Goal: Task Accomplishment & Management: Complete application form

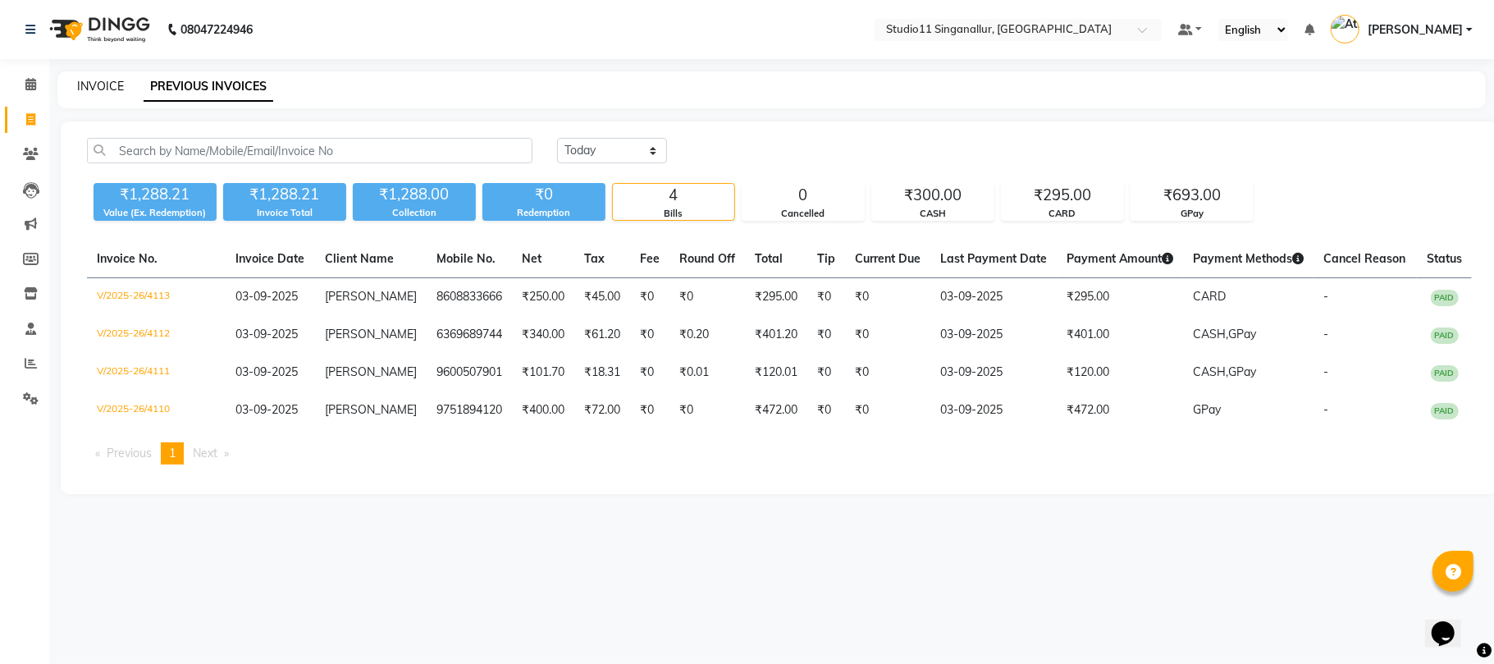
click at [79, 87] on link "INVOICE" at bounding box center [100, 86] width 47 height 15
select select "6616"
select select "service"
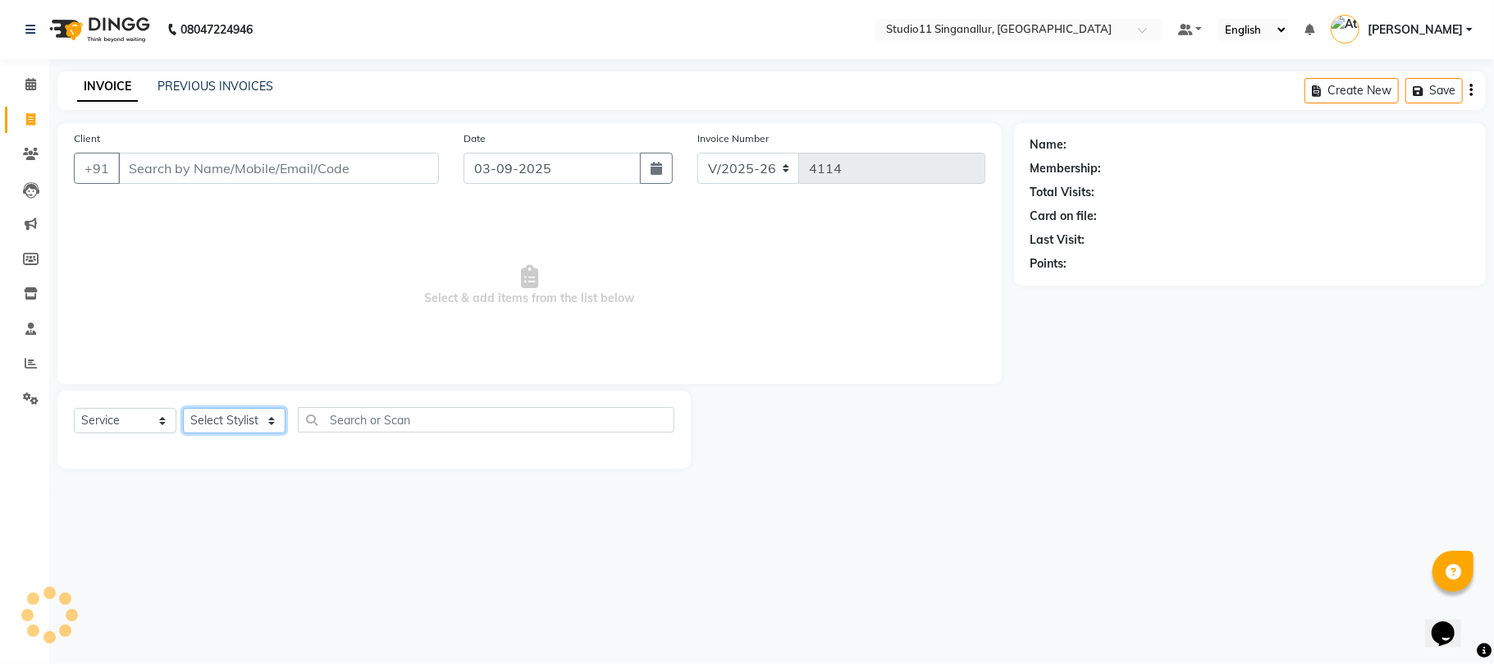
click at [208, 411] on select "Select Stylist" at bounding box center [234, 420] width 103 height 25
select select "51161"
click at [183, 408] on select "Select Stylist akbar Athira daniel Divya Haritha kowsalya krithika narmatha pan…" at bounding box center [234, 420] width 103 height 25
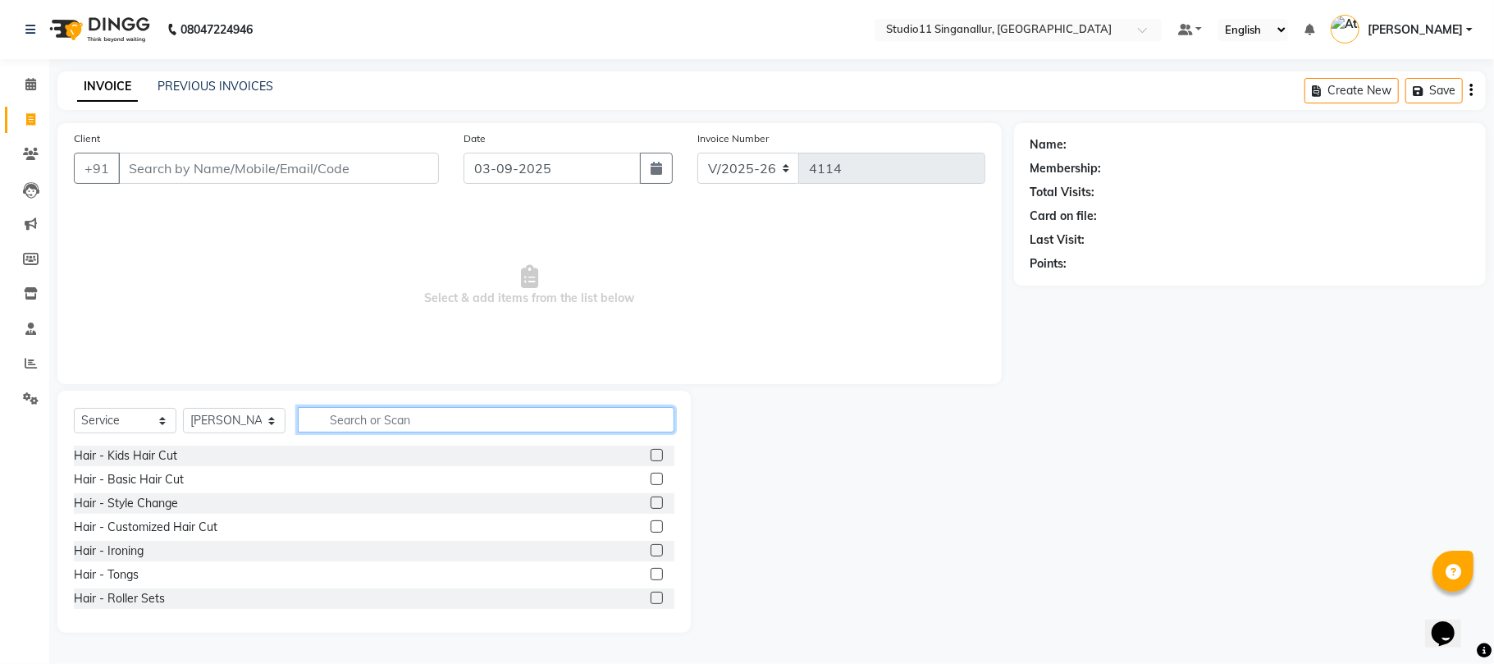
click at [349, 413] on input "text" at bounding box center [486, 419] width 376 height 25
click at [331, 424] on input "text" at bounding box center [486, 419] width 376 height 25
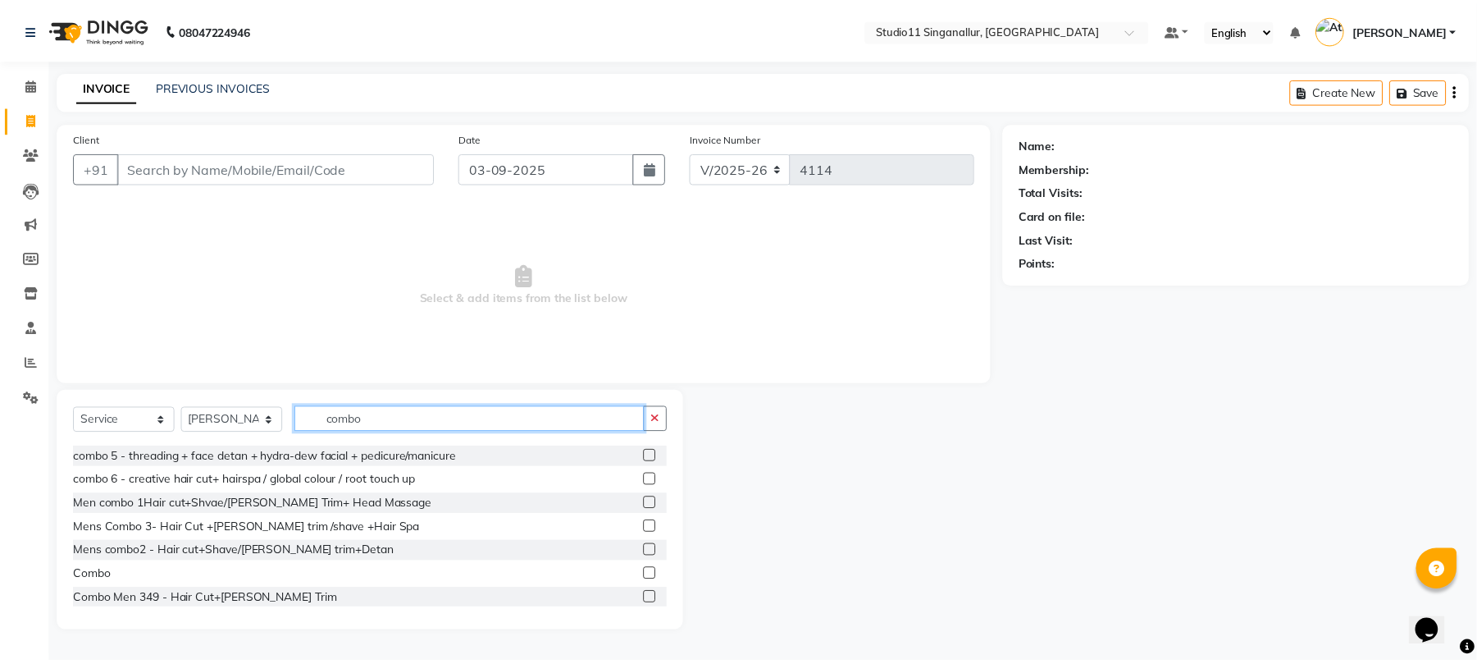
scroll to position [97, 0]
type input "combo"
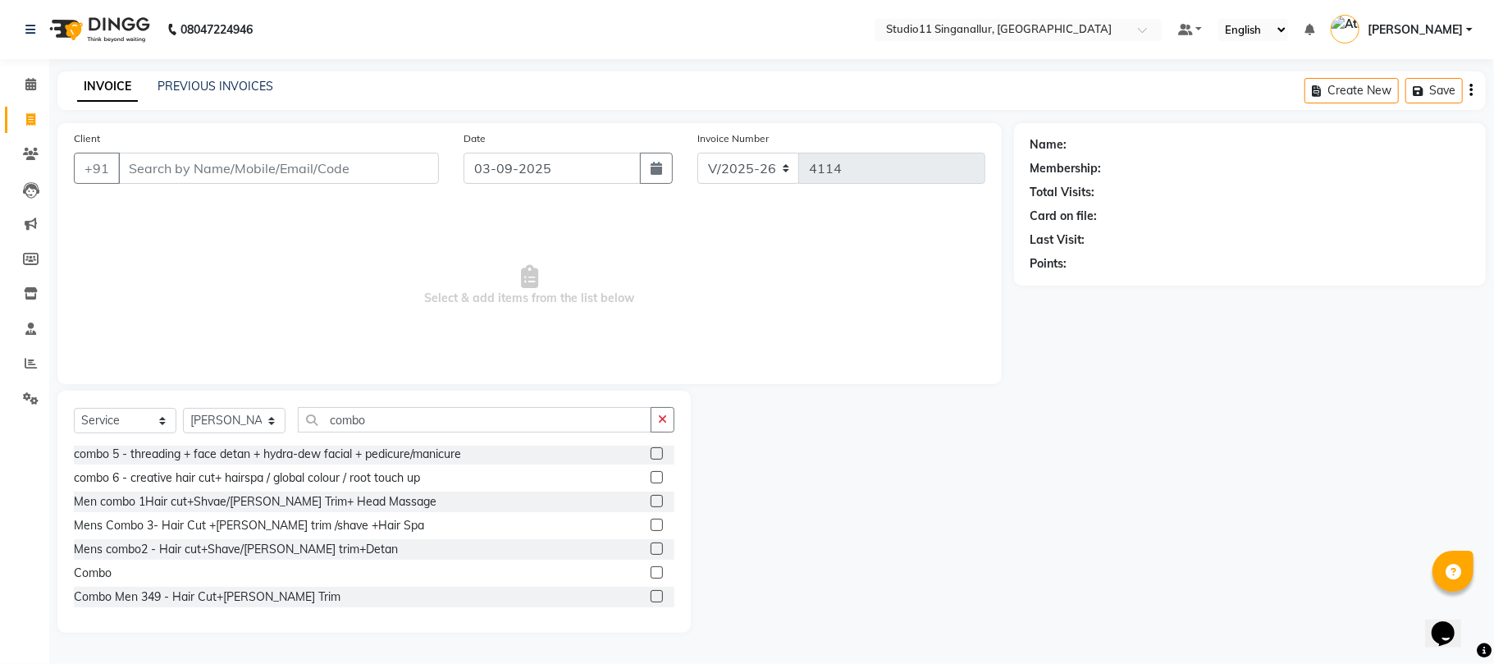
click at [650, 573] on label at bounding box center [656, 572] width 12 height 12
click at [650, 573] on input "checkbox" at bounding box center [655, 573] width 11 height 11
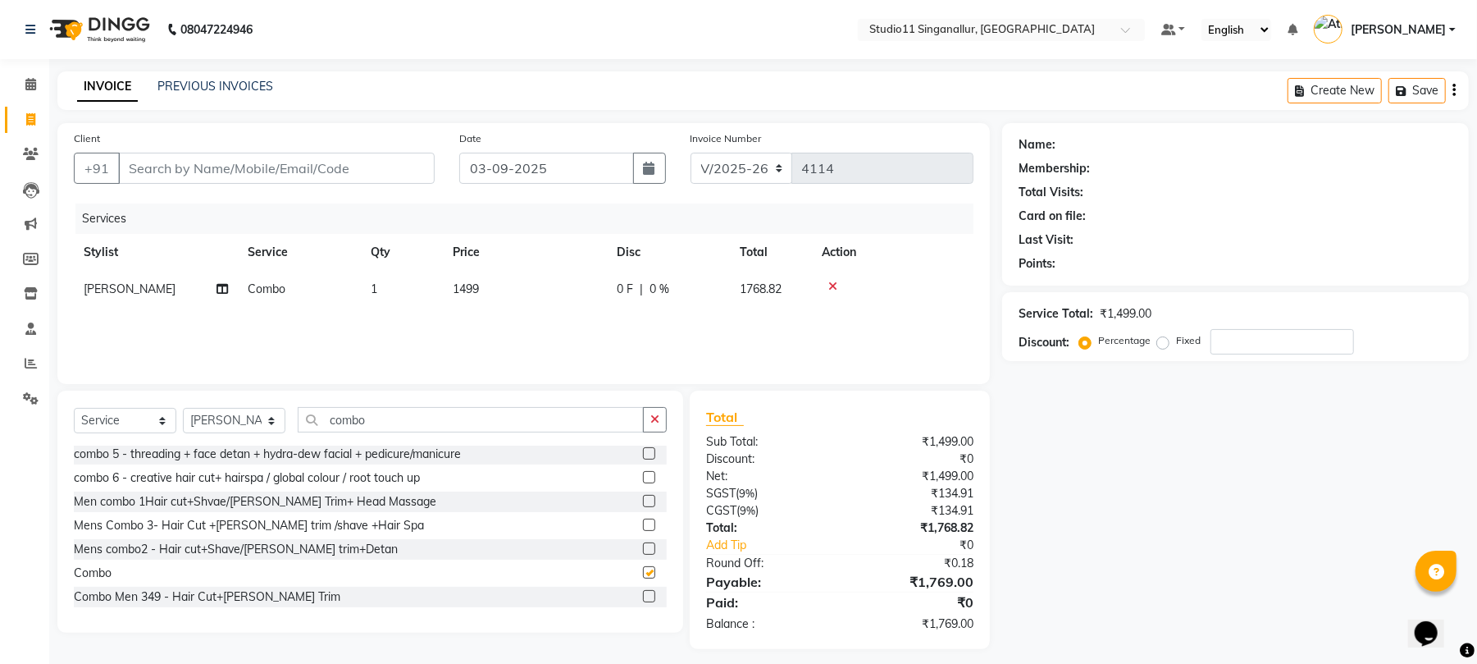
checkbox input "false"
click at [486, 283] on td "1499" at bounding box center [525, 289] width 164 height 37
select select "51161"
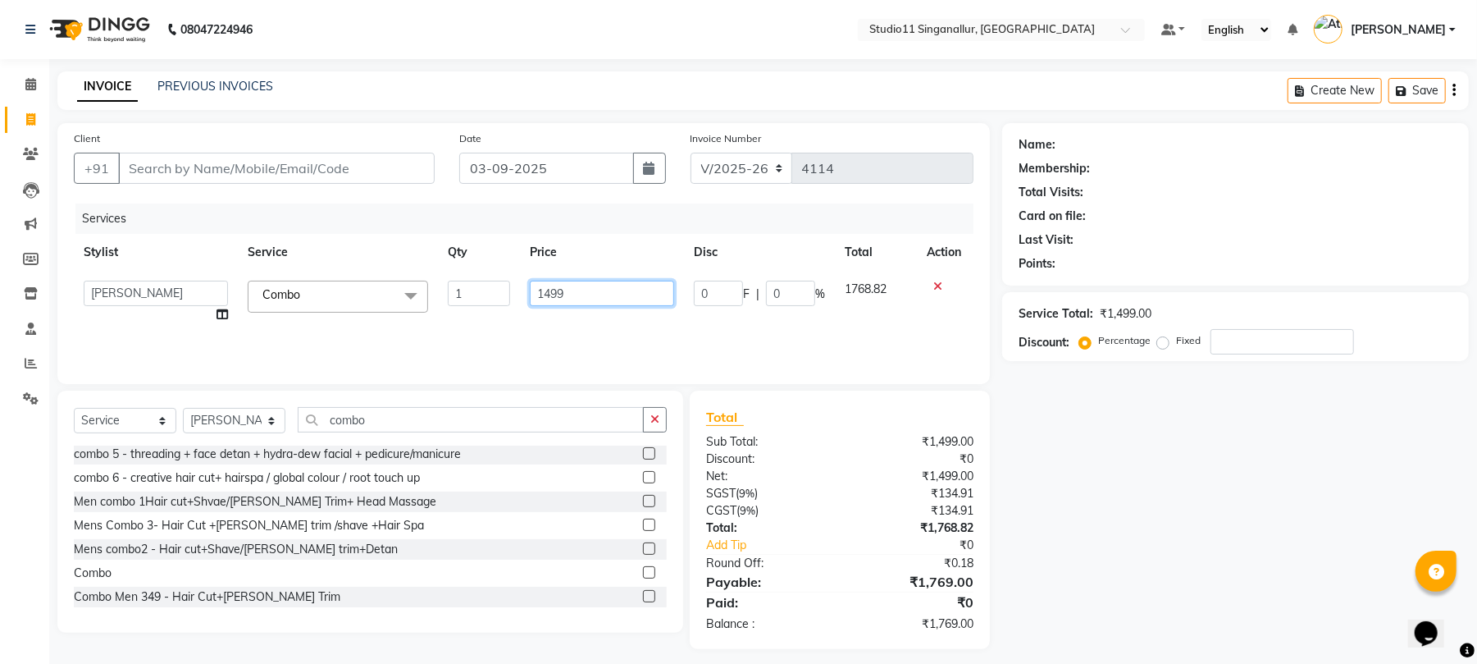
click at [558, 286] on input "1499" at bounding box center [602, 293] width 144 height 25
click at [548, 286] on input "1499" at bounding box center [602, 293] width 144 height 25
type input "999"
click at [375, 422] on input "combo" at bounding box center [471, 419] width 346 height 25
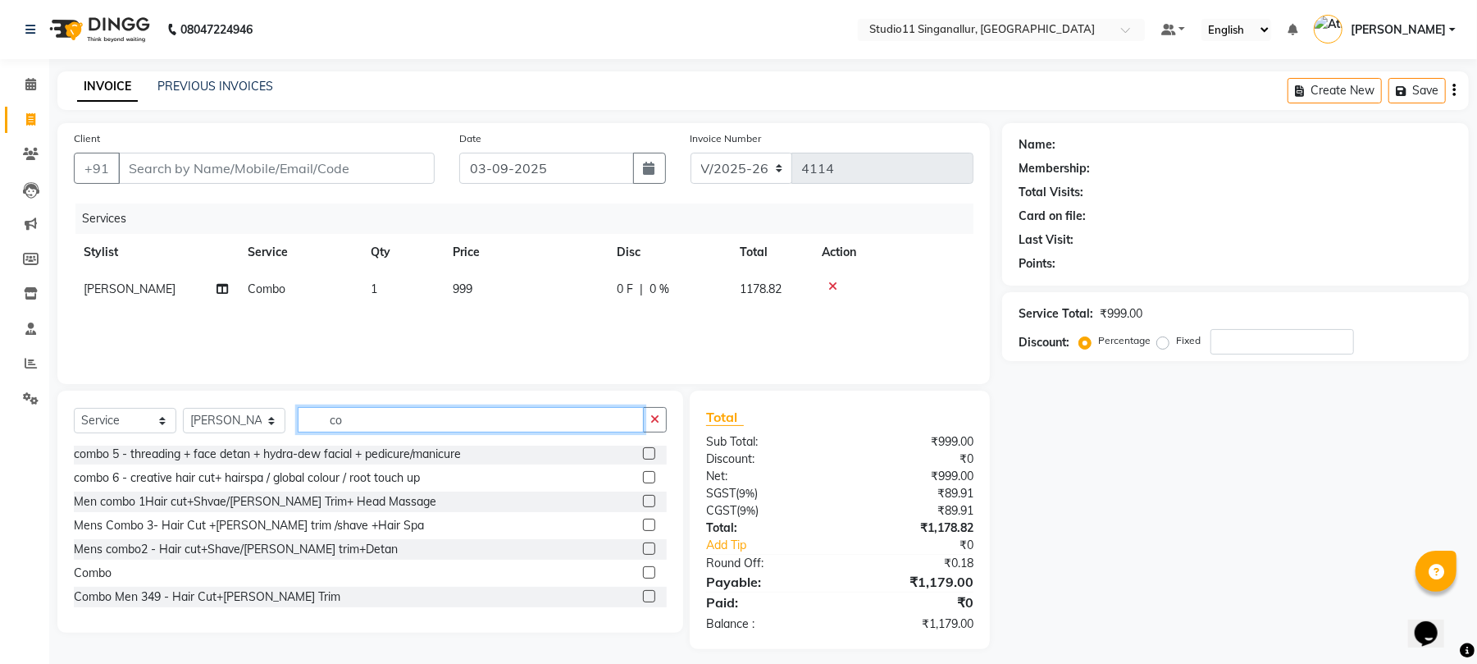
type input "c"
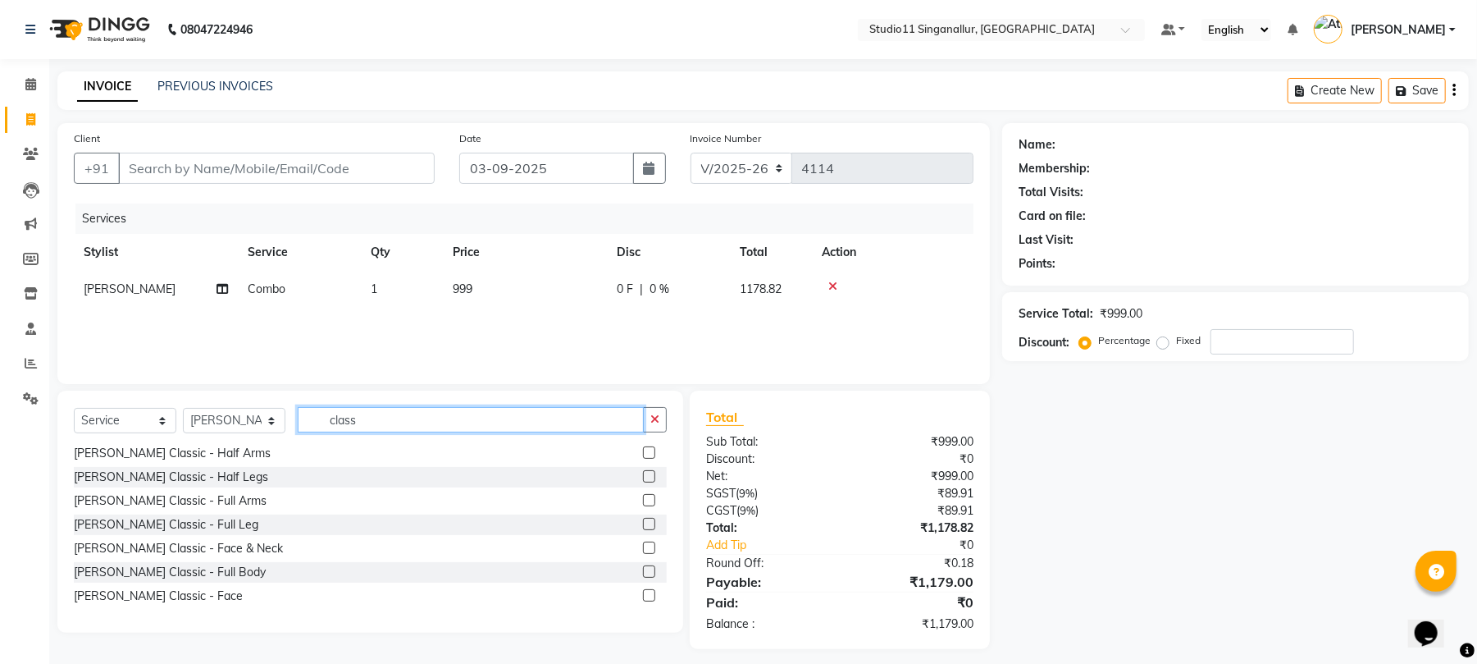
scroll to position [3, 0]
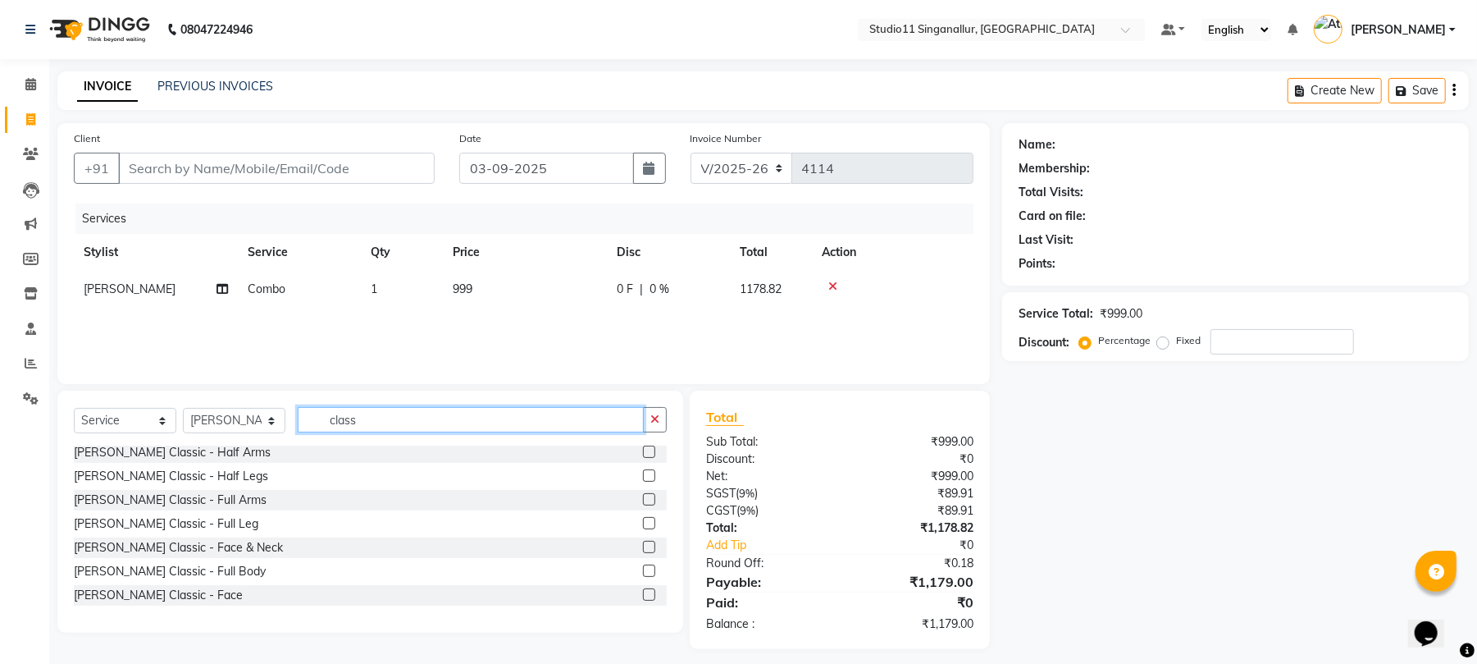
type input "class"
click at [643, 545] on label at bounding box center [649, 547] width 12 height 12
click at [643, 545] on input "checkbox" at bounding box center [648, 547] width 11 height 11
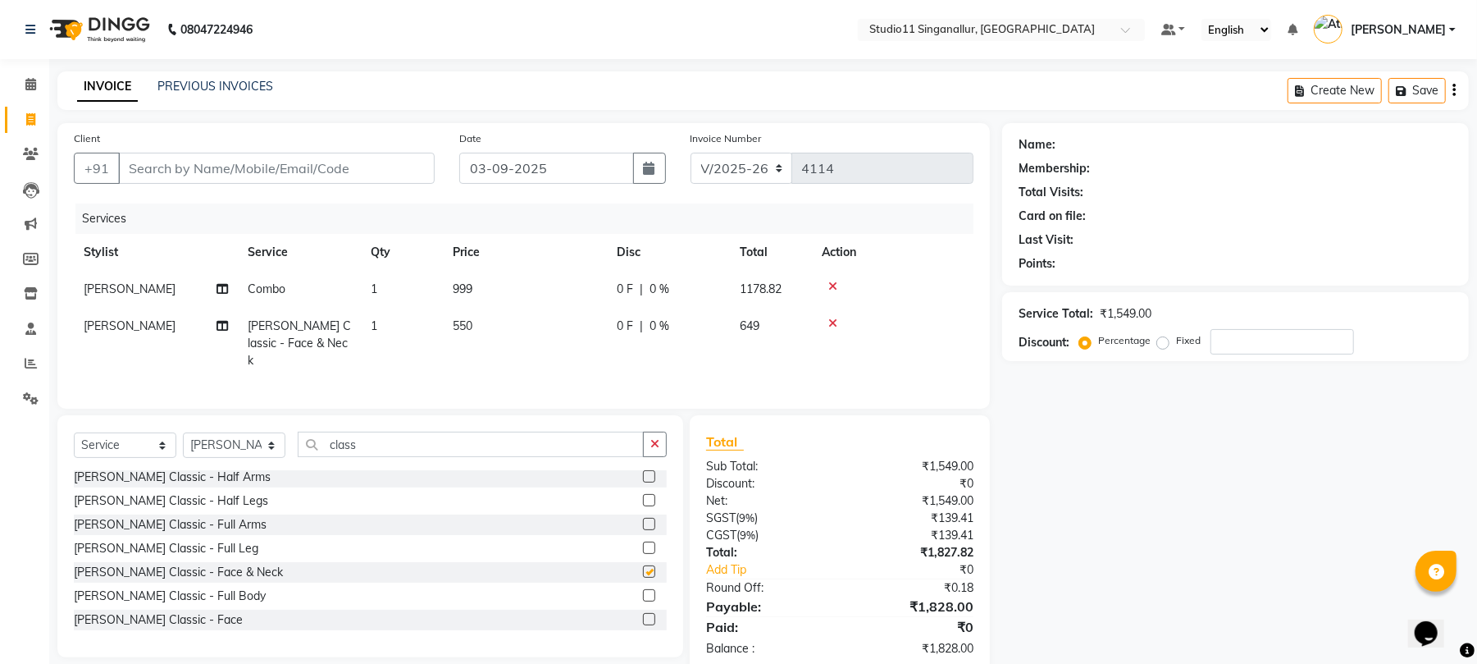
checkbox input "false"
click at [384, 440] on input "class" at bounding box center [471, 443] width 346 height 25
type input "c"
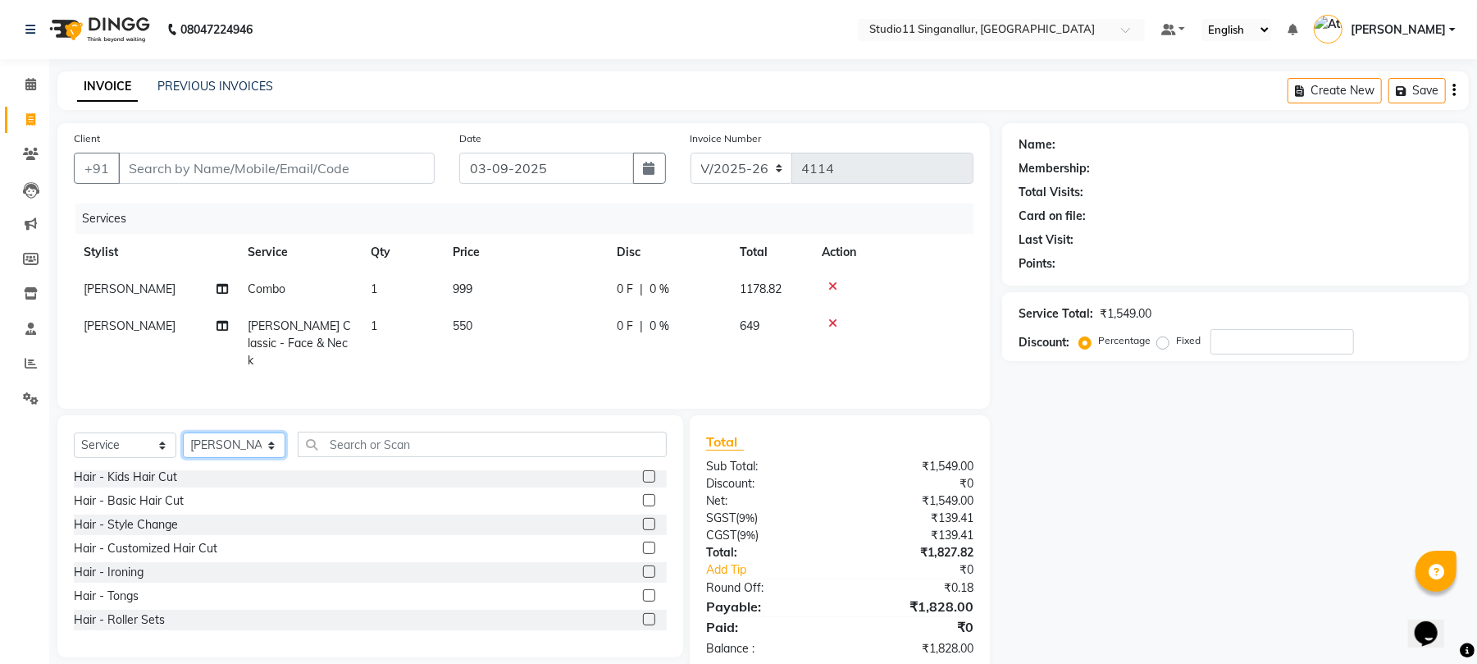
click at [231, 445] on select "Select Stylist [PERSON_NAME] Divya [PERSON_NAME] [PERSON_NAME] [PERSON_NAME] [P…" at bounding box center [234, 444] width 103 height 25
select select "51156"
click at [183, 432] on select "Select Stylist [PERSON_NAME] Divya [PERSON_NAME] [PERSON_NAME] [PERSON_NAME] [P…" at bounding box center [234, 444] width 103 height 25
click at [381, 435] on input "text" at bounding box center [482, 443] width 369 height 25
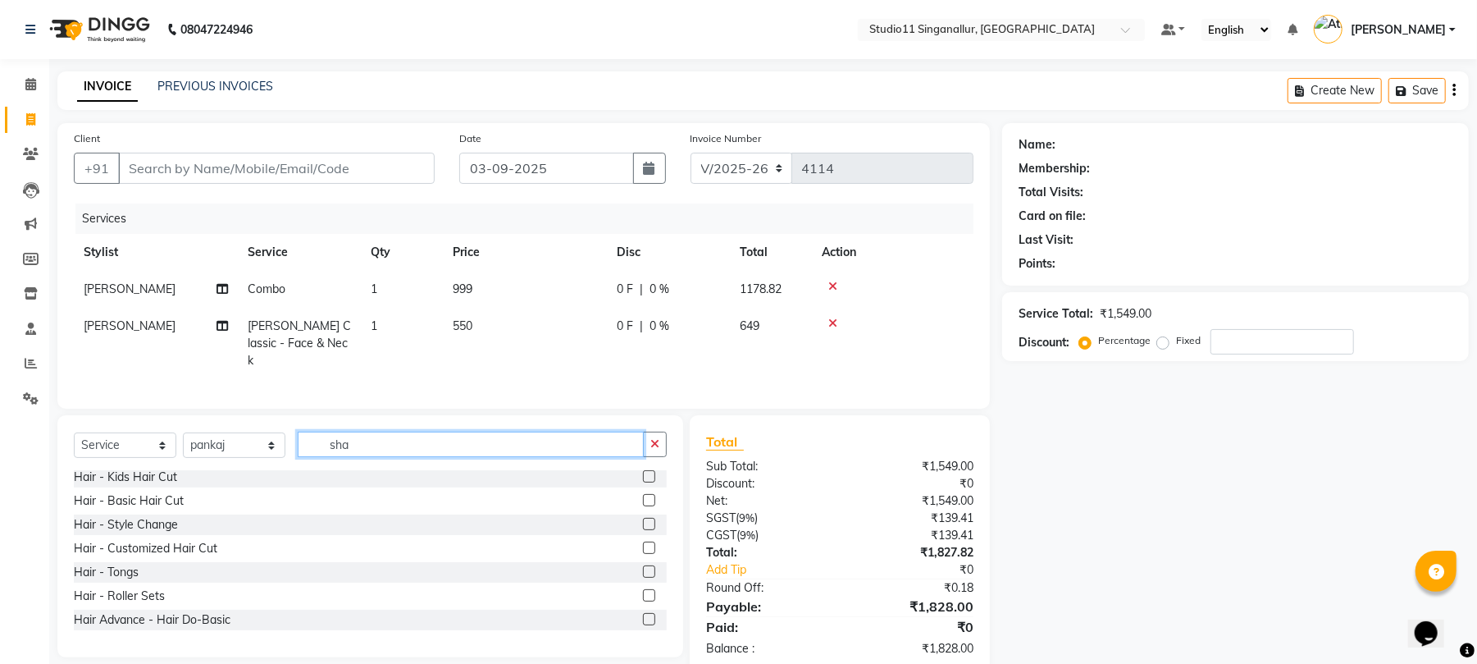
scroll to position [2, 0]
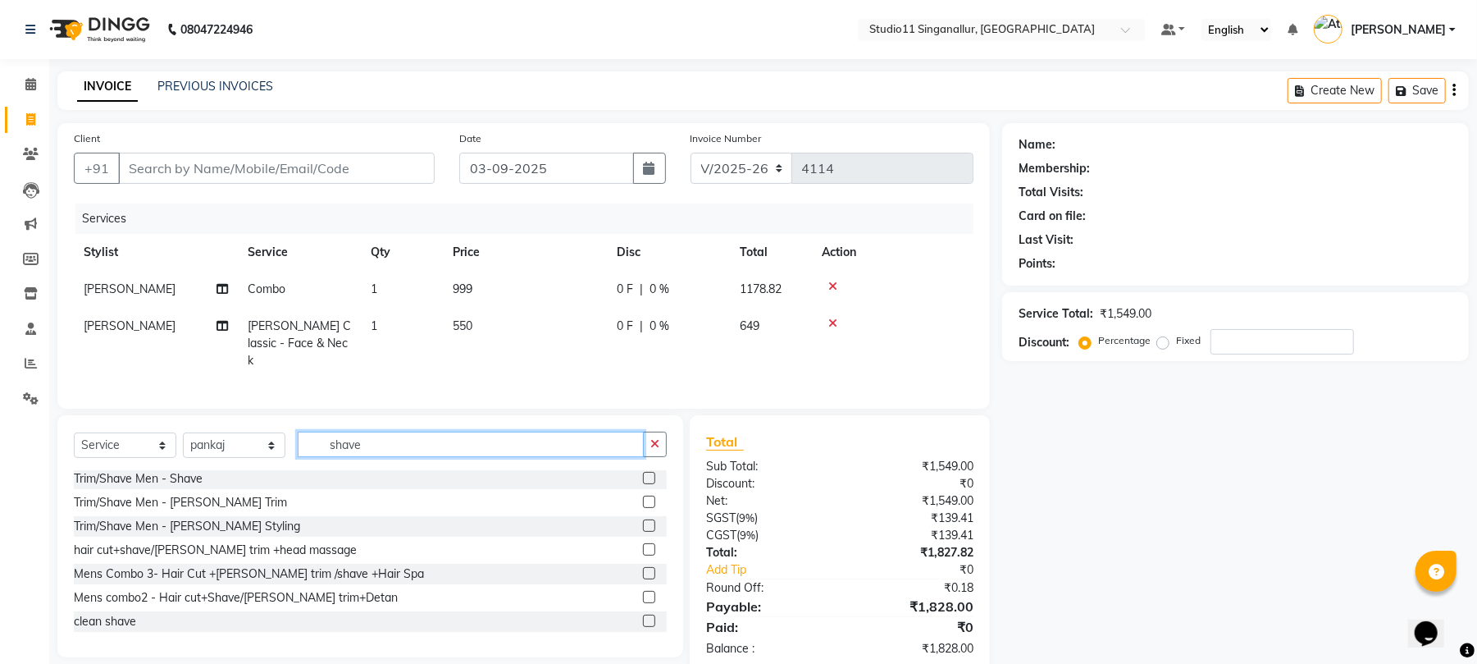
type input "shave"
click at [643, 476] on div at bounding box center [655, 478] width 24 height 21
click at [643, 474] on label at bounding box center [649, 478] width 12 height 12
click at [643, 474] on input "checkbox" at bounding box center [648, 478] width 11 height 11
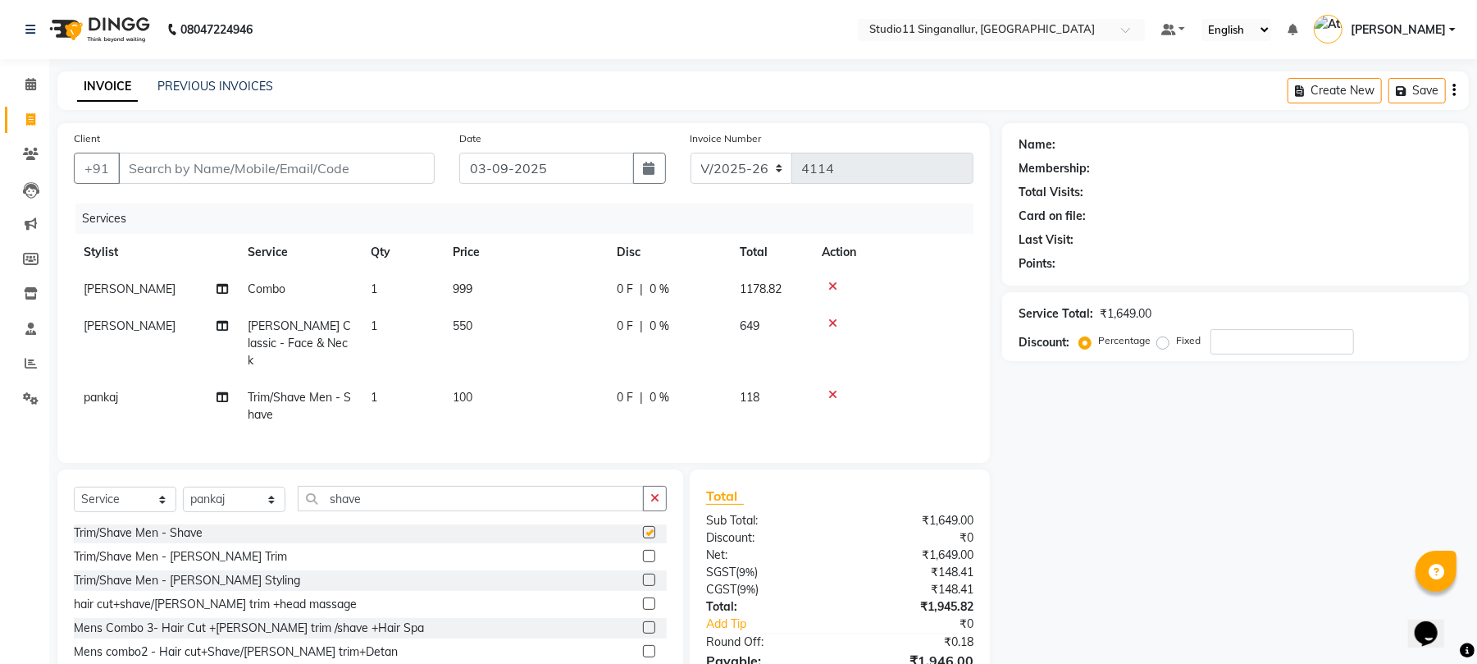
checkbox input "false"
click at [421, 492] on input "shave" at bounding box center [471, 498] width 346 height 25
type input "s"
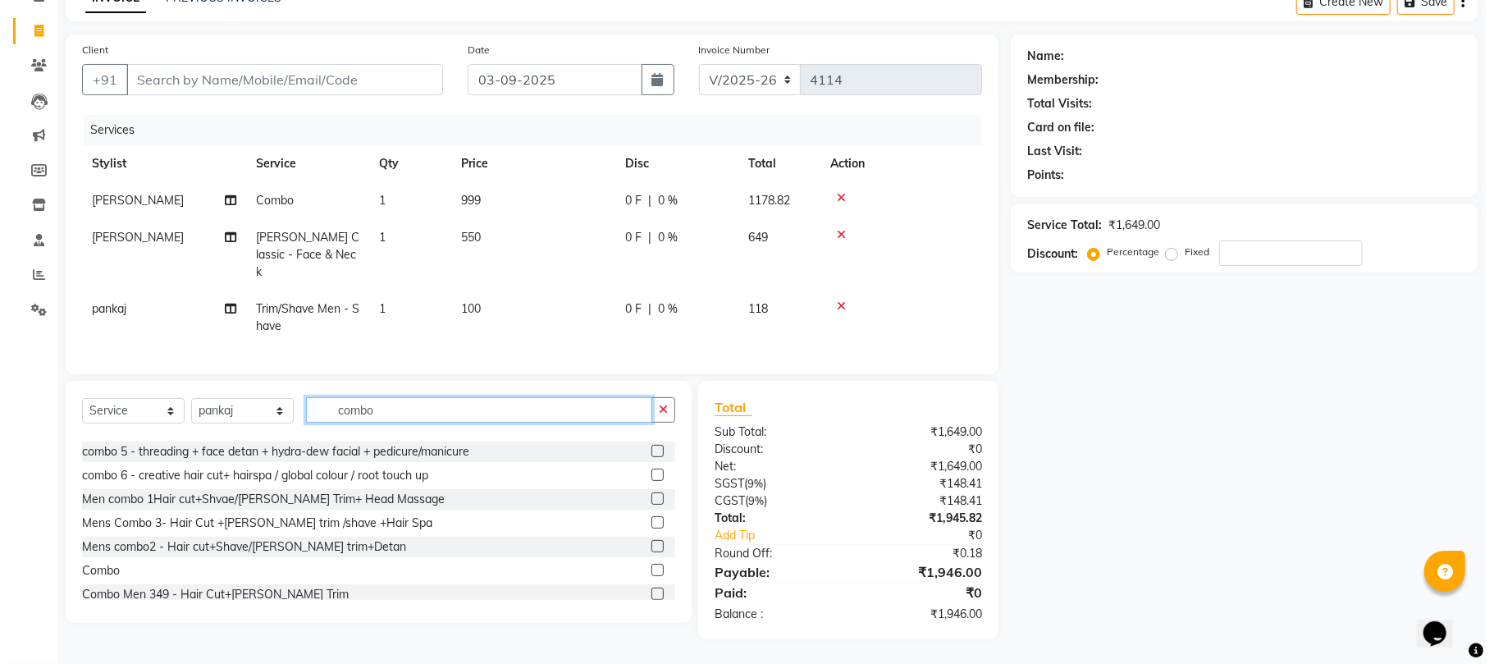
scroll to position [97, 0]
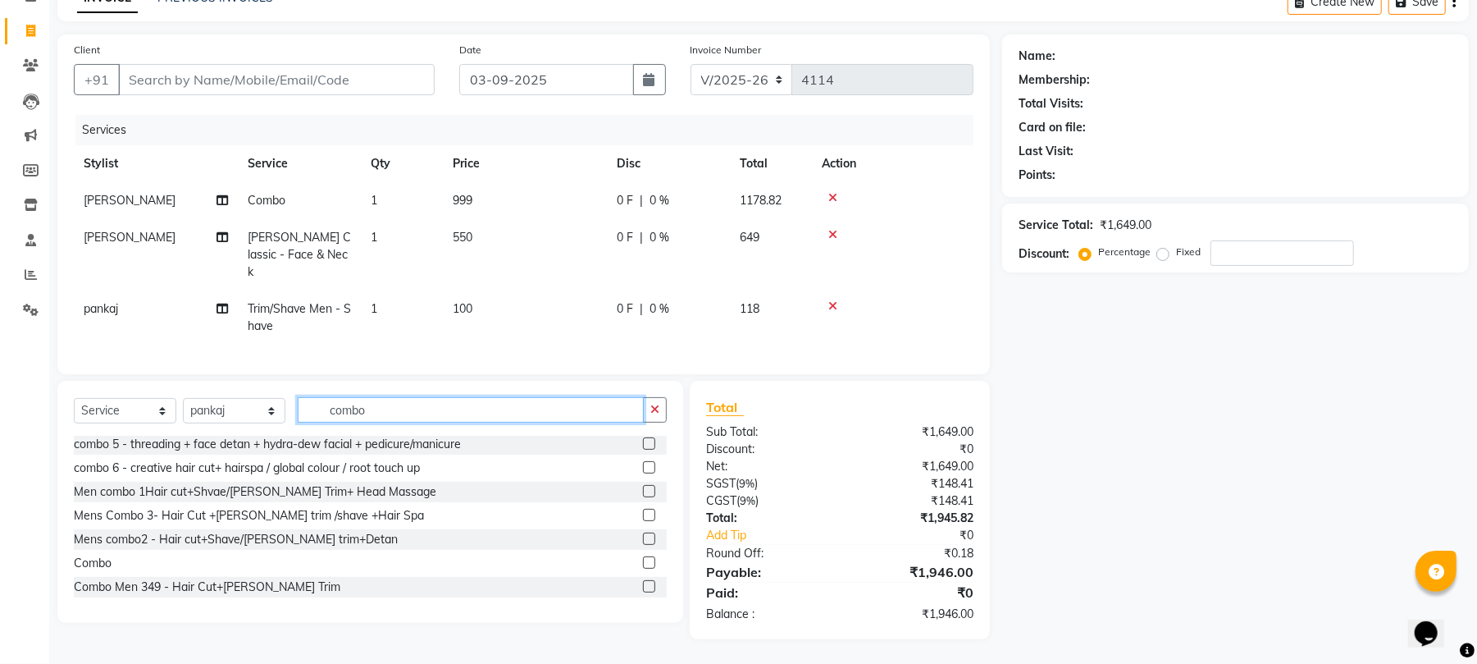
type input "combo"
click at [643, 562] on label at bounding box center [649, 562] width 12 height 12
click at [643, 562] on input "checkbox" at bounding box center [648, 563] width 11 height 11
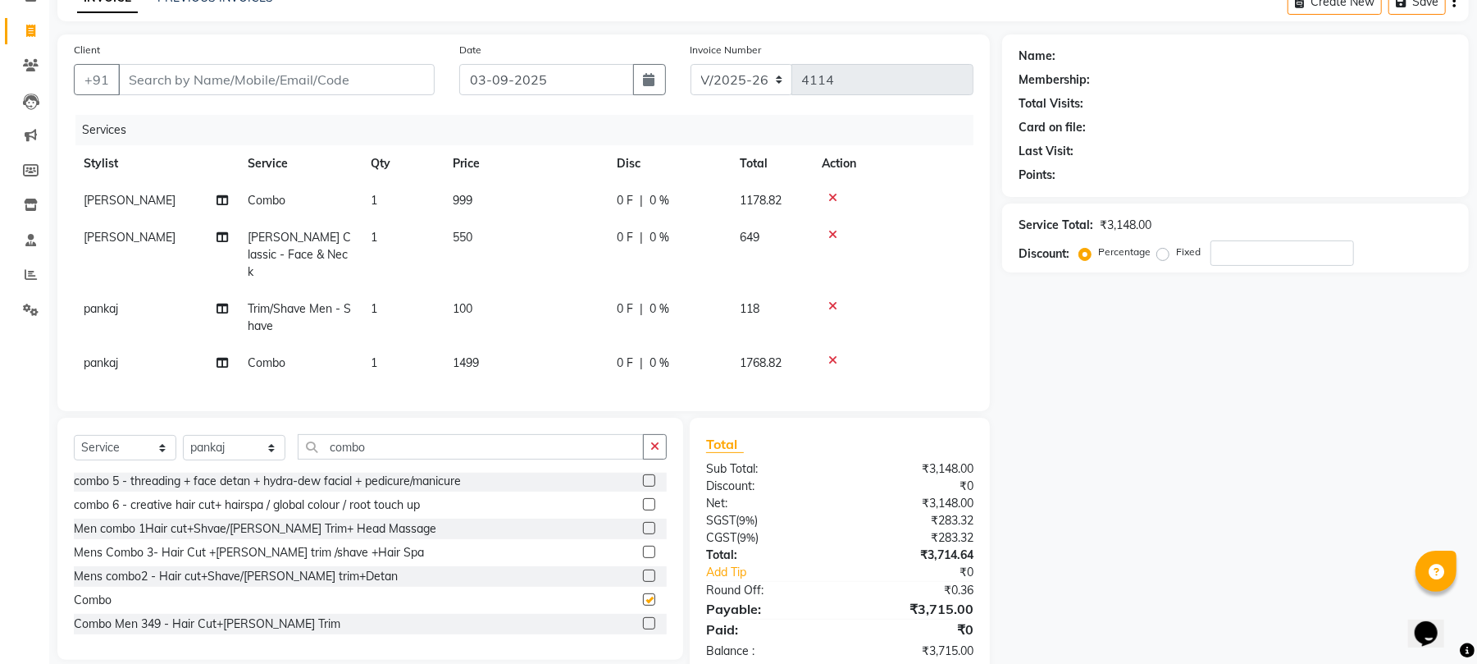
checkbox input "false"
click at [470, 344] on td "1499" at bounding box center [525, 362] width 164 height 37
select select "51156"
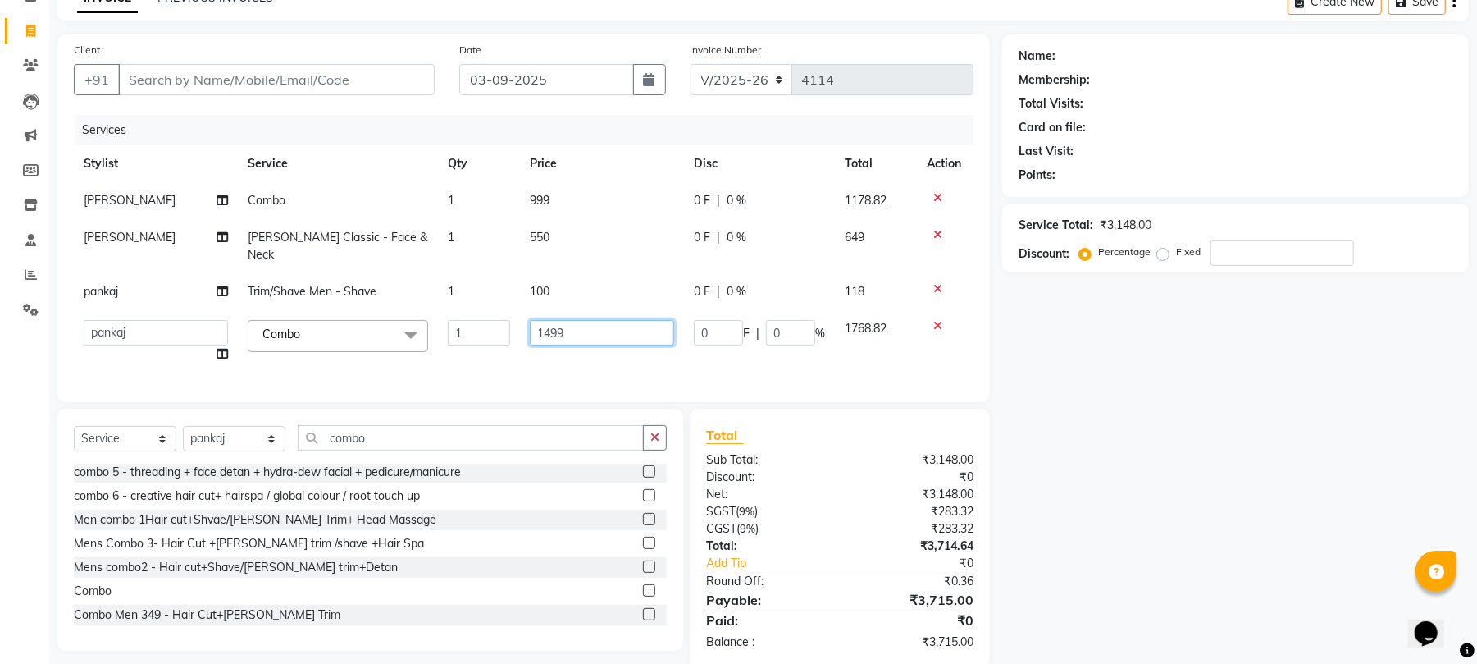
click at [551, 320] on input "1499" at bounding box center [602, 332] width 144 height 25
type input "1699"
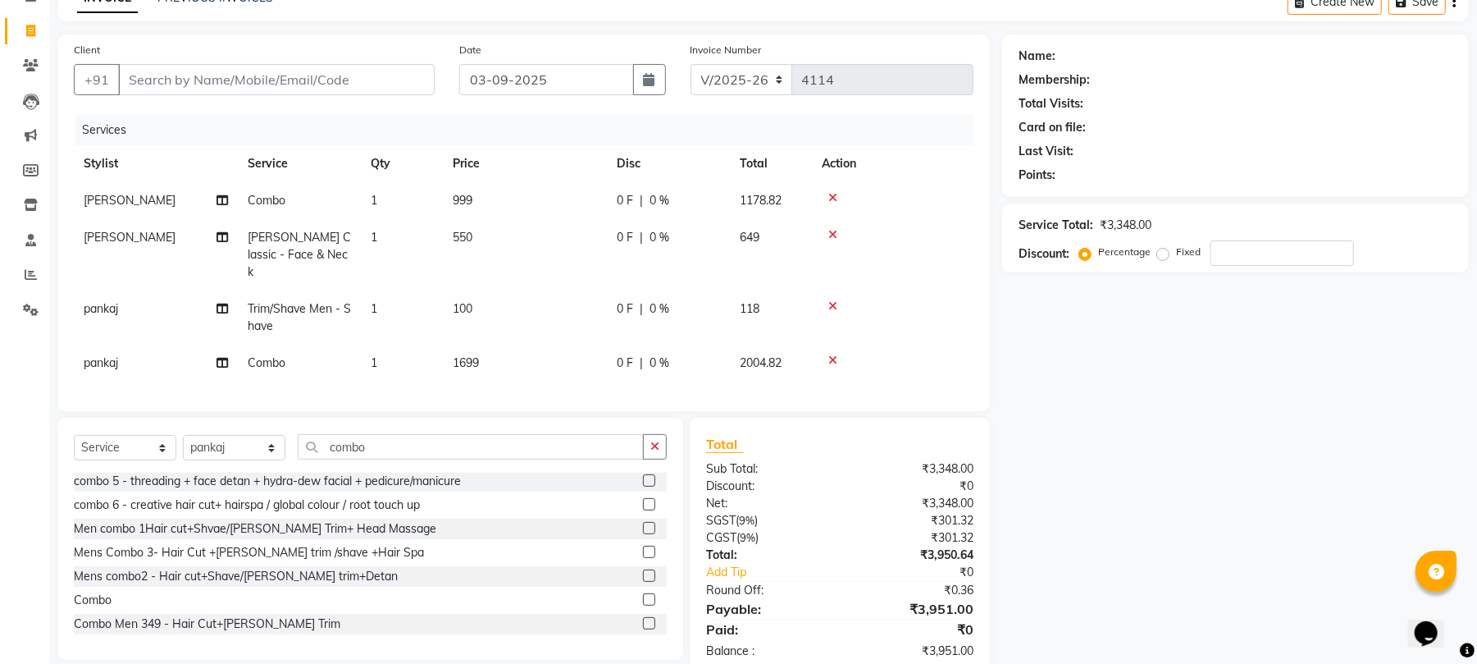
click at [526, 344] on td "1699" at bounding box center [525, 362] width 164 height 37
select select "51156"
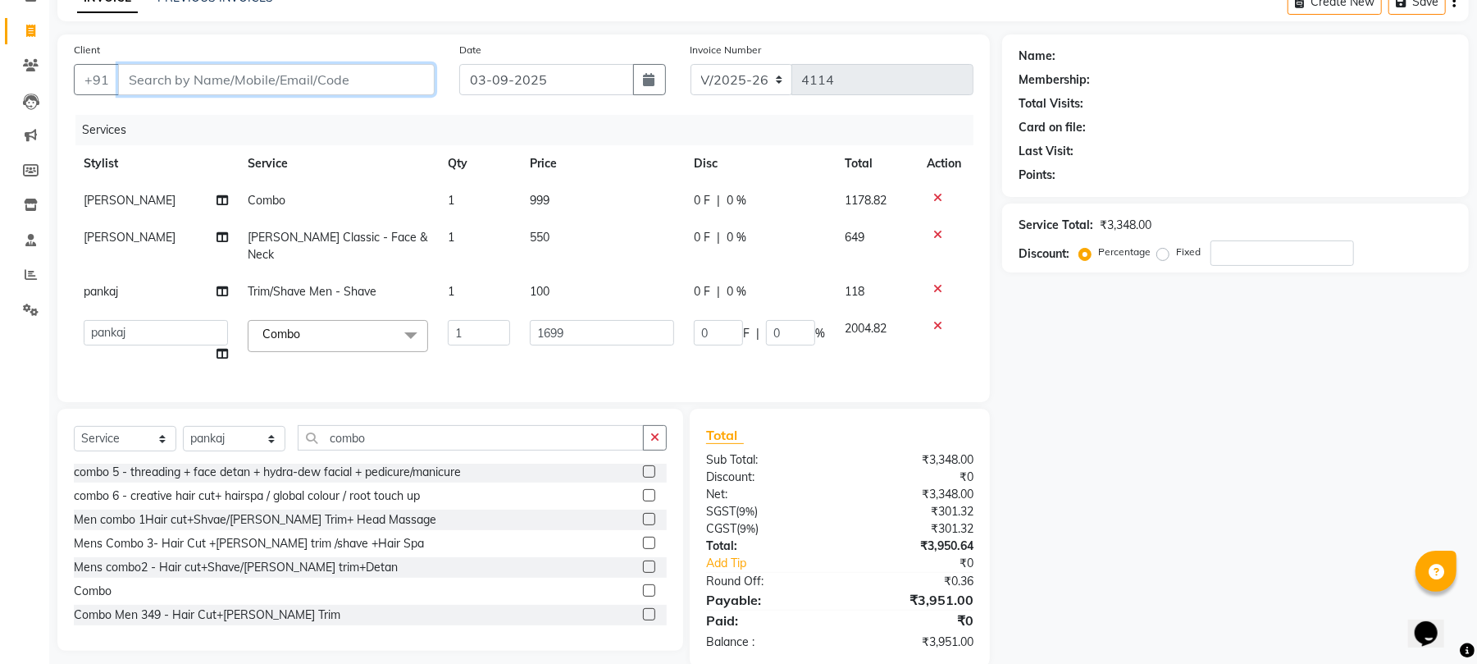
click at [211, 85] on input "Client" at bounding box center [276, 79] width 317 height 31
type input "9"
type input "0"
type input "9585787025"
click at [390, 89] on button "Add Client" at bounding box center [392, 79] width 84 height 31
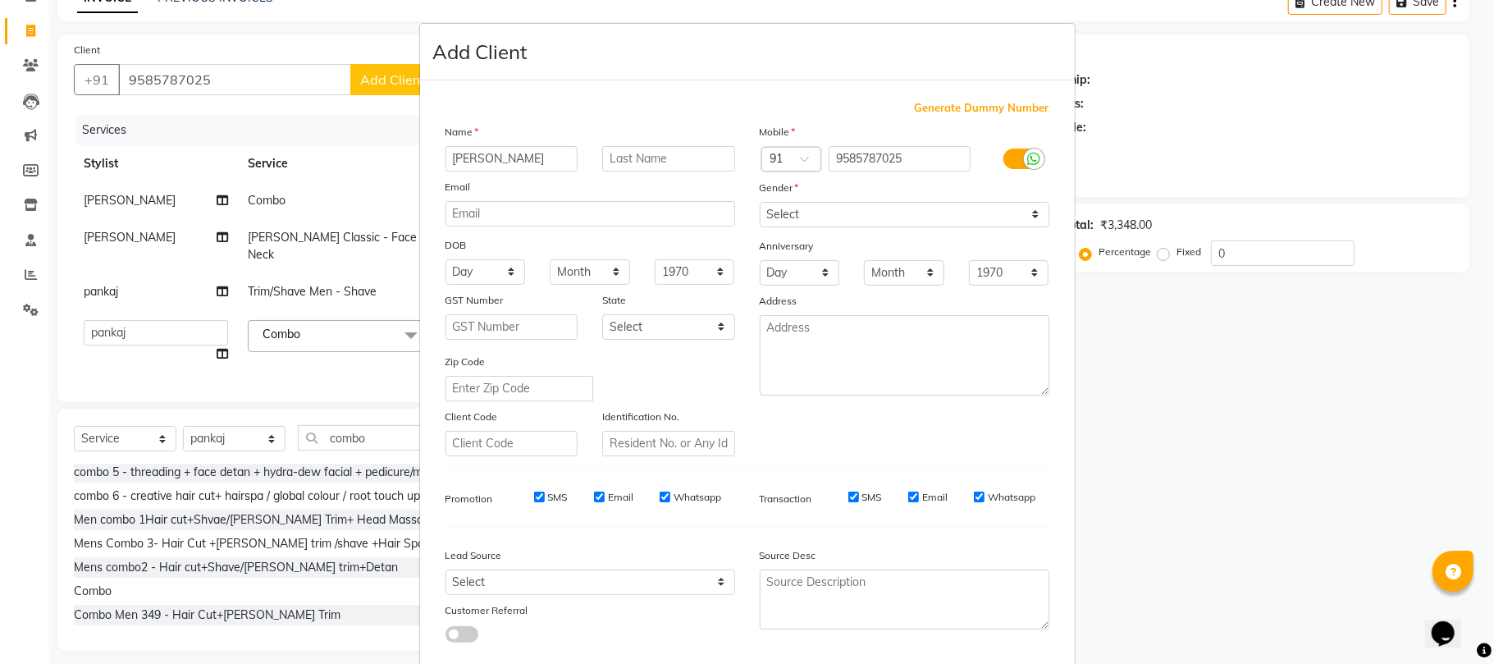
type input "harsha"
click at [769, 213] on select "Select Male Female Other Prefer Not To Say" at bounding box center [905, 214] width 290 height 25
select select "female"
click at [760, 202] on select "Select Male Female Other Prefer Not To Say" at bounding box center [905, 214] width 290 height 25
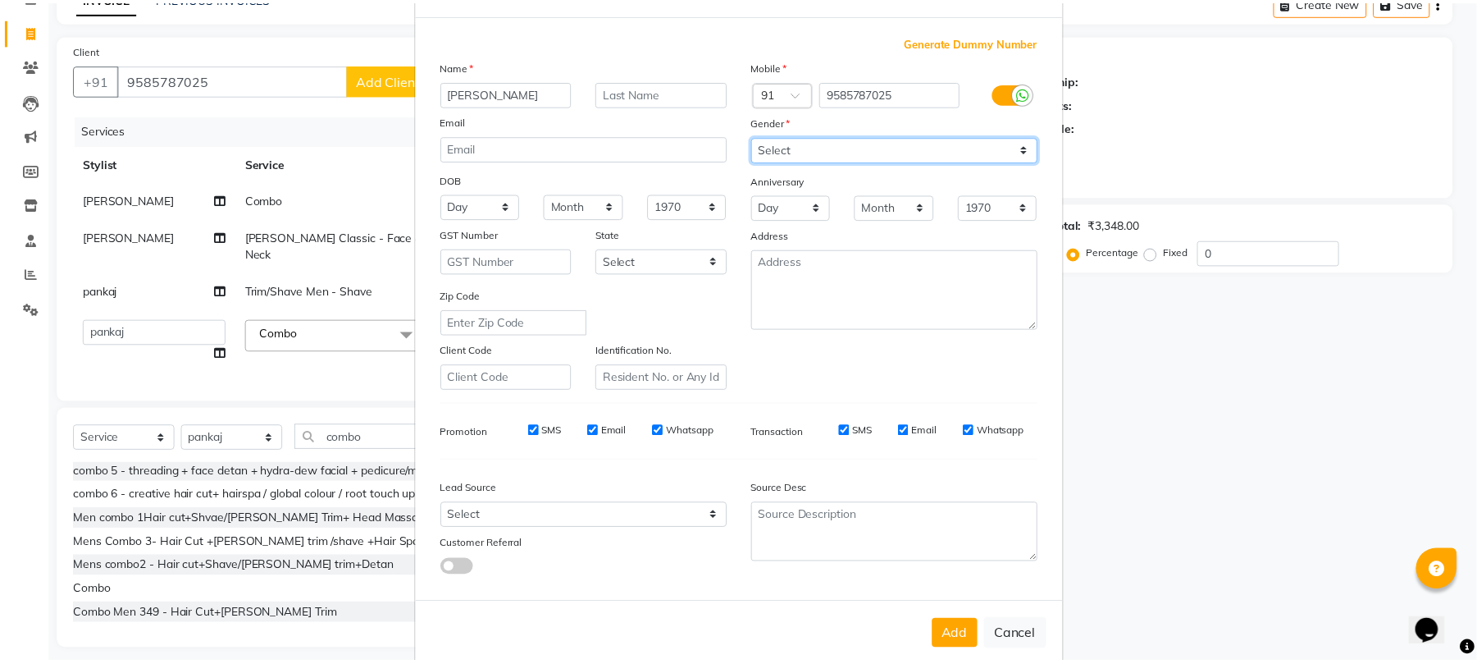
scroll to position [89, 0]
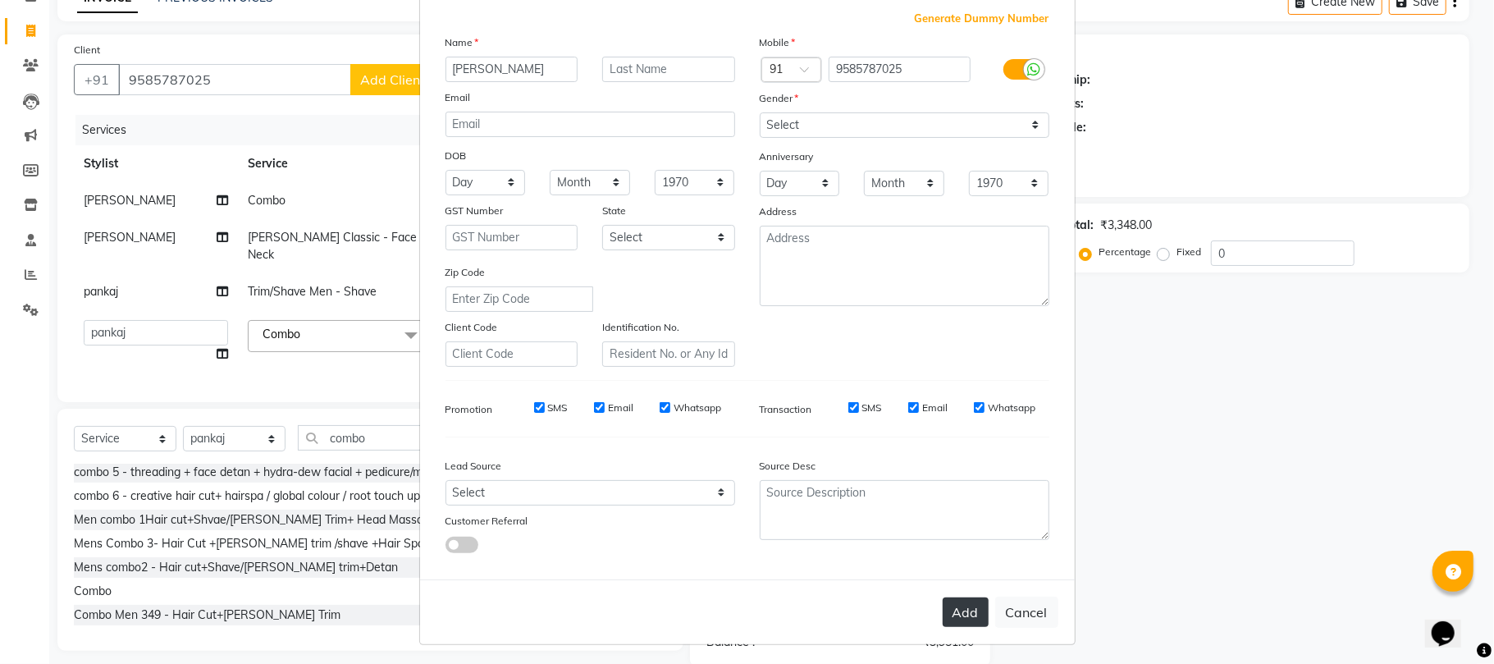
click at [959, 601] on button "Add" at bounding box center [965, 612] width 46 height 30
select select
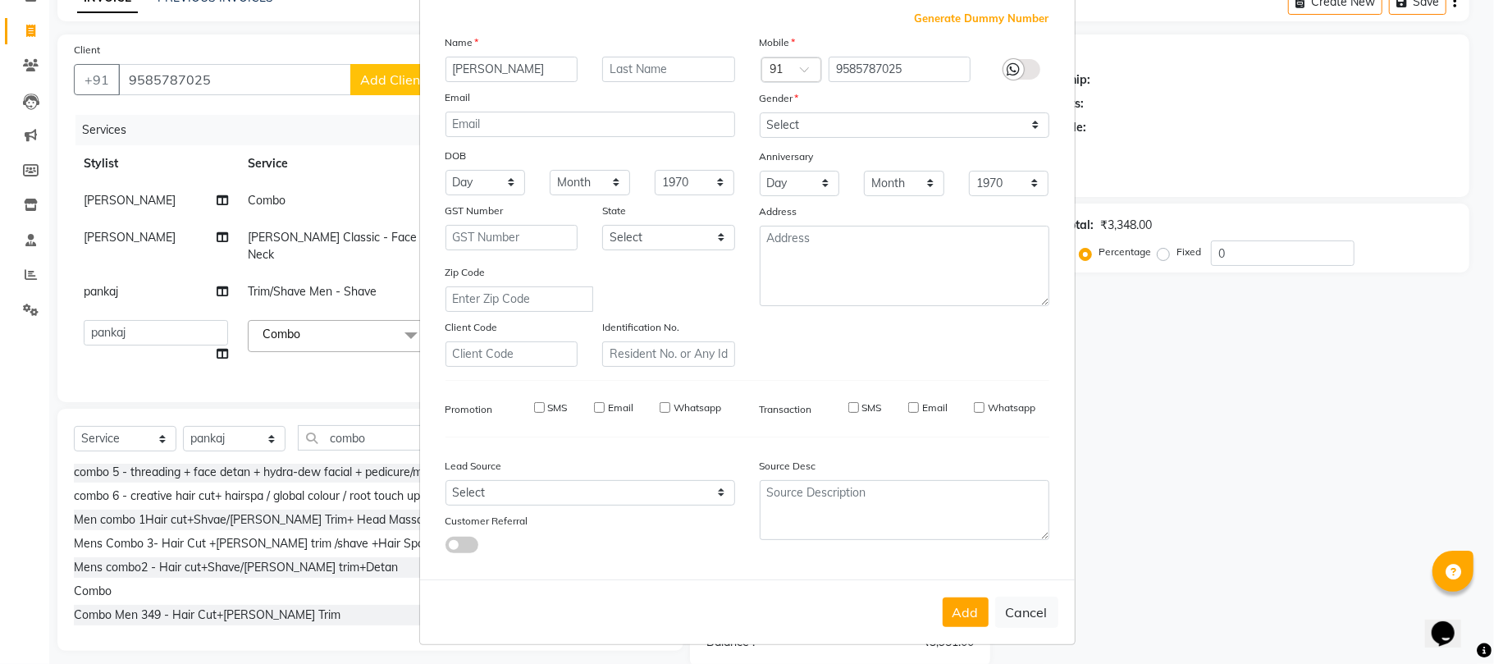
select select
checkbox input "false"
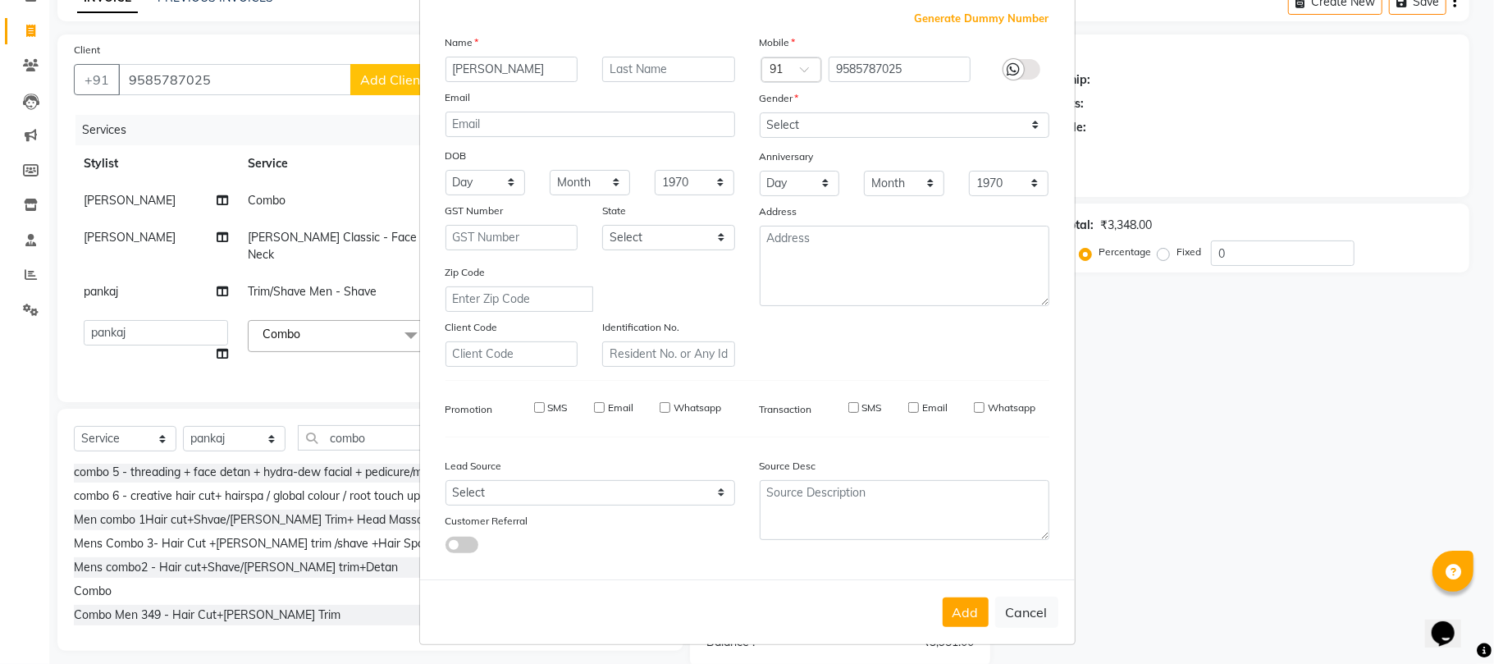
checkbox input "false"
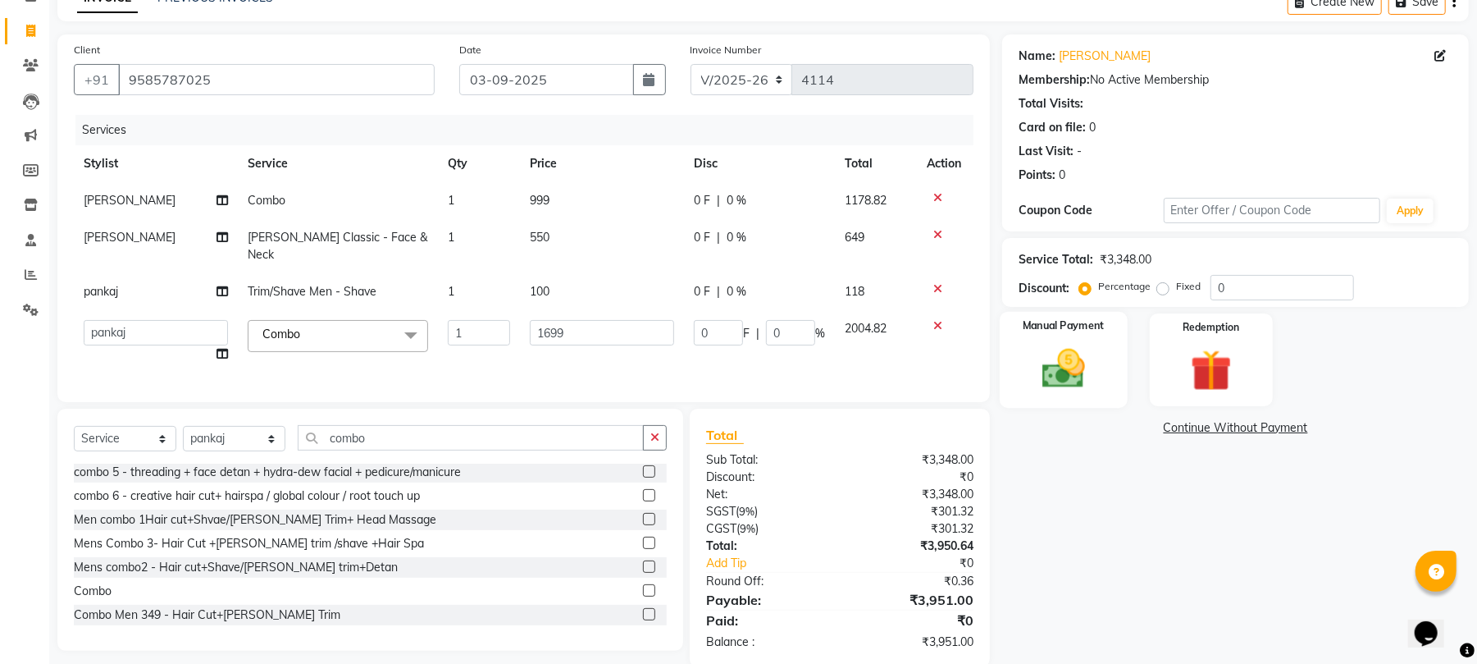
click at [1050, 377] on img at bounding box center [1064, 369] width 71 height 50
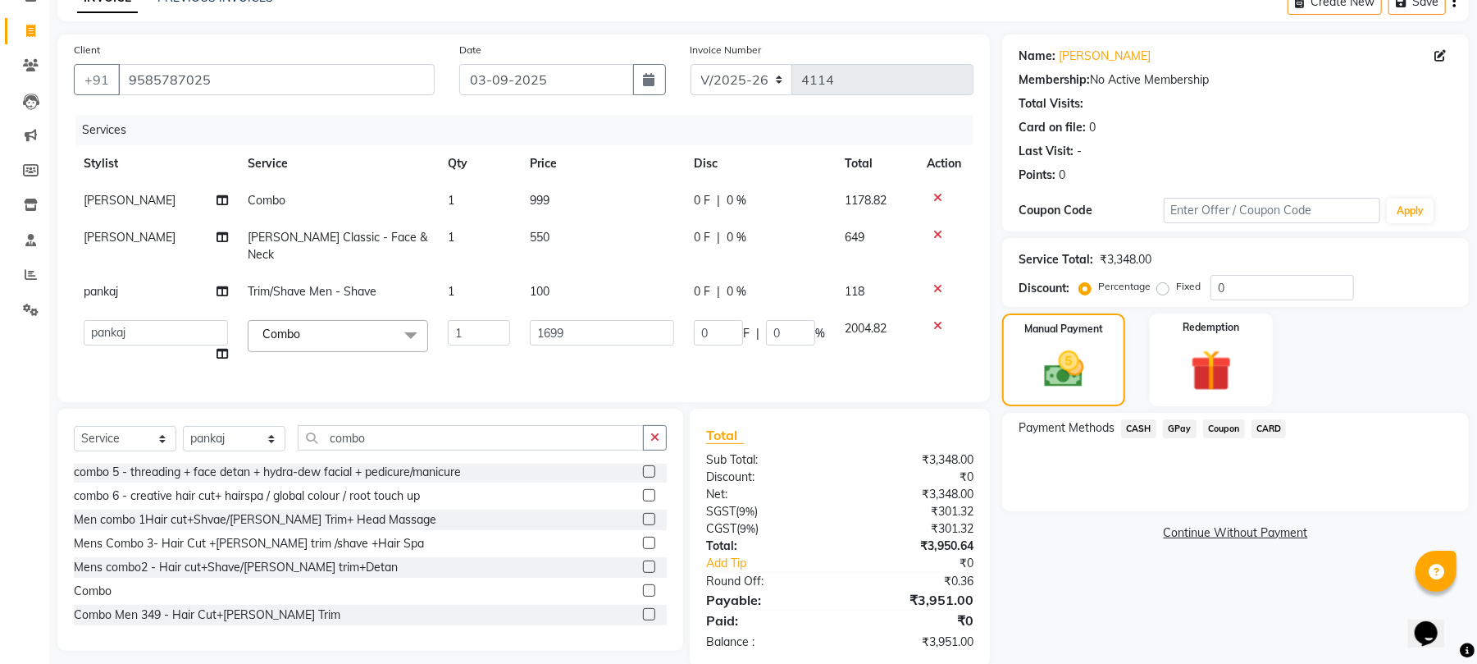
click at [1172, 431] on span "GPay" at bounding box center [1180, 428] width 34 height 19
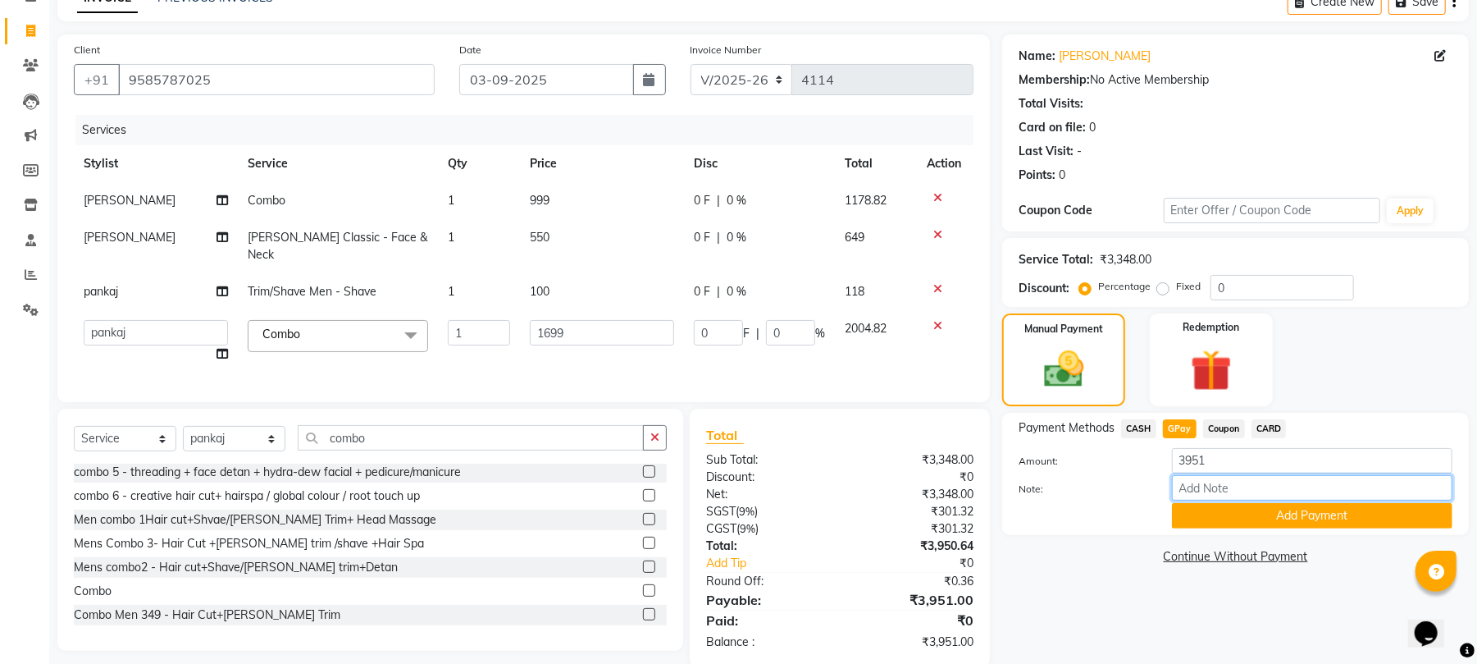
click at [1214, 492] on input "Note:" at bounding box center [1312, 487] width 281 height 25
type input "0"
click at [558, 274] on td "100" at bounding box center [602, 291] width 164 height 37
select select "51156"
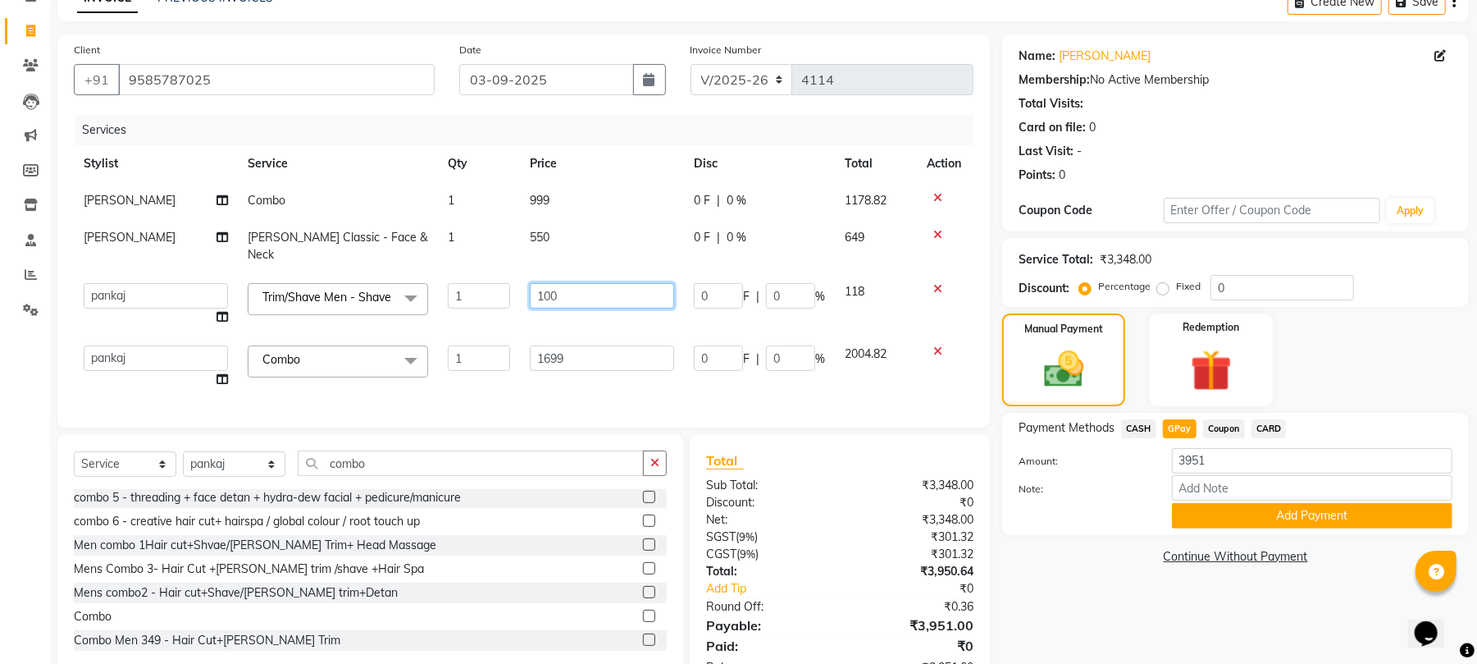
click at [564, 283] on input "100" at bounding box center [602, 295] width 144 height 25
type input "1"
type input "99"
click at [561, 319] on tbody "krithika Combo 1 999 0 F | 0 % 1178.82 krithika De-Tan Classic - Face & Neck 1 …" at bounding box center [524, 290] width 900 height 216
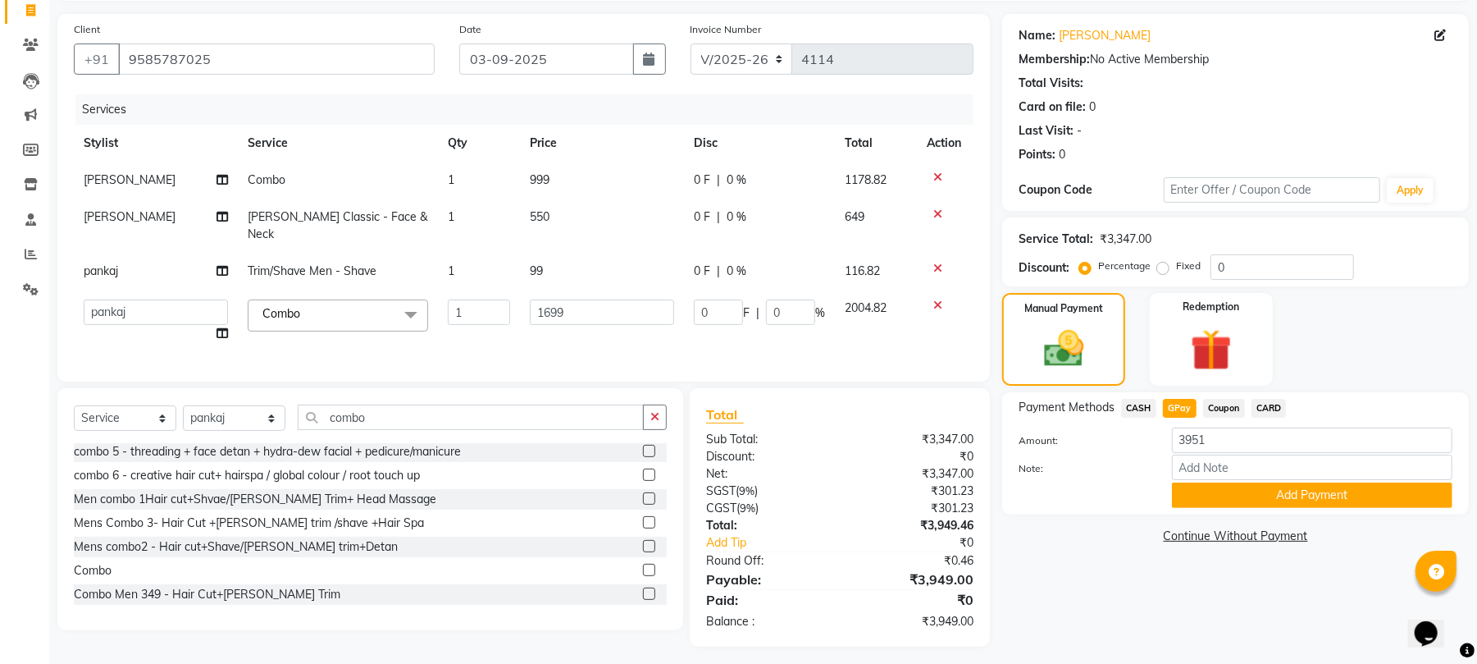
scroll to position [116, 0]
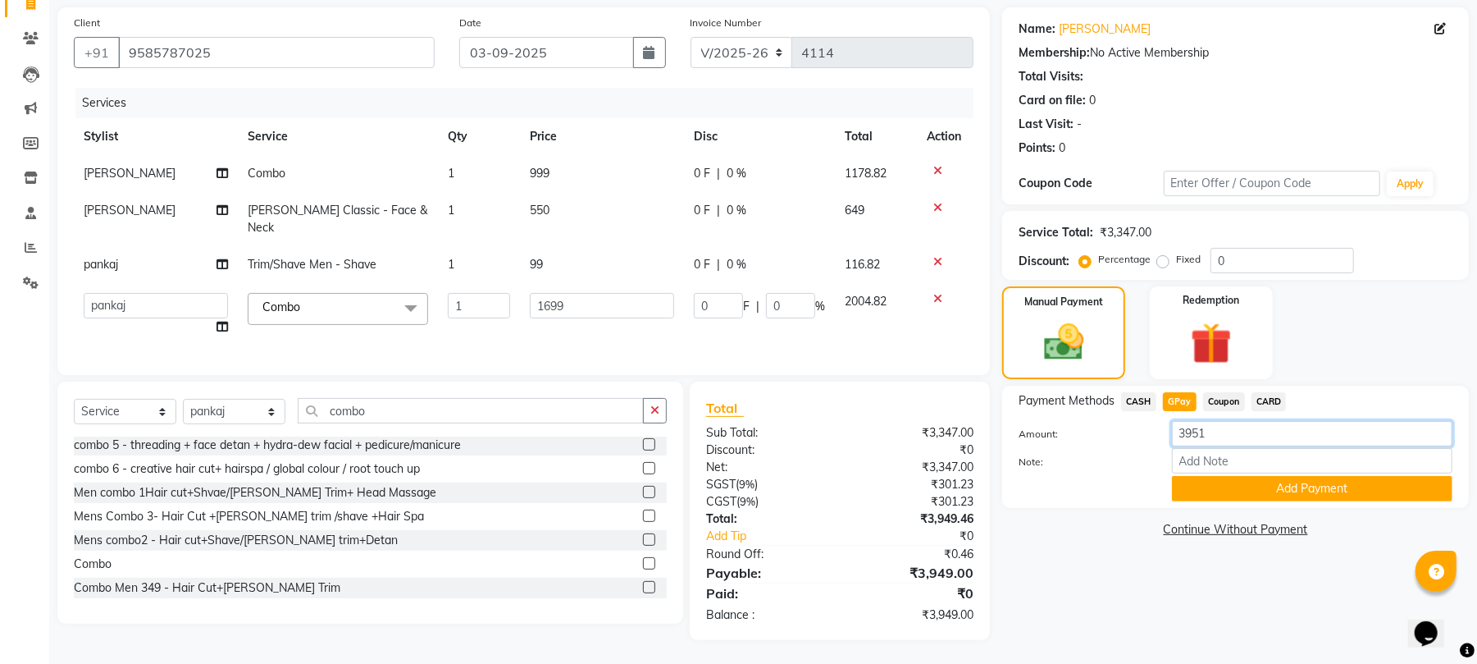
click at [1234, 435] on input "3951" at bounding box center [1312, 433] width 281 height 25
drag, startPoint x: 479, startPoint y: 233, endPoint x: 502, endPoint y: 234, distance: 23.0
click at [483, 246] on td "1" at bounding box center [479, 264] width 82 height 37
select select "51156"
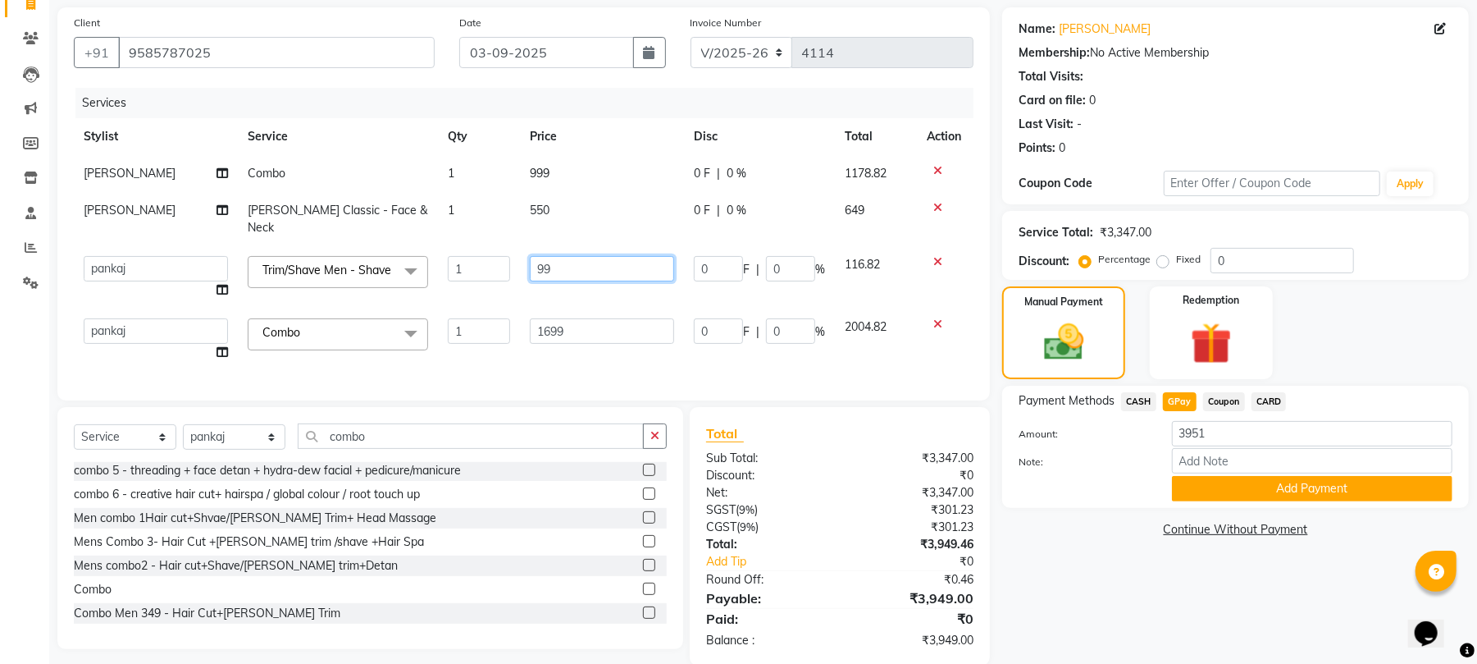
click at [597, 256] on input "99" at bounding box center [602, 268] width 144 height 25
type input "99.5"
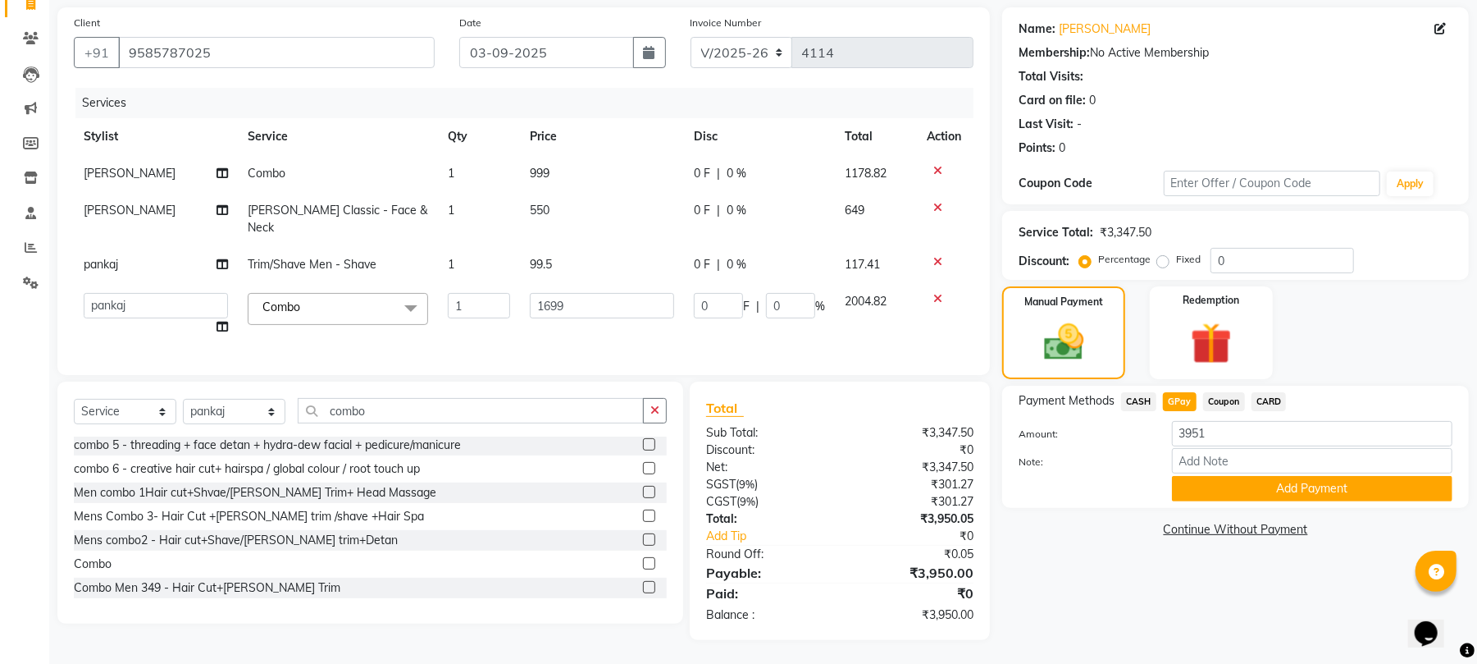
click at [559, 269] on tbody "krithika Combo 1 999 0 F | 0 % 1178.82 krithika De-Tan Classic - Face & Neck 1 …" at bounding box center [524, 250] width 900 height 190
click at [1224, 434] on input "3951" at bounding box center [1312, 433] width 281 height 25
type input "3"
click at [1142, 400] on span "CASH" at bounding box center [1138, 401] width 35 height 19
type input "3950"
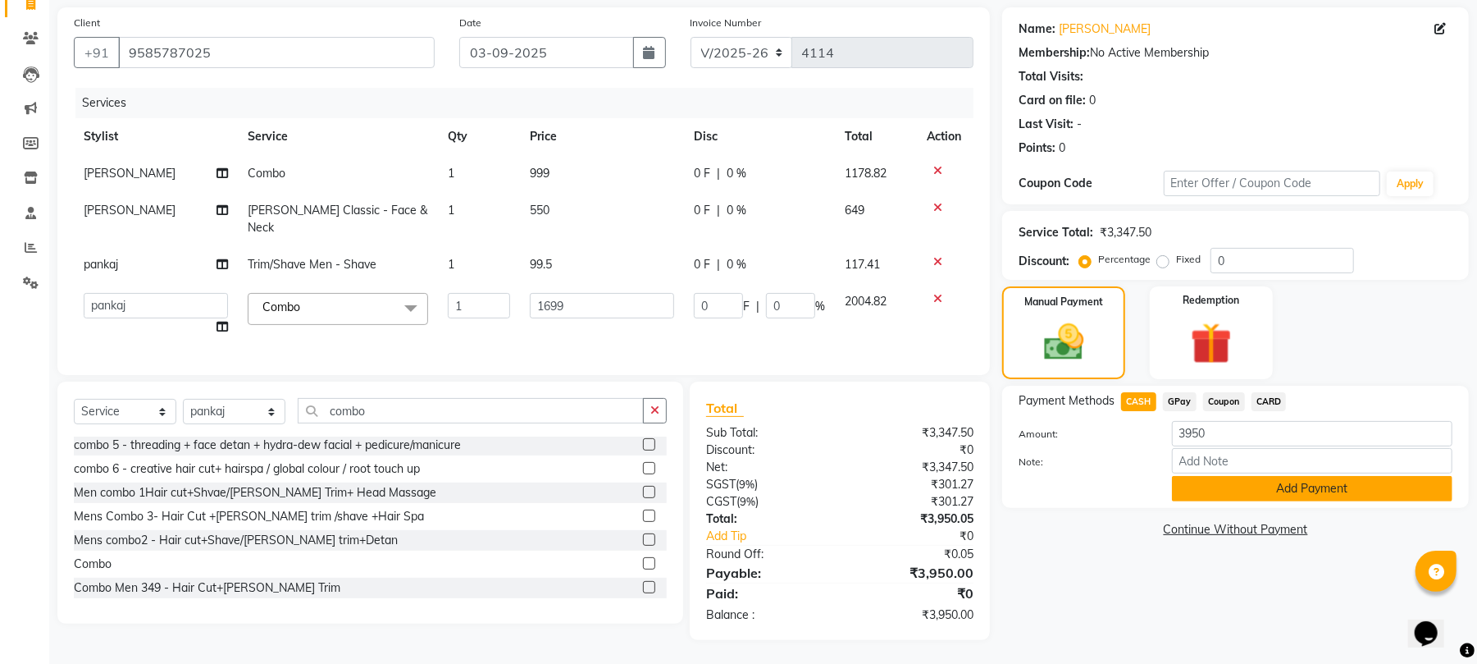
click at [1241, 492] on button "Add Payment" at bounding box center [1312, 488] width 281 height 25
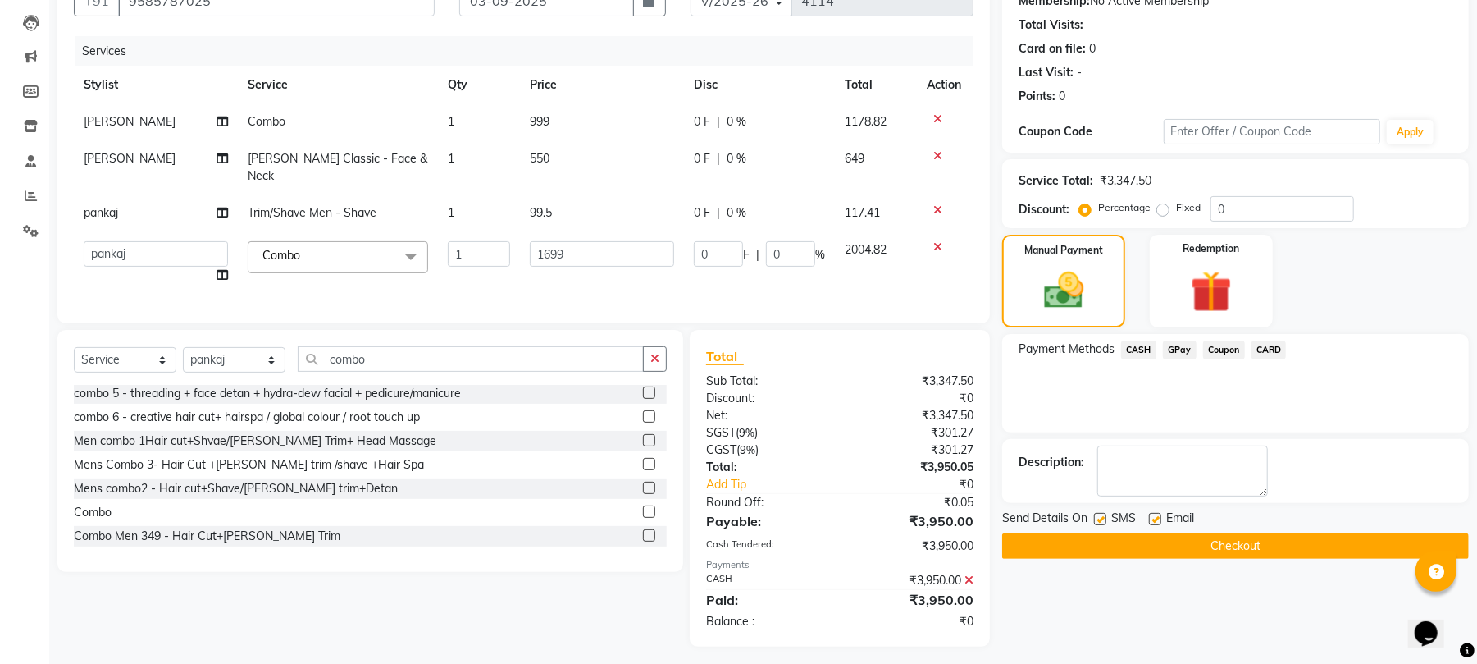
scroll to position [174, 0]
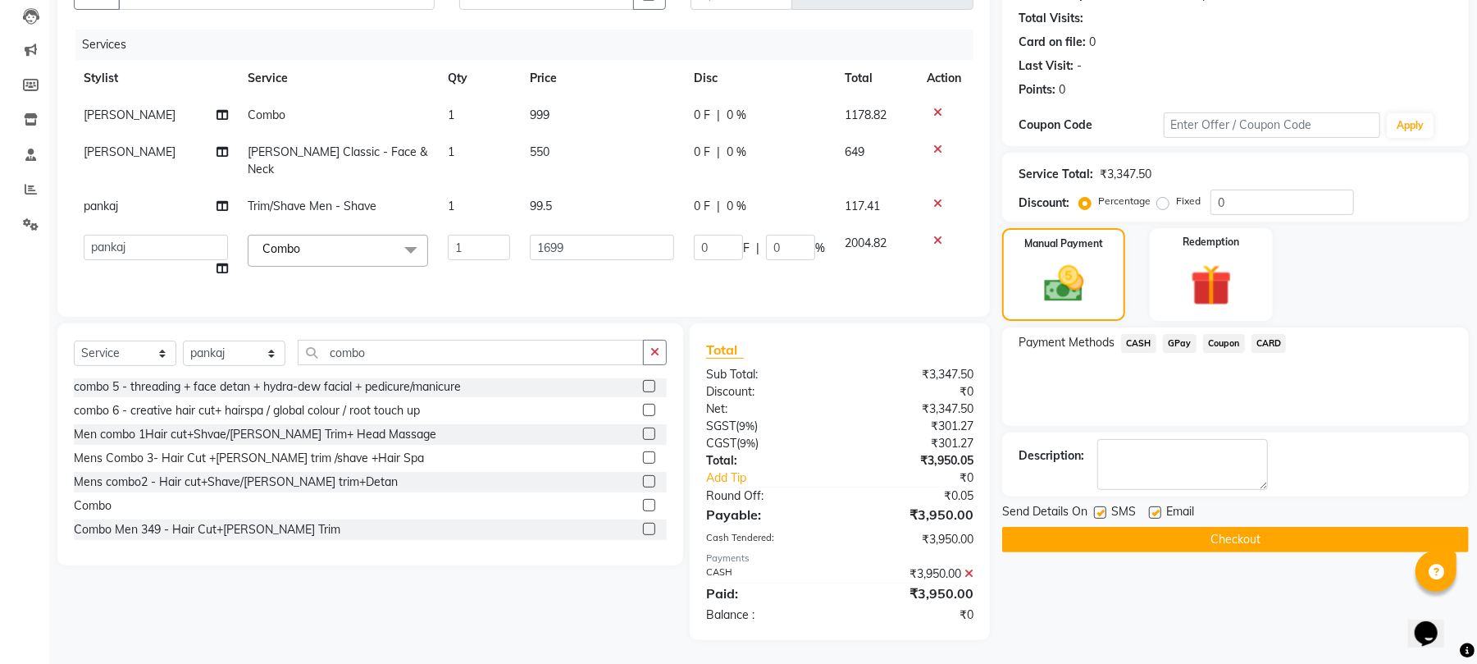
click at [1102, 515] on label at bounding box center [1100, 512] width 12 height 12
click at [1102, 515] on input "checkbox" at bounding box center [1099, 513] width 11 height 11
checkbox input "false"
drag, startPoint x: 1155, startPoint y: 513, endPoint x: 1145, endPoint y: 522, distance: 12.8
click at [1153, 513] on label at bounding box center [1155, 512] width 12 height 12
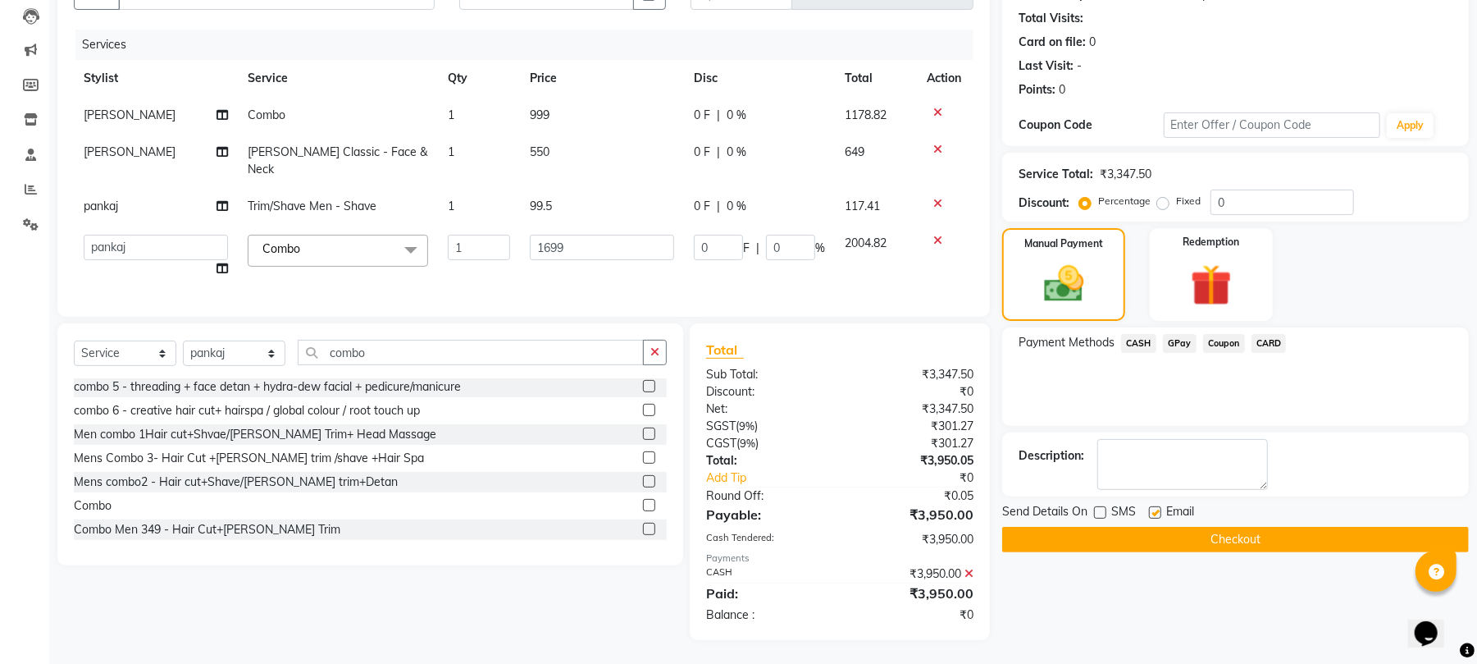
click at [1153, 513] on input "checkbox" at bounding box center [1154, 513] width 11 height 11
checkbox input "false"
click at [1138, 533] on button "Checkout" at bounding box center [1235, 539] width 467 height 25
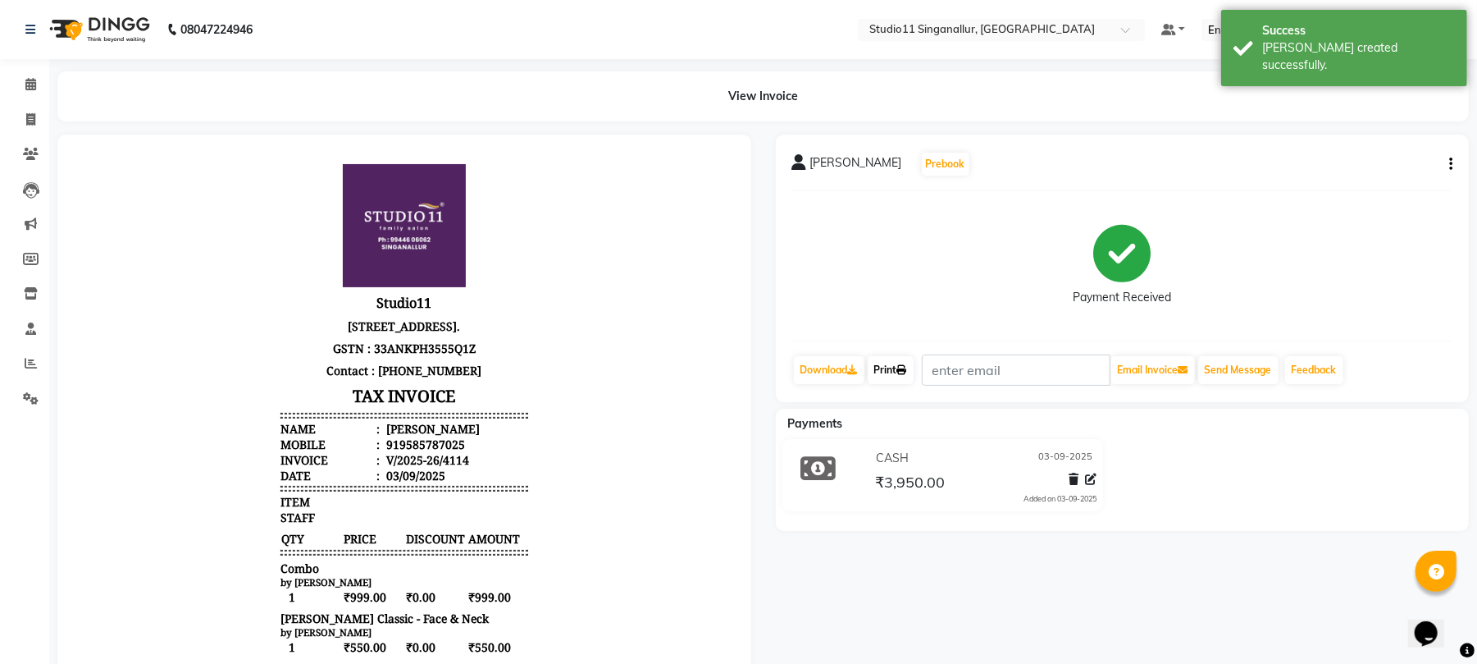
click at [893, 365] on link "Print" at bounding box center [891, 370] width 46 height 28
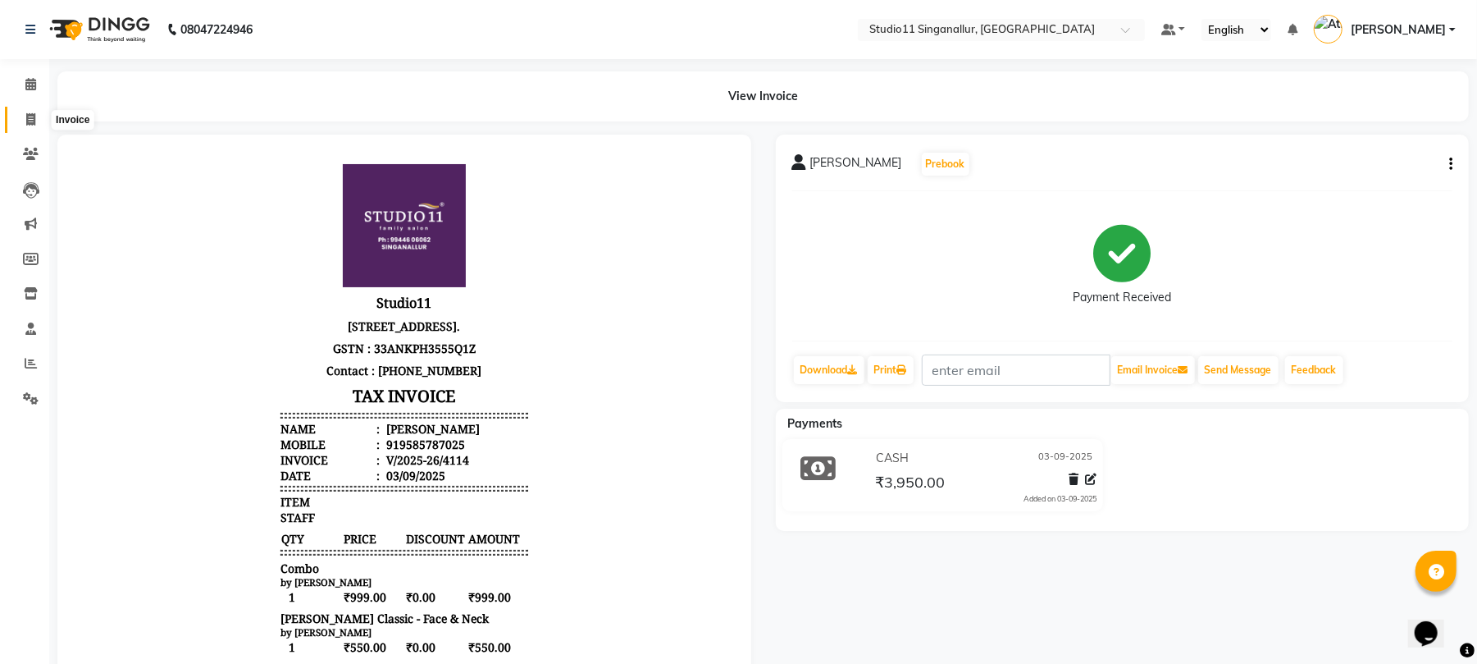
drag, startPoint x: 28, startPoint y: 119, endPoint x: 48, endPoint y: 100, distance: 27.3
click at [28, 120] on icon at bounding box center [30, 119] width 9 height 12
select select "service"
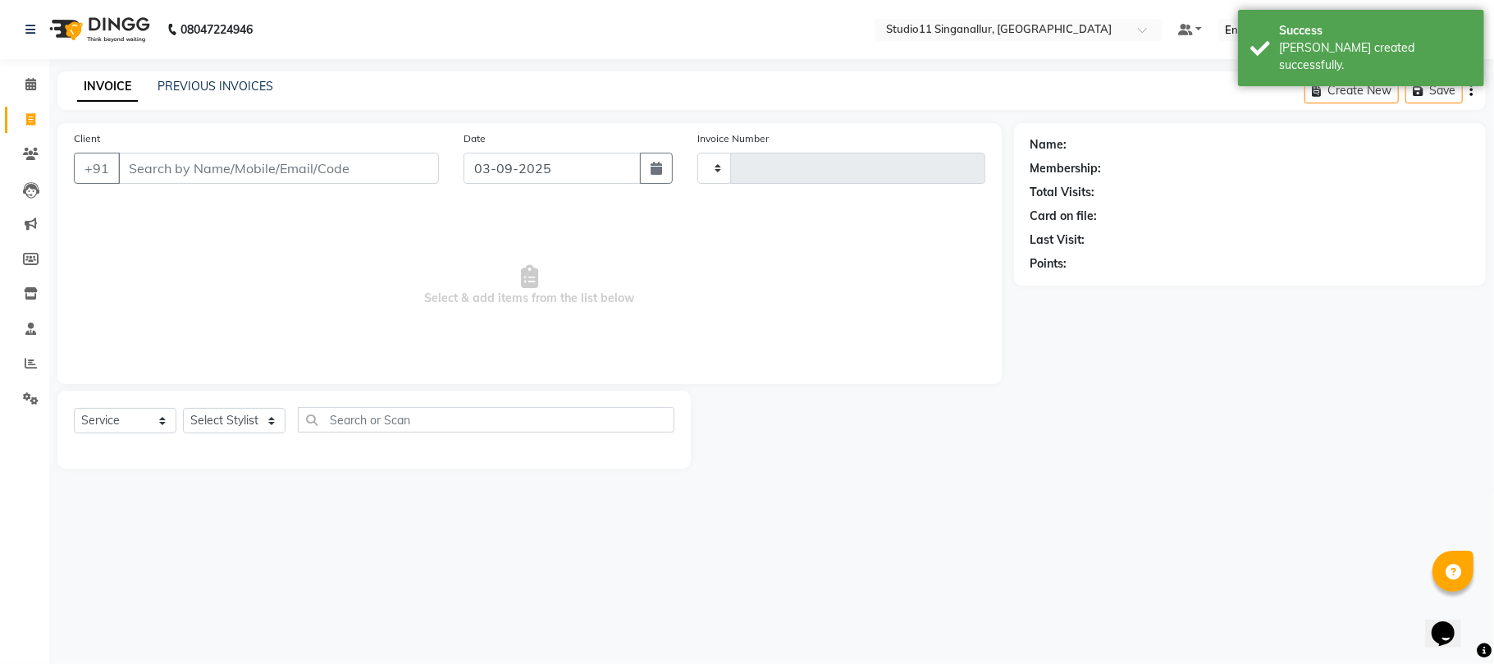
type input "4115"
select select "6616"
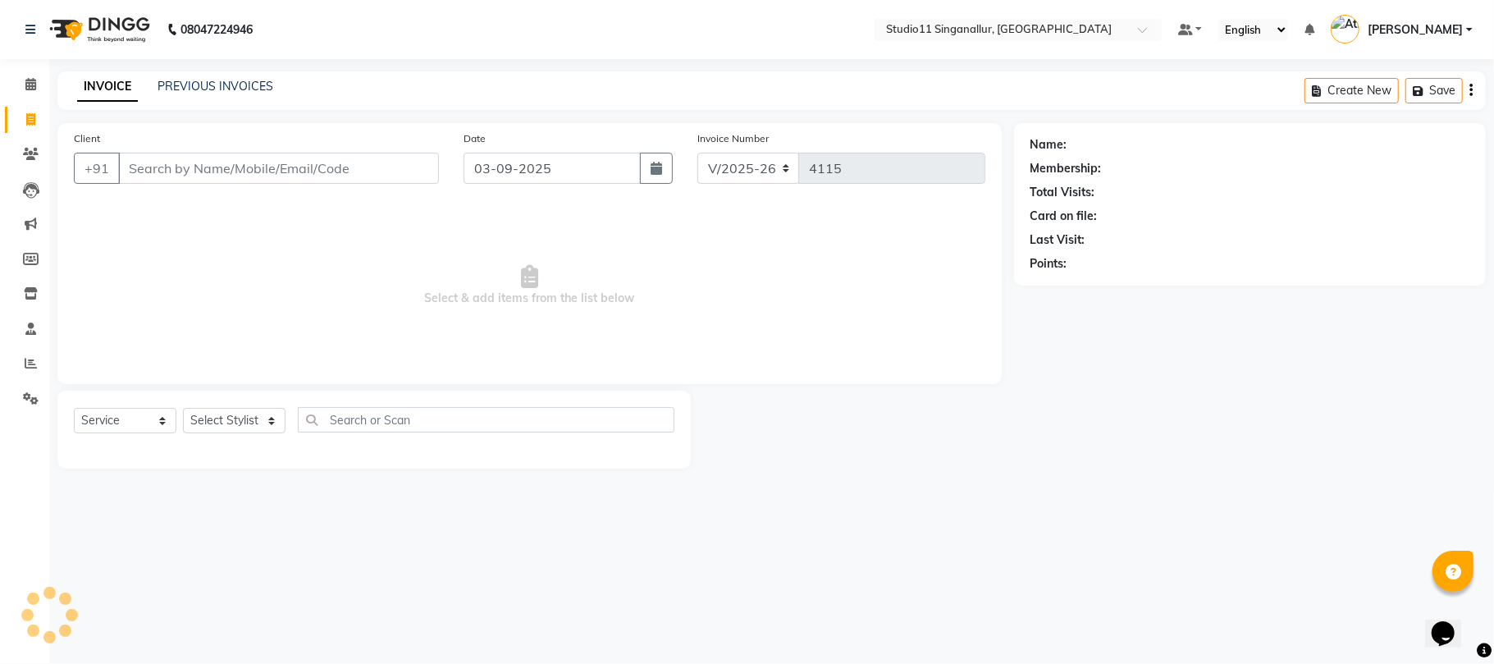
click at [181, 171] on input "Client" at bounding box center [278, 168] width 321 height 31
type input "9600321226"
click at [399, 168] on span "Add Client" at bounding box center [396, 168] width 65 height 16
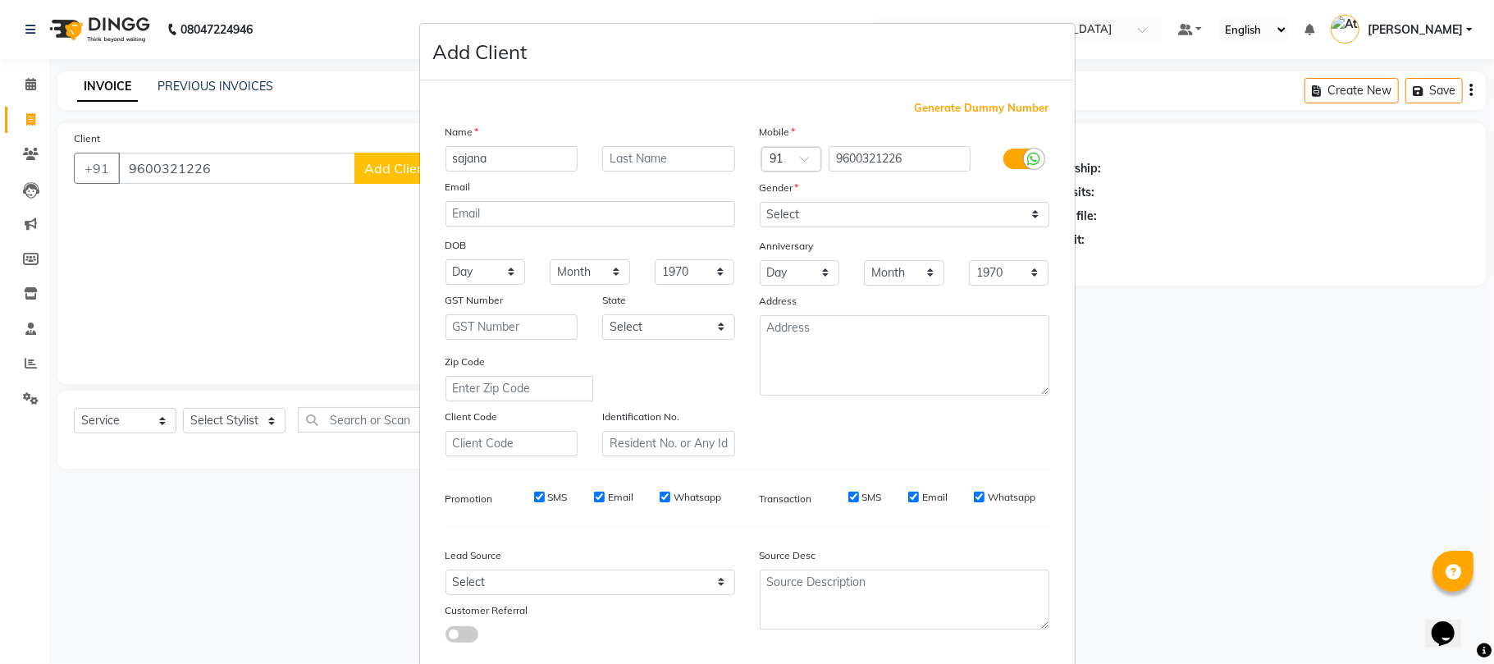
type input "sajana"
drag, startPoint x: 774, startPoint y: 217, endPoint x: 778, endPoint y: 224, distance: 8.4
click at [775, 217] on select "Select Male Female Other Prefer Not To Say" at bounding box center [905, 214] width 290 height 25
select select "female"
click at [760, 202] on select "Select Male Female Other Prefer Not To Say" at bounding box center [905, 214] width 290 height 25
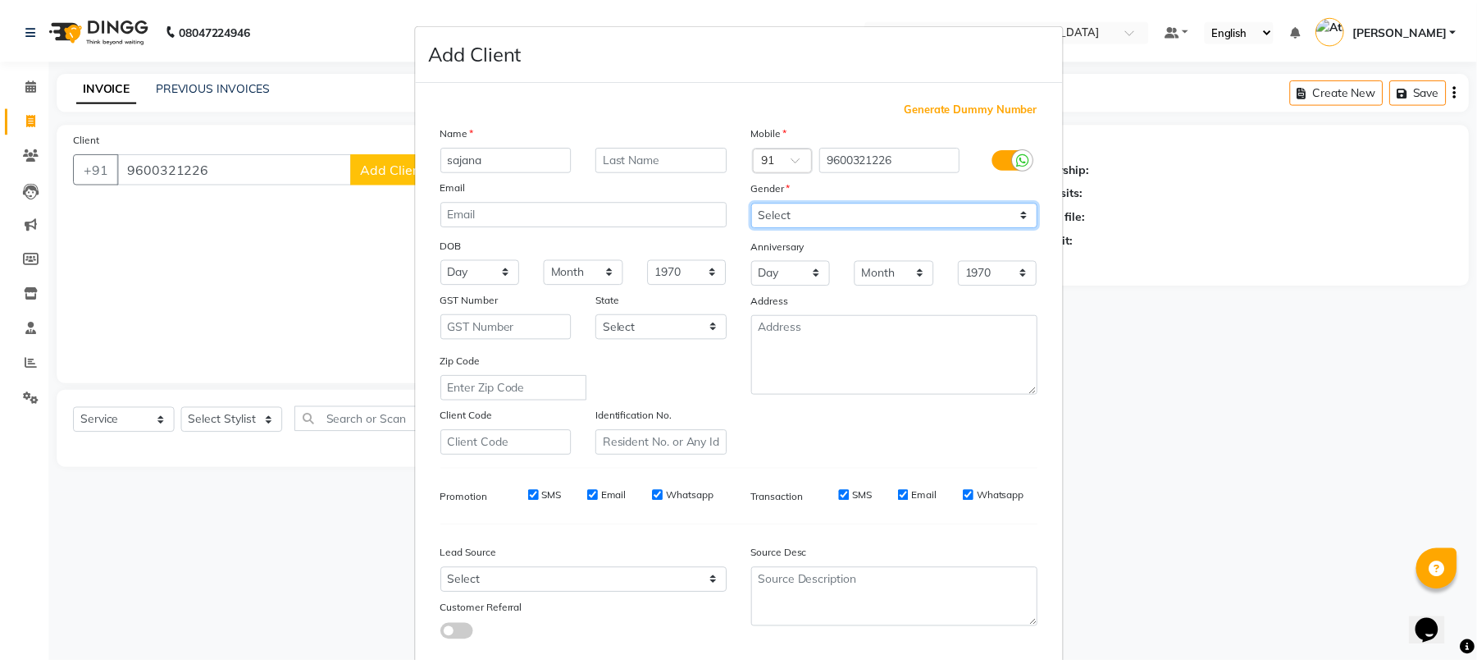
scroll to position [89, 0]
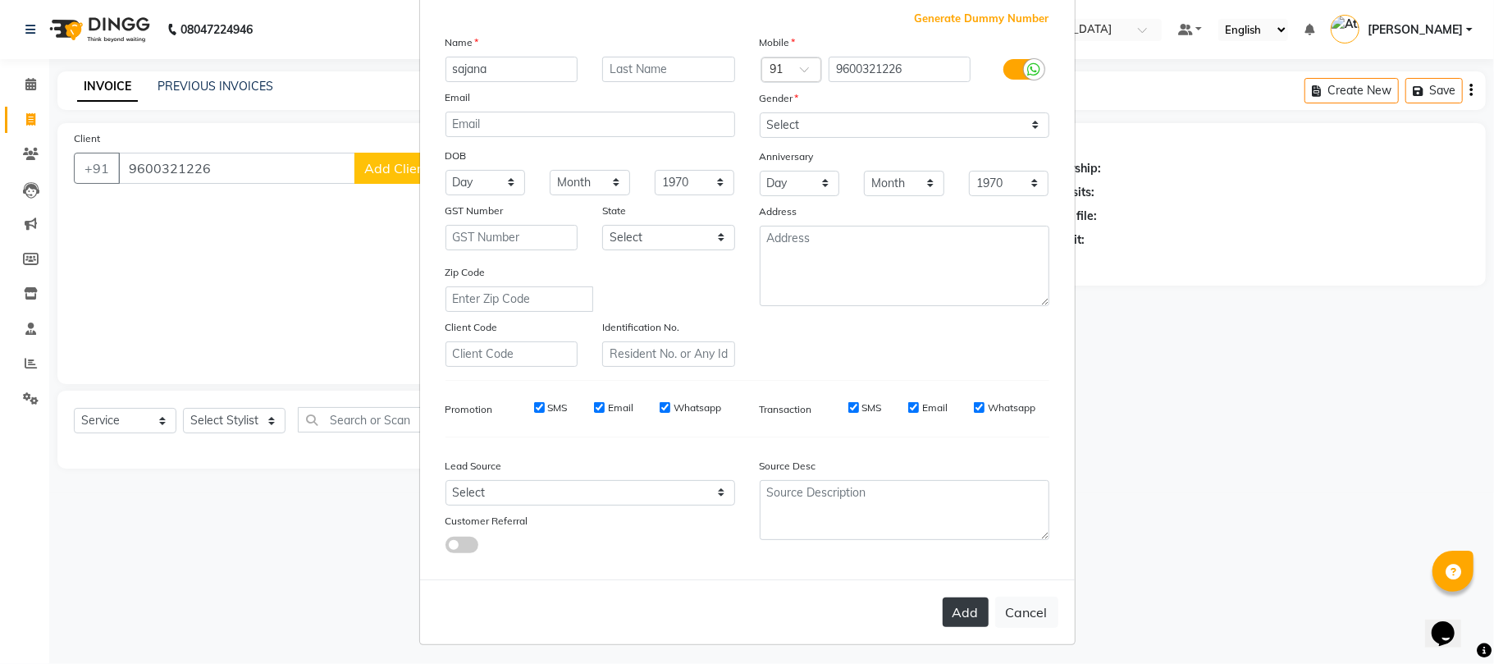
click at [961, 599] on button "Add" at bounding box center [965, 612] width 46 height 30
select select
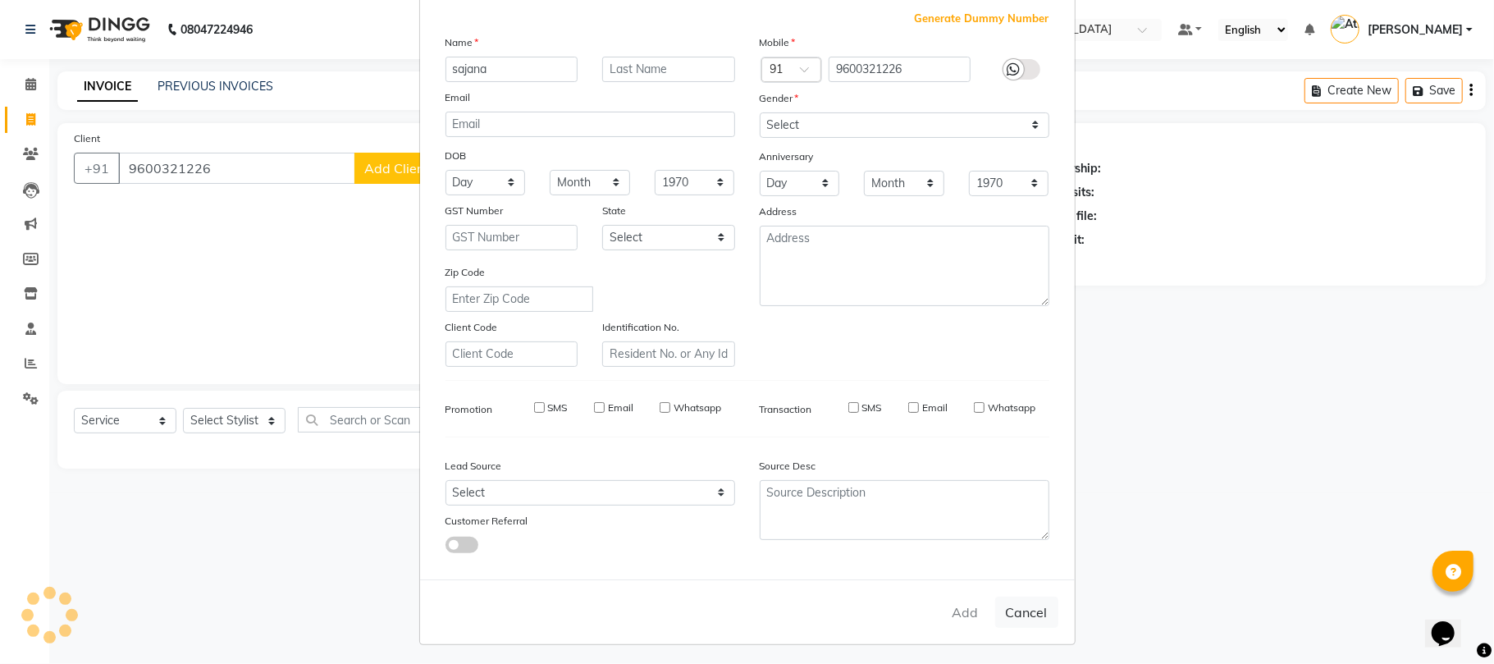
select select
checkbox input "false"
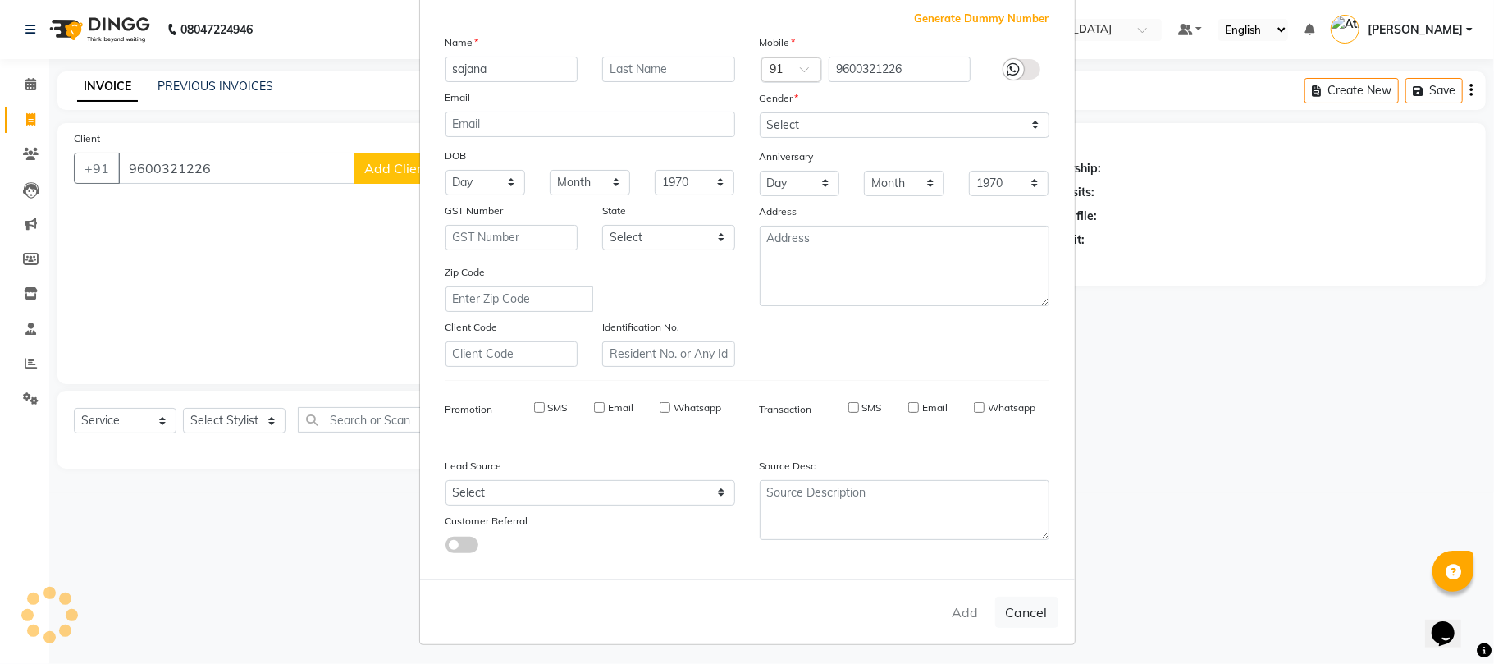
checkbox input "false"
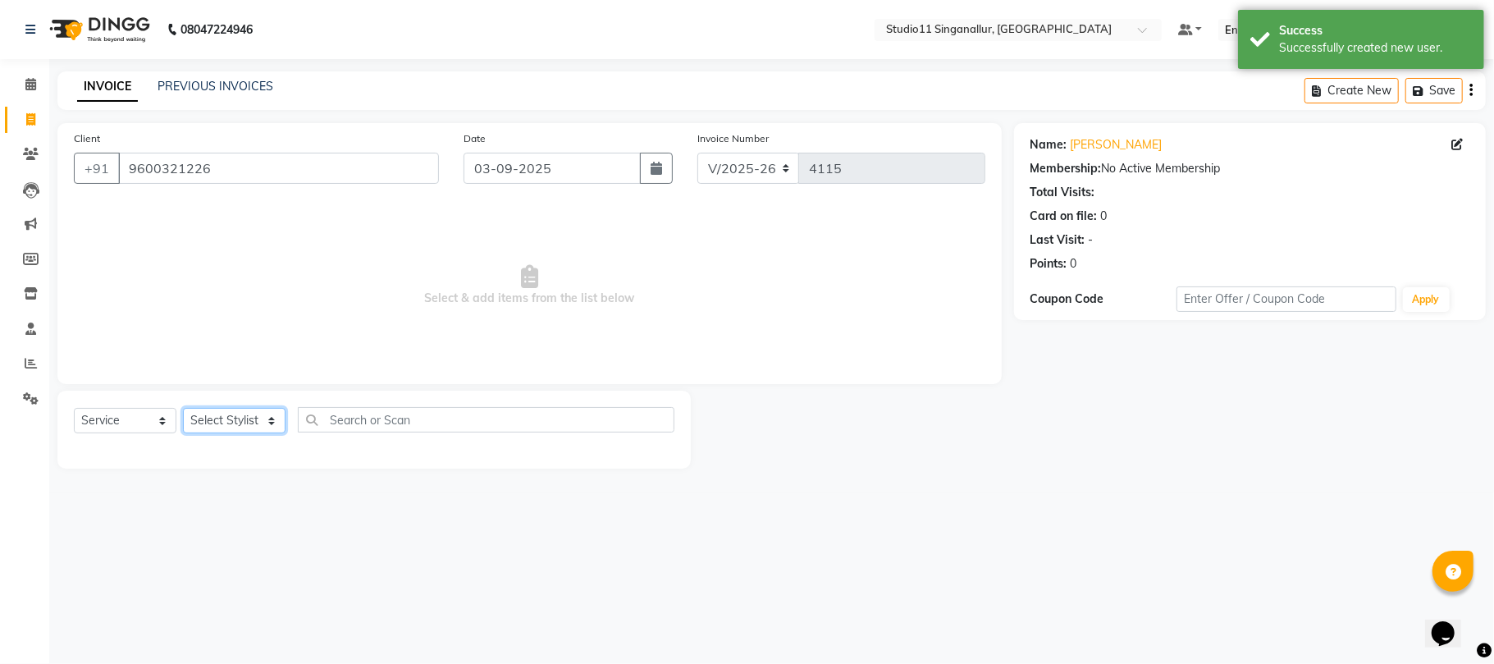
click at [253, 415] on select "Select Stylist [PERSON_NAME] Divya [PERSON_NAME] [PERSON_NAME] [PERSON_NAME] [P…" at bounding box center [234, 420] width 103 height 25
select select "75527"
click at [183, 408] on select "Select Stylist [PERSON_NAME] Divya [PERSON_NAME] [PERSON_NAME] [PERSON_NAME] [P…" at bounding box center [234, 420] width 103 height 25
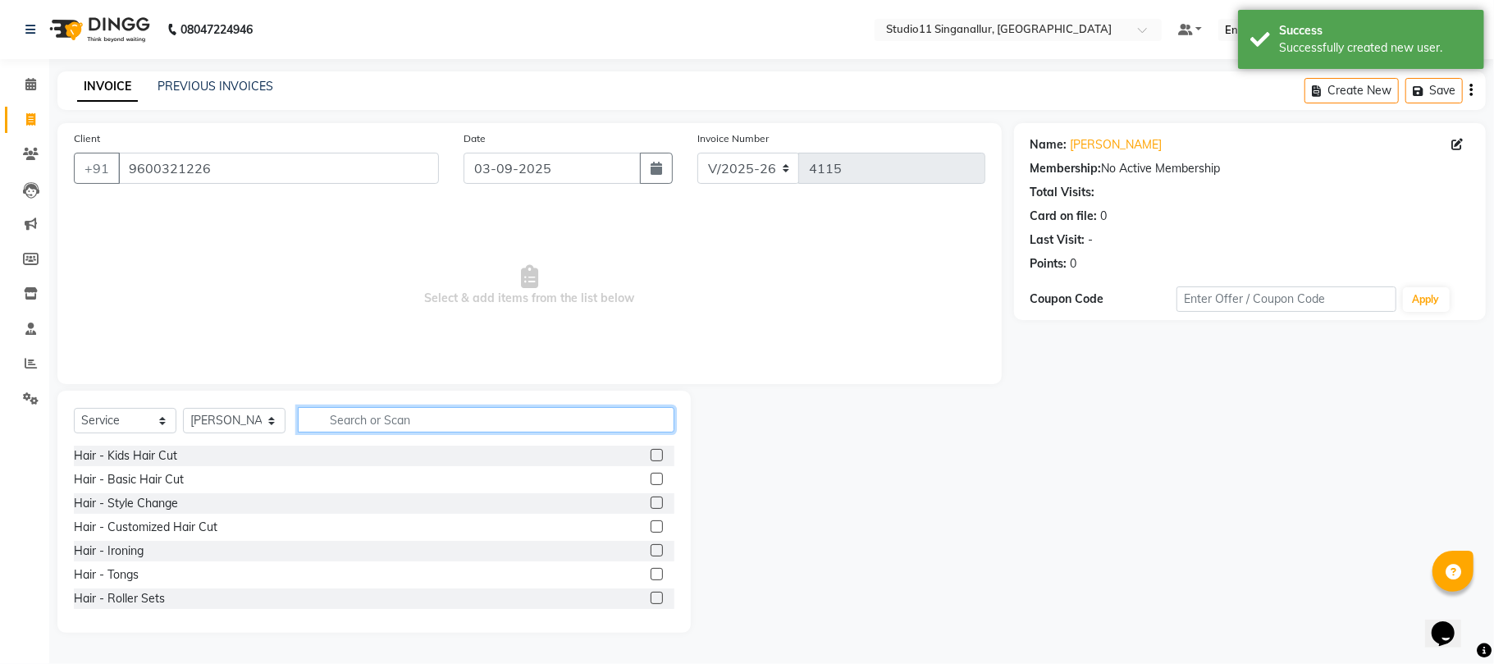
click at [364, 421] on input "text" at bounding box center [486, 419] width 376 height 25
click at [650, 528] on label at bounding box center [656, 526] width 12 height 12
click at [650, 528] on input "checkbox" at bounding box center [655, 527] width 11 height 11
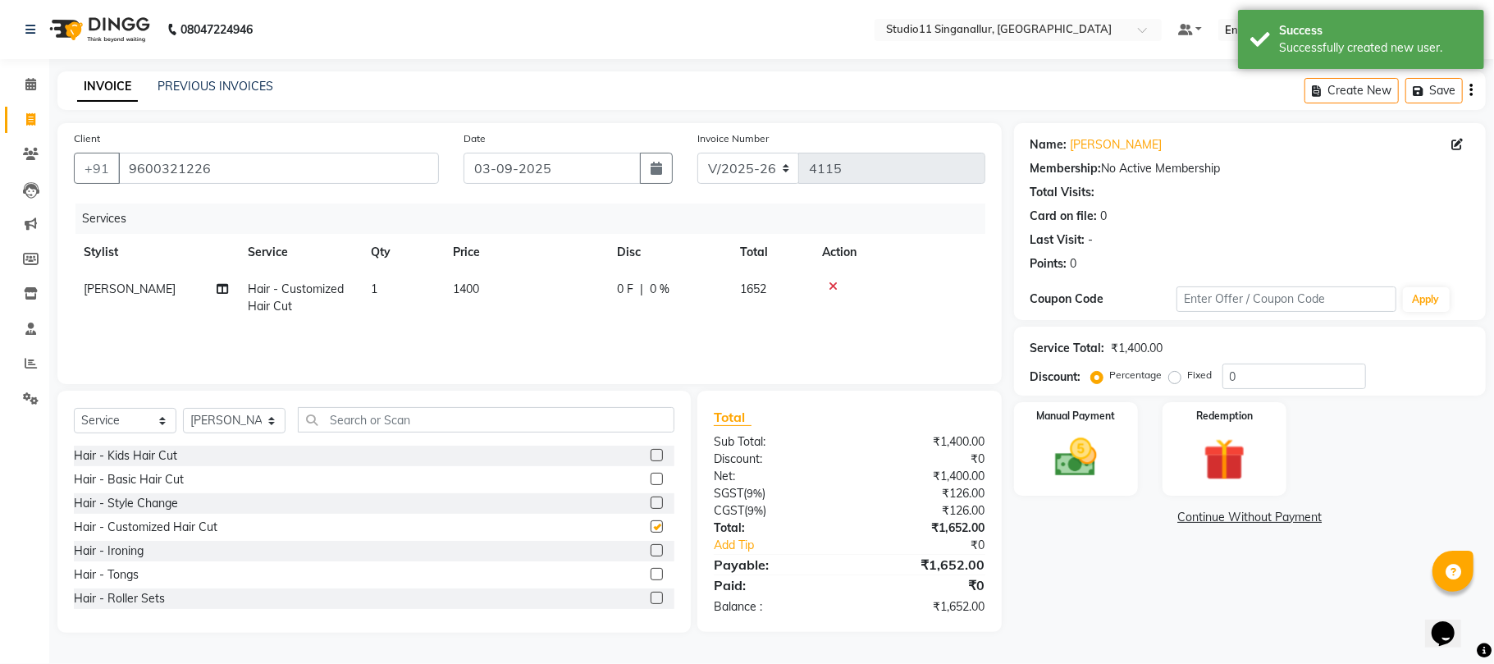
checkbox input "false"
click at [495, 296] on td "1400" at bounding box center [525, 298] width 164 height 54
select select "75527"
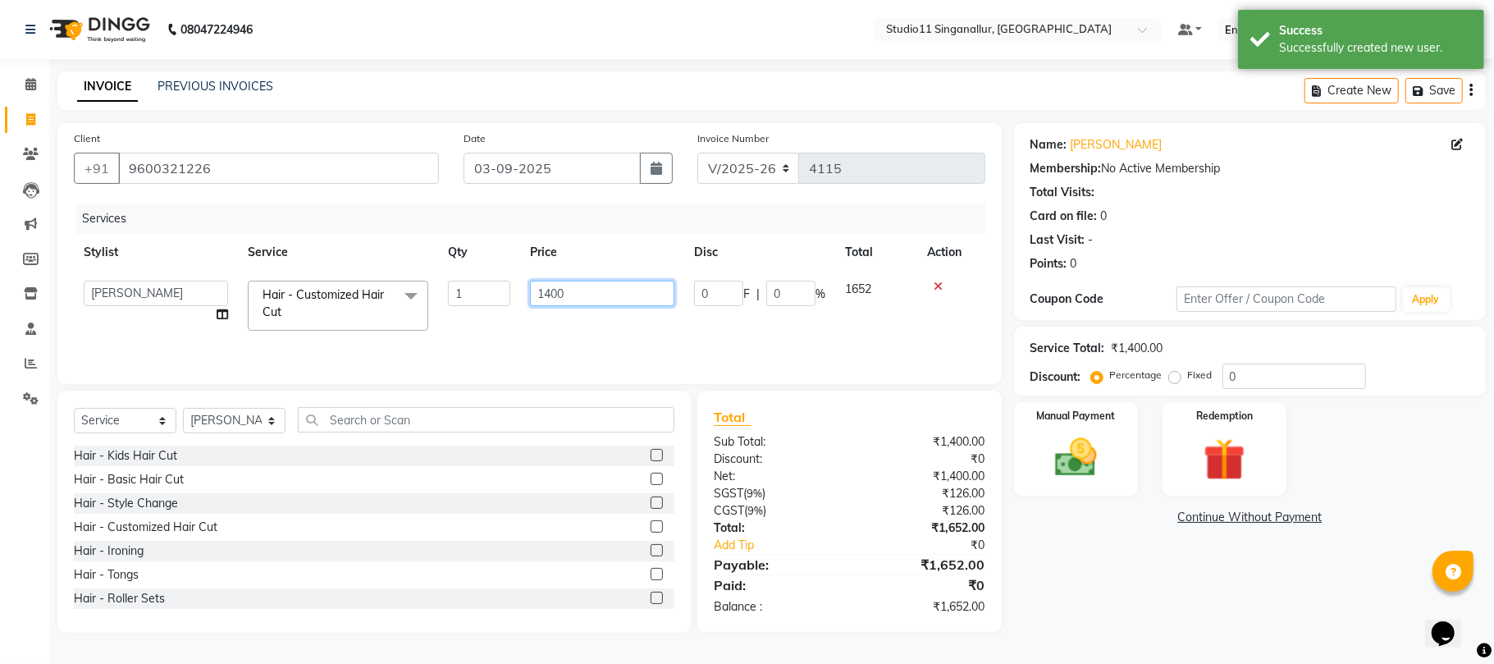
click at [559, 290] on input "1400" at bounding box center [602, 293] width 144 height 25
type input "1"
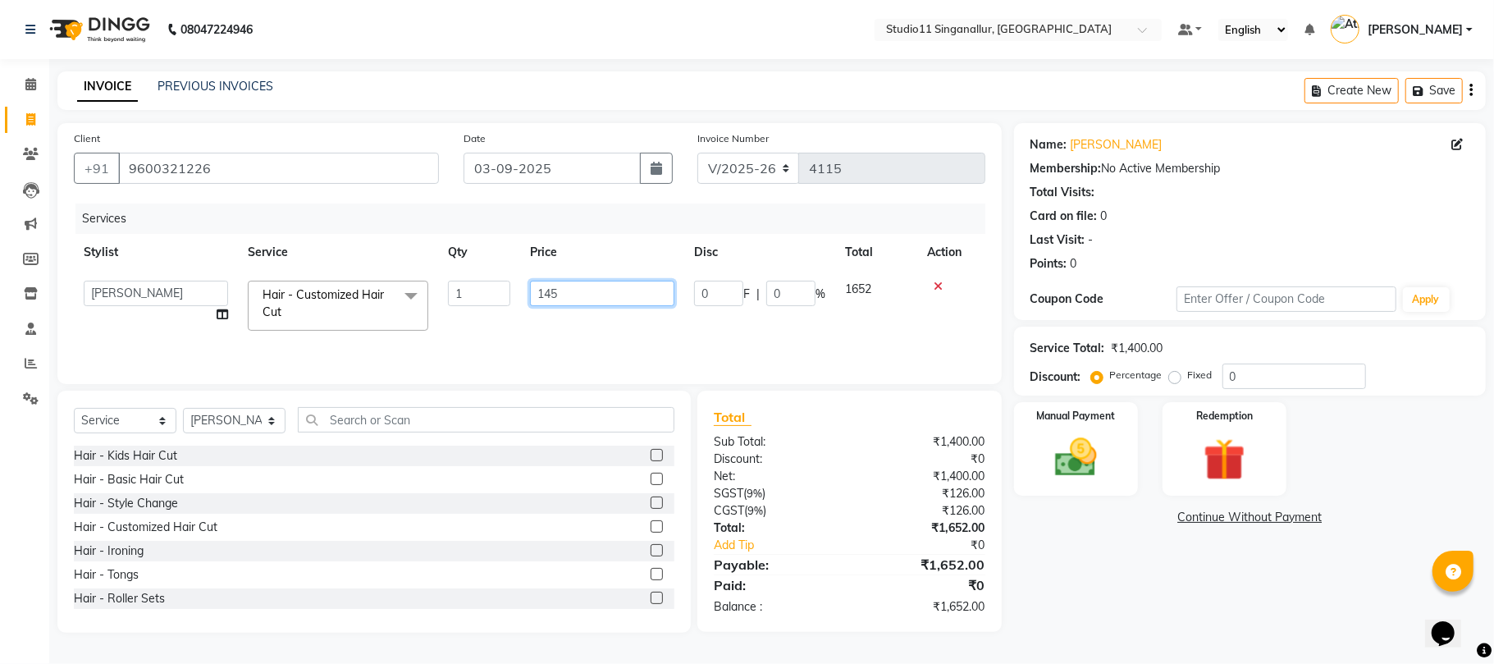
type input "1450"
click at [422, 342] on div "Services Stylist Service Qty Price Disc Total Action akbar Athira daniel Divya …" at bounding box center [529, 285] width 911 height 164
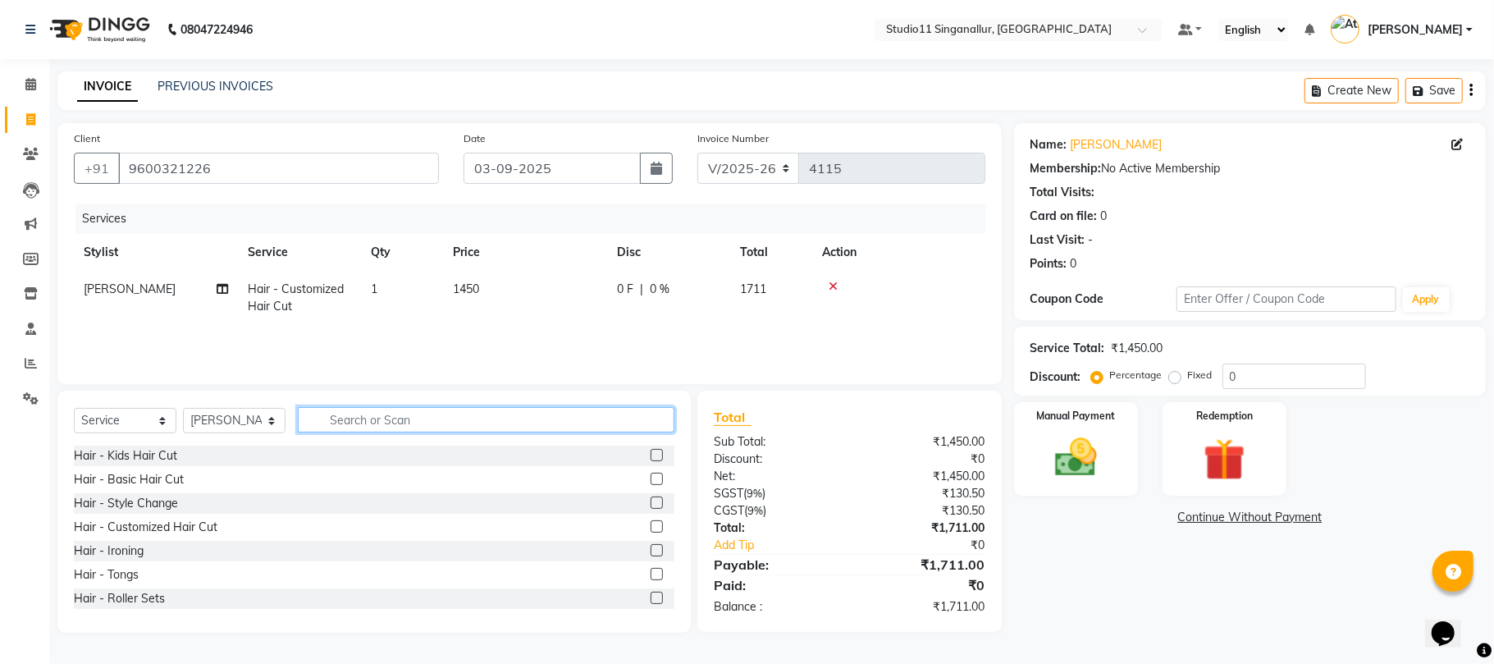
click at [395, 431] on input "text" at bounding box center [486, 419] width 376 height 25
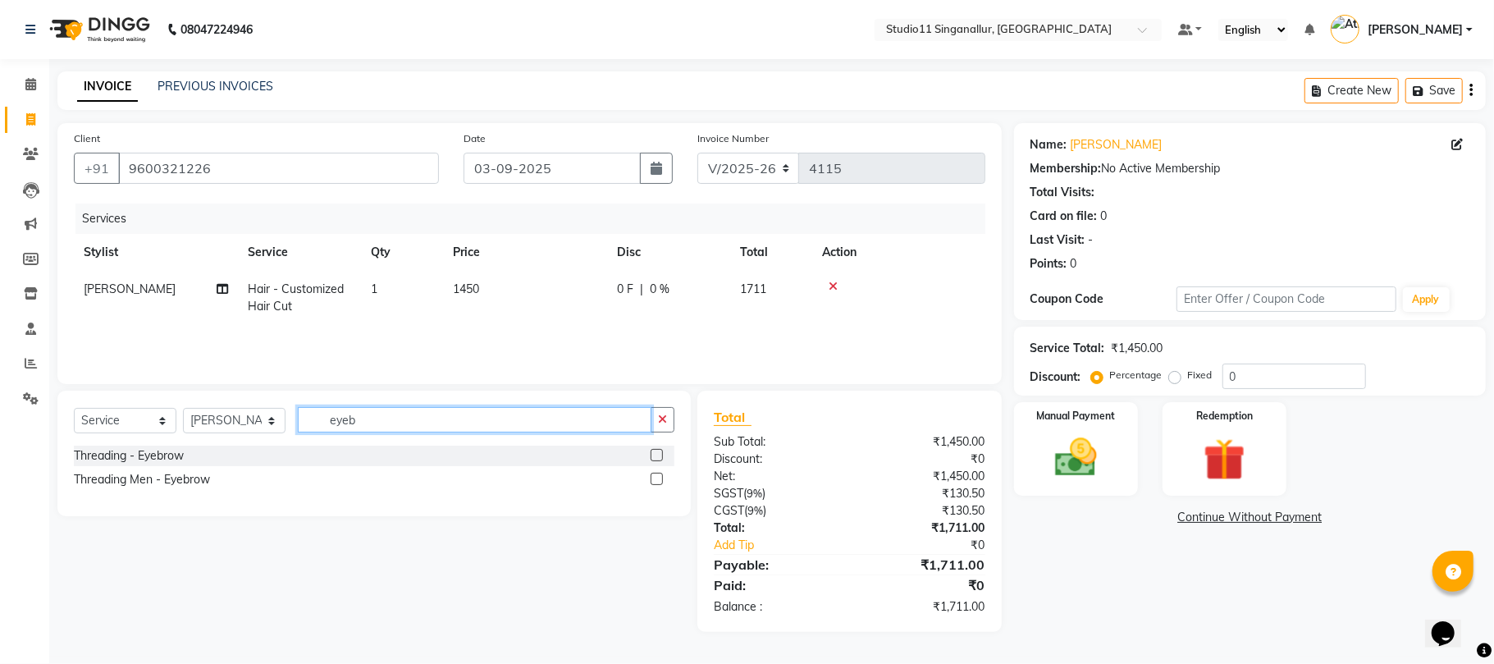
type input "eyeb"
click at [658, 451] on label at bounding box center [656, 455] width 12 height 12
click at [658, 451] on input "checkbox" at bounding box center [655, 455] width 11 height 11
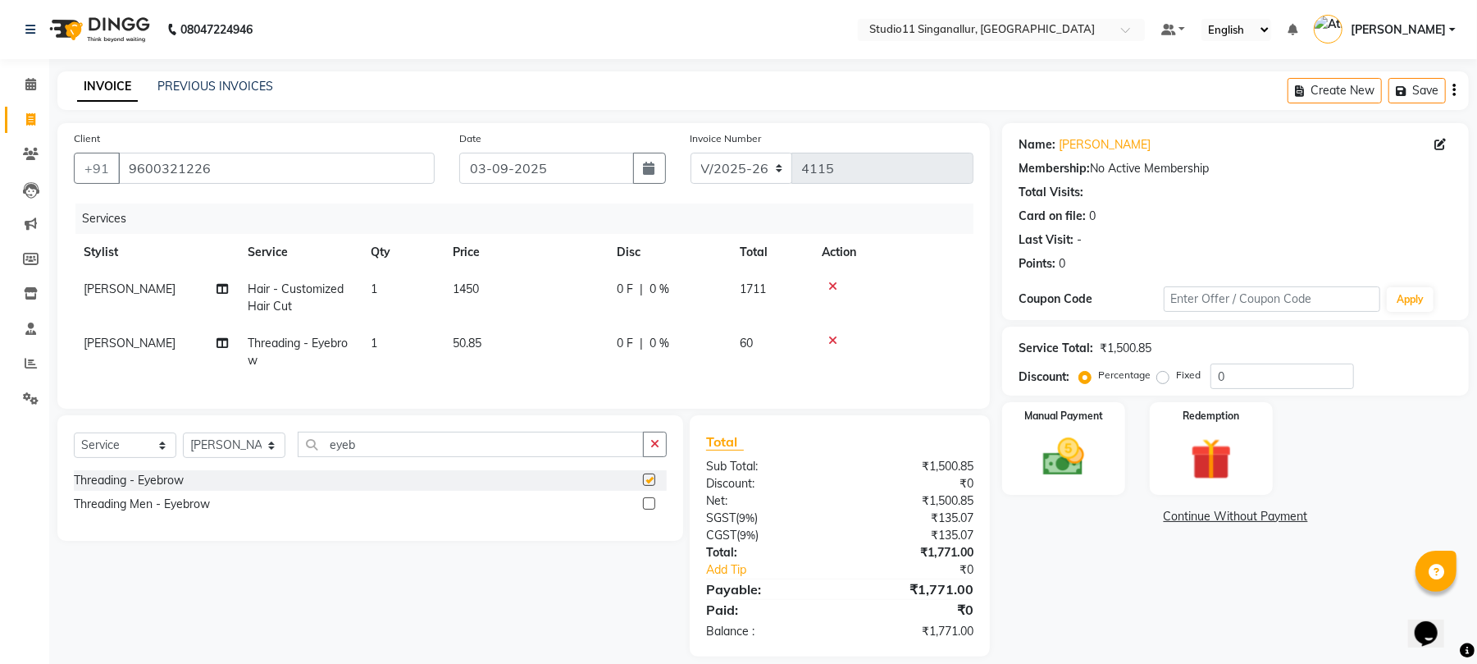
checkbox input "false"
click at [379, 331] on td "1" at bounding box center [402, 352] width 82 height 54
select select "75527"
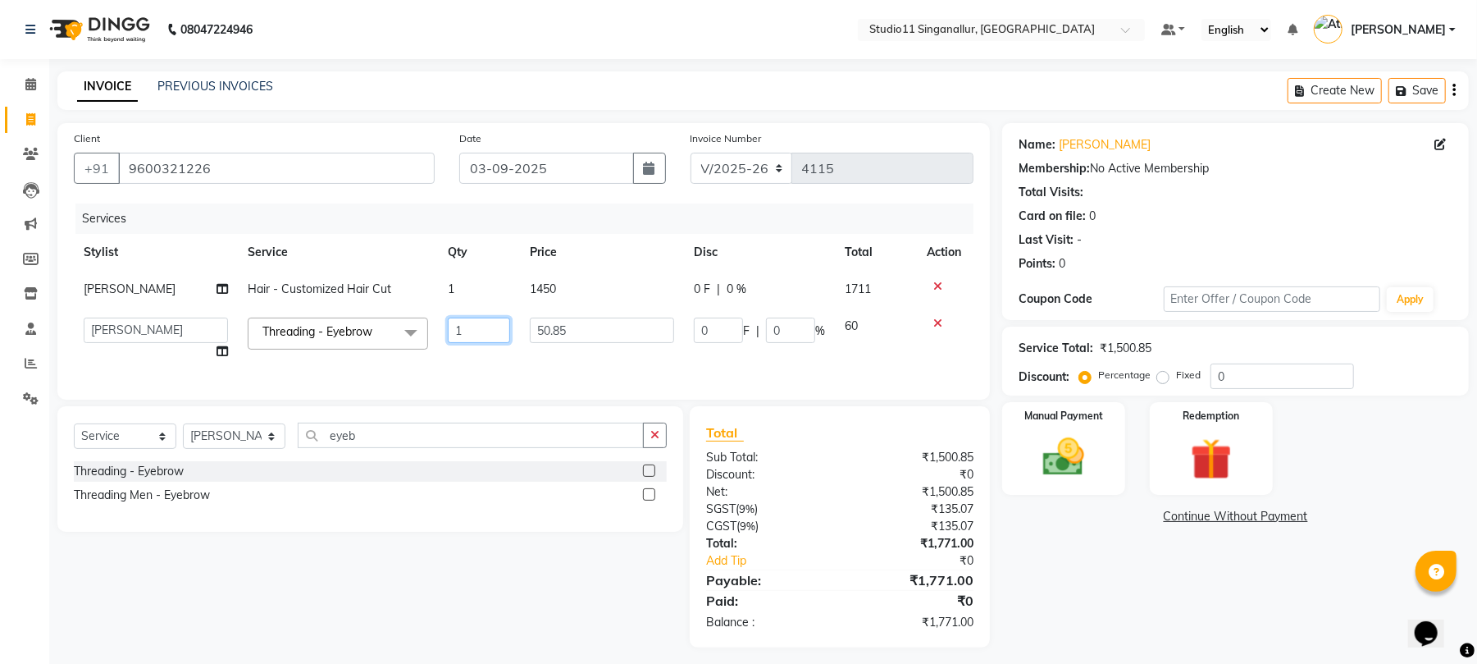
click at [477, 326] on input "1" at bounding box center [479, 329] width 62 height 25
type input "2"
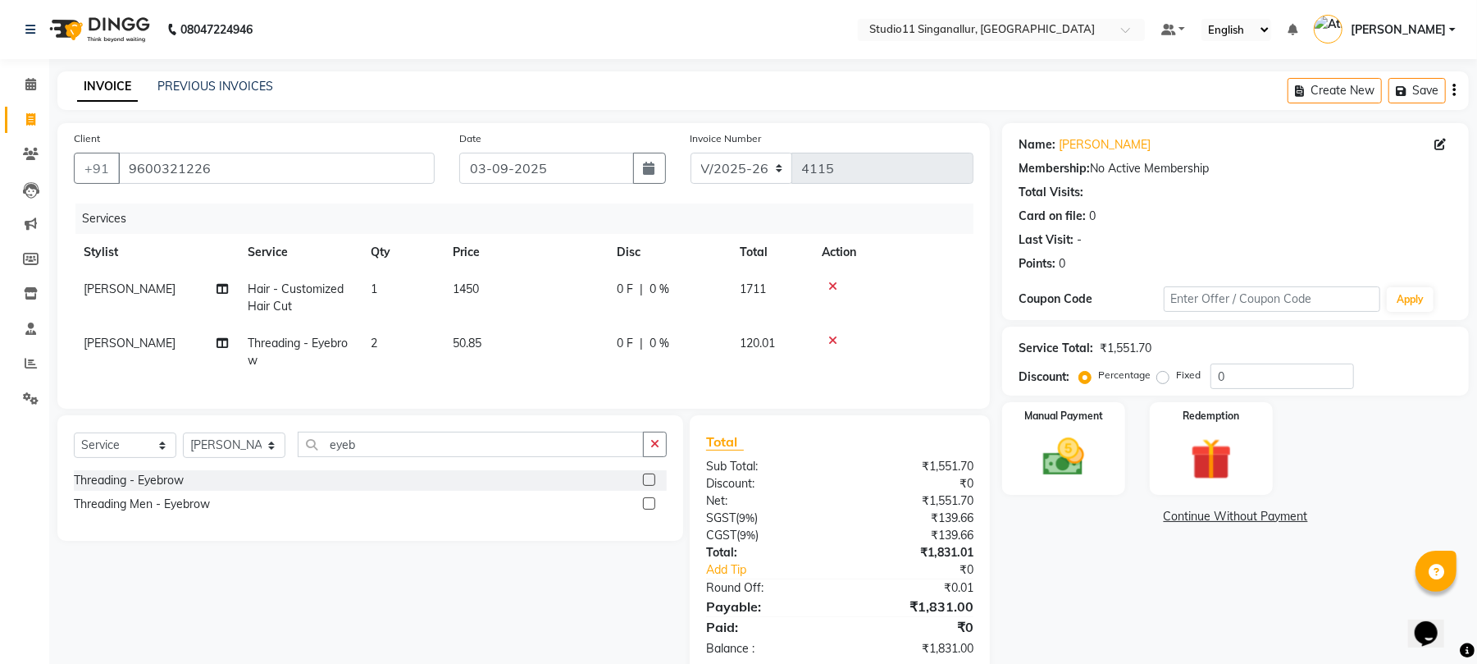
click at [431, 376] on div "Services Stylist Service Qty Price Disc Total Action narmatha Hair - Customized…" at bounding box center [524, 297] width 900 height 189
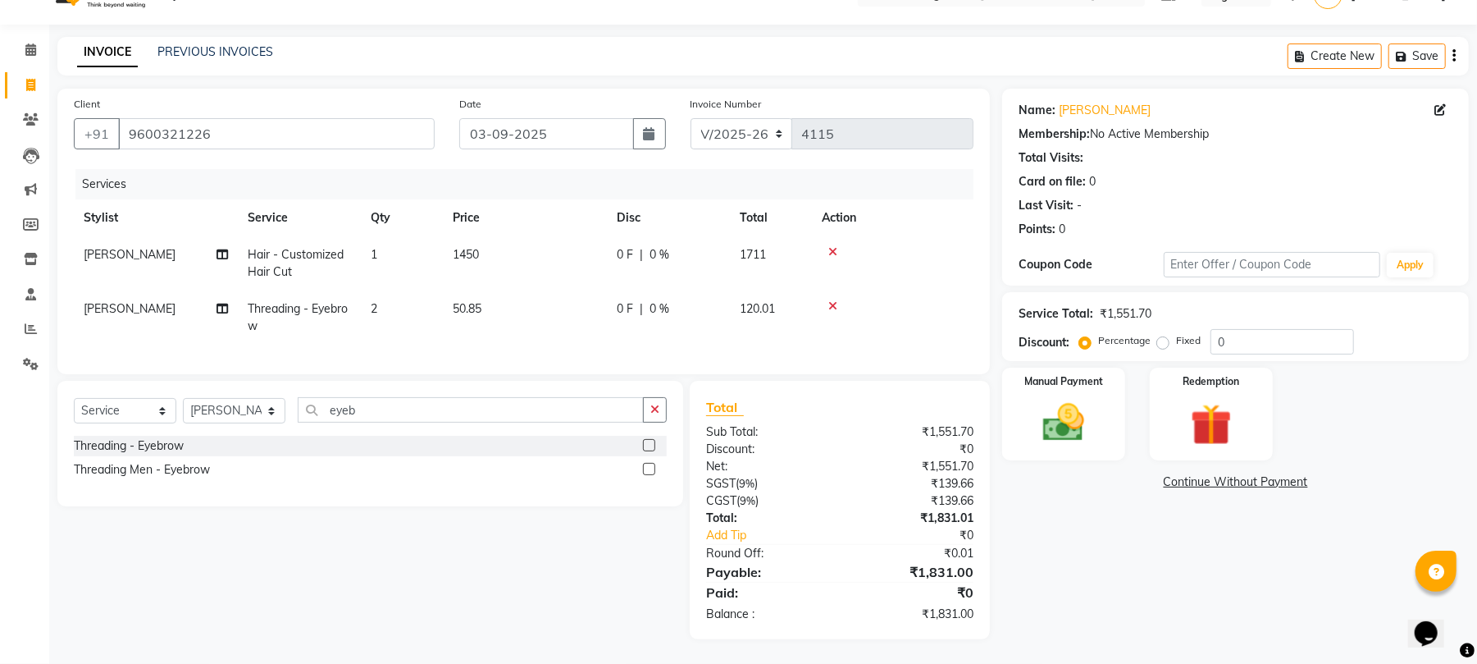
scroll to position [51, 0]
click at [1061, 415] on img at bounding box center [1064, 423] width 71 height 50
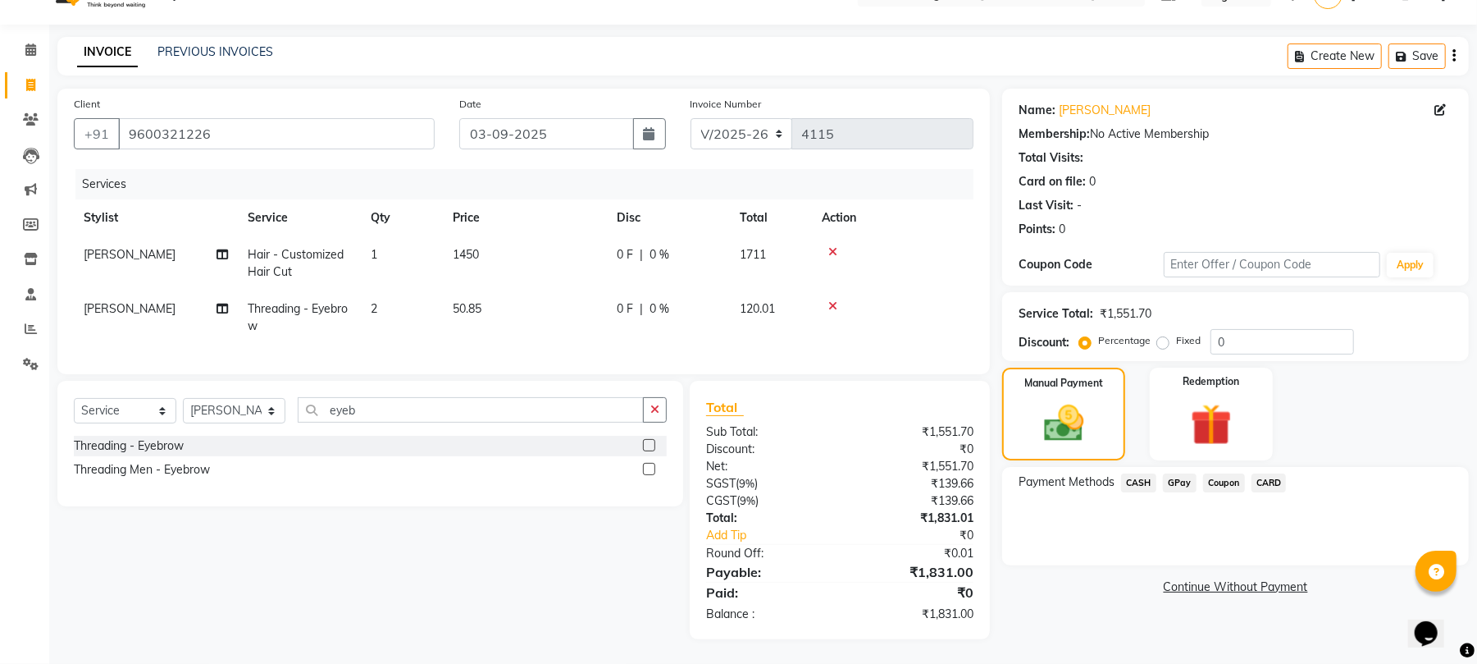
click at [1184, 473] on span "GPay" at bounding box center [1180, 482] width 34 height 19
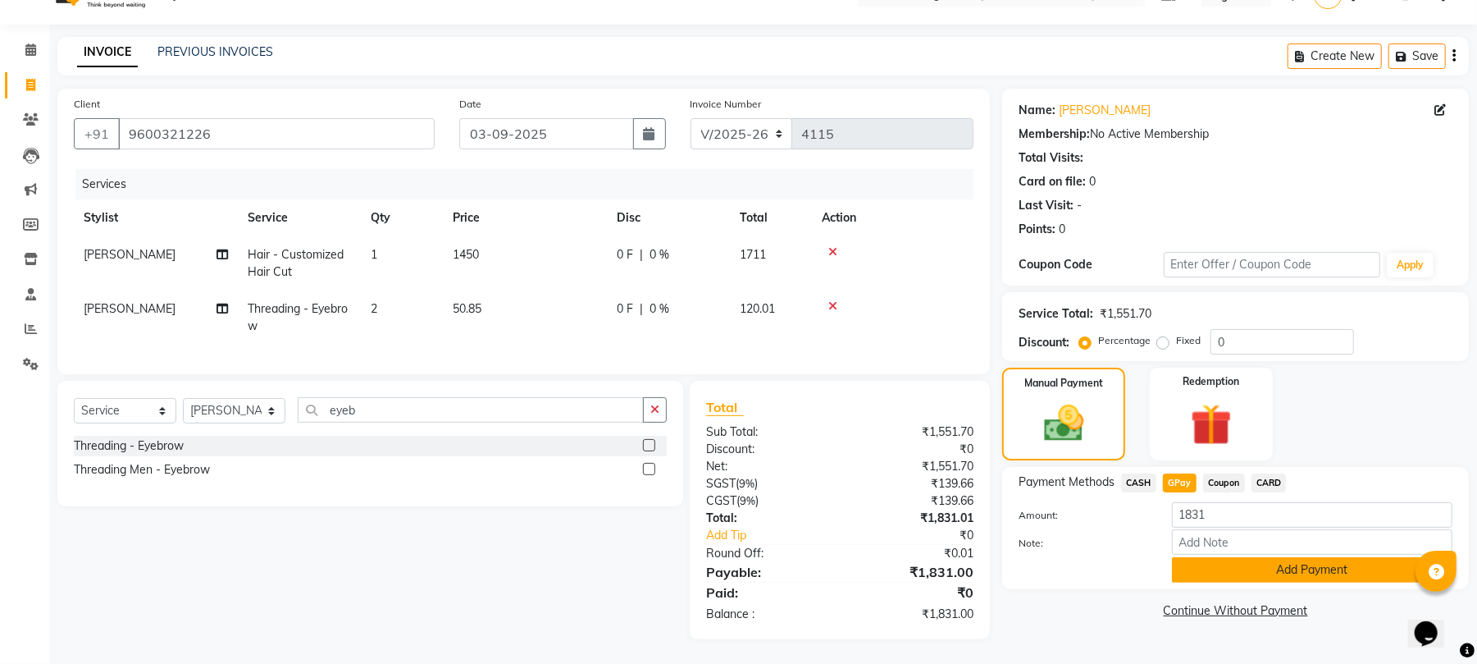
click at [1196, 557] on button "Add Payment" at bounding box center [1312, 569] width 281 height 25
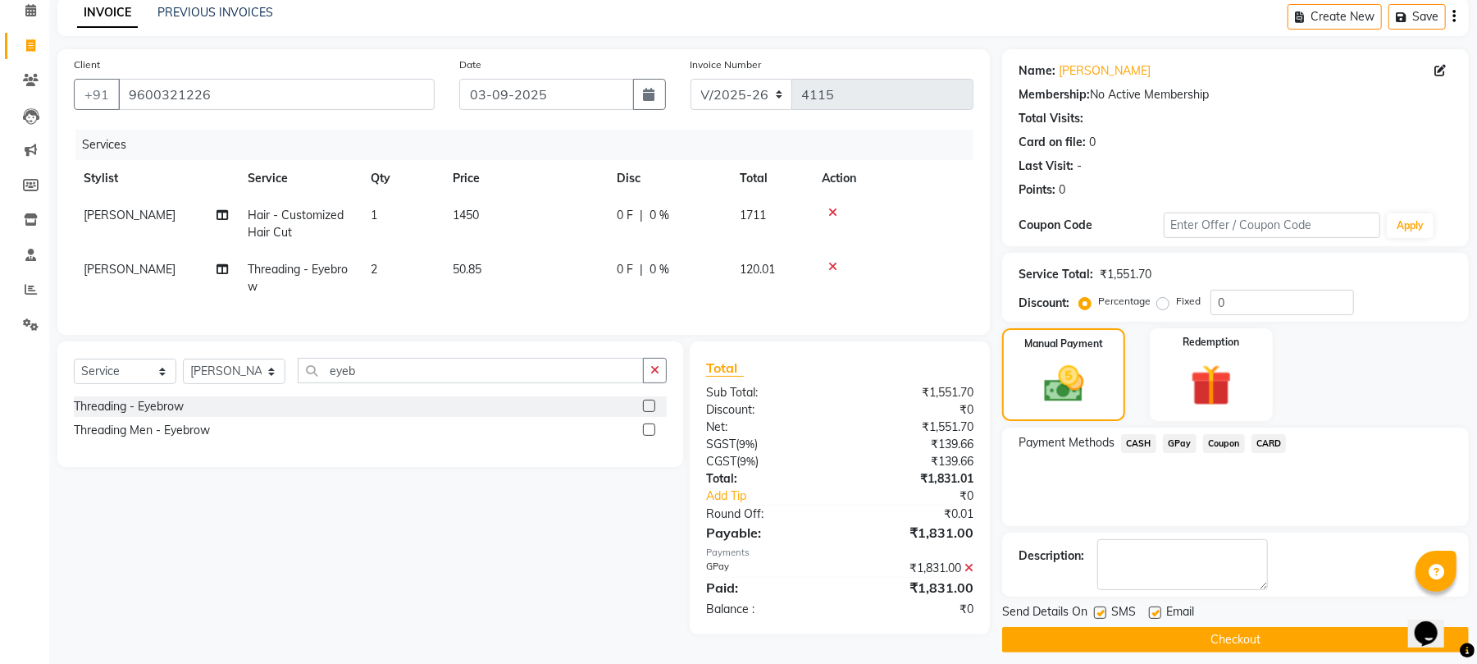
scroll to position [89, 0]
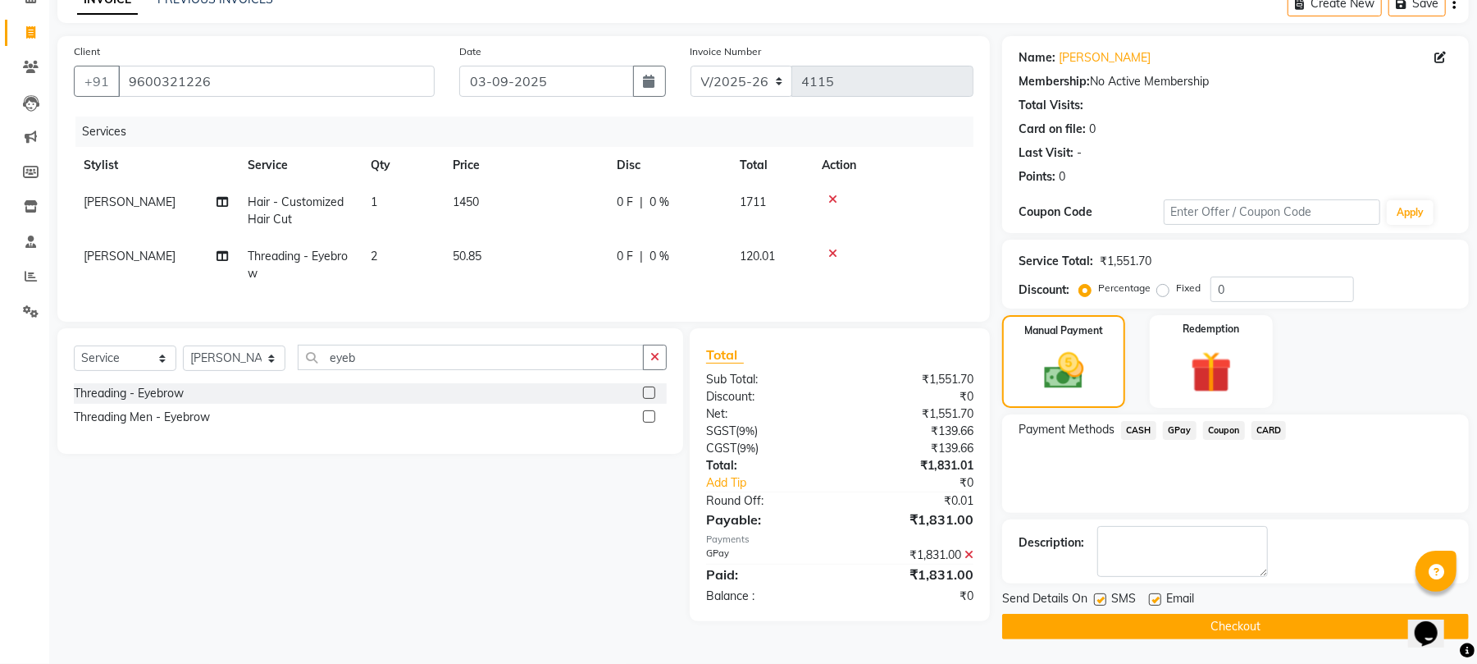
click at [1096, 600] on label at bounding box center [1100, 599] width 12 height 12
click at [1096, 600] on input "checkbox" at bounding box center [1099, 600] width 11 height 11
checkbox input "false"
click at [1152, 597] on label at bounding box center [1155, 599] width 12 height 12
click at [1152, 597] on input "checkbox" at bounding box center [1154, 600] width 11 height 11
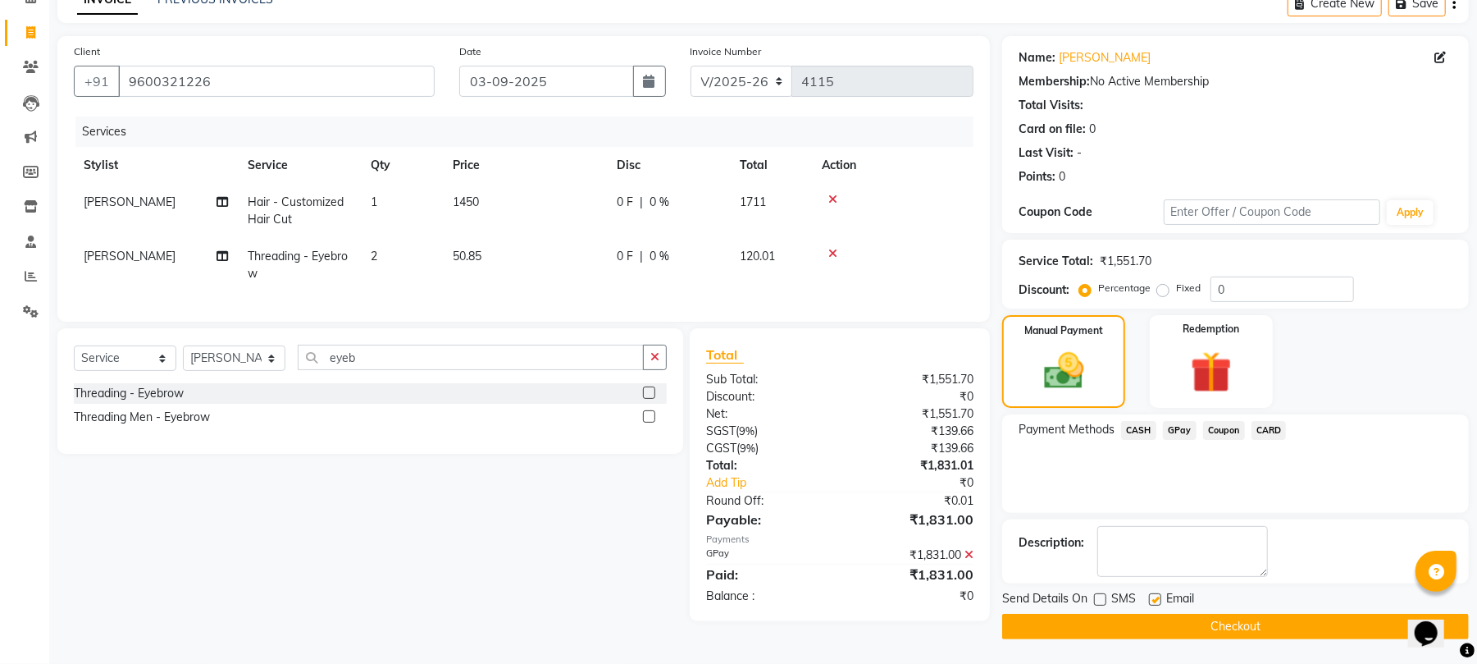
checkbox input "false"
click at [1198, 627] on button "Checkout" at bounding box center [1235, 626] width 467 height 25
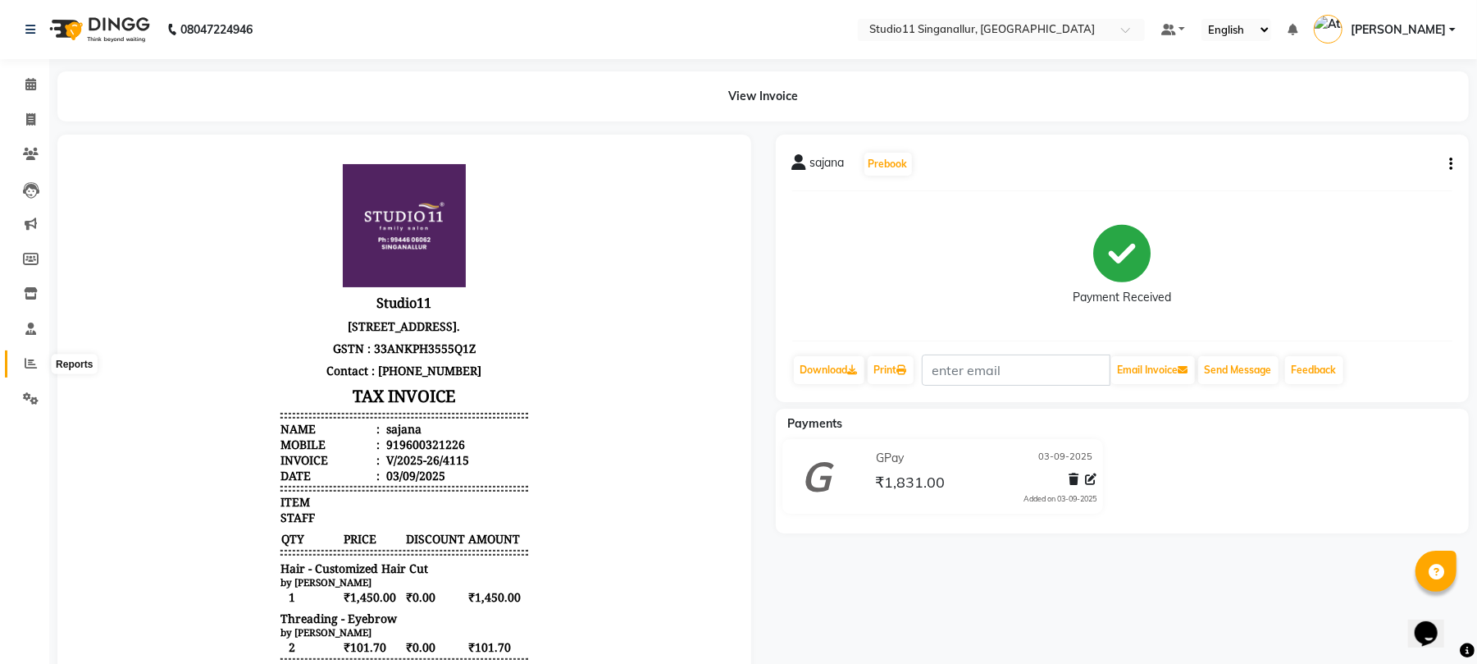
click at [23, 364] on span at bounding box center [30, 363] width 29 height 19
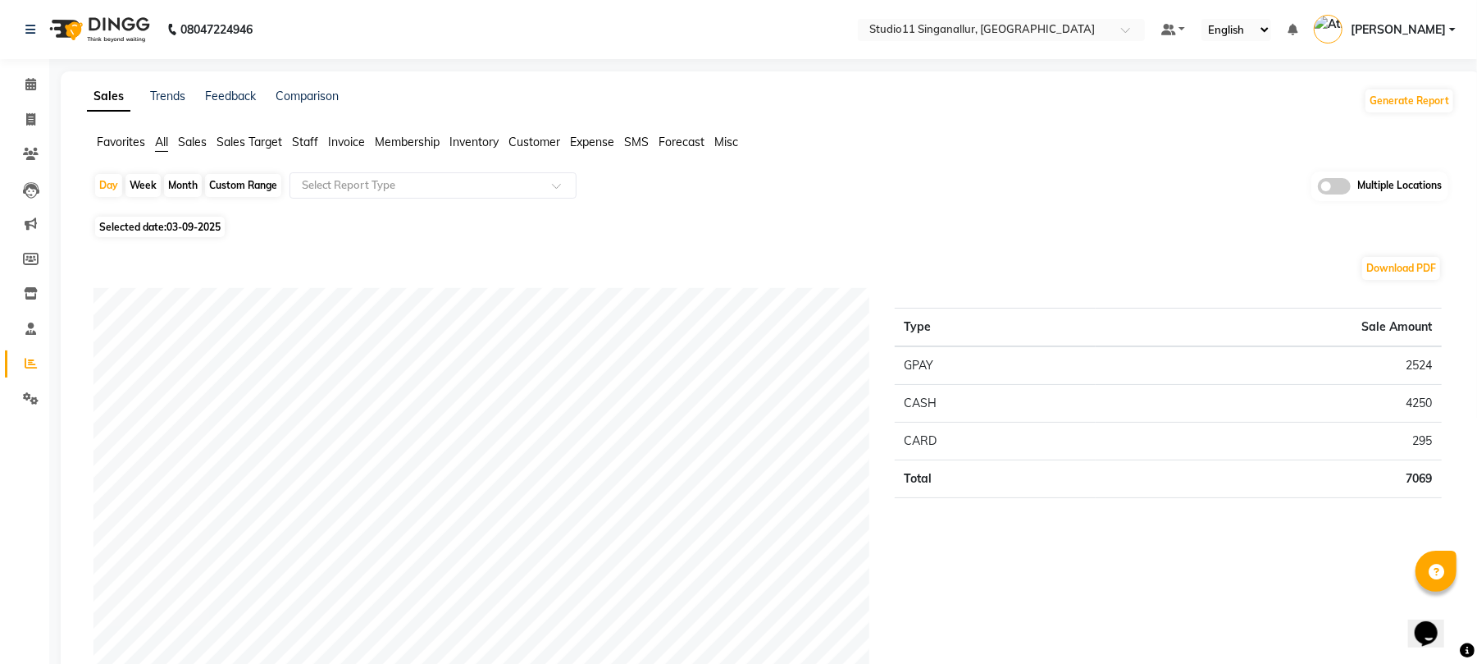
click at [303, 142] on span "Staff" at bounding box center [305, 142] width 26 height 15
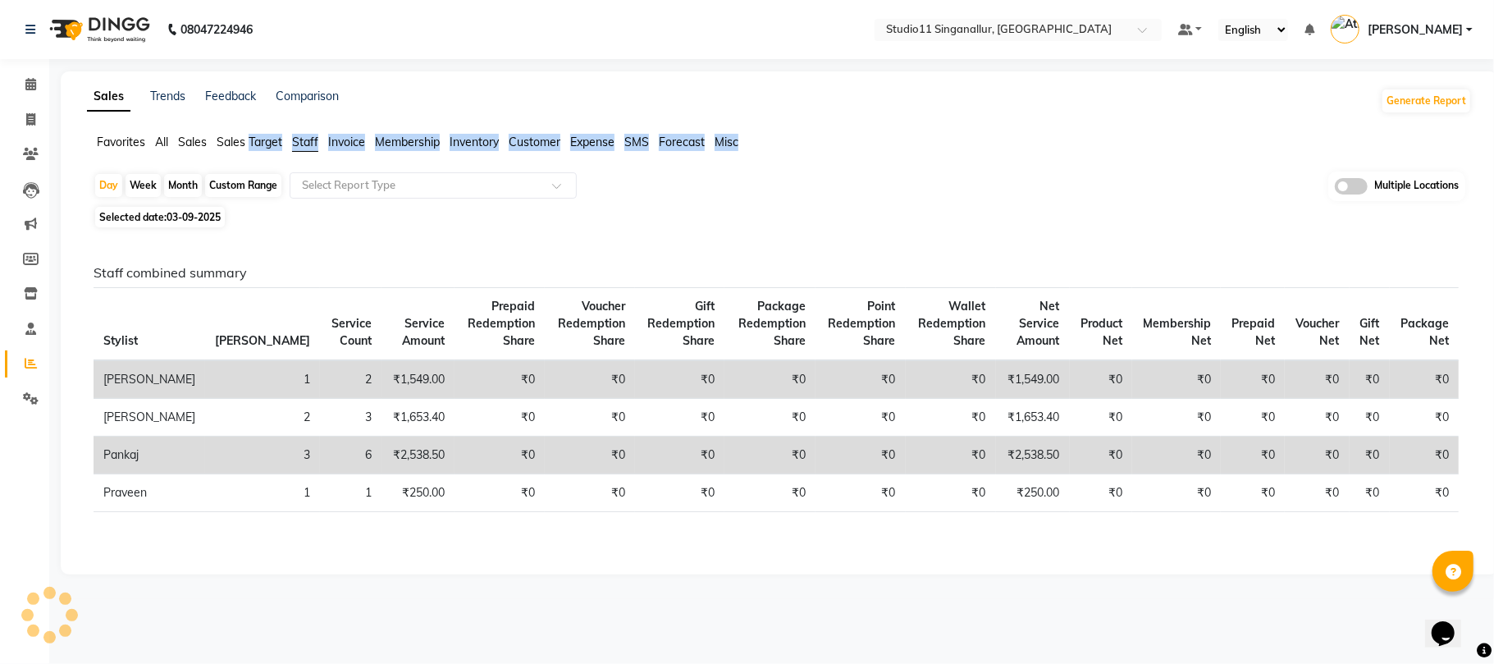
click at [303, 142] on span "Staff" at bounding box center [305, 142] width 26 height 15
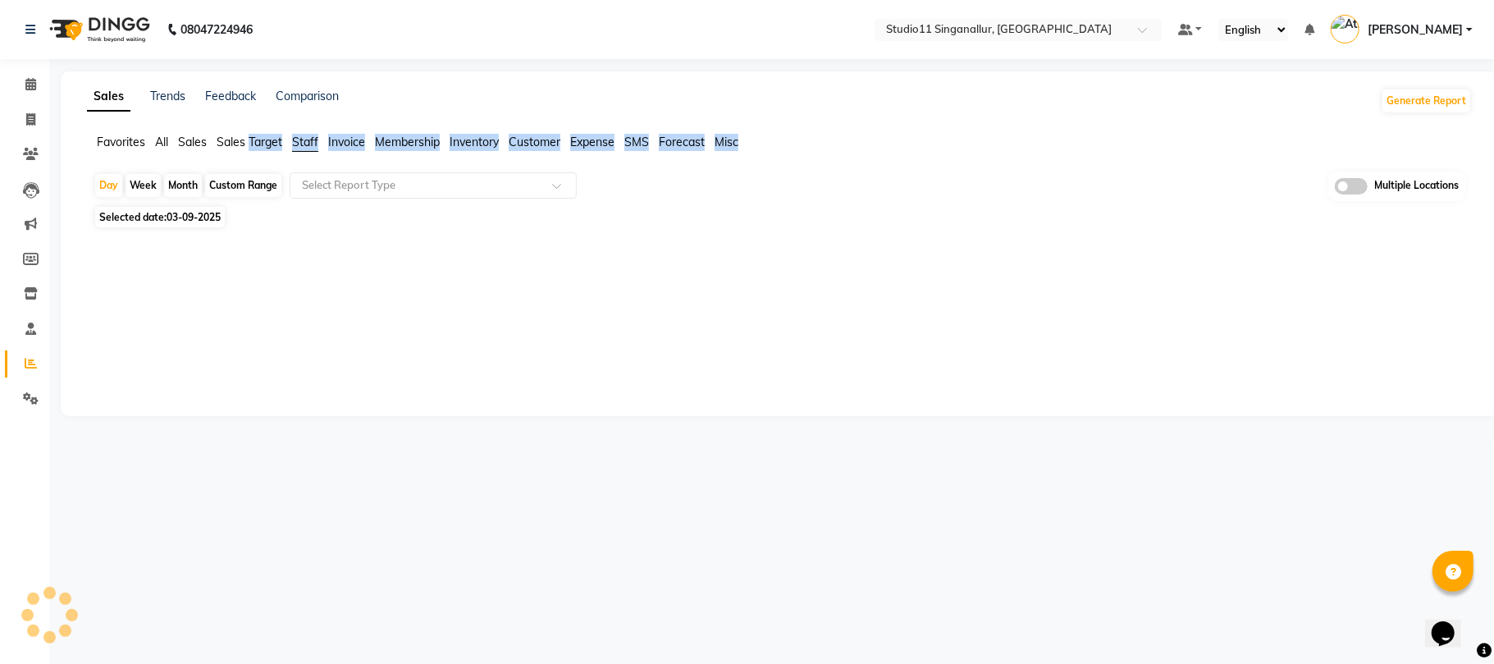
click at [303, 142] on span "Staff" at bounding box center [305, 142] width 26 height 15
click at [299, 143] on span "Staff" at bounding box center [305, 142] width 26 height 15
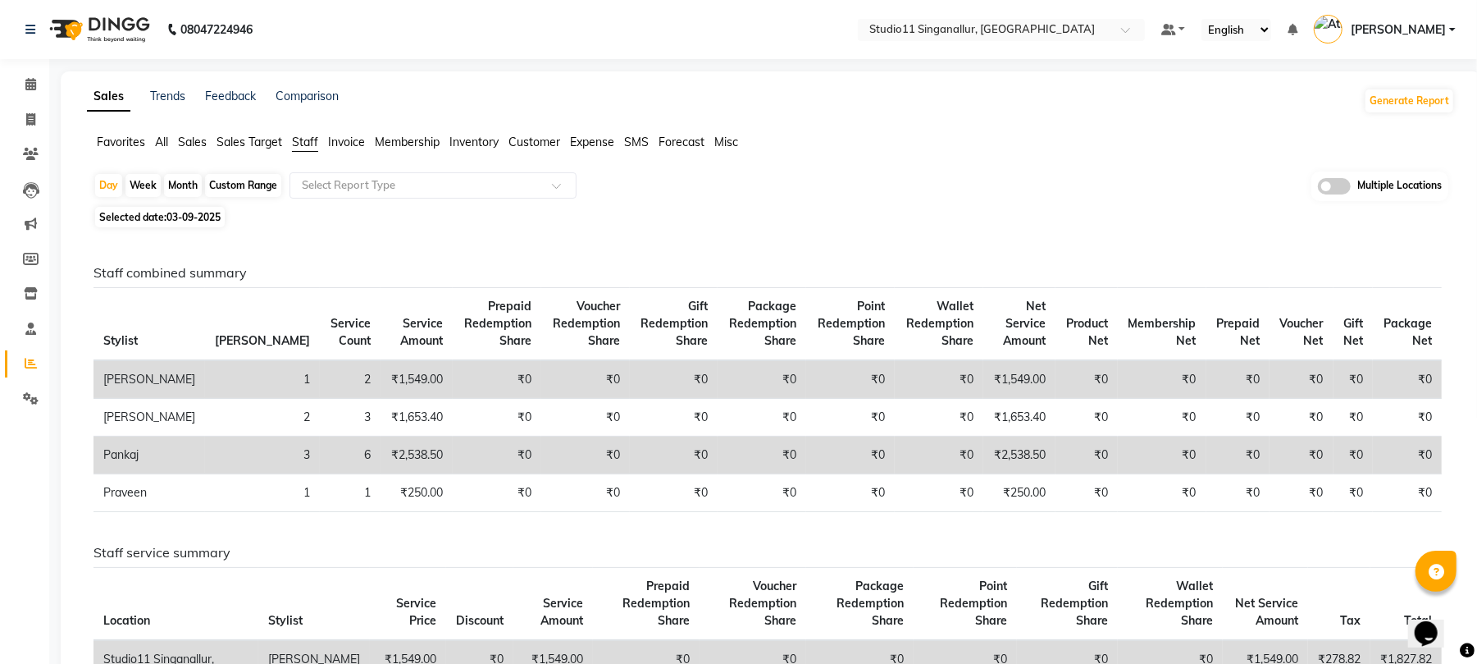
click at [180, 184] on div "Month" at bounding box center [183, 185] width 38 height 23
select select "9"
select select "2025"
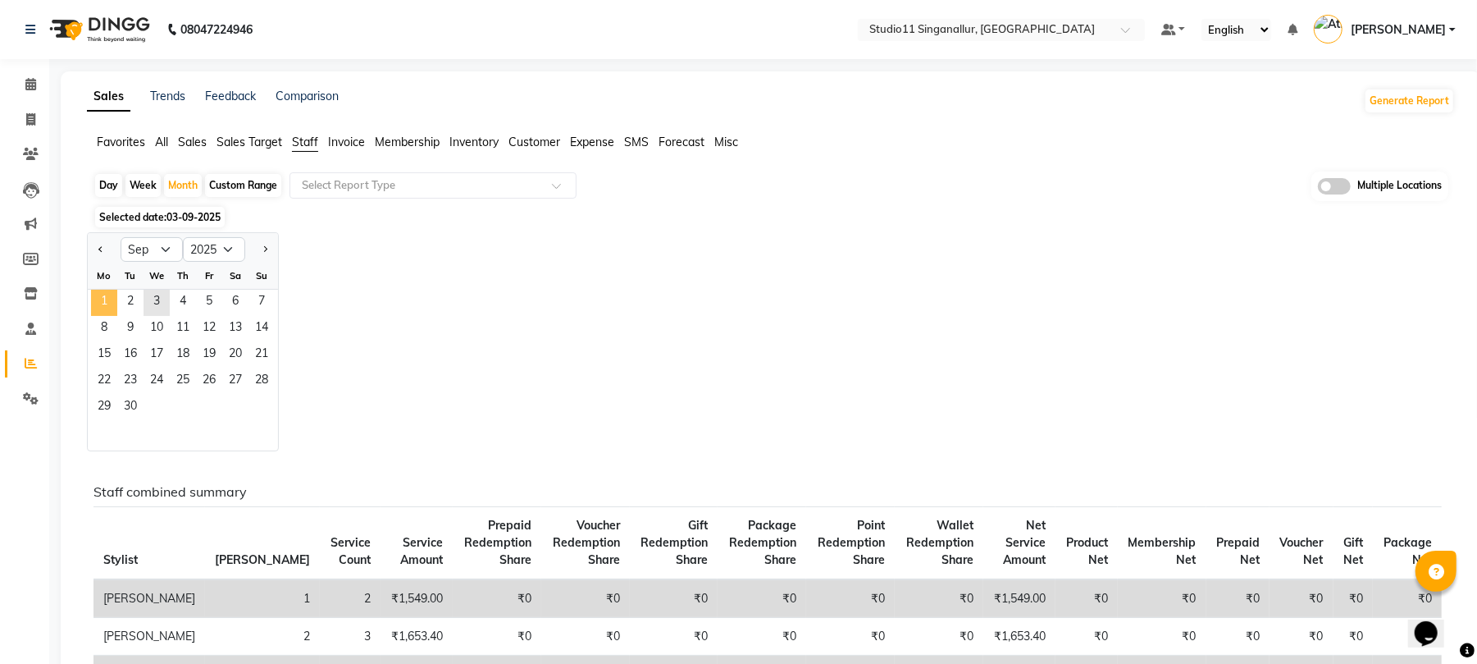
click at [102, 302] on span "1" at bounding box center [104, 303] width 26 height 26
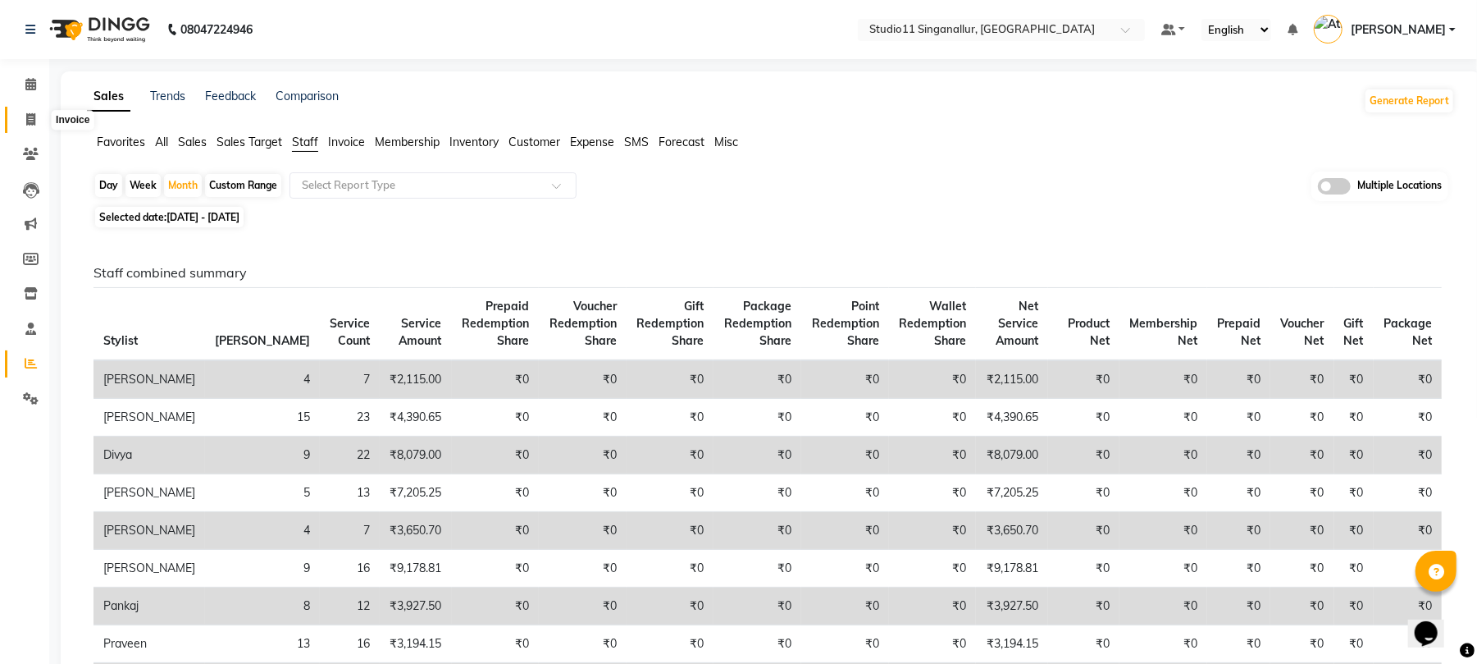
click at [31, 121] on icon at bounding box center [30, 119] width 9 height 12
select select "service"
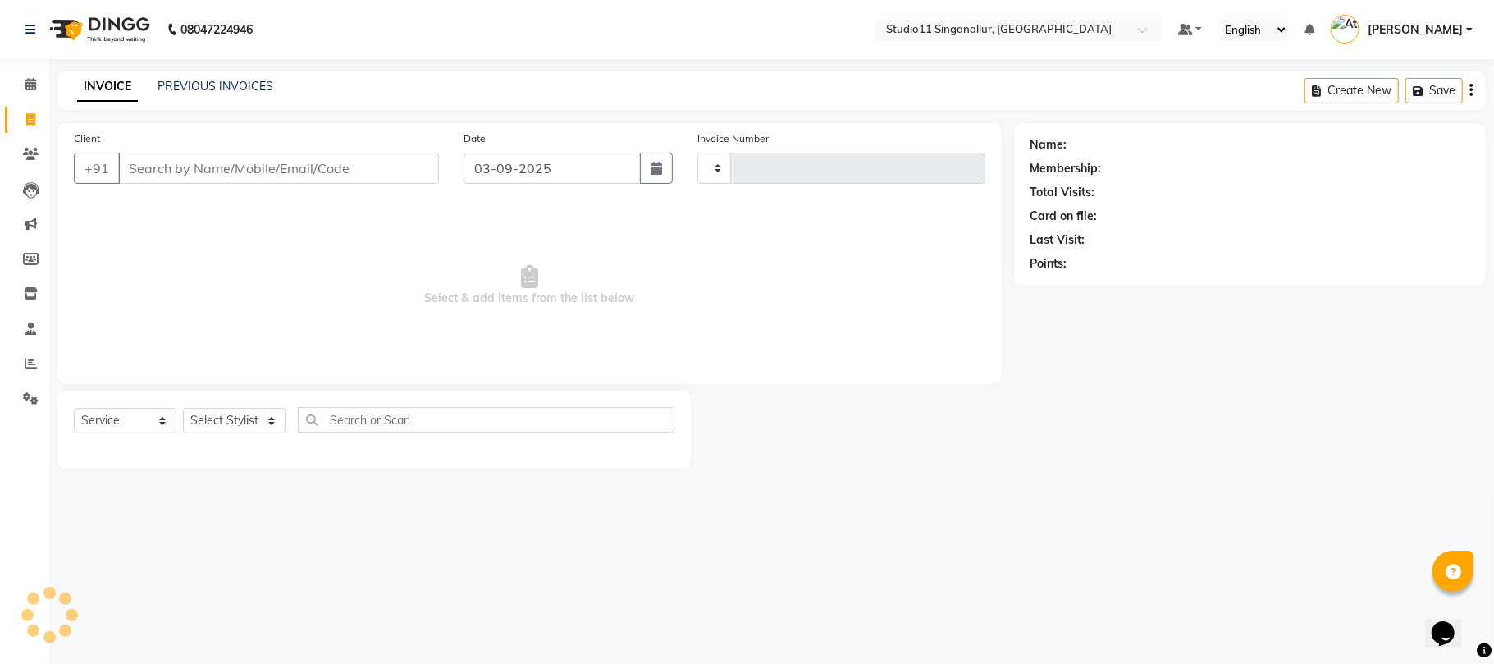
type input "4116"
select select "6616"
click at [210, 421] on select "Select Stylist [PERSON_NAME] Divya [PERSON_NAME] [PERSON_NAME] [PERSON_NAME] [P…" at bounding box center [234, 420] width 103 height 25
select select "75527"
click at [183, 408] on select "Select Stylist [PERSON_NAME] Divya [PERSON_NAME] [PERSON_NAME] [PERSON_NAME] [P…" at bounding box center [234, 420] width 103 height 25
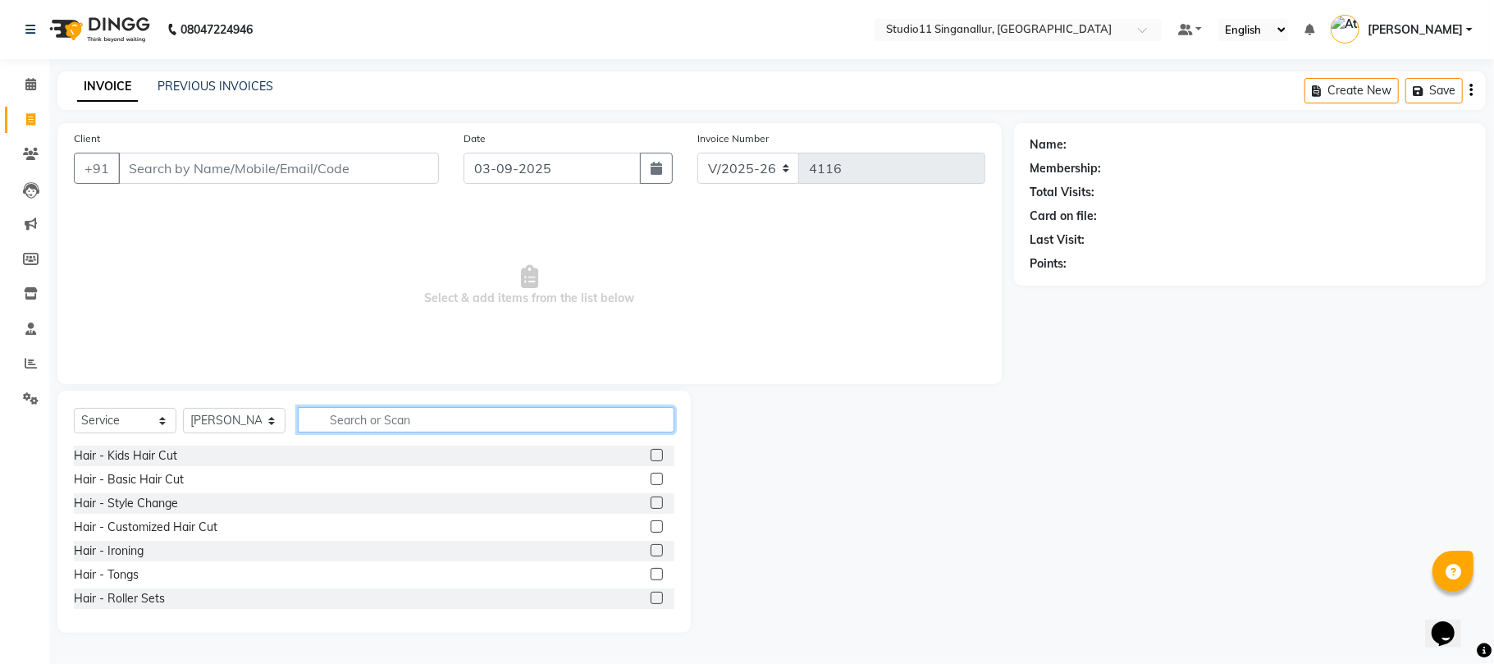
click at [356, 428] on input "text" at bounding box center [486, 419] width 376 height 25
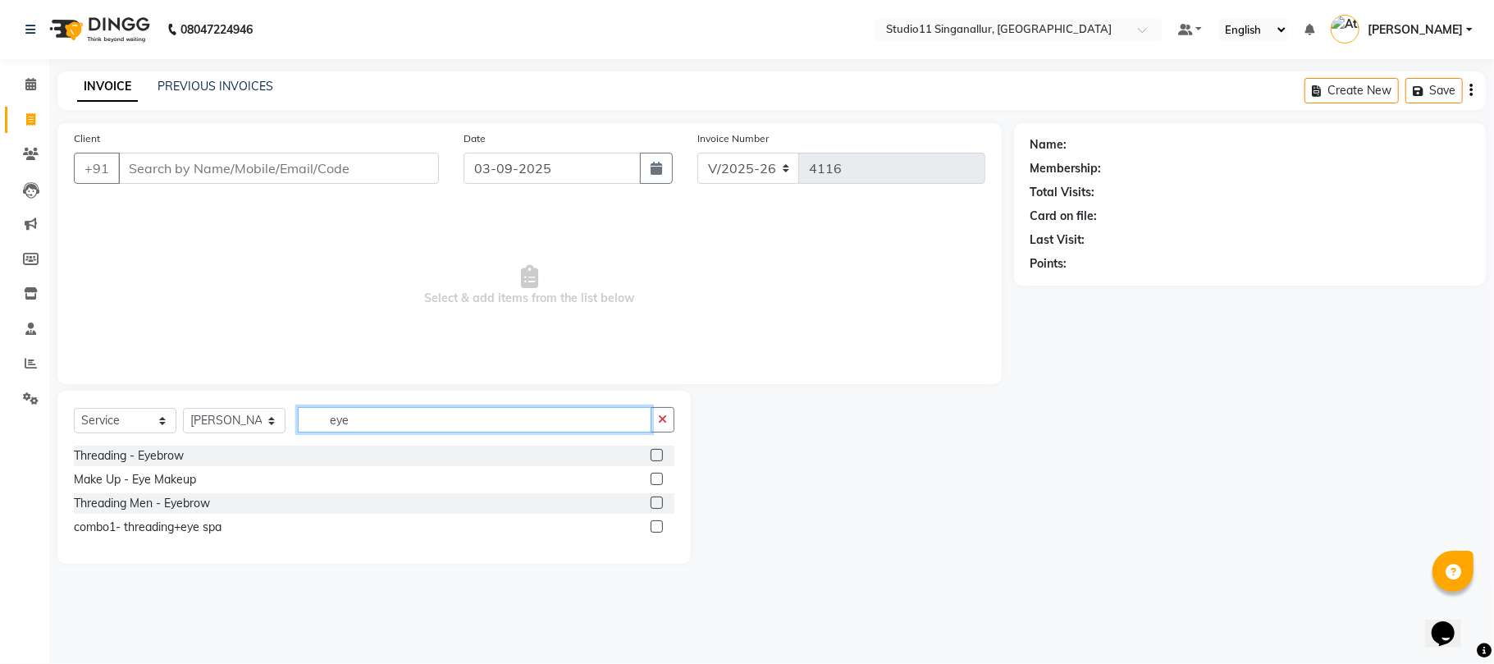
type input "eye"
click at [655, 459] on label at bounding box center [656, 455] width 12 height 12
click at [655, 459] on input "checkbox" at bounding box center [655, 455] width 11 height 11
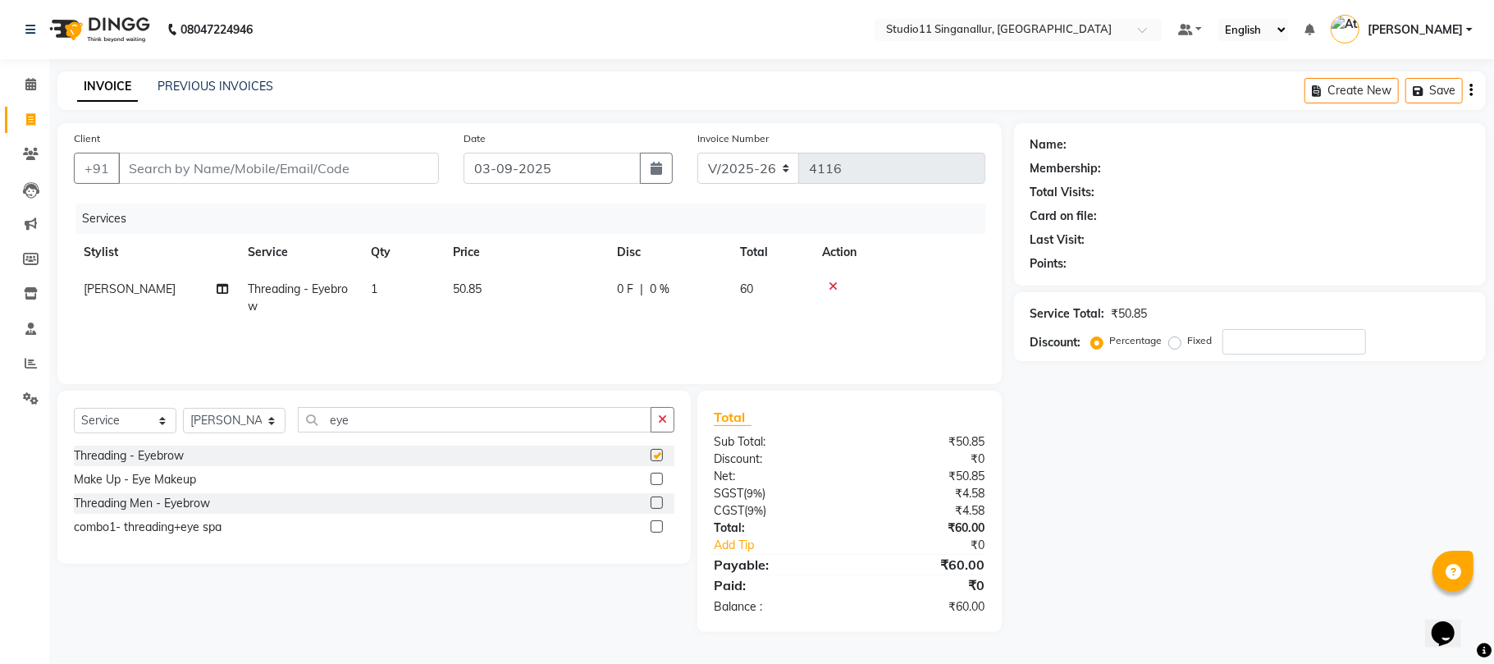
checkbox input "false"
click at [258, 176] on input "Client" at bounding box center [278, 168] width 321 height 31
type input "9"
type input "0"
type input "9080726455"
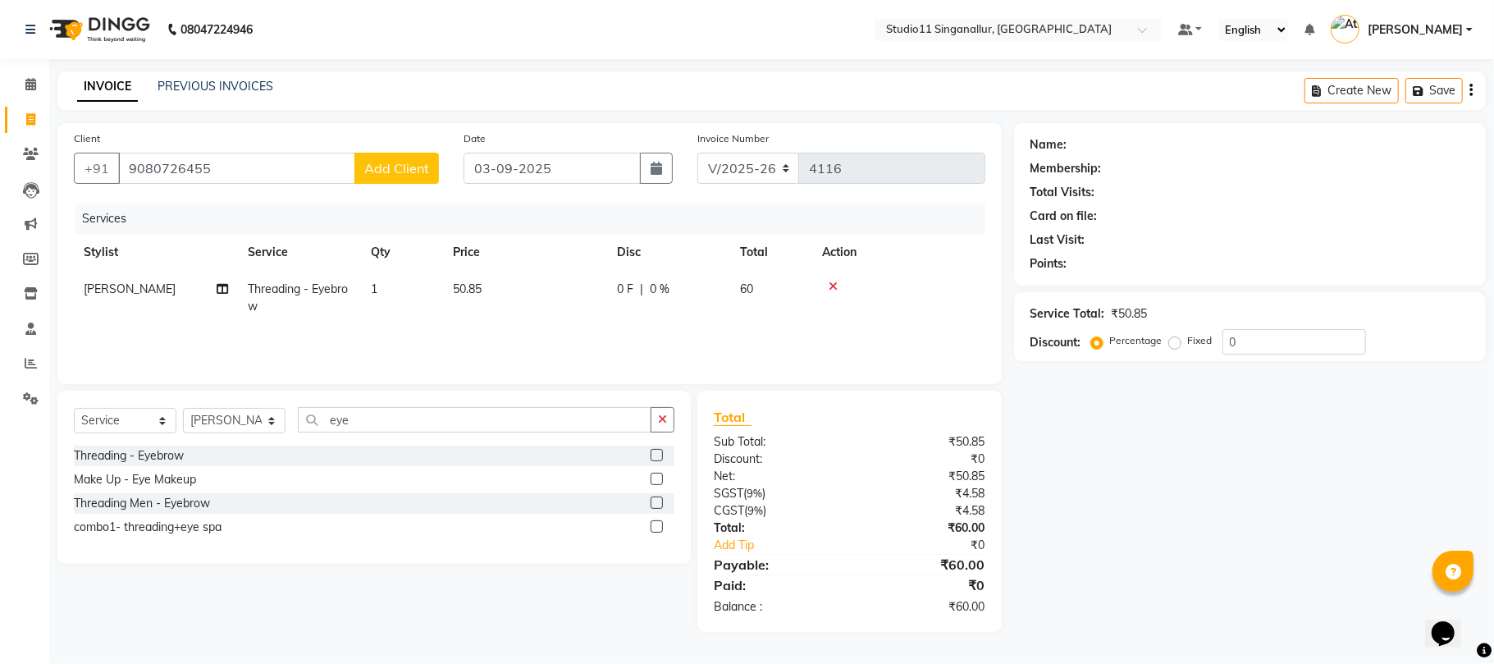
click at [377, 175] on span "Add Client" at bounding box center [396, 168] width 65 height 16
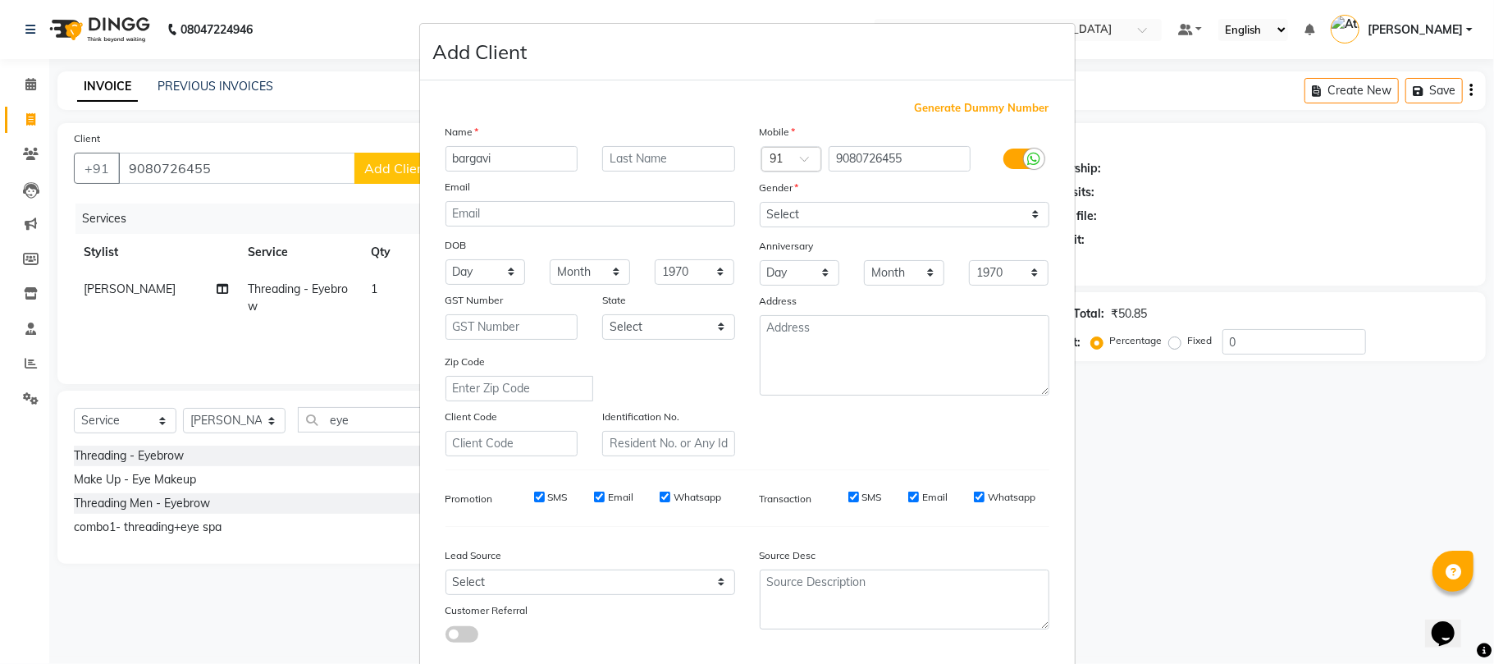
type input "bargavi"
click at [832, 211] on select "Select Male Female Other Prefer Not To Say" at bounding box center [905, 214] width 290 height 25
select select "female"
click at [760, 202] on select "Select Male Female Other Prefer Not To Say" at bounding box center [905, 214] width 290 height 25
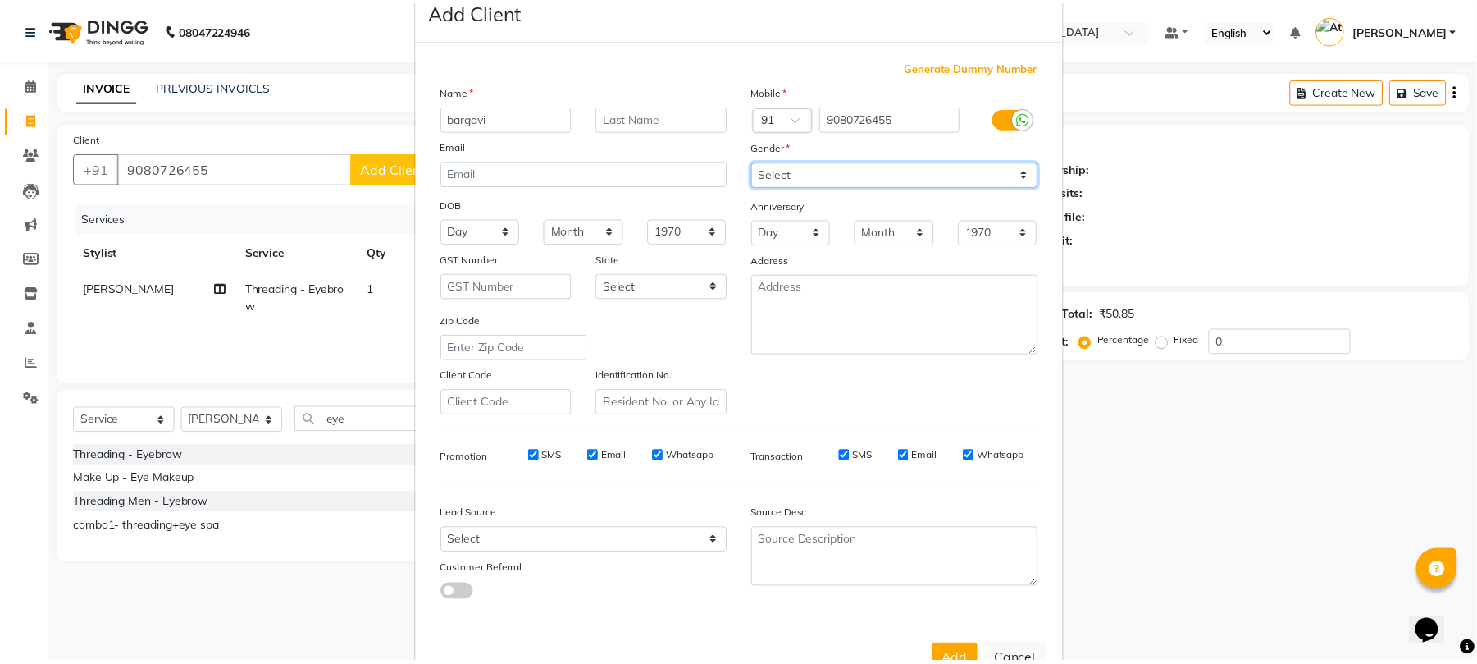
scroll to position [89, 0]
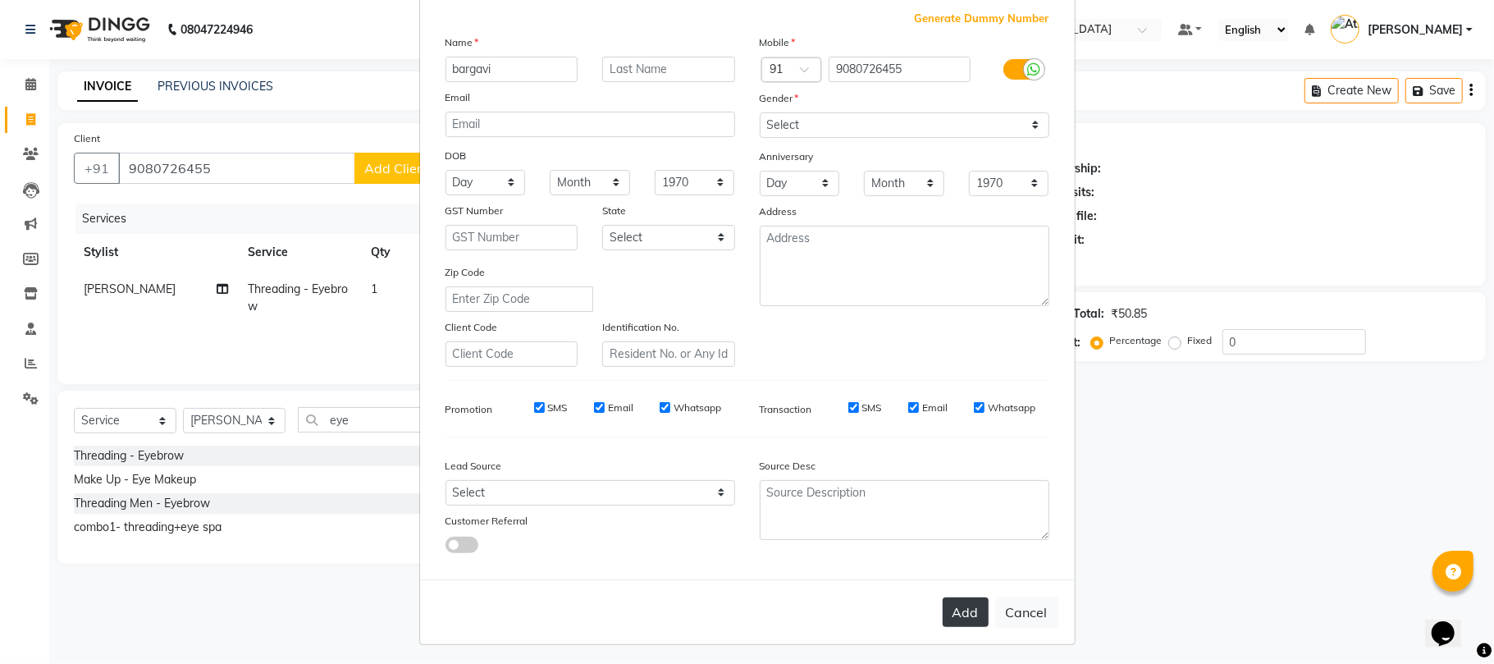
click at [942, 605] on button "Add" at bounding box center [965, 612] width 46 height 30
select select
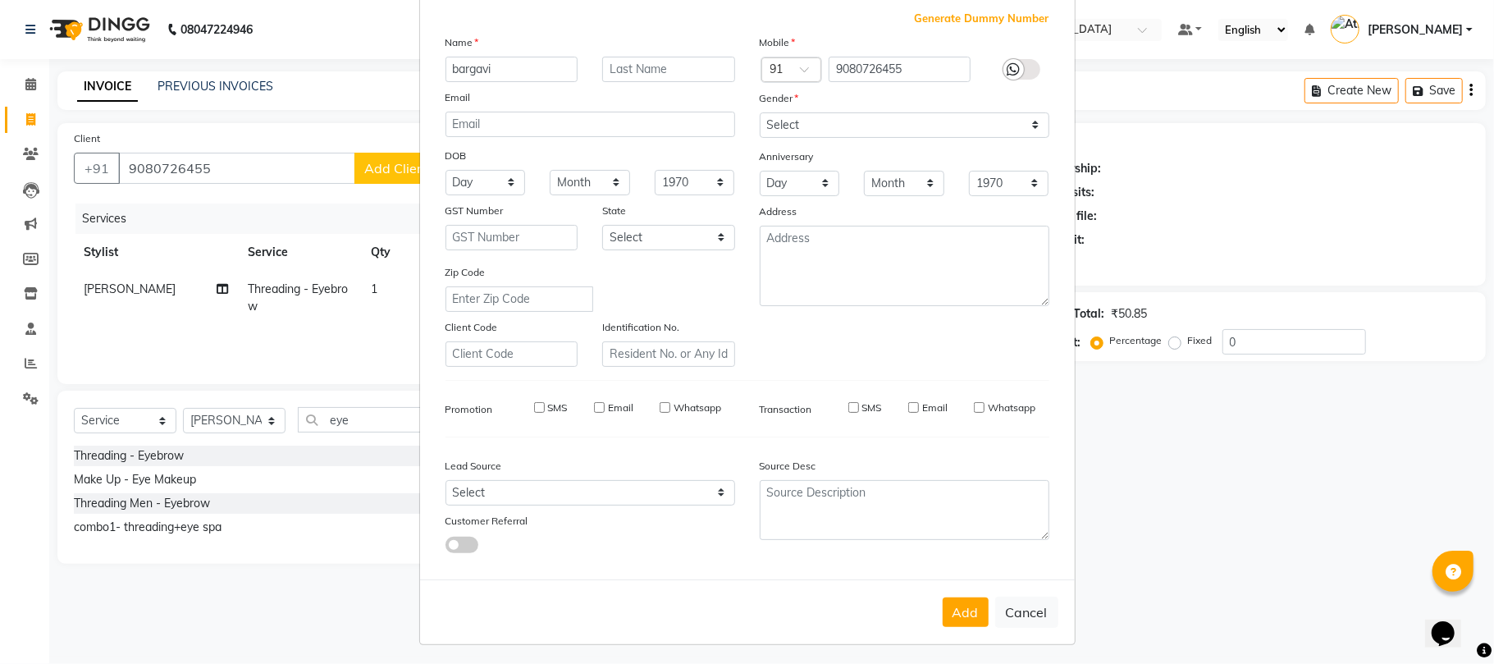
select select
checkbox input "false"
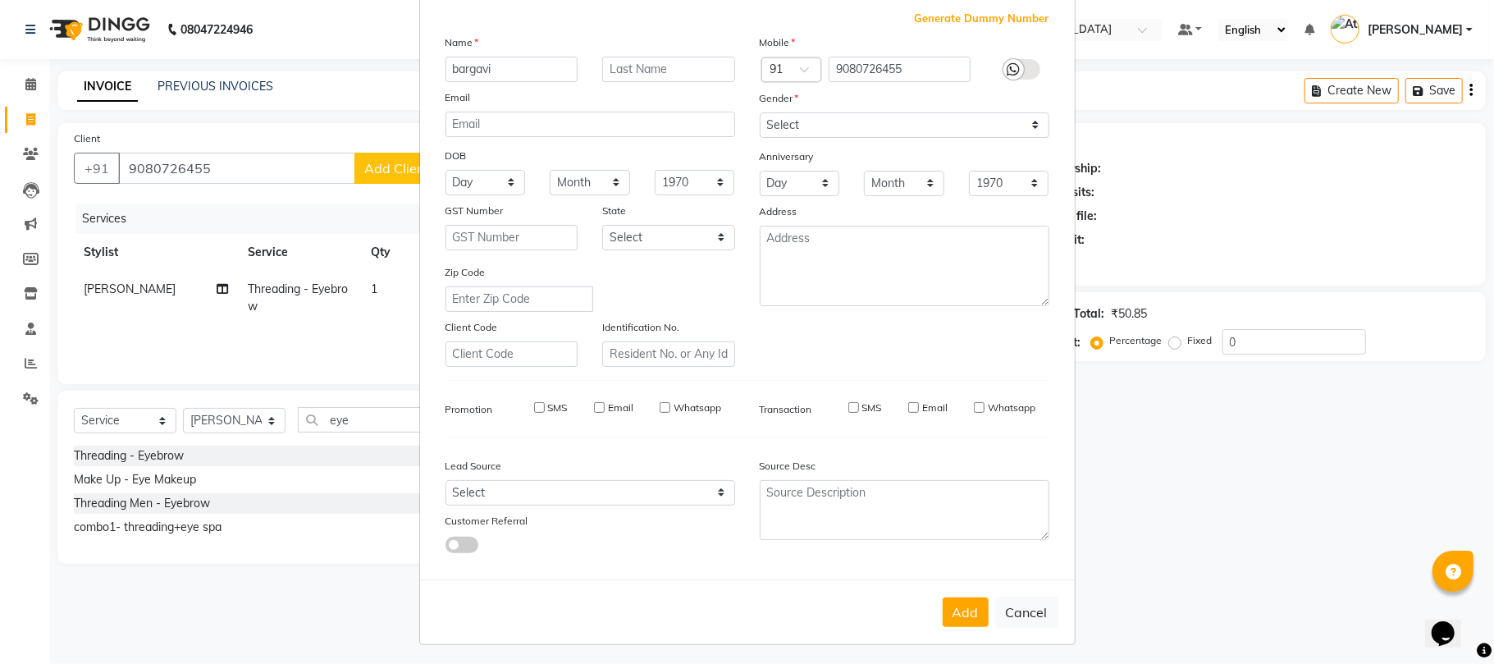
checkbox input "false"
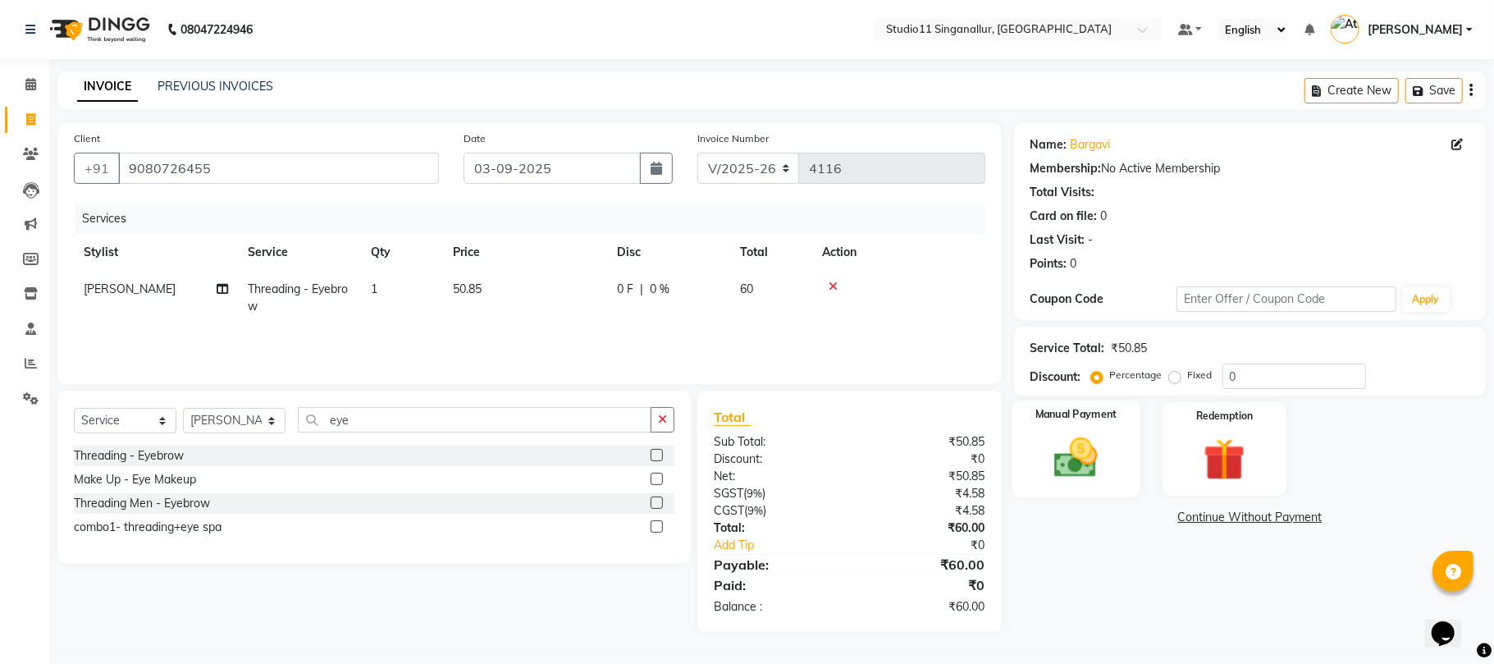
click at [1074, 470] on img at bounding box center [1075, 457] width 71 height 51
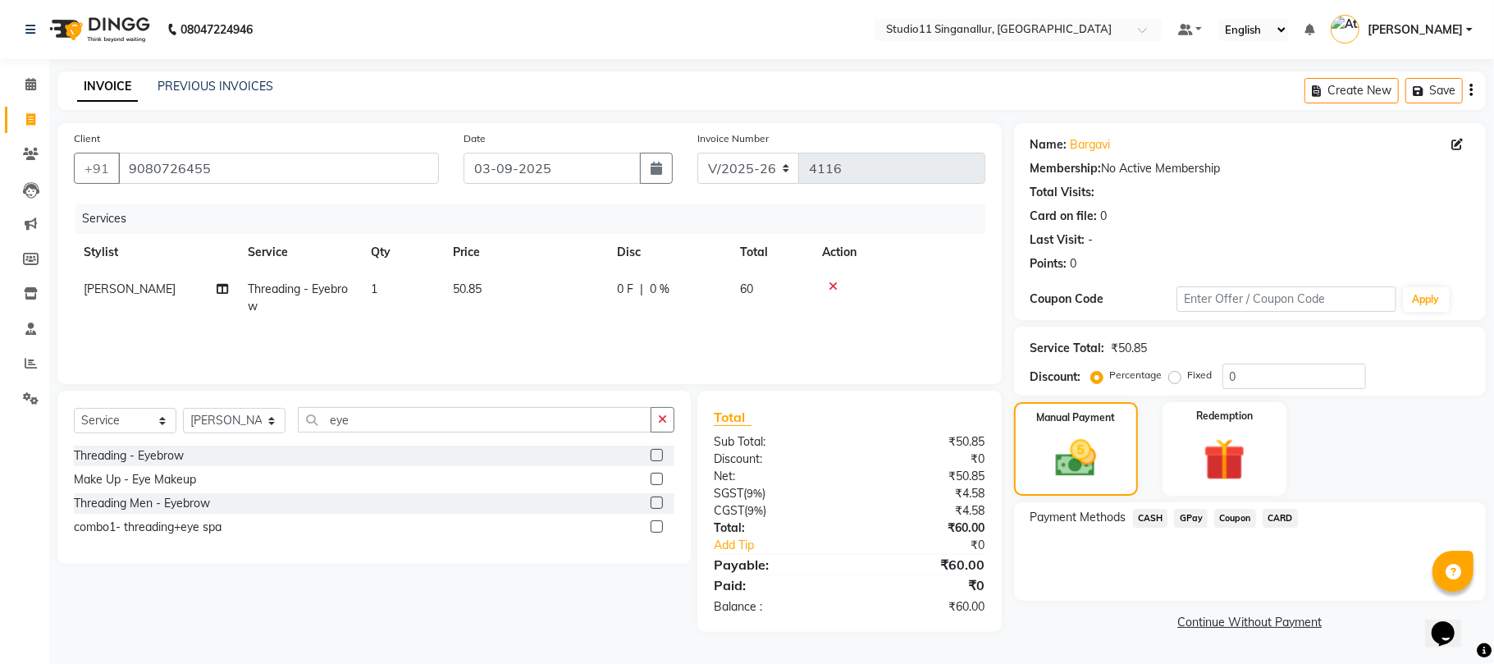
click at [1138, 523] on span "CASH" at bounding box center [1150, 518] width 35 height 19
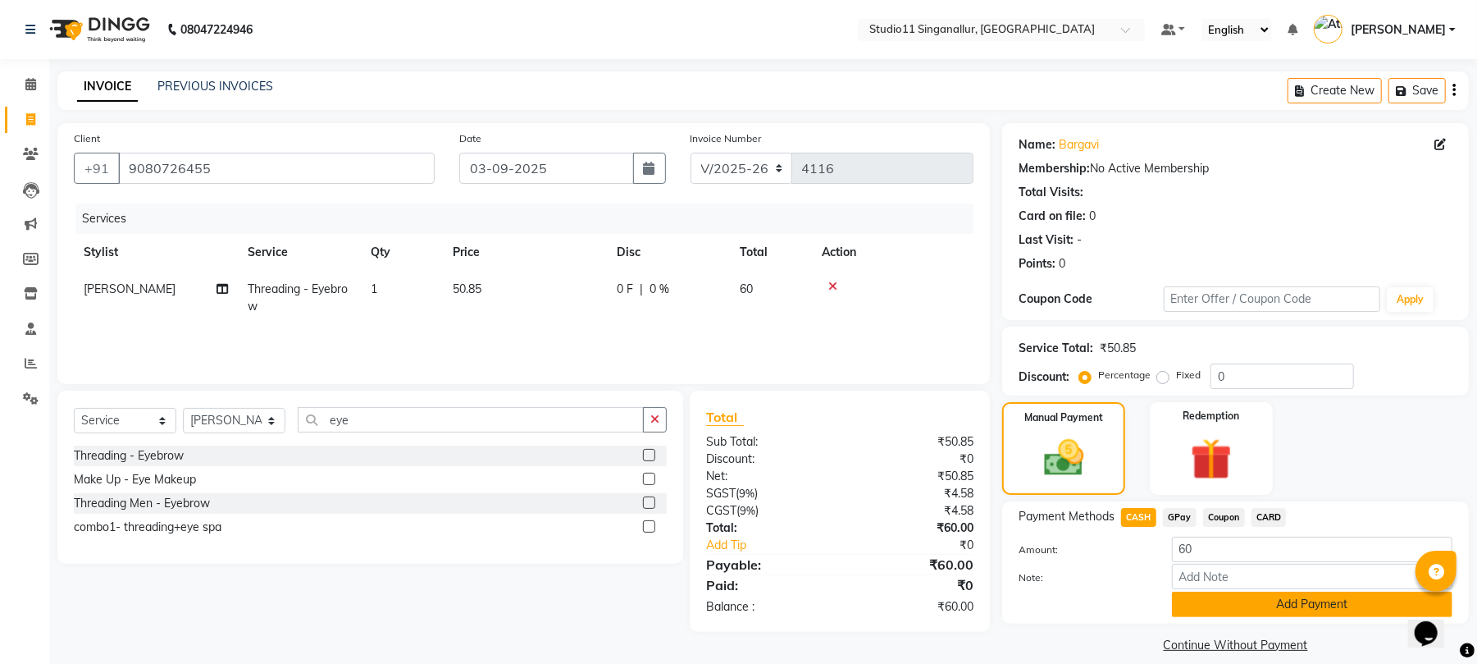
click at [1228, 601] on button "Add Payment" at bounding box center [1312, 603] width 281 height 25
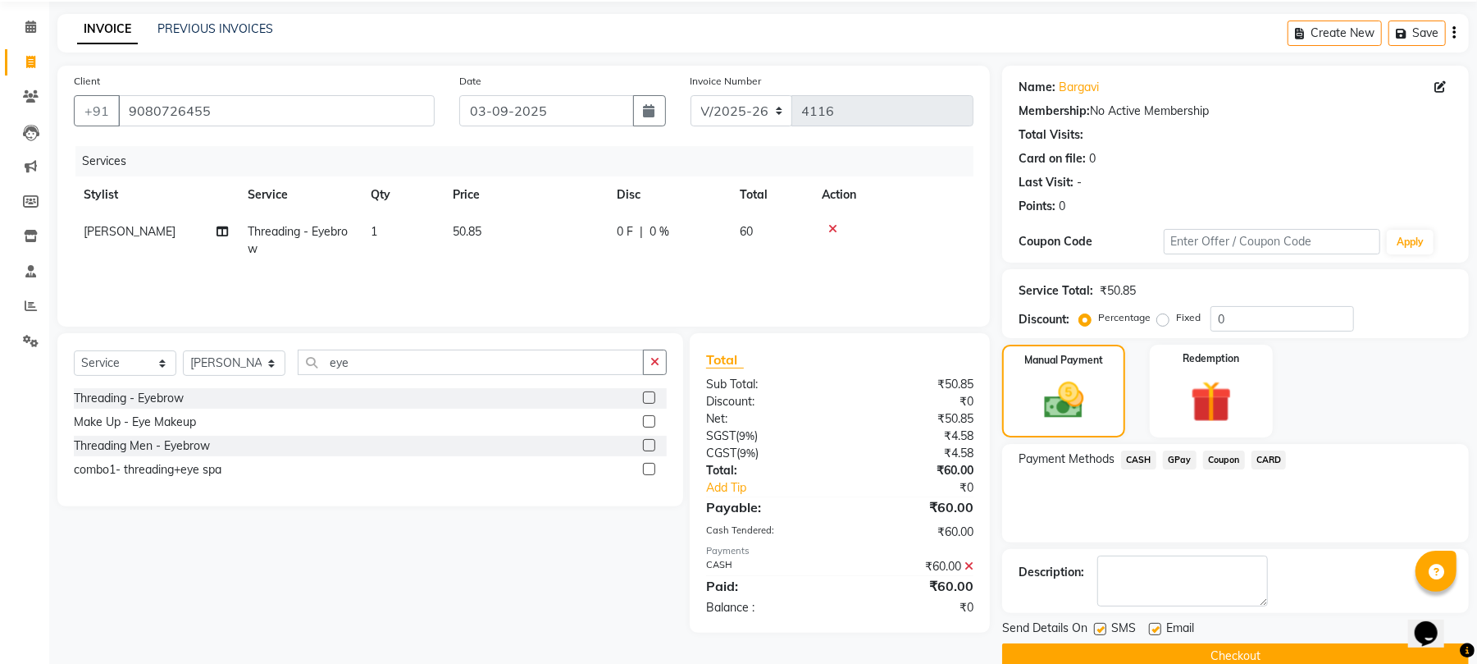
scroll to position [89, 0]
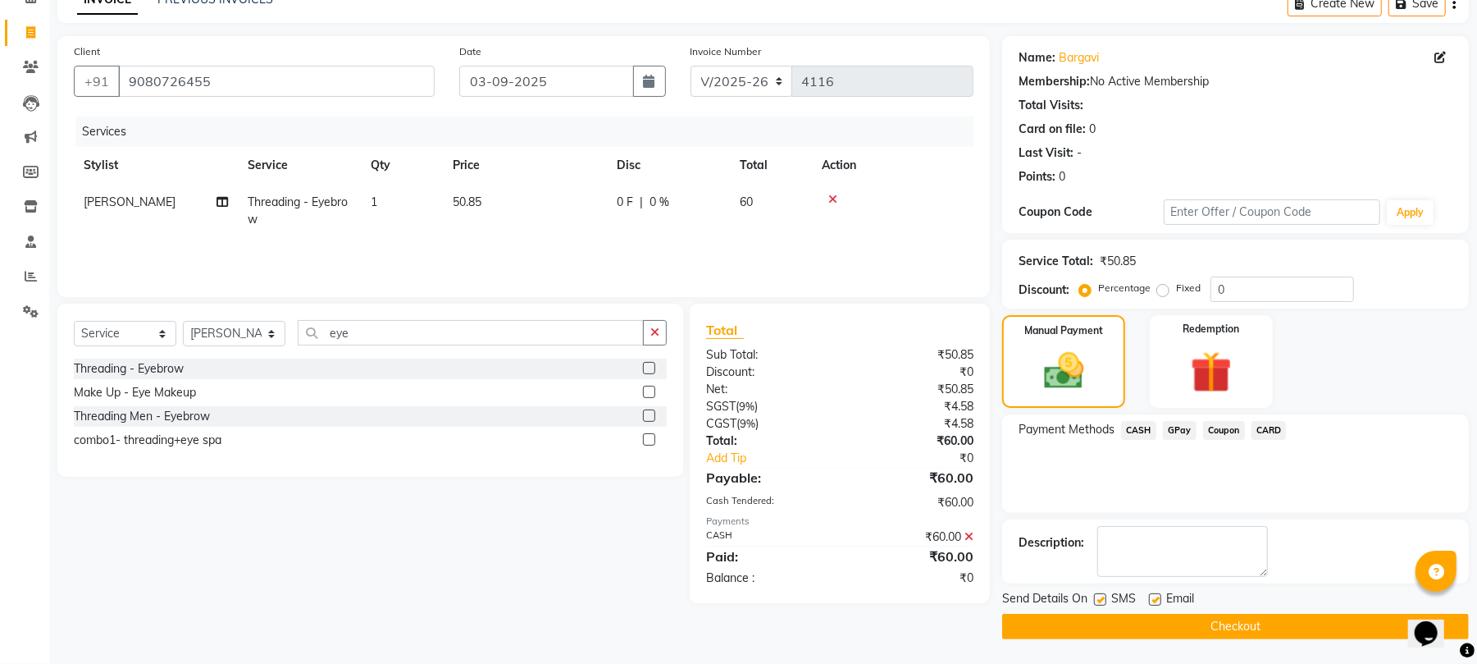
click at [1097, 600] on label at bounding box center [1100, 599] width 12 height 12
click at [1097, 600] on input "checkbox" at bounding box center [1099, 600] width 11 height 11
checkbox input "false"
click at [1156, 602] on label at bounding box center [1155, 599] width 12 height 12
click at [1156, 602] on input "checkbox" at bounding box center [1154, 600] width 11 height 11
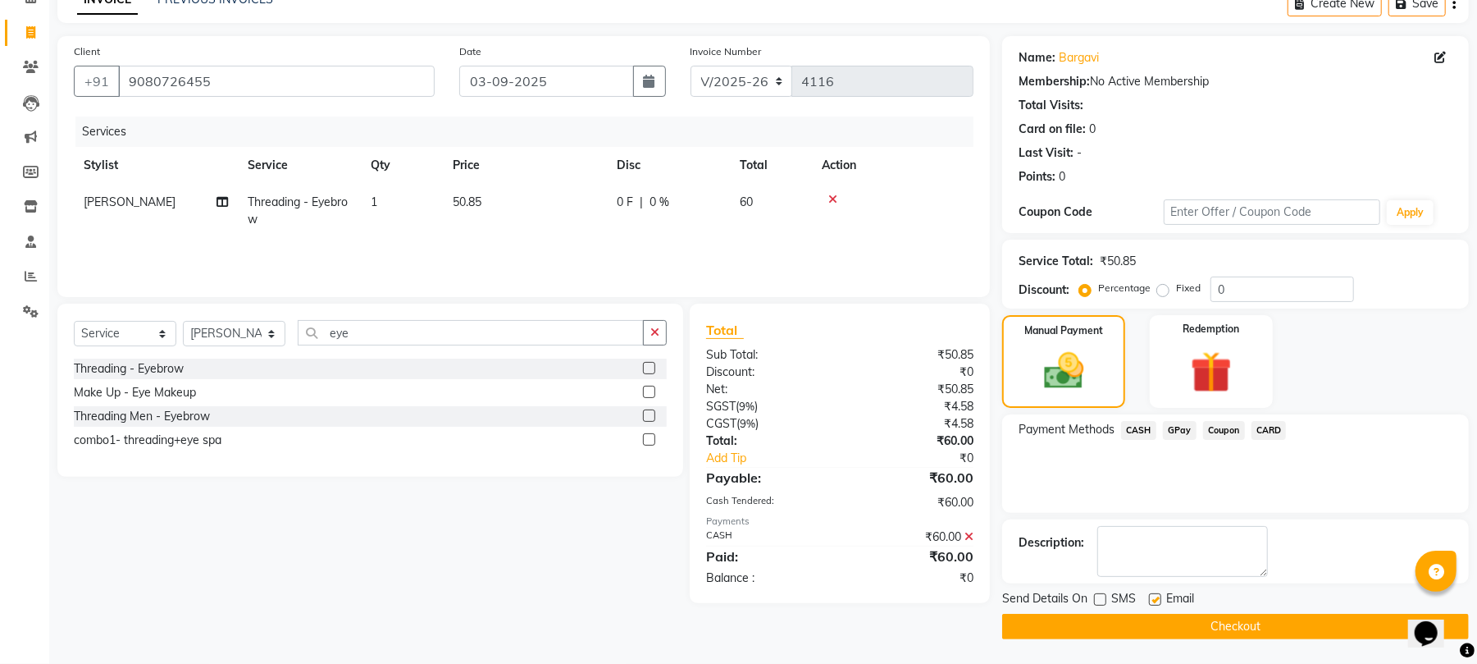
checkbox input "false"
click at [1147, 627] on button "Checkout" at bounding box center [1235, 626] width 467 height 25
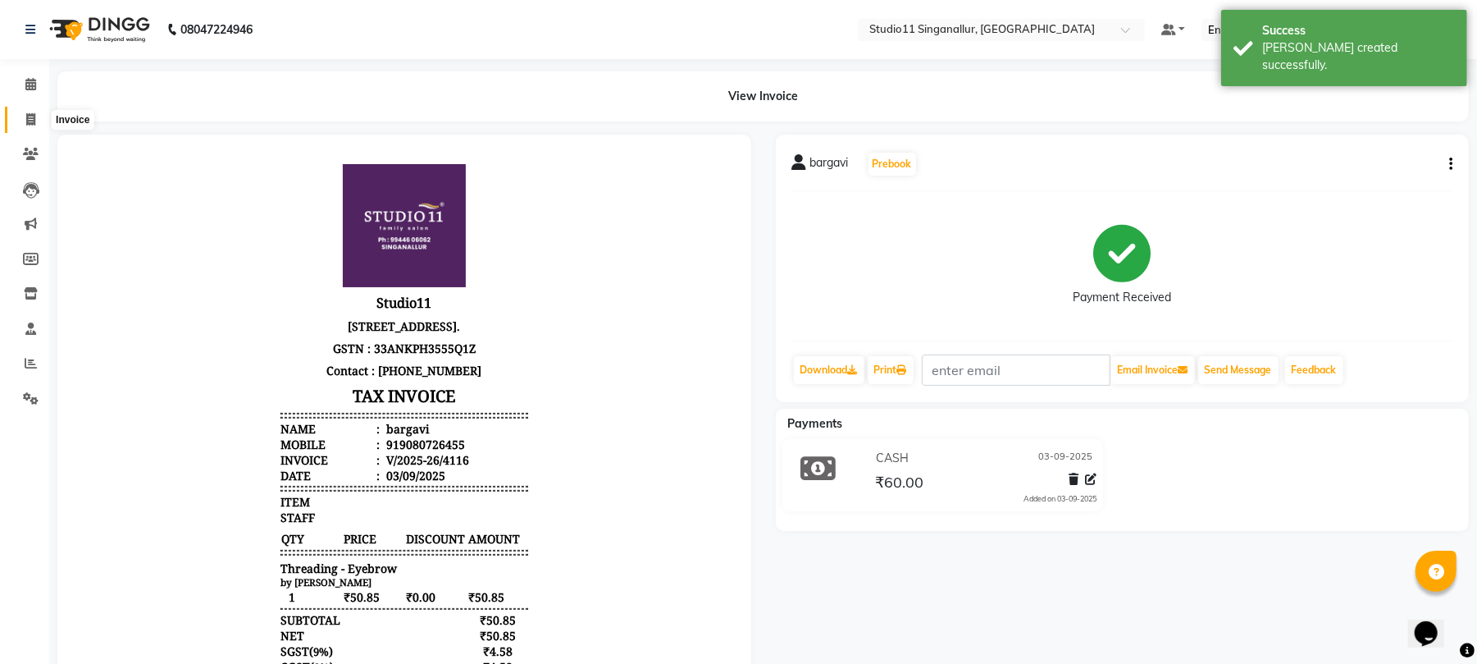
click at [34, 121] on icon at bounding box center [30, 119] width 9 height 12
select select "6616"
select select "service"
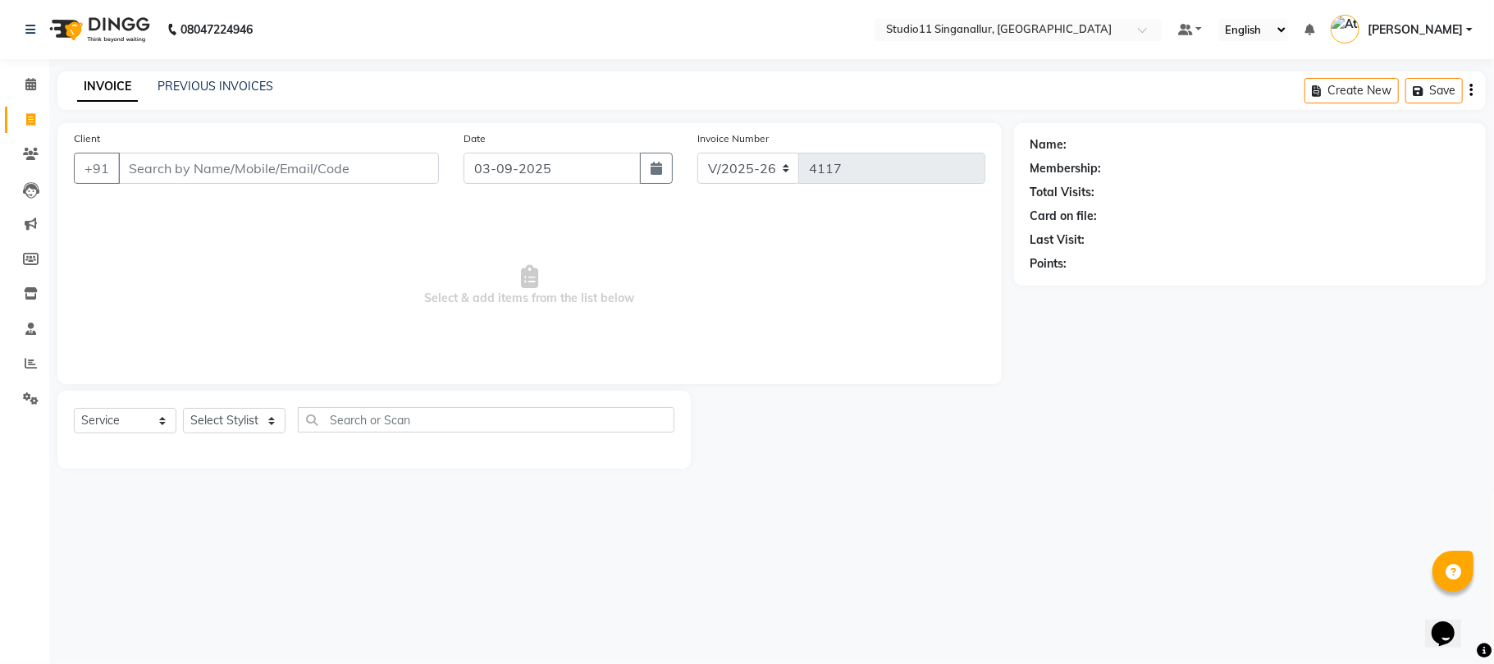
click at [240, 75] on div "INVOICE PREVIOUS INVOICES Create New Save" at bounding box center [771, 90] width 1428 height 39
click at [240, 80] on link "PREVIOUS INVOICES" at bounding box center [215, 86] width 116 height 15
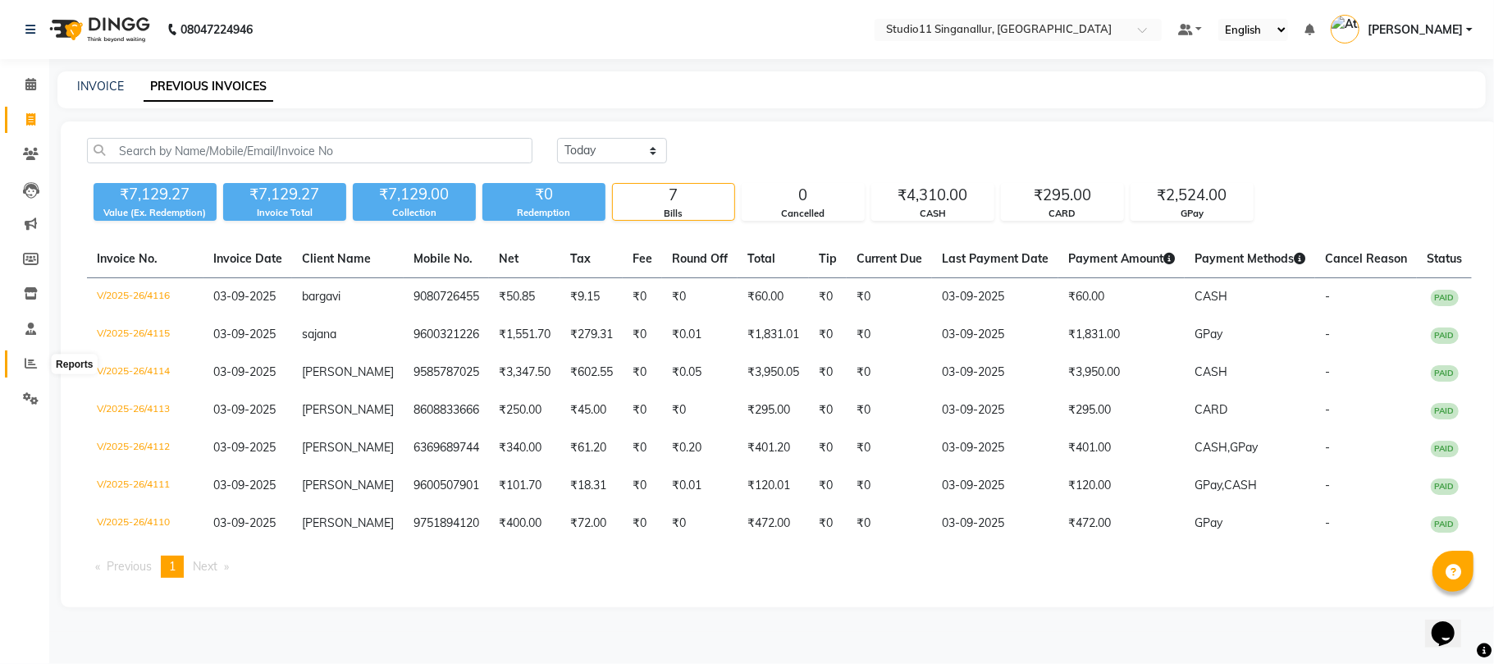
click at [28, 359] on icon at bounding box center [31, 363] width 12 height 12
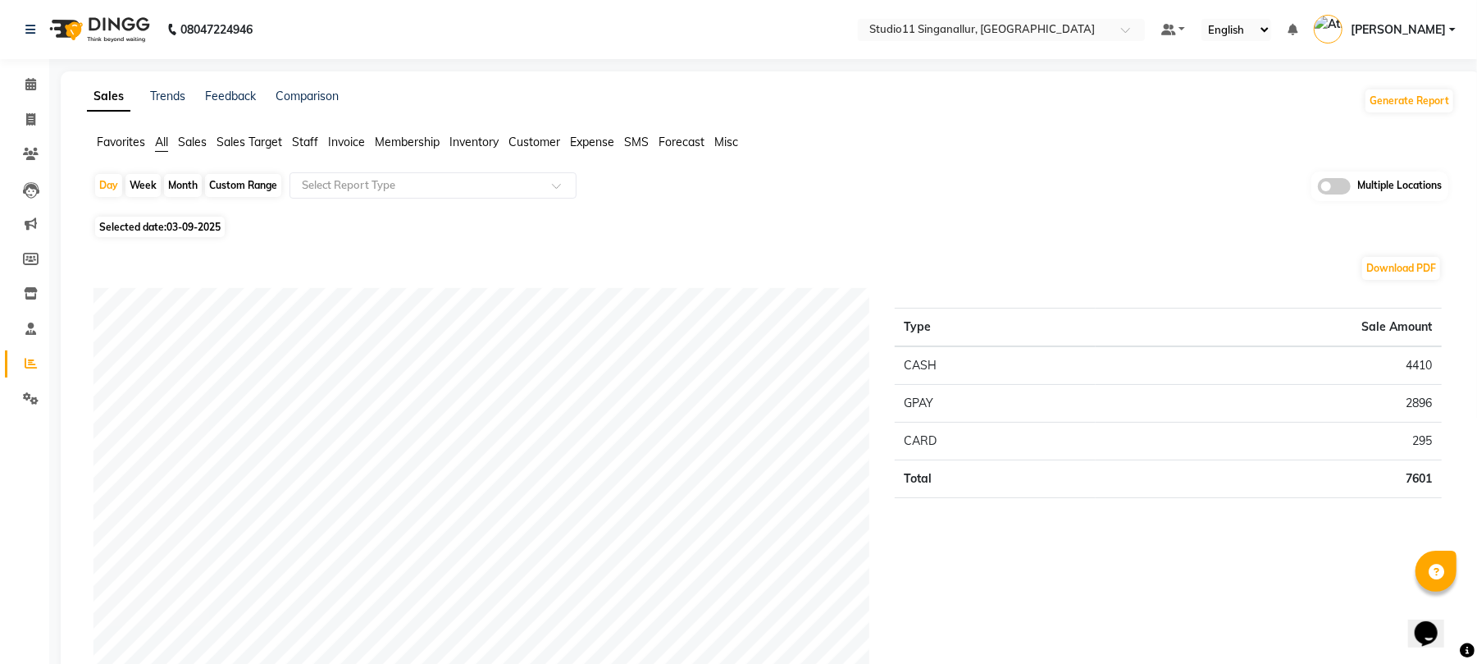
drag, startPoint x: 307, startPoint y: 148, endPoint x: 307, endPoint y: 135, distance: 13.1
click at [307, 142] on span "Staff" at bounding box center [305, 142] width 26 height 15
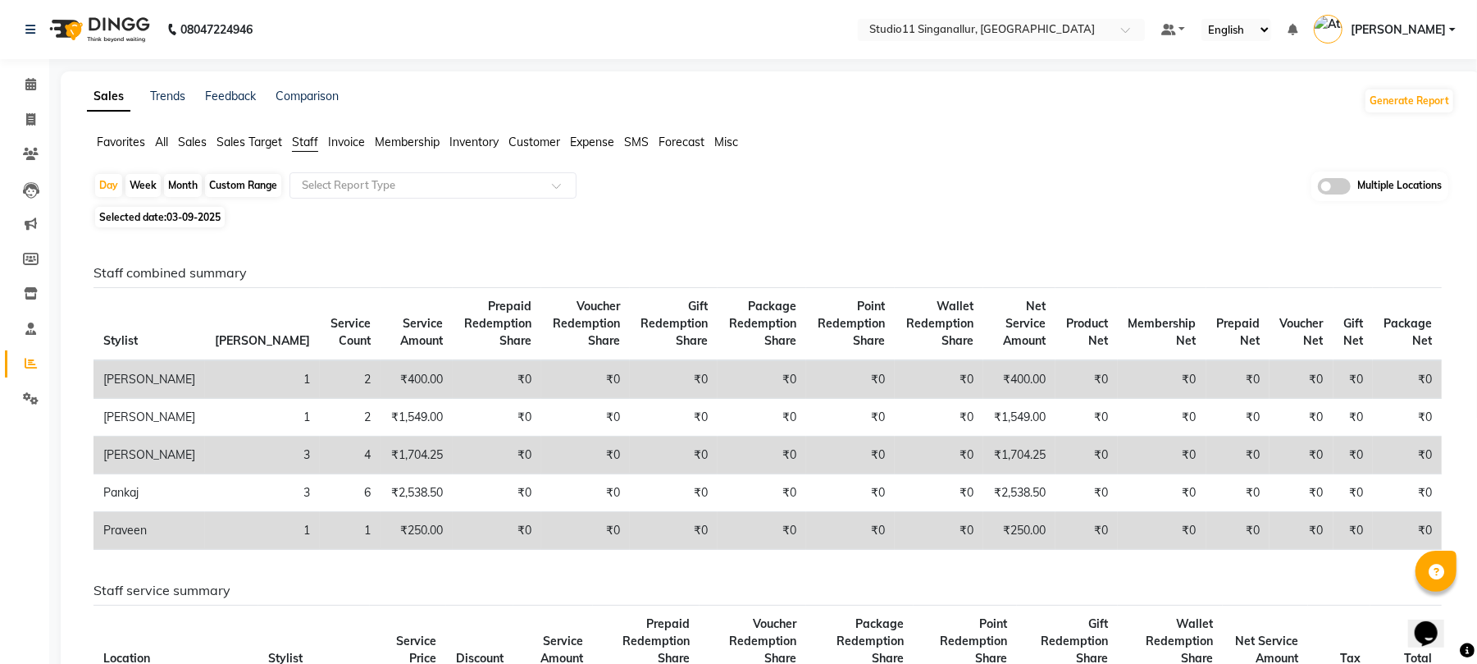
click at [185, 185] on div "Month" at bounding box center [183, 185] width 38 height 23
select select "9"
select select "2025"
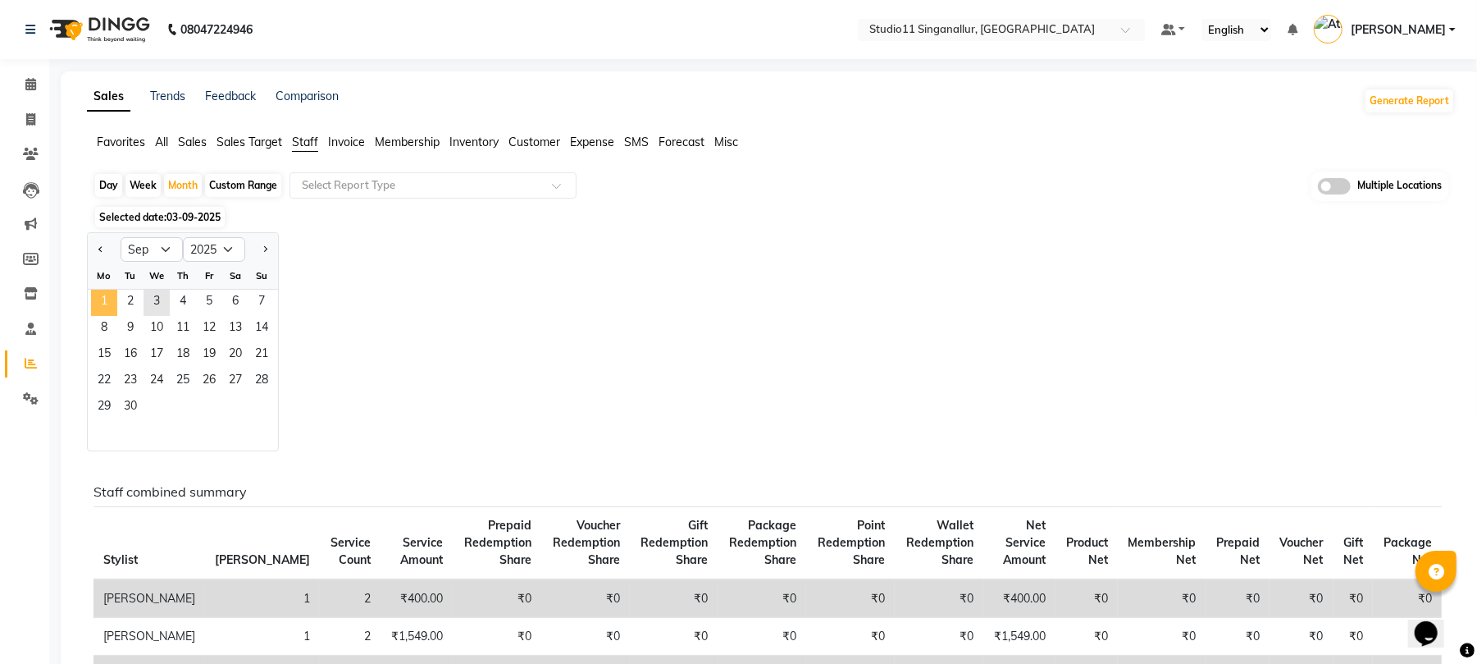
click at [103, 313] on span "1" at bounding box center [104, 303] width 26 height 26
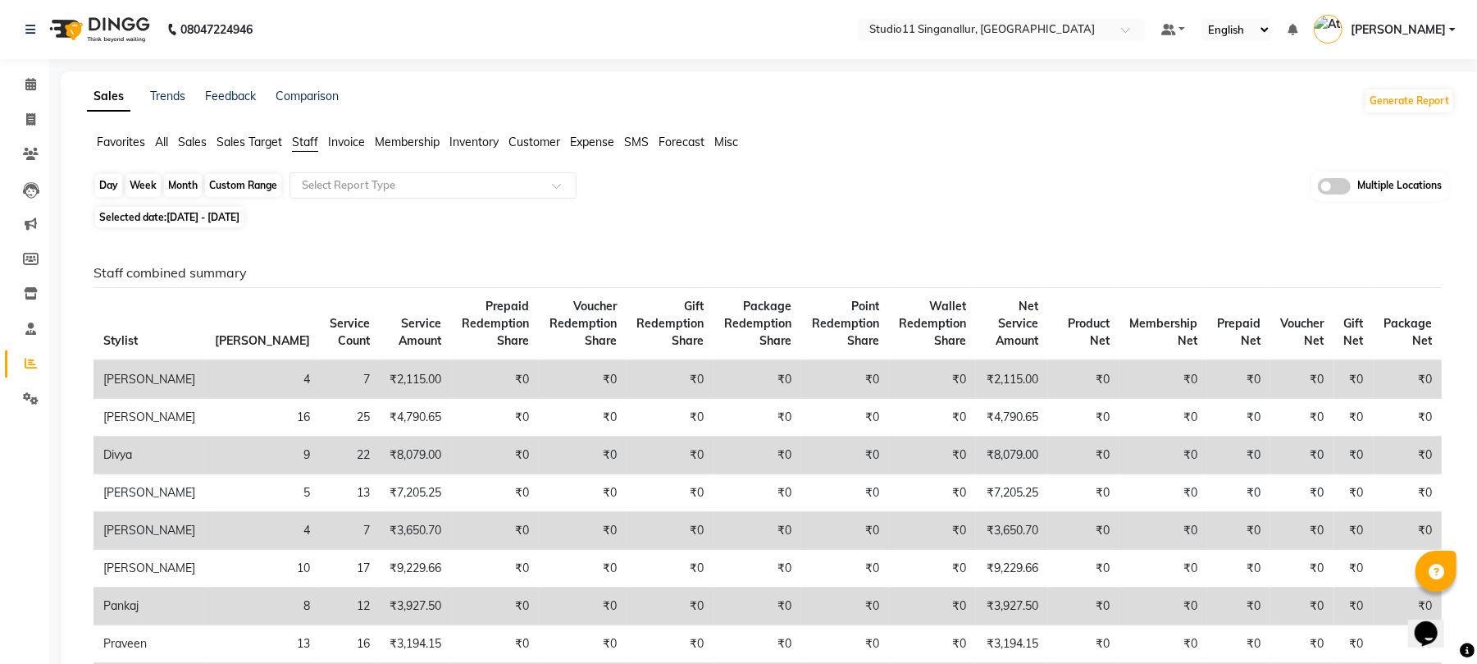
click at [184, 190] on div "Month" at bounding box center [183, 185] width 38 height 23
select select "9"
select select "2025"
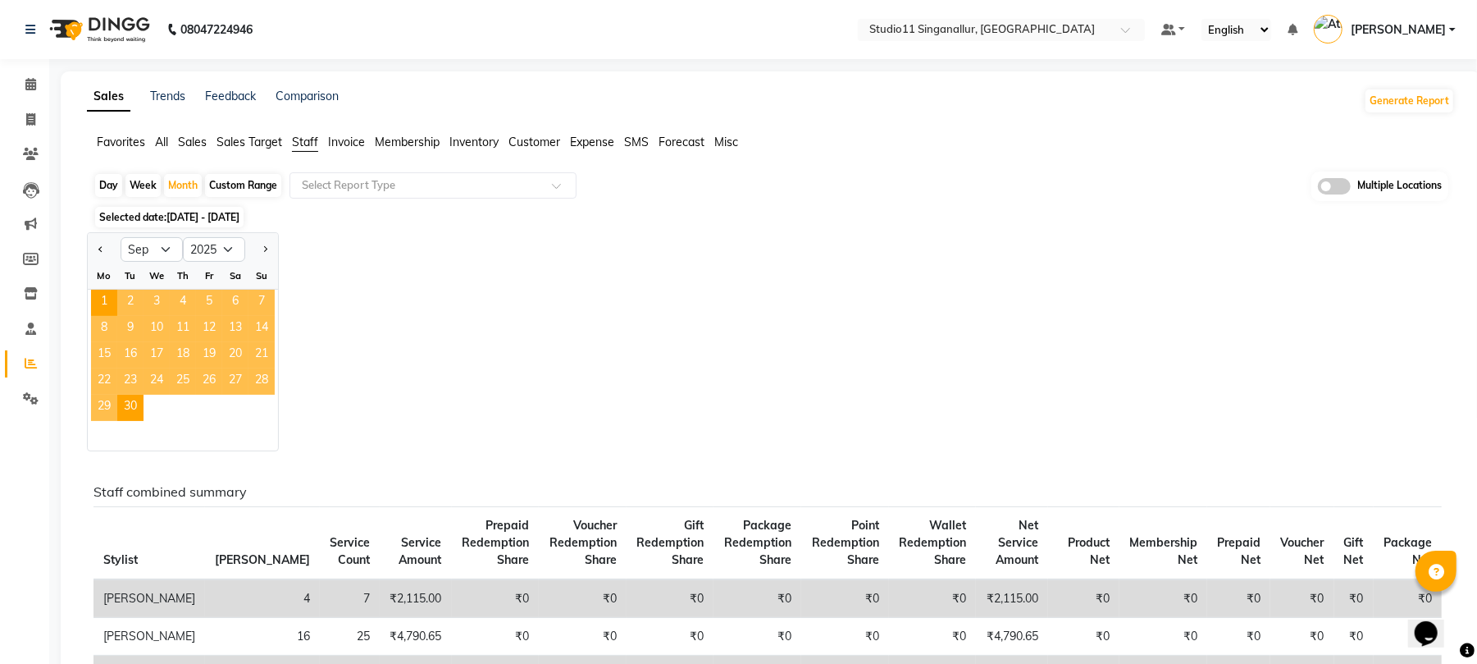
click at [108, 250] on div at bounding box center [104, 249] width 33 height 26
click at [103, 251] on button "Previous month" at bounding box center [100, 249] width 13 height 26
select select "8"
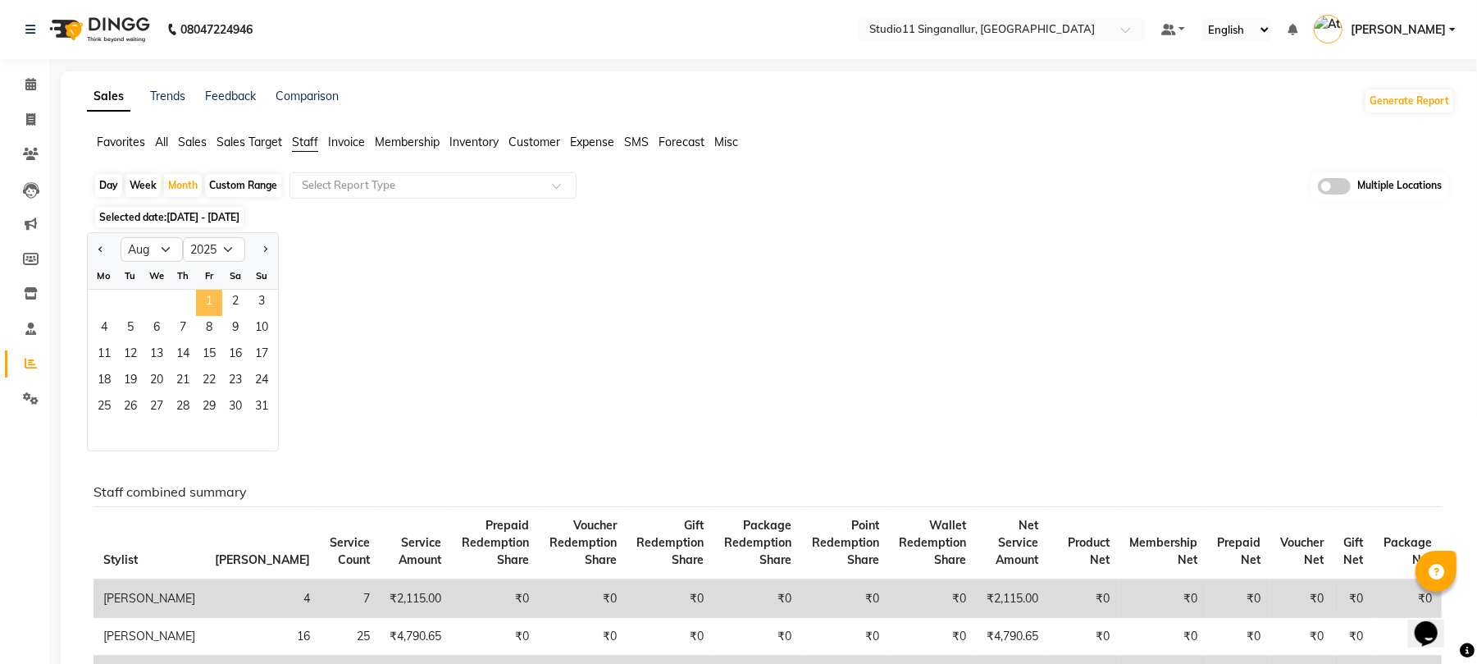
click at [198, 295] on span "1" at bounding box center [209, 303] width 26 height 26
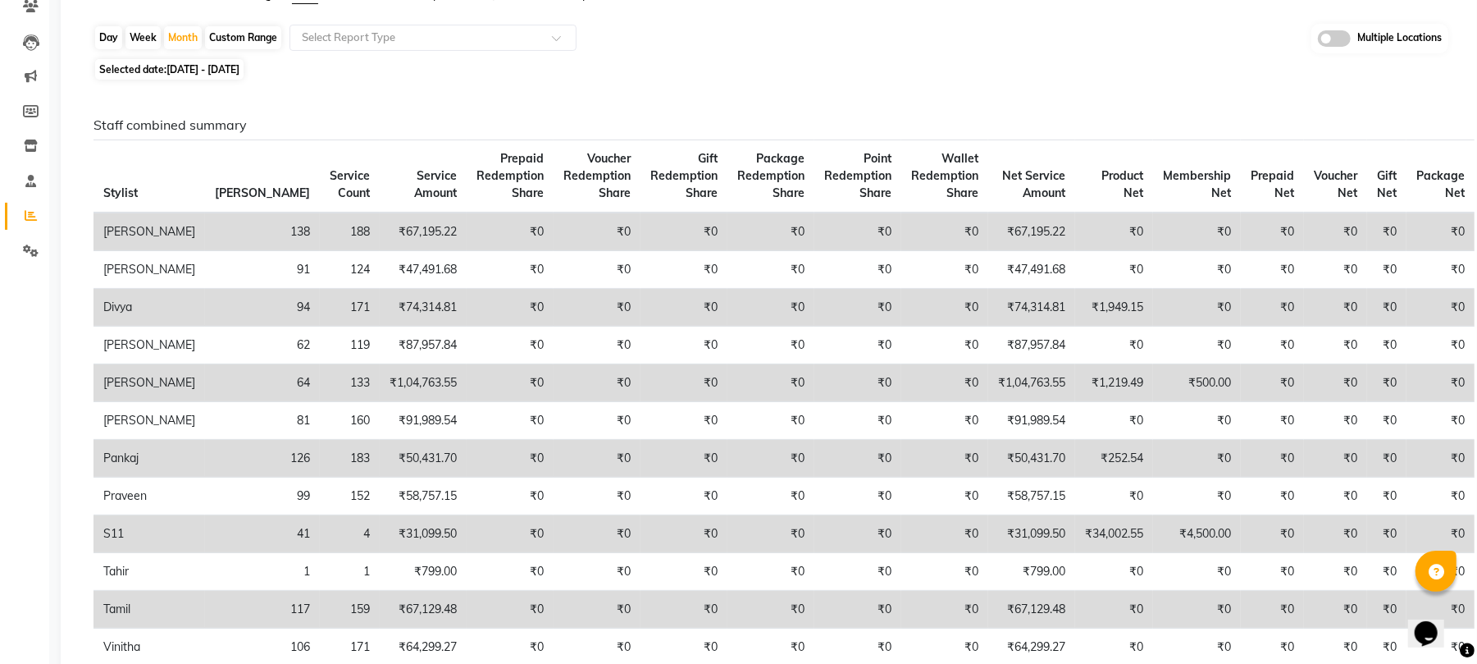
scroll to position [109, 0]
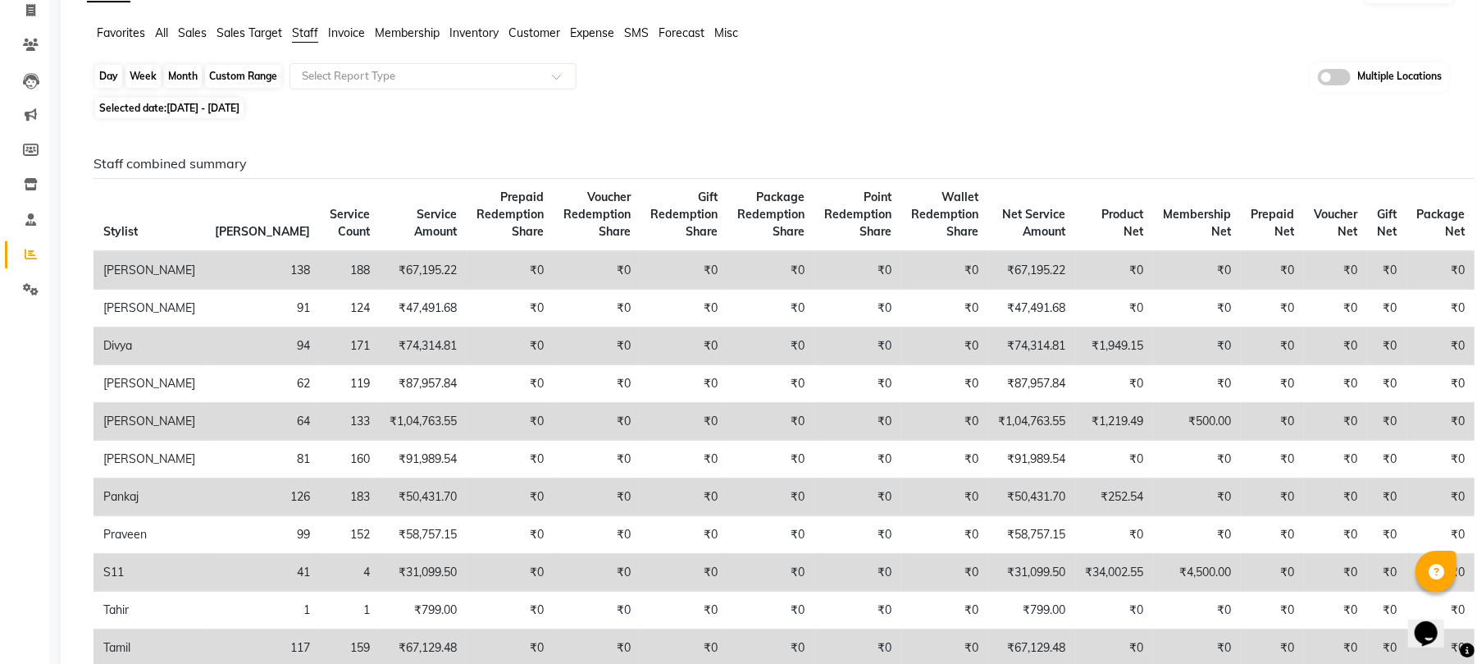
click at [178, 73] on div "Month" at bounding box center [183, 76] width 38 height 23
select select "8"
select select "2025"
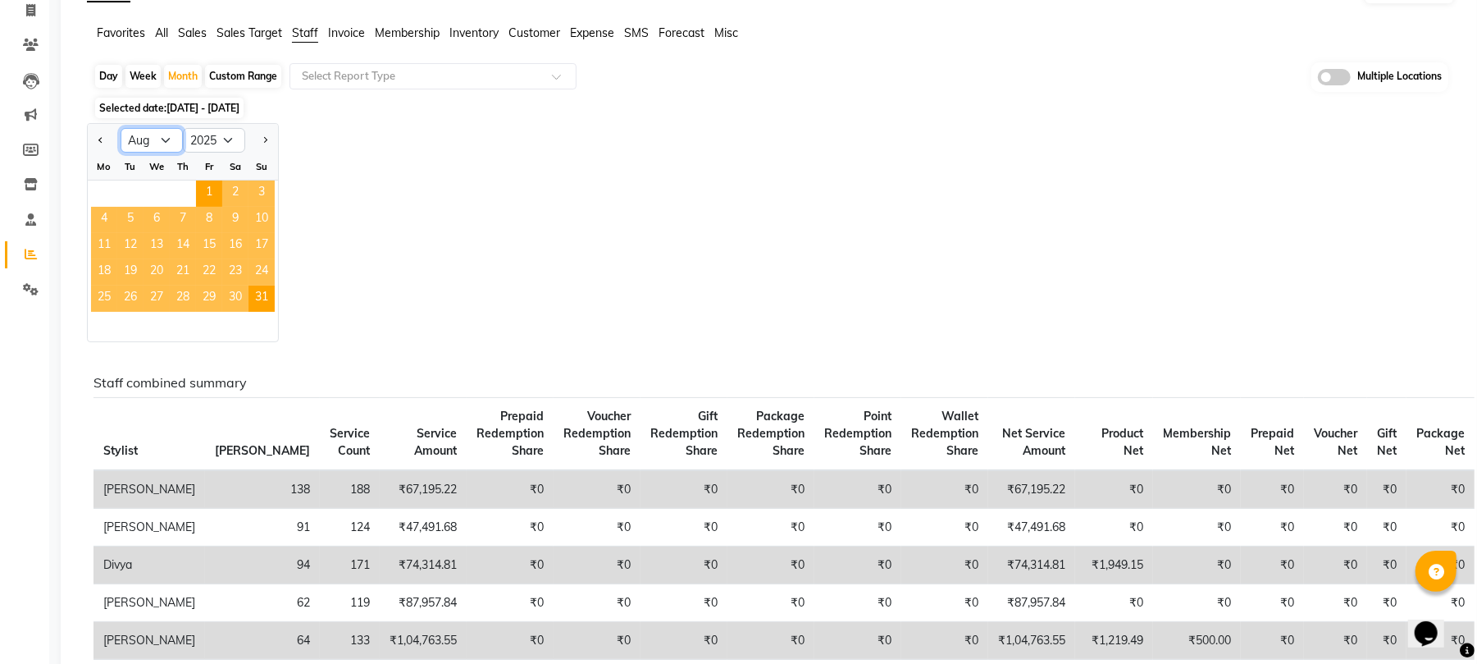
click at [167, 143] on select "Jan Feb Mar Apr May Jun Jul Aug Sep Oct Nov Dec" at bounding box center [152, 140] width 62 height 25
select select "9"
click at [121, 128] on select "Jan Feb Mar Apr May Jun Jul Aug Sep Oct Nov Dec" at bounding box center [152, 140] width 62 height 25
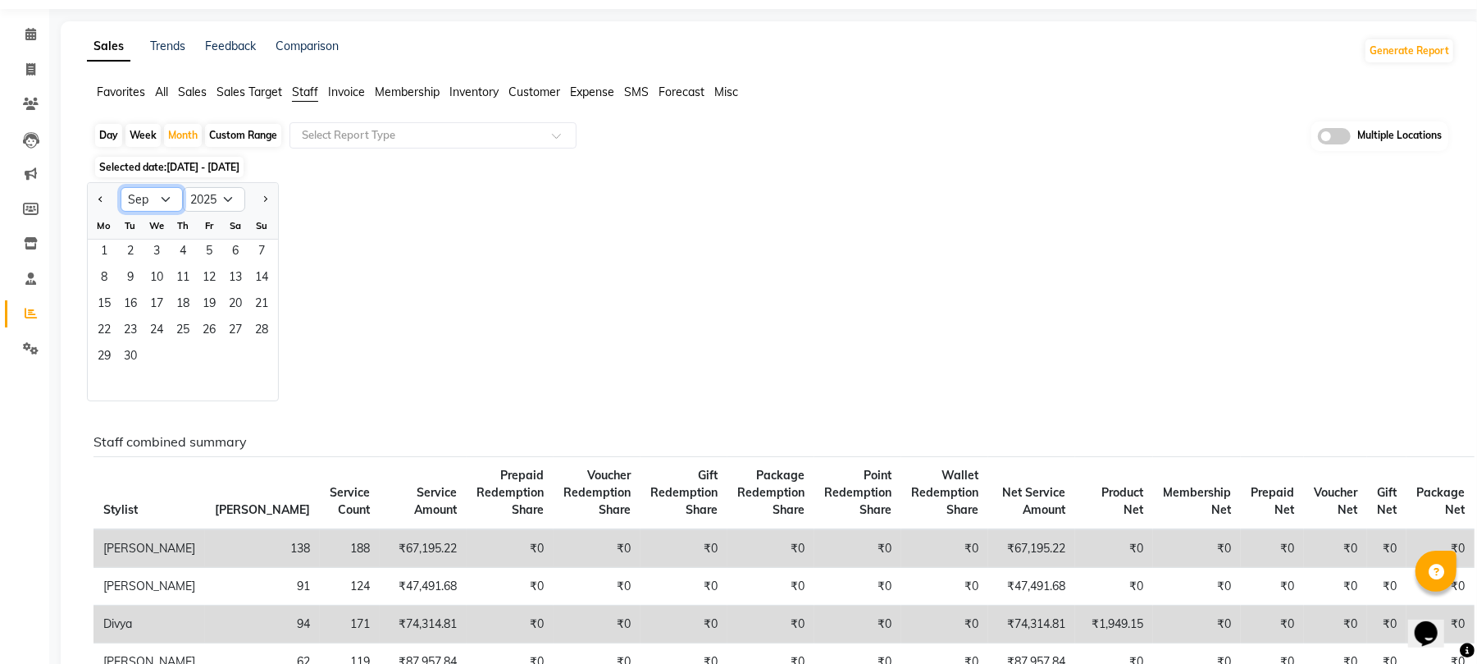
scroll to position [0, 0]
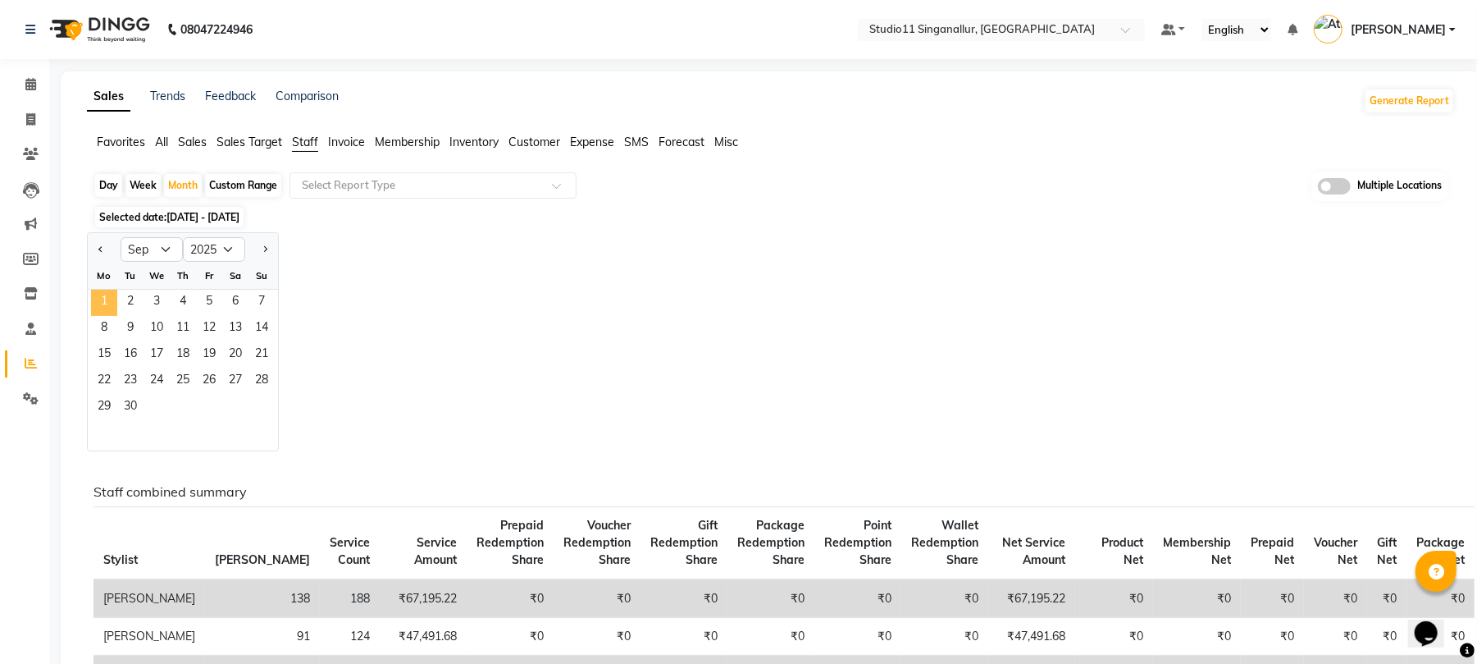
click at [96, 300] on span "1" at bounding box center [104, 303] width 26 height 26
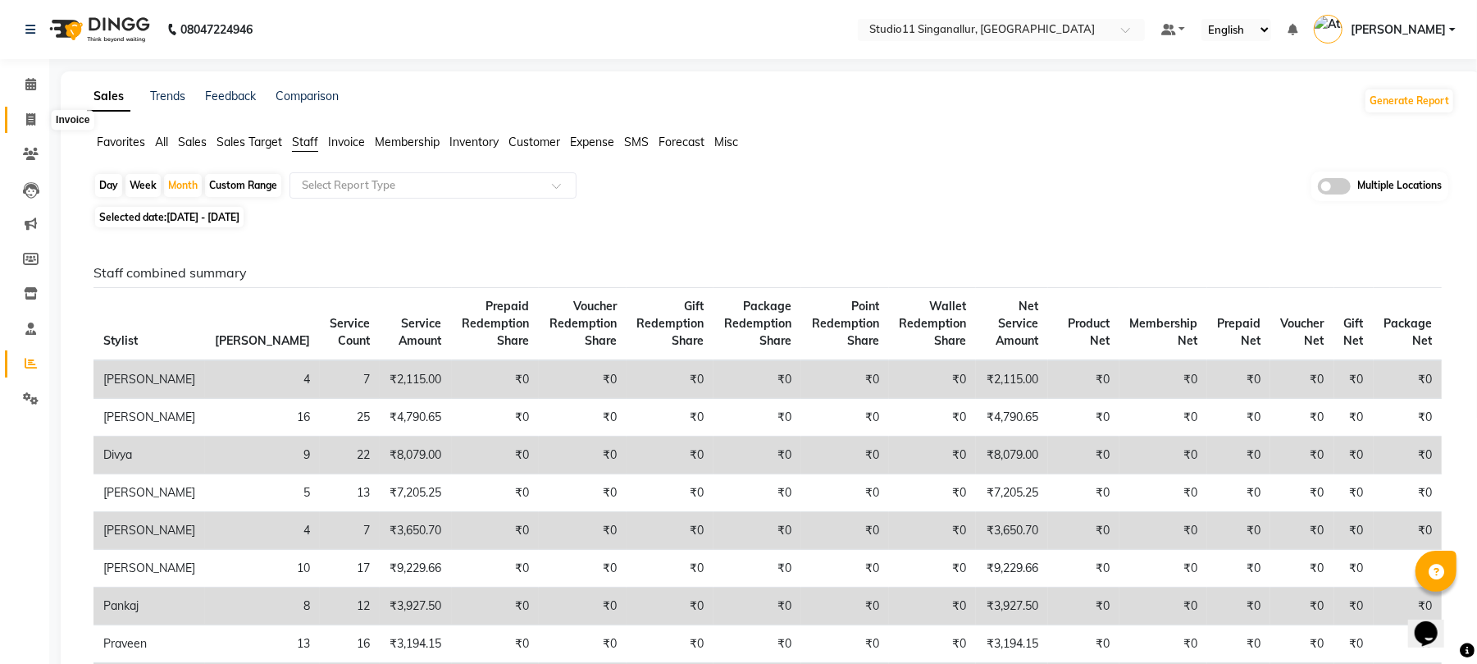
click at [33, 116] on icon at bounding box center [30, 119] width 9 height 12
select select "service"
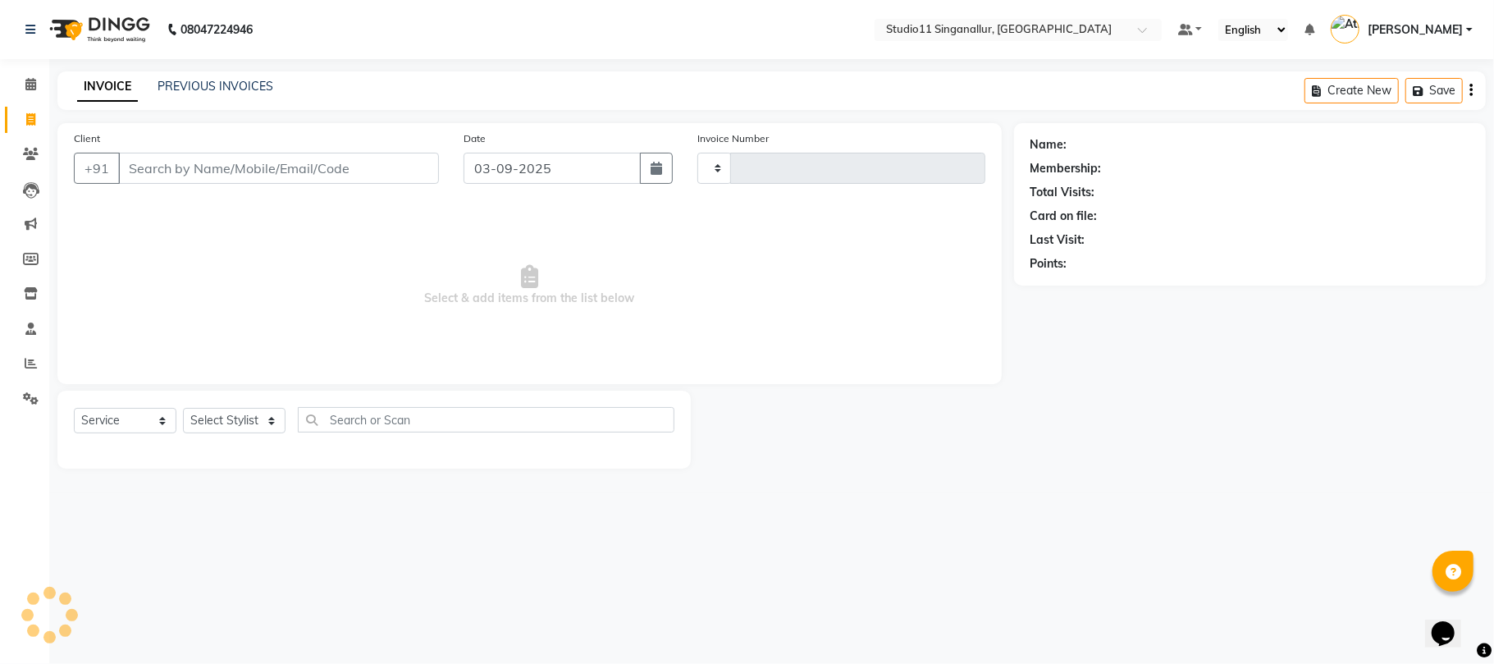
type input "4118"
select select "6616"
click at [244, 418] on select "Select Stylist [PERSON_NAME] Divya [PERSON_NAME] [PERSON_NAME] [PERSON_NAME] [P…" at bounding box center [234, 420] width 103 height 25
select select "51156"
click at [183, 408] on select "Select Stylist [PERSON_NAME] Divya [PERSON_NAME] [PERSON_NAME] [PERSON_NAME] [P…" at bounding box center [234, 420] width 103 height 25
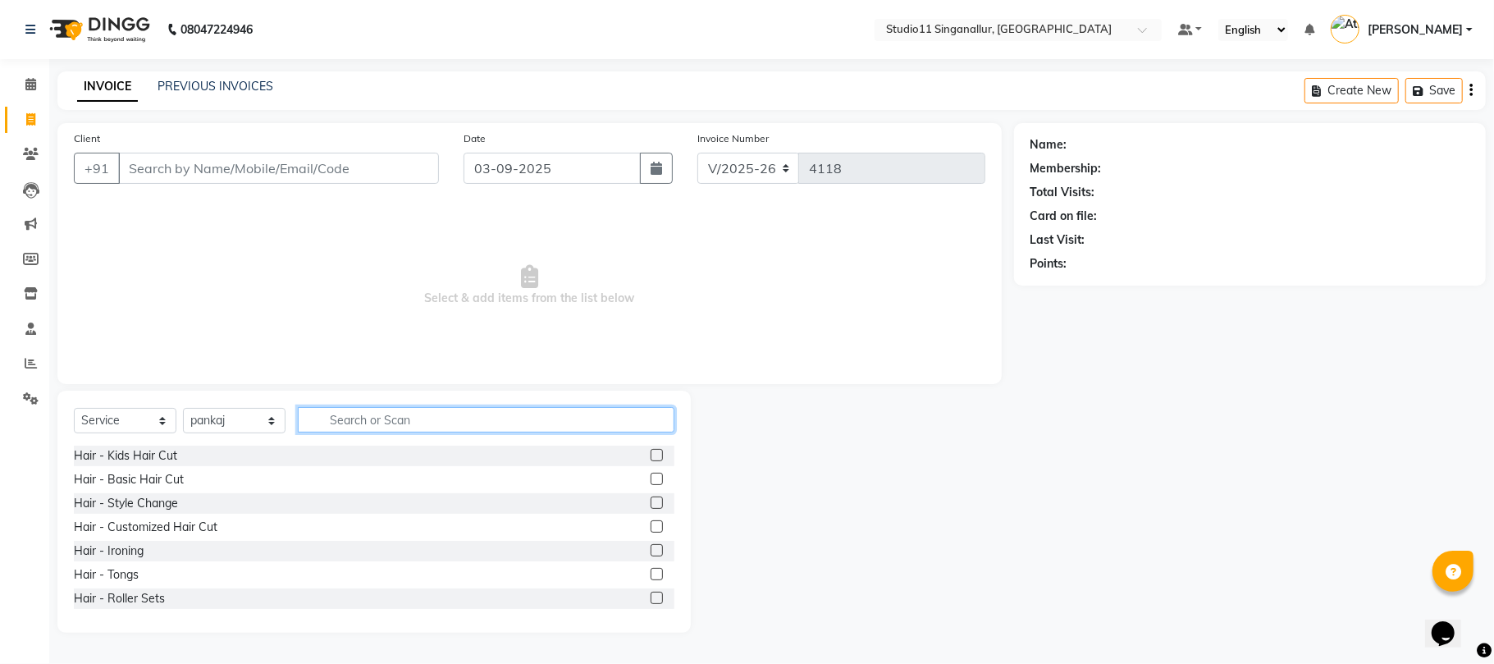
click at [460, 425] on input "text" at bounding box center [486, 419] width 376 height 25
type input "hair cut"
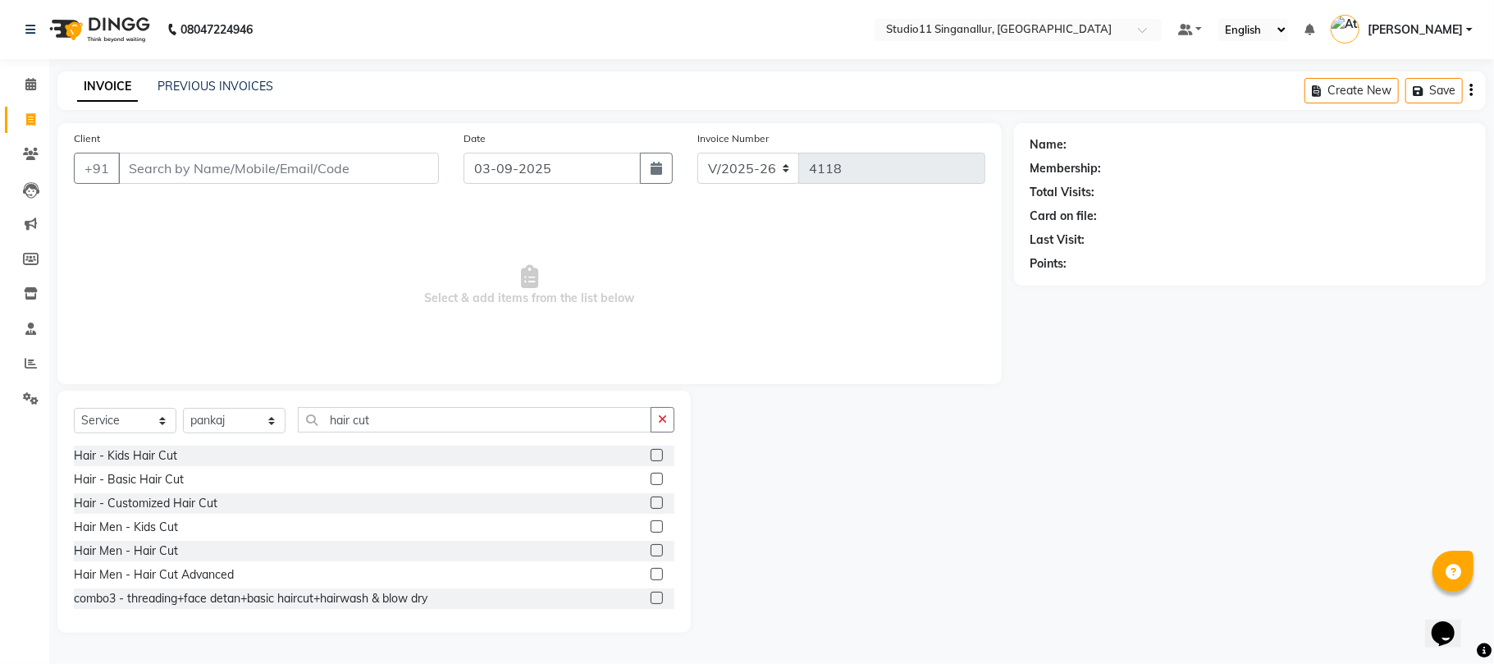
click at [650, 550] on label at bounding box center [656, 550] width 12 height 12
click at [650, 550] on input "checkbox" at bounding box center [655, 550] width 11 height 11
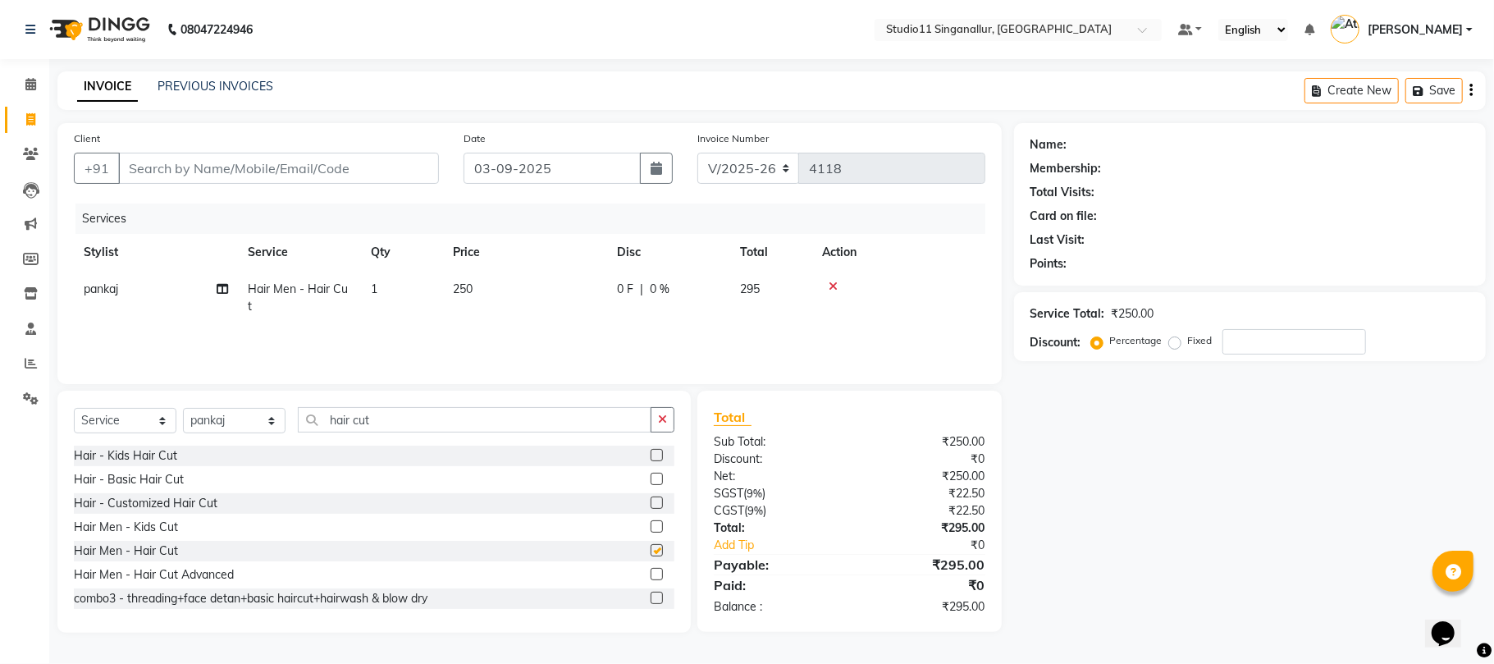
checkbox input "false"
drag, startPoint x: 335, startPoint y: 420, endPoint x: 264, endPoint y: 431, distance: 72.2
click at [264, 431] on div "Select Service Product Membership Package Voucher Prepaid Gift Card Select Styl…" at bounding box center [374, 426] width 600 height 39
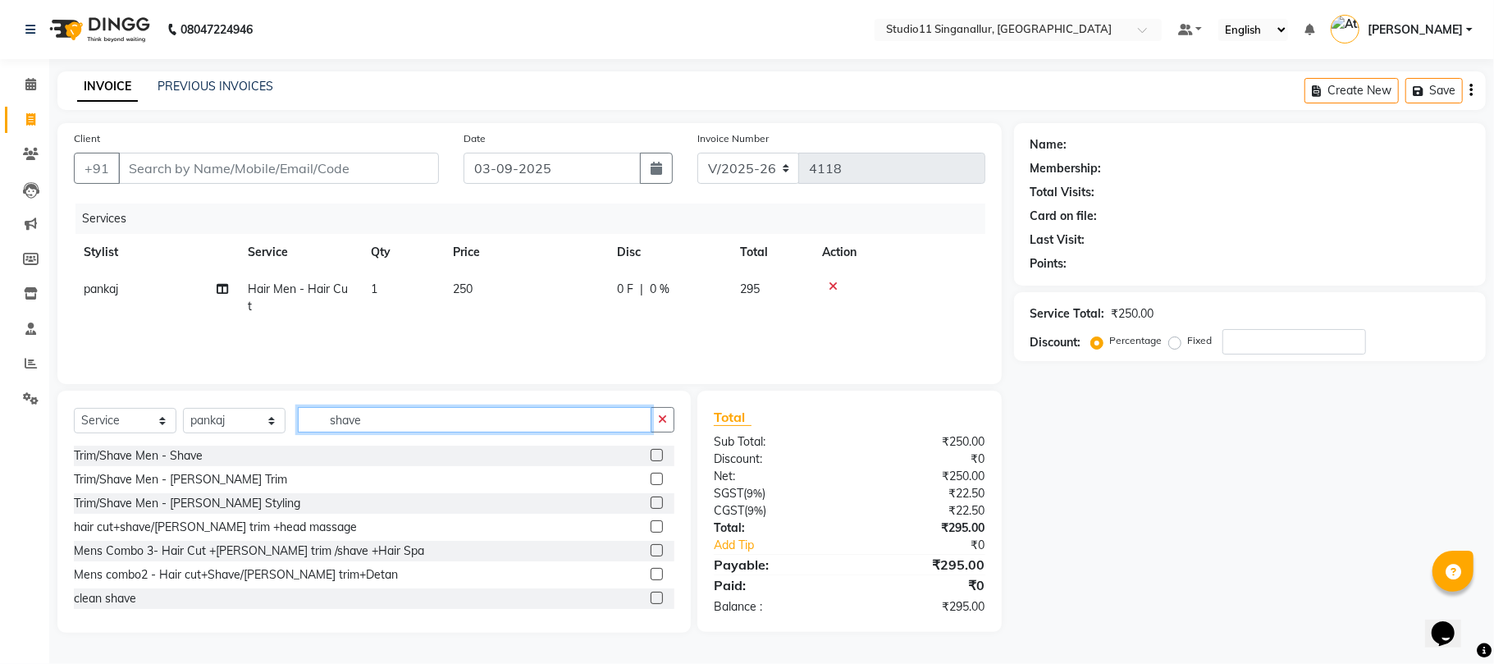
type input "shave"
click at [650, 454] on label at bounding box center [656, 455] width 12 height 12
click at [650, 454] on input "checkbox" at bounding box center [655, 455] width 11 height 11
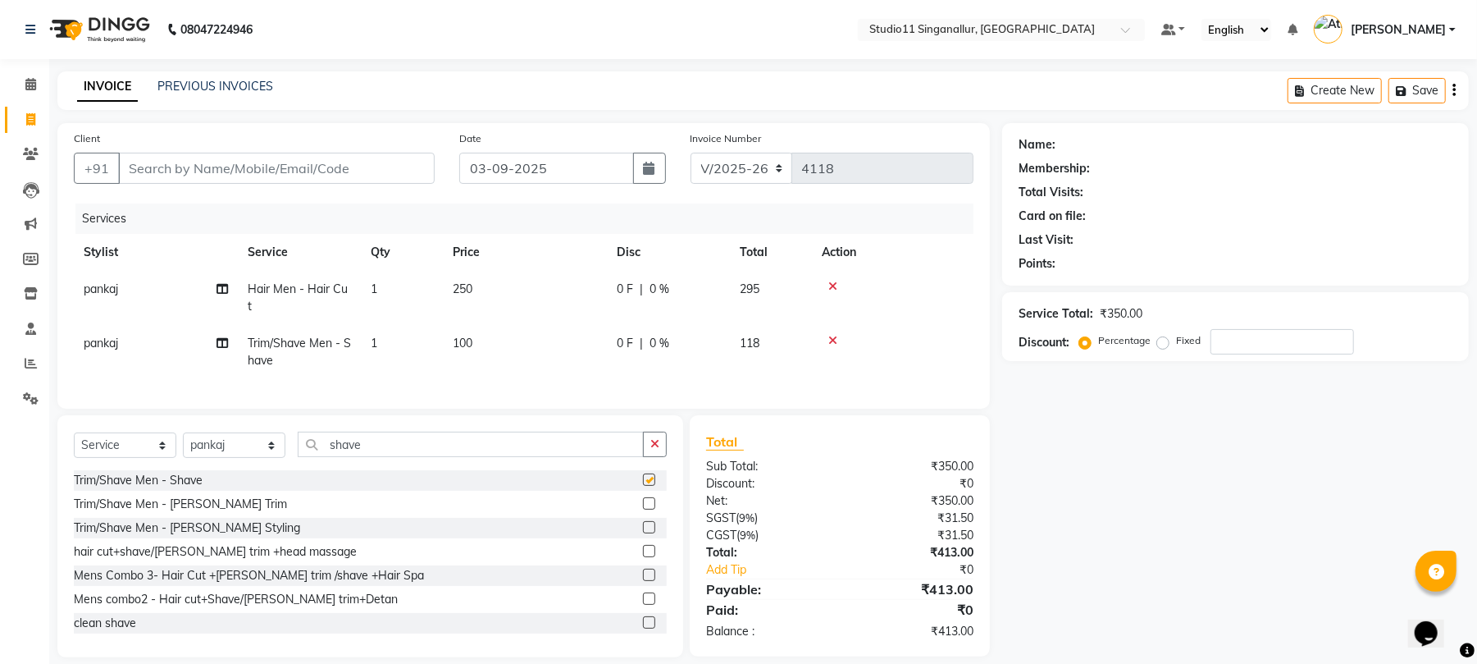
checkbox input "false"
click at [308, 159] on input "Client" at bounding box center [276, 168] width 317 height 31
type input "8"
type input "0"
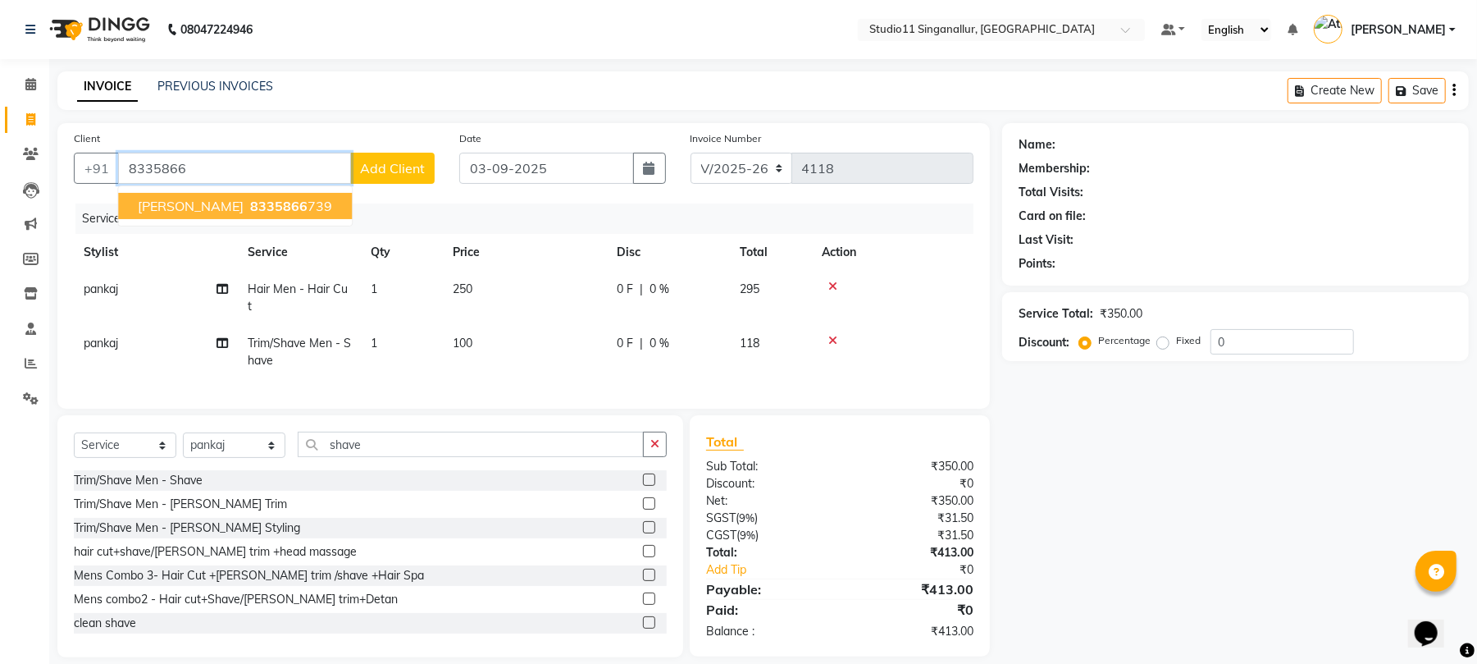
click at [302, 208] on ngb-highlight "8335866 739" at bounding box center [289, 206] width 85 height 16
type input "8335866739"
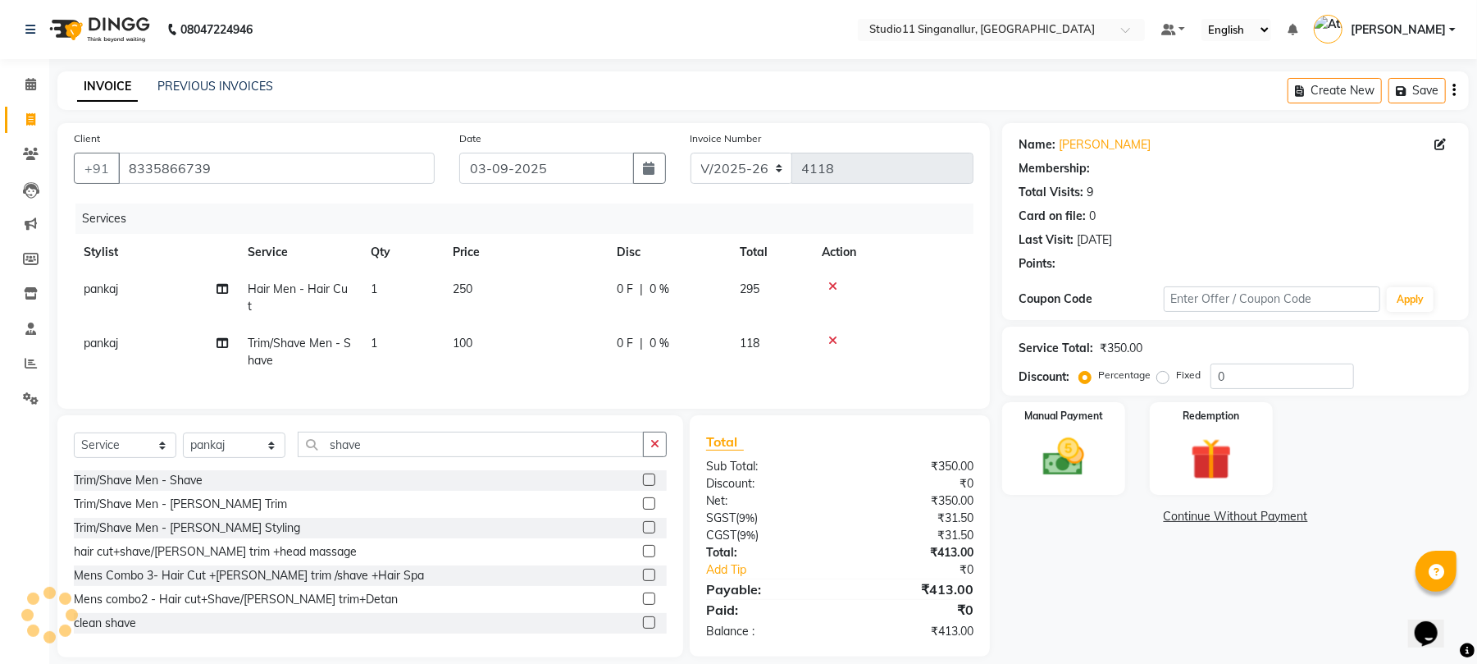
select select "1: Object"
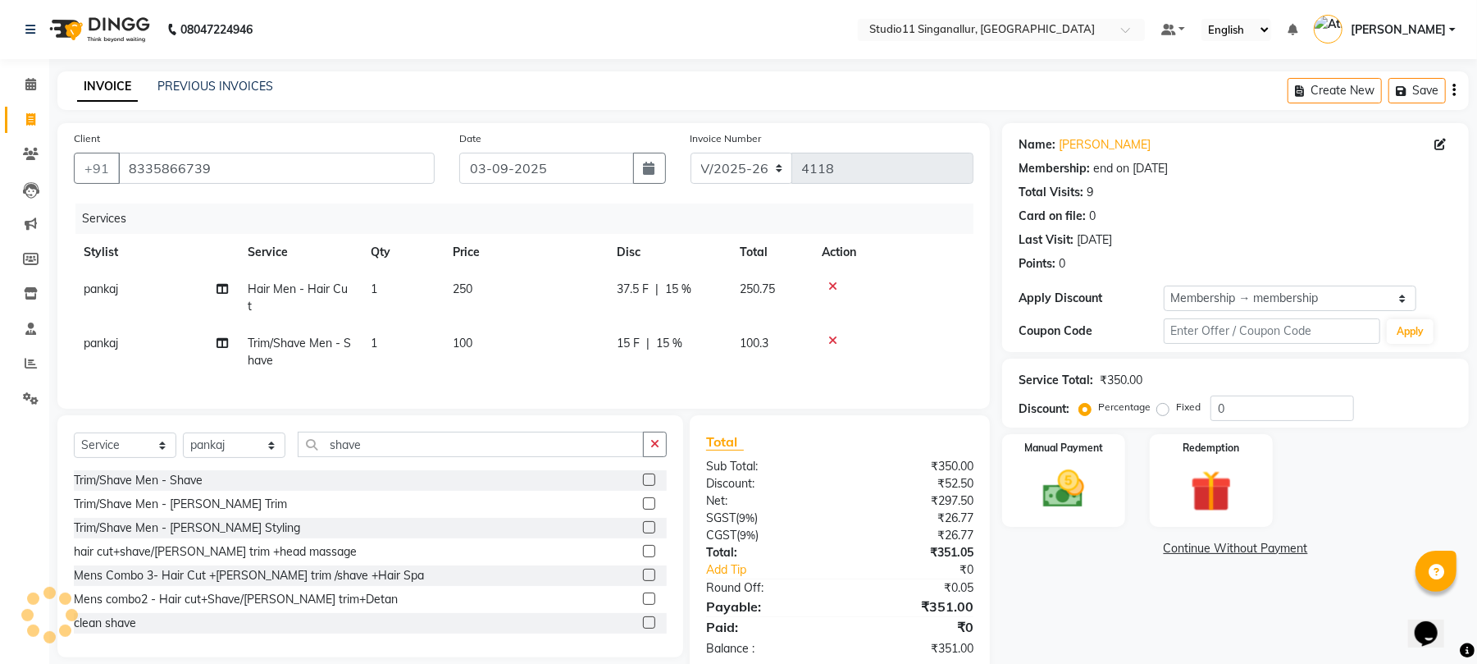
type input "15"
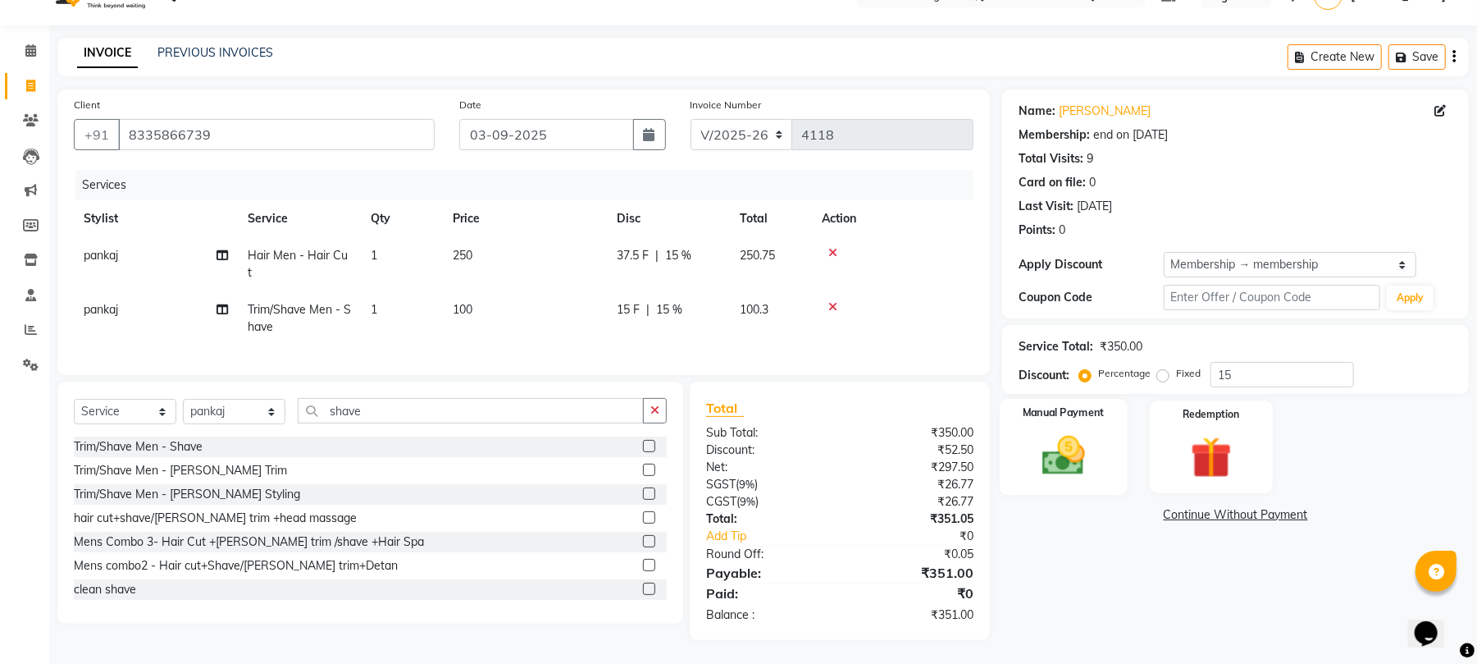
click at [1051, 445] on img at bounding box center [1064, 456] width 71 height 50
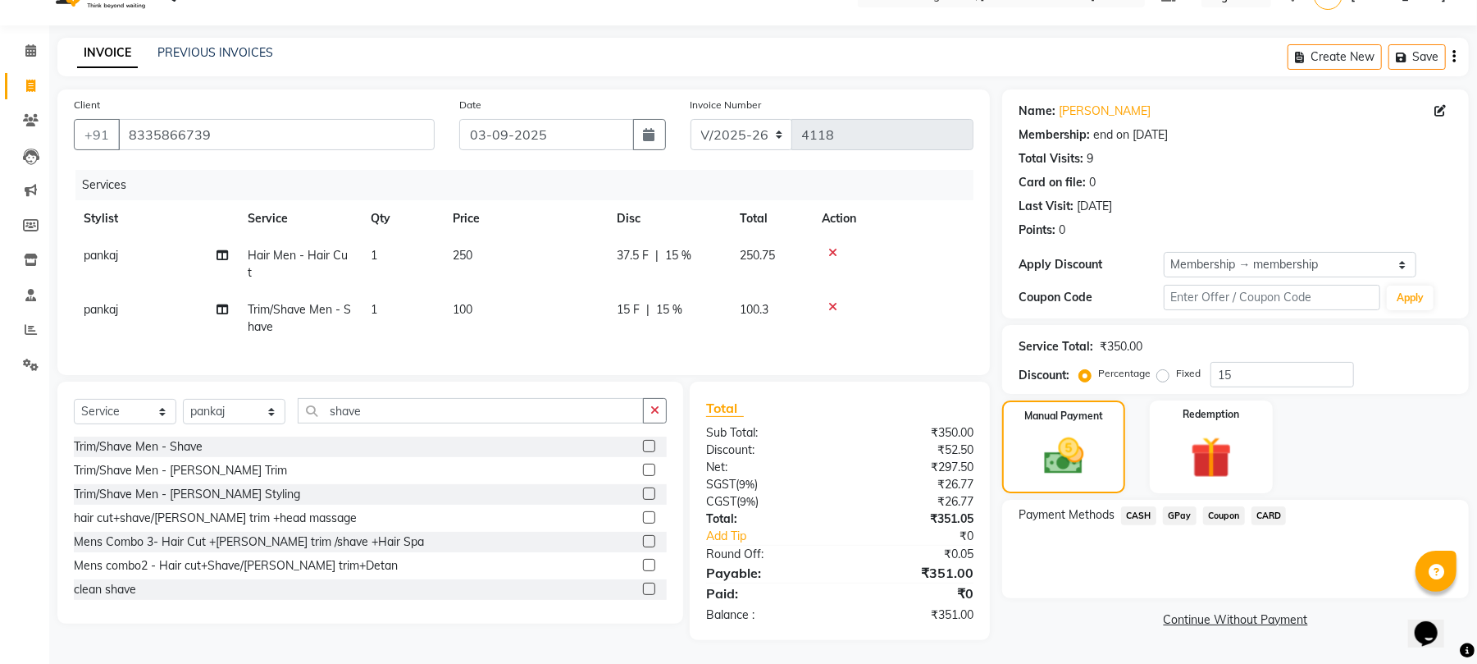
click at [1184, 510] on span "GPay" at bounding box center [1180, 515] width 34 height 19
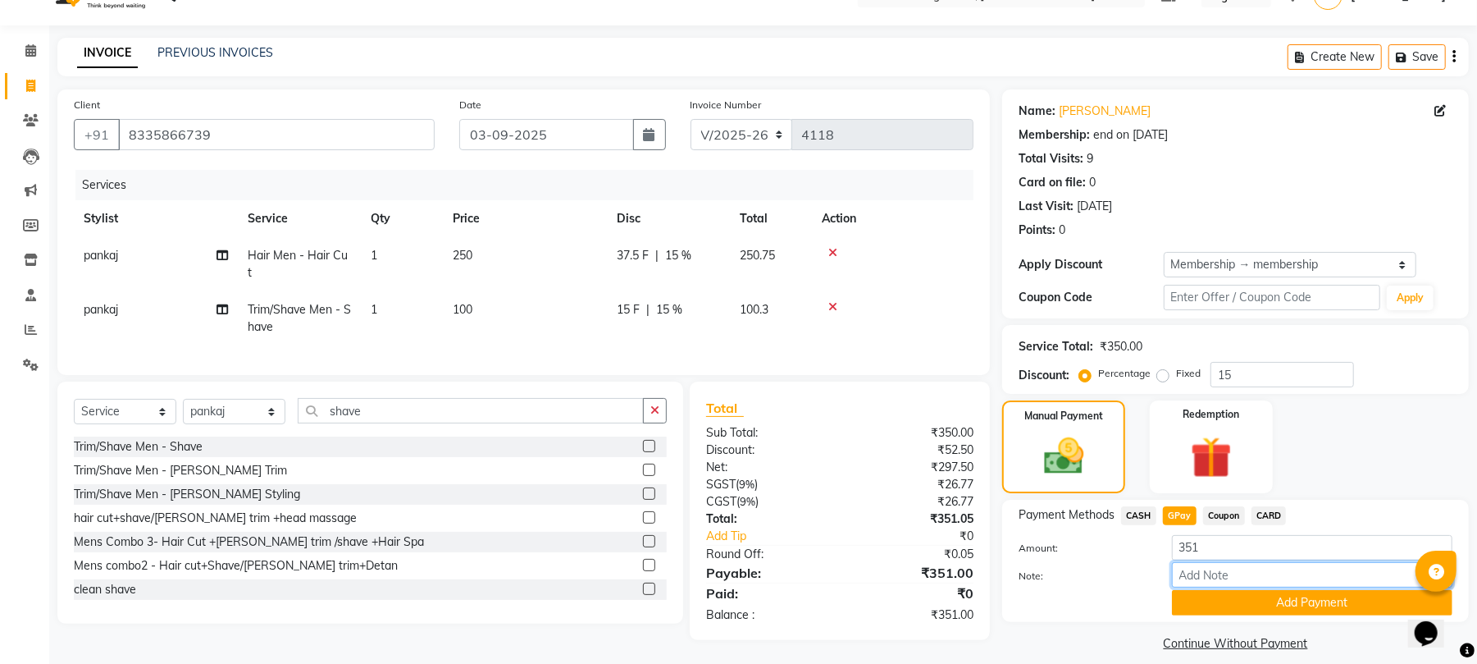
click at [1250, 582] on input "Note:" at bounding box center [1312, 574] width 281 height 25
click at [1250, 594] on button "Add Payment" at bounding box center [1312, 602] width 281 height 25
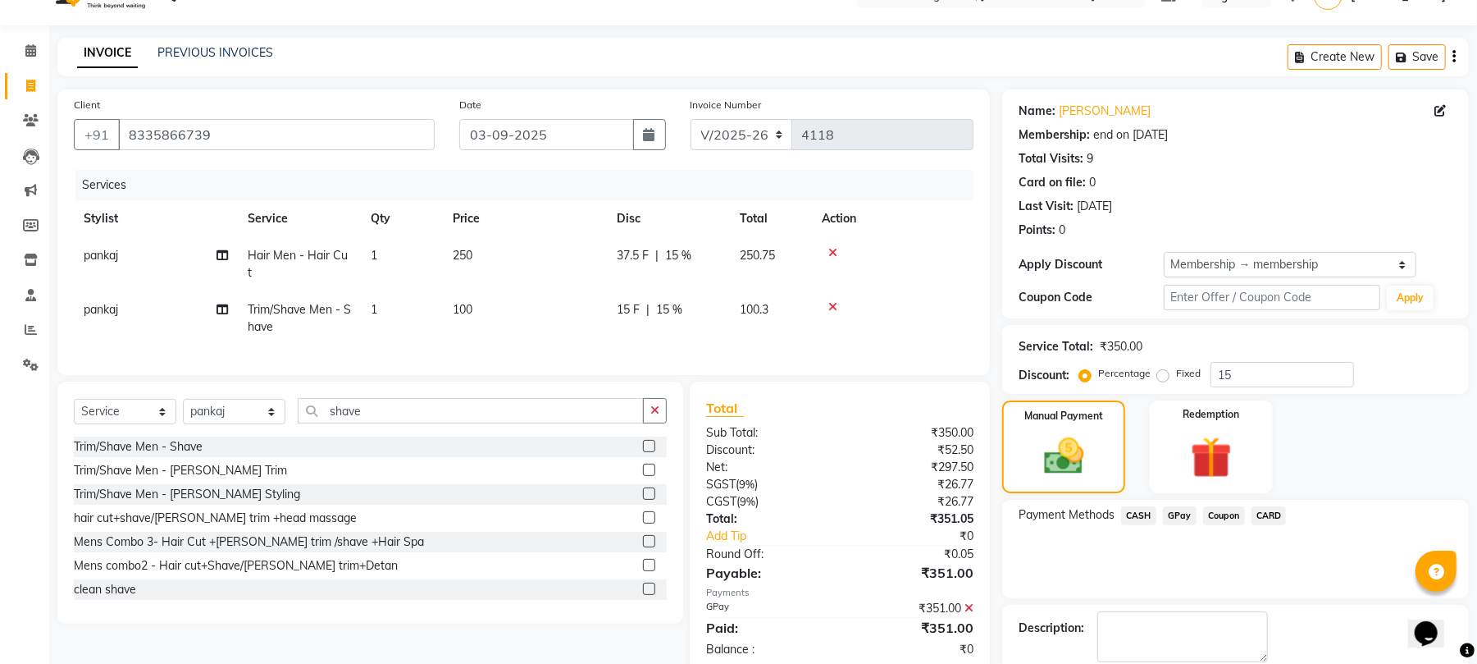
scroll to position [120, 0]
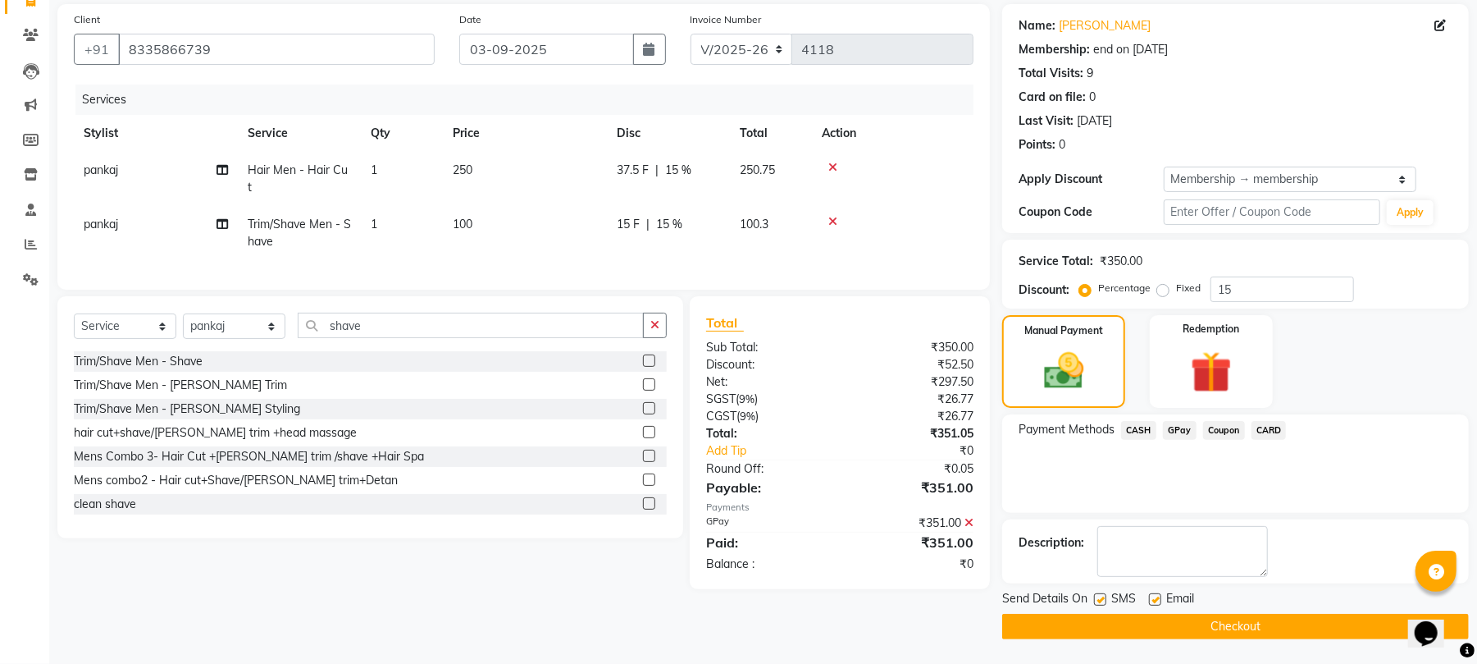
click at [1097, 601] on label at bounding box center [1100, 599] width 12 height 12
click at [1097, 601] on input "checkbox" at bounding box center [1099, 600] width 11 height 11
checkbox input "false"
click at [1182, 598] on span "Email" at bounding box center [1180, 600] width 28 height 21
click at [1156, 598] on label at bounding box center [1155, 599] width 12 height 12
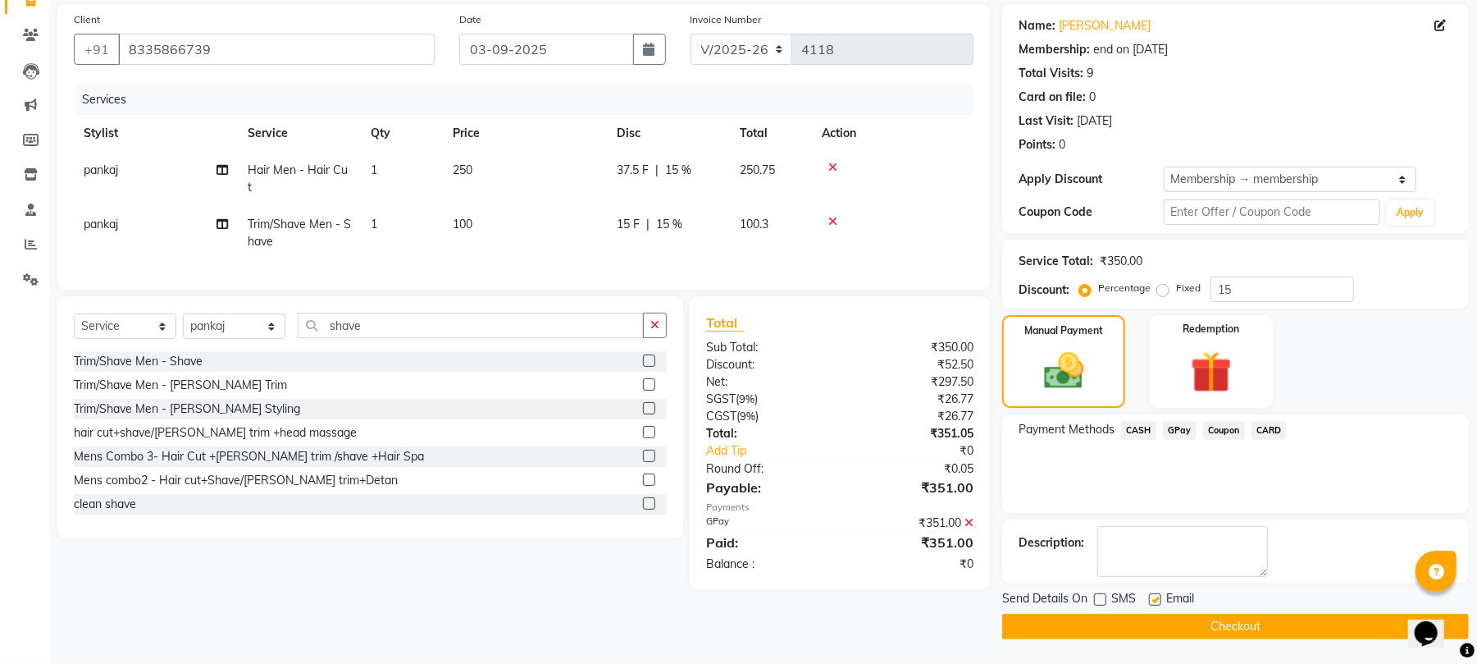
click at [1156, 598] on input "checkbox" at bounding box center [1154, 600] width 11 height 11
checkbox input "false"
click at [1148, 614] on button "Checkout" at bounding box center [1235, 626] width 467 height 25
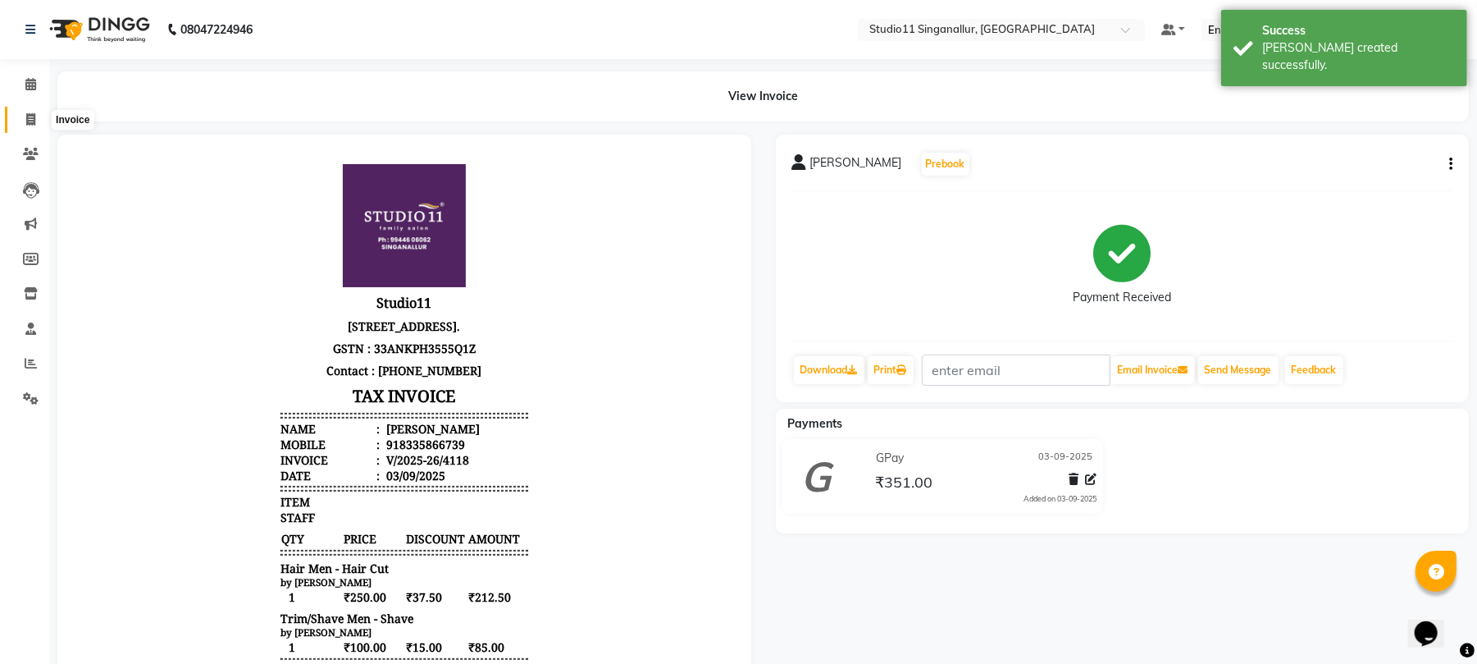
click at [38, 116] on span at bounding box center [30, 120] width 29 height 19
select select "service"
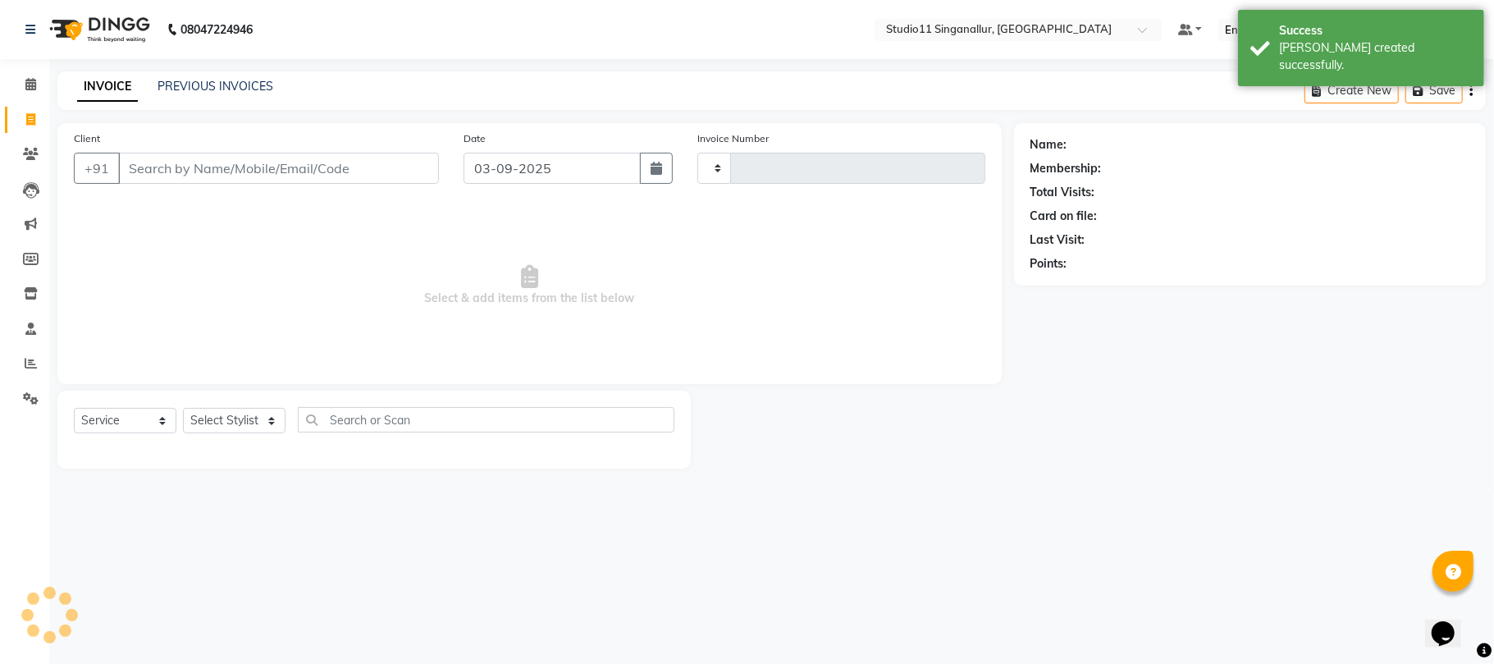
type input "4119"
select select "6616"
click at [211, 86] on link "PREVIOUS INVOICES" at bounding box center [215, 86] width 116 height 15
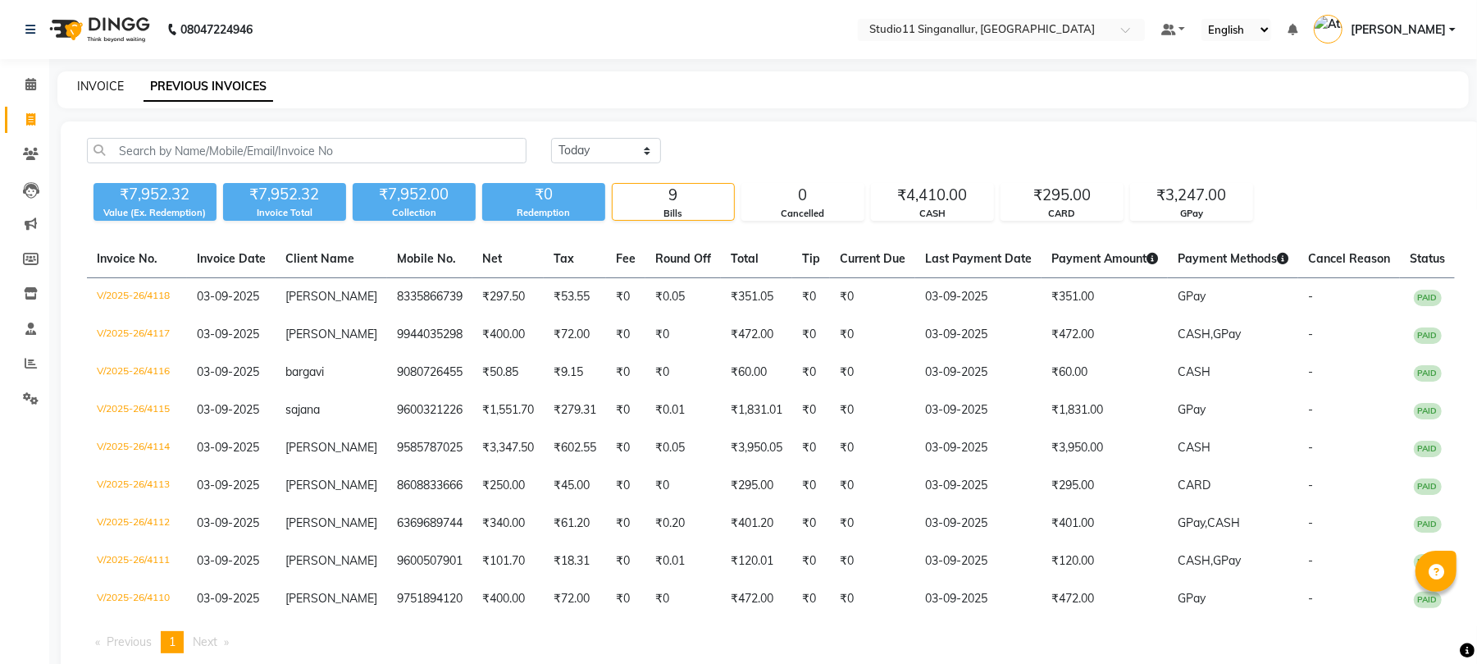
click at [80, 87] on link "INVOICE" at bounding box center [100, 86] width 47 height 15
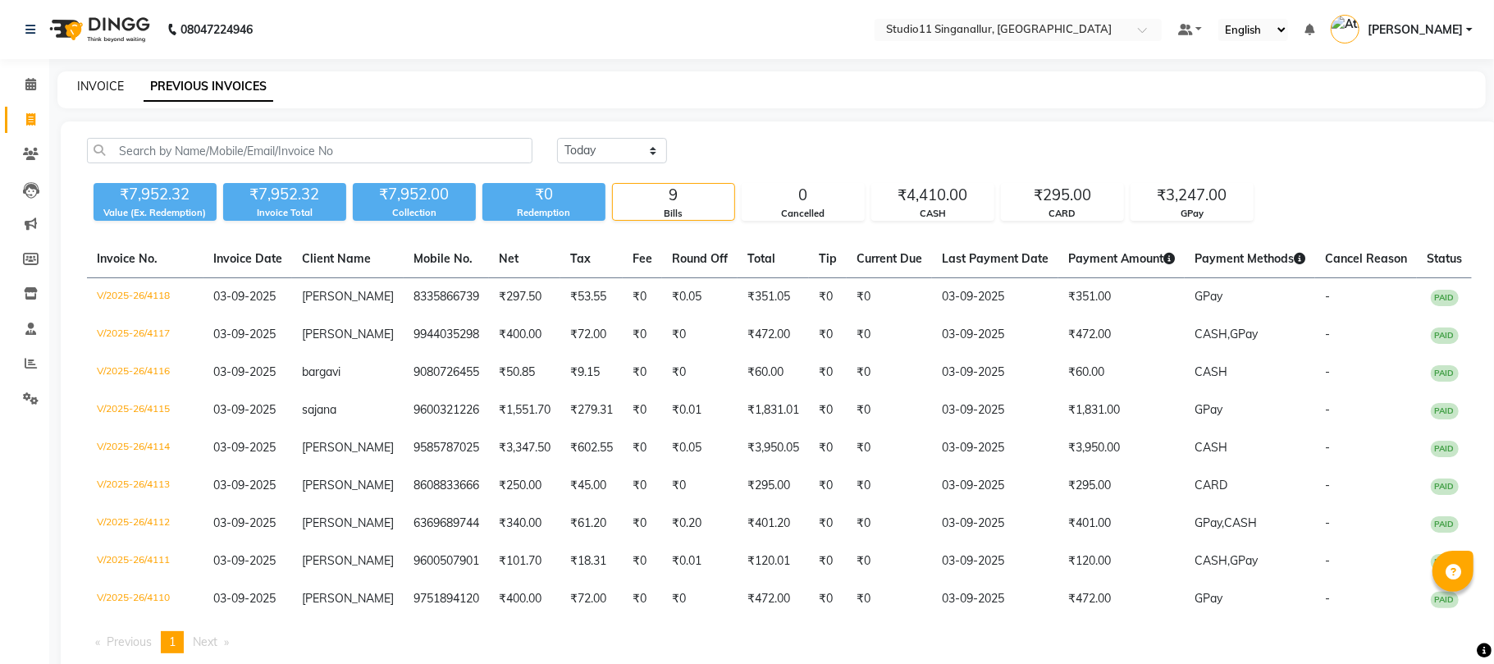
select select "6616"
select select "service"
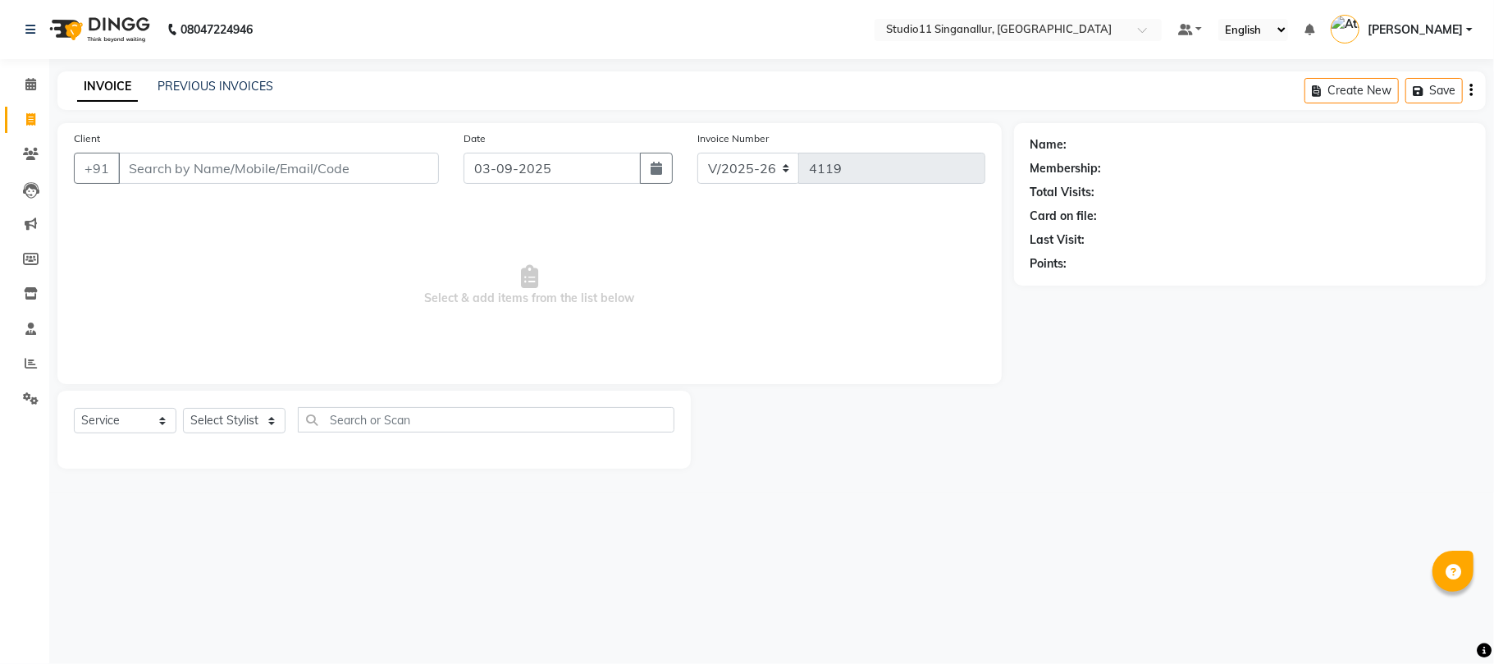
click at [243, 156] on input "Client" at bounding box center [278, 168] width 321 height 31
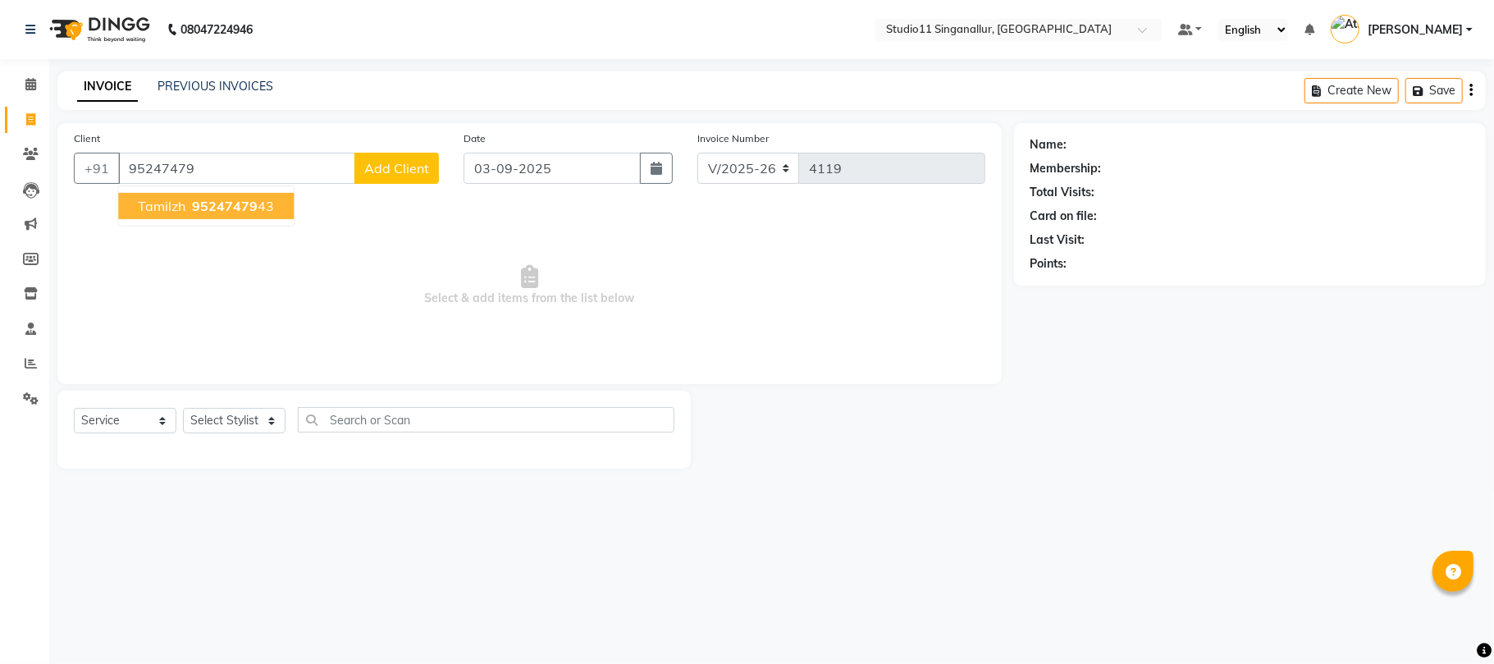
click at [262, 201] on ngb-highlight "95247479 43" at bounding box center [231, 206] width 85 height 16
type input "9524747943"
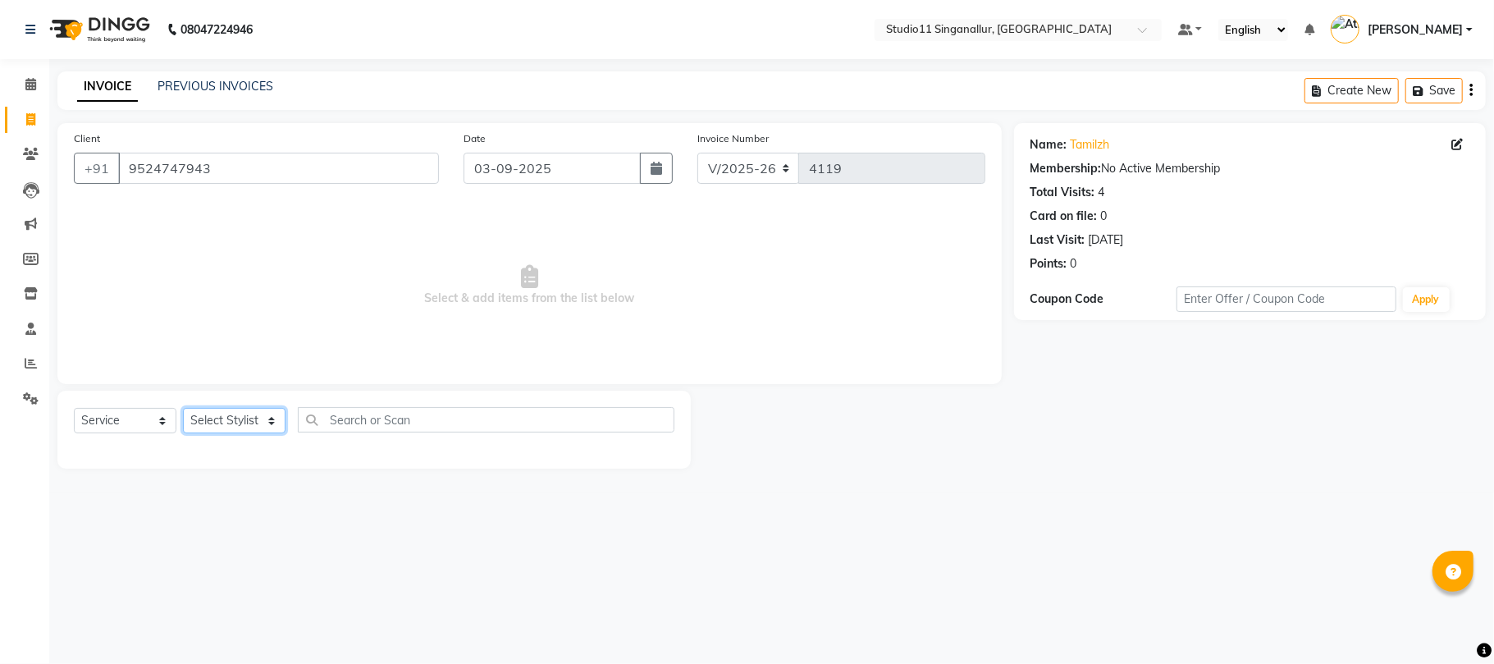
click at [251, 423] on select "Select Stylist [PERSON_NAME] Divya [PERSON_NAME] [PERSON_NAME] [PERSON_NAME] [P…" at bounding box center [234, 420] width 103 height 25
select select "51051"
click at [183, 408] on select "Select Stylist [PERSON_NAME] Divya [PERSON_NAME] [PERSON_NAME] [PERSON_NAME] [P…" at bounding box center [234, 420] width 103 height 25
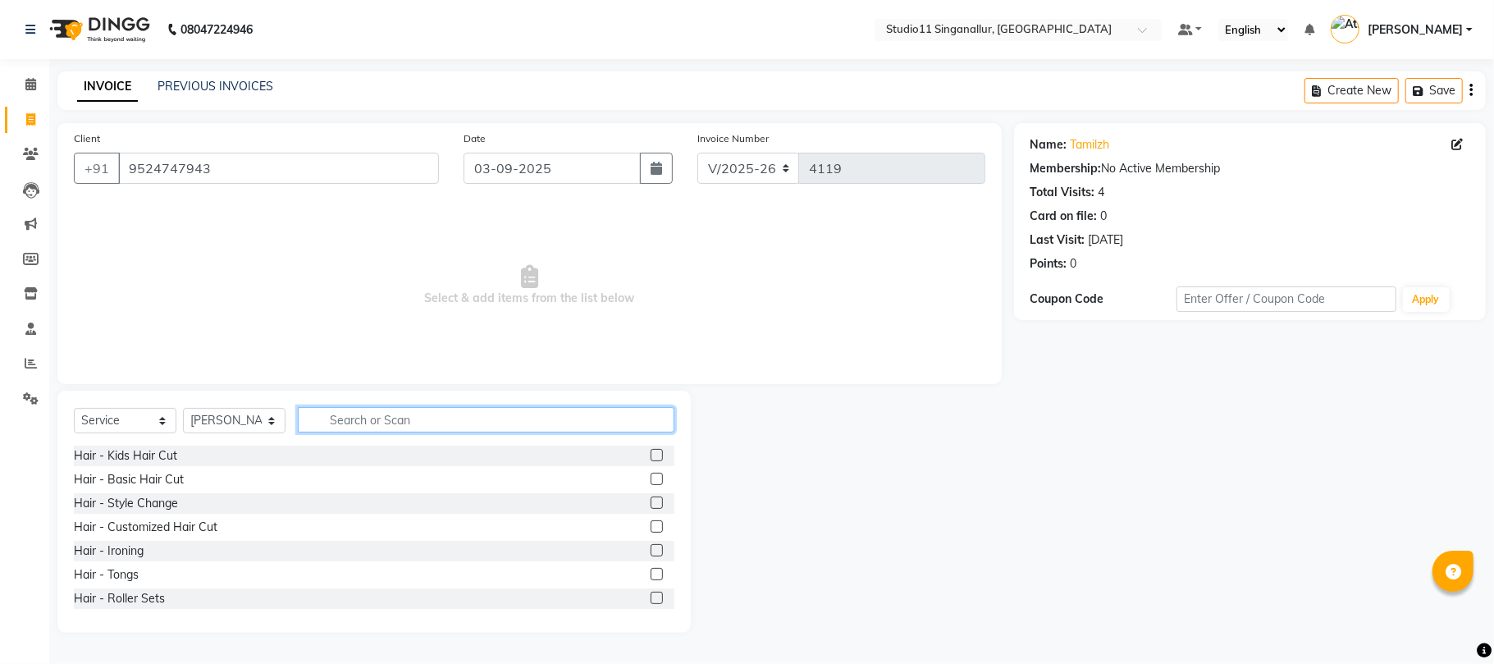
click at [450, 417] on input "text" at bounding box center [486, 419] width 376 height 25
type input "hair cut"
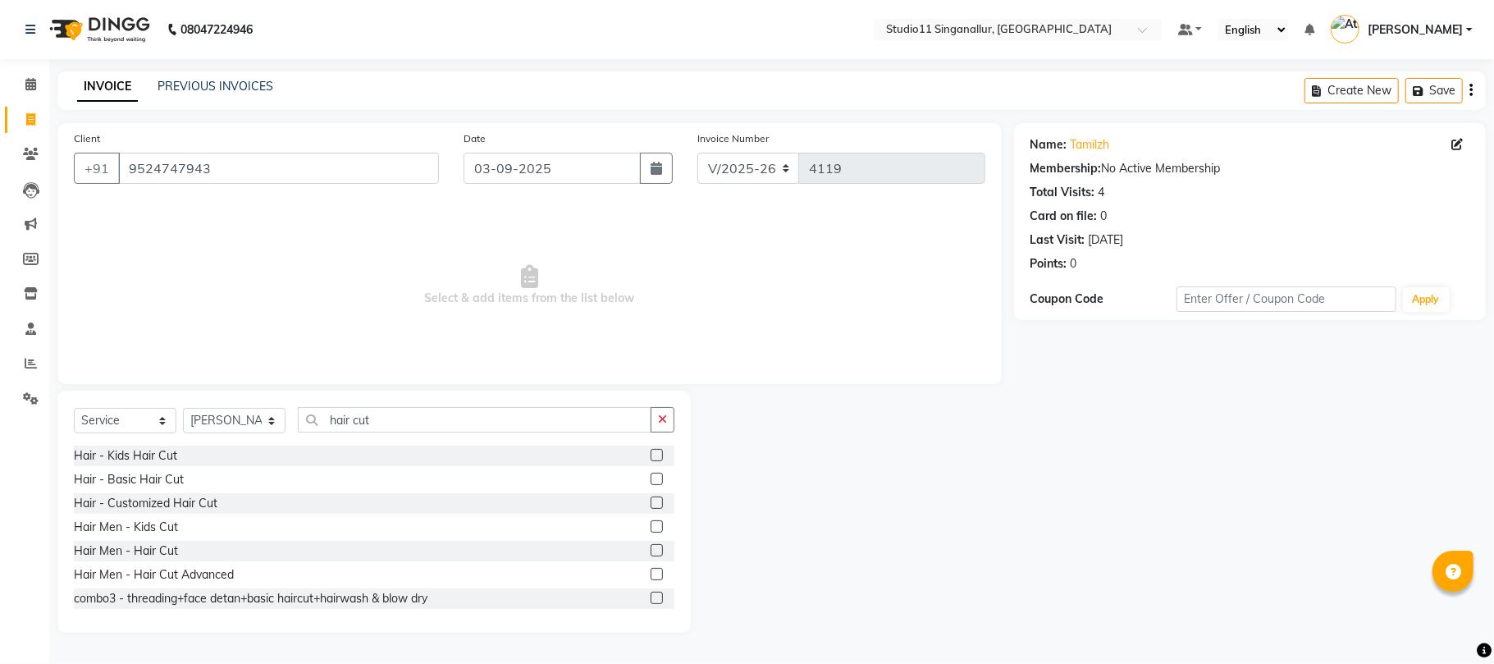
click at [650, 549] on label at bounding box center [656, 550] width 12 height 12
click at [650, 549] on input "checkbox" at bounding box center [655, 550] width 11 height 11
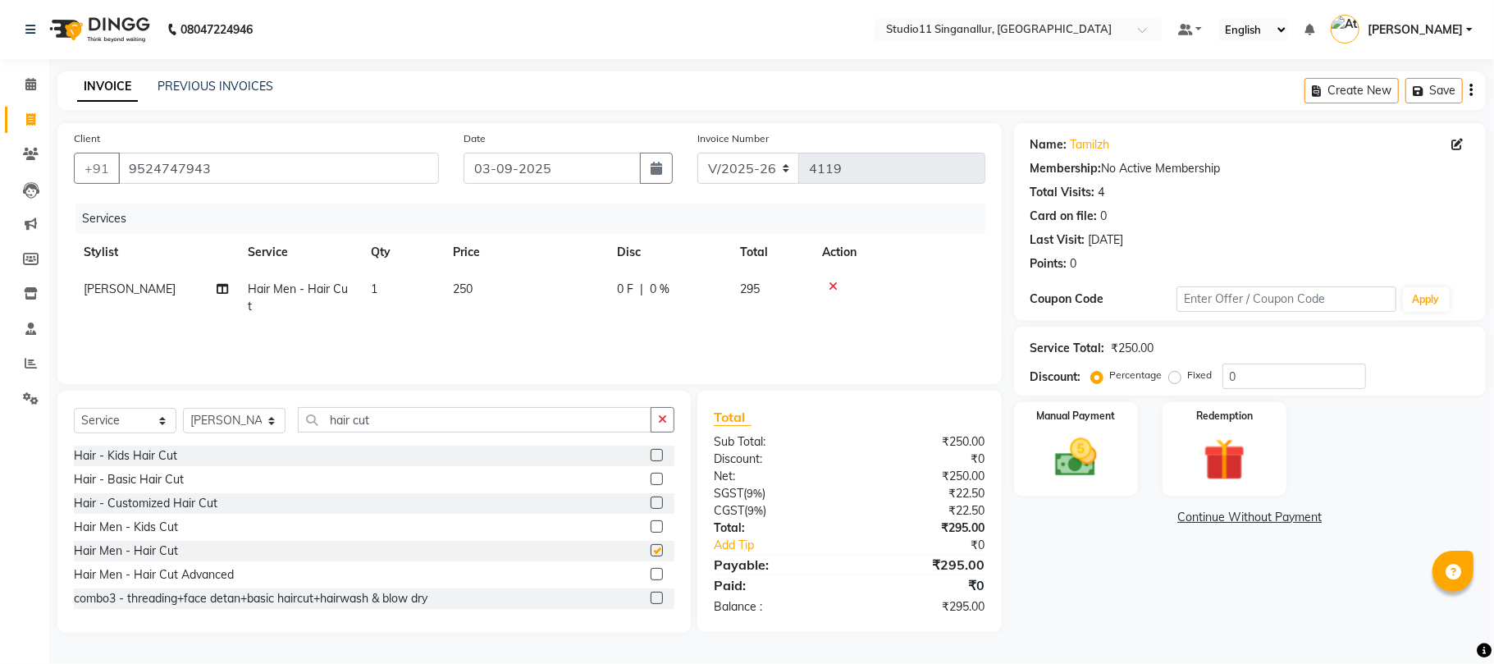
checkbox input "false"
drag, startPoint x: 404, startPoint y: 428, endPoint x: 287, endPoint y: 454, distance: 119.4
click at [287, 454] on div "Select Service Product Membership Package Voucher Prepaid Gift Card Select Styl…" at bounding box center [373, 511] width 633 height 242
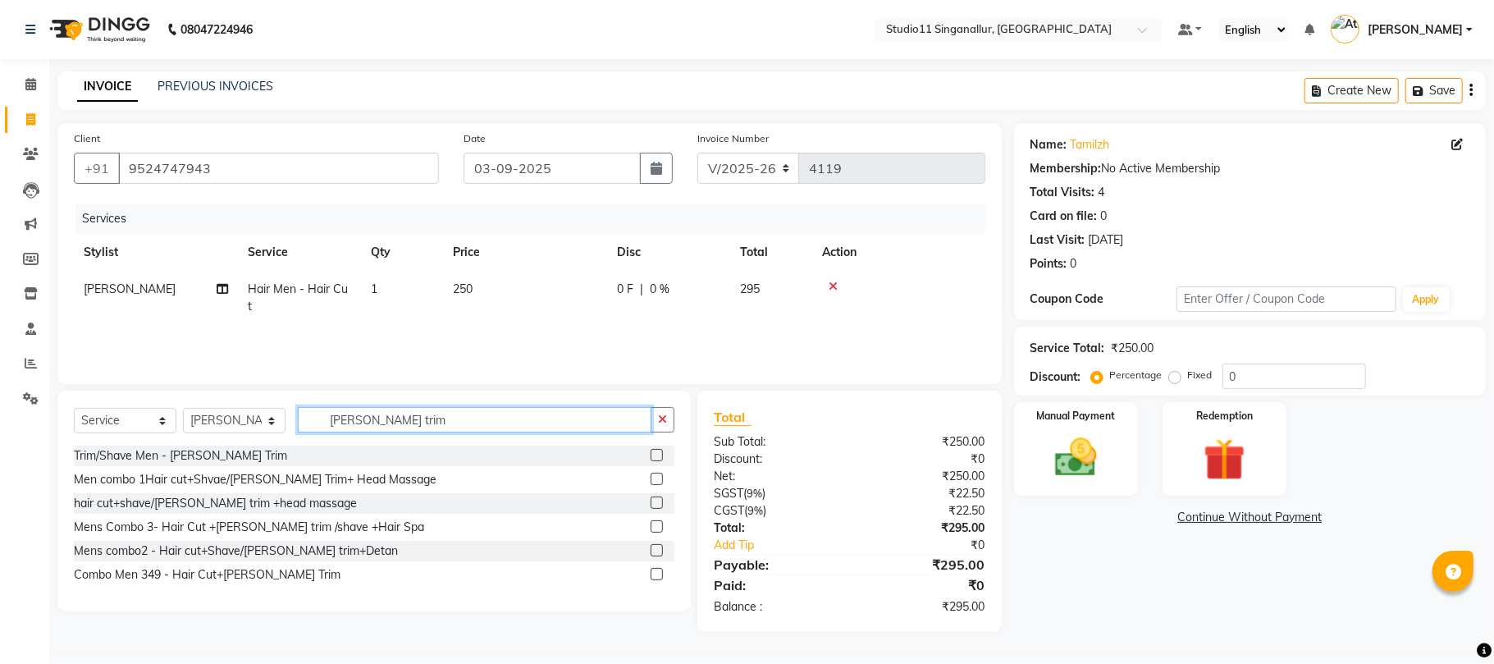
type input "beard trim"
click at [655, 451] on label at bounding box center [656, 455] width 12 height 12
click at [655, 451] on input "checkbox" at bounding box center [655, 455] width 11 height 11
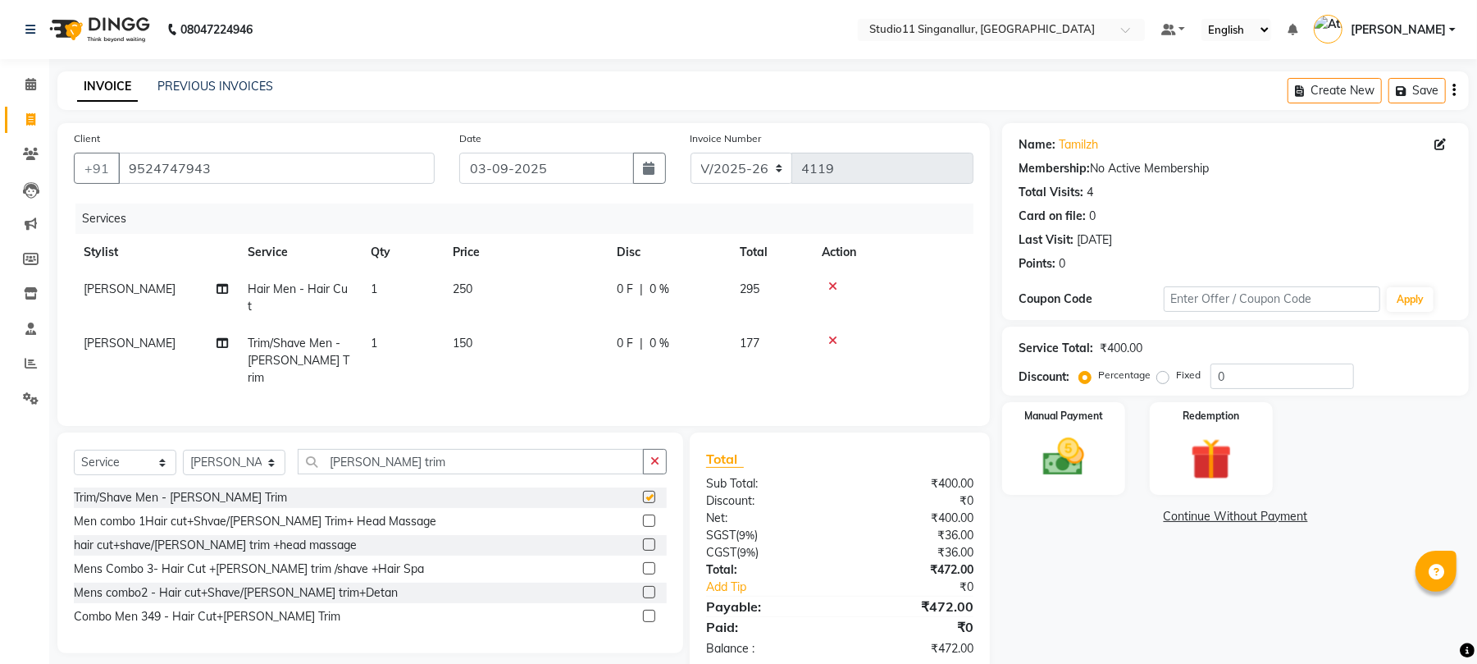
checkbox input "false"
click at [1022, 460] on div "Manual Payment" at bounding box center [1064, 448] width 128 height 96
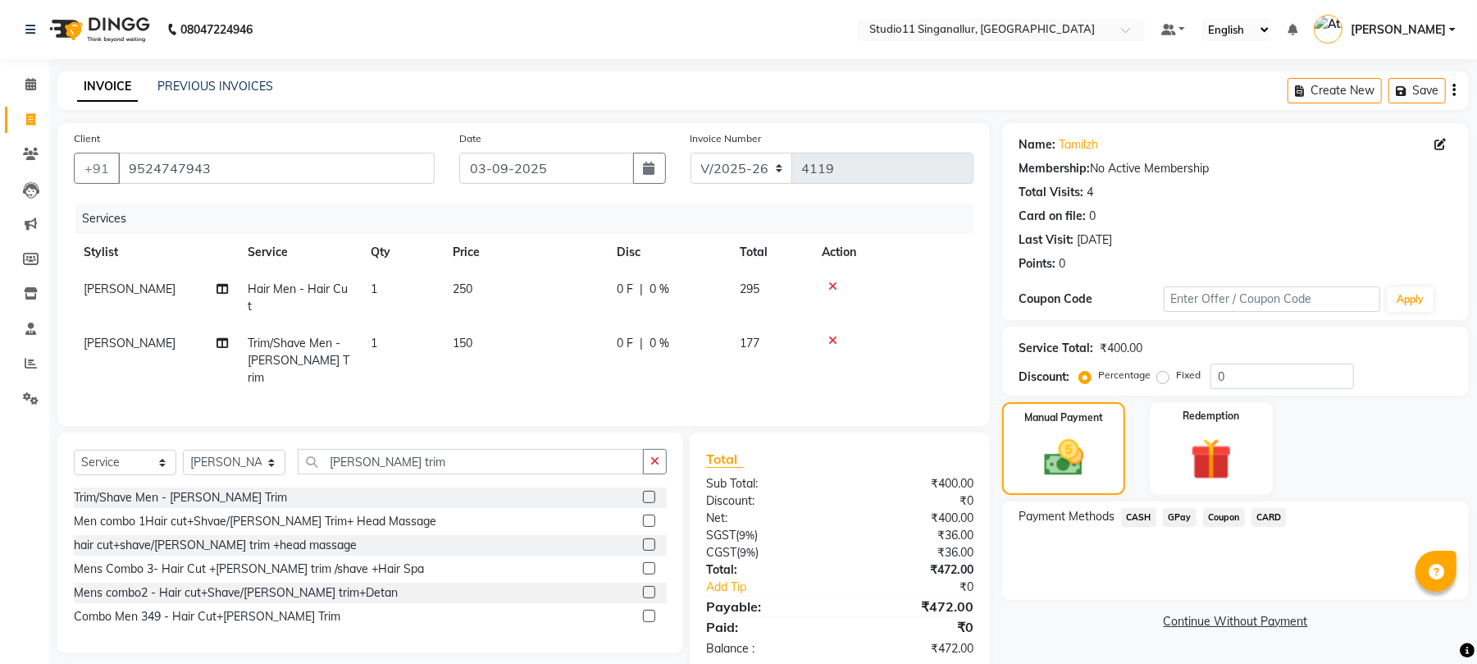
click at [1182, 512] on span "GPay" at bounding box center [1180, 517] width 34 height 19
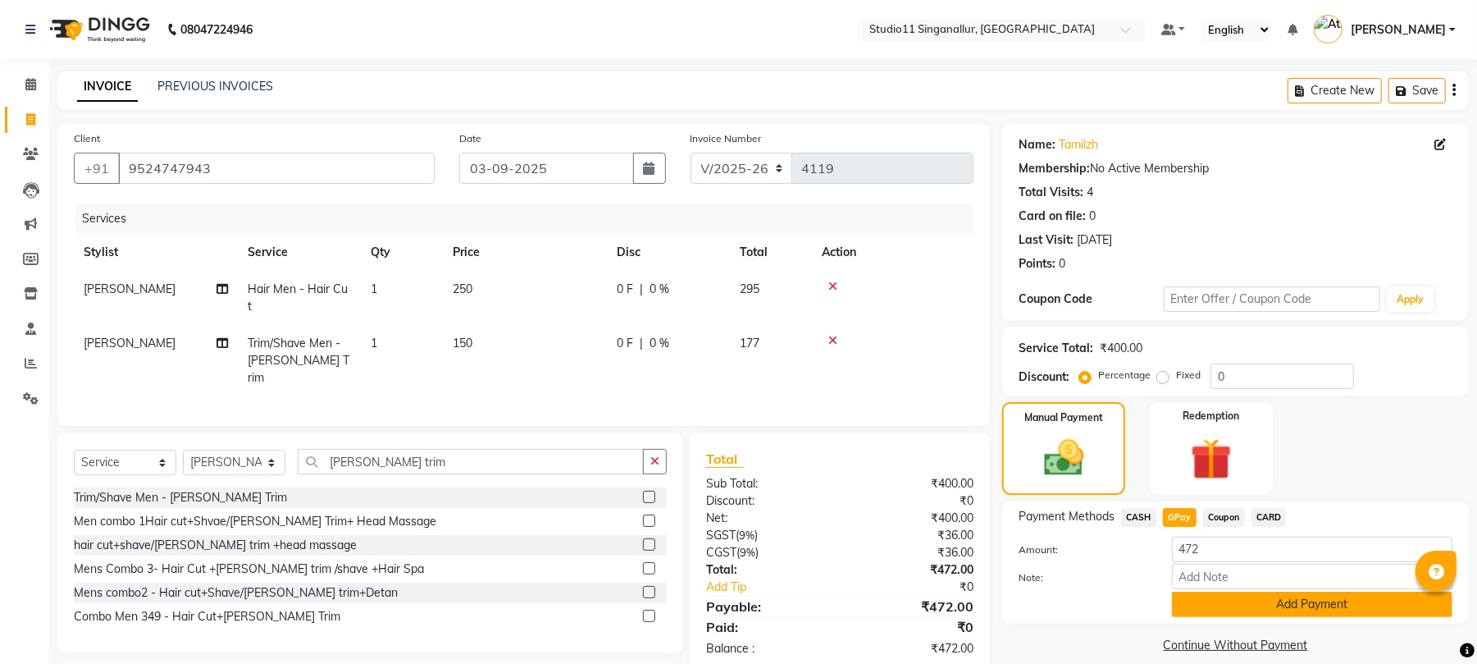
click at [1211, 610] on button "Add Payment" at bounding box center [1312, 603] width 281 height 25
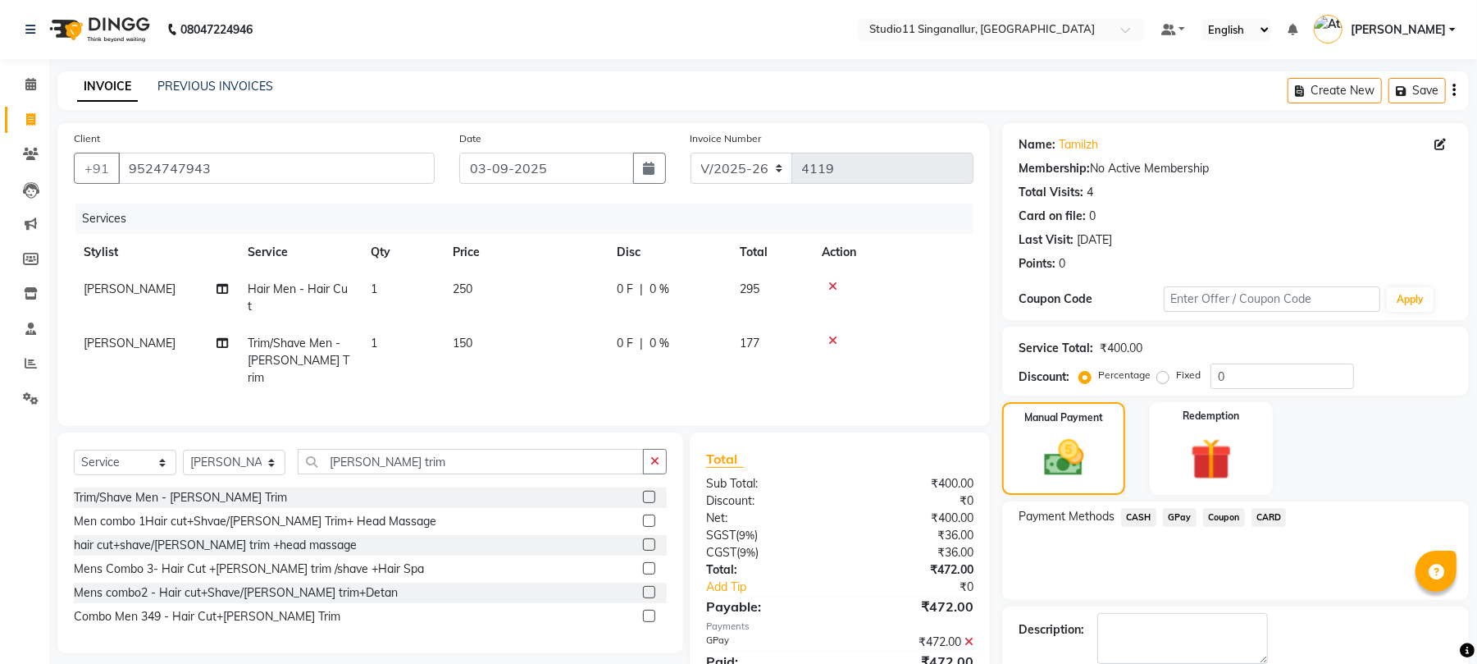
scroll to position [89, 0]
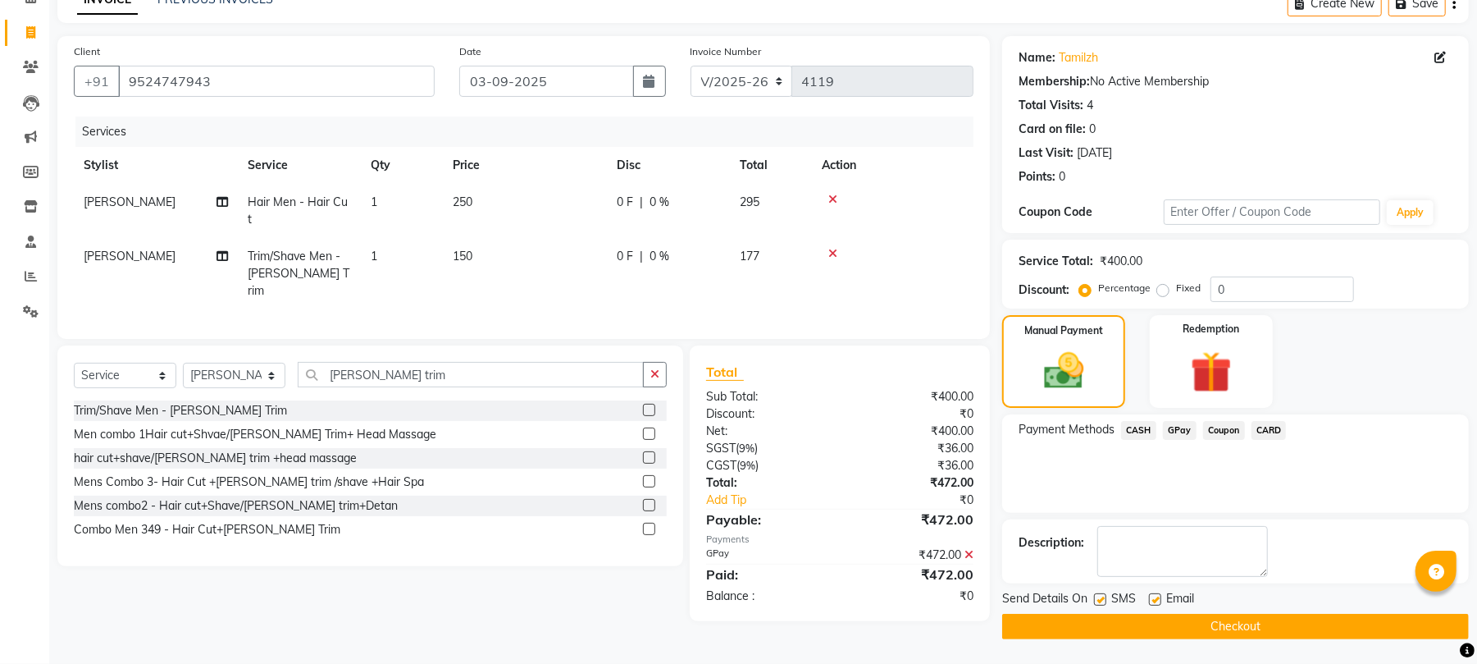
click at [1158, 602] on label at bounding box center [1155, 599] width 12 height 12
click at [1158, 602] on input "checkbox" at bounding box center [1154, 600] width 11 height 11
checkbox input "false"
click at [1103, 599] on label at bounding box center [1100, 599] width 12 height 12
click at [1103, 599] on input "checkbox" at bounding box center [1099, 600] width 11 height 11
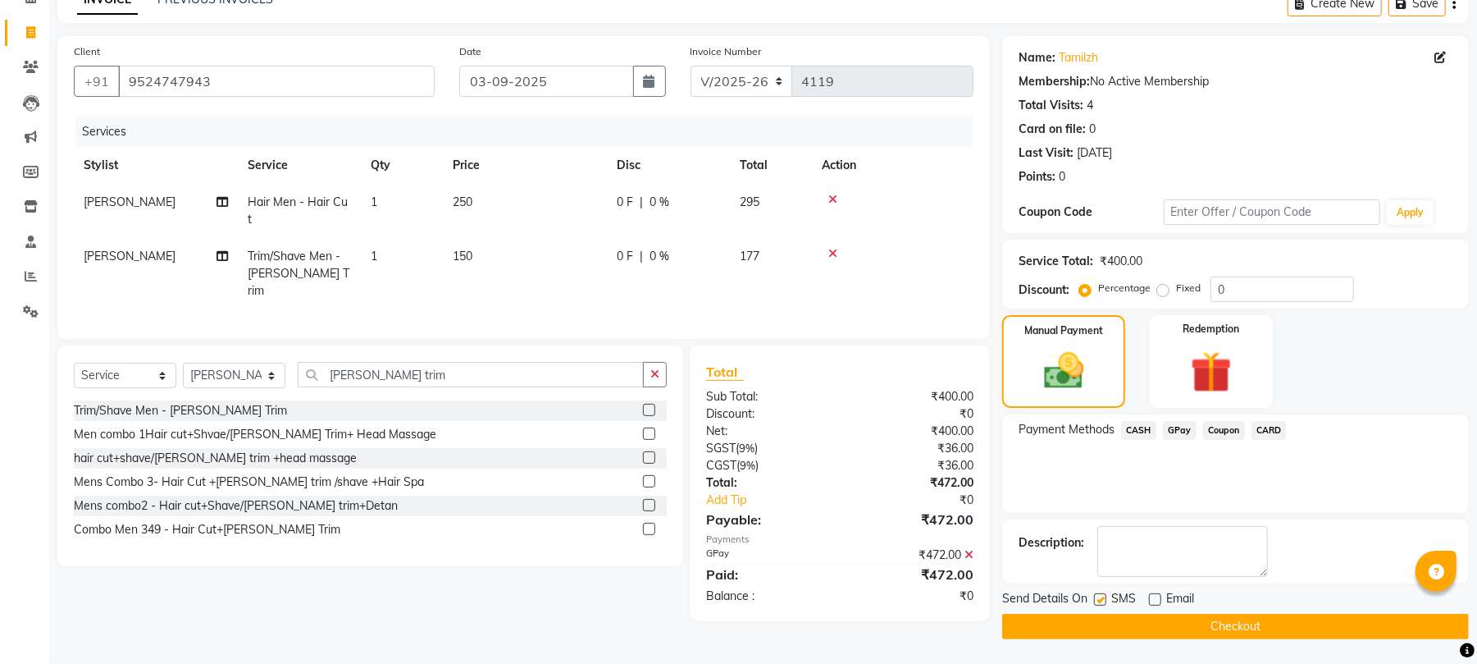
checkbox input "false"
click at [1103, 625] on button "Checkout" at bounding box center [1235, 626] width 467 height 25
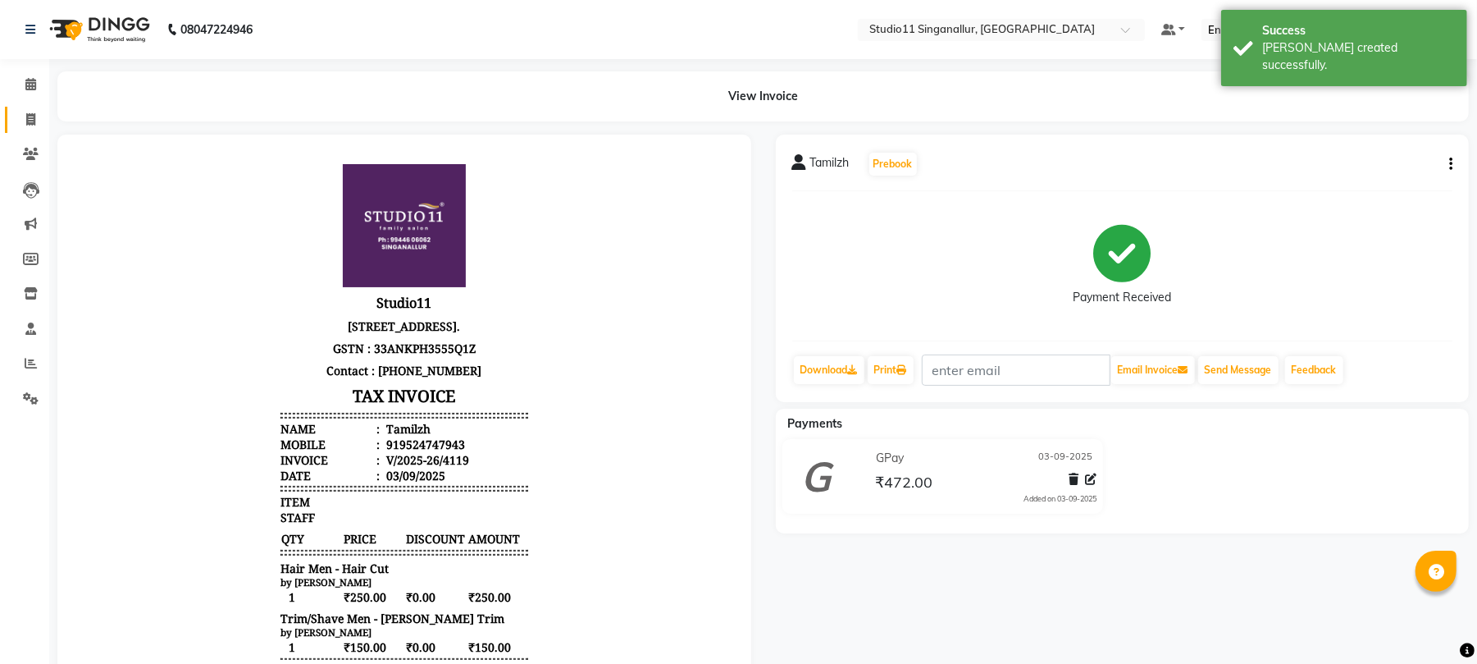
click at [13, 119] on link "Invoice" at bounding box center [24, 120] width 39 height 27
select select "6616"
select select "service"
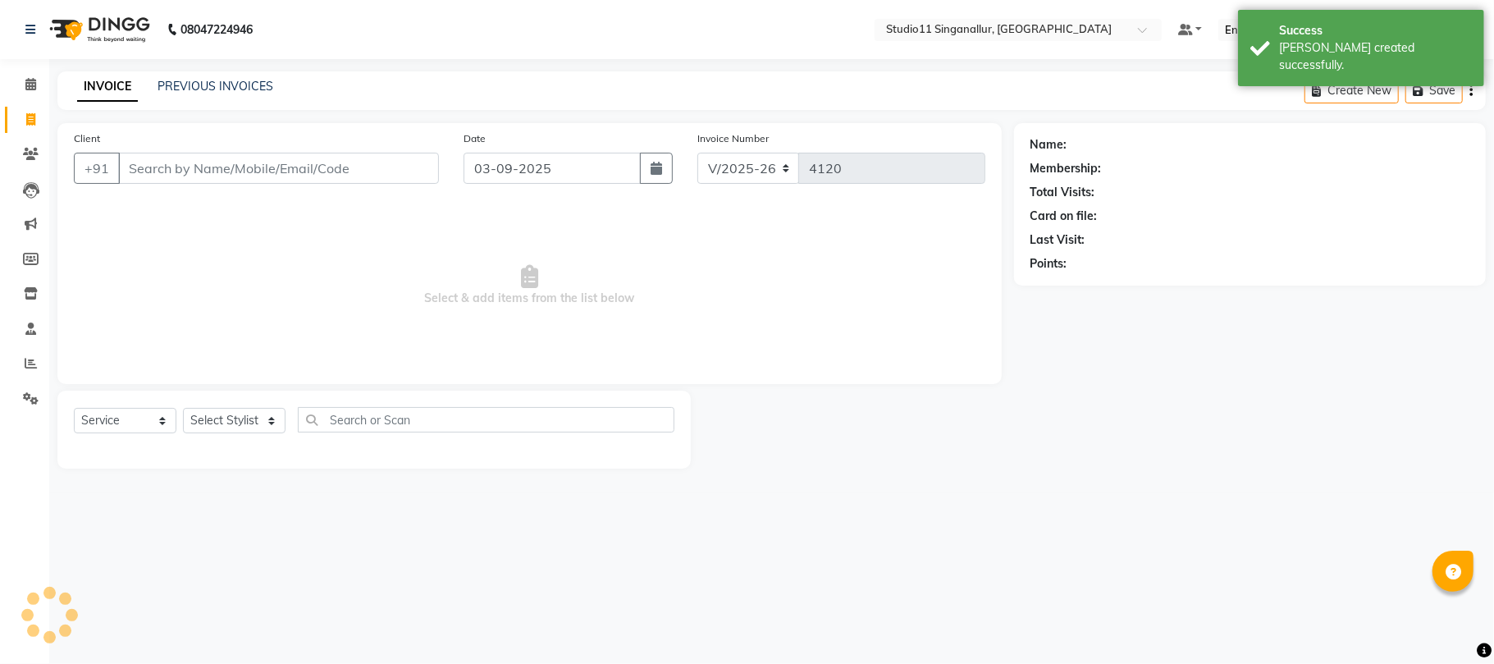
click at [241, 74] on div "INVOICE PREVIOUS INVOICES Create New Save" at bounding box center [771, 90] width 1428 height 39
click at [244, 82] on link "PREVIOUS INVOICES" at bounding box center [215, 86] width 116 height 15
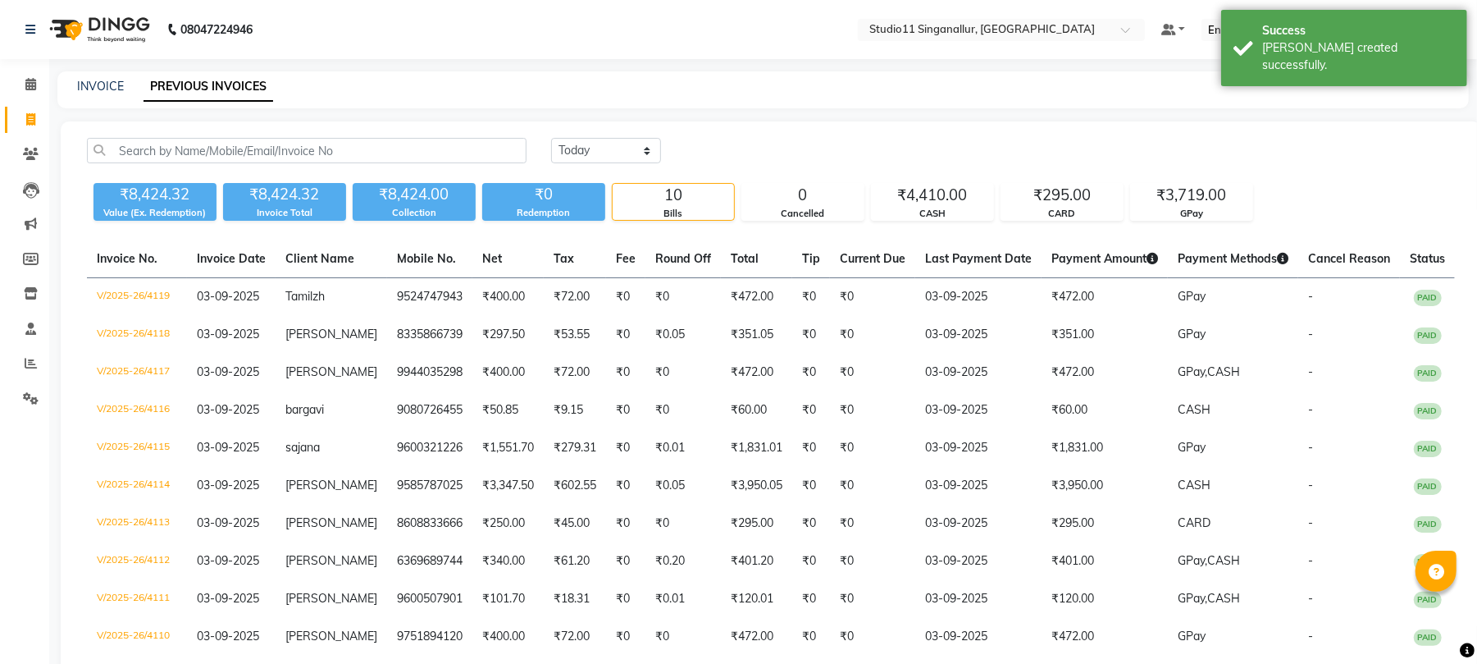
click at [96, 73] on div "INVOICE PREVIOUS INVOICES" at bounding box center [763, 89] width 1412 height 37
click at [118, 87] on link "INVOICE" at bounding box center [100, 86] width 47 height 15
select select "service"
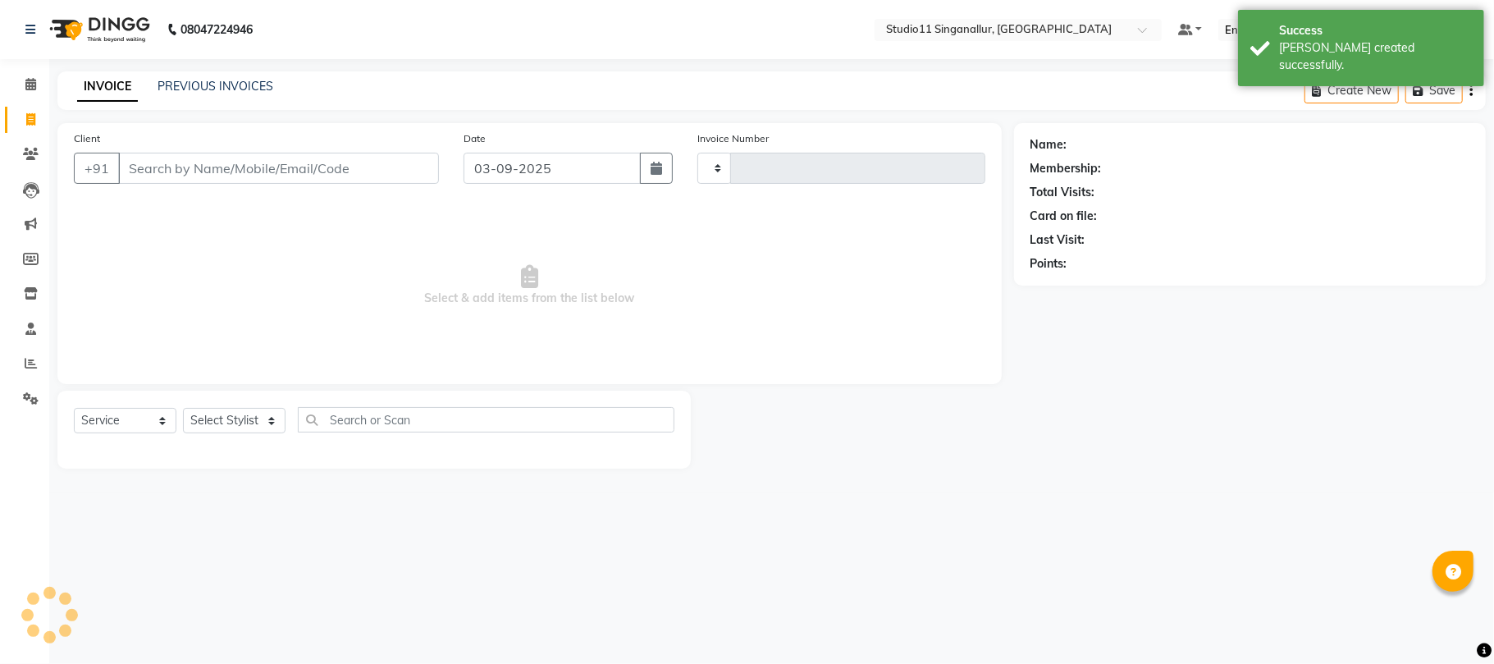
type input "4120"
select select "6616"
click at [238, 172] on input "Client" at bounding box center [278, 168] width 321 height 31
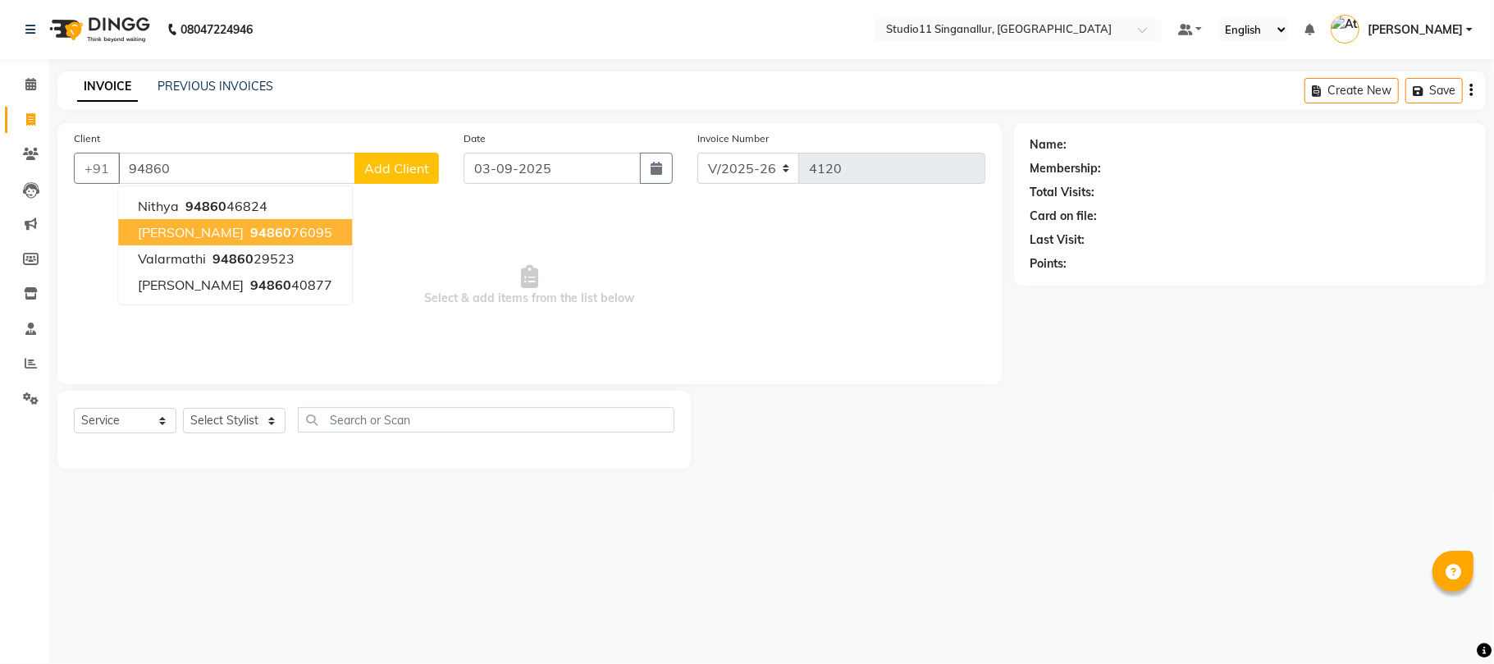
click at [247, 236] on ngb-highlight "94860 76095" at bounding box center [289, 232] width 85 height 16
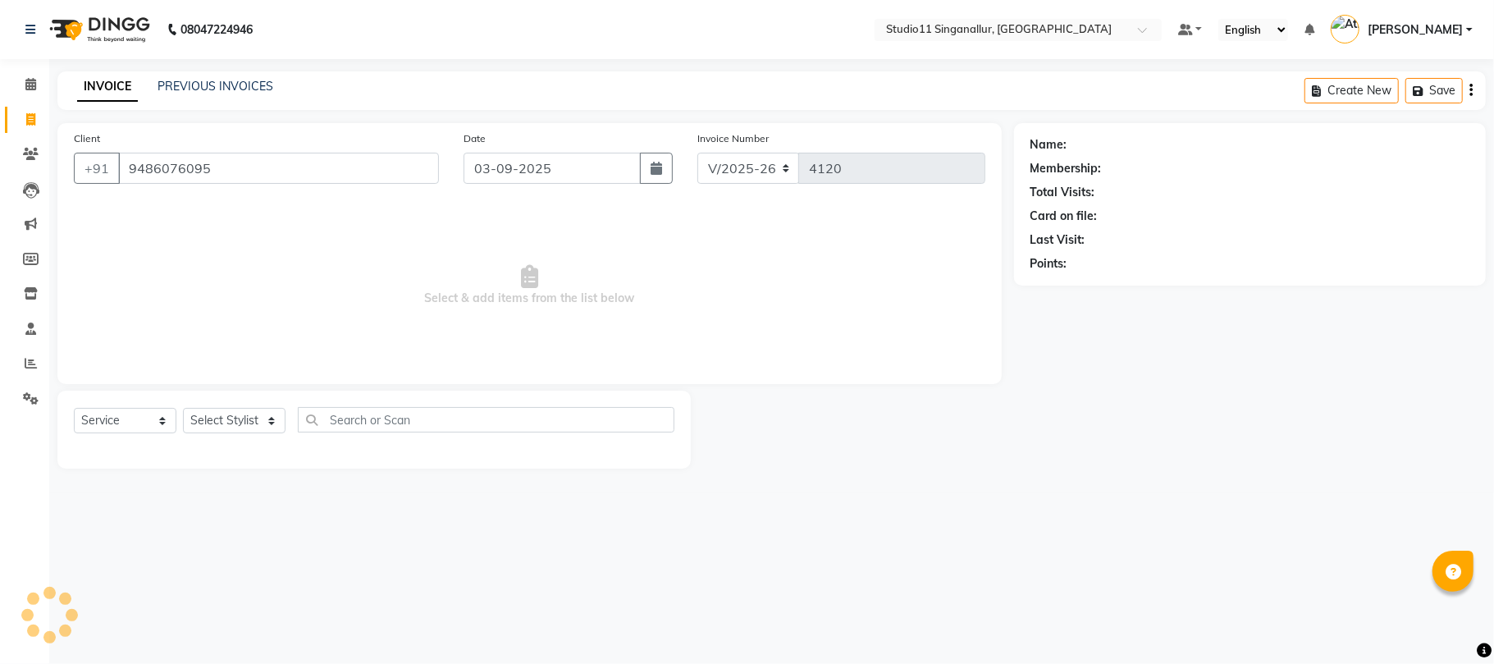
type input "9486076095"
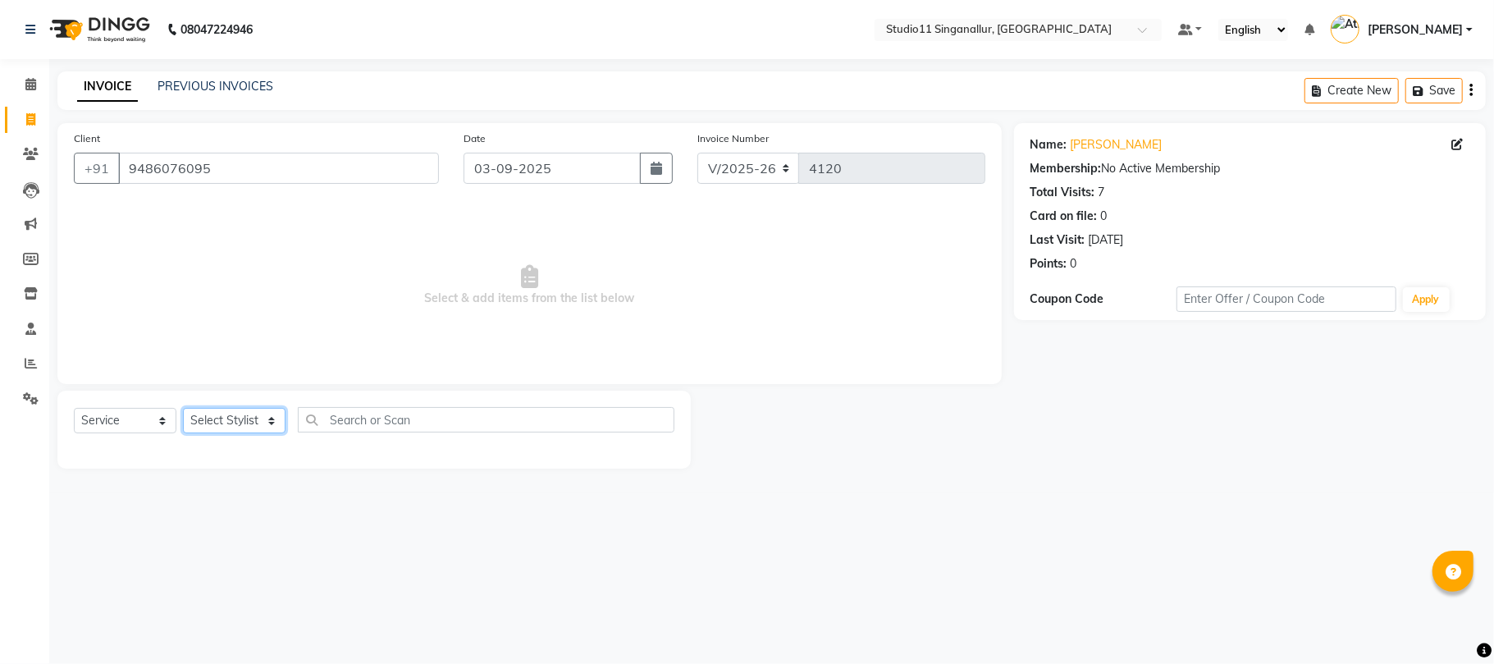
click at [213, 420] on select "Select Stylist [PERSON_NAME] Divya [PERSON_NAME] [PERSON_NAME] [PERSON_NAME] [P…" at bounding box center [234, 420] width 103 height 25
select select "75527"
click at [183, 408] on select "Select Stylist [PERSON_NAME] Divya [PERSON_NAME] [PERSON_NAME] [PERSON_NAME] [P…" at bounding box center [234, 420] width 103 height 25
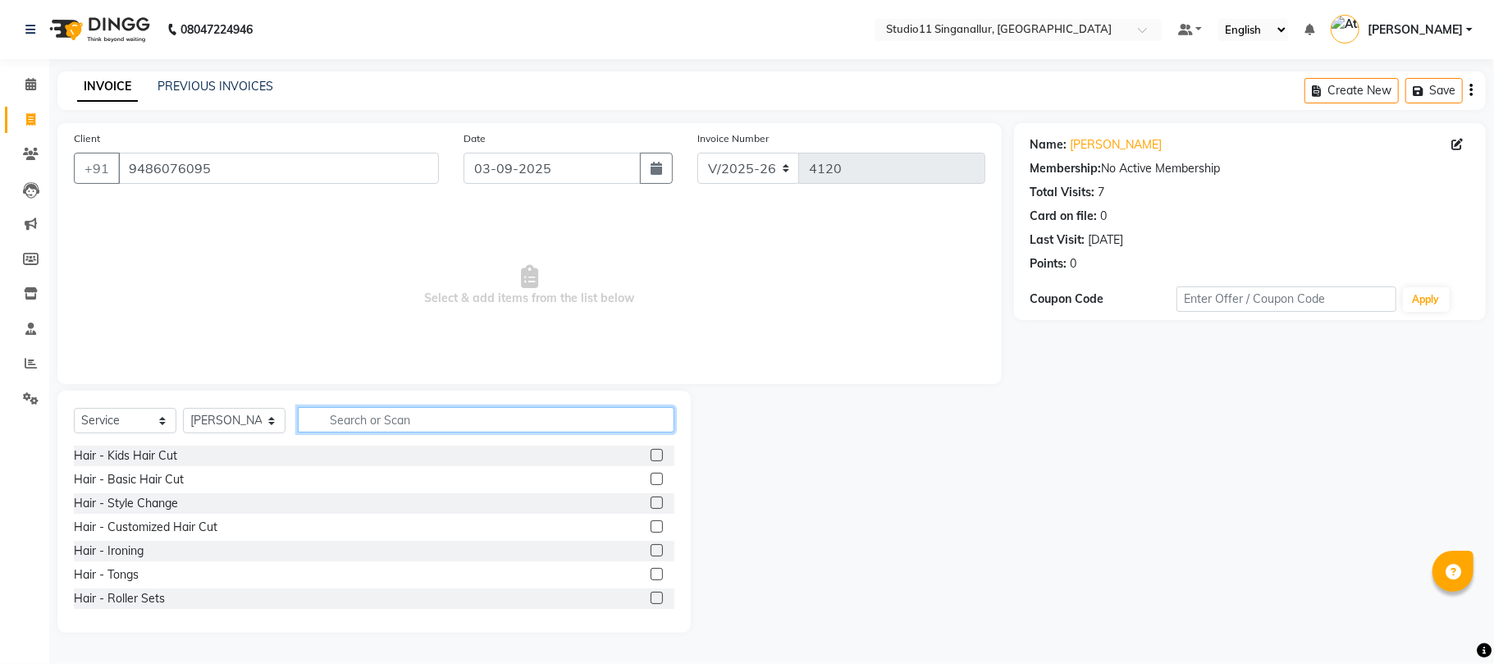
click at [381, 436] on div "Select Service Product Membership Package Voucher Prepaid Gift Card Select Styl…" at bounding box center [374, 426] width 600 height 39
type input "thr"
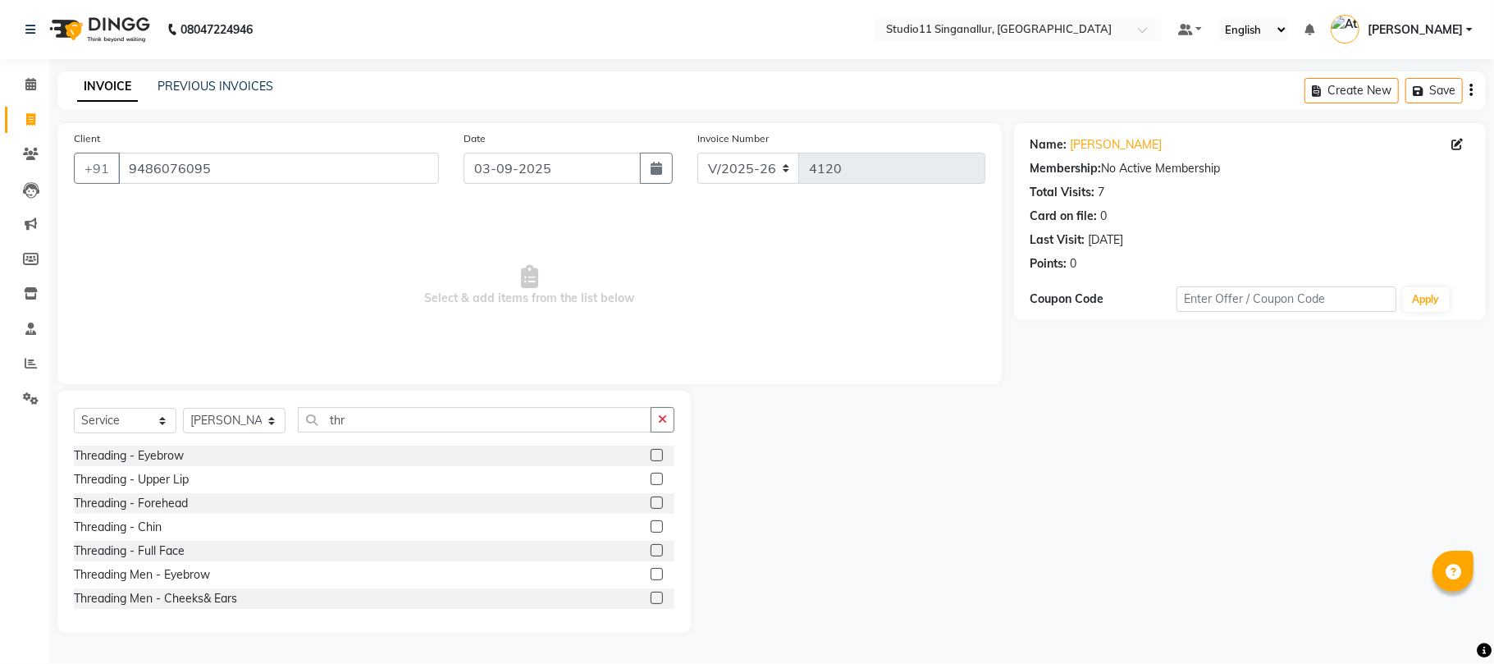
click at [650, 457] on label at bounding box center [656, 455] width 12 height 12
click at [650, 457] on input "checkbox" at bounding box center [655, 455] width 11 height 11
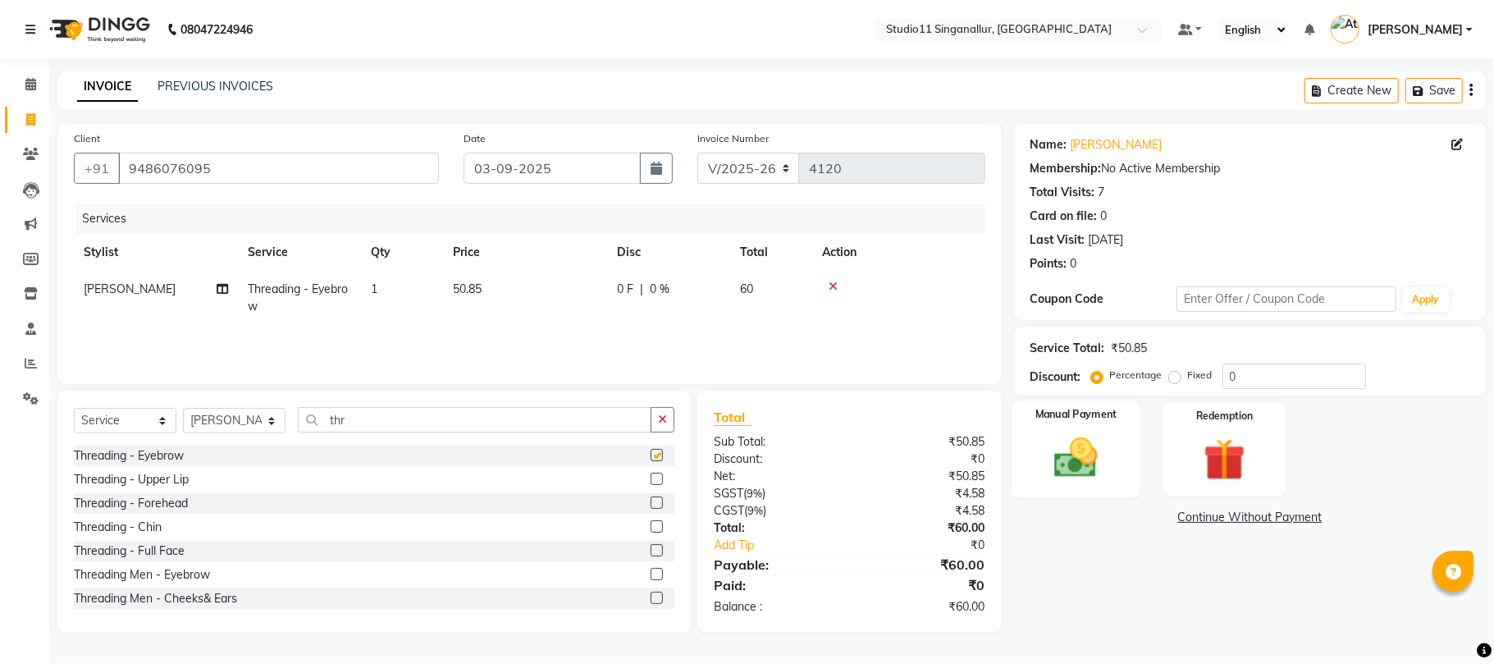
checkbox input "false"
click at [1094, 481] on img at bounding box center [1075, 457] width 71 height 51
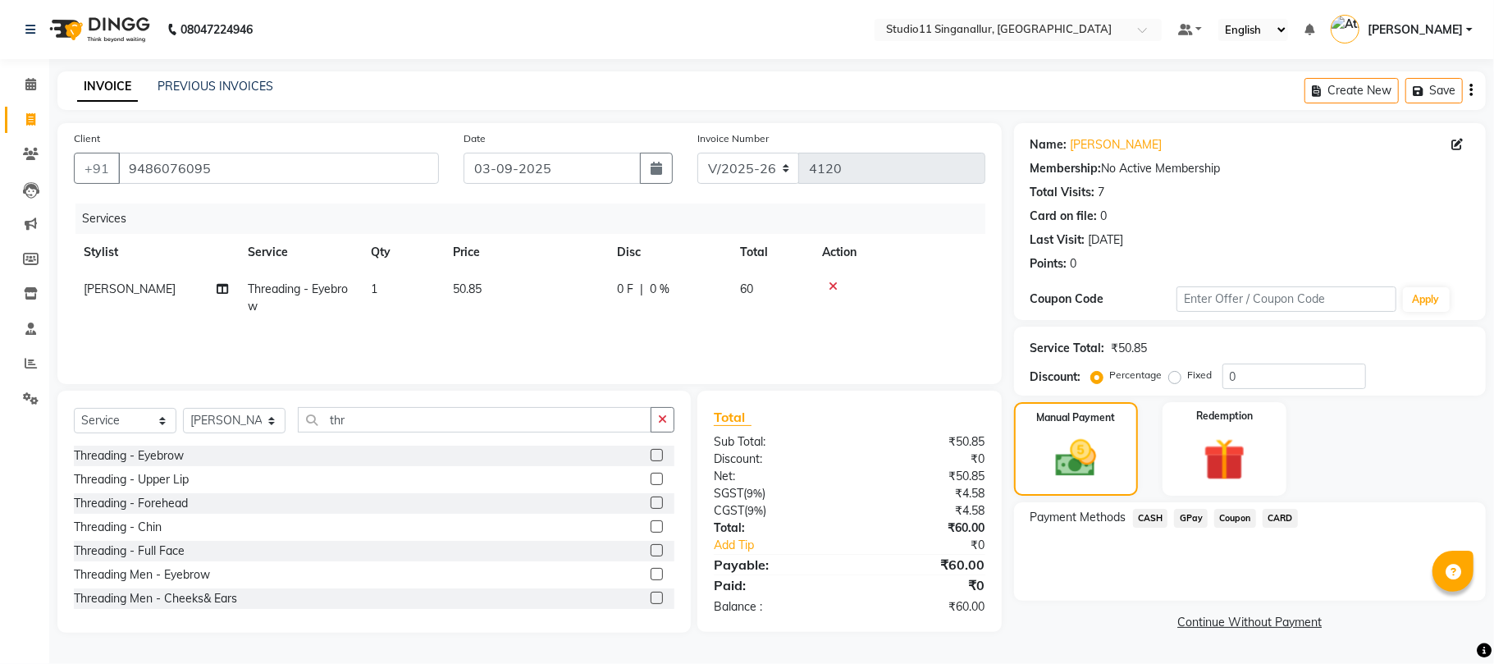
click at [1183, 518] on span "GPay" at bounding box center [1191, 518] width 34 height 19
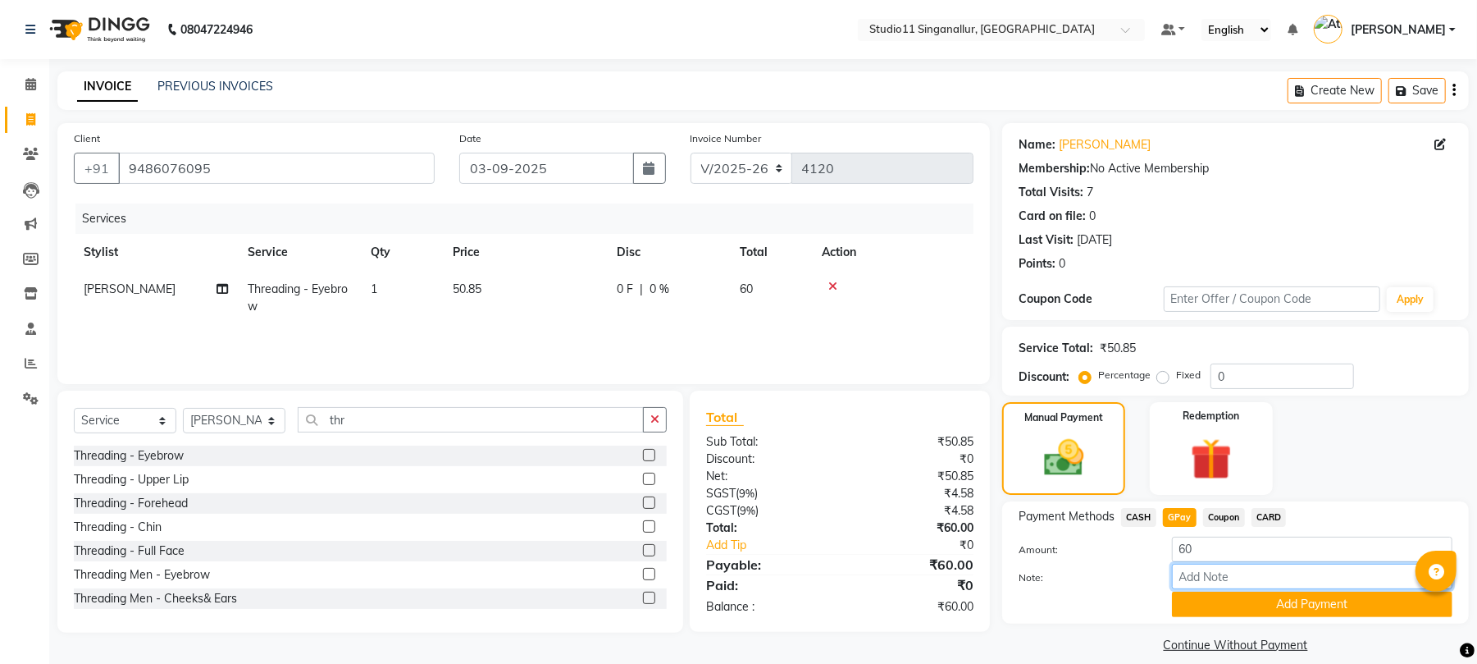
click at [1229, 586] on input "Note:" at bounding box center [1312, 575] width 281 height 25
drag, startPoint x: 1234, startPoint y: 607, endPoint x: 1248, endPoint y: 573, distance: 36.9
click at [1234, 607] on button "Add Payment" at bounding box center [1312, 603] width 281 height 25
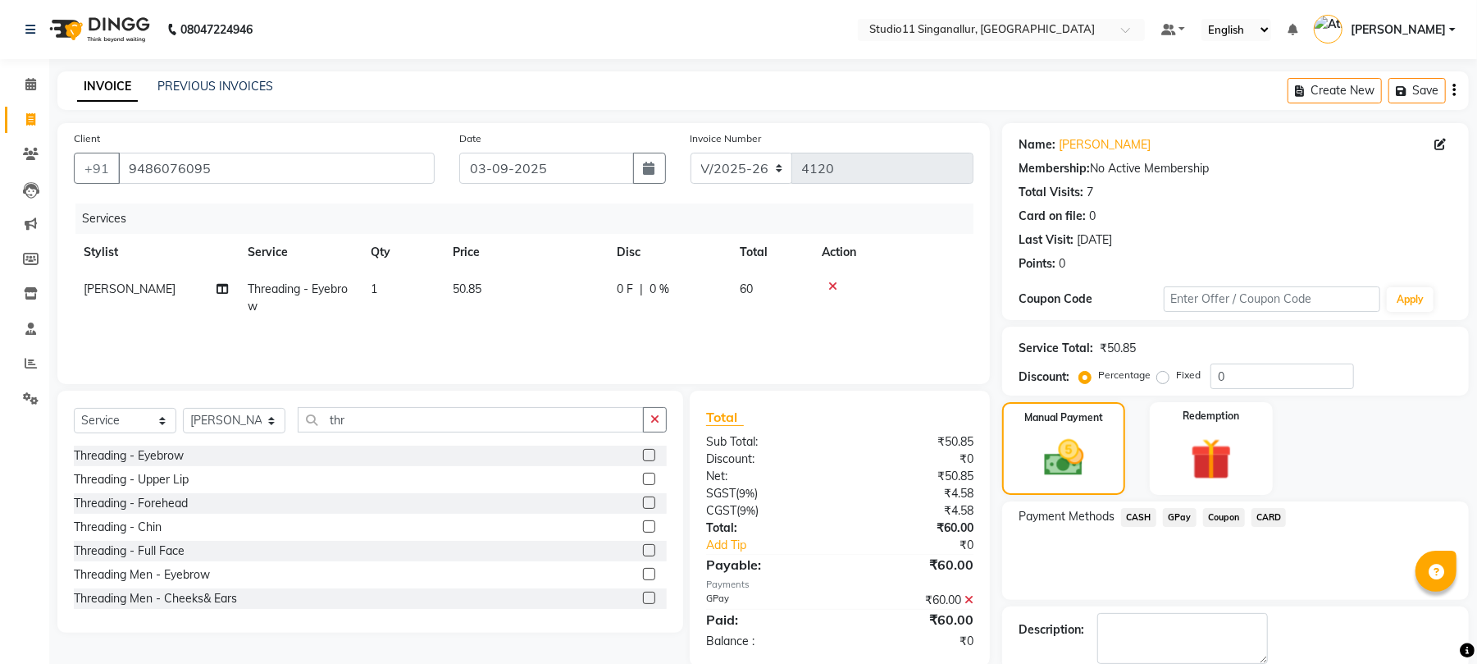
scroll to position [89, 0]
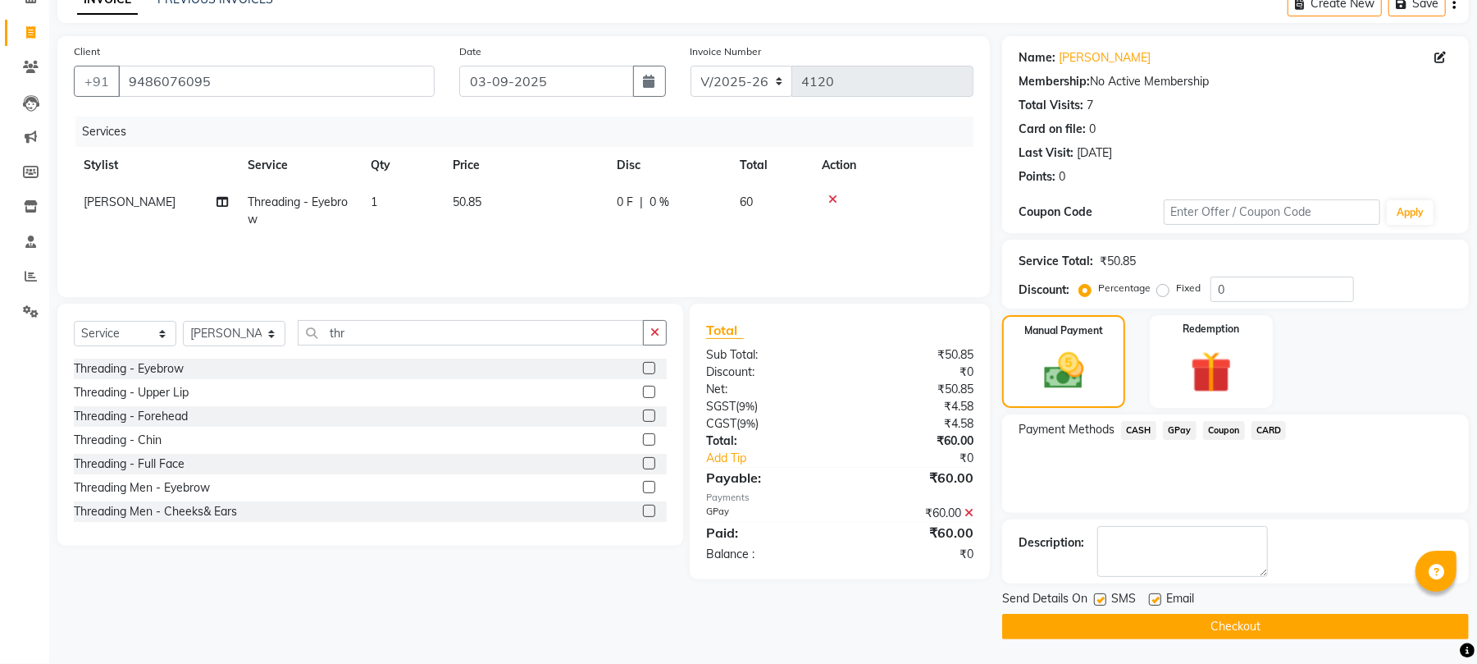
click at [1160, 601] on label at bounding box center [1155, 599] width 12 height 12
click at [1160, 601] on input "checkbox" at bounding box center [1154, 600] width 11 height 11
checkbox input "false"
click at [1100, 600] on label at bounding box center [1100, 599] width 12 height 12
click at [1100, 600] on input "checkbox" at bounding box center [1099, 600] width 11 height 11
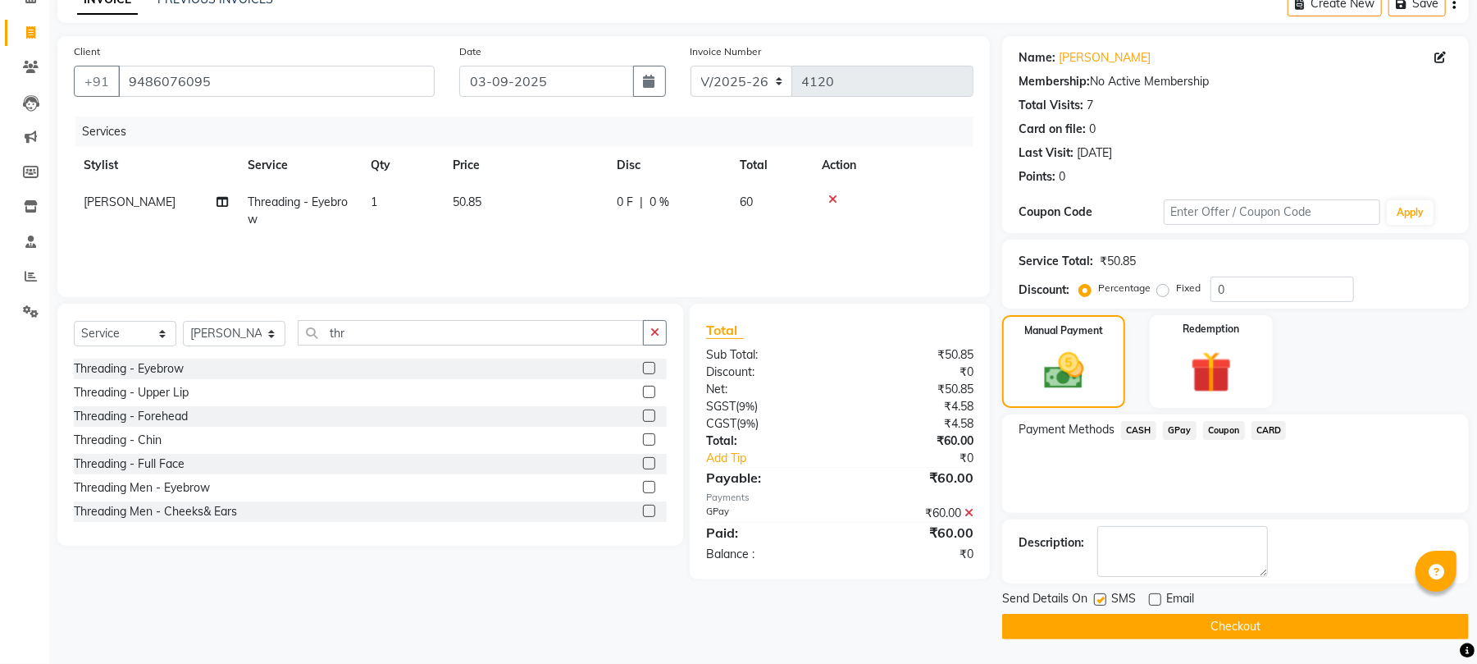
checkbox input "false"
click at [1135, 627] on button "Checkout" at bounding box center [1235, 626] width 467 height 25
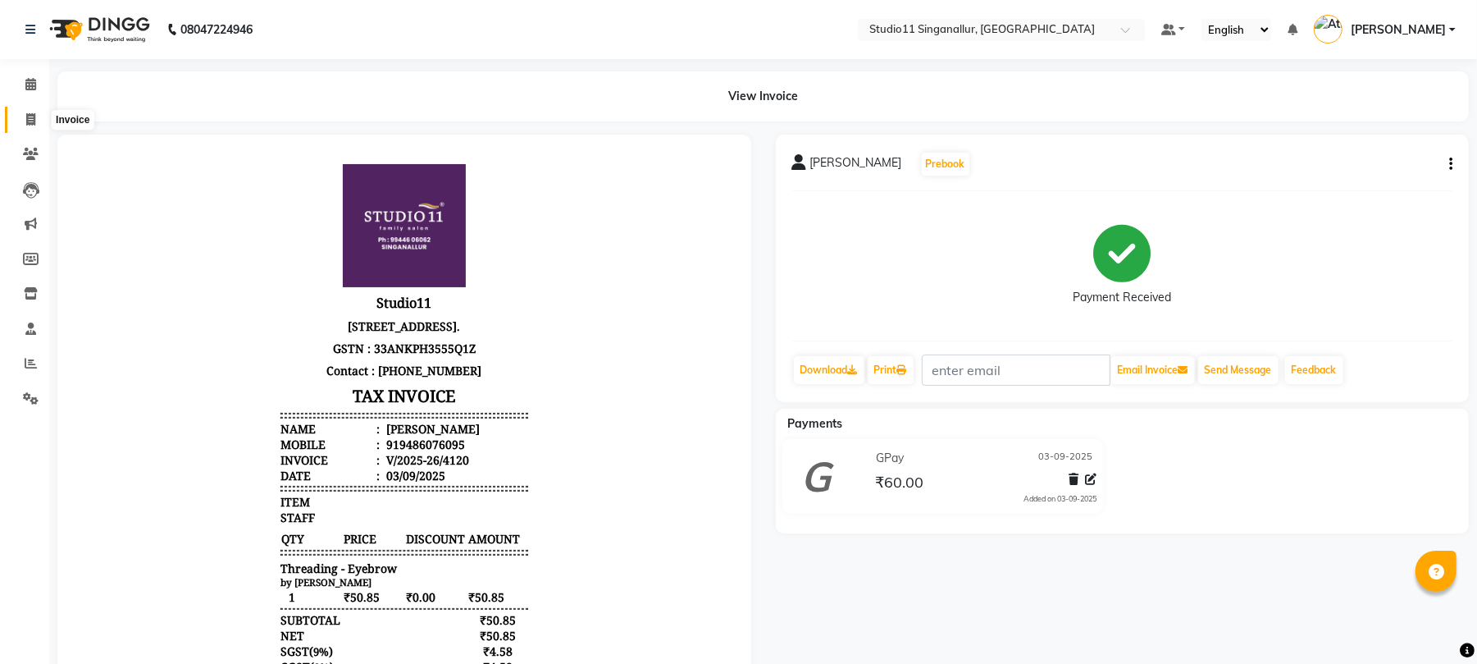
click at [38, 116] on span at bounding box center [30, 120] width 29 height 19
select select "6616"
select select "service"
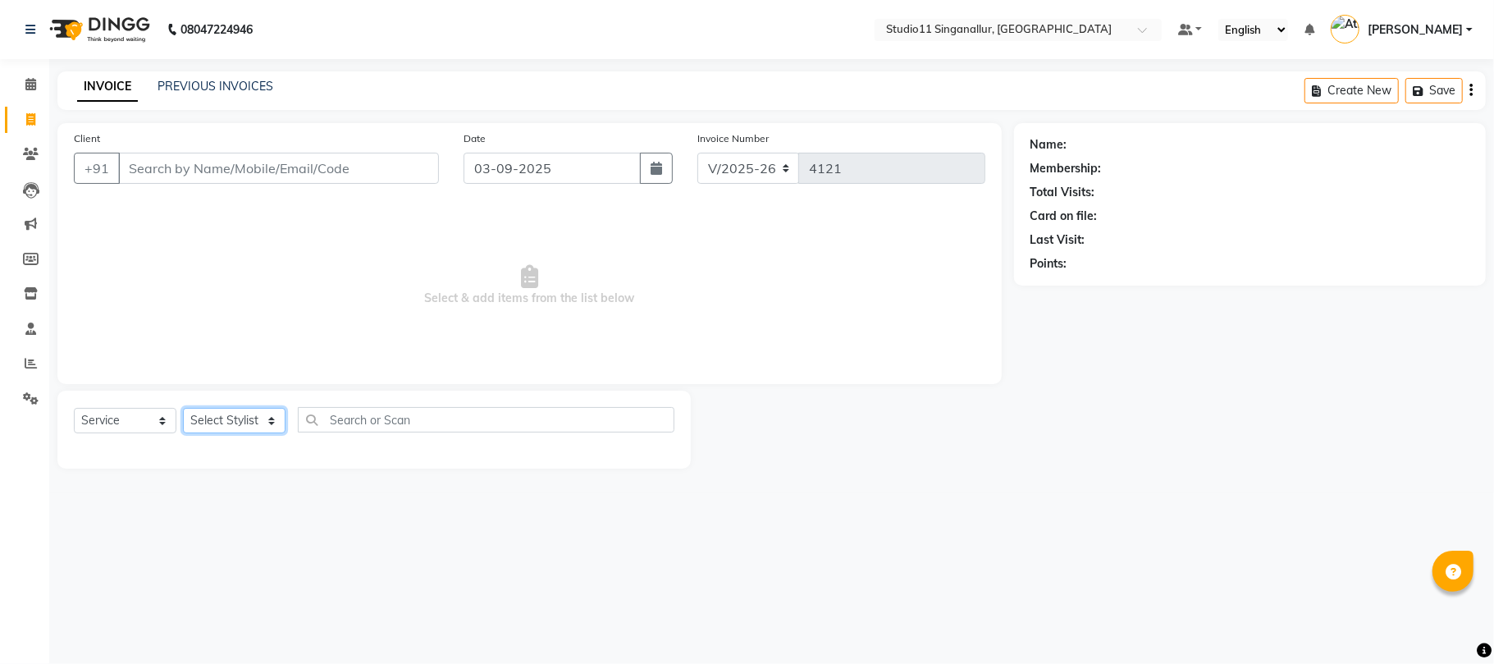
click at [230, 430] on select "Select Stylist [PERSON_NAME] Divya [PERSON_NAME] [PERSON_NAME] [PERSON_NAME] [P…" at bounding box center [234, 420] width 103 height 25
select select "51156"
click at [183, 408] on select "Select Stylist [PERSON_NAME] Divya [PERSON_NAME] [PERSON_NAME] [PERSON_NAME] [P…" at bounding box center [234, 420] width 103 height 25
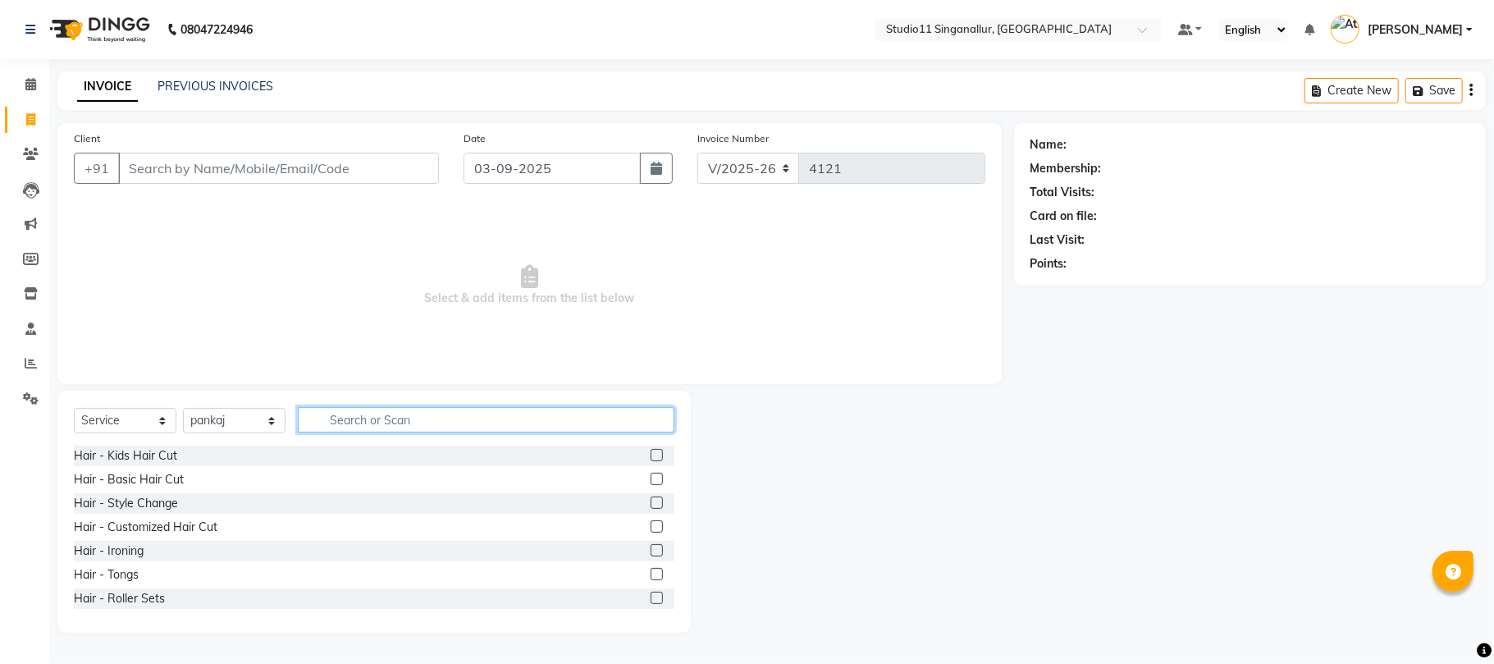
click at [367, 415] on input "text" at bounding box center [486, 419] width 376 height 25
type input "hair cut"
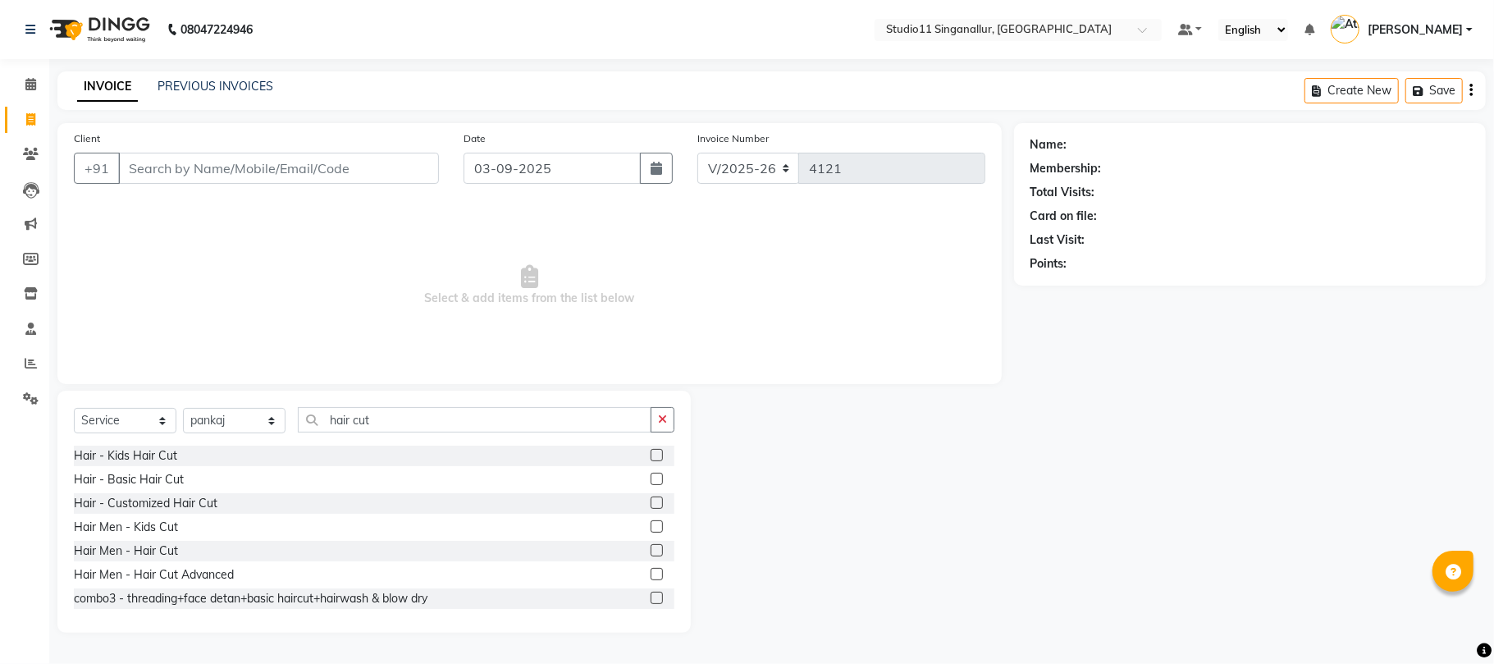
click at [650, 545] on label at bounding box center [656, 550] width 12 height 12
click at [650, 545] on input "checkbox" at bounding box center [655, 550] width 11 height 11
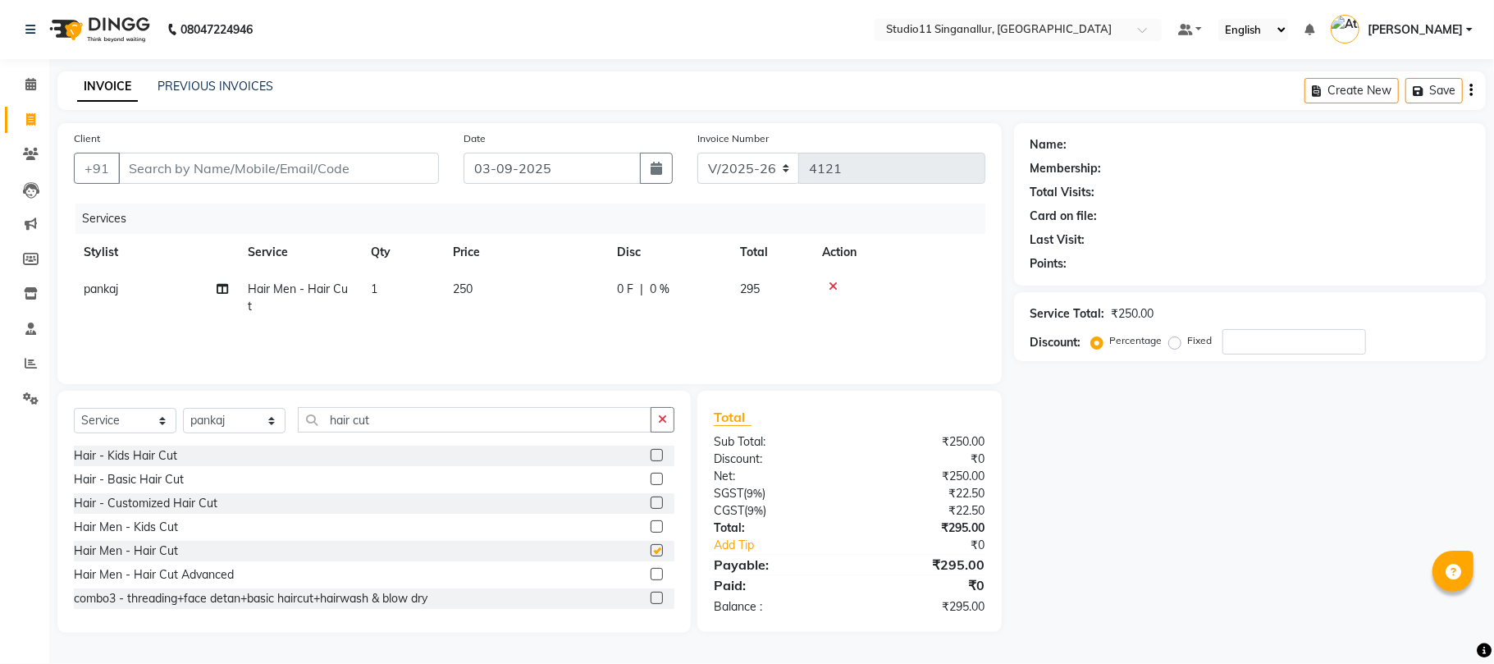
checkbox input "false"
click at [404, 179] on input "Client" at bounding box center [278, 168] width 321 height 31
type input "7"
type input "0"
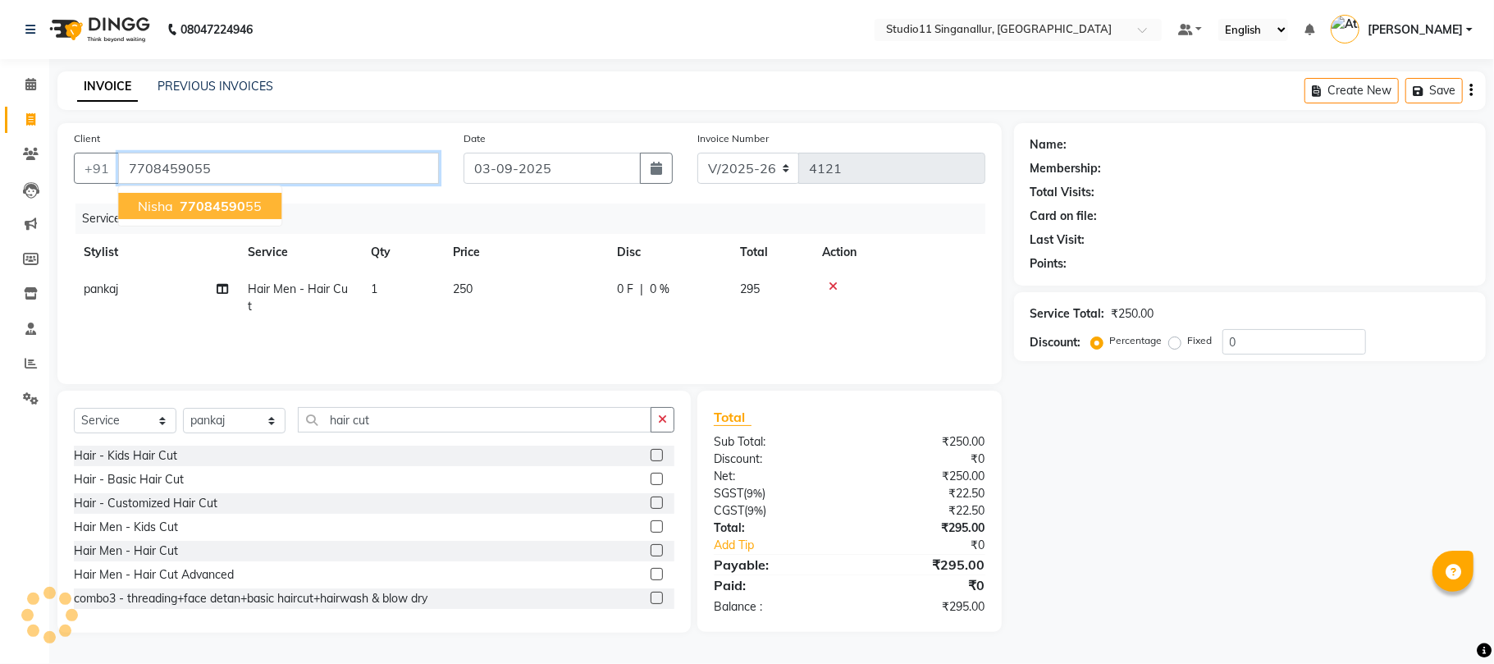
type input "7708459055"
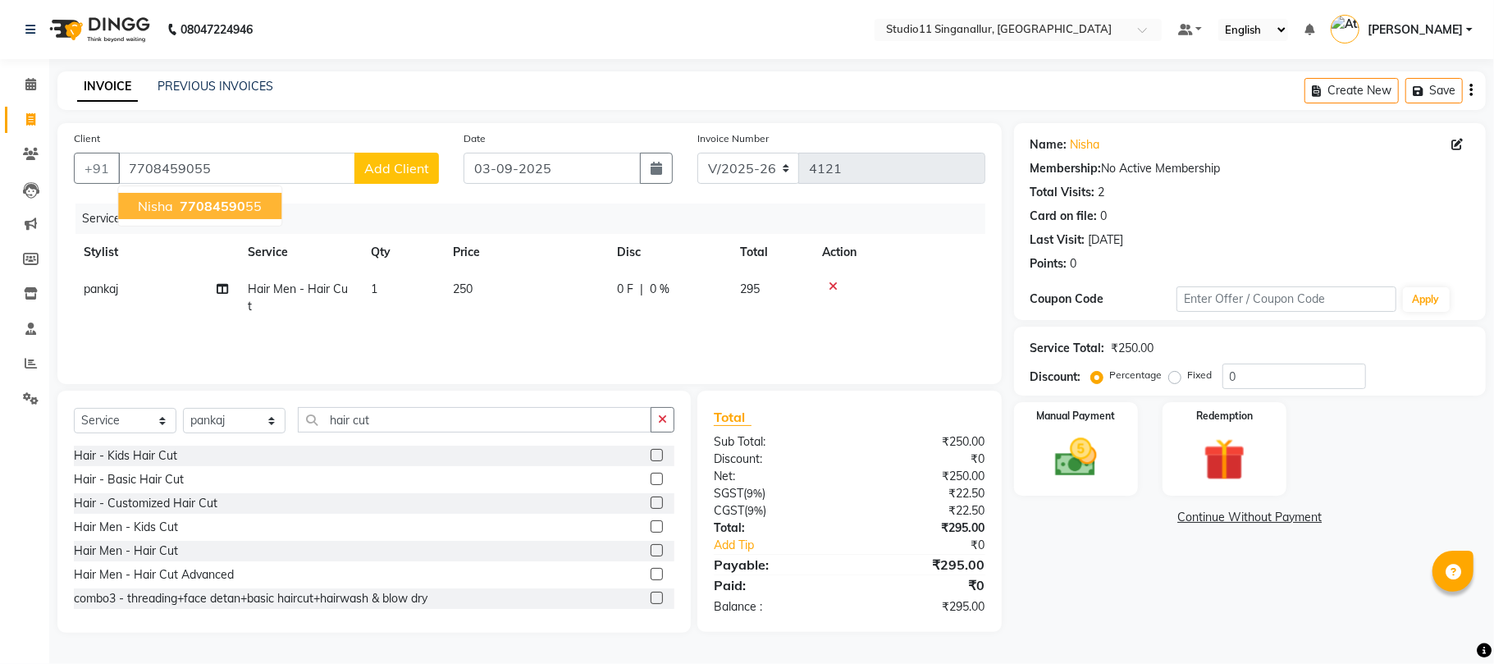
click at [145, 207] on span "Nisha" at bounding box center [155, 206] width 35 height 16
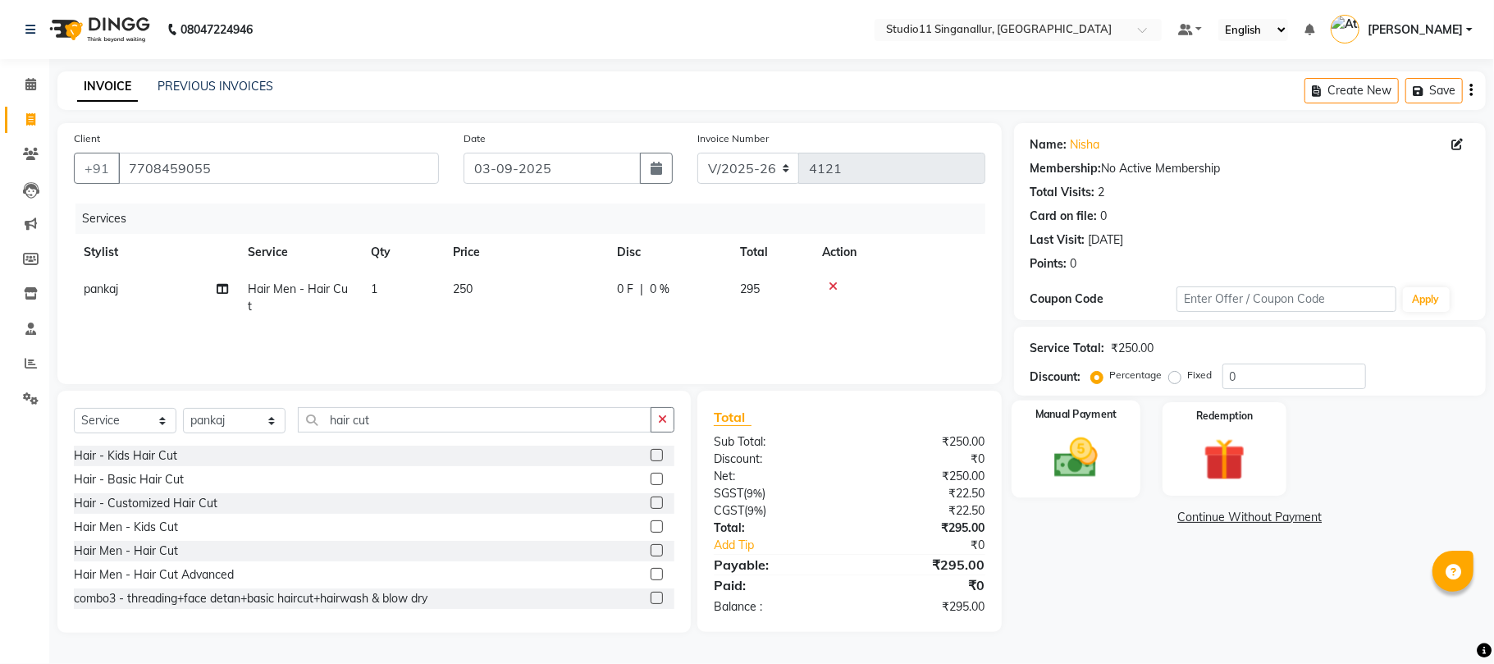
click at [1084, 473] on img at bounding box center [1075, 457] width 71 height 51
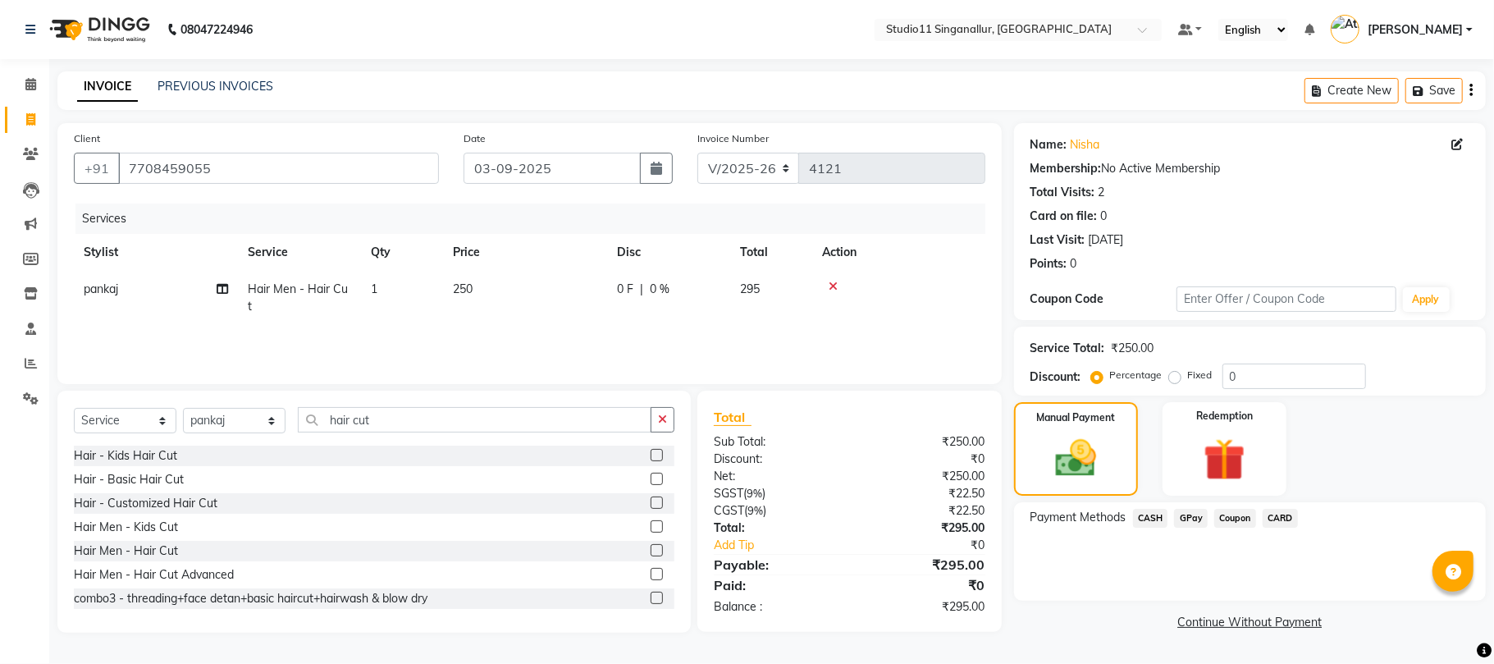
click at [1191, 527] on span "GPay" at bounding box center [1191, 518] width 34 height 19
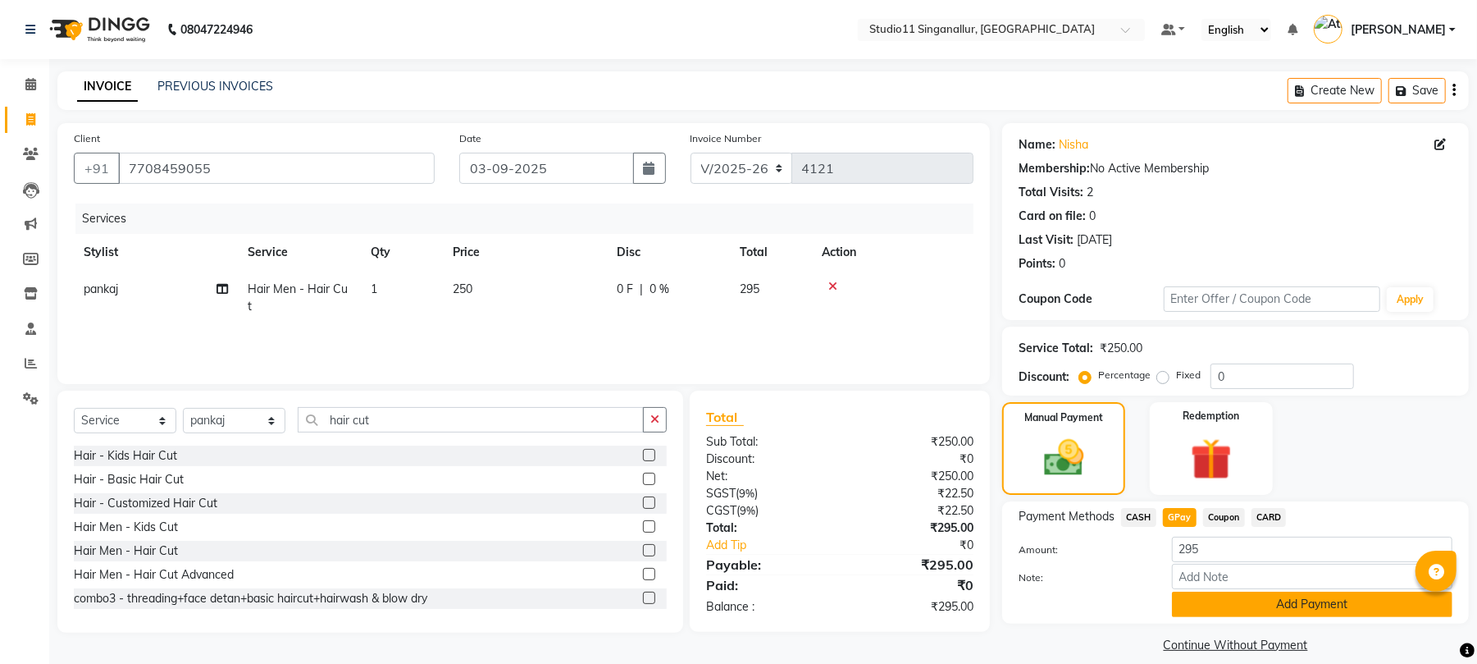
click at [1258, 598] on button "Add Payment" at bounding box center [1312, 603] width 281 height 25
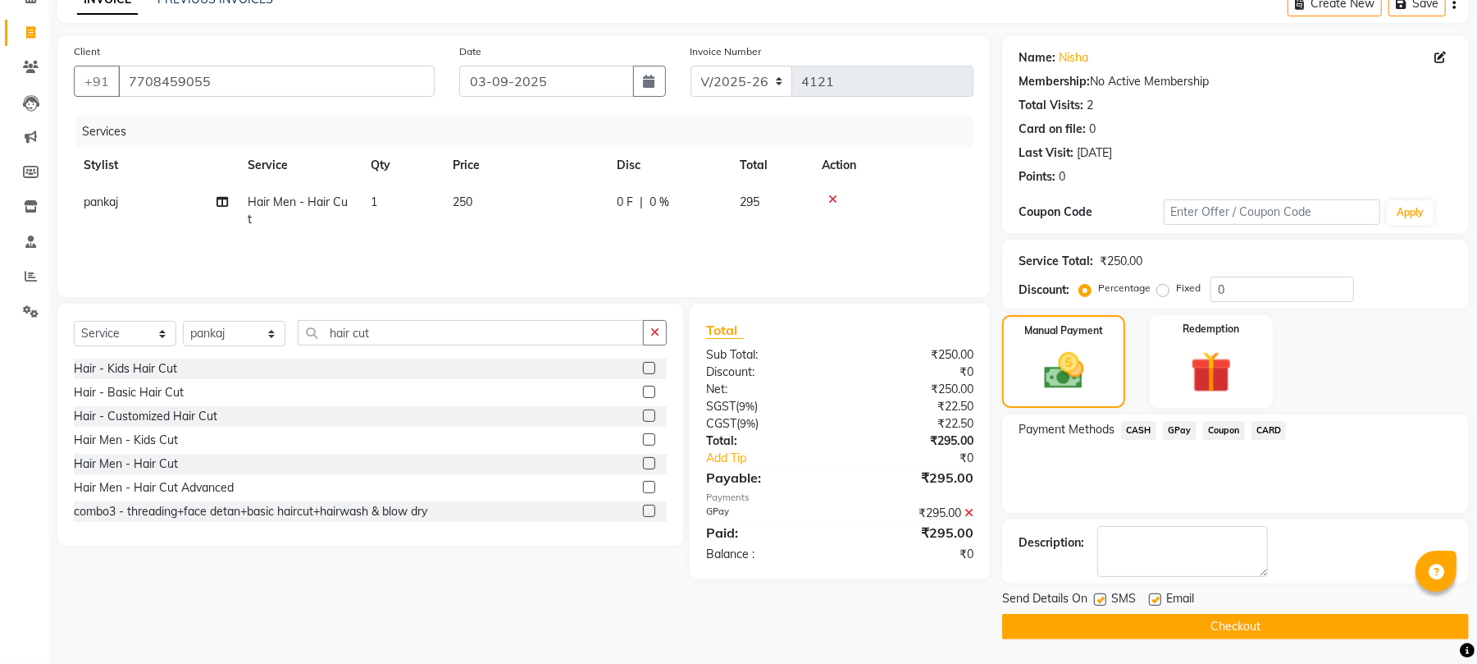
scroll to position [89, 0]
click at [1107, 591] on div "SMS" at bounding box center [1121, 600] width 55 height 21
click at [1100, 608] on div at bounding box center [1099, 601] width 11 height 17
click at [1099, 600] on label at bounding box center [1100, 599] width 12 height 12
click at [1099, 600] on input "checkbox" at bounding box center [1099, 600] width 11 height 11
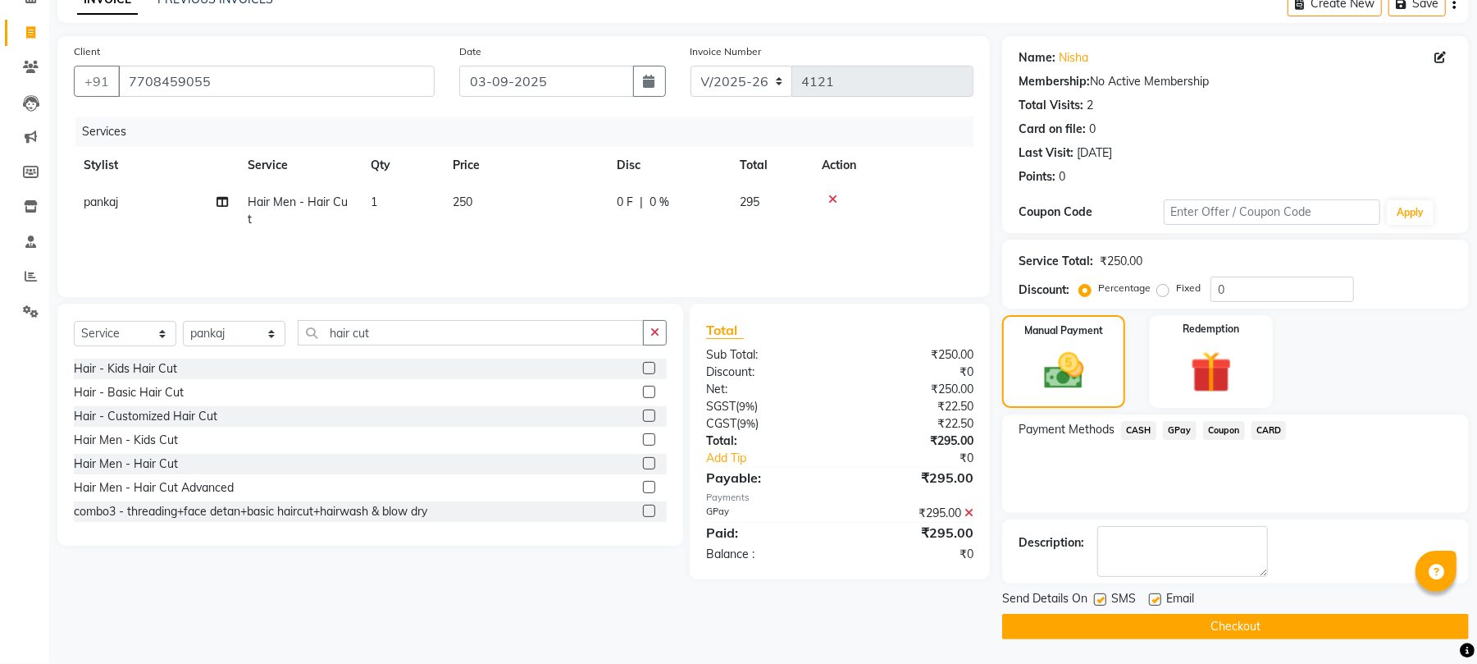
checkbox input "false"
click at [1152, 594] on label at bounding box center [1155, 599] width 12 height 12
click at [1152, 595] on input "checkbox" at bounding box center [1154, 600] width 11 height 11
checkbox input "false"
click at [1162, 624] on button "Checkout" at bounding box center [1235, 626] width 467 height 25
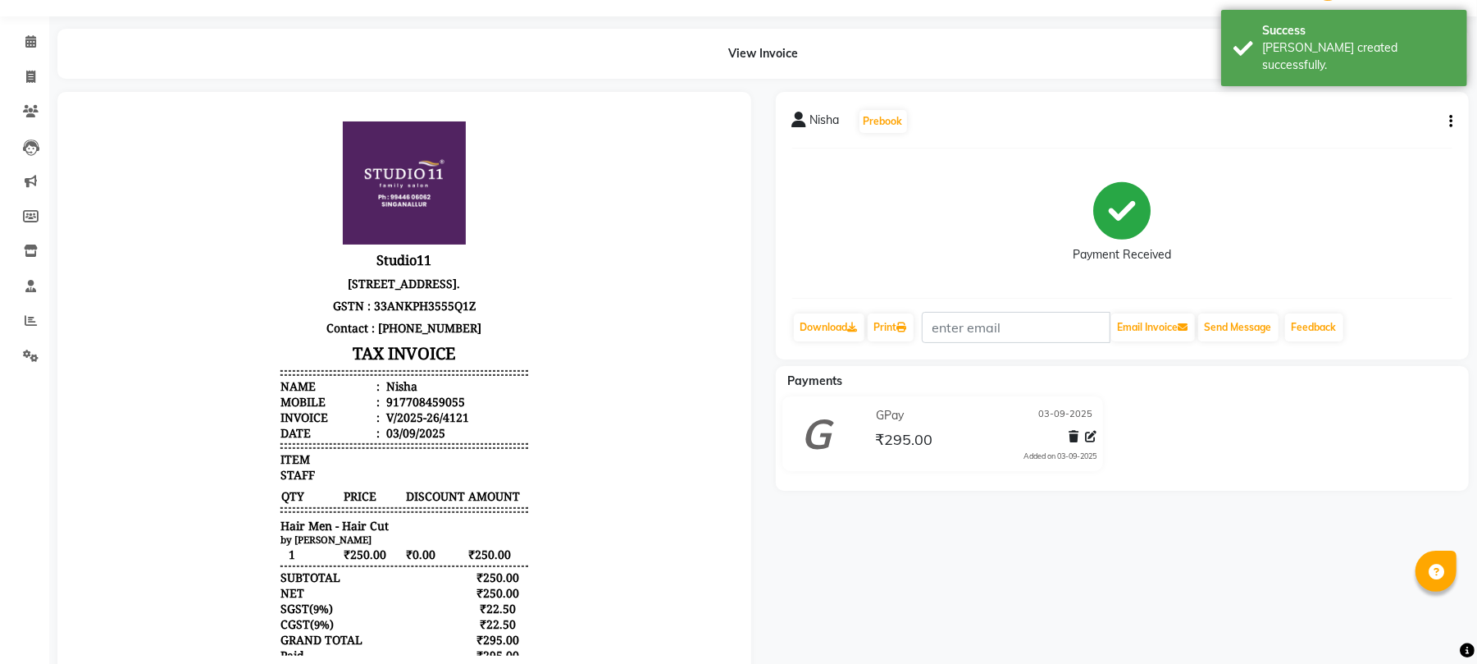
drag, startPoint x: 442, startPoint y: 472, endPoint x: 93, endPoint y: 275, distance: 401.5
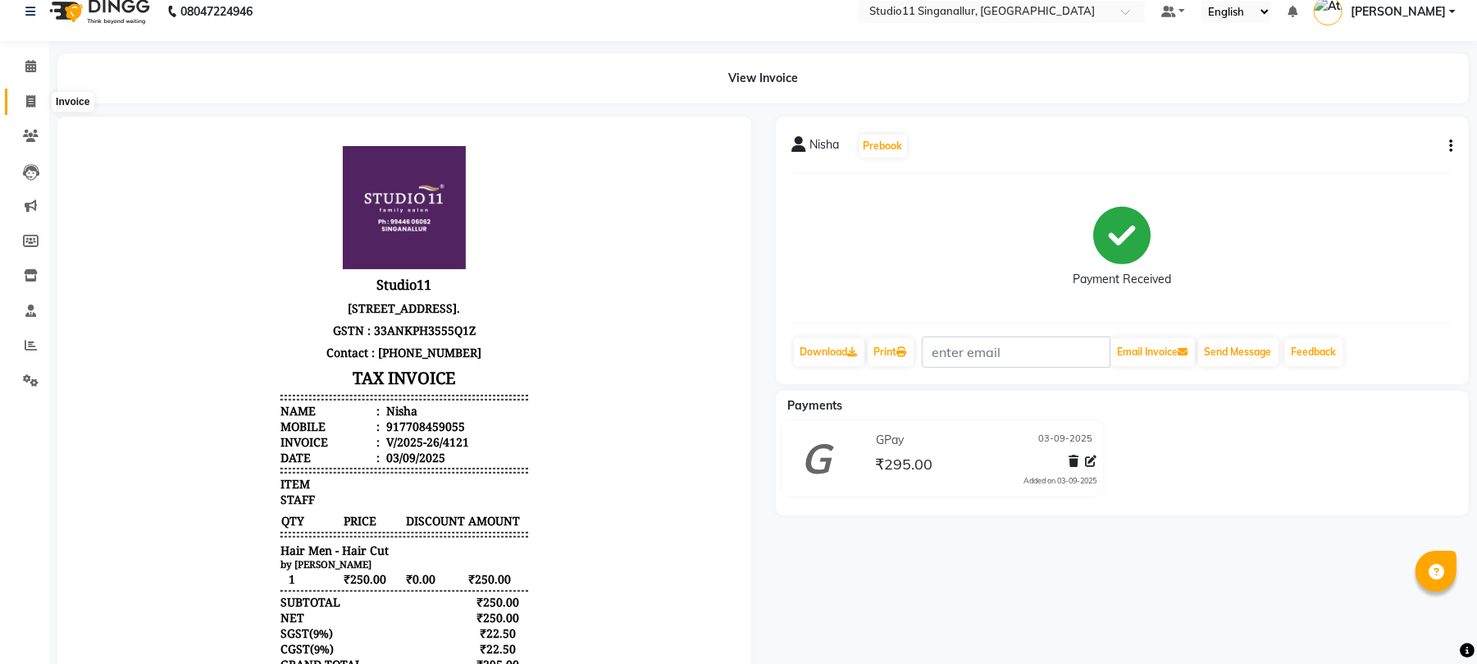
click at [28, 105] on icon at bounding box center [30, 101] width 9 height 12
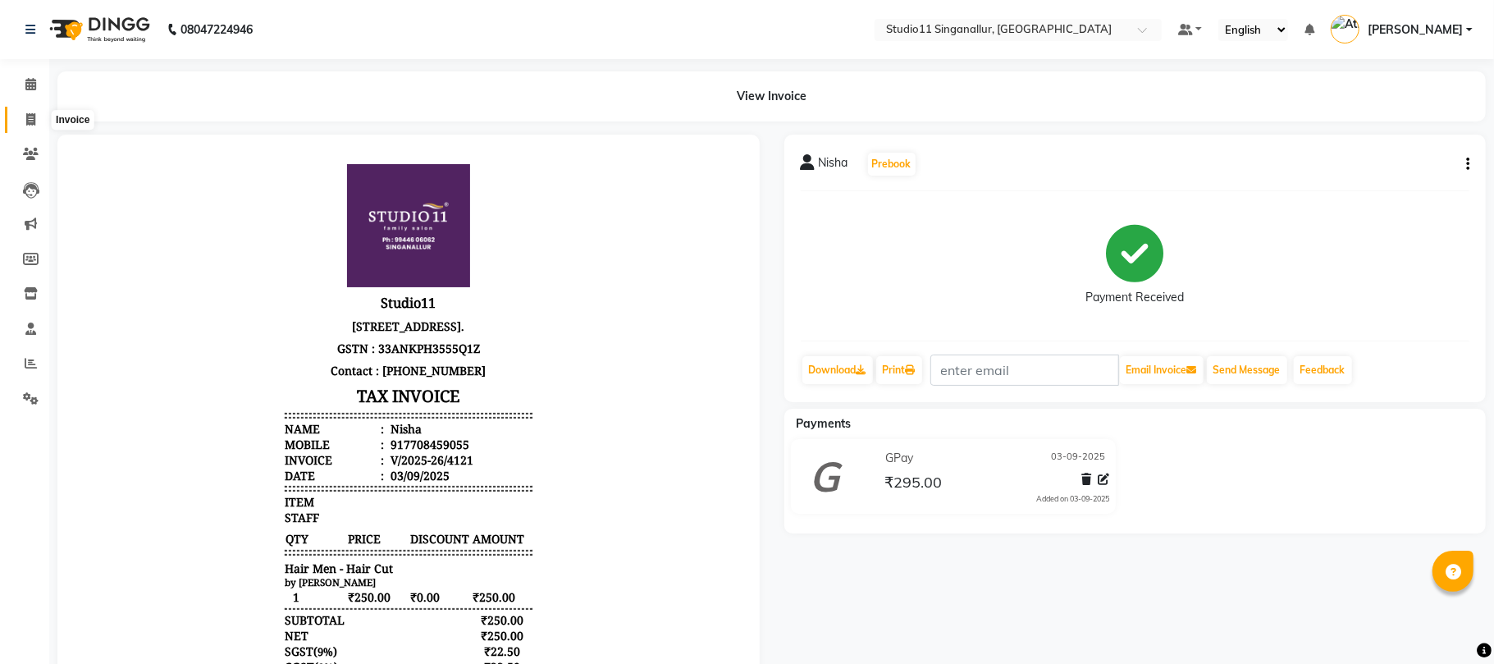
select select "6616"
select select "service"
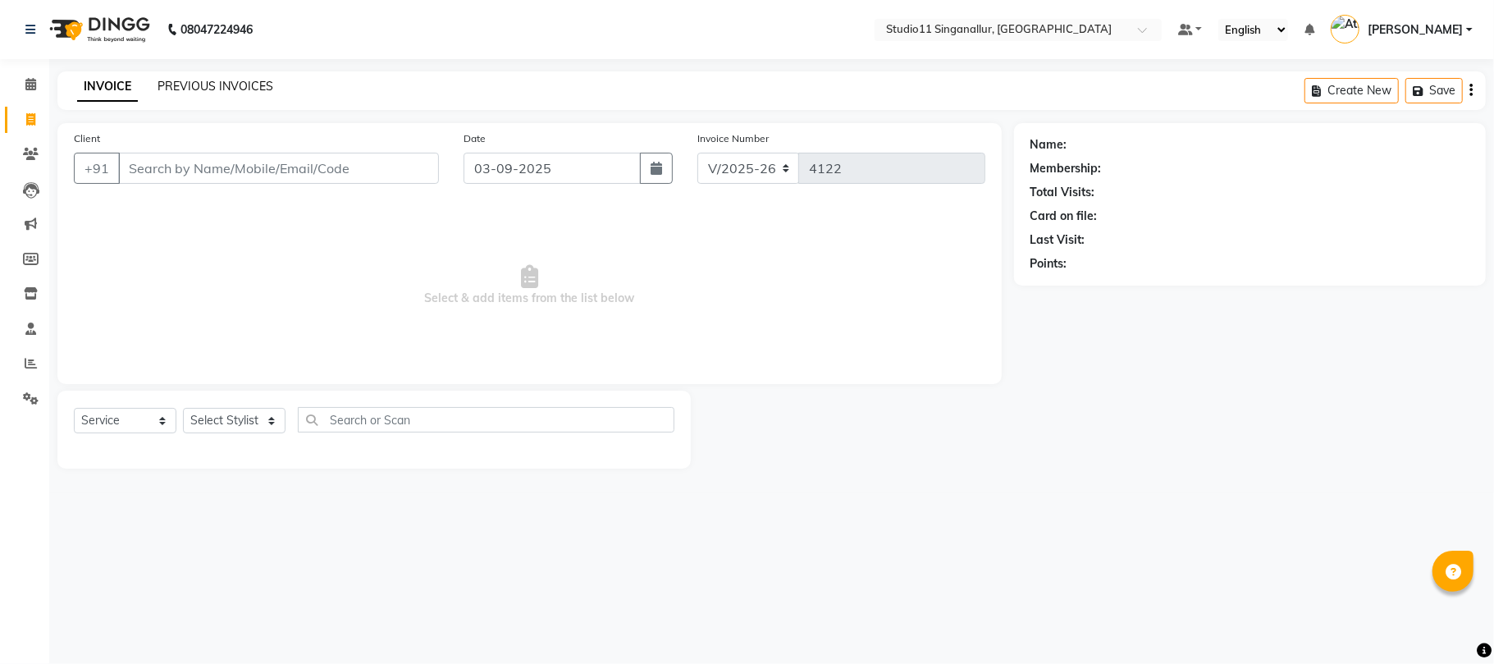
click at [220, 83] on link "PREVIOUS INVOICES" at bounding box center [215, 86] width 116 height 15
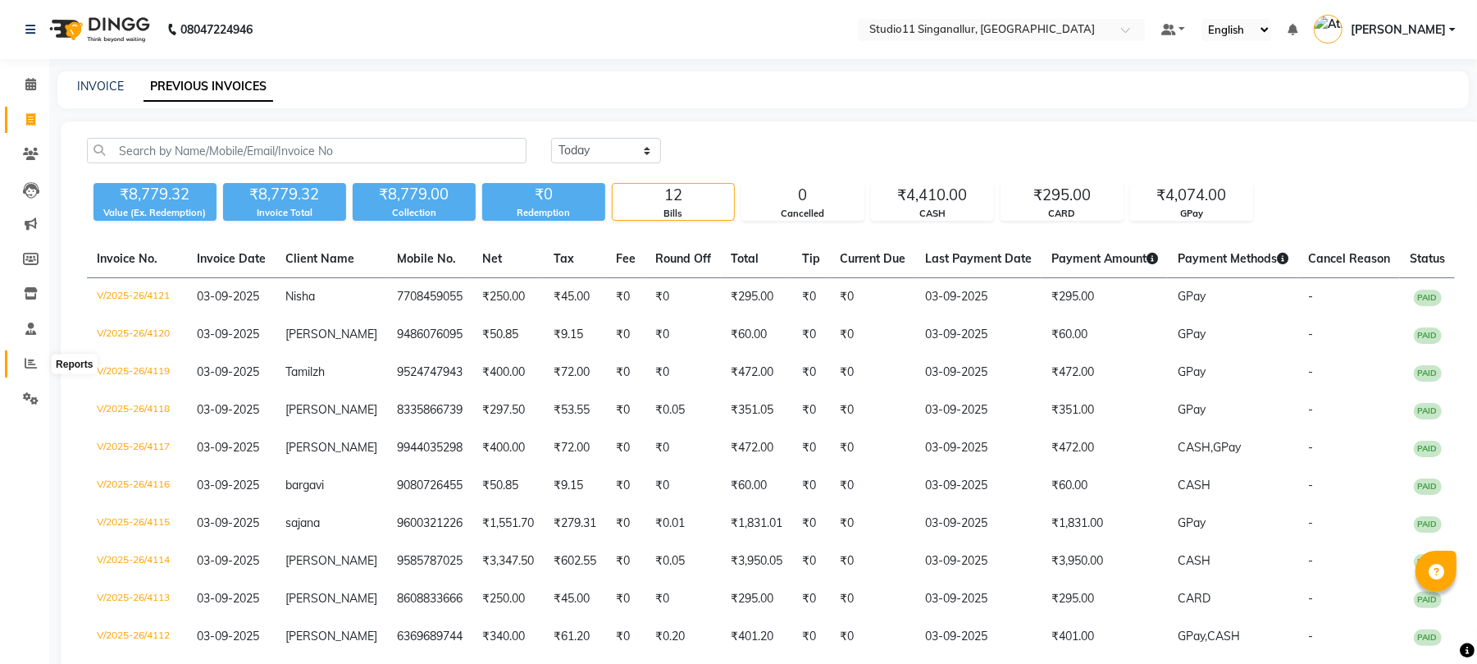
click at [28, 362] on icon at bounding box center [31, 363] width 12 height 12
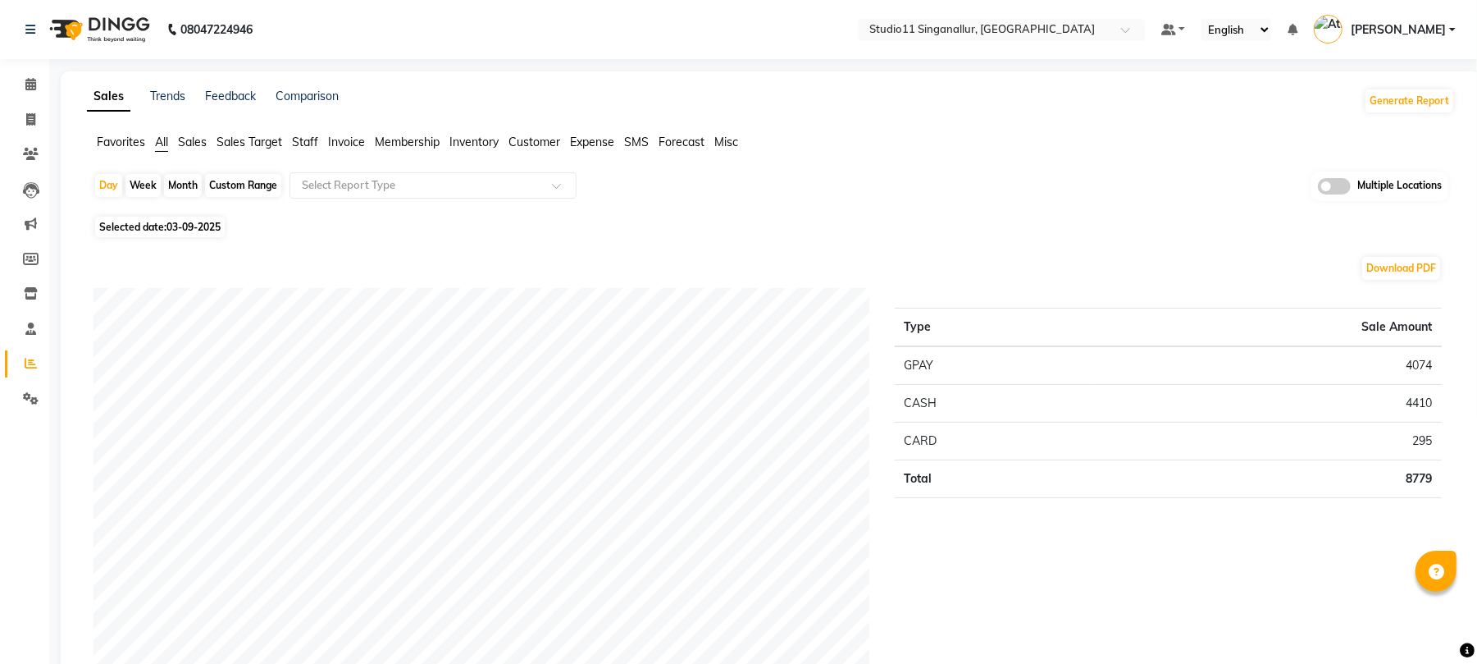
click at [307, 135] on span "Staff" at bounding box center [305, 142] width 26 height 15
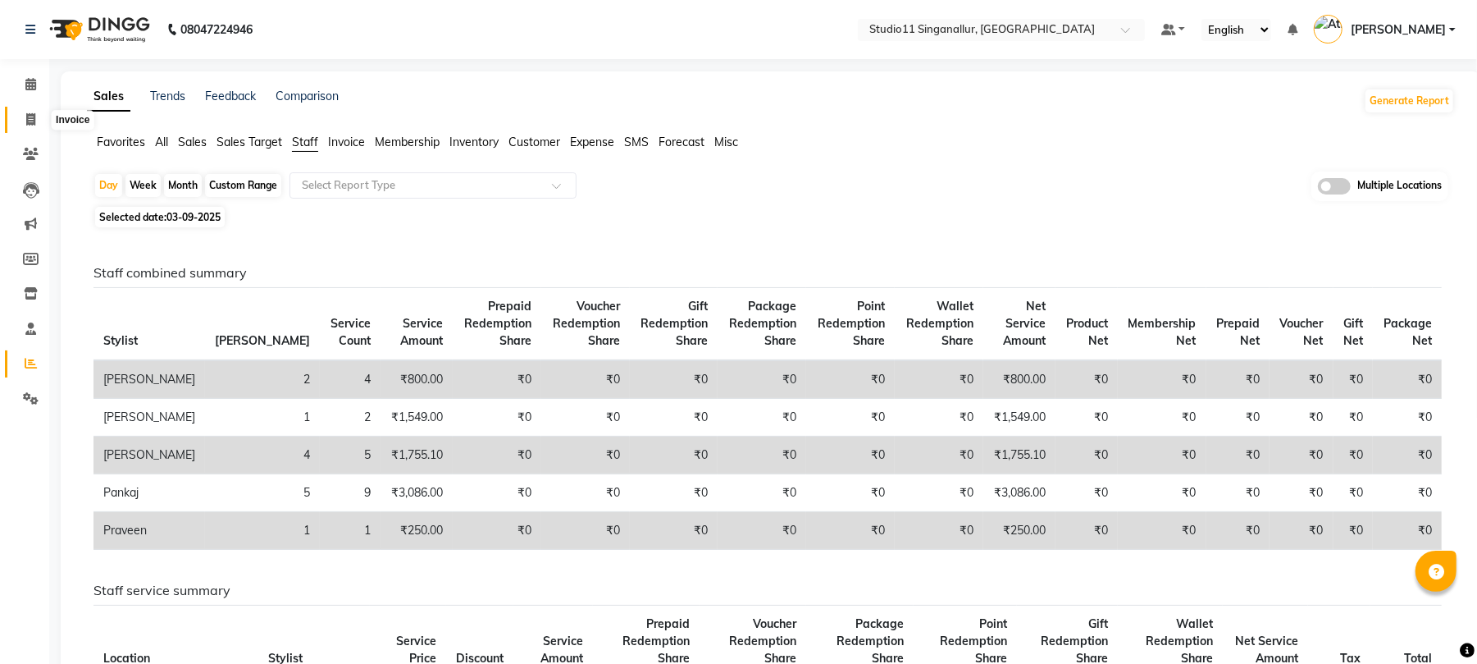
click at [30, 126] on span at bounding box center [30, 120] width 29 height 19
select select "service"
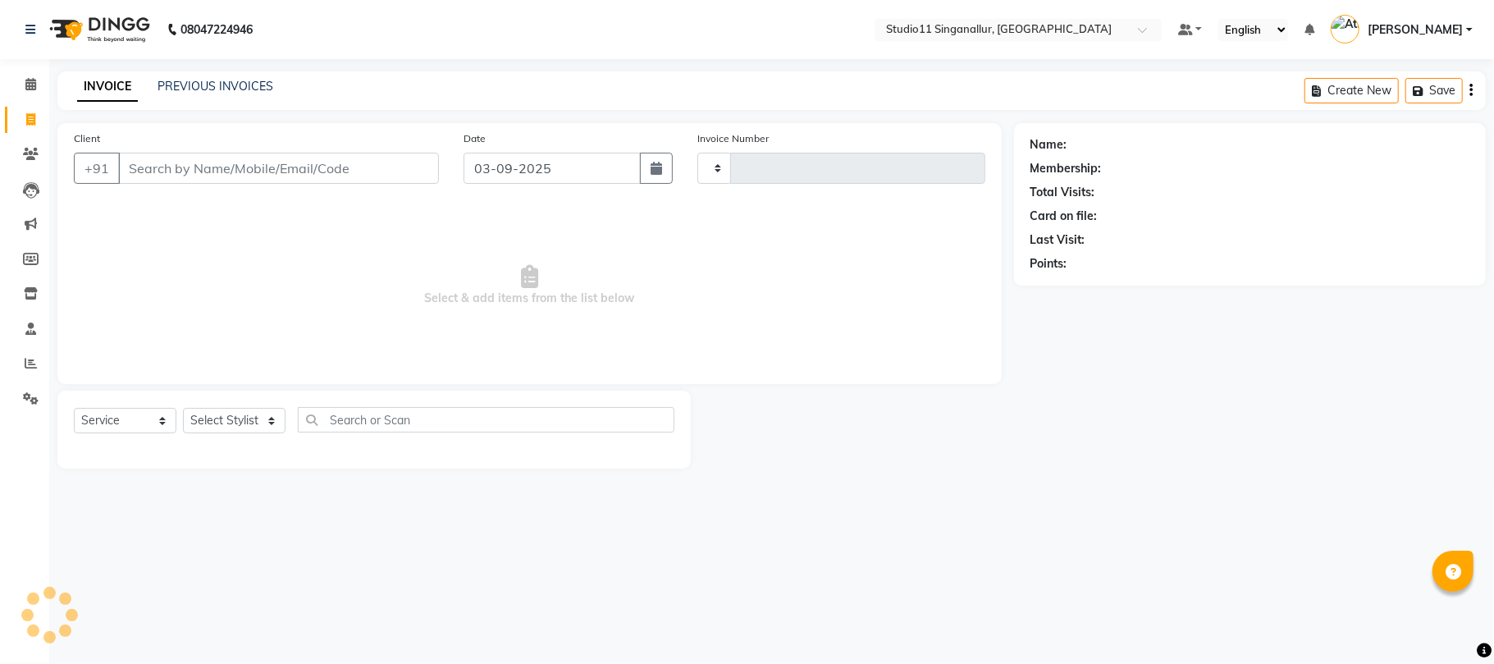
type input "4122"
select select "6616"
click at [226, 80] on link "PREVIOUS INVOICES" at bounding box center [215, 86] width 116 height 15
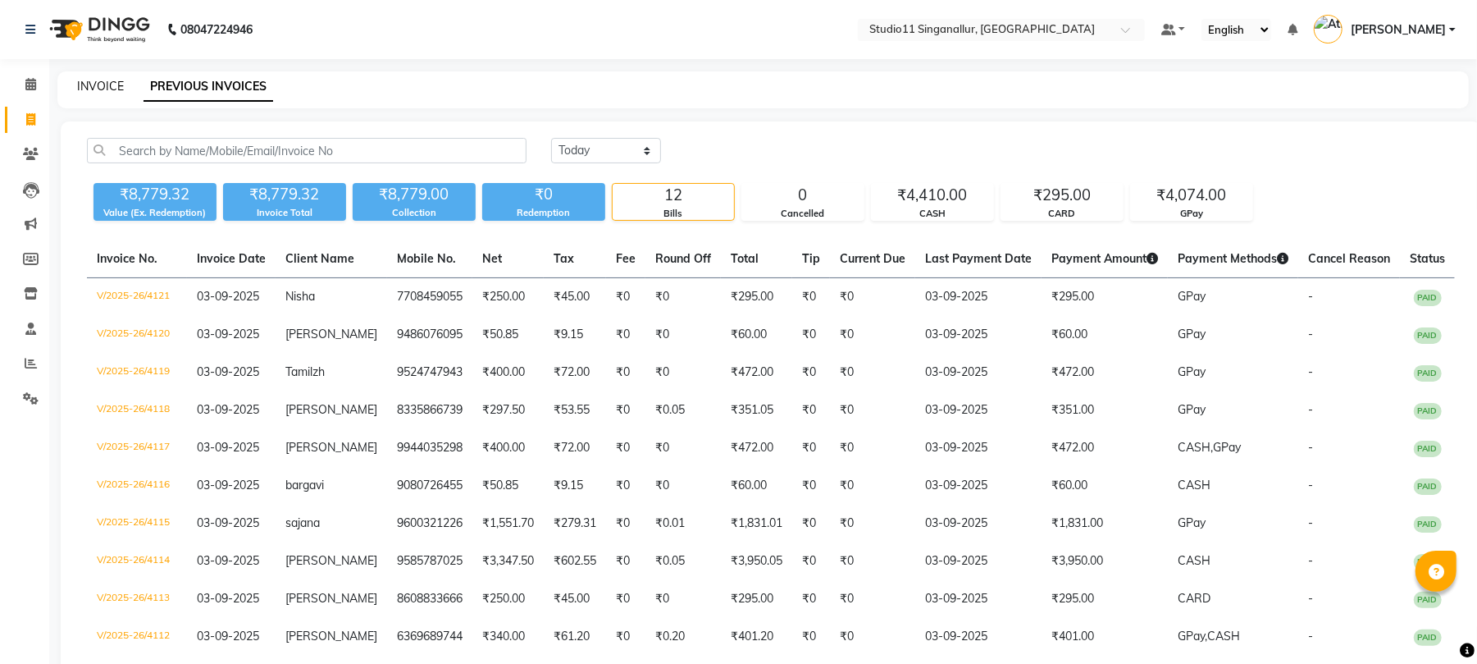
click at [92, 89] on link "INVOICE" at bounding box center [100, 86] width 47 height 15
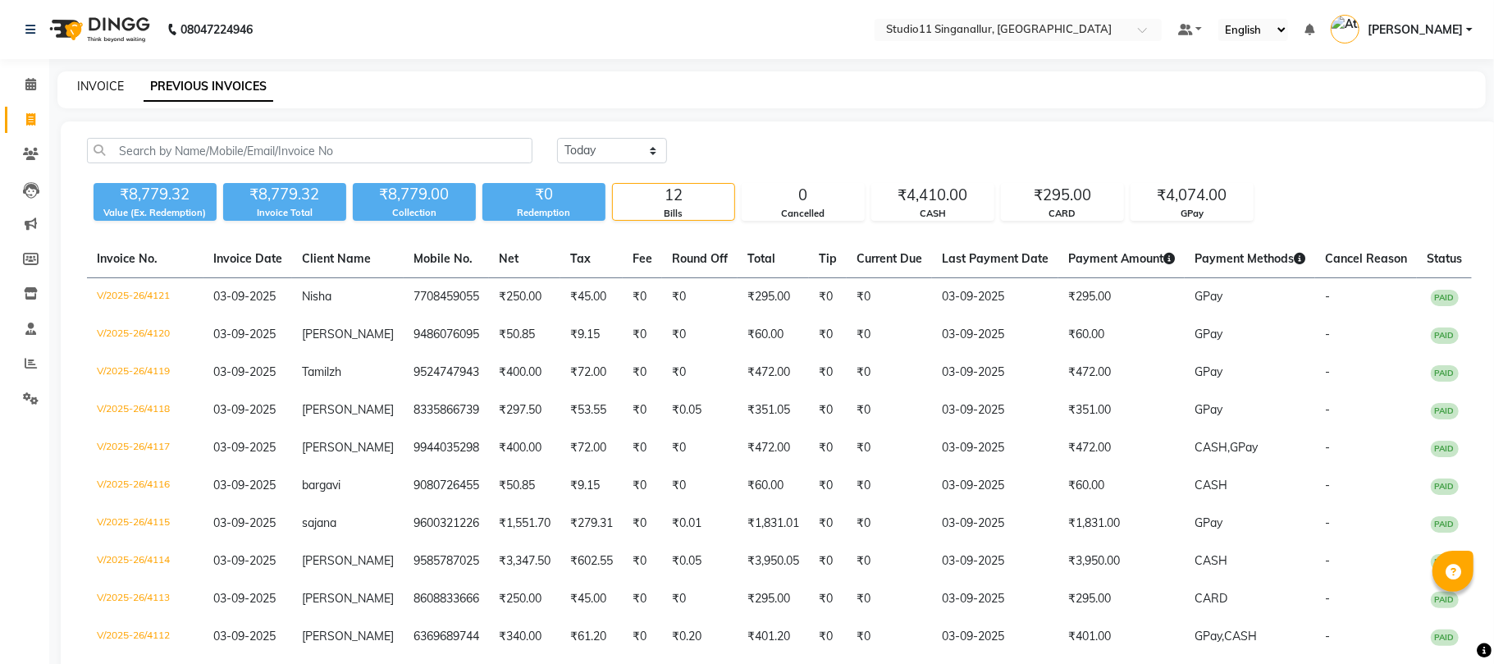
select select "6616"
select select "service"
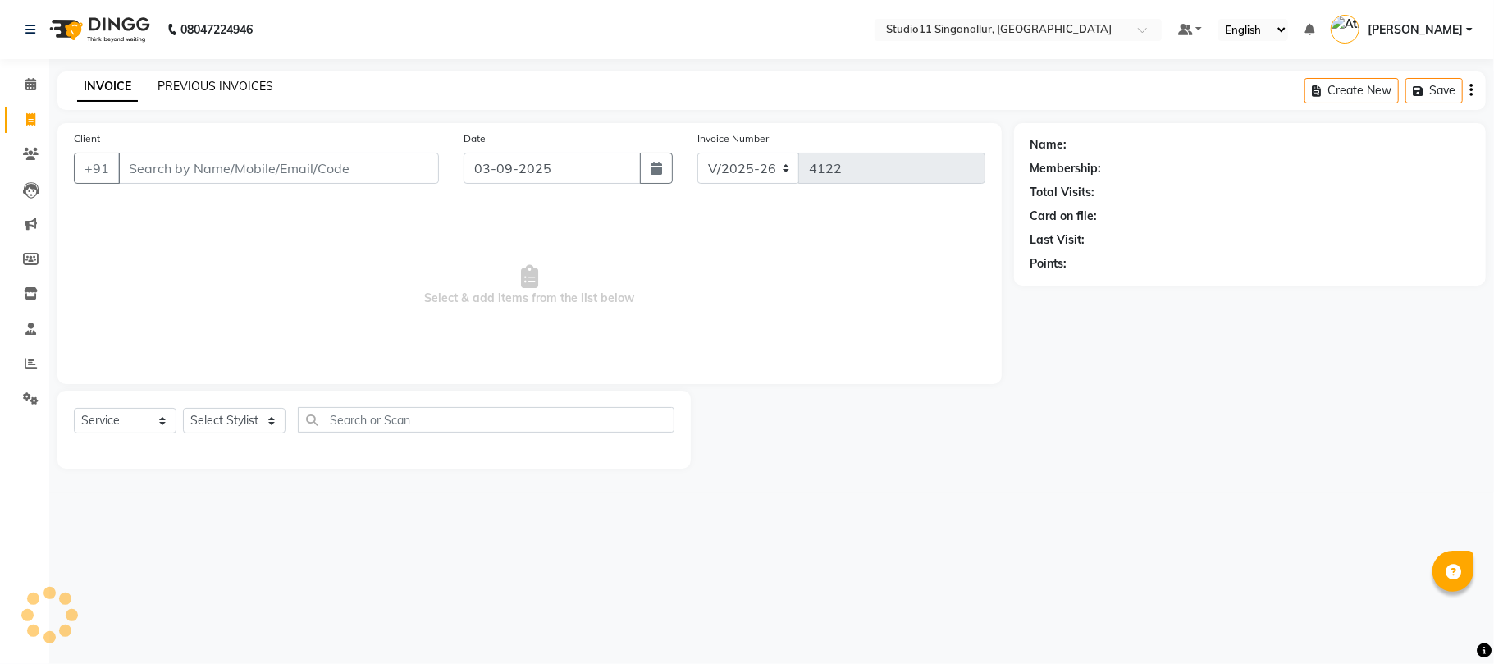
click at [244, 87] on link "PREVIOUS INVOICES" at bounding box center [215, 86] width 116 height 15
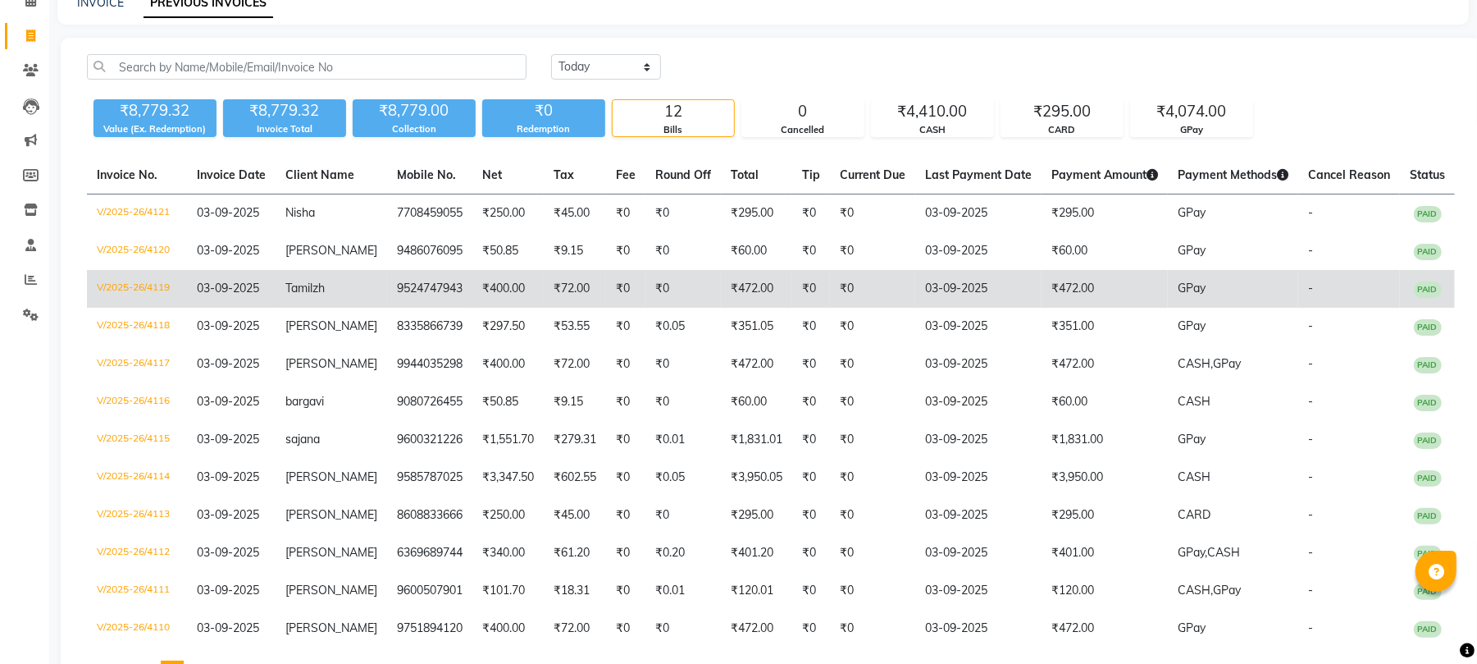
scroll to position [171, 0]
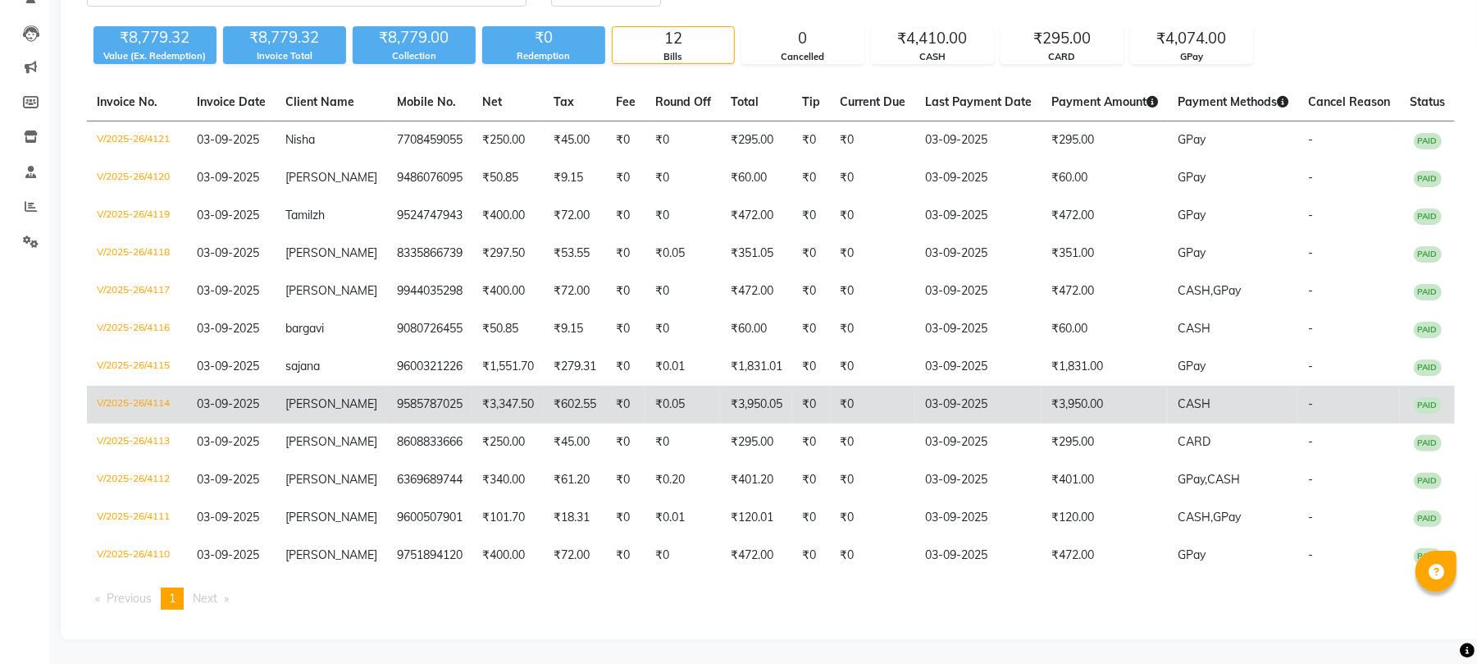
click at [546, 413] on td "₹602.55" at bounding box center [575, 405] width 62 height 38
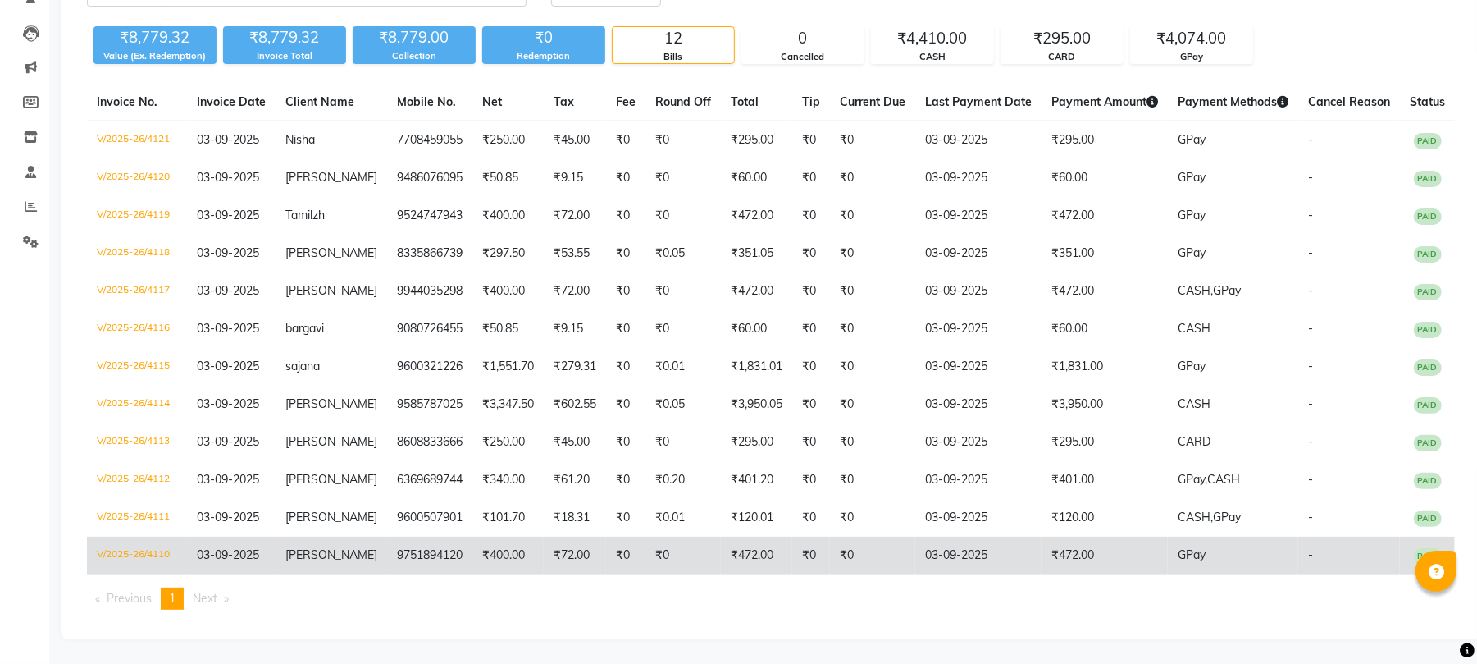
scroll to position [0, 0]
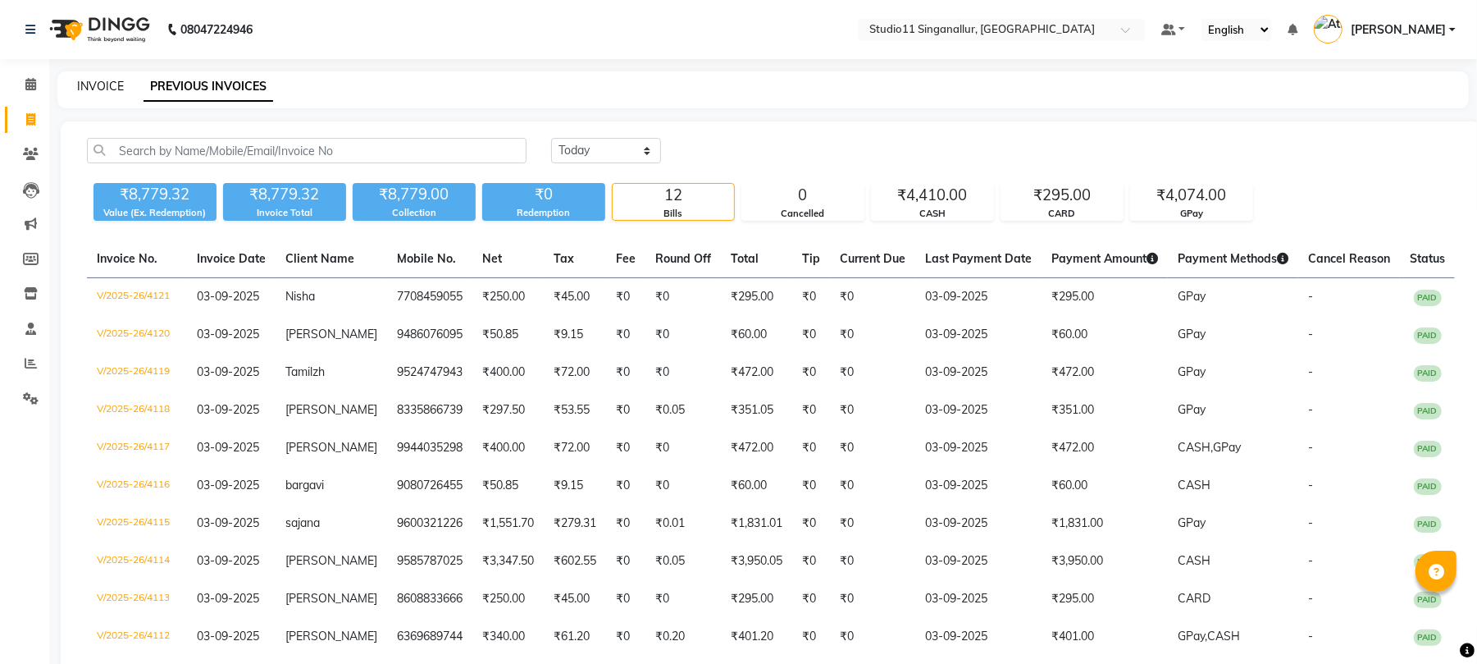
click at [109, 82] on link "INVOICE" at bounding box center [100, 86] width 47 height 15
select select "6616"
select select "service"
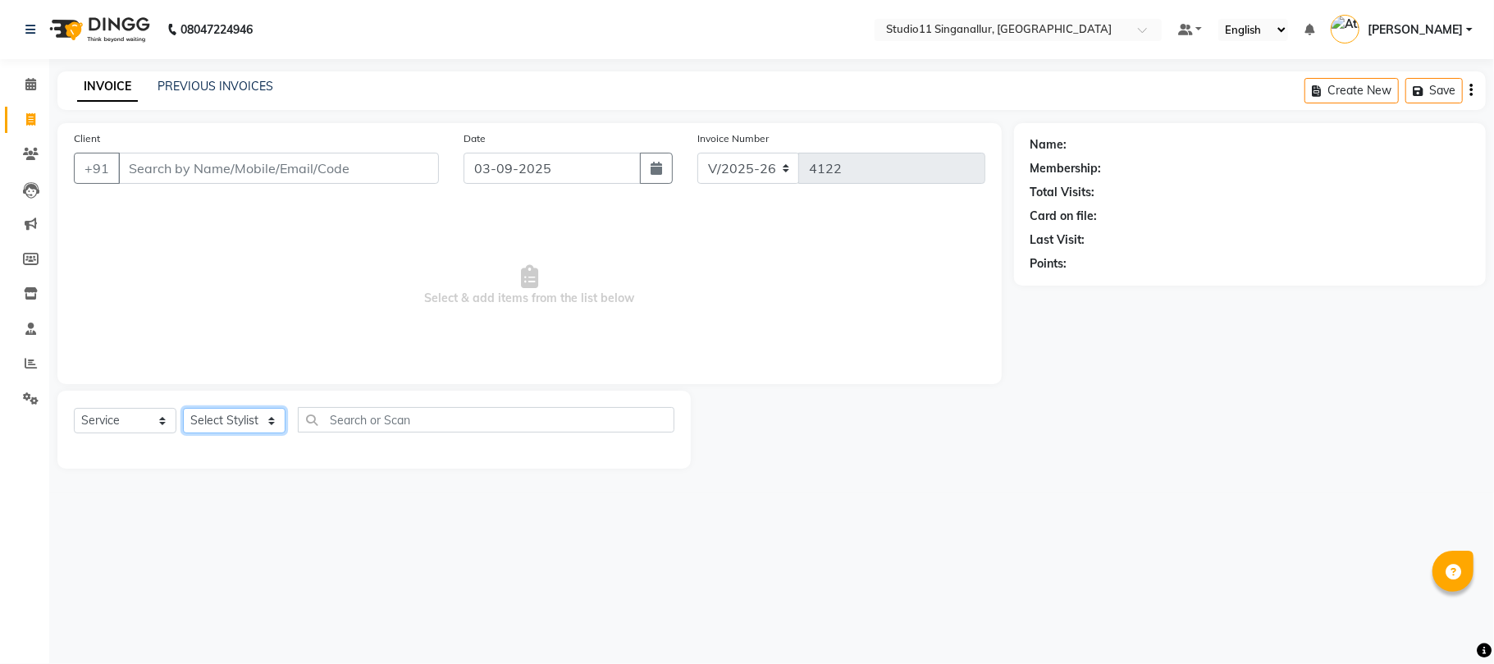
click at [256, 424] on select "Select Stylist [PERSON_NAME] Divya [PERSON_NAME] [PERSON_NAME] [PERSON_NAME] [P…" at bounding box center [234, 420] width 103 height 25
select select "51161"
click at [183, 408] on select "Select Stylist [PERSON_NAME] Divya [PERSON_NAME] [PERSON_NAME] [PERSON_NAME] [P…" at bounding box center [234, 420] width 103 height 25
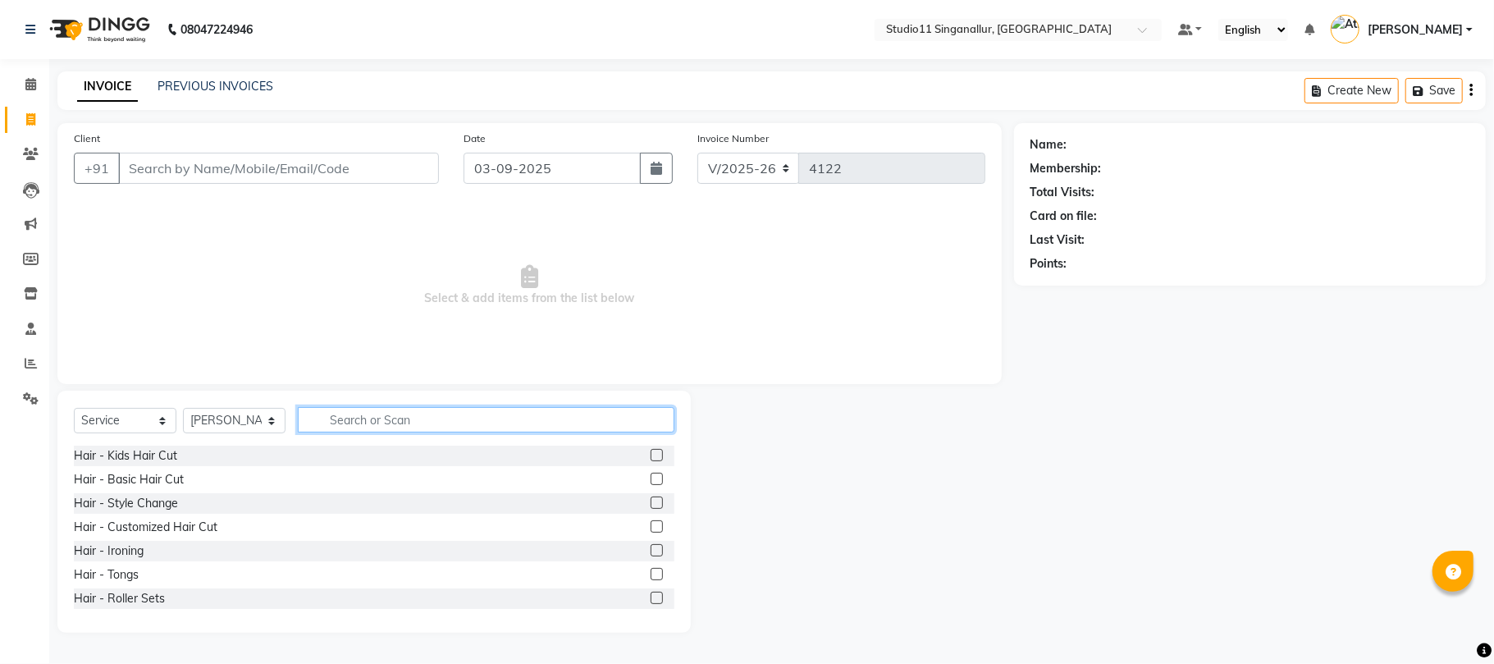
click at [358, 417] on input "text" at bounding box center [486, 419] width 376 height 25
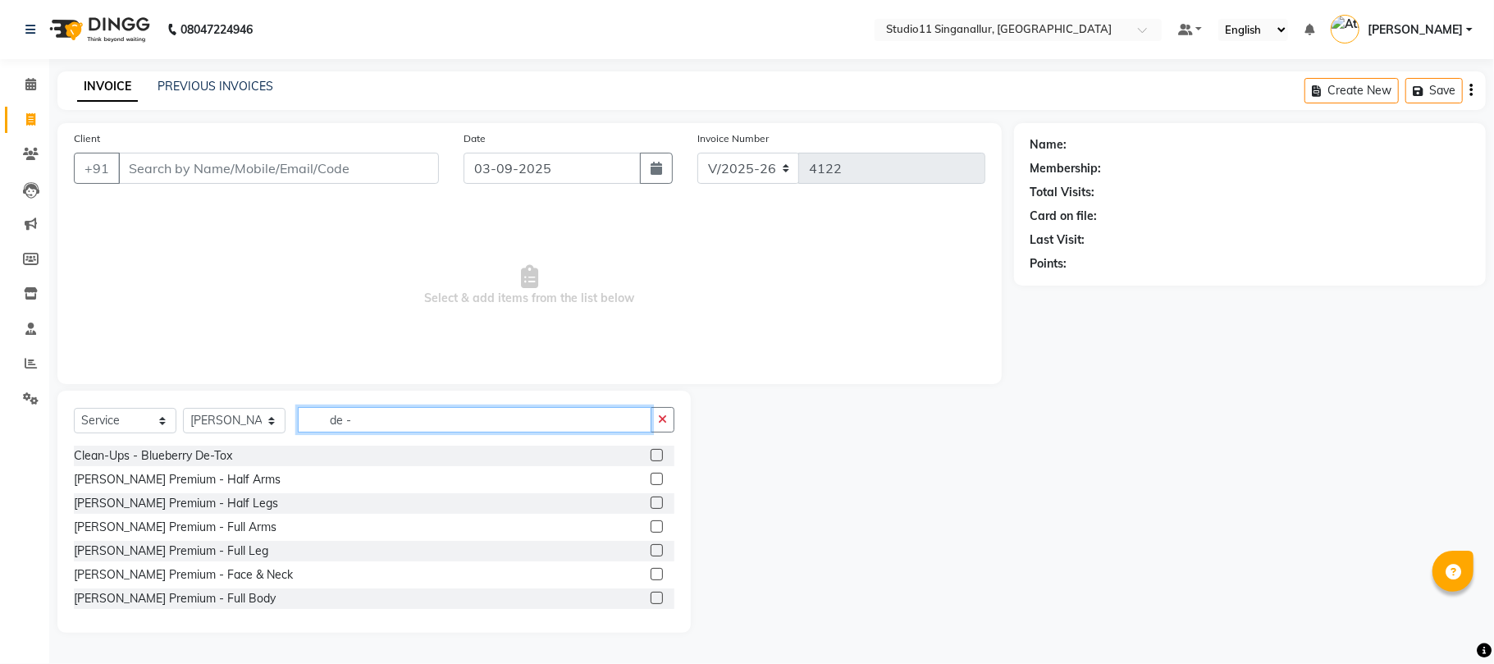
type input "de -"
click at [650, 581] on div at bounding box center [655, 576] width 11 height 17
click at [650, 572] on label at bounding box center [656, 574] width 12 height 12
click at [650, 572] on input "checkbox" at bounding box center [655, 574] width 11 height 11
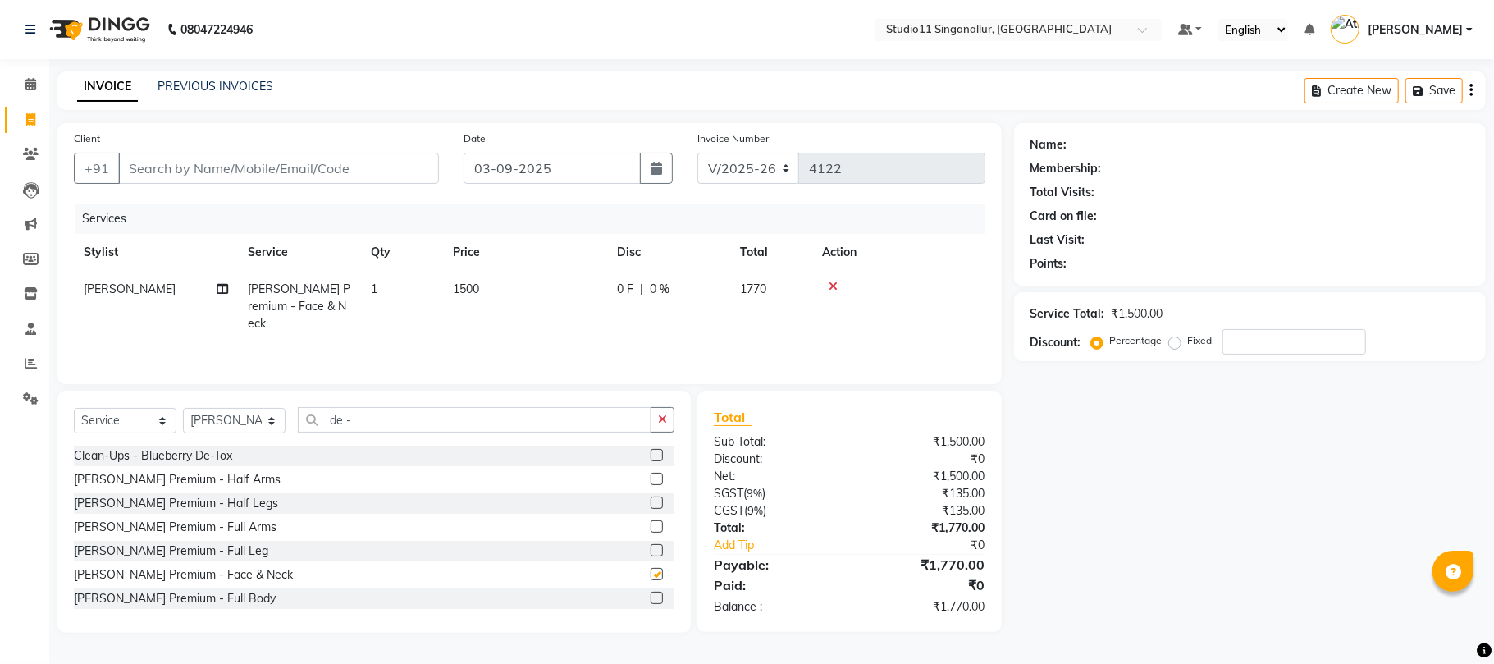
checkbox input "false"
drag, startPoint x: 428, startPoint y: 414, endPoint x: 285, endPoint y: 445, distance: 145.9
click at [290, 445] on div "Select Service Product Membership Package Voucher Prepaid Gift Card Select Styl…" at bounding box center [373, 511] width 633 height 242
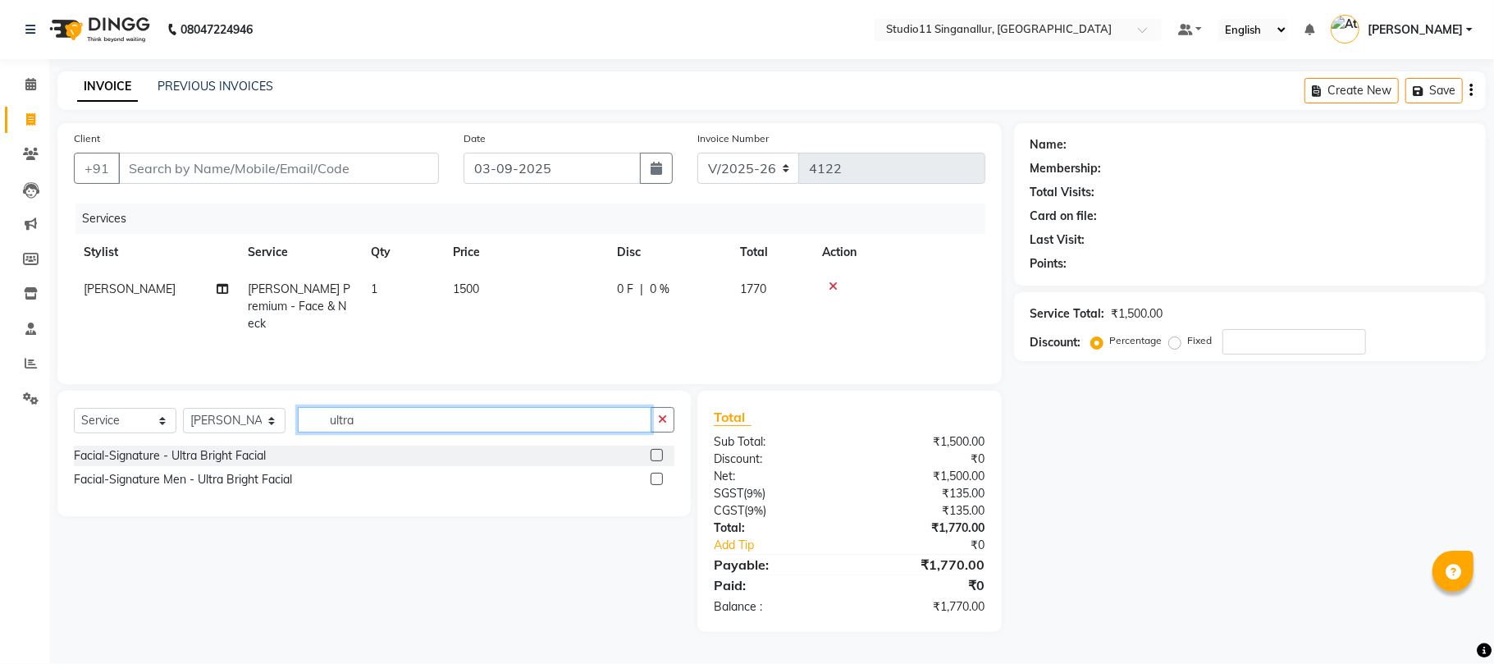
type input "ultra"
click at [656, 454] on label at bounding box center [656, 455] width 12 height 12
click at [656, 454] on input "checkbox" at bounding box center [655, 455] width 11 height 11
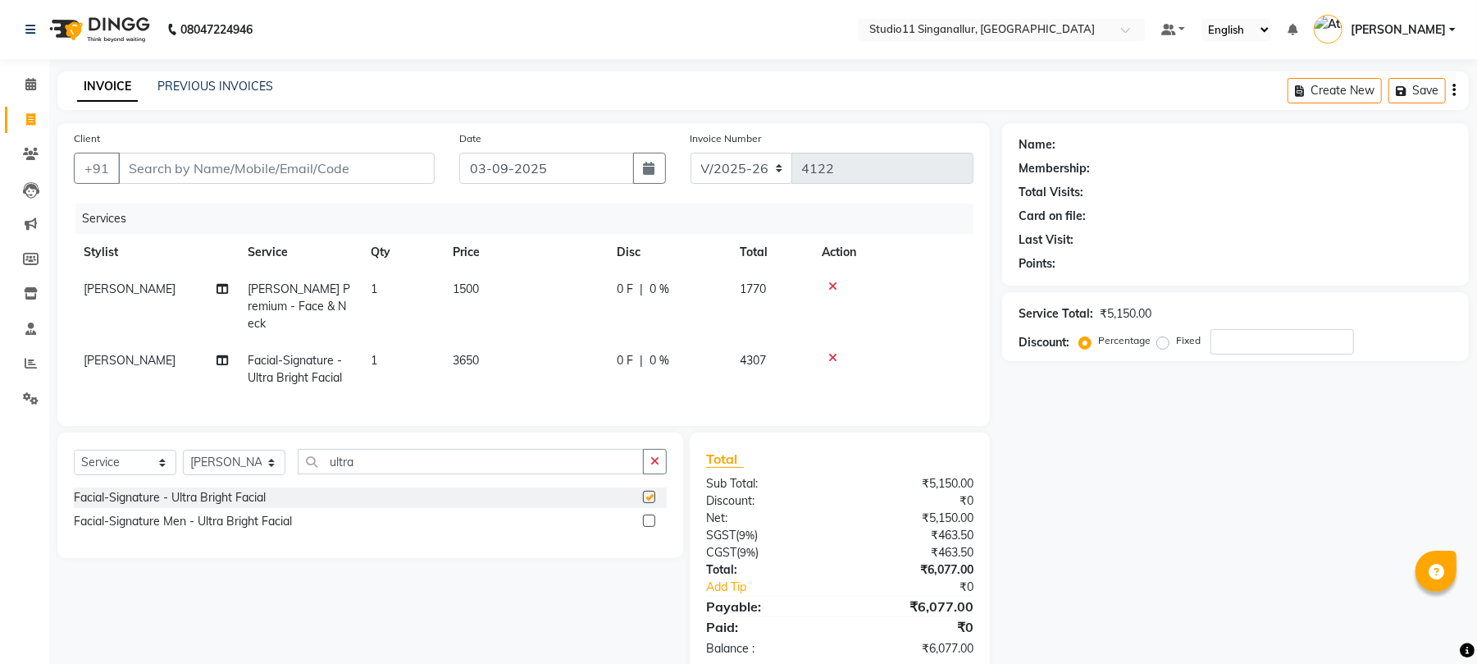
checkbox input "false"
drag, startPoint x: 390, startPoint y: 461, endPoint x: 212, endPoint y: 473, distance: 179.2
click at [212, 473] on div "Select Service Product Membership Package Voucher Prepaid Gift Card Select Styl…" at bounding box center [370, 468] width 593 height 39
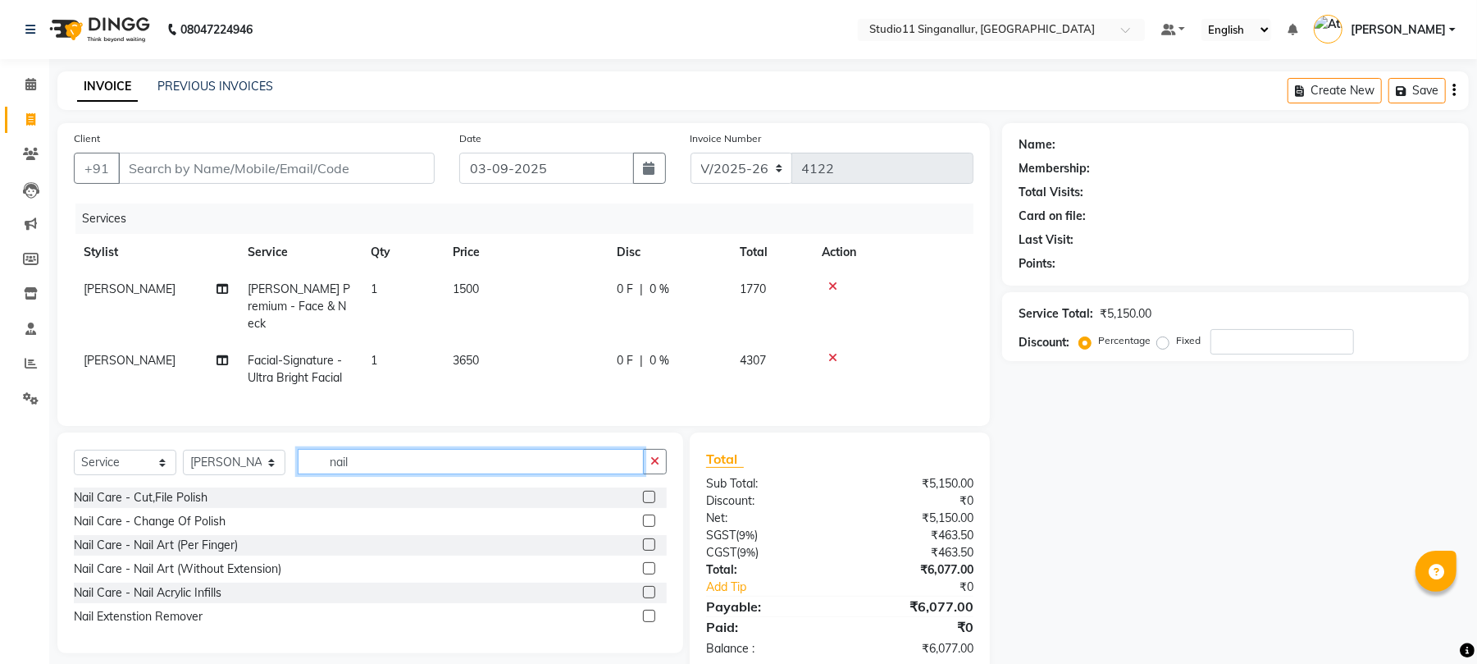
type input "nail"
click at [650, 609] on label at bounding box center [649, 615] width 12 height 12
click at [650, 611] on input "checkbox" at bounding box center [648, 616] width 11 height 11
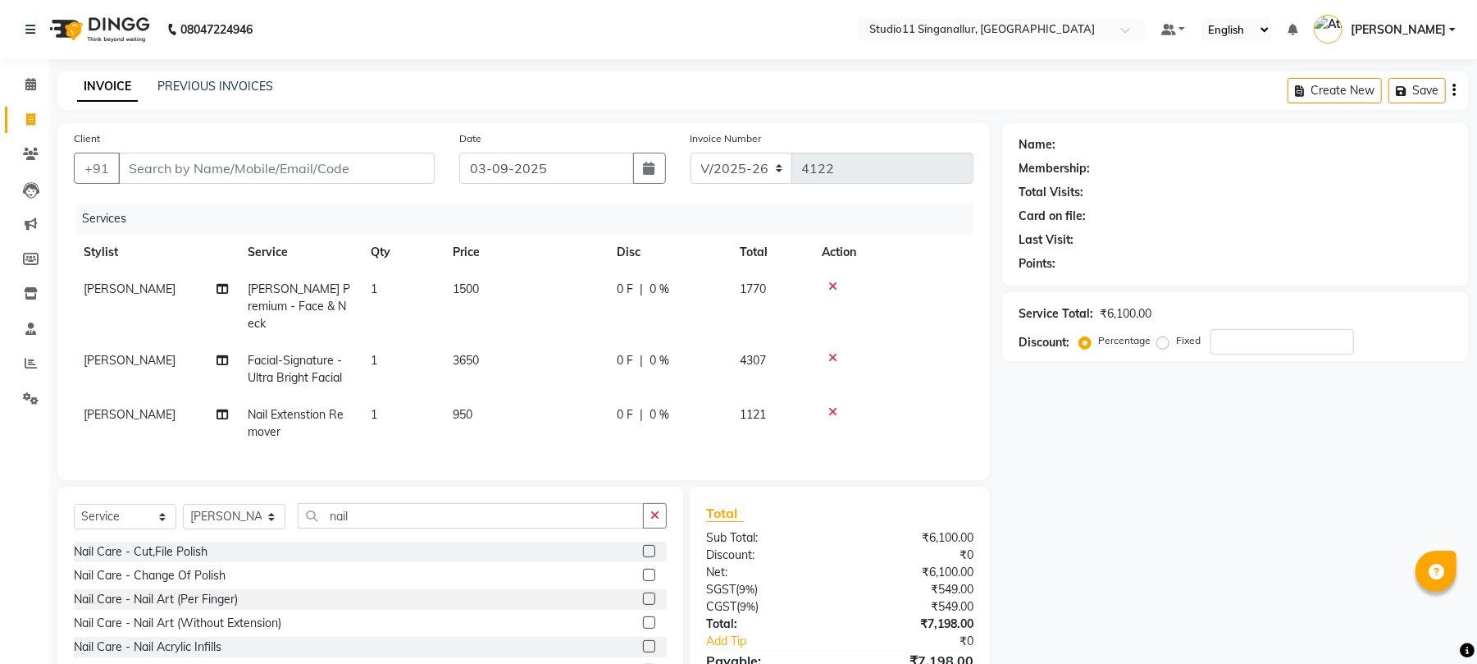
checkbox input "false"
click at [484, 397] on td "950" at bounding box center [525, 423] width 164 height 54
select select "51161"
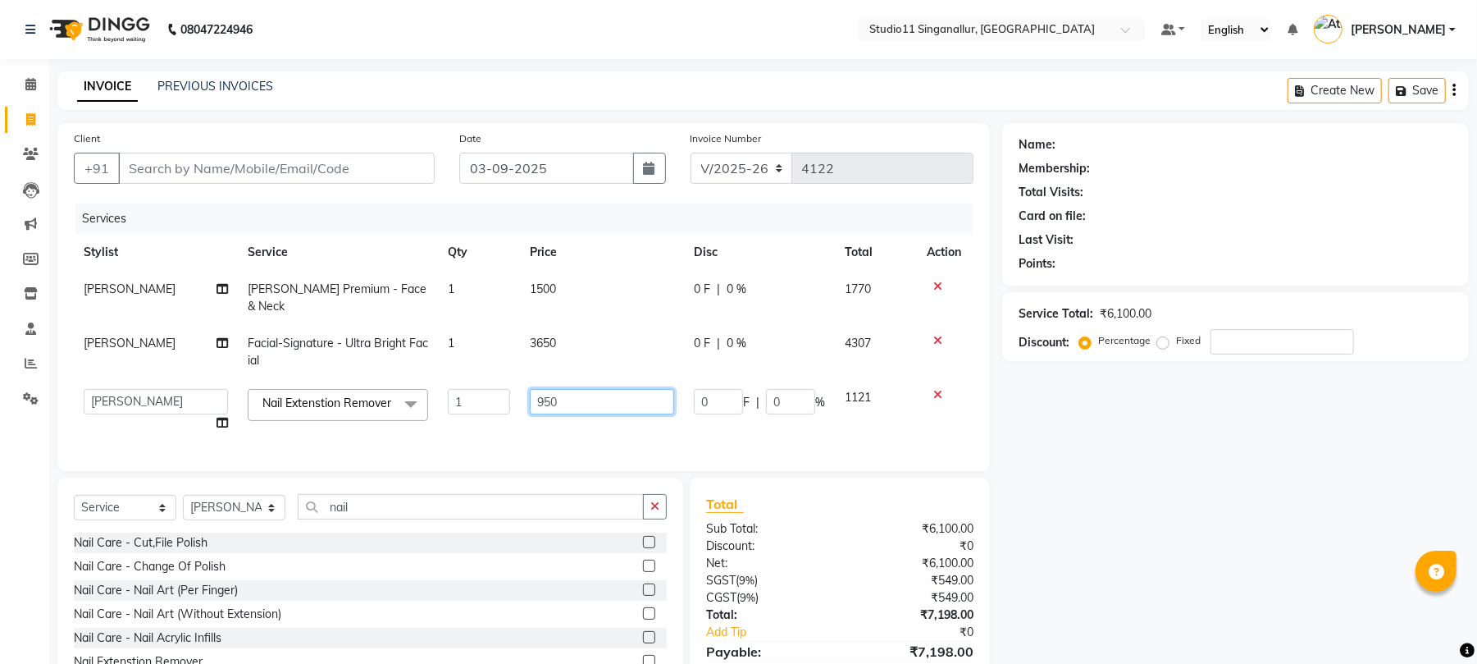
click at [549, 389] on input "950" at bounding box center [602, 401] width 144 height 25
click at [569, 391] on input "950" at bounding box center [602, 401] width 144 height 25
type input "9"
type input "15"
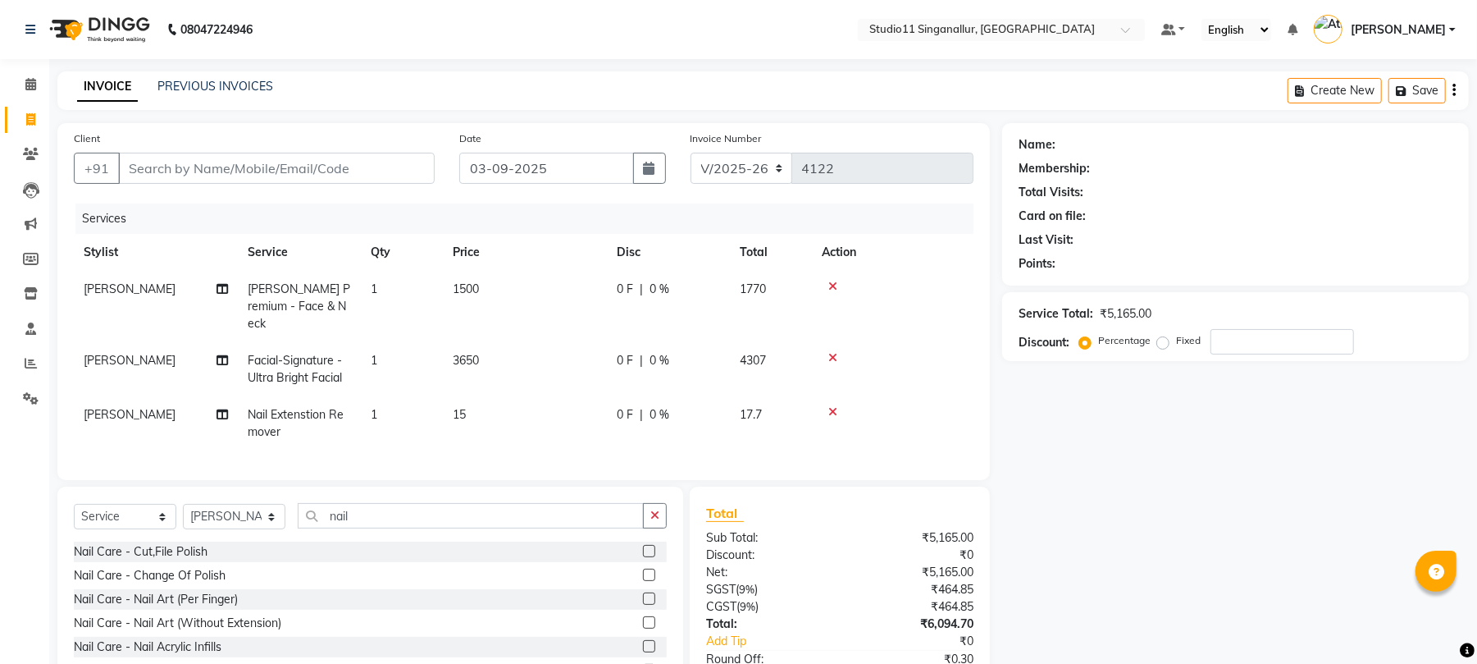
click at [505, 414] on td "15" at bounding box center [525, 423] width 164 height 54
select select "51161"
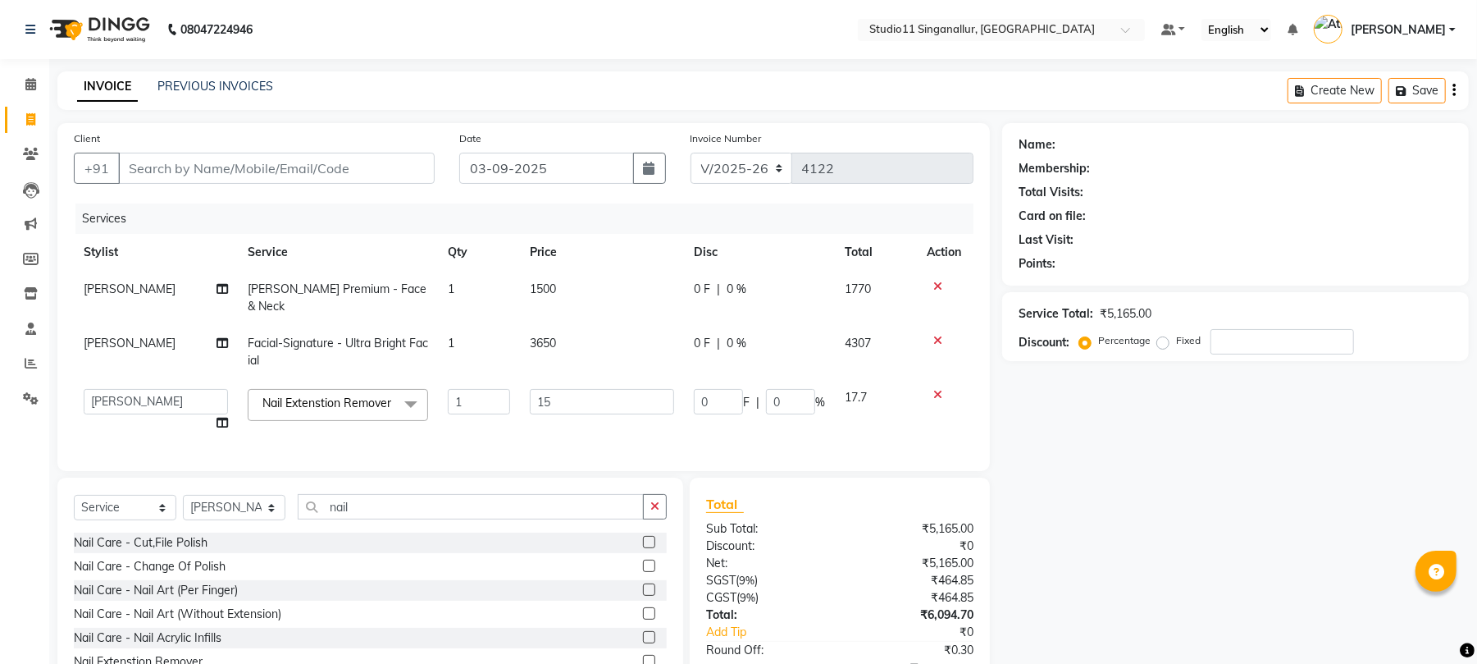
drag, startPoint x: 517, startPoint y: 390, endPoint x: 600, endPoint y: 381, distance: 84.2
click at [528, 386] on tr "akbar Athira daniel Divya Haritha kowsalya krithika narmatha pankaj Praveen s11…" at bounding box center [524, 410] width 900 height 62
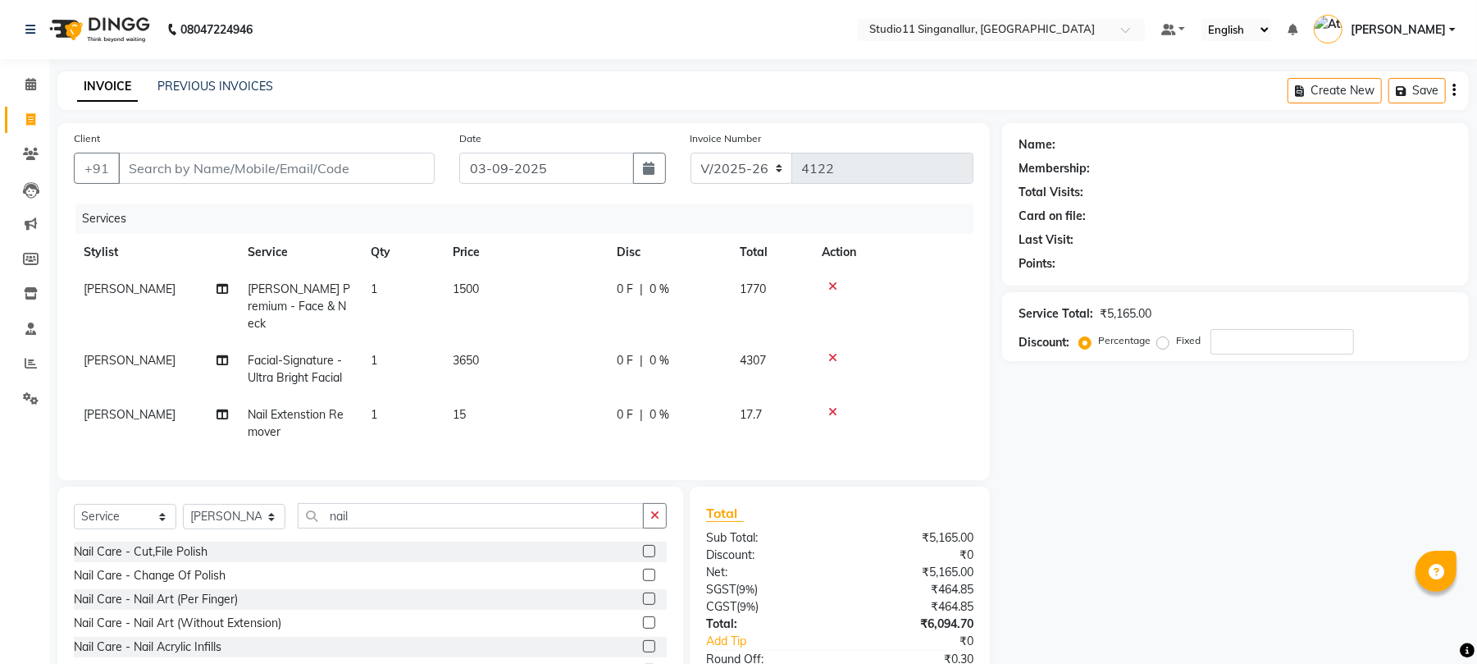
click at [559, 396] on td "15" at bounding box center [525, 423] width 164 height 54
select select "51161"
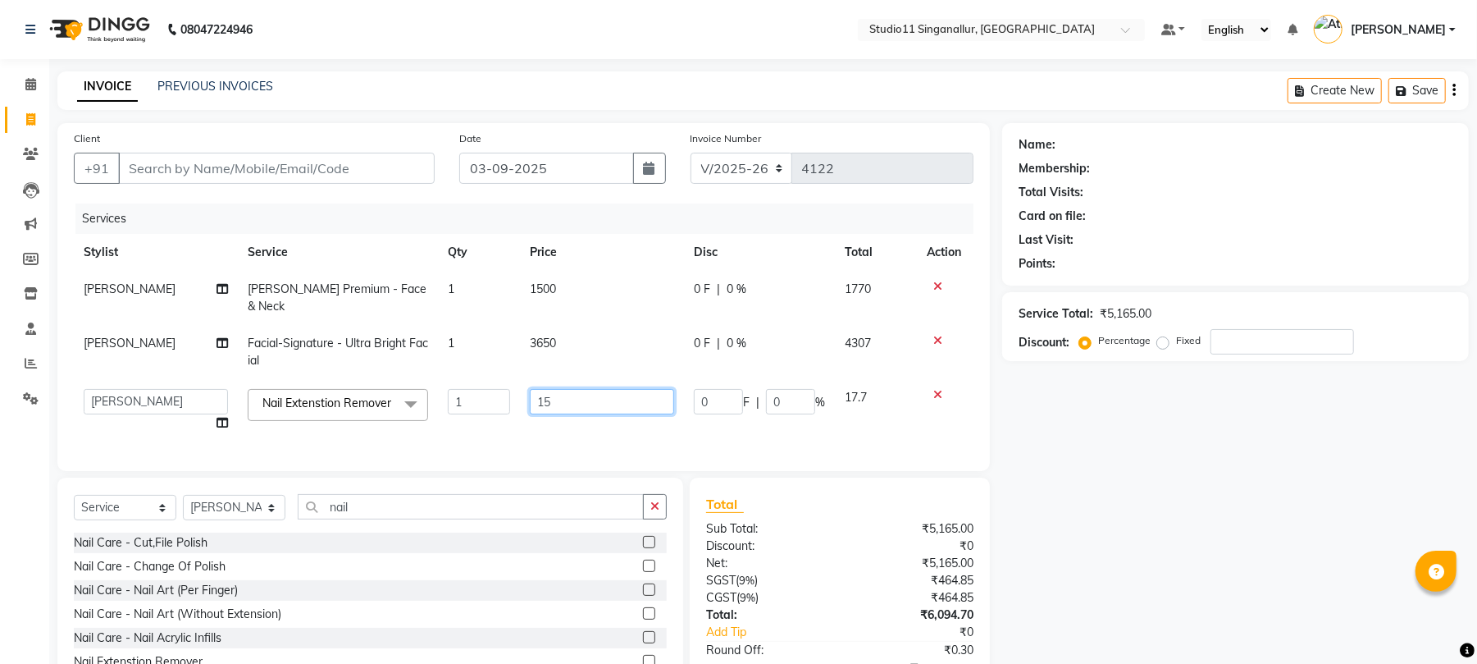
click at [581, 389] on input "15" at bounding box center [602, 401] width 144 height 25
type input "1500"
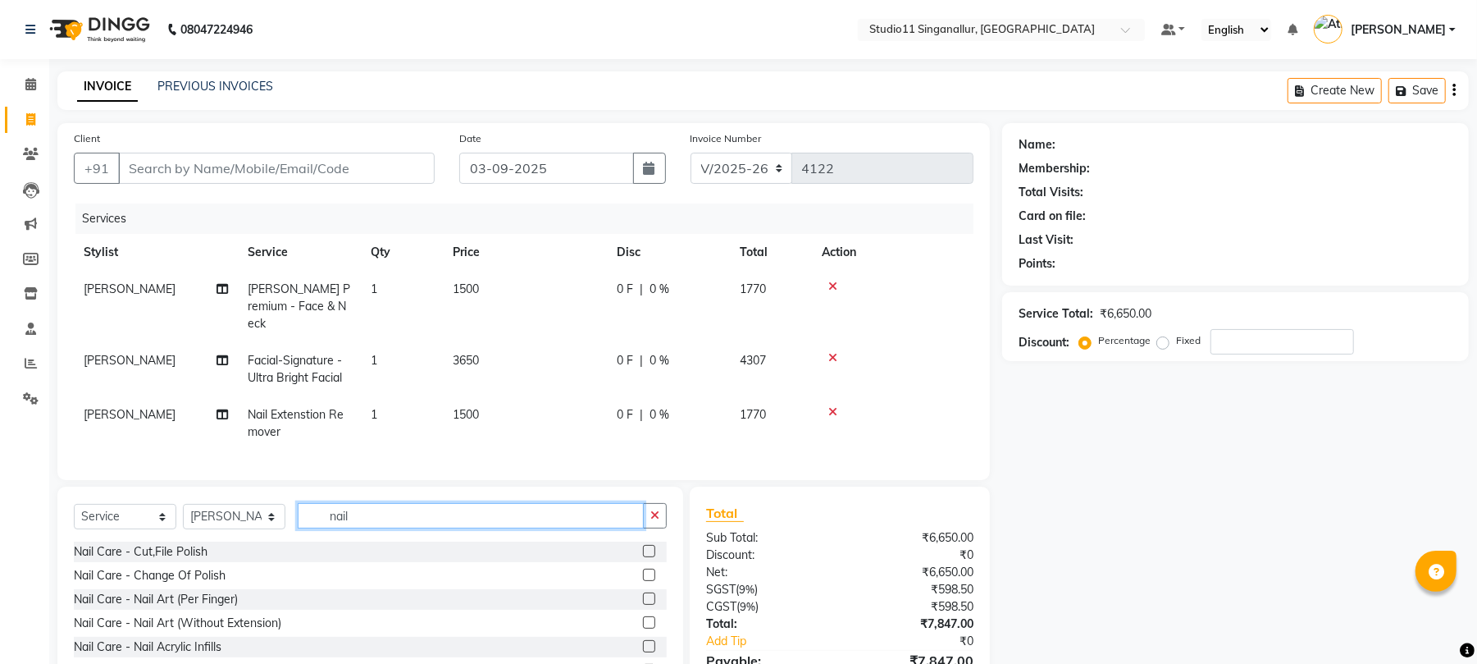
click at [390, 516] on input "nail" at bounding box center [471, 515] width 346 height 25
drag, startPoint x: 389, startPoint y: 516, endPoint x: 323, endPoint y: 525, distance: 66.2
click at [323, 525] on input "nail" at bounding box center [471, 515] width 346 height 25
type input "nail"
click at [650, 551] on label at bounding box center [649, 551] width 12 height 12
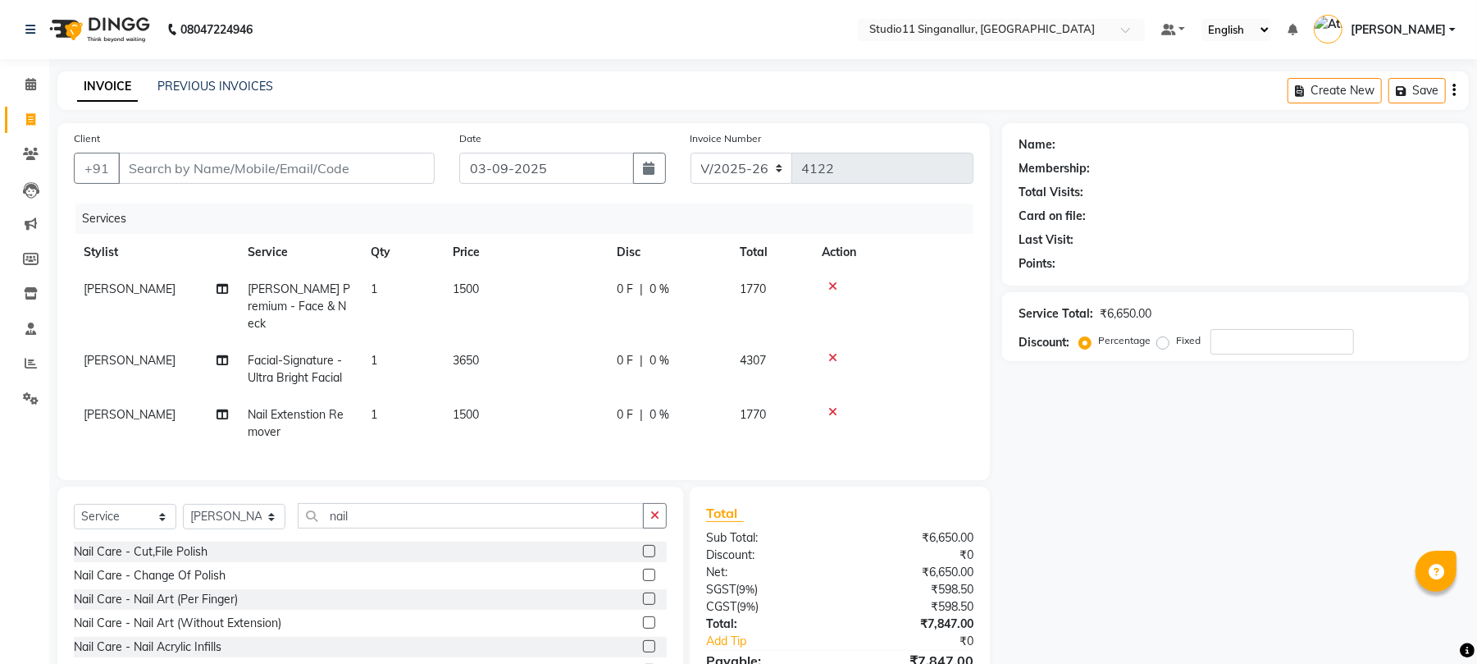
click at [650, 551] on input "checkbox" at bounding box center [648, 551] width 11 height 11
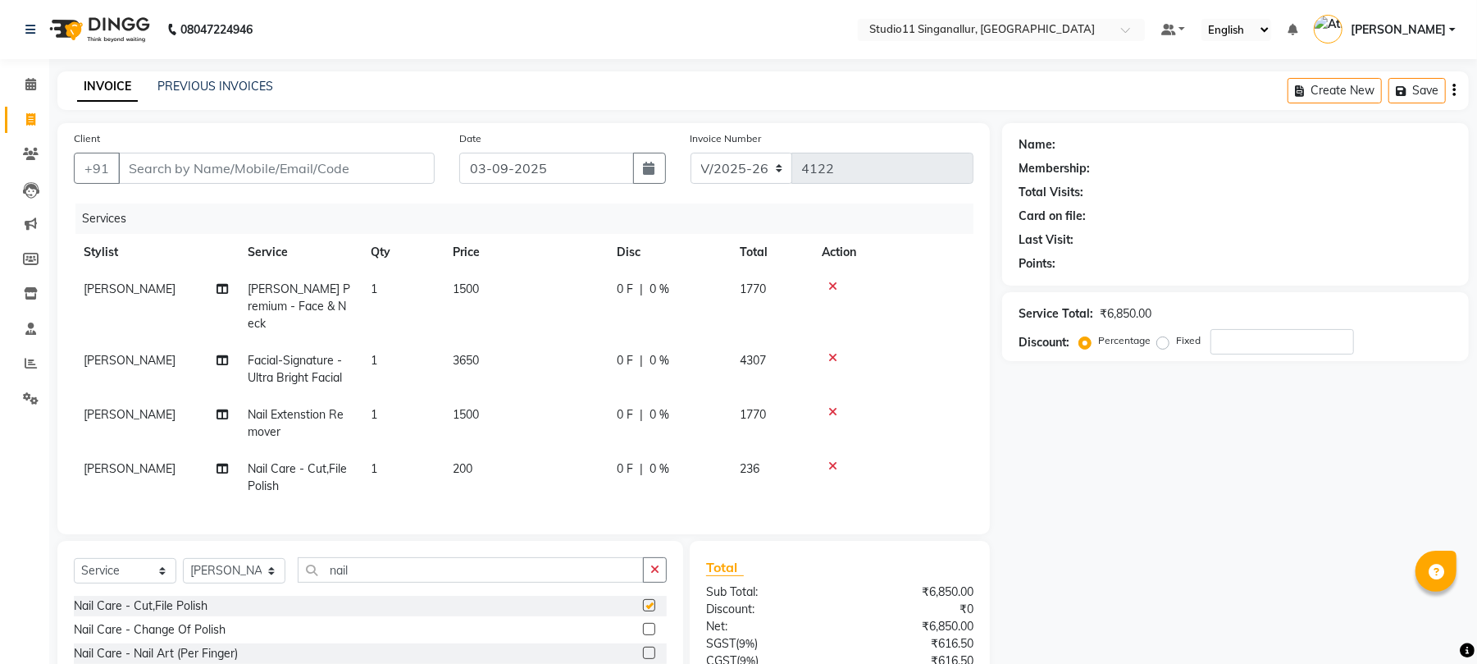
checkbox input "false"
click at [483, 459] on td "200" at bounding box center [525, 477] width 164 height 54
select select "51161"
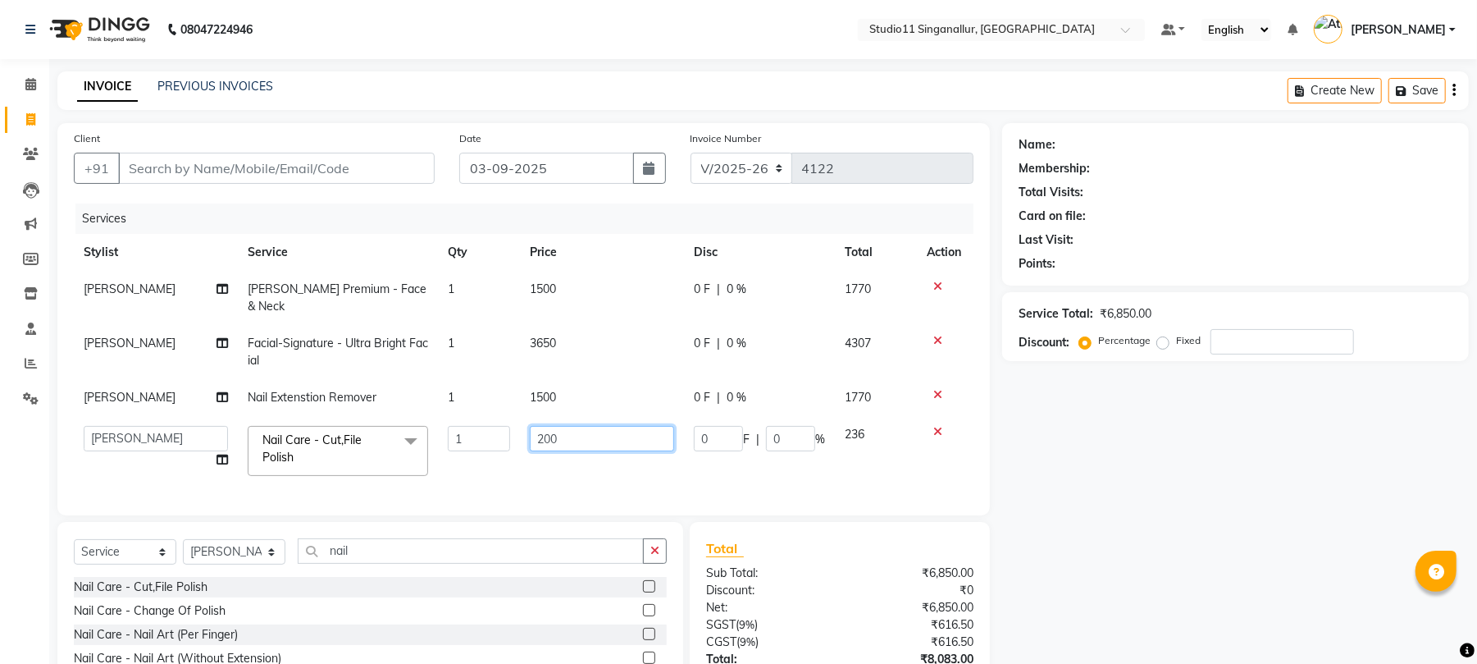
click at [577, 428] on input "200" at bounding box center [602, 438] width 144 height 25
type input "250"
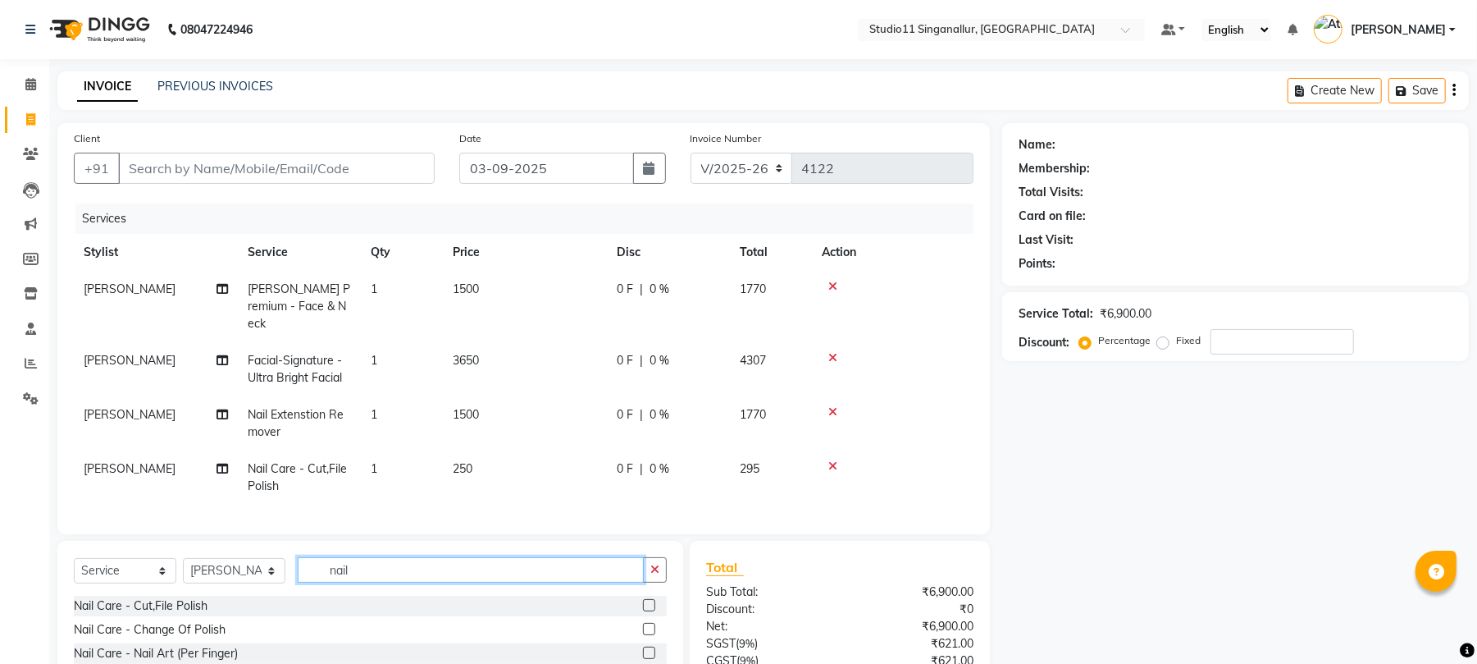
click at [454, 541] on div "Select Service Product Membership Package Voucher Prepaid Gift Card Select Styl…" at bounding box center [370, 651] width 626 height 221
click at [162, 460] on td "[PERSON_NAME]" at bounding box center [156, 477] width 164 height 54
select select "51161"
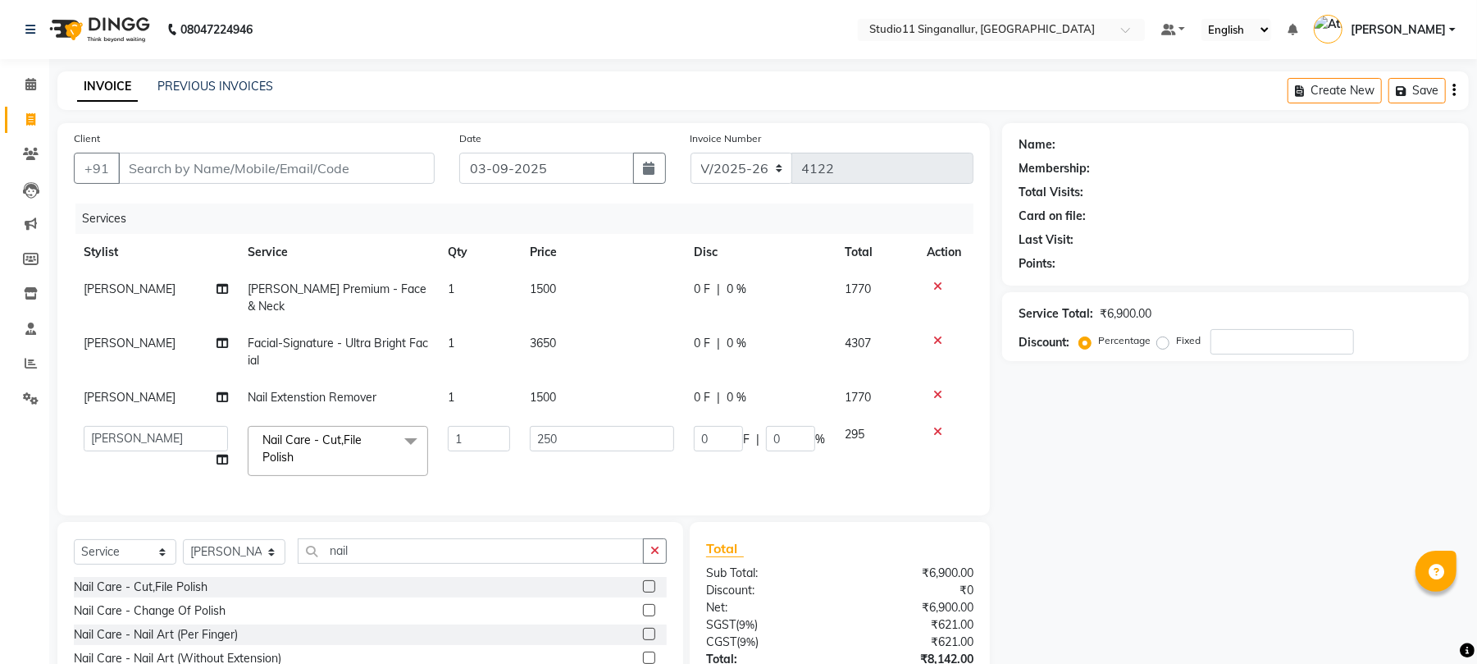
click at [176, 416] on td "akbar Athira daniel Divya Haritha kowsalya krithika narmatha pankaj Praveen s11…" at bounding box center [156, 451] width 164 height 70
click at [166, 428] on select "akbar Athira daniel Divya Haritha kowsalya krithika narmatha pankaj Praveen s11…" at bounding box center [156, 438] width 144 height 25
select select "75527"
click at [202, 379] on td "[PERSON_NAME]" at bounding box center [156, 397] width 164 height 37
select select "51161"
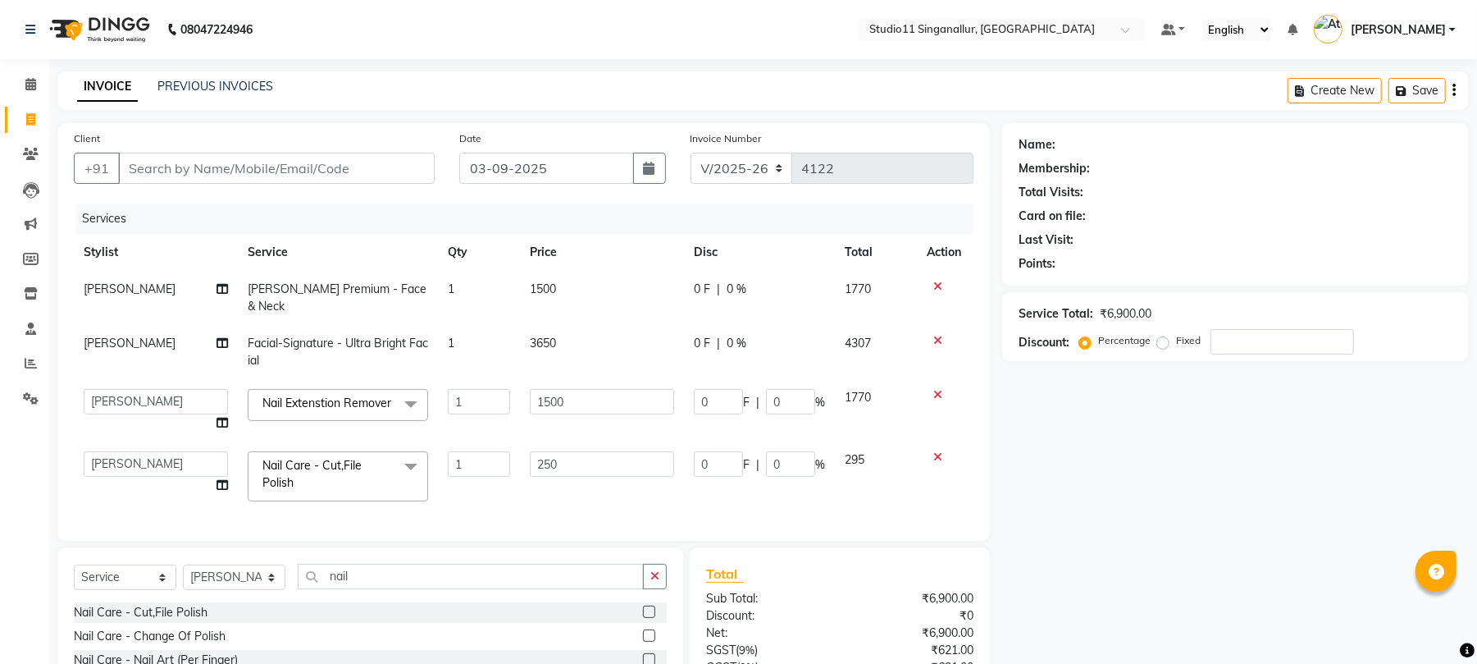
click at [202, 389] on select "akbar Athira daniel Divya Haritha kowsalya krithika narmatha pankaj Praveen s11…" at bounding box center [156, 401] width 144 height 25
select select "75527"
click at [267, 577] on select "Select Stylist [PERSON_NAME] Divya [PERSON_NAME] [PERSON_NAME] [PERSON_NAME] [P…" at bounding box center [234, 576] width 103 height 25
select select "61956"
click at [183, 572] on select "Select Stylist [PERSON_NAME] Divya [PERSON_NAME] [PERSON_NAME] [PERSON_NAME] [P…" at bounding box center [234, 576] width 103 height 25
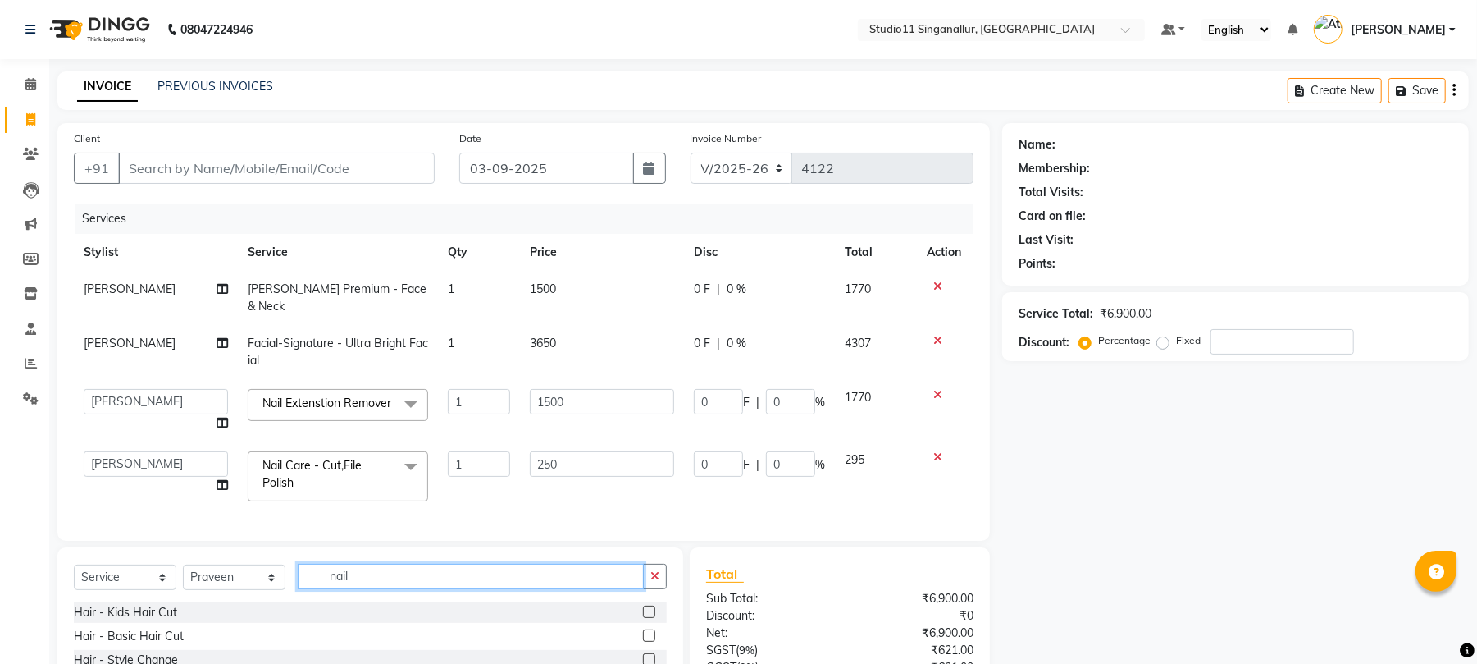
click at [358, 582] on input "nail" at bounding box center [471, 575] width 346 height 25
click at [356, 582] on input "nail" at bounding box center [471, 575] width 346 height 25
type input "n"
type input "anti"
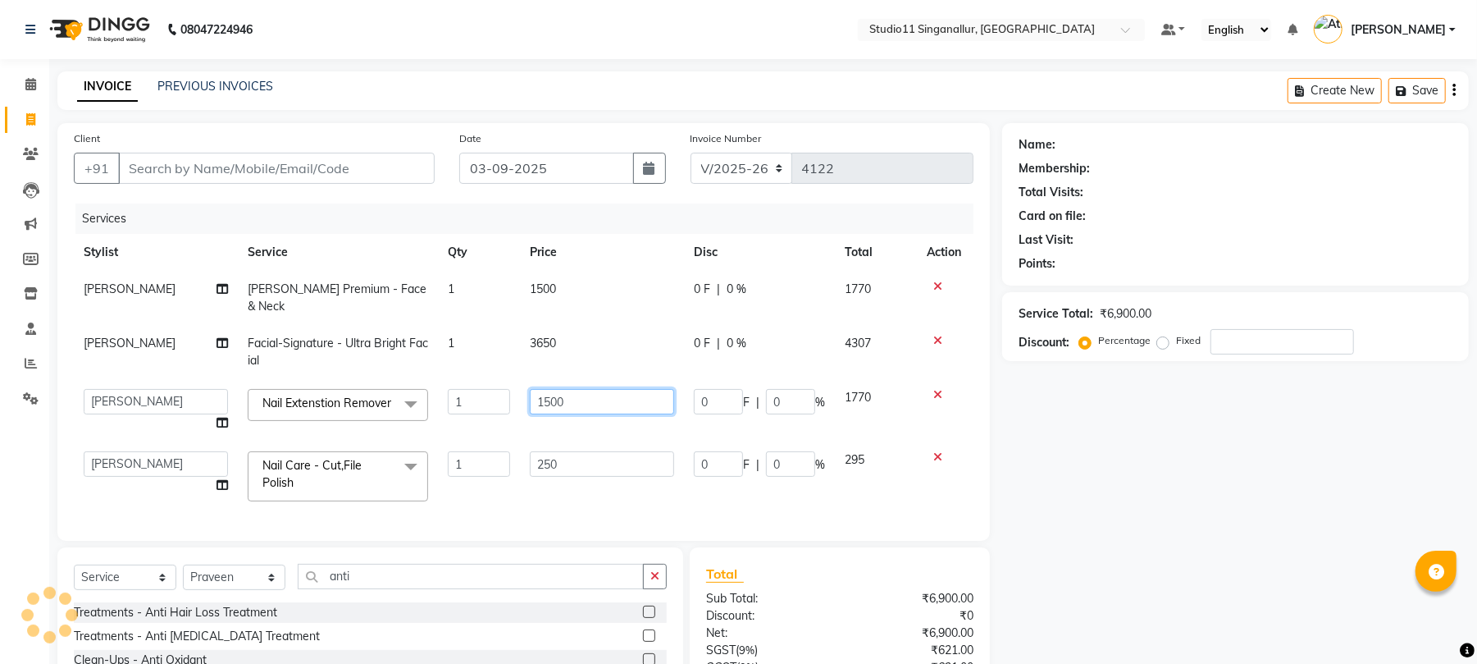
click at [566, 389] on input "1500" at bounding box center [602, 401] width 144 height 25
click at [553, 389] on input "1500" at bounding box center [602, 401] width 144 height 25
click at [562, 389] on input "1500" at bounding box center [602, 401] width 144 height 25
click at [561, 389] on input "1500" at bounding box center [602, 401] width 144 height 25
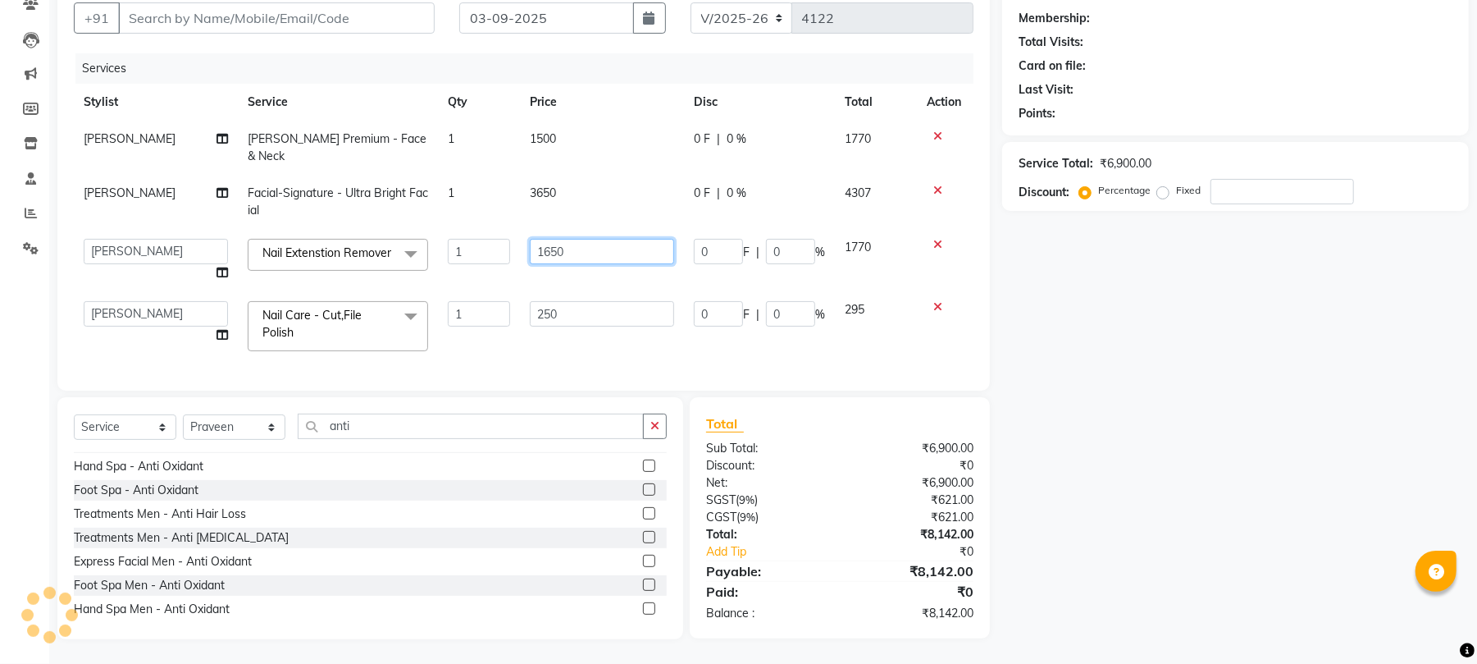
scroll to position [73, 0]
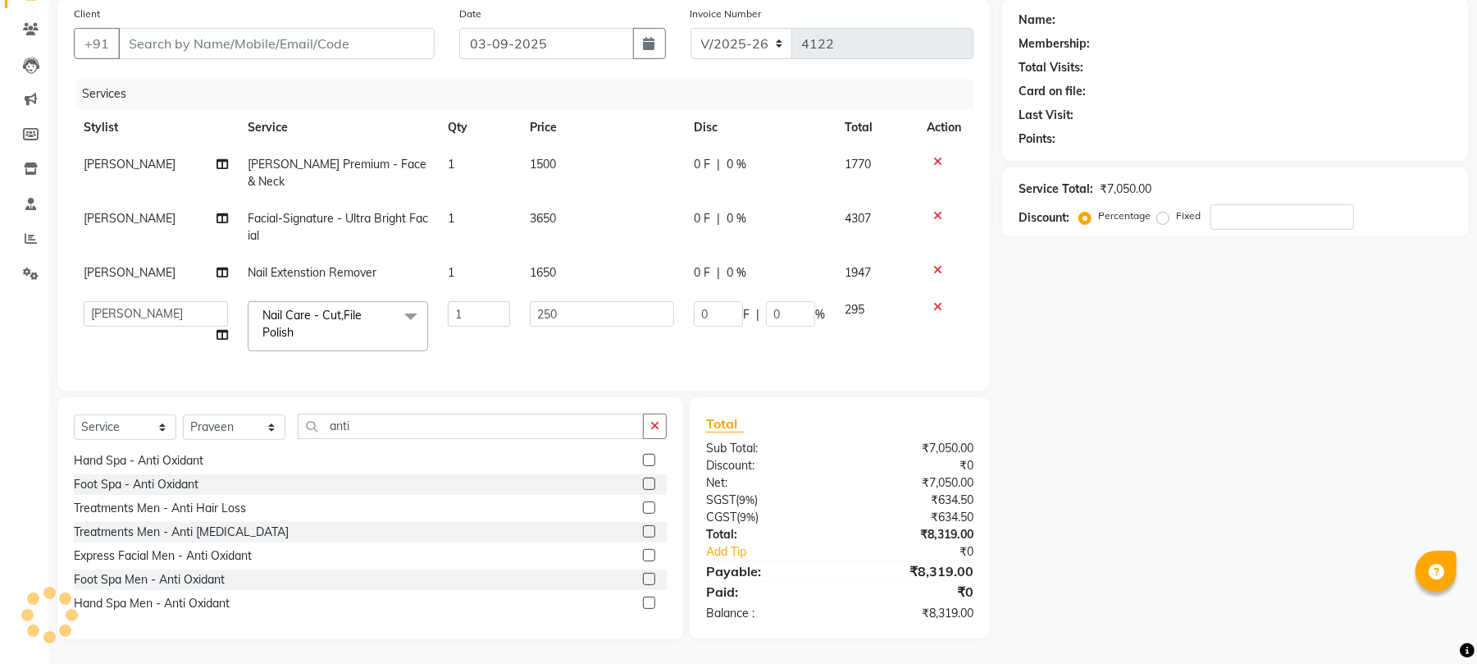
click at [643, 605] on label at bounding box center [649, 602] width 12 height 12
click at [643, 605] on input "checkbox" at bounding box center [648, 603] width 11 height 11
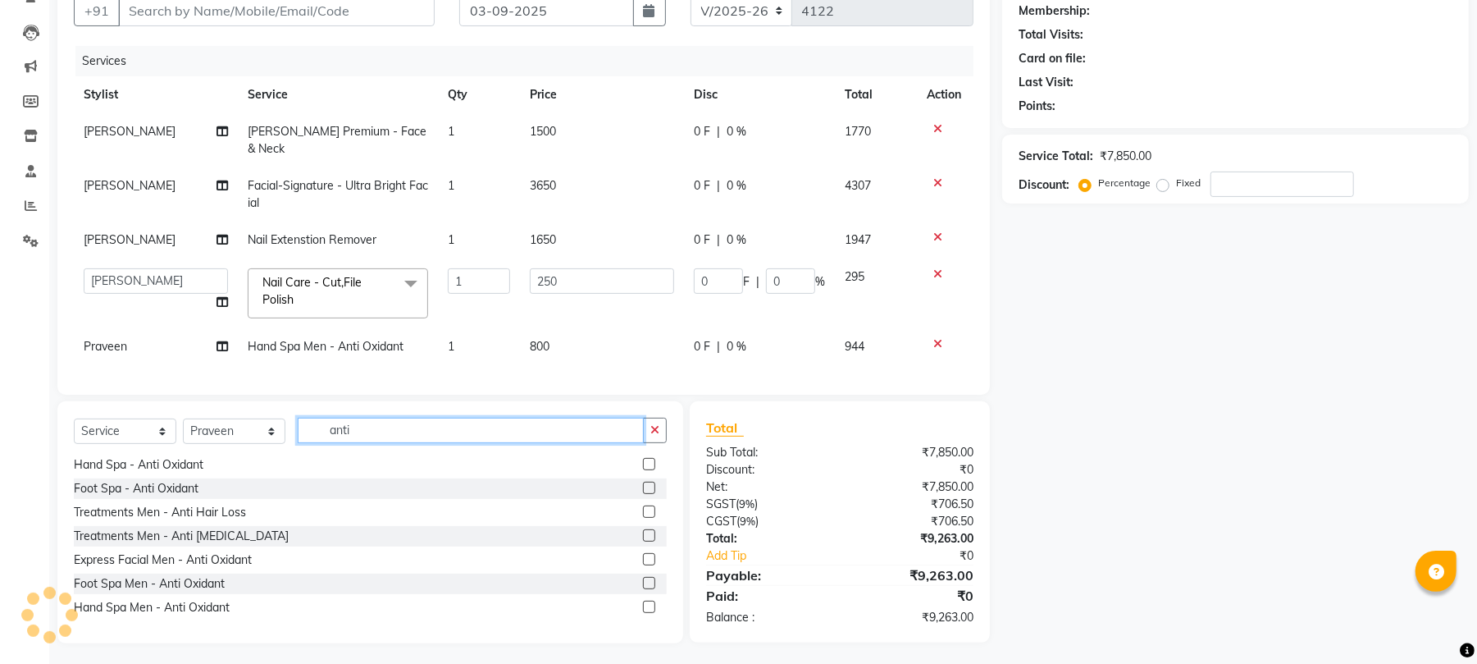
click at [364, 433] on input "anti" at bounding box center [471, 429] width 346 height 25
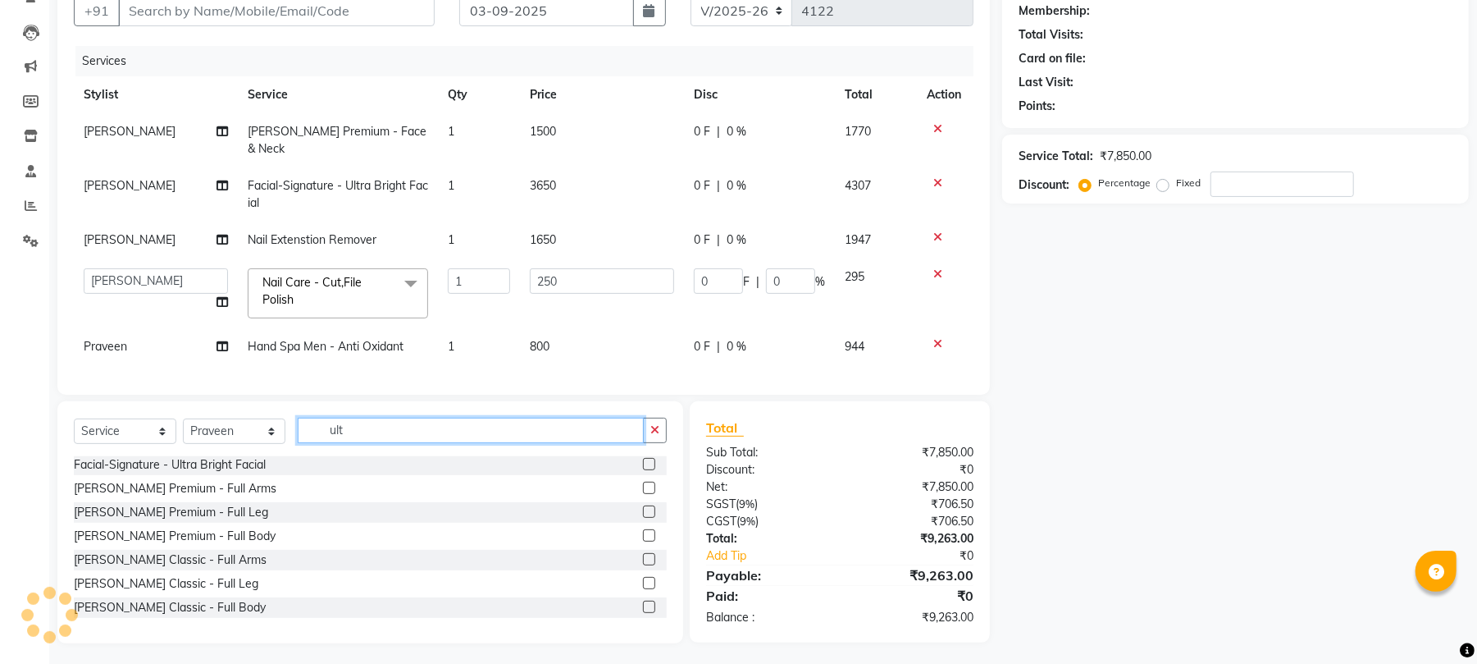
scroll to position [0, 0]
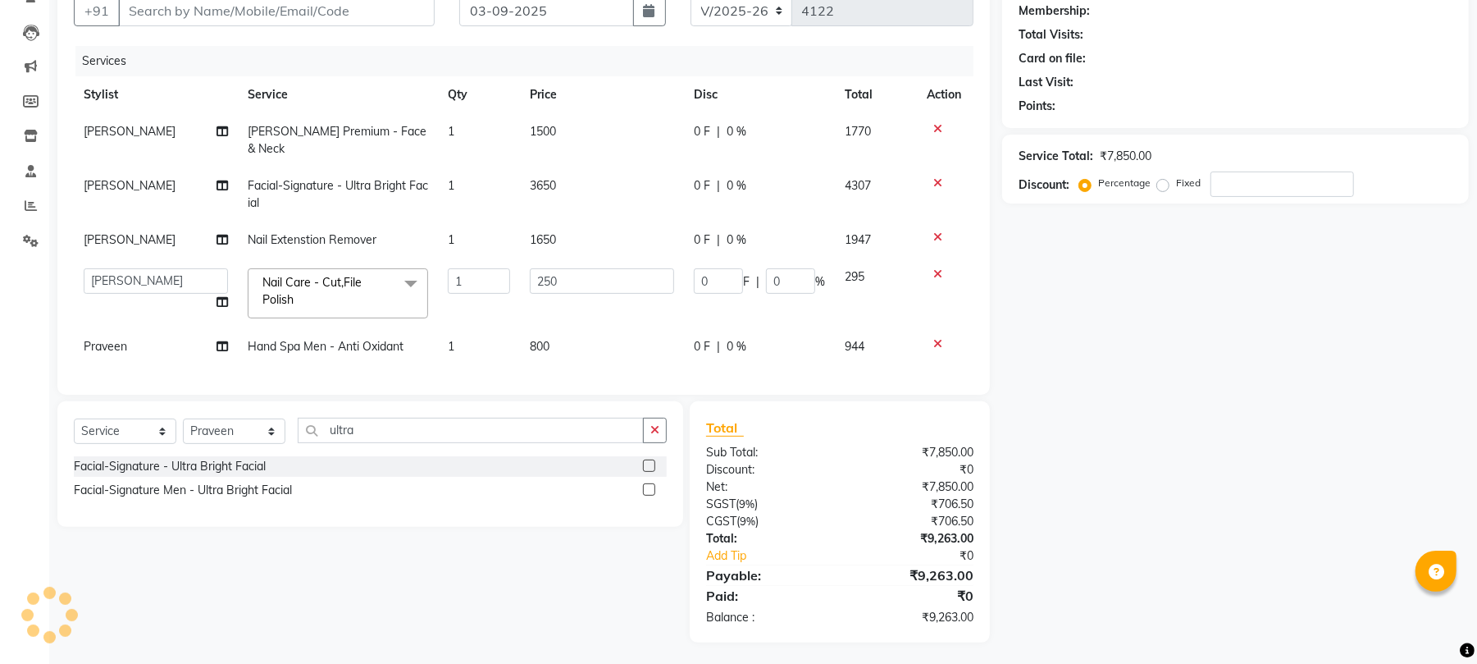
click at [651, 490] on label at bounding box center [649, 489] width 12 height 12
click at [651, 490] on input "checkbox" at bounding box center [648, 490] width 11 height 11
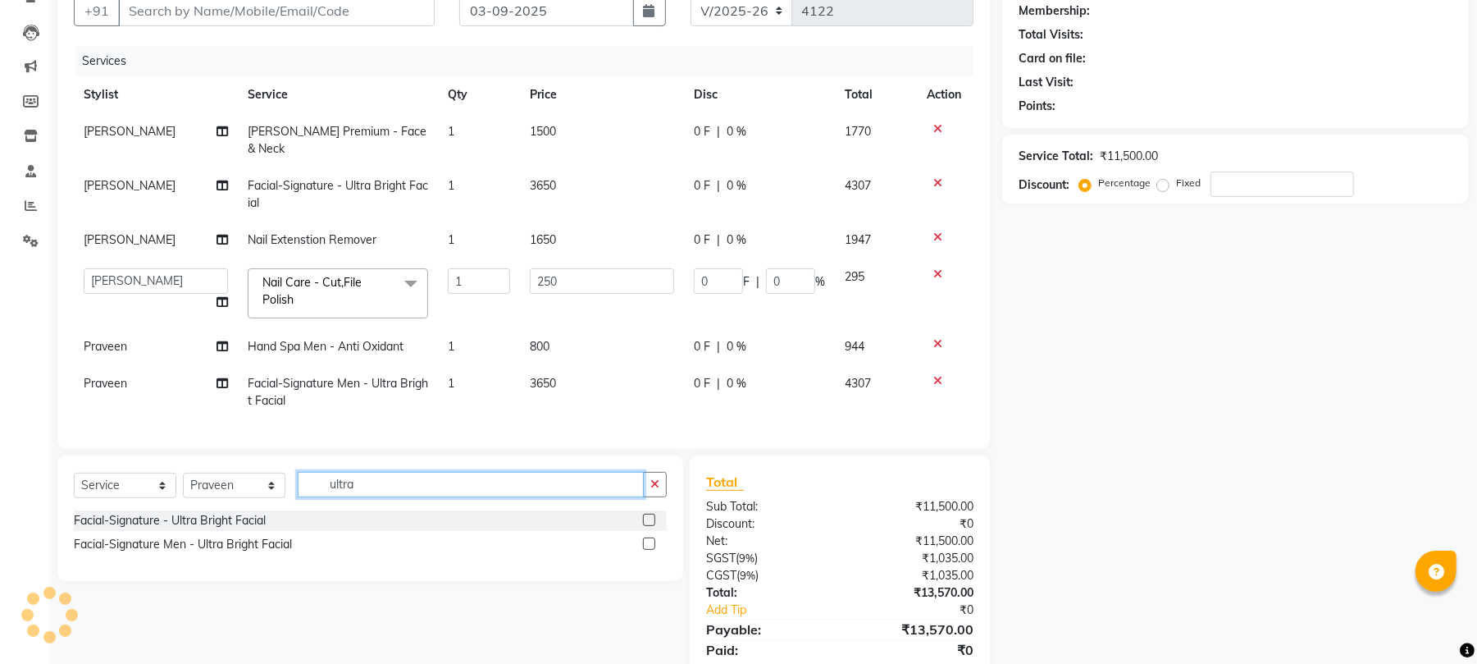
click at [353, 481] on input "ultra" at bounding box center [471, 484] width 346 height 25
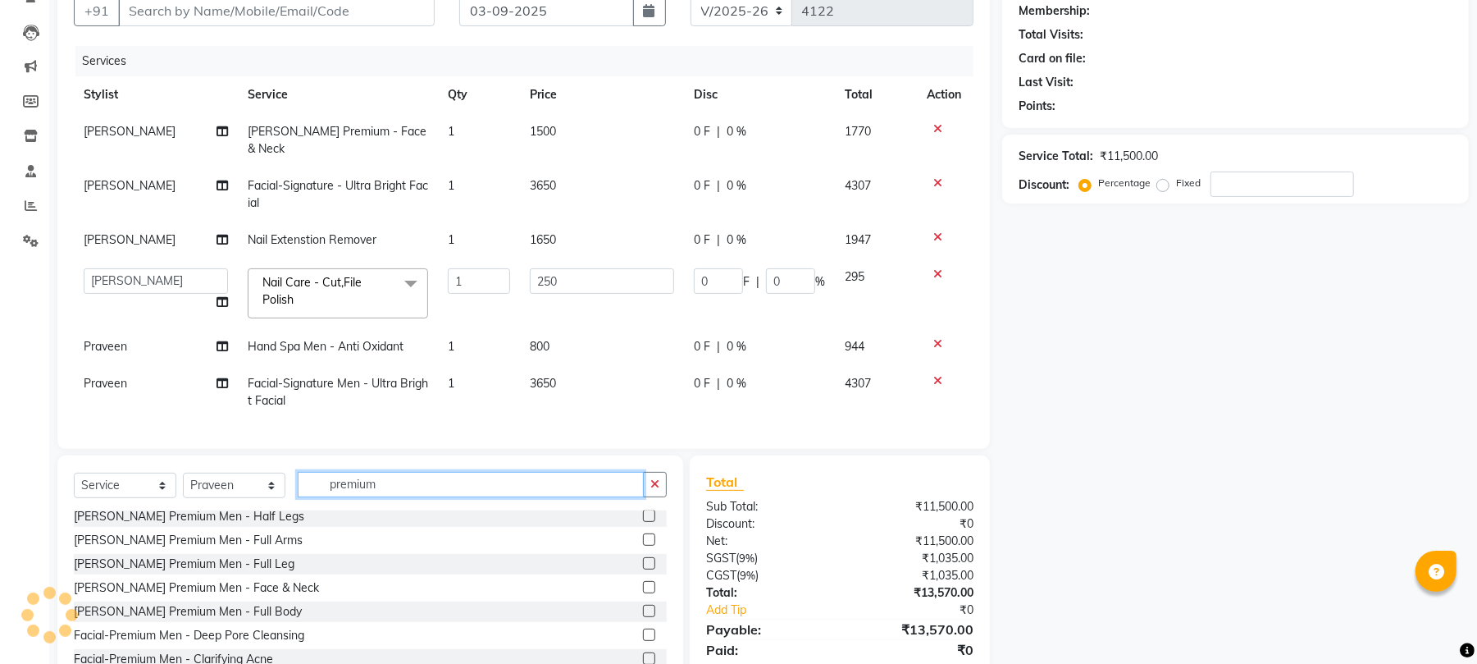
scroll to position [328, 0]
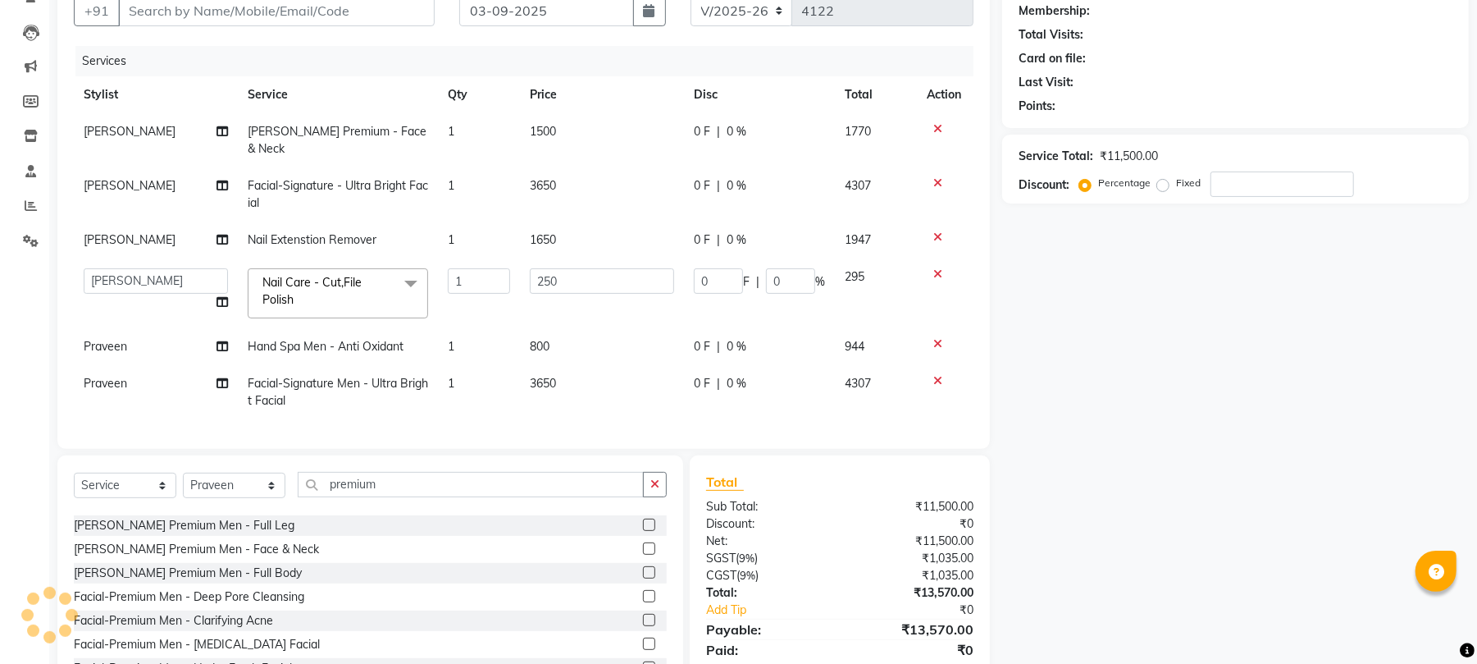
click at [643, 551] on label at bounding box center [649, 548] width 12 height 12
click at [643, 551] on input "checkbox" at bounding box center [648, 549] width 11 height 11
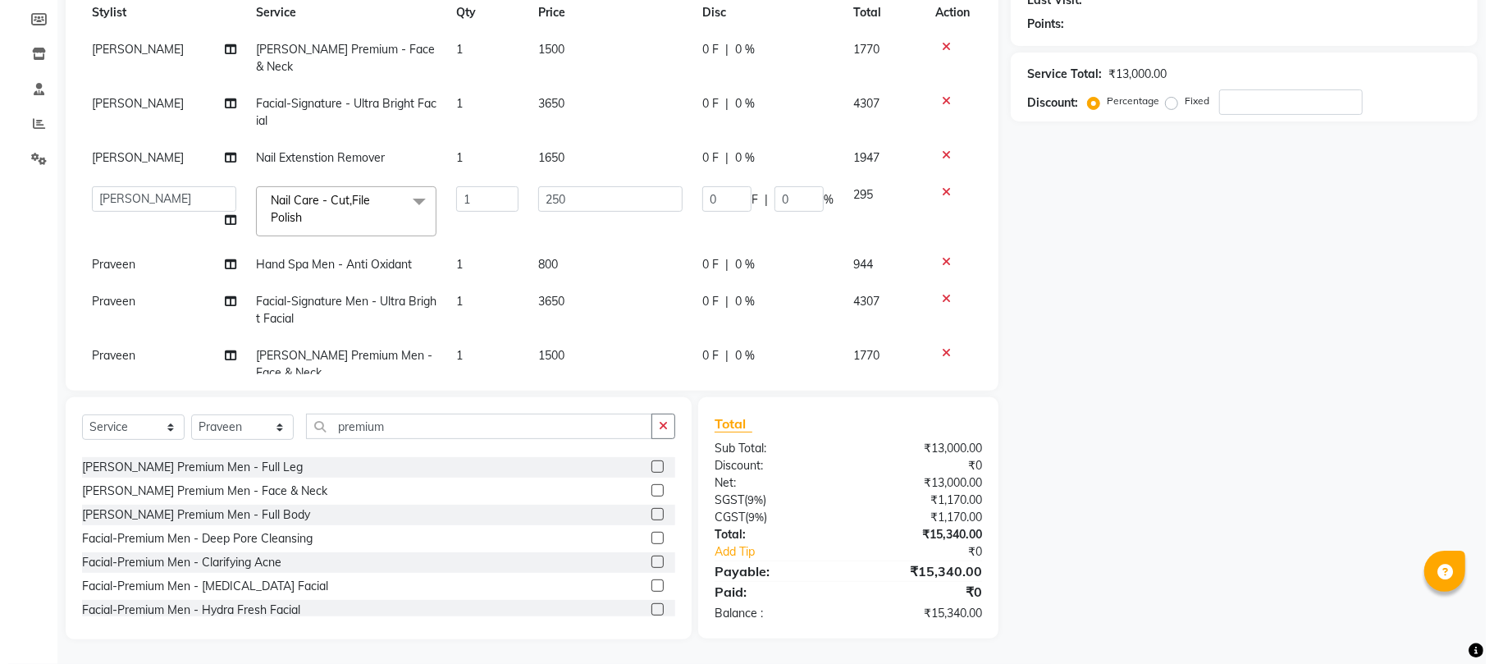
scroll to position [0, 0]
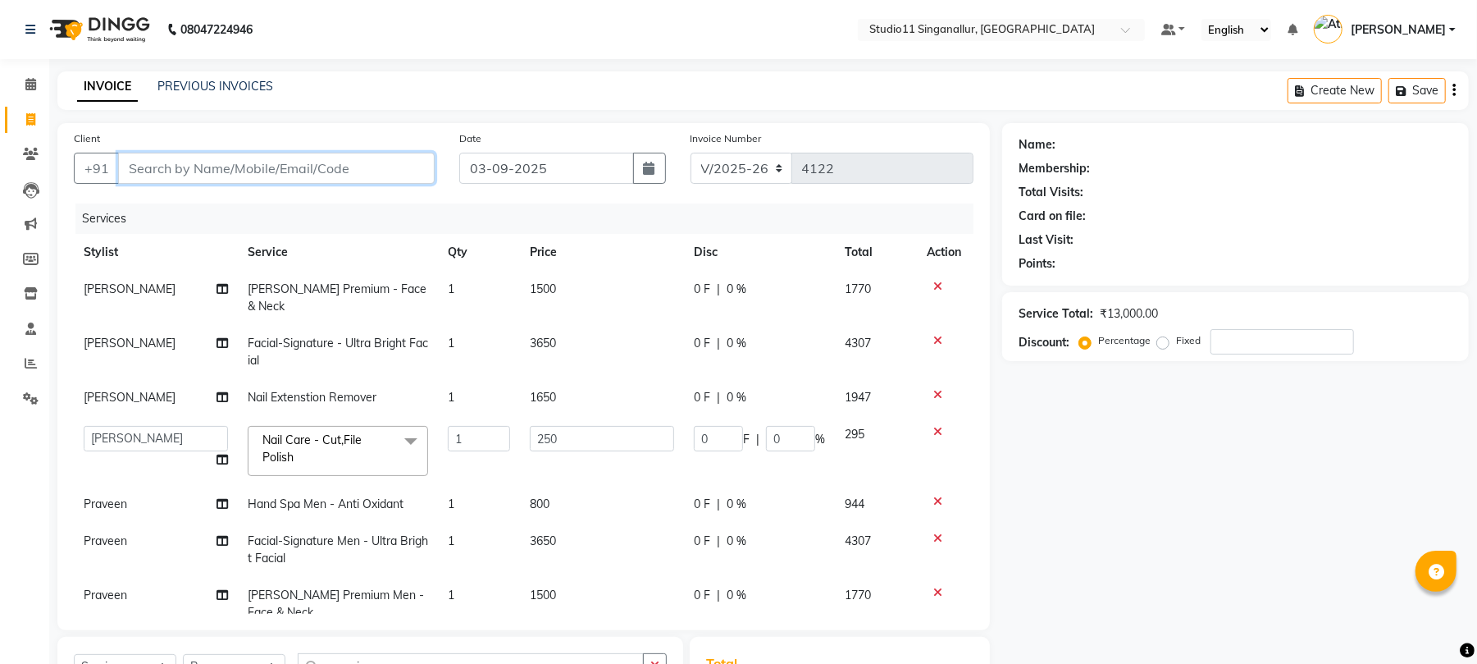
click at [188, 166] on input "Client" at bounding box center [276, 168] width 317 height 31
click at [389, 166] on span "Add Client" at bounding box center [392, 168] width 65 height 16
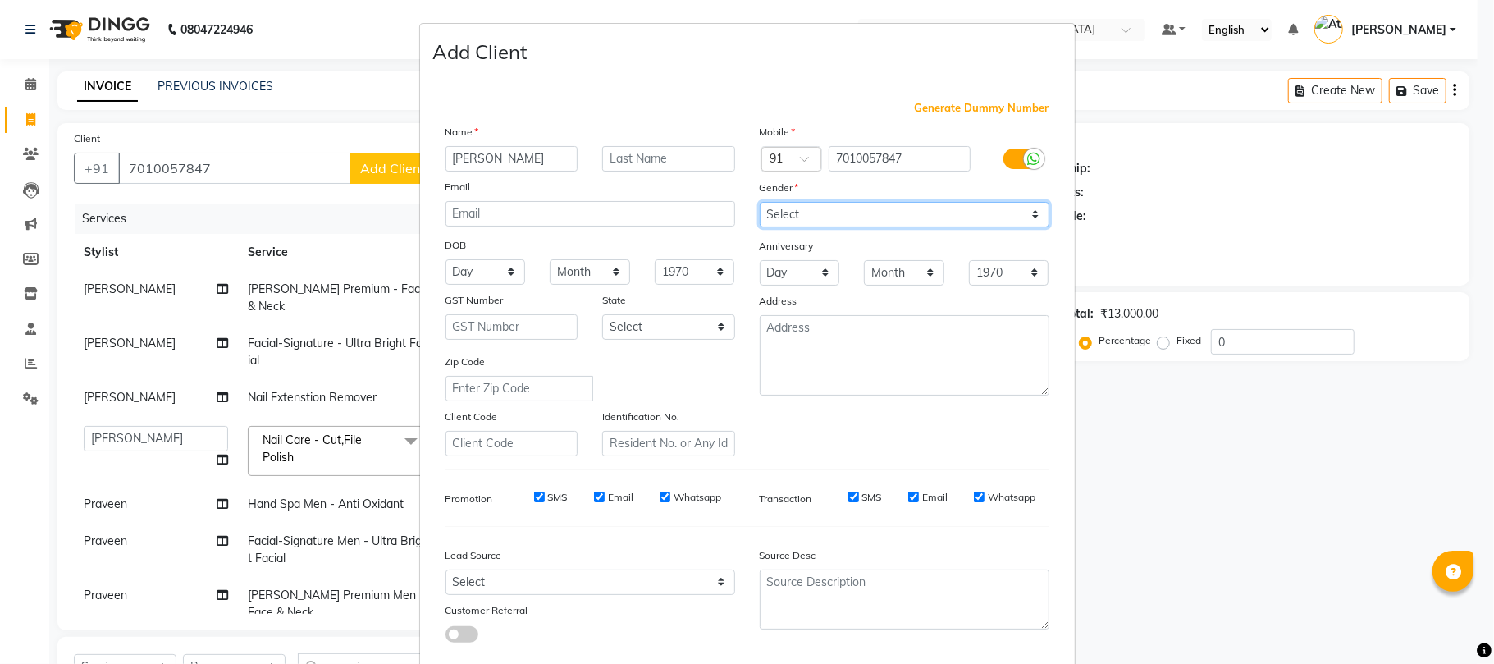
drag, startPoint x: 822, startPoint y: 214, endPoint x: 814, endPoint y: 225, distance: 13.5
click at [822, 214] on select "Select Male Female Other Prefer Not To Say" at bounding box center [905, 214] width 290 height 25
click at [760, 202] on select "Select Male Female Other Prefer Not To Say" at bounding box center [905, 214] width 290 height 25
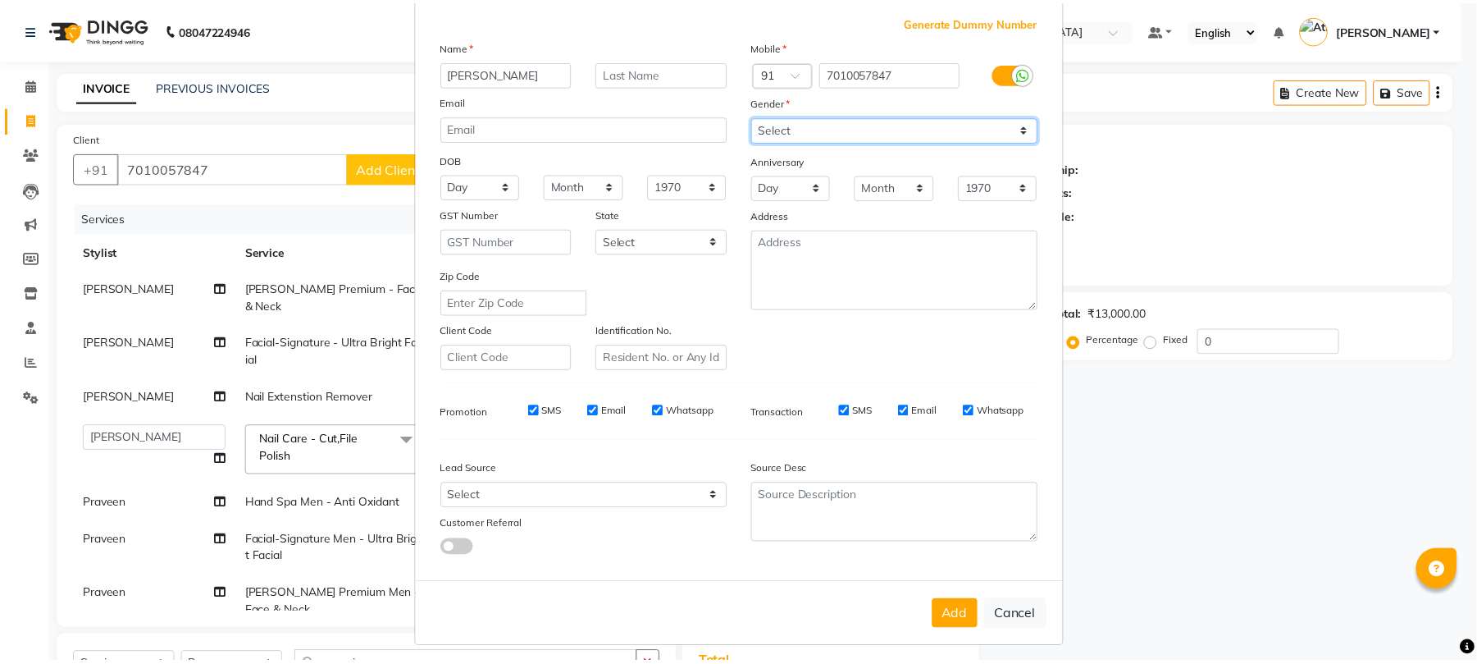
scroll to position [89, 0]
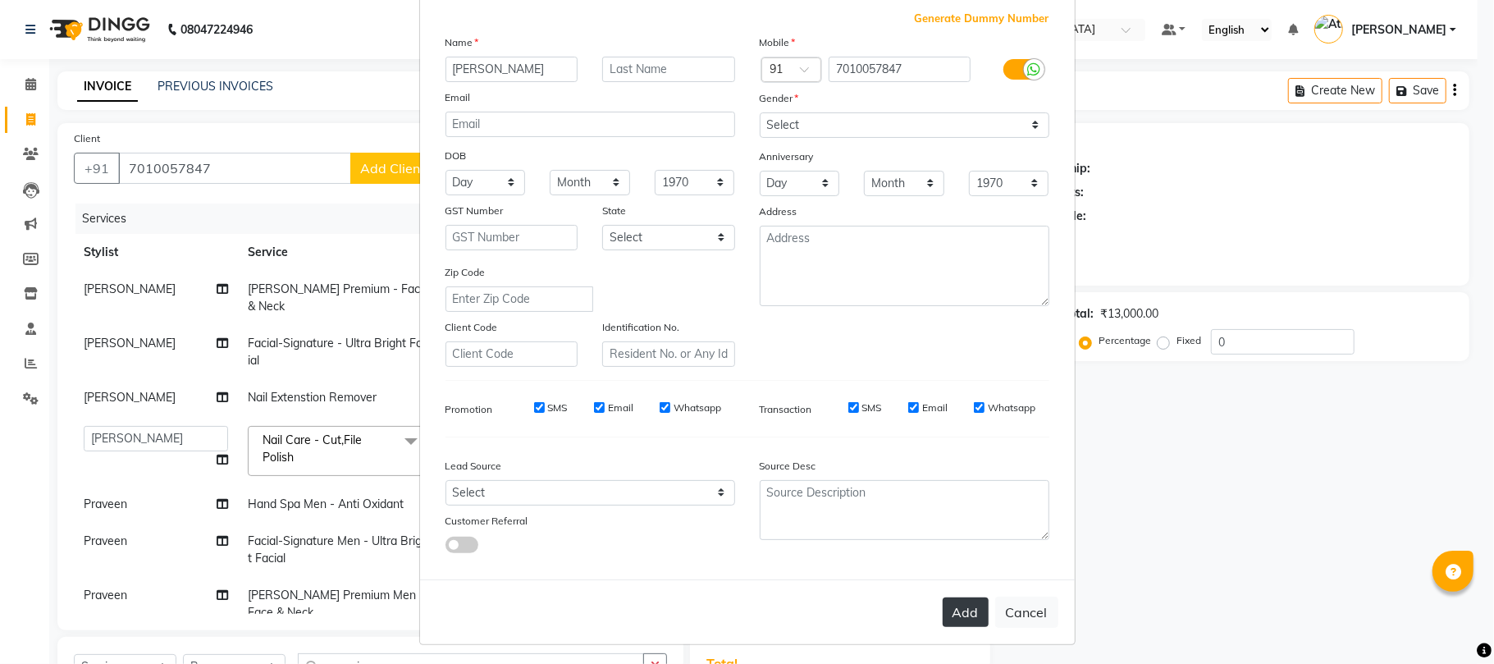
click at [953, 612] on button "Add" at bounding box center [965, 612] width 46 height 30
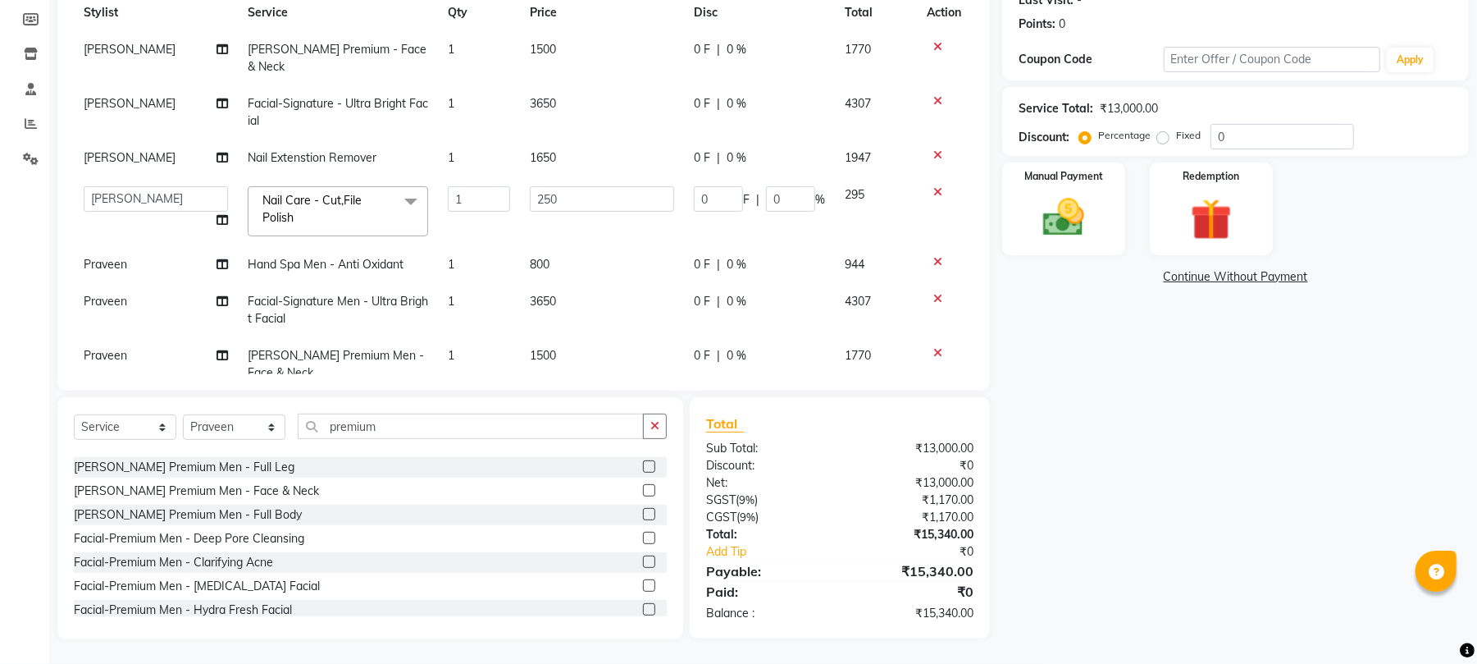
scroll to position [30, 0]
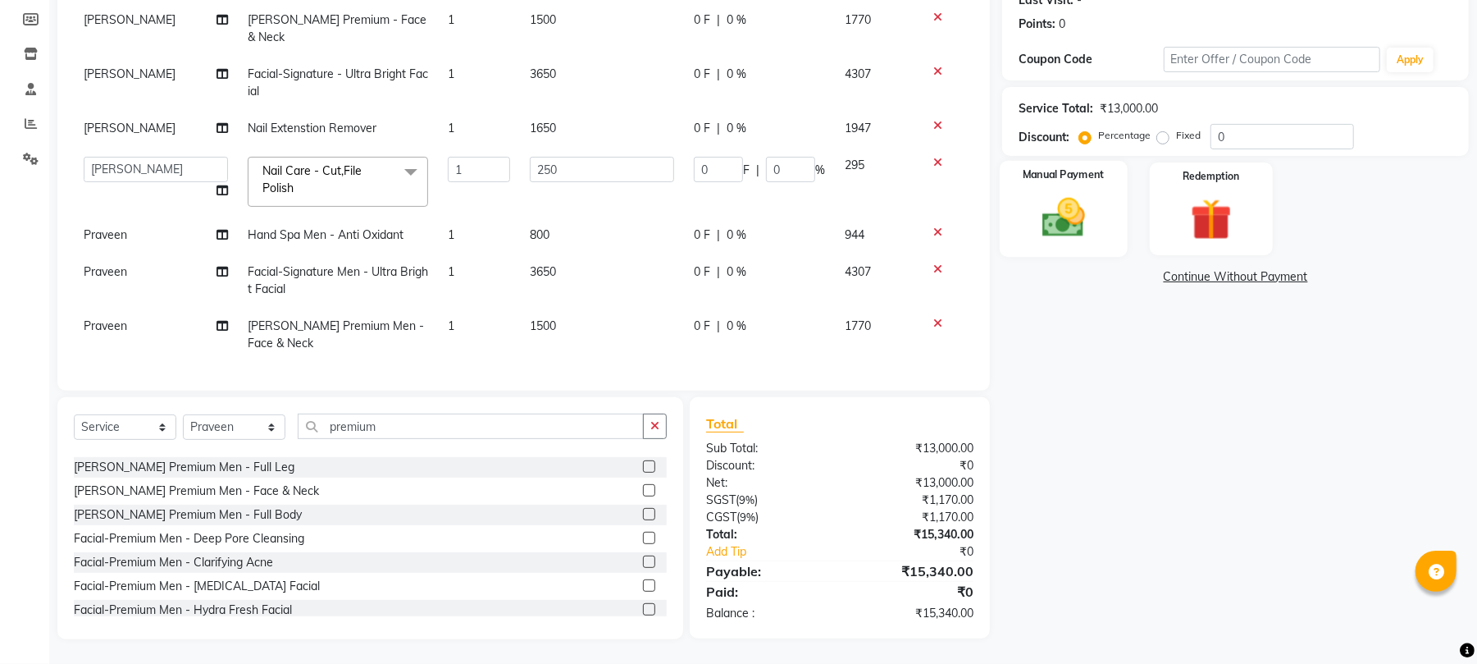
click at [1083, 211] on img at bounding box center [1064, 218] width 71 height 50
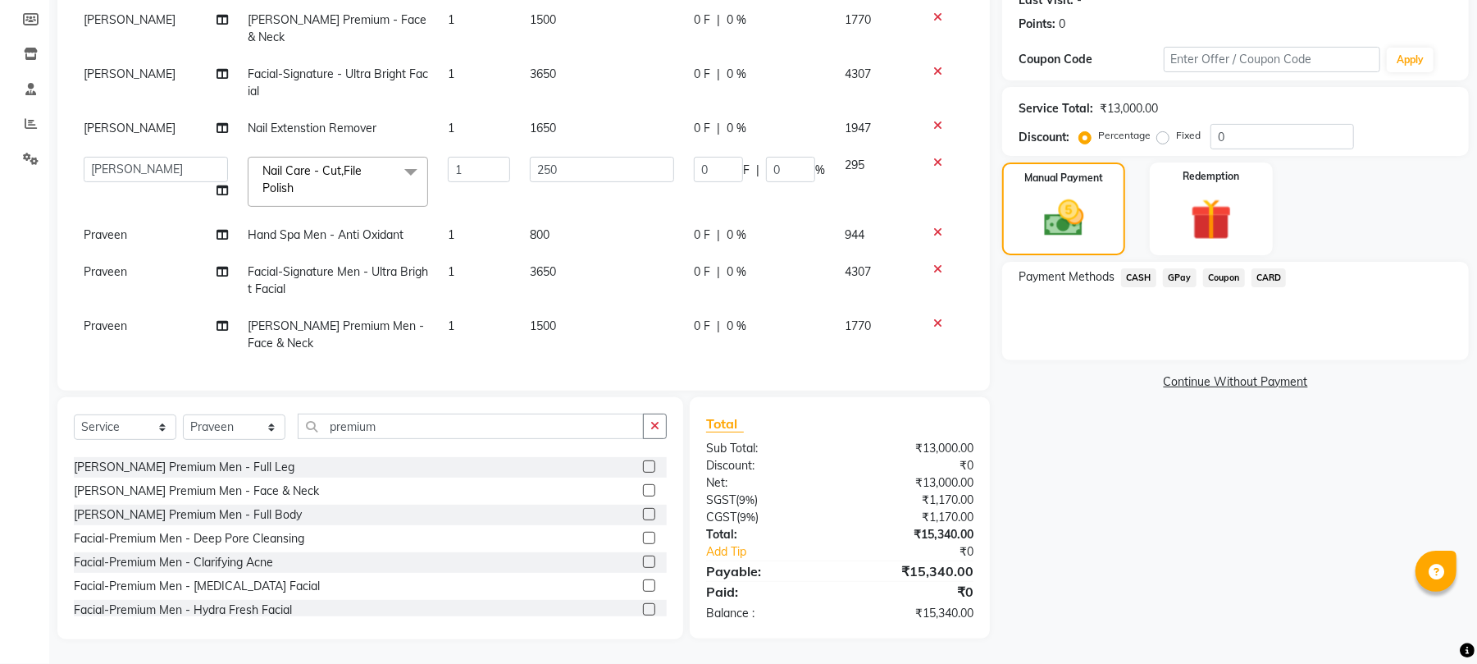
click at [1179, 276] on span "GPay" at bounding box center [1180, 277] width 34 height 19
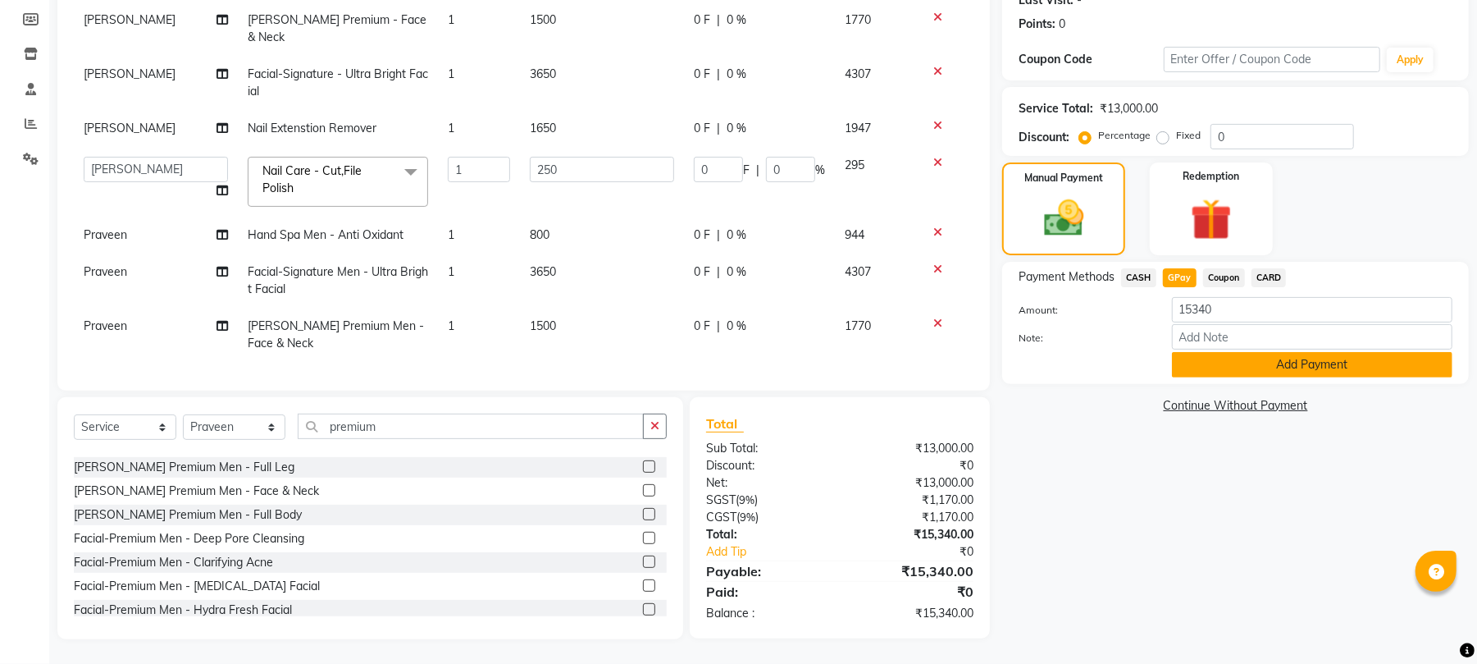
click at [1188, 359] on button "Add Payment" at bounding box center [1312, 364] width 281 height 25
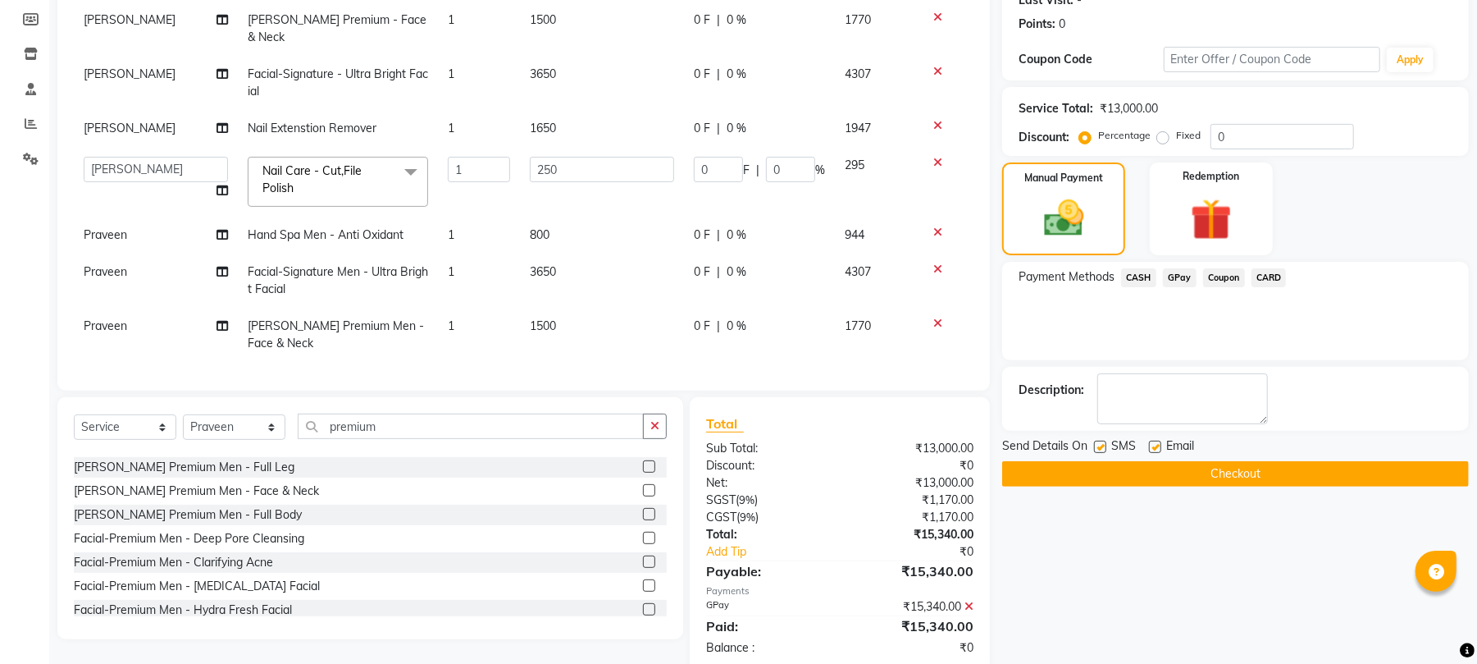
click at [1097, 441] on label at bounding box center [1100, 446] width 12 height 12
click at [1097, 442] on input "checkbox" at bounding box center [1099, 447] width 11 height 11
click at [1155, 444] on label at bounding box center [1155, 446] width 12 height 12
click at [1155, 444] on input "checkbox" at bounding box center [1154, 447] width 11 height 11
click at [1155, 466] on button "Checkout" at bounding box center [1235, 473] width 467 height 25
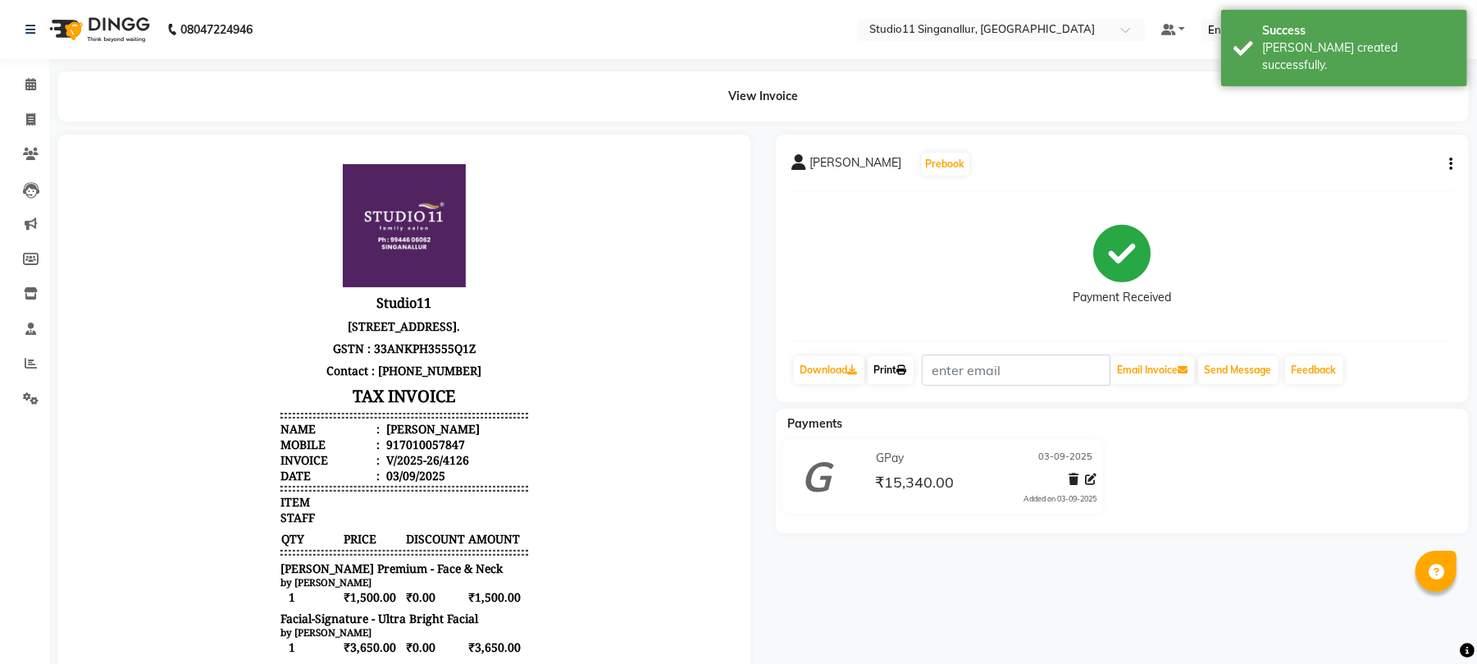
click at [896, 382] on link "Print" at bounding box center [891, 370] width 46 height 28
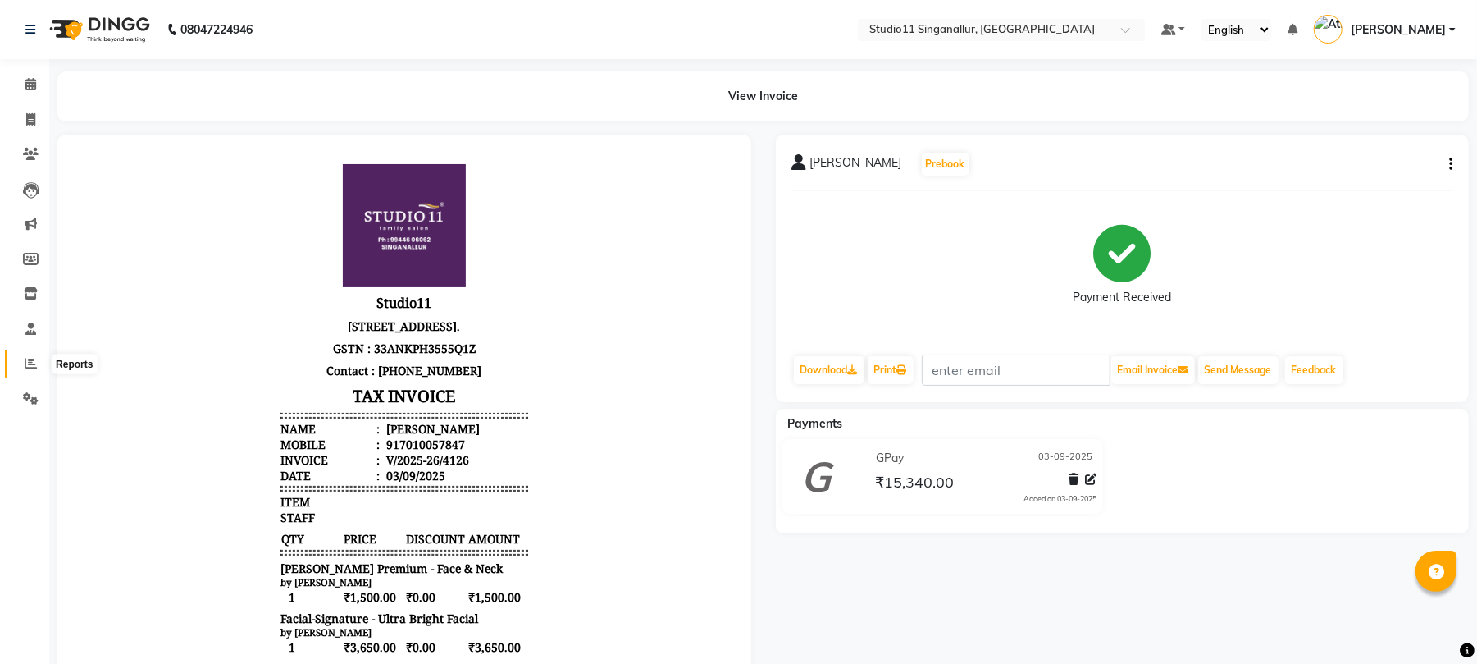
click at [30, 368] on icon at bounding box center [31, 363] width 12 height 12
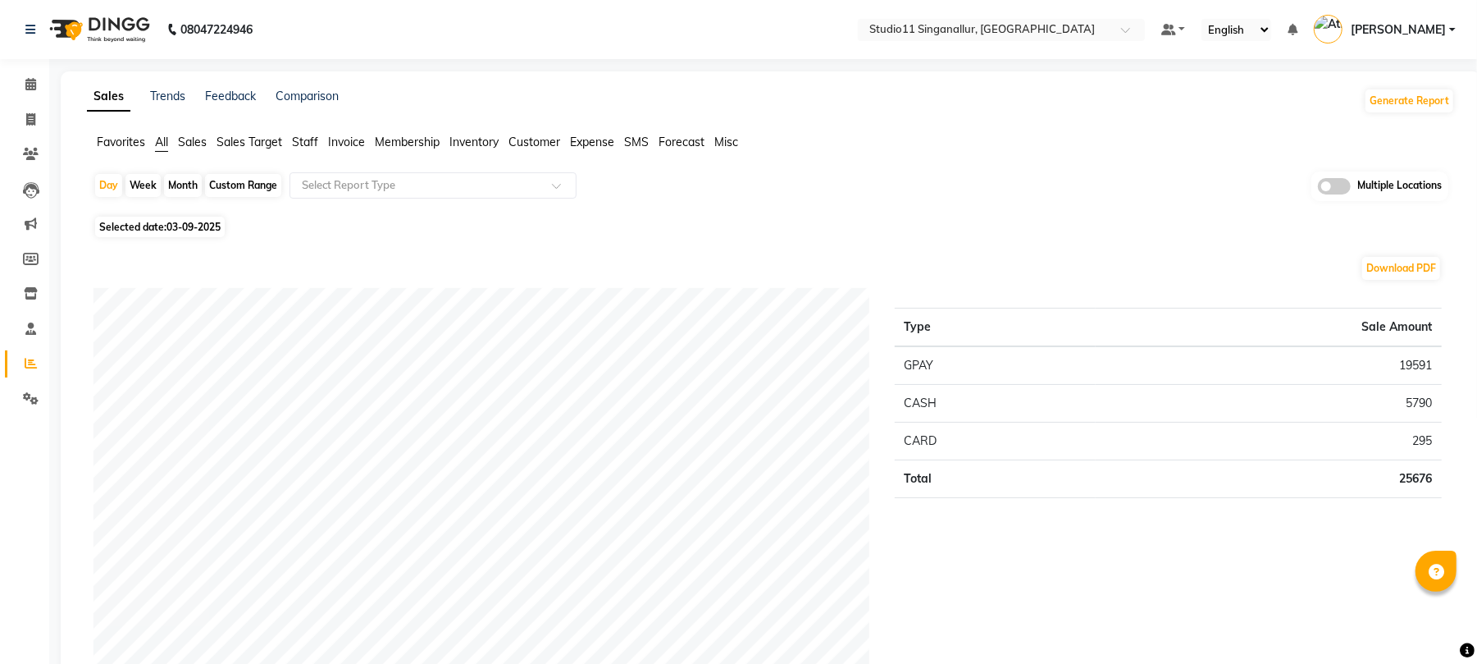
click at [310, 142] on span "Staff" at bounding box center [305, 142] width 26 height 15
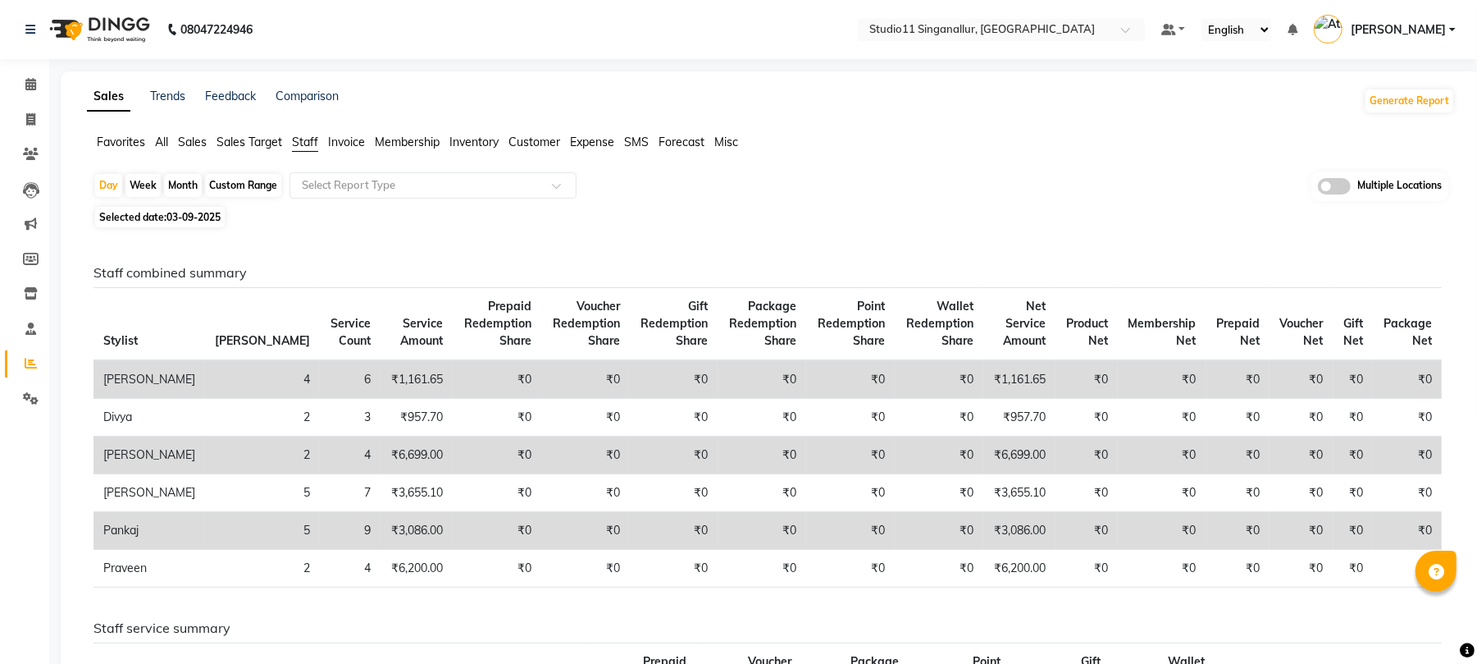
click at [182, 181] on div "Month" at bounding box center [183, 185] width 38 height 23
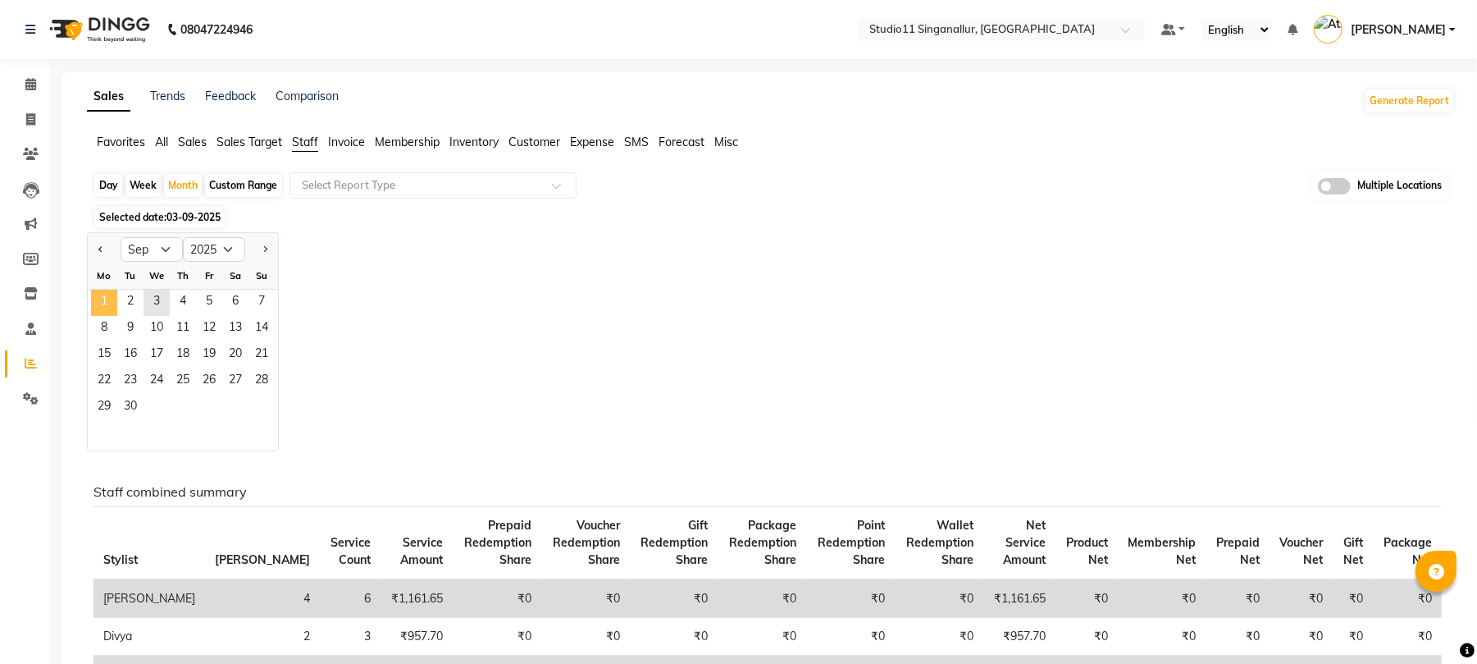
click at [105, 305] on span "1" at bounding box center [104, 303] width 26 height 26
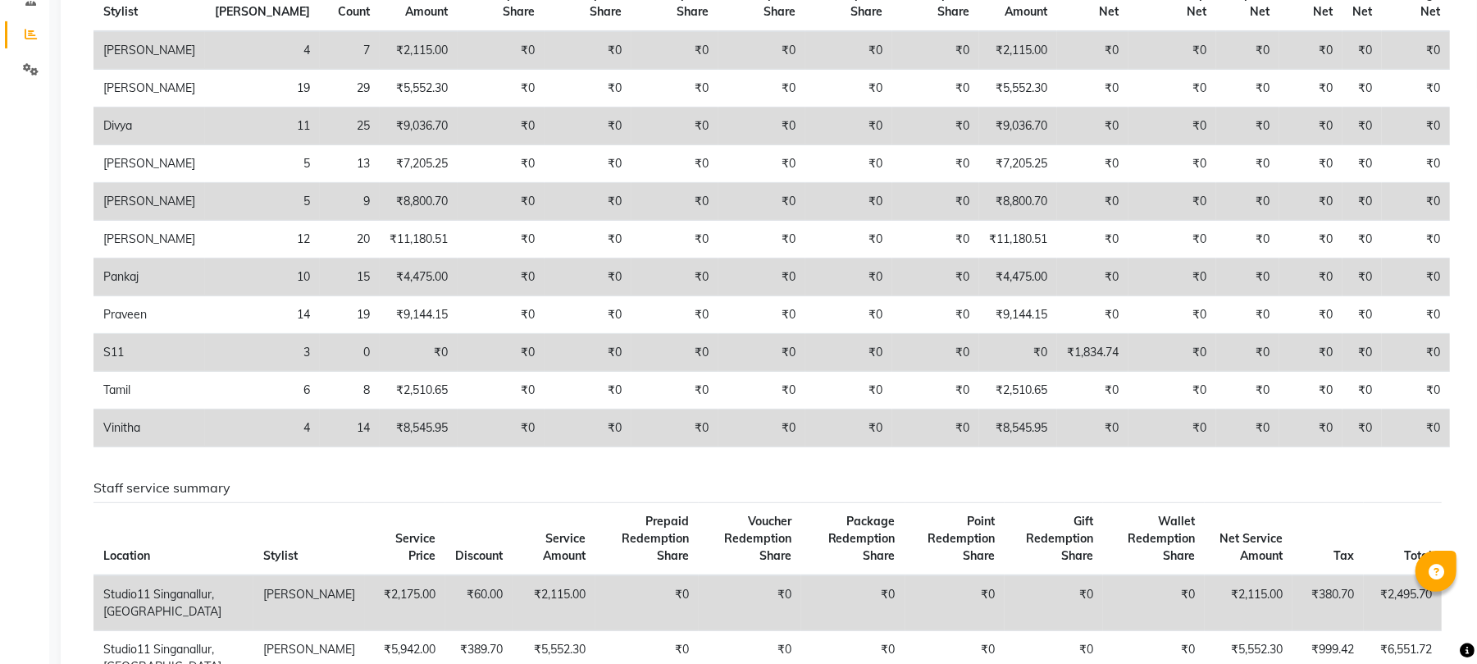
scroll to position [328, 0]
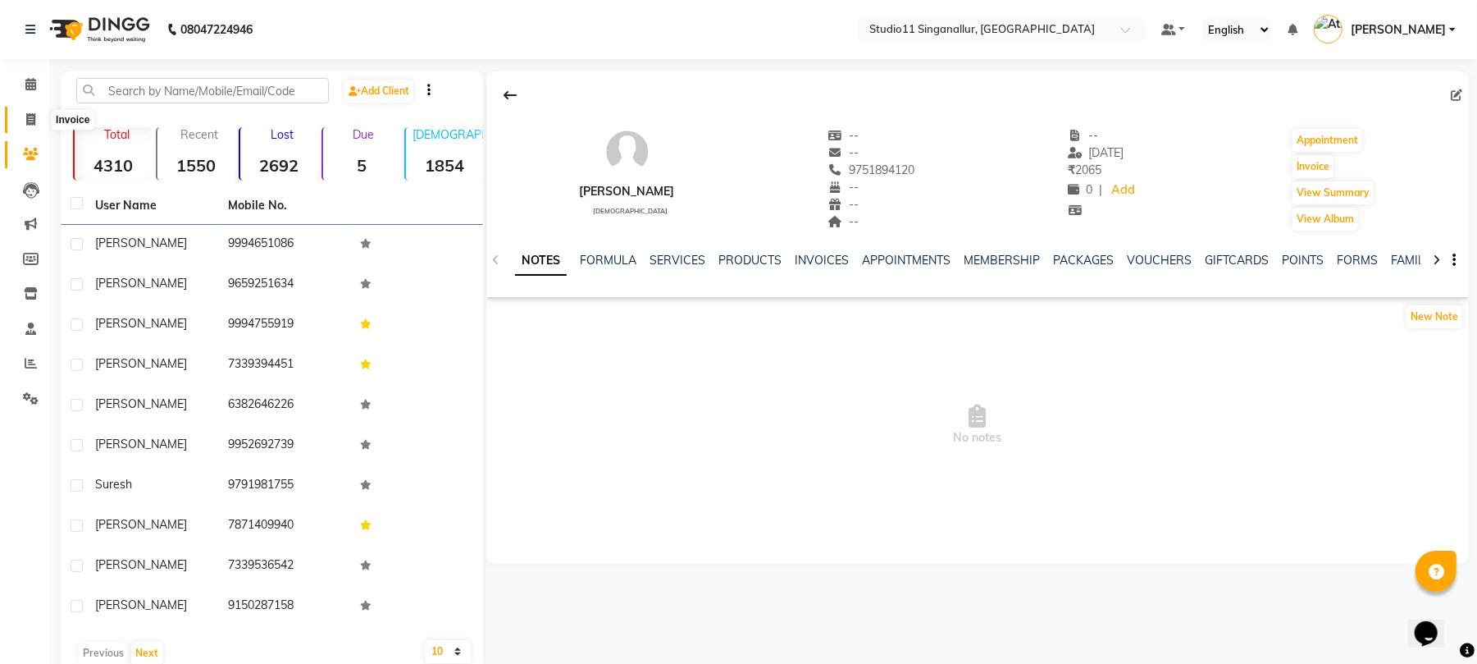
click at [26, 116] on icon at bounding box center [30, 119] width 9 height 12
select select "service"
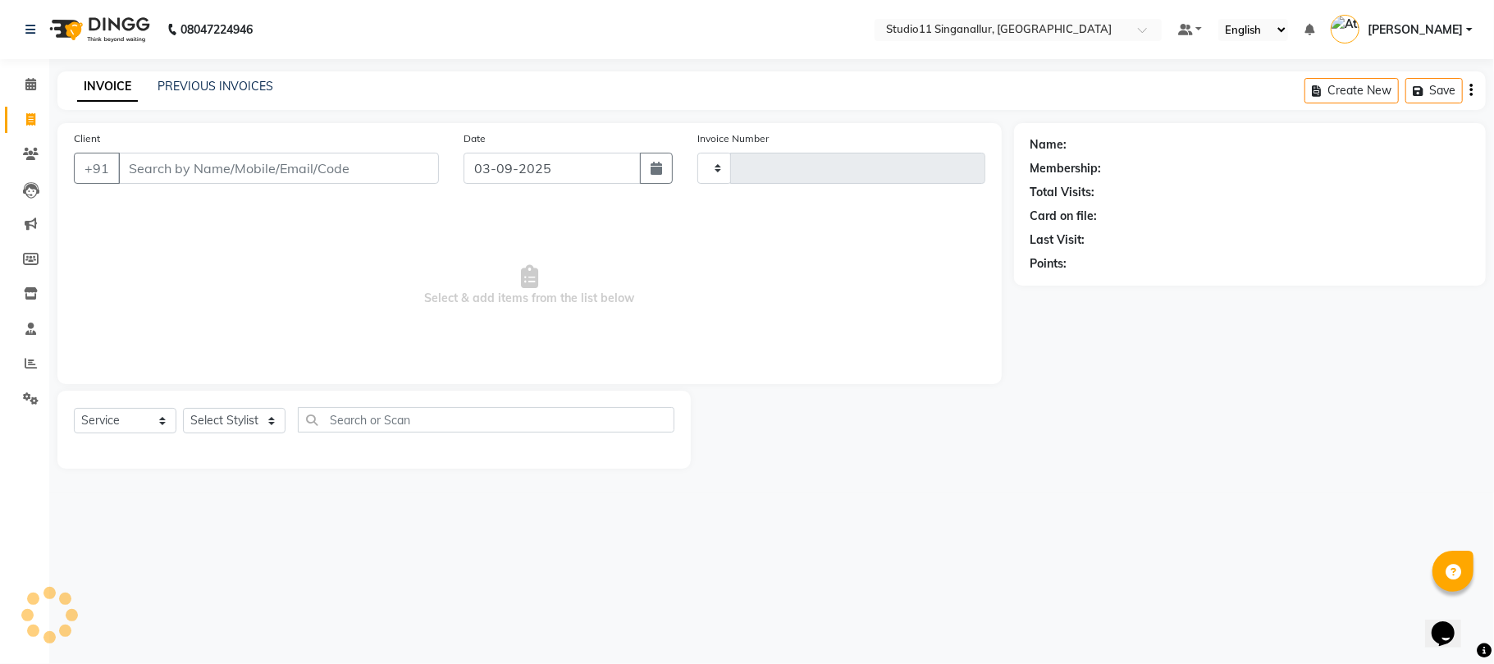
type input "4117"
select select "6616"
click at [221, 413] on select "Select Stylist akbar Athira daniel Divya Haritha kowsalya krithika narmatha pan…" at bounding box center [234, 420] width 103 height 25
select select "51051"
click at [183, 408] on select "Select Stylist akbar Athira daniel Divya Haritha kowsalya krithika narmatha pan…" at bounding box center [234, 420] width 103 height 25
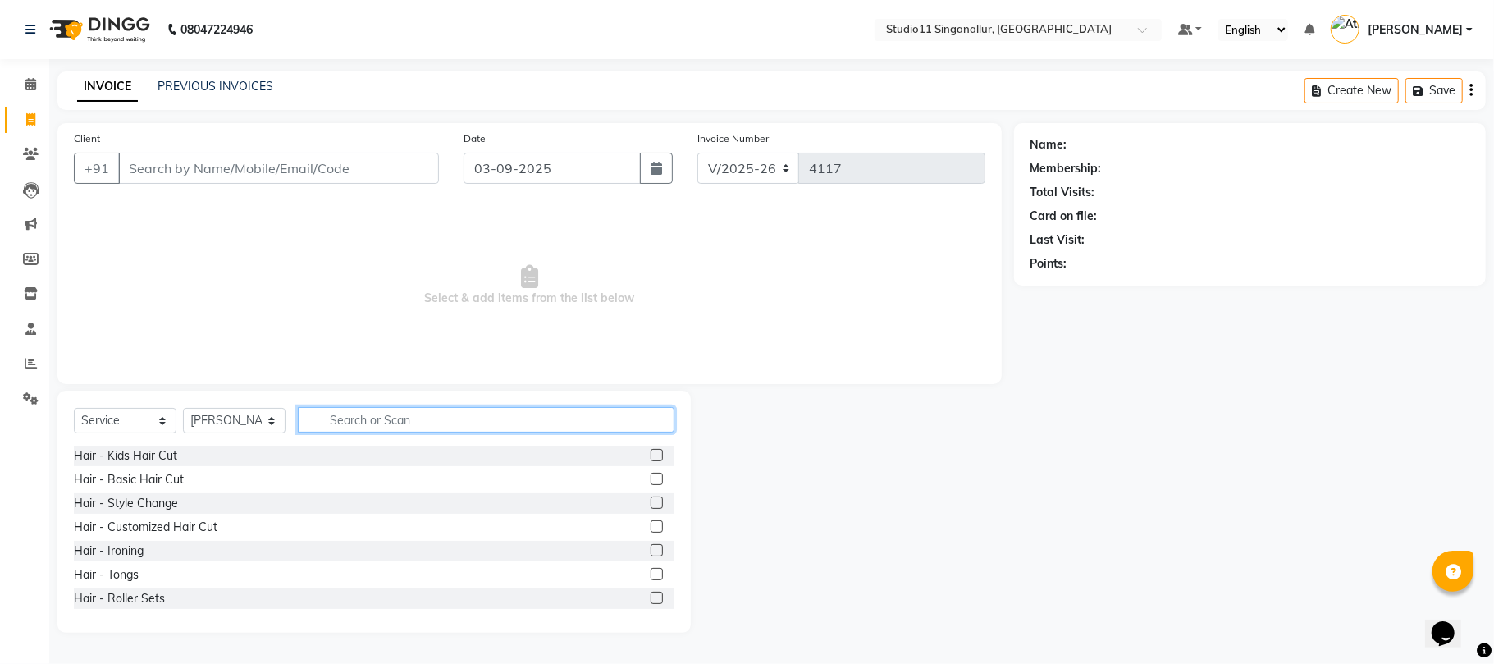
drag, startPoint x: 363, startPoint y: 431, endPoint x: 361, endPoint y: 422, distance: 9.2
click at [361, 427] on input "text" at bounding box center [486, 419] width 376 height 25
type input "hair cut"
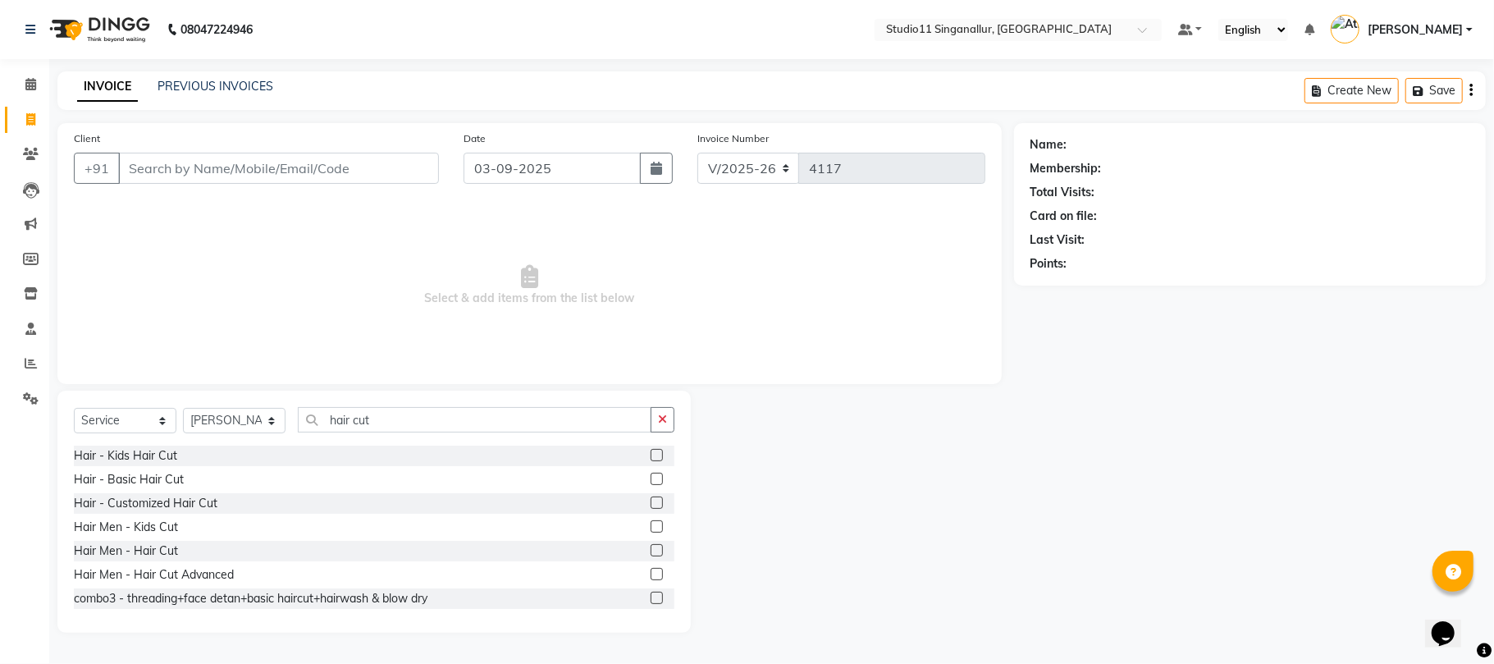
click at [650, 551] on label at bounding box center [656, 550] width 12 height 12
click at [650, 551] on input "checkbox" at bounding box center [655, 550] width 11 height 11
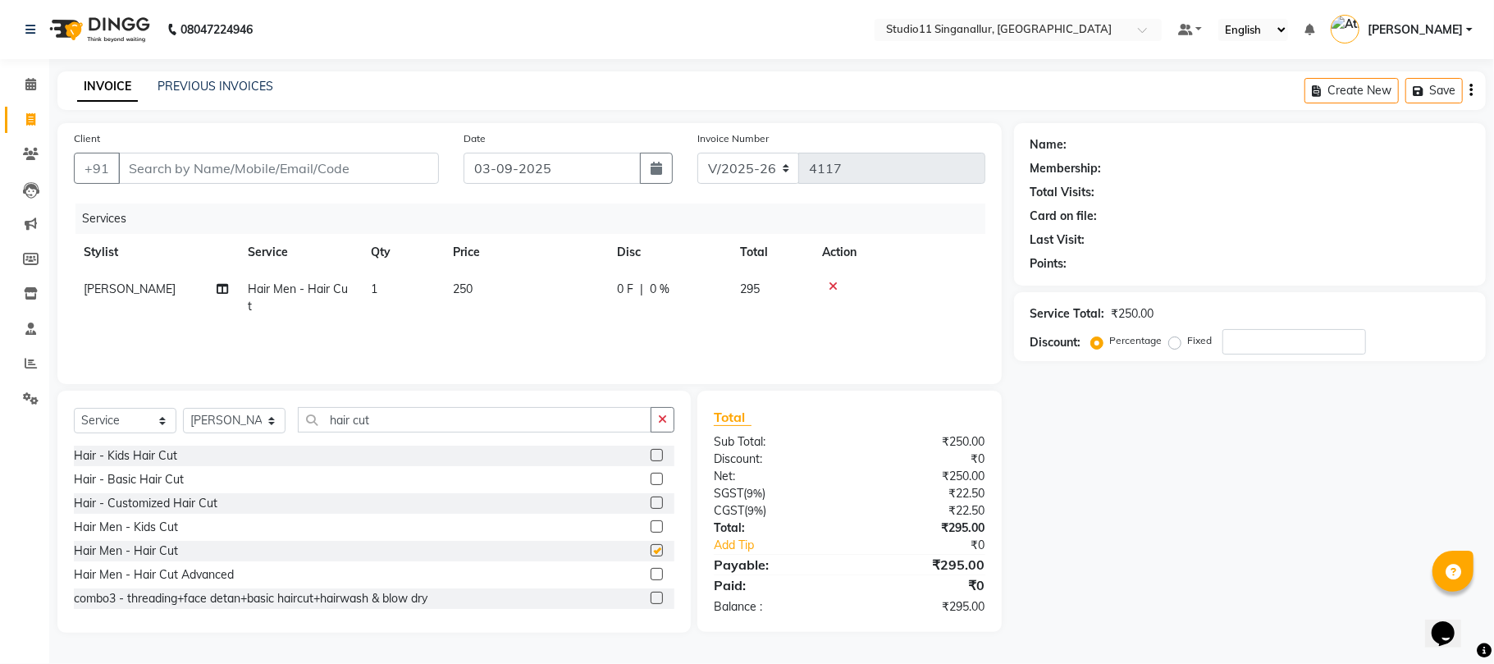
checkbox input "false"
click at [395, 421] on input "hair cut" at bounding box center [475, 419] width 354 height 25
type input "h"
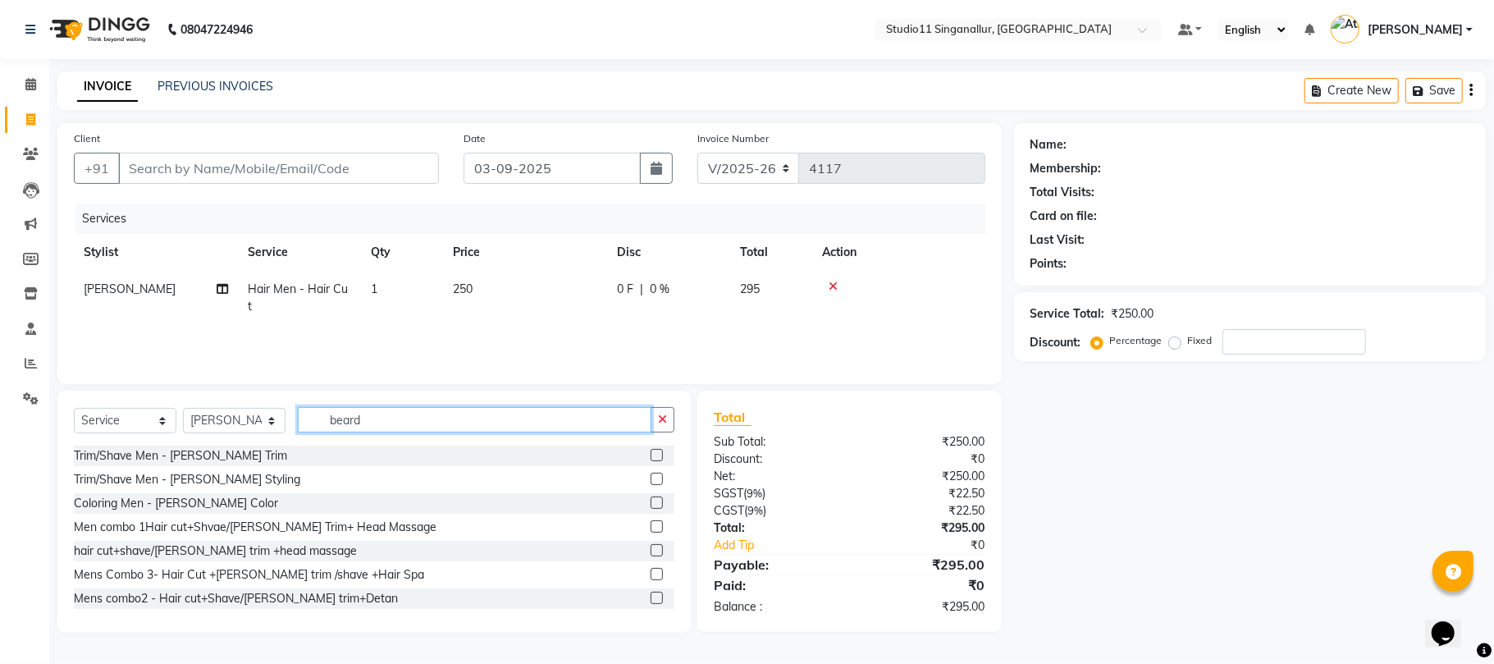
type input "beard"
click at [650, 454] on label at bounding box center [656, 455] width 12 height 12
click at [650, 454] on input "checkbox" at bounding box center [655, 455] width 11 height 11
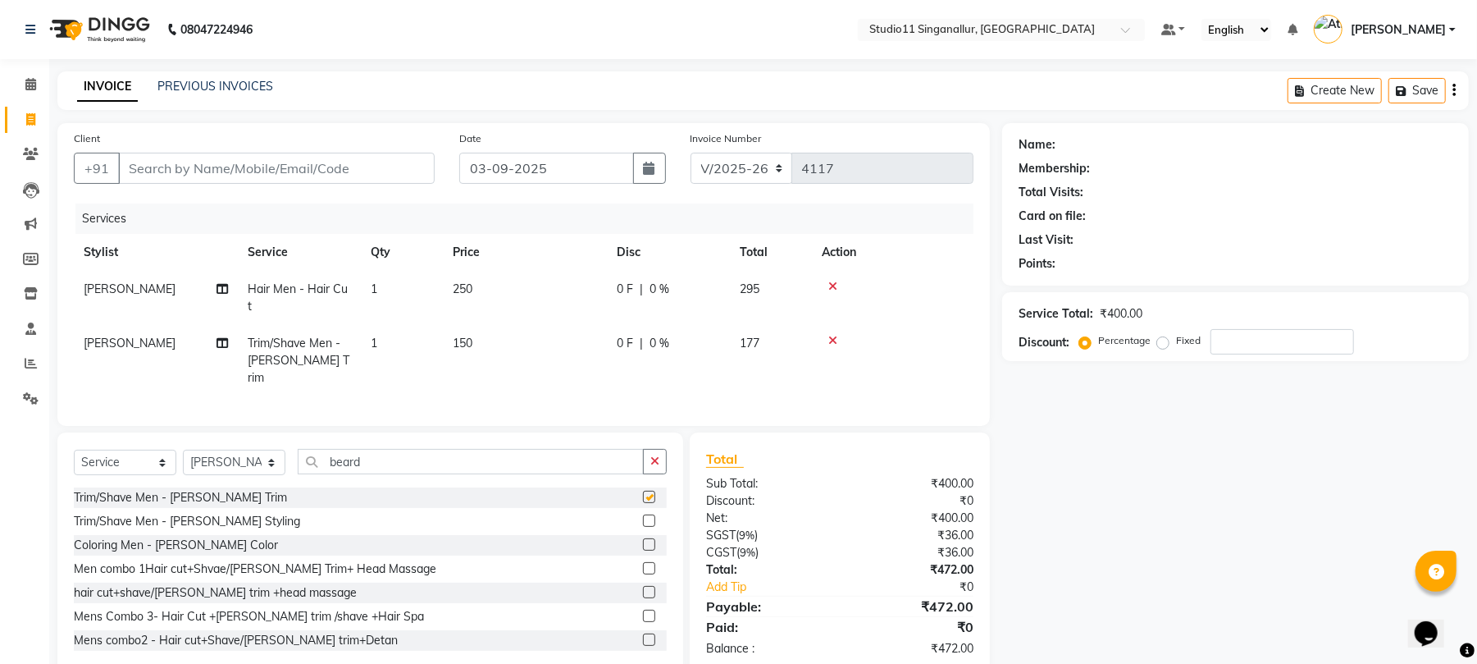
checkbox input "false"
click at [225, 159] on input "Client" at bounding box center [276, 168] width 317 height 31
type input "9"
type input "0"
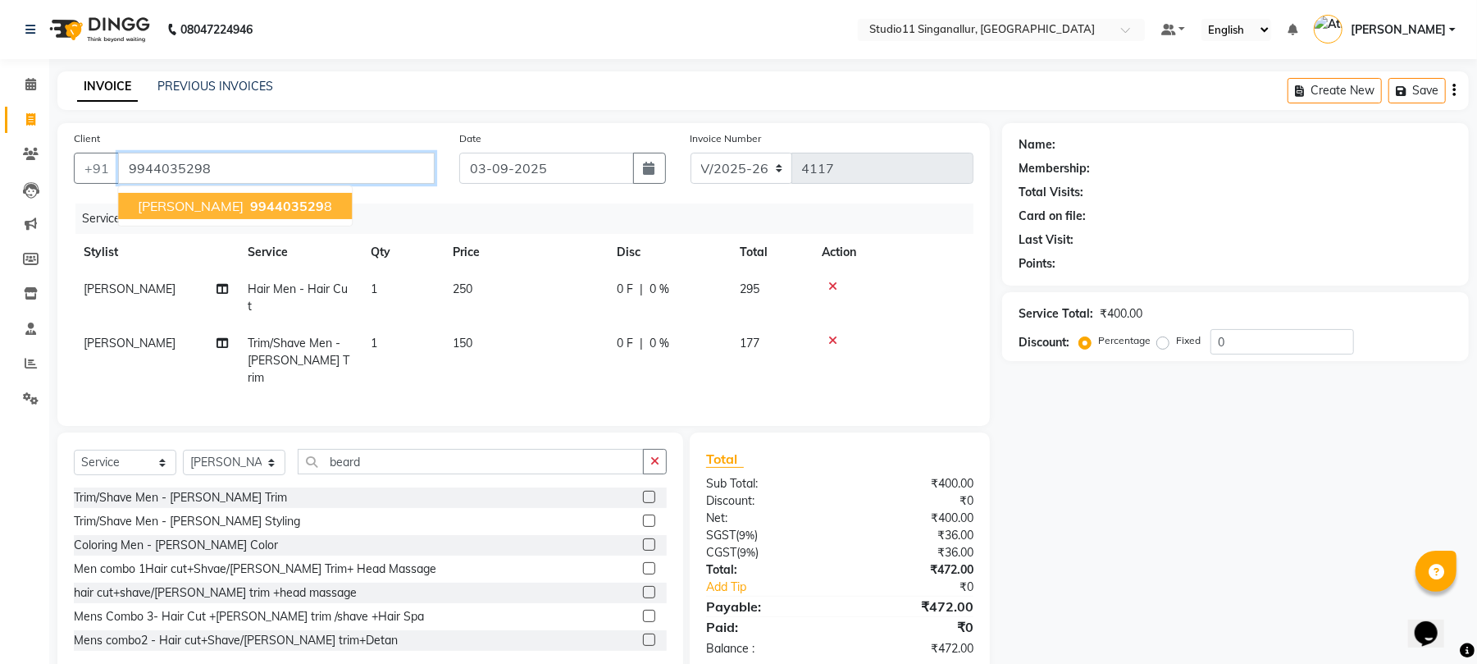
type input "9944035298"
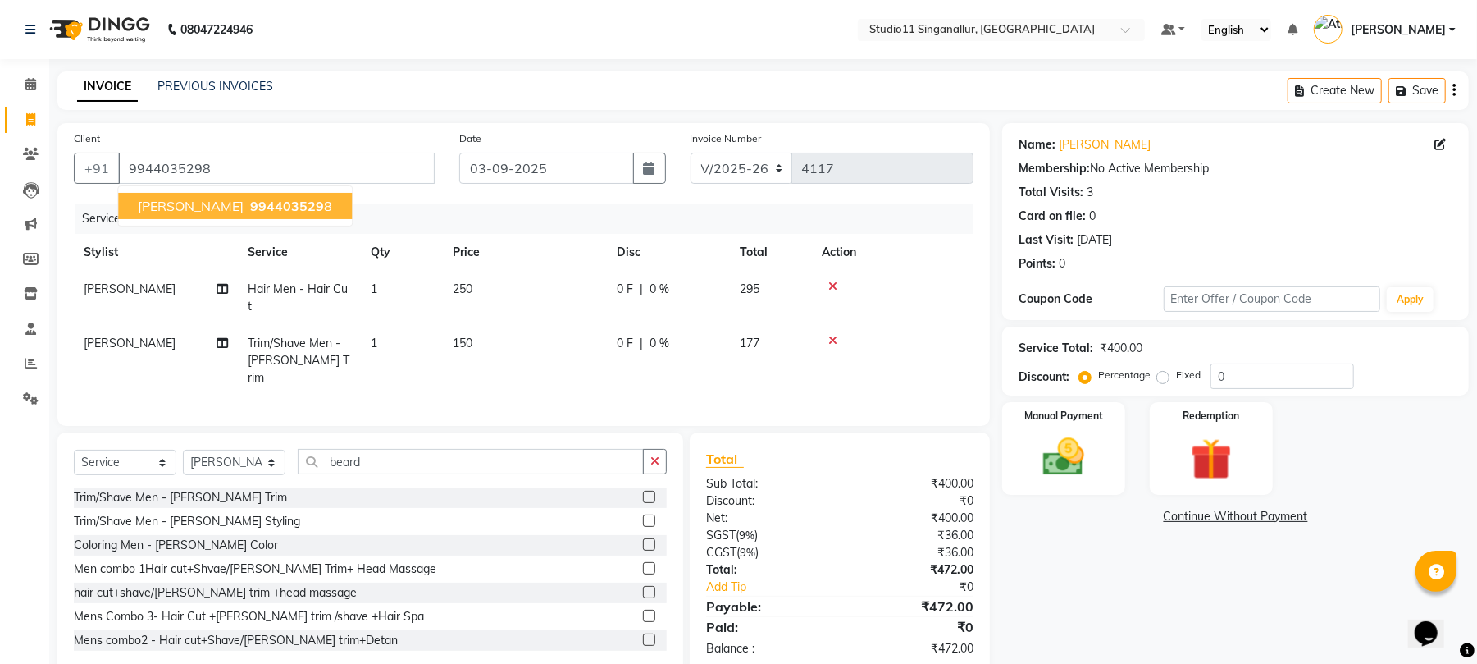
click at [250, 200] on span "994403529" at bounding box center [287, 206] width 74 height 16
click at [1071, 481] on img at bounding box center [1064, 457] width 71 height 50
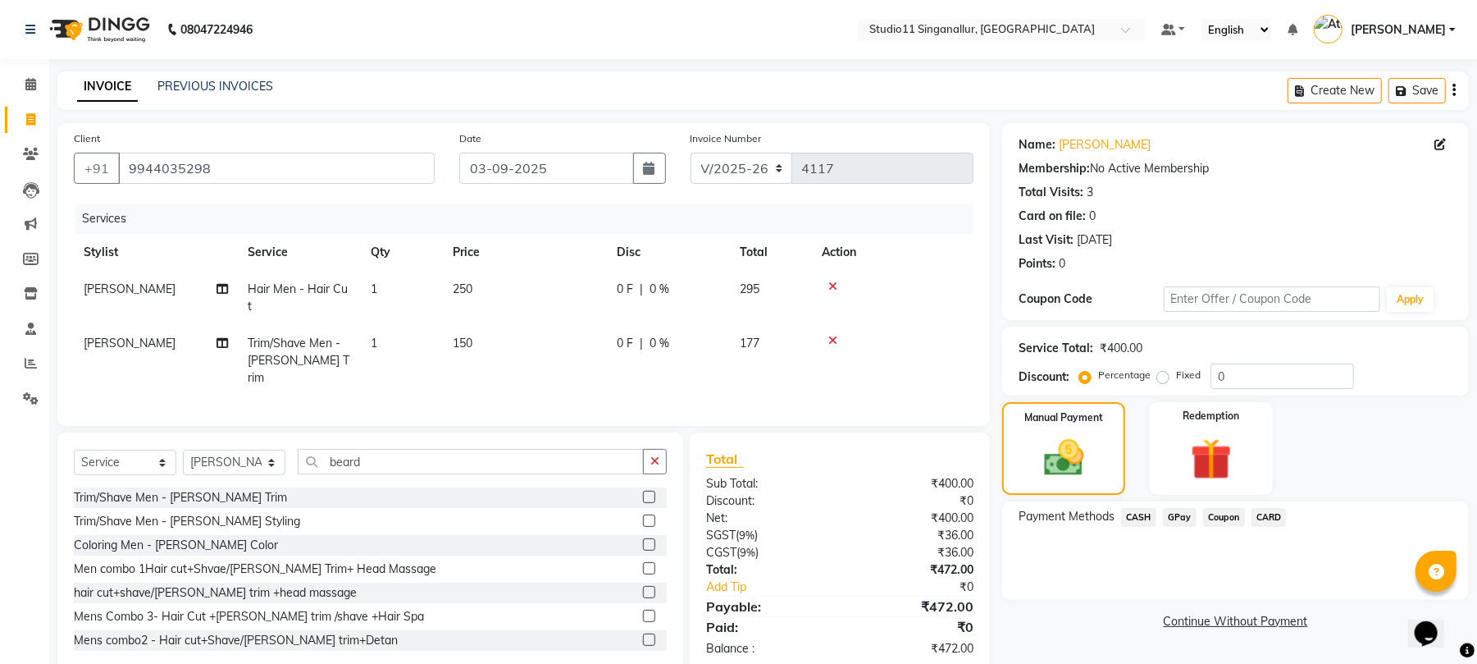
click at [1172, 513] on span "GPay" at bounding box center [1180, 517] width 34 height 19
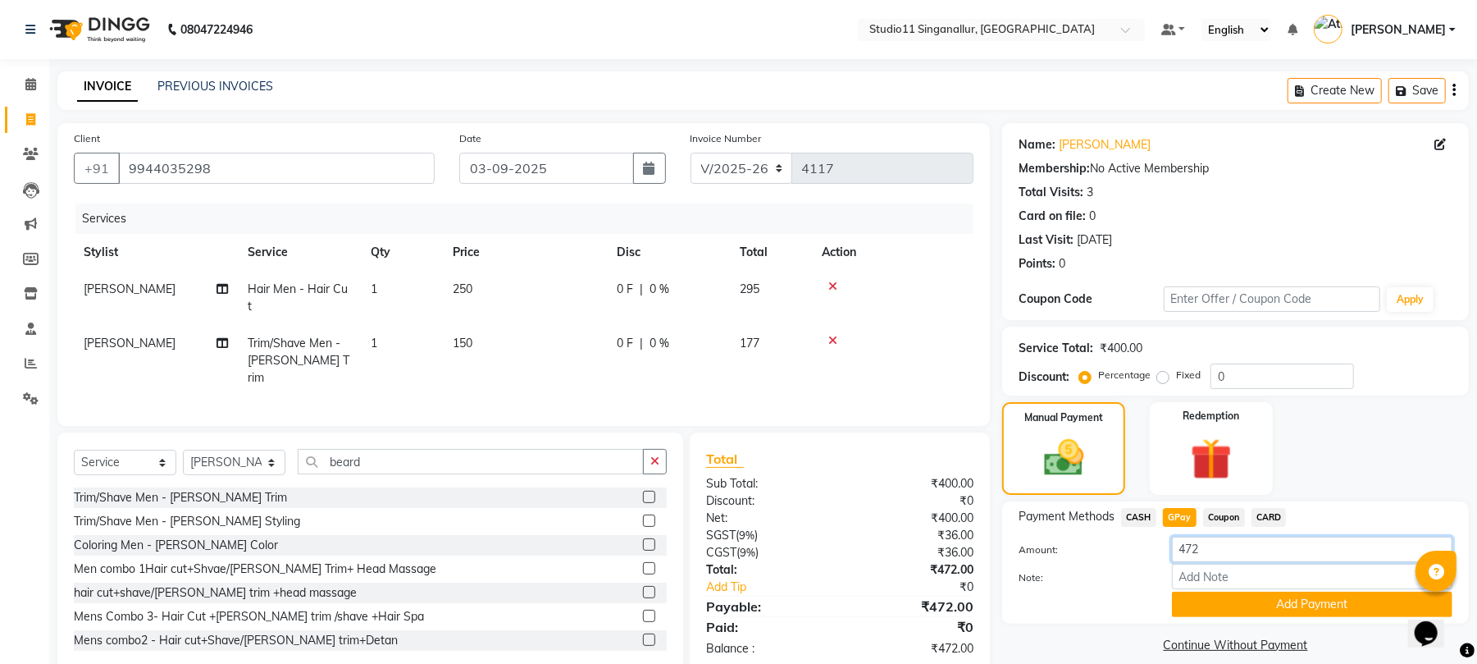
click at [1215, 546] on input "472" at bounding box center [1312, 548] width 281 height 25
type input "4"
click at [1130, 513] on span "CASH" at bounding box center [1138, 517] width 35 height 19
click at [1202, 552] on input "472" at bounding box center [1312, 548] width 281 height 25
type input "4"
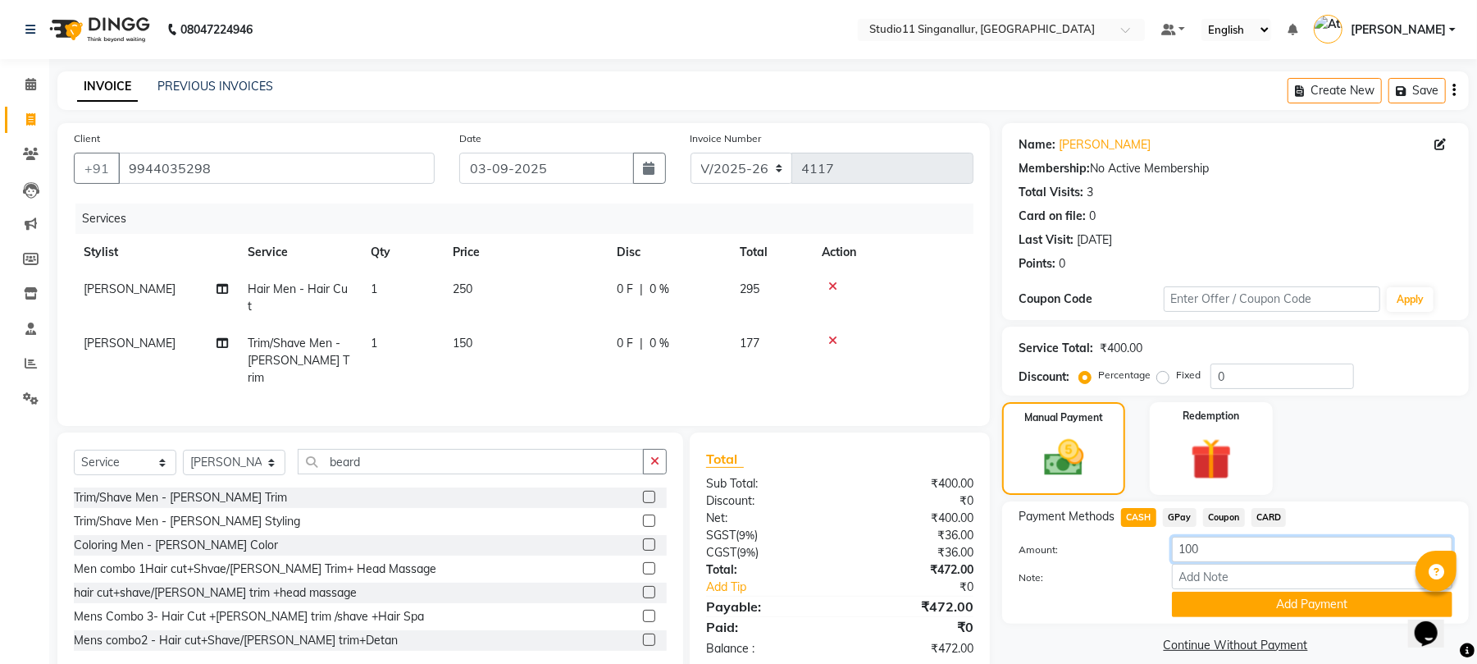
type input "100"
click at [1103, 573] on label "Note:" at bounding box center [1082, 577] width 153 height 15
click at [1172, 573] on input "Note:" at bounding box center [1312, 575] width 281 height 25
click at [1225, 591] on div "Note:" at bounding box center [1235, 577] width 459 height 28
click at [1225, 602] on button "Add Payment" at bounding box center [1312, 603] width 281 height 25
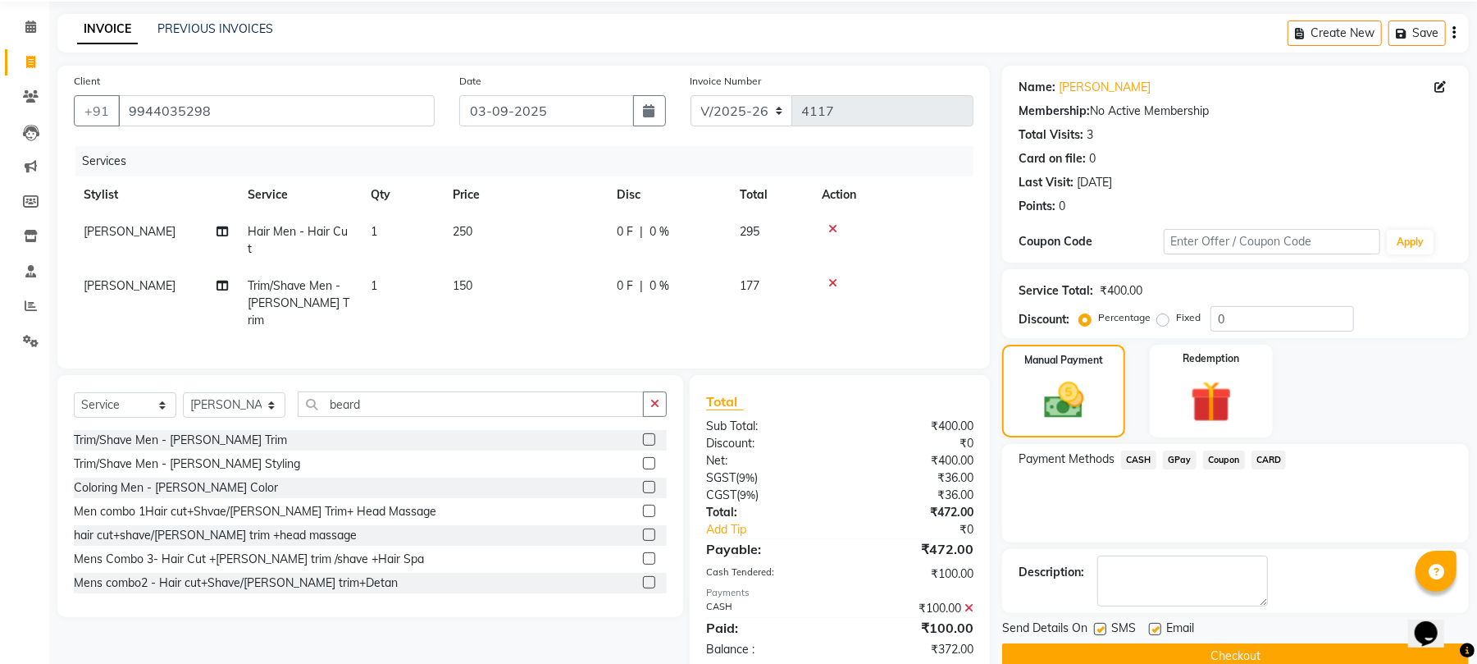
scroll to position [89, 0]
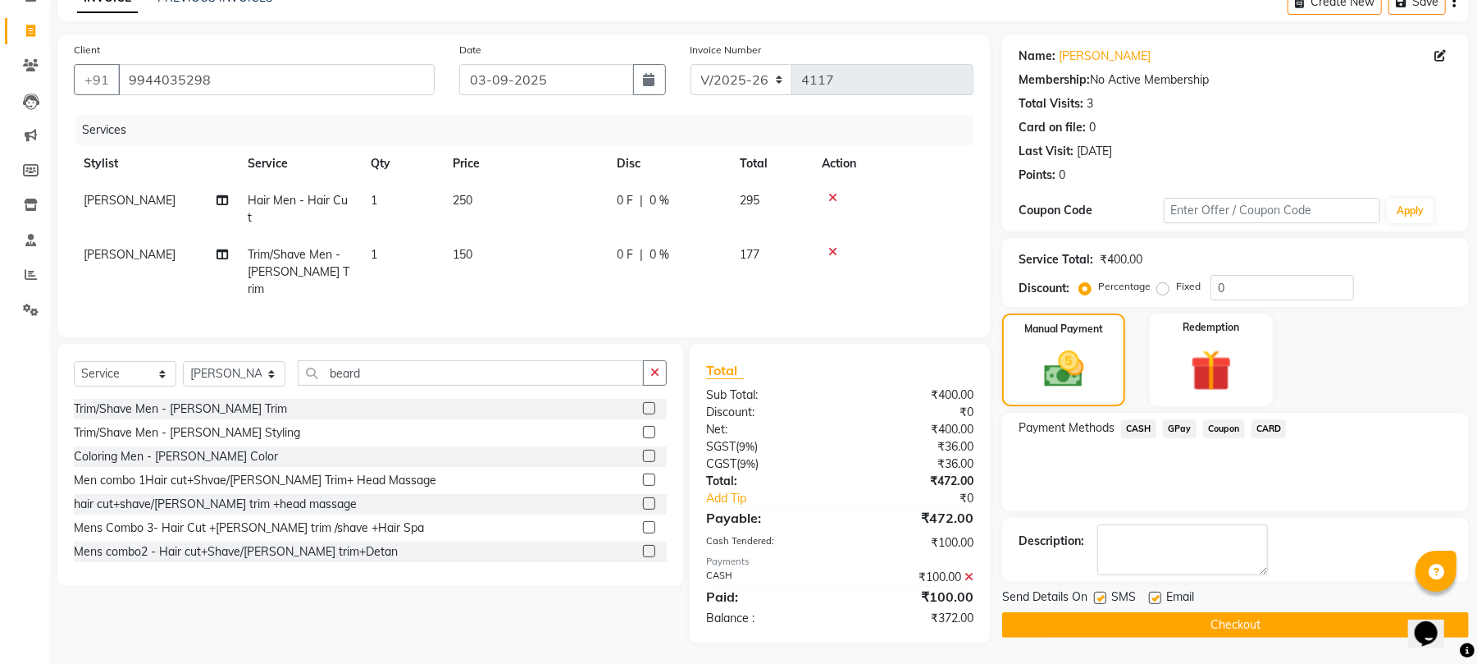
click at [1175, 425] on span "GPay" at bounding box center [1180, 428] width 34 height 19
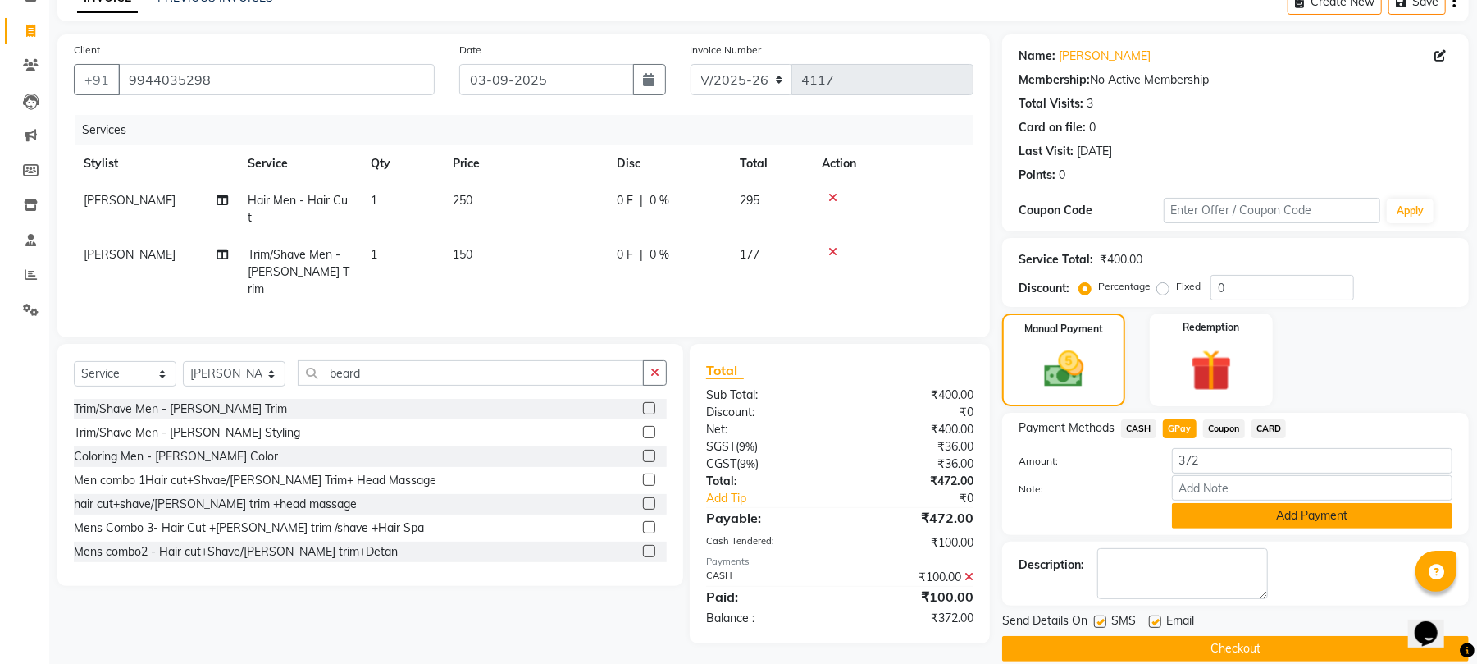
click at [1214, 509] on button "Add Payment" at bounding box center [1312, 515] width 281 height 25
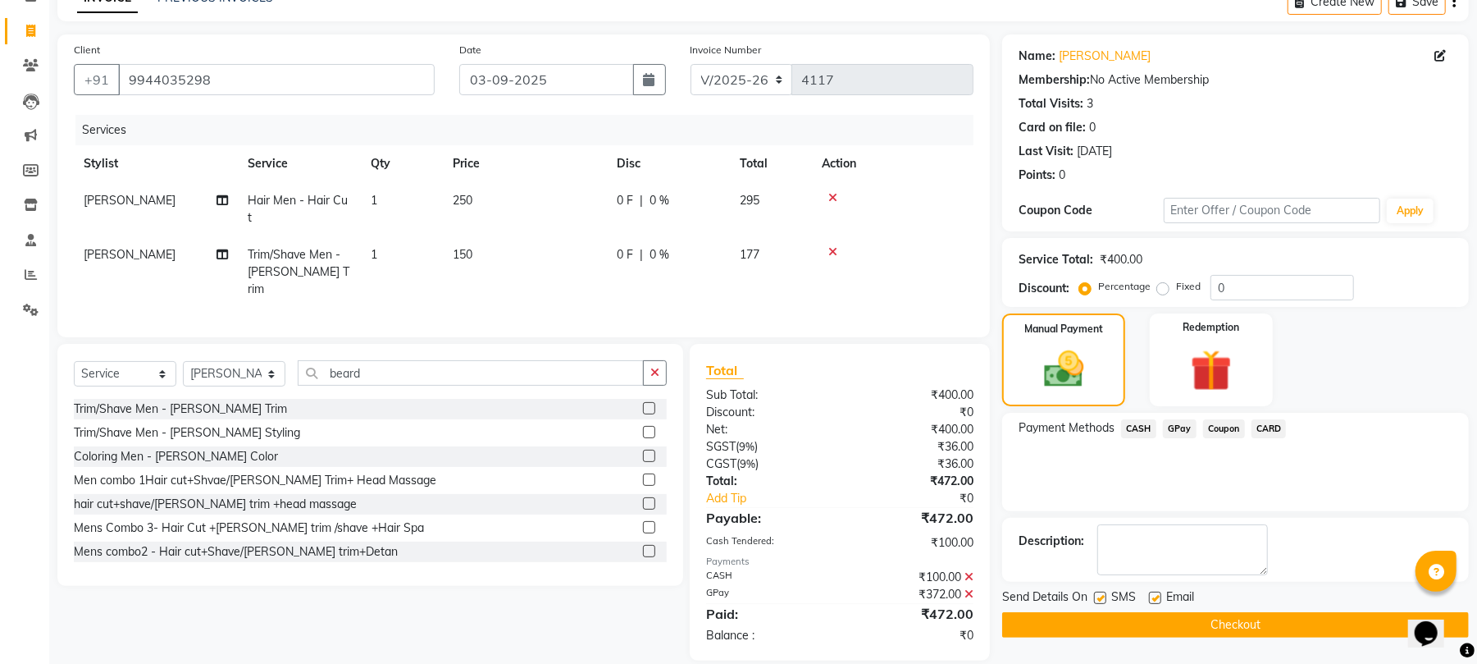
click at [1097, 599] on label at bounding box center [1100, 597] width 12 height 12
click at [1097, 599] on input "checkbox" at bounding box center [1099, 598] width 11 height 11
checkbox input "false"
click at [1152, 600] on label at bounding box center [1155, 597] width 12 height 12
click at [1152, 600] on input "checkbox" at bounding box center [1154, 598] width 11 height 11
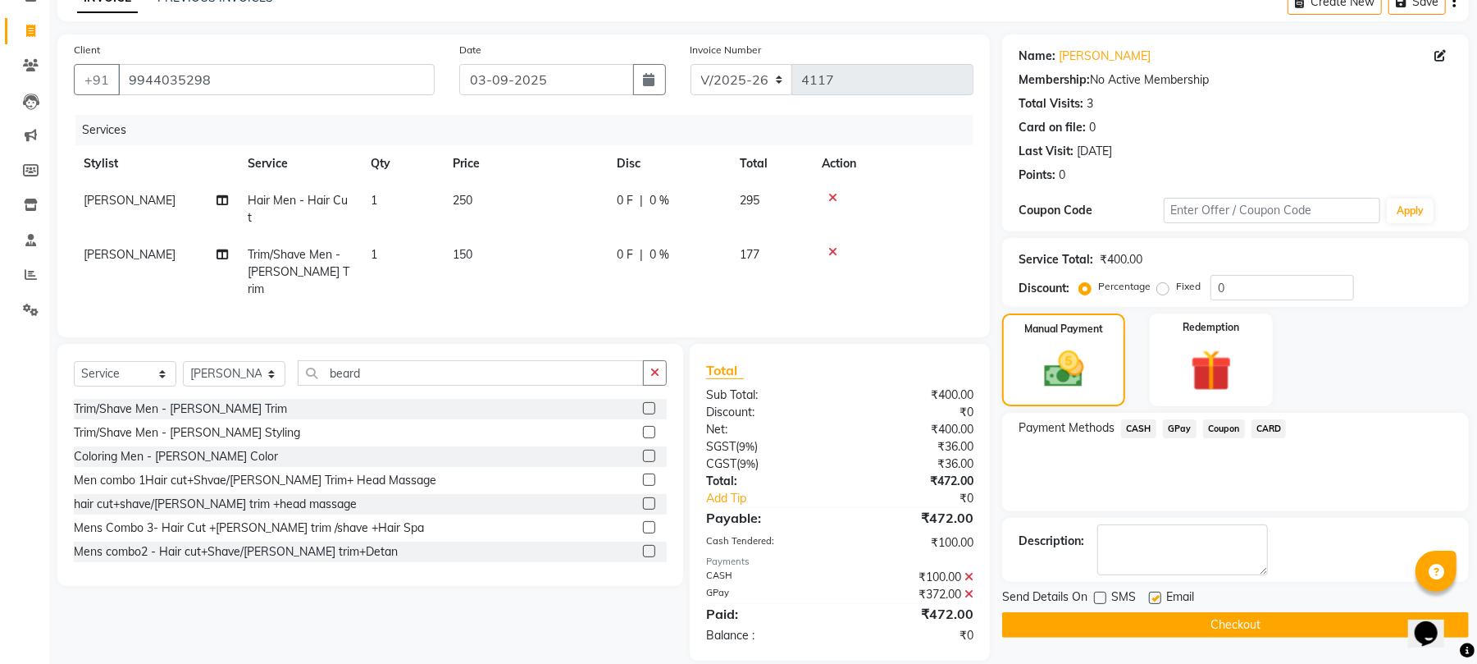
checkbox input "false"
click at [1134, 612] on button "Checkout" at bounding box center [1235, 624] width 467 height 25
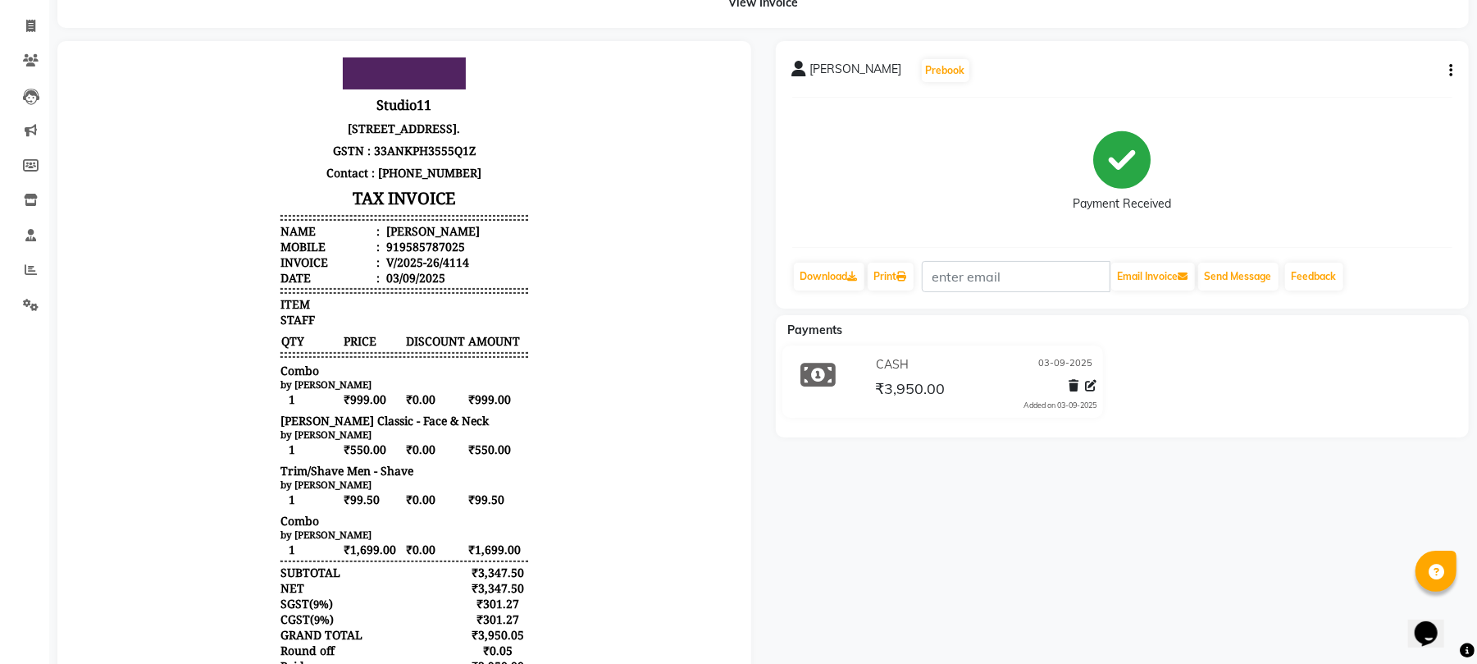
scroll to position [203, 0]
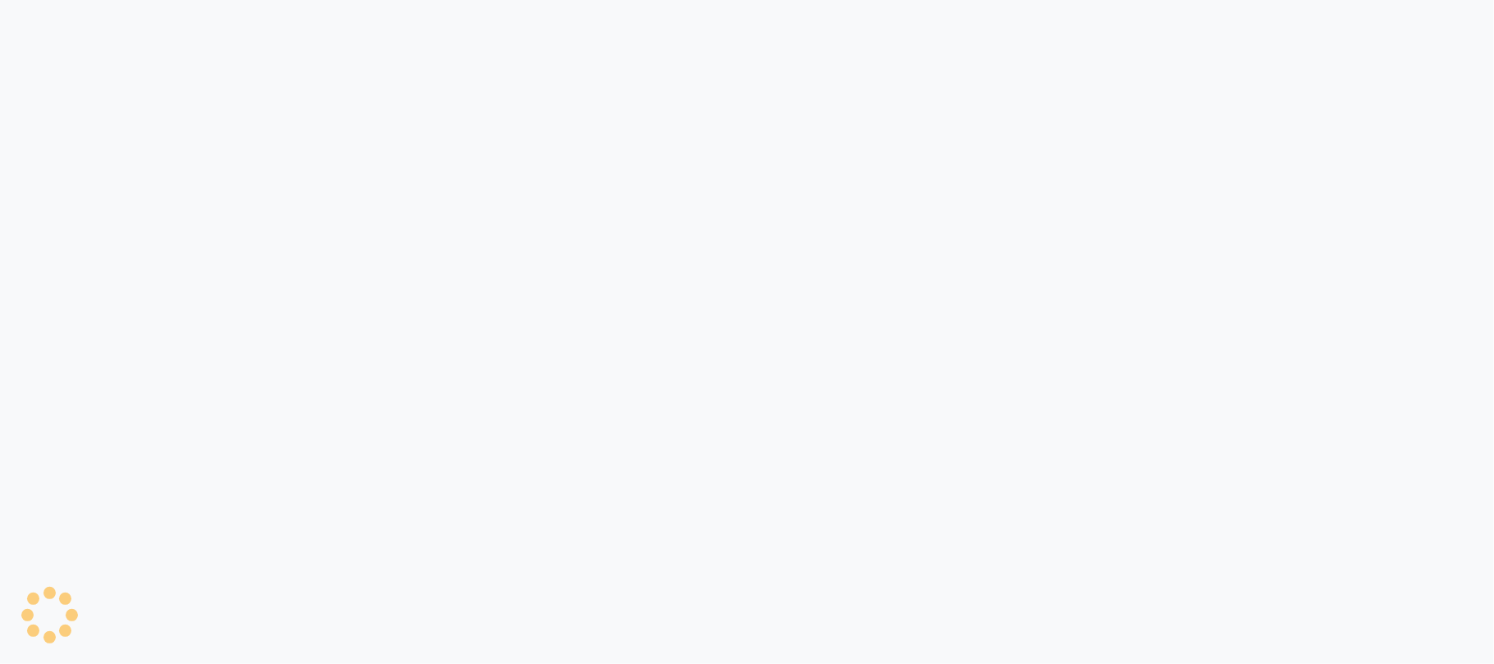
select select "service"
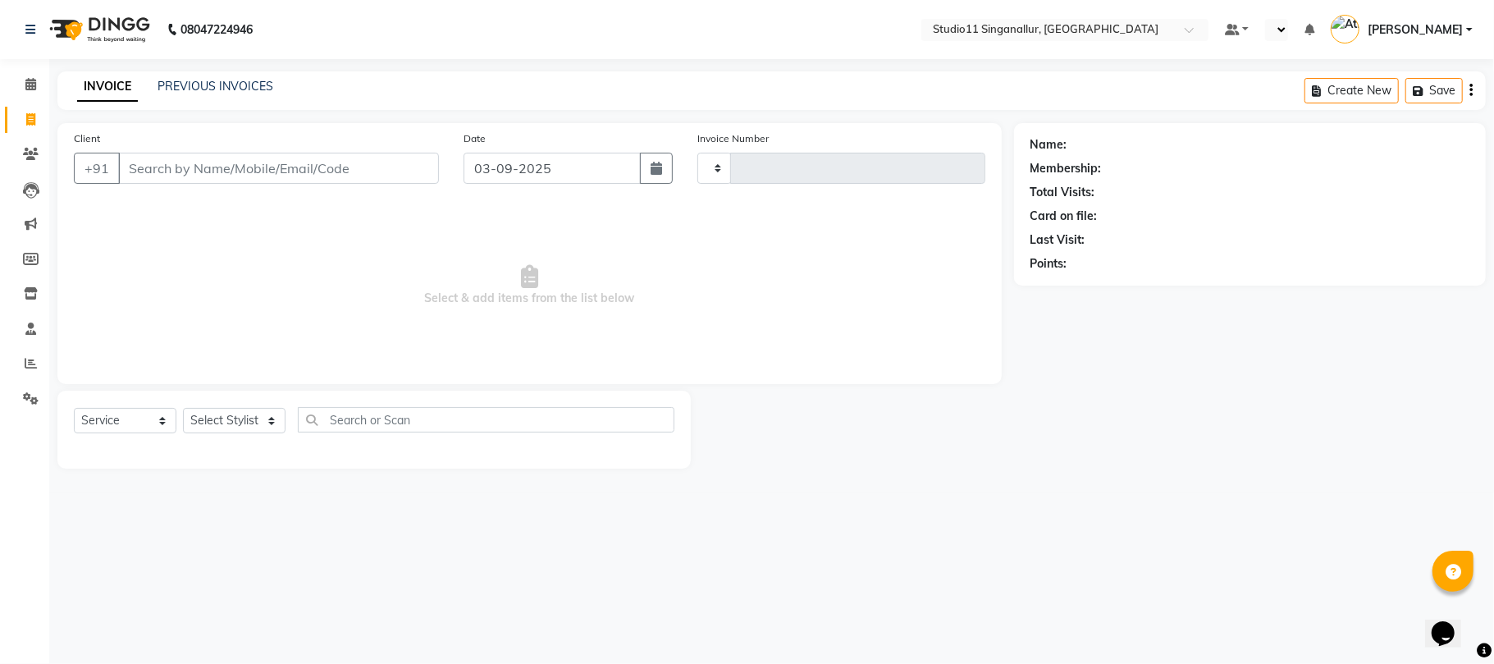
type input "4122"
select select "en"
select select "6616"
click at [231, 79] on link "PREVIOUS INVOICES" at bounding box center [215, 86] width 116 height 15
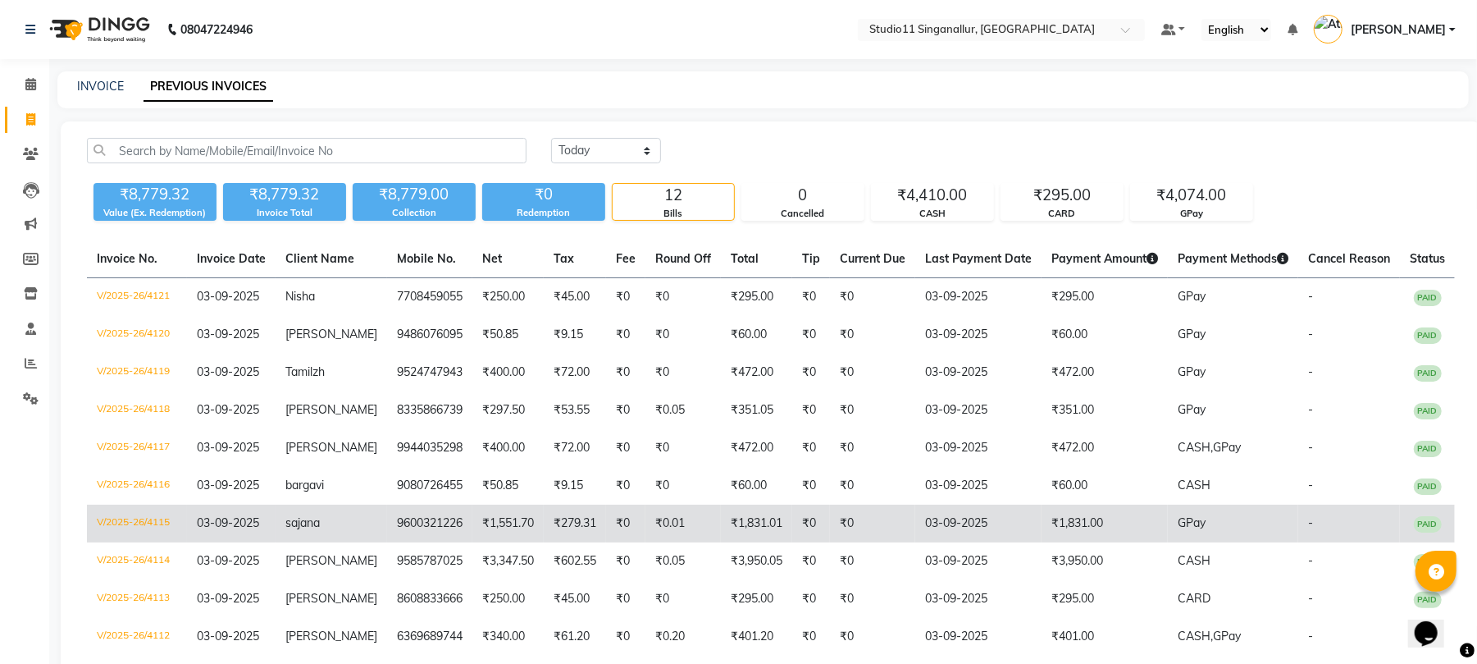
click at [486, 542] on td "₹1,551.70" at bounding box center [507, 523] width 71 height 38
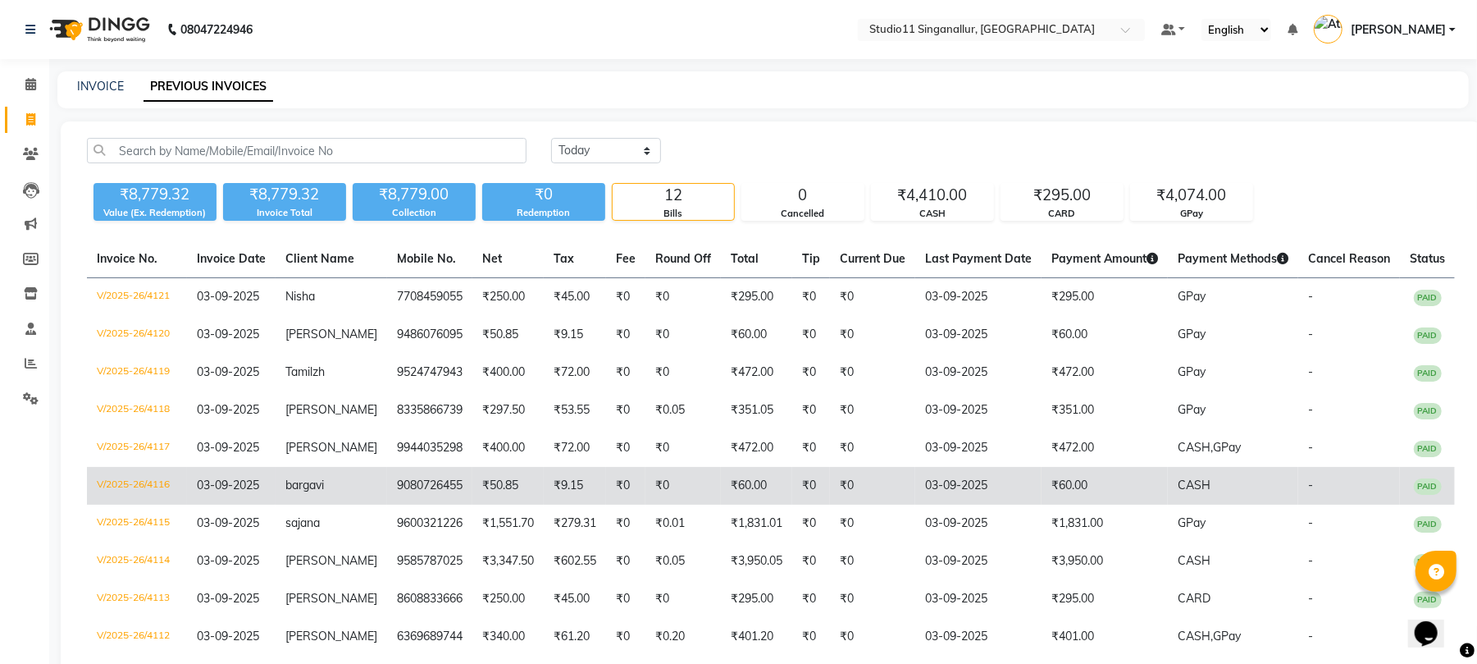
click at [830, 504] on td "₹0" at bounding box center [872, 486] width 85 height 38
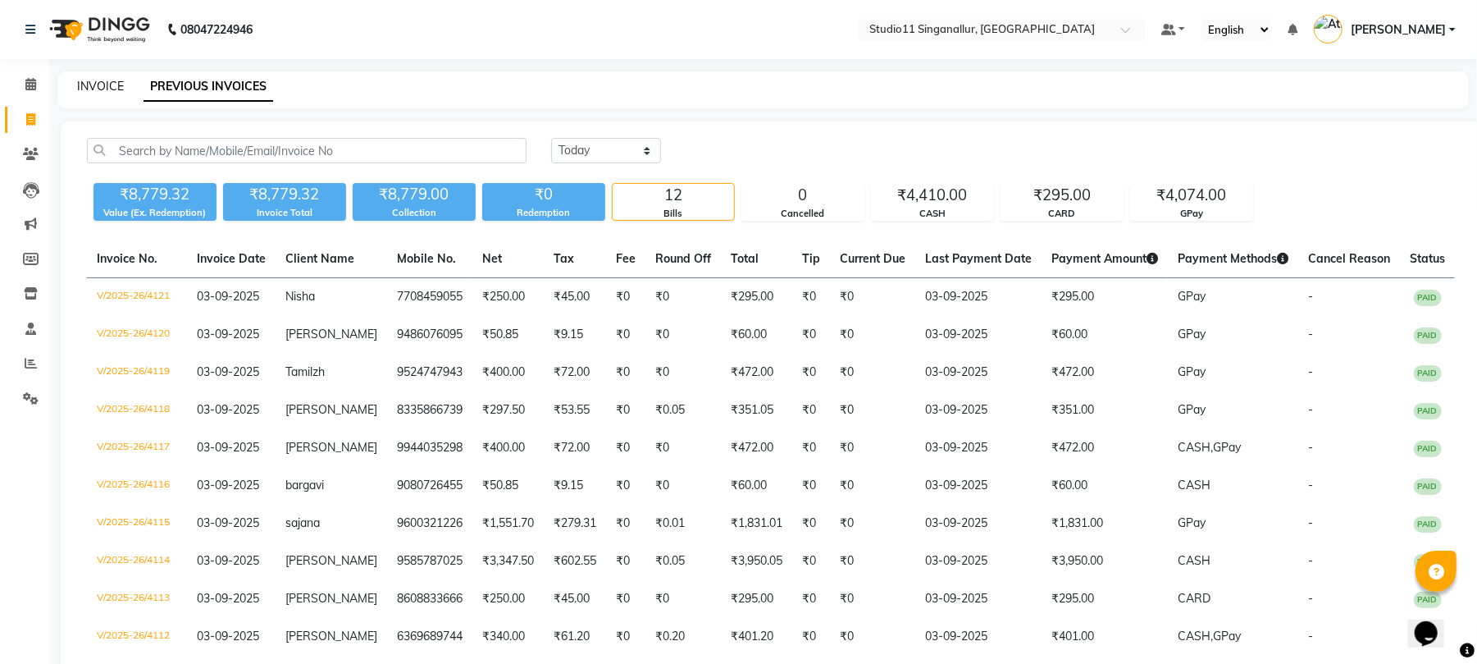
click at [110, 89] on link "INVOICE" at bounding box center [100, 86] width 47 height 15
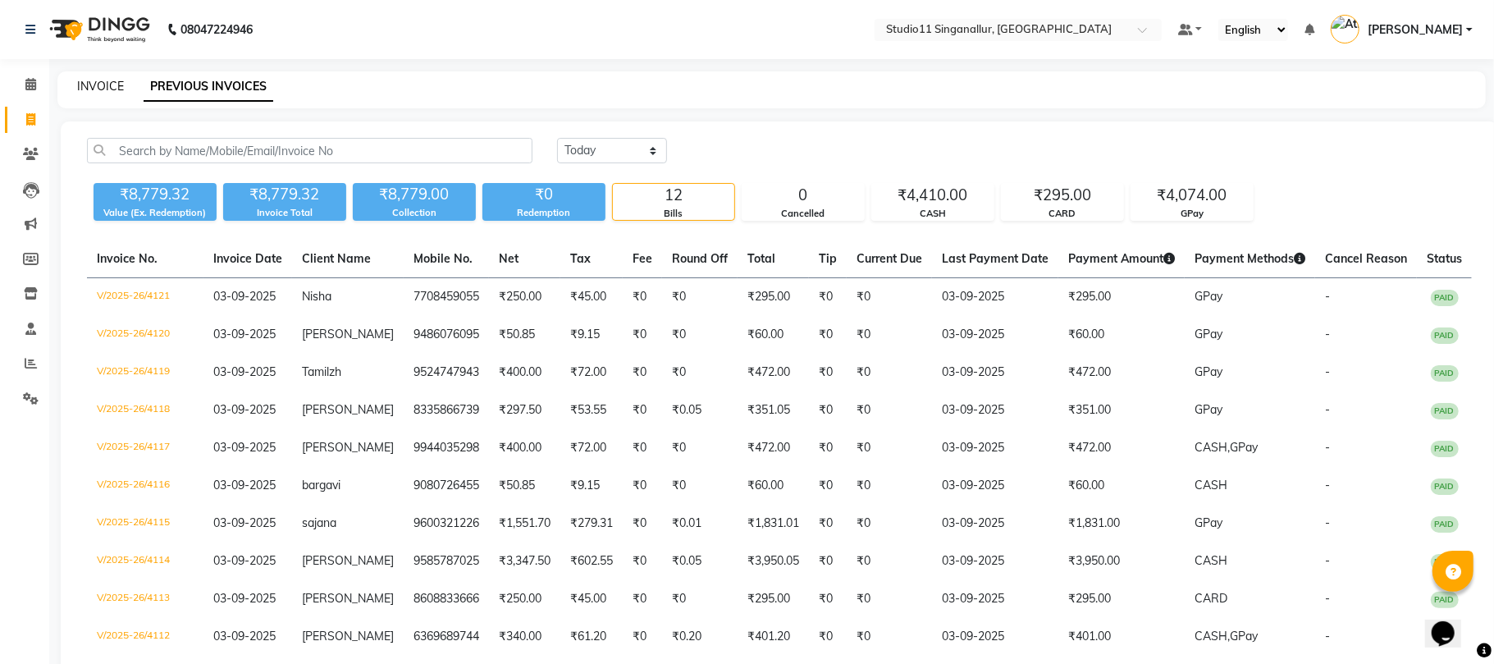
select select "6616"
select select "service"
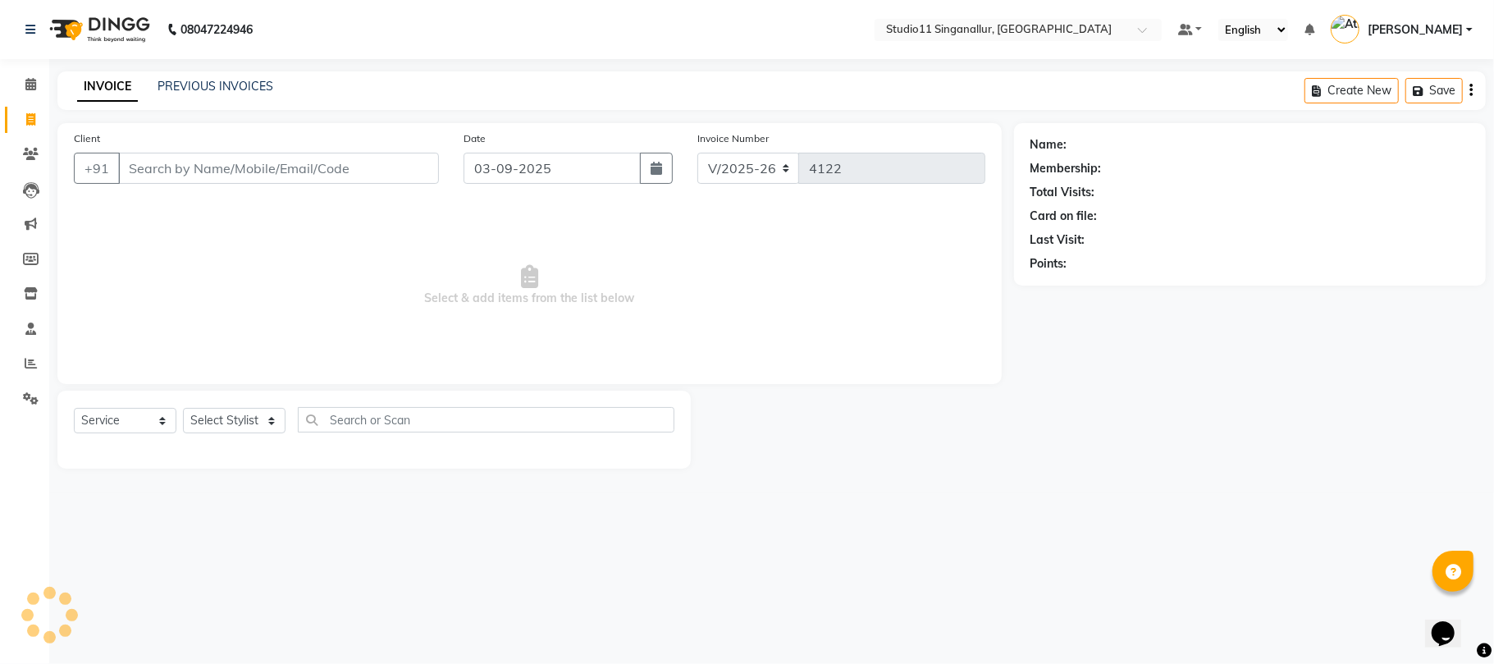
click at [227, 440] on div "Select Service Product Membership Package Voucher Prepaid Gift Card Select Styl…" at bounding box center [374, 426] width 600 height 39
click at [238, 412] on select "Select Stylist [PERSON_NAME] Divya [PERSON_NAME] [PERSON_NAME] [PERSON_NAME] [P…" at bounding box center [234, 420] width 103 height 25
select select "70620"
click at [183, 408] on select "Select Stylist [PERSON_NAME] Divya [PERSON_NAME] [PERSON_NAME] [PERSON_NAME] [P…" at bounding box center [234, 420] width 103 height 25
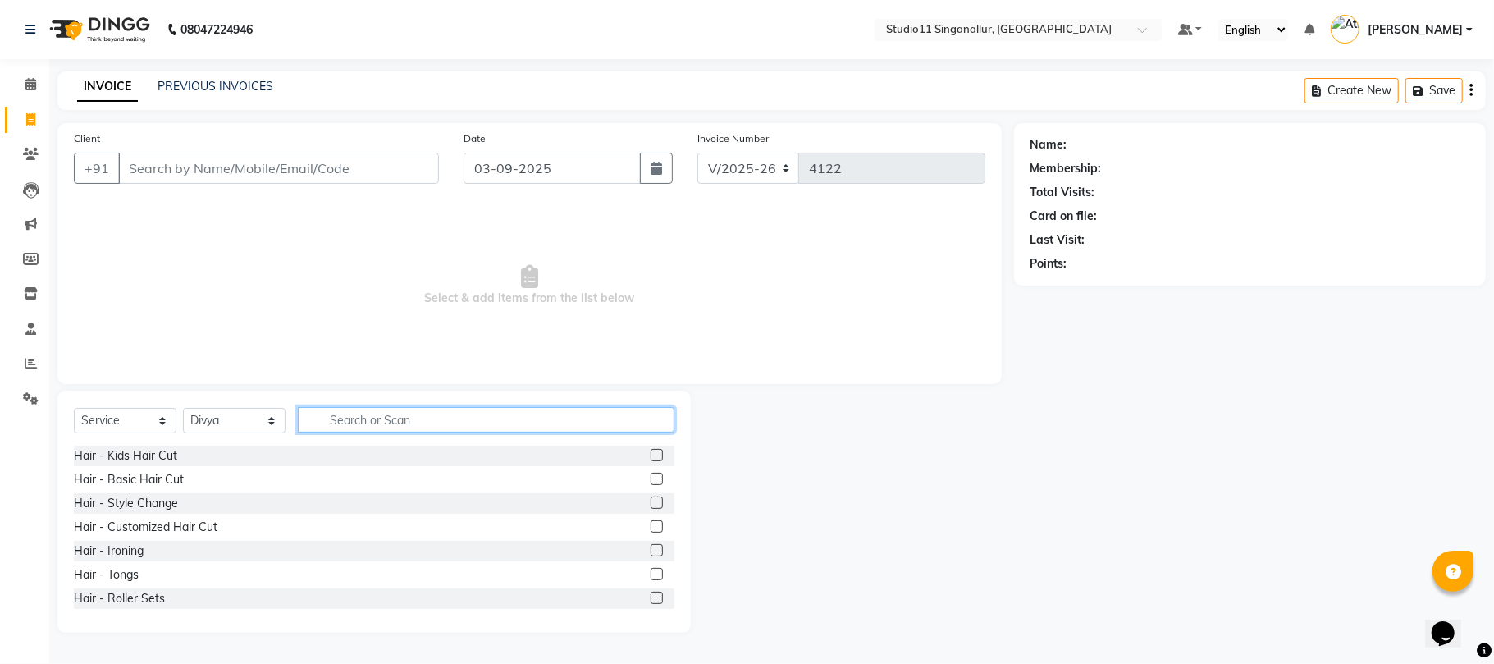
click at [368, 417] on input "text" at bounding box center [486, 419] width 376 height 25
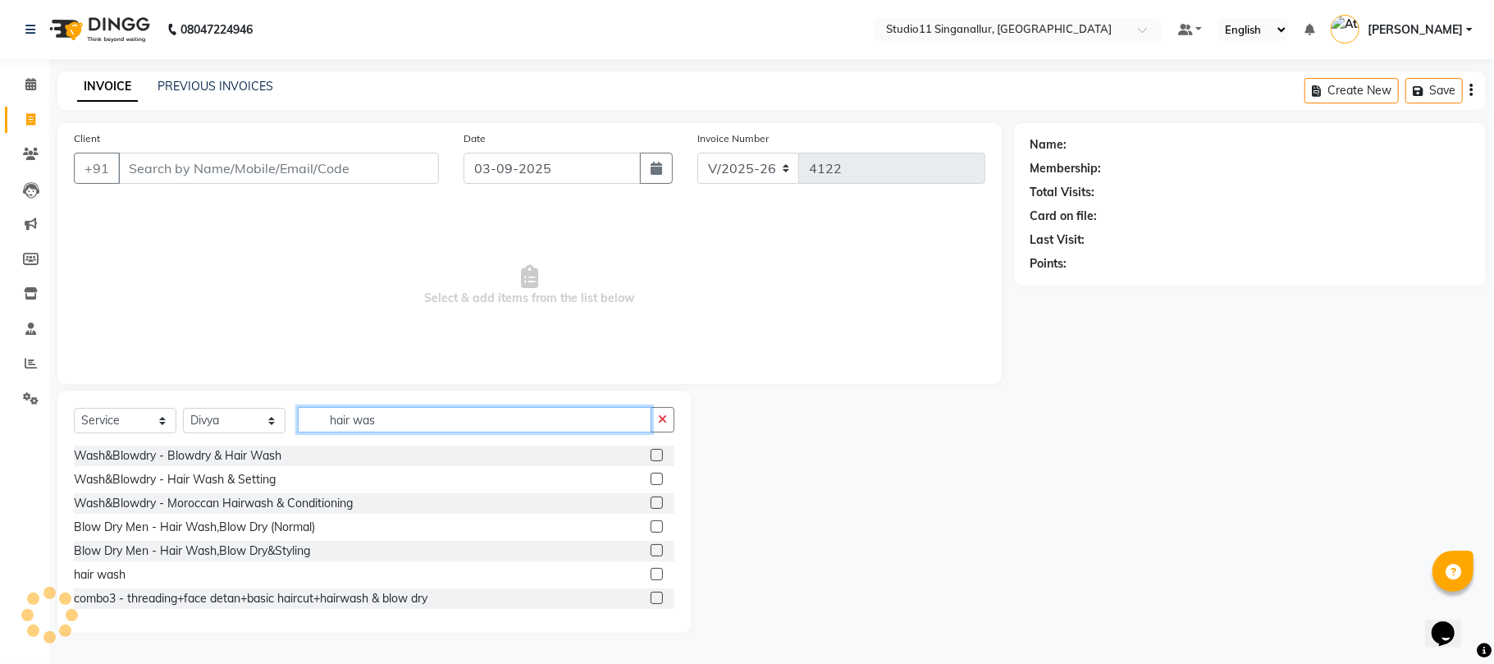
type input "hair was"
click at [650, 450] on label at bounding box center [656, 455] width 12 height 12
click at [650, 450] on input "checkbox" at bounding box center [655, 455] width 11 height 11
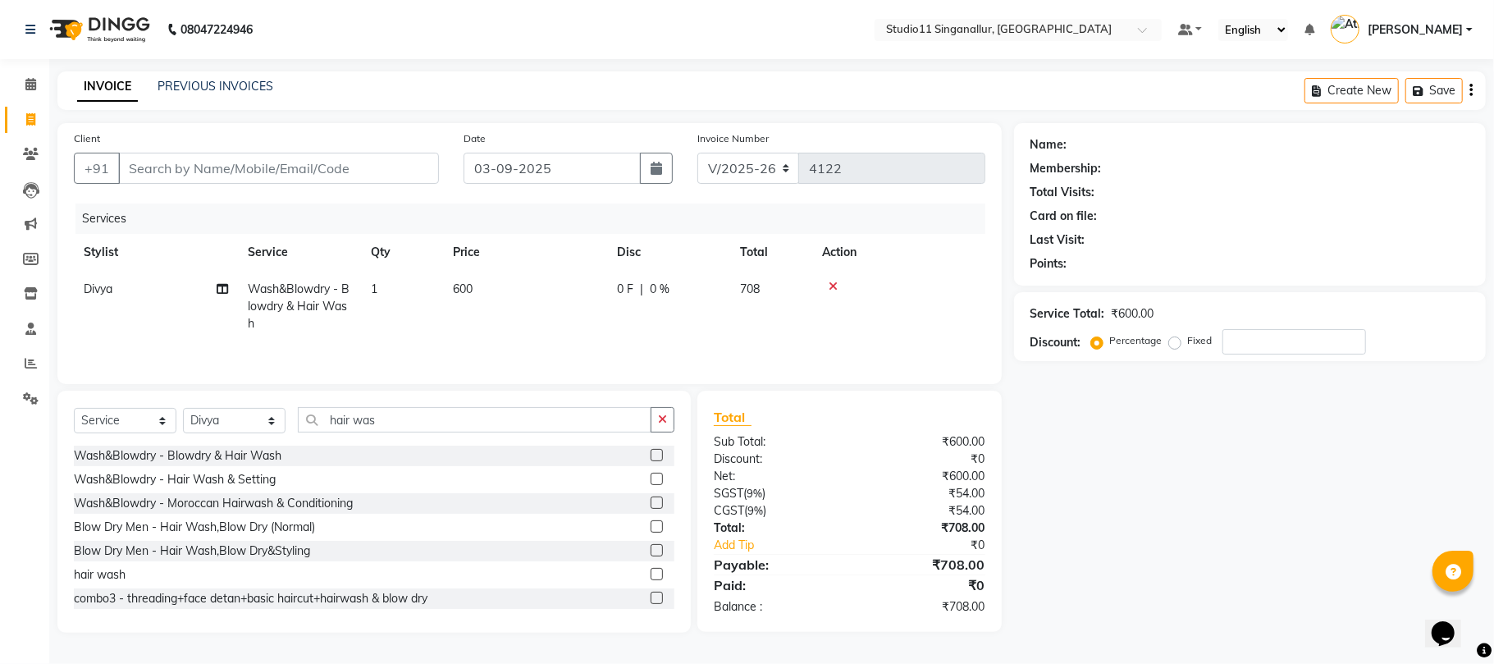
checkbox input "false"
click at [510, 271] on td "600" at bounding box center [525, 306] width 164 height 71
select select "70620"
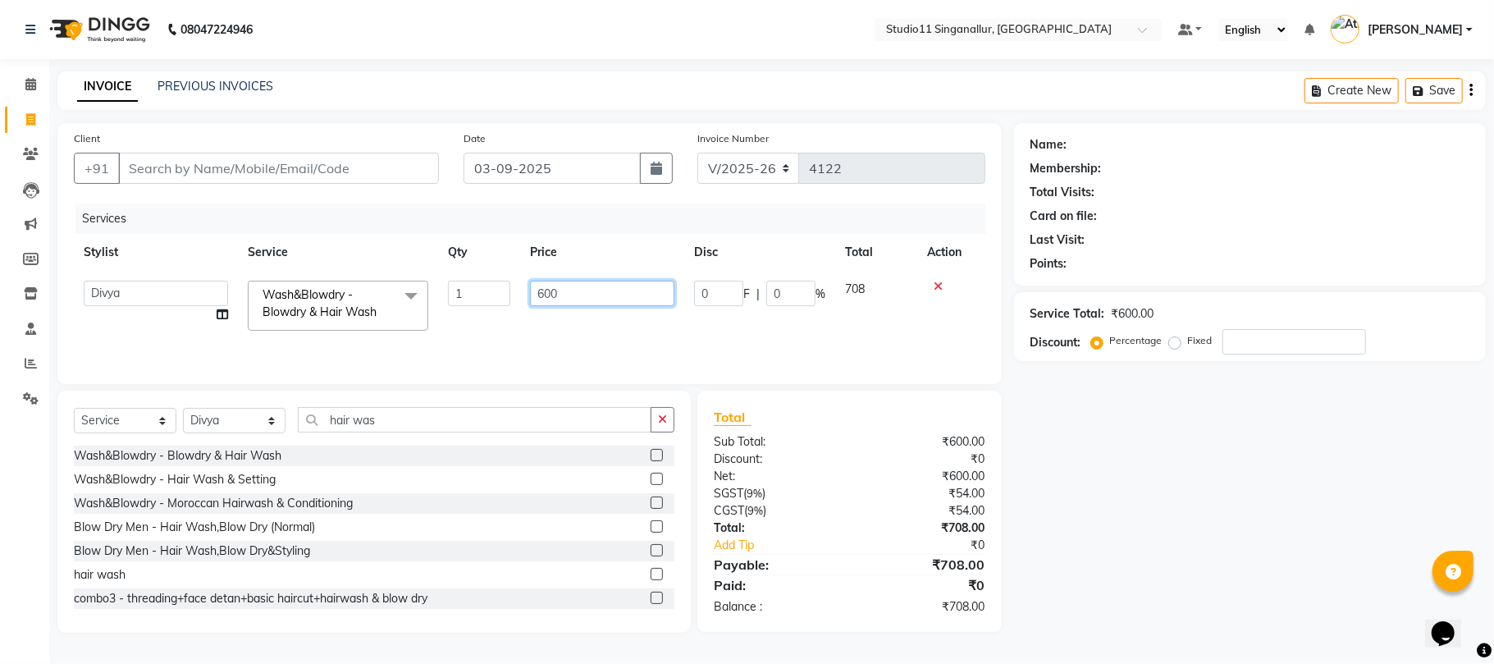
drag, startPoint x: 597, startPoint y: 280, endPoint x: 517, endPoint y: 294, distance: 81.6
click at [517, 294] on tr "[PERSON_NAME] Divya [PERSON_NAME] [PERSON_NAME] [PERSON_NAME] [PERSON_NAME] s11…" at bounding box center [529, 306] width 911 height 70
type input "950"
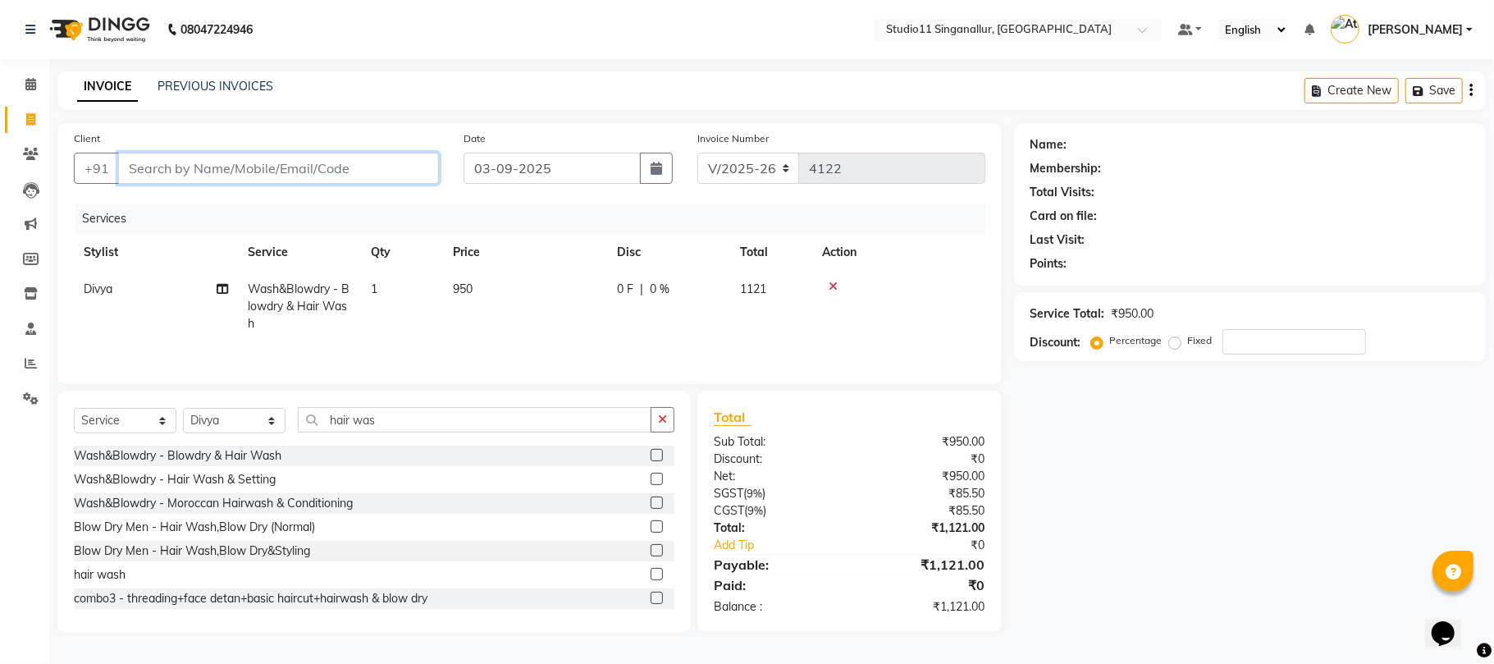
click at [250, 158] on input "Client" at bounding box center [278, 168] width 321 height 31
type input "9"
type input "0"
type input "9500548280"
drag, startPoint x: 269, startPoint y: 179, endPoint x: 120, endPoint y: 185, distance: 149.4
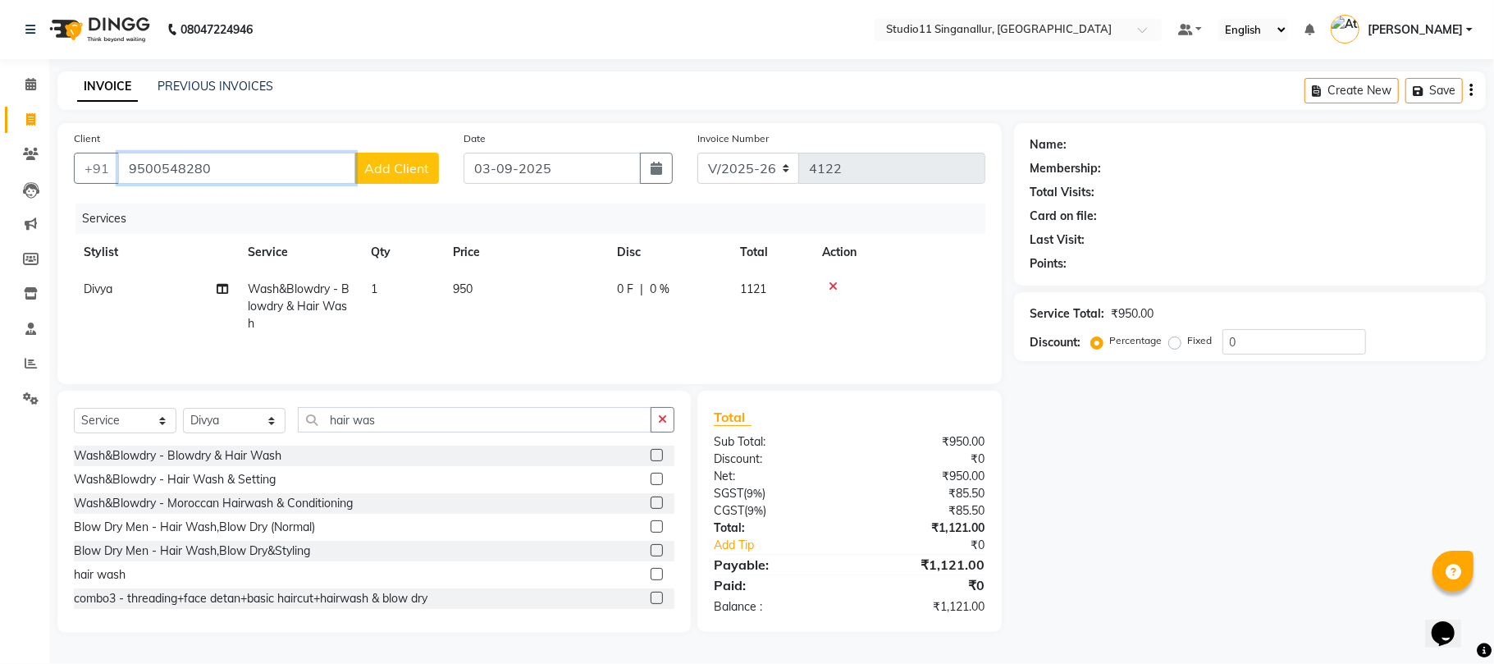
click at [120, 185] on div "Client +91 9500548280 Add Client" at bounding box center [257, 163] width 390 height 67
click at [833, 286] on icon at bounding box center [832, 286] width 9 height 11
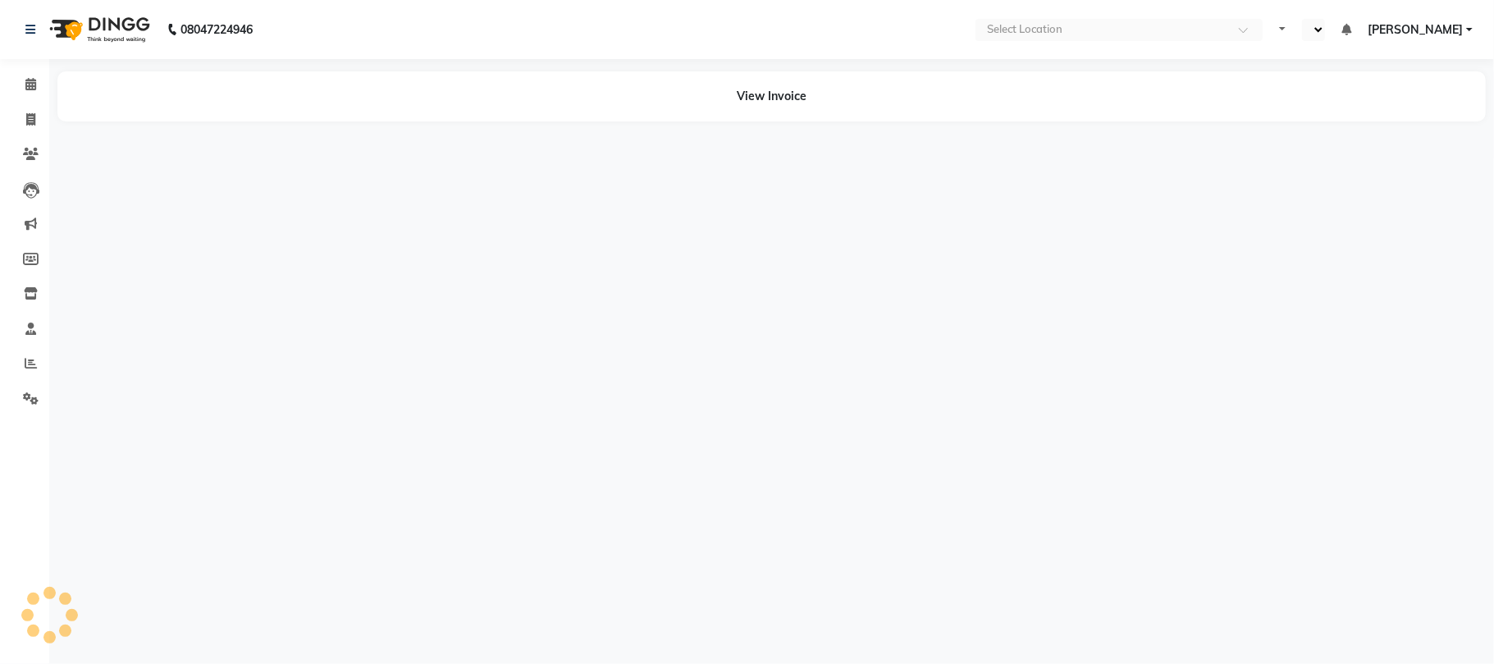
select select "en"
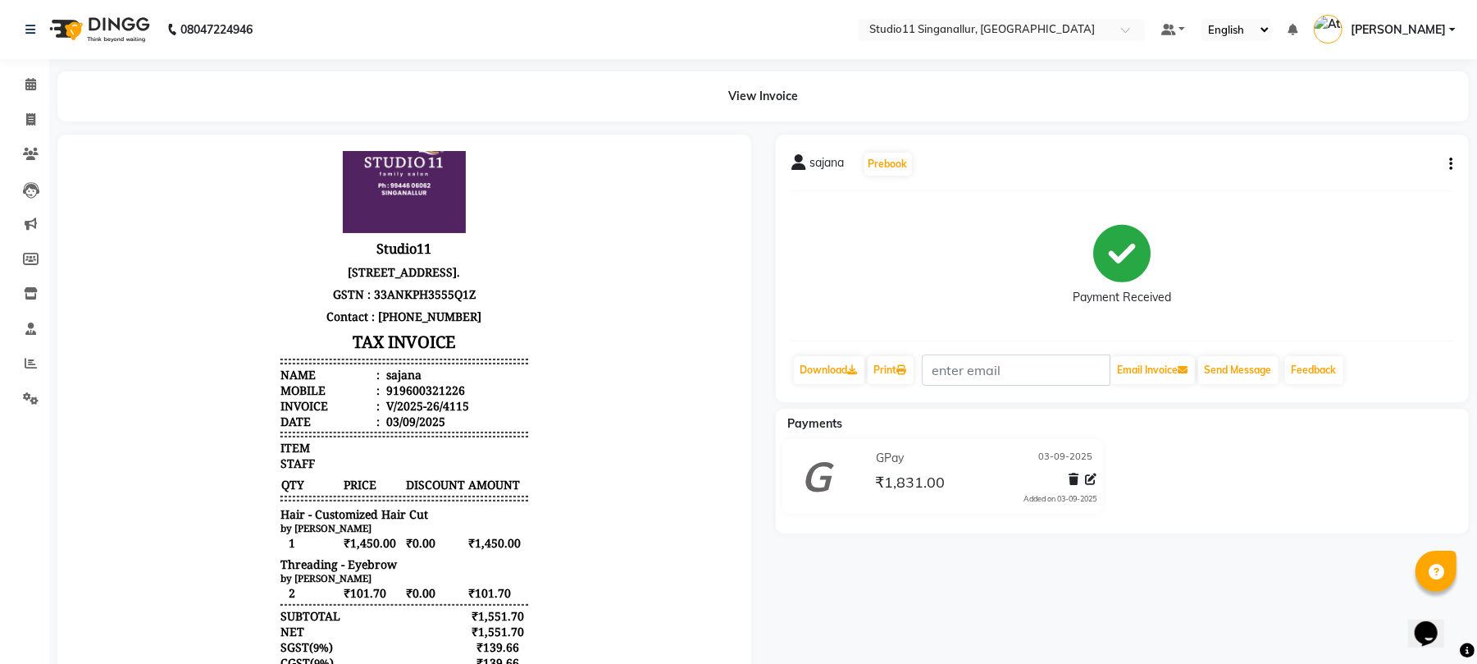
scroll to position [103, 0]
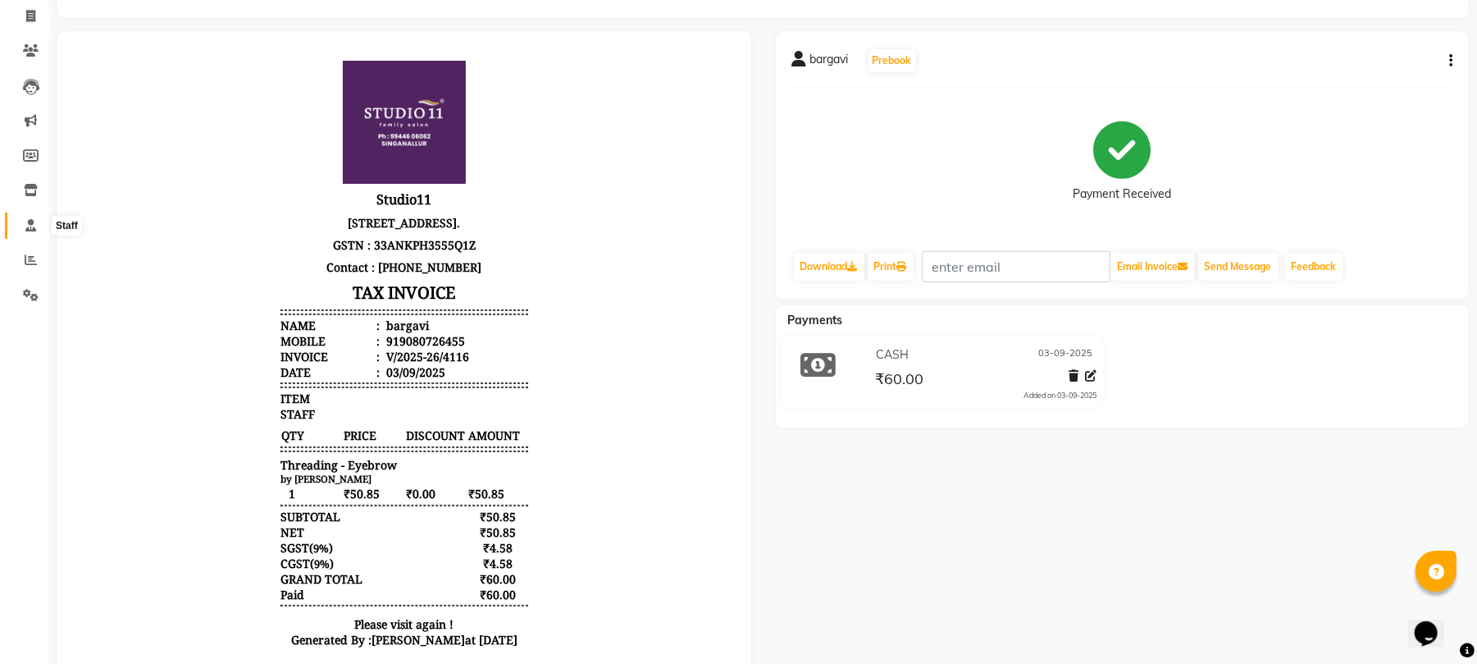
scroll to position [66, 0]
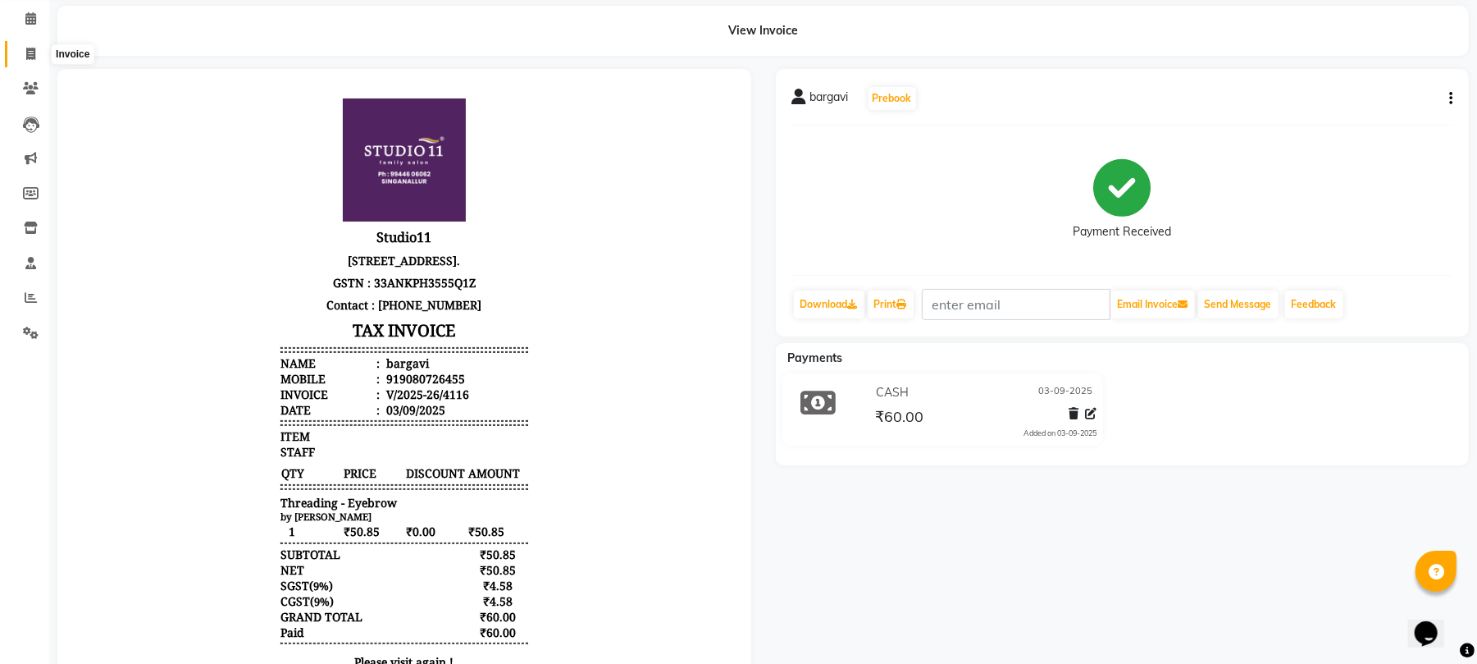
click at [34, 52] on icon at bounding box center [30, 54] width 9 height 12
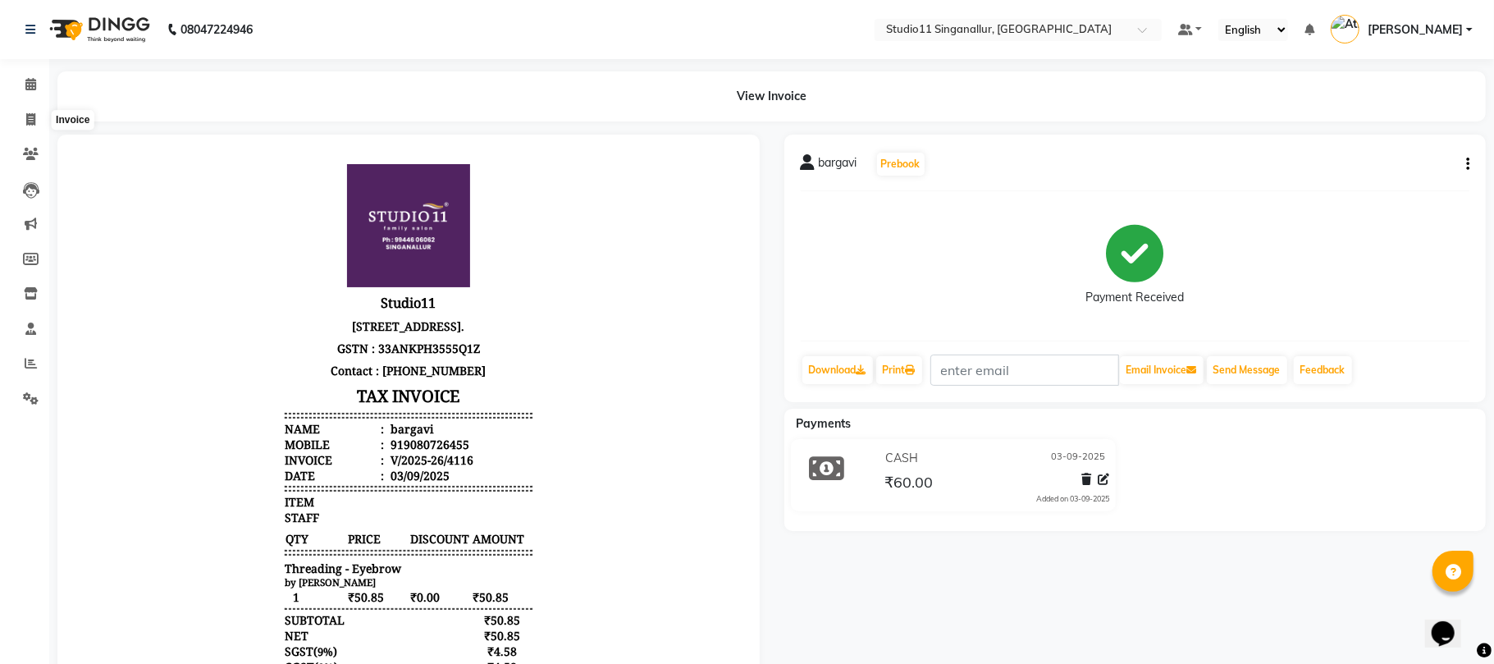
select select "6616"
select select "service"
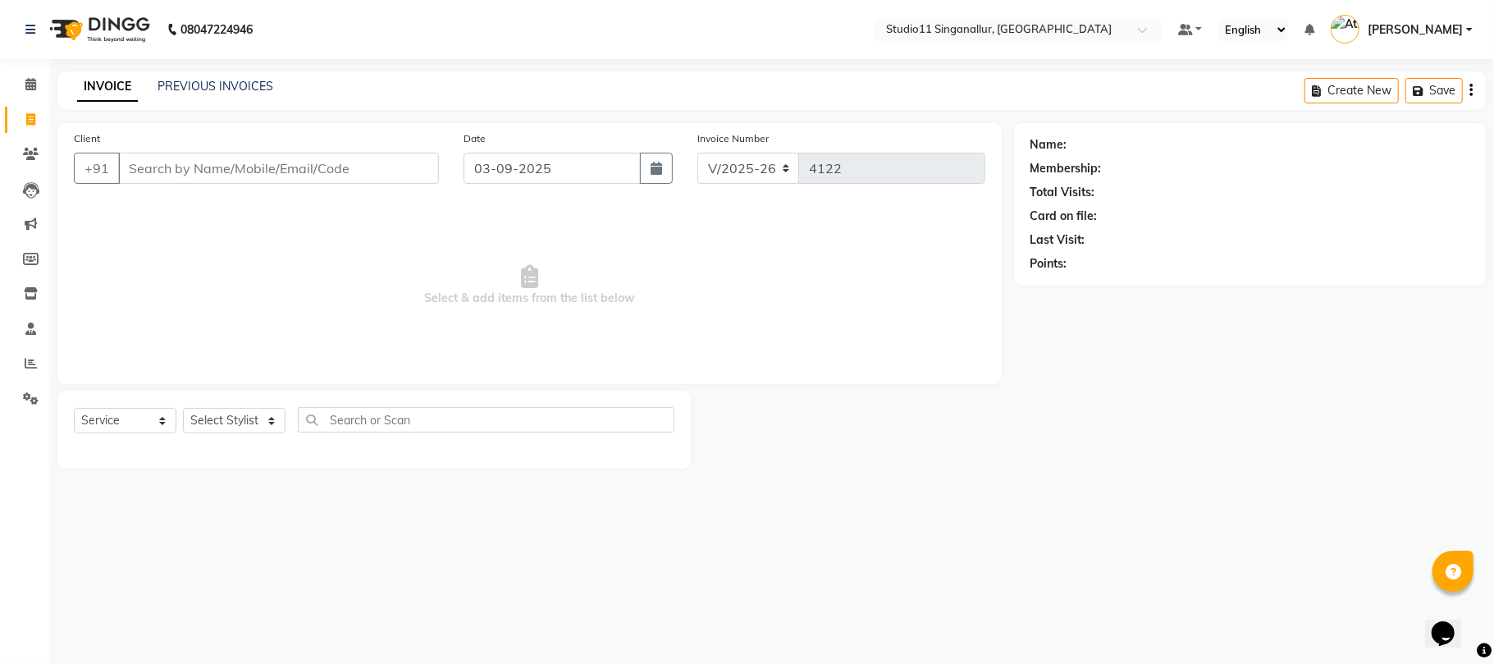
click at [211, 161] on input "Client" at bounding box center [278, 168] width 321 height 31
click at [326, 157] on input "Client" at bounding box center [278, 168] width 321 height 31
paste input "9500548280"
type input "9500548280"
select select "1: Object"
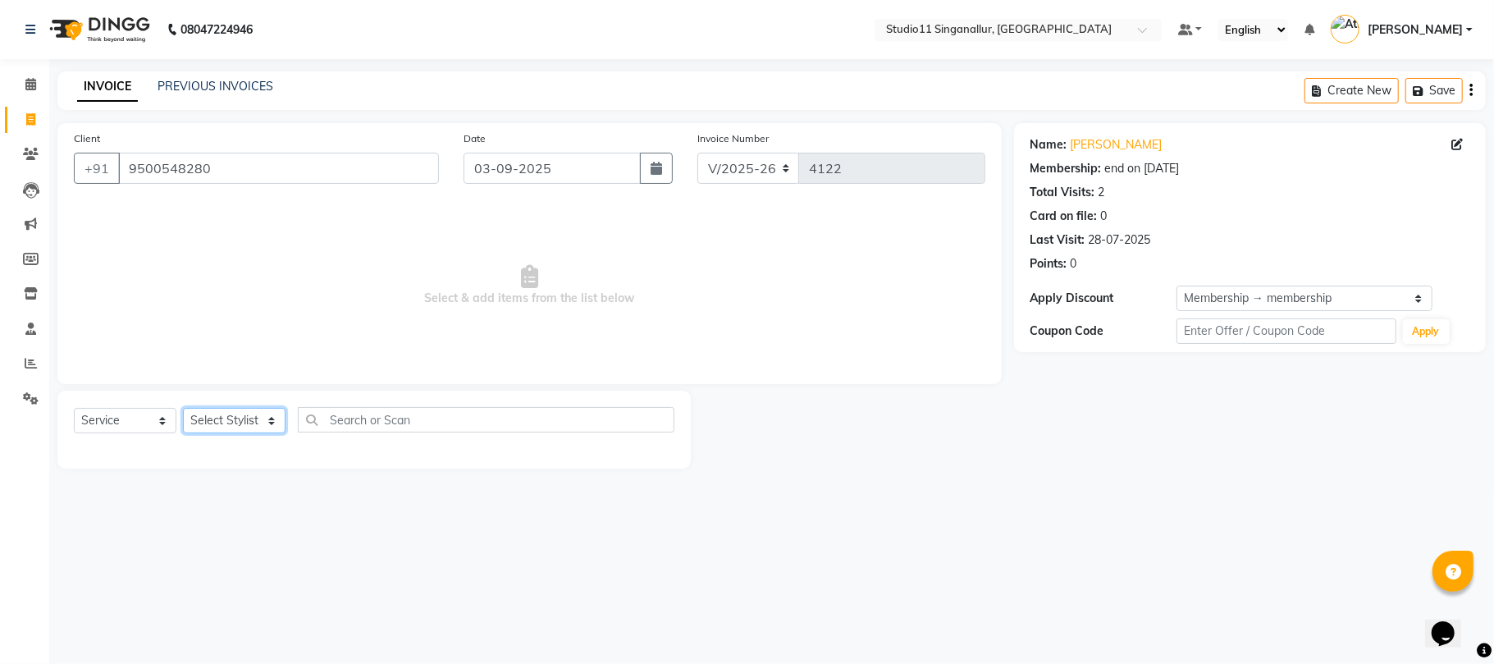
click at [267, 425] on select "Select Stylist [PERSON_NAME] Divya [PERSON_NAME] [PERSON_NAME] [PERSON_NAME] [P…" at bounding box center [234, 420] width 103 height 25
select select "70620"
click at [183, 408] on select "Select Stylist [PERSON_NAME] Divya [PERSON_NAME] [PERSON_NAME] [PERSON_NAME] [P…" at bounding box center [234, 420] width 103 height 25
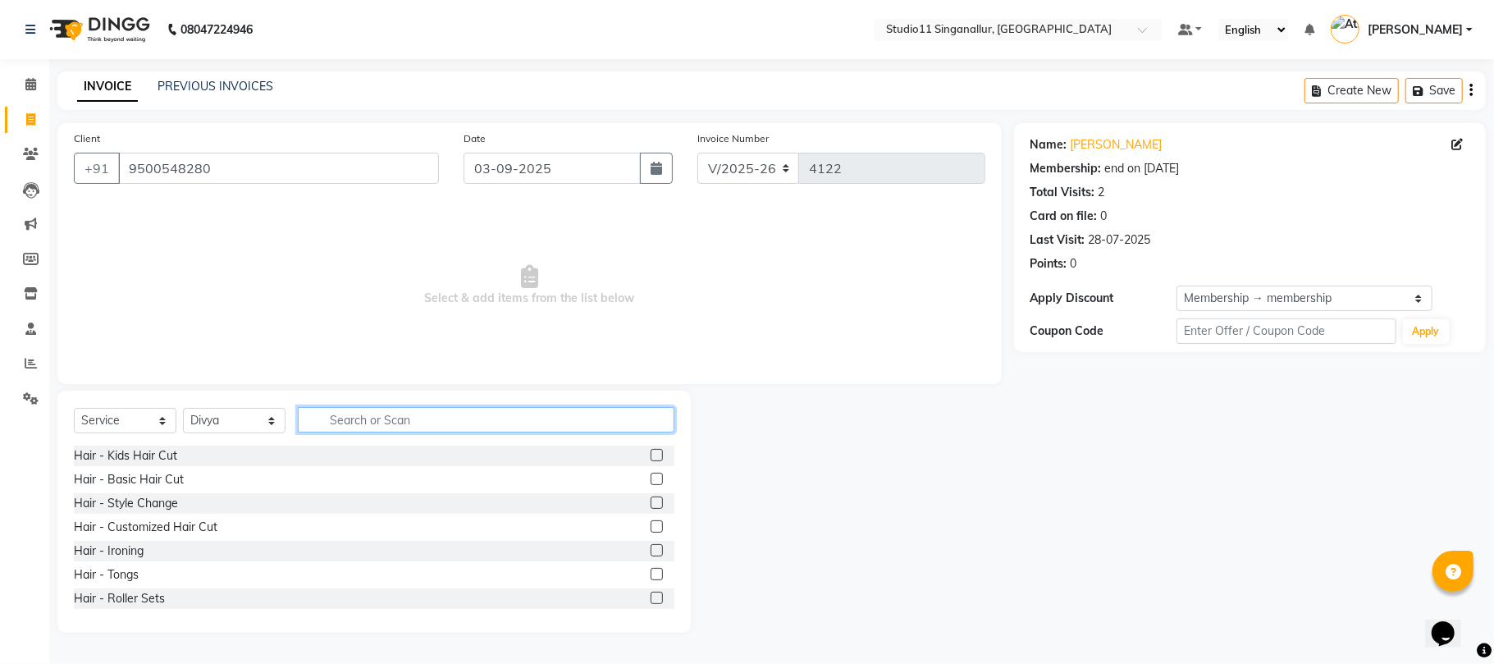
click at [404, 411] on input "text" at bounding box center [486, 419] width 376 height 25
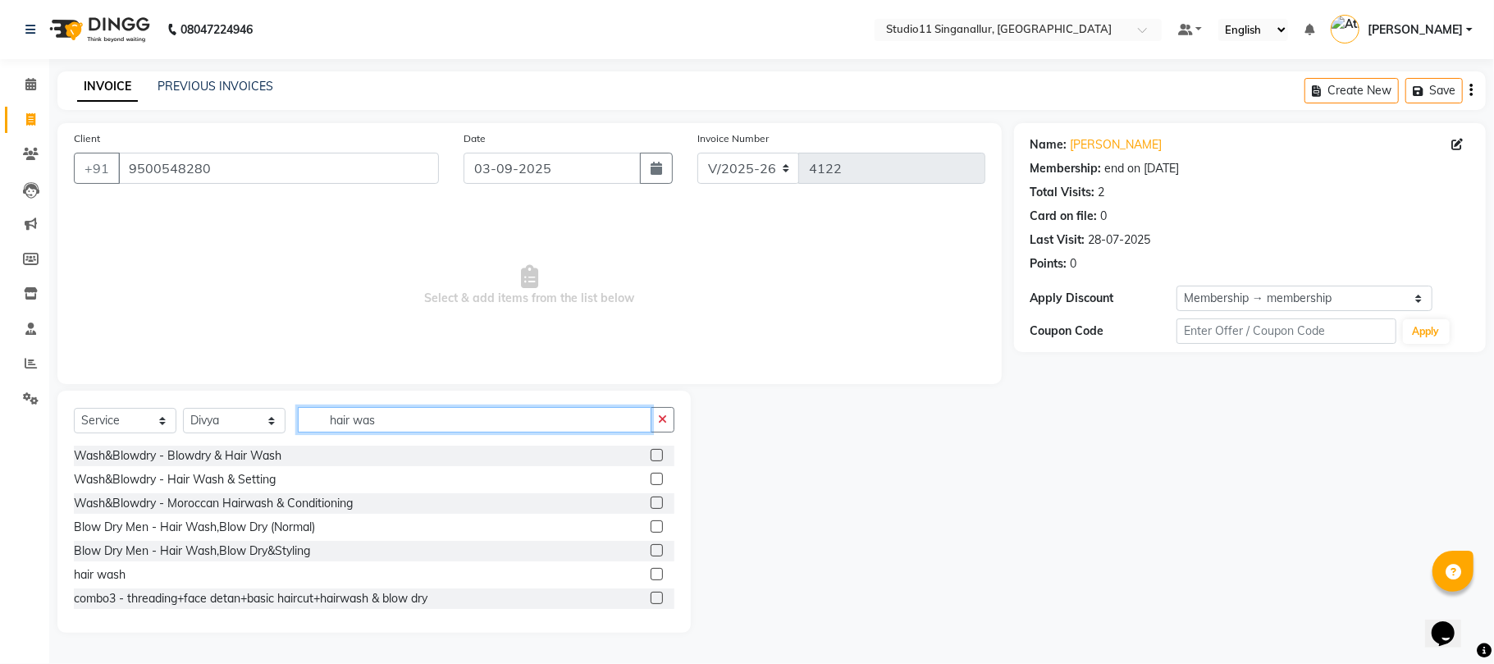
type input "hair was"
click at [650, 459] on label at bounding box center [656, 455] width 12 height 12
click at [650, 459] on input "checkbox" at bounding box center [655, 455] width 11 height 11
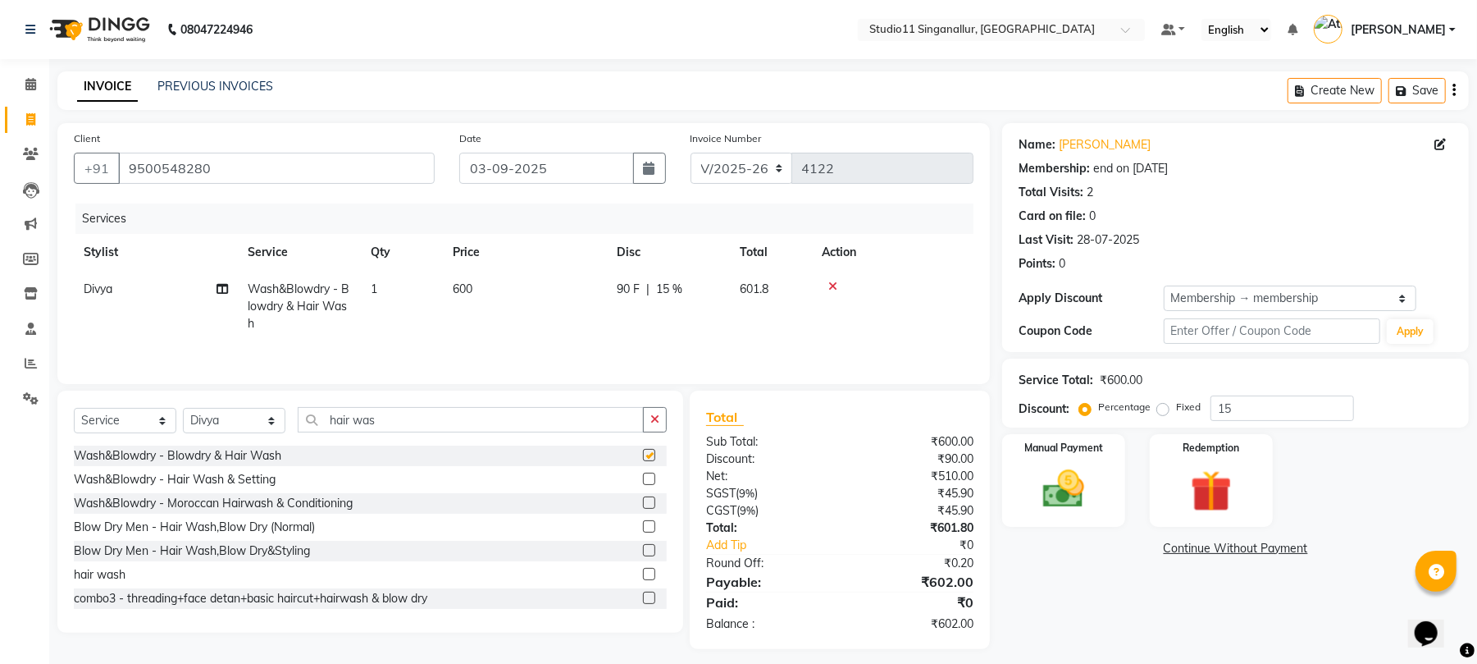
checkbox input "false"
click at [489, 313] on td "600" at bounding box center [525, 306] width 164 height 71
select select "70620"
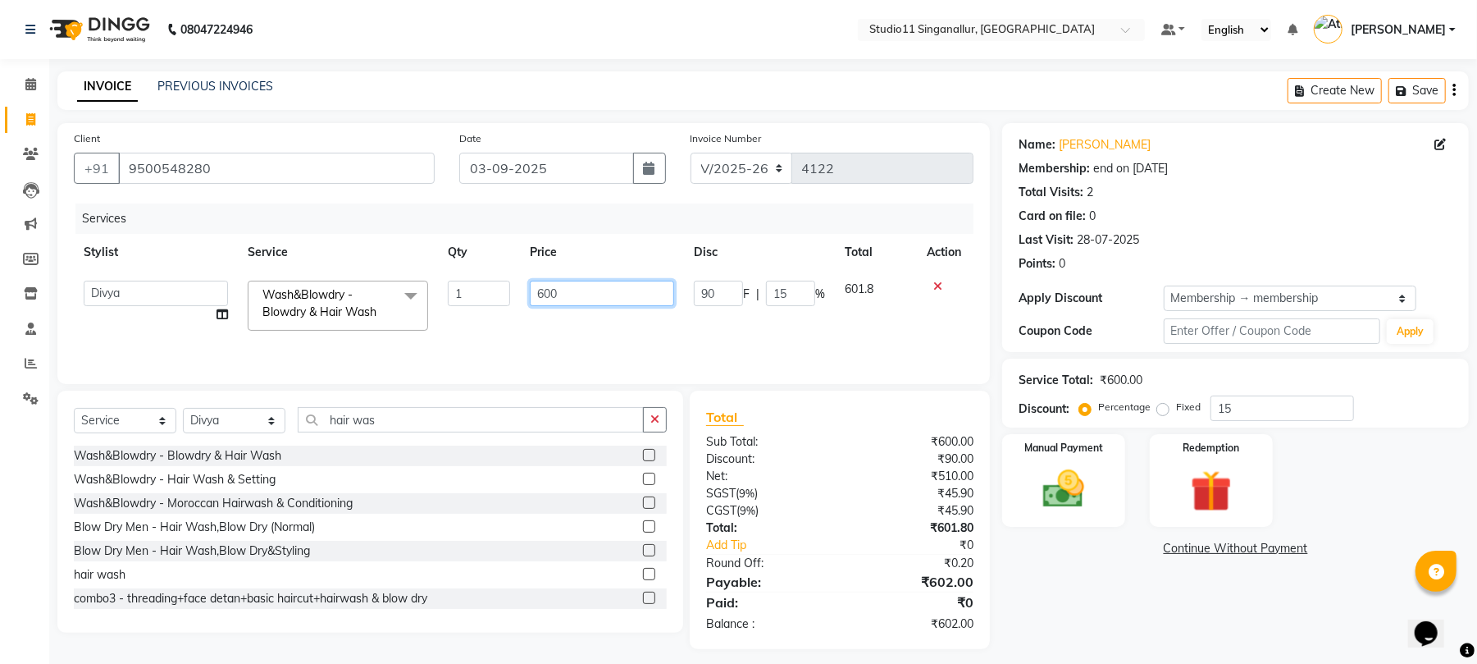
drag, startPoint x: 592, startPoint y: 287, endPoint x: 470, endPoint y: 293, distance: 122.3
click at [470, 293] on tr "[PERSON_NAME] Divya [PERSON_NAME] [PERSON_NAME] [PERSON_NAME] [PERSON_NAME] s11…" at bounding box center [524, 306] width 900 height 70
type input "950"
click at [581, 226] on div "Services" at bounding box center [530, 218] width 910 height 30
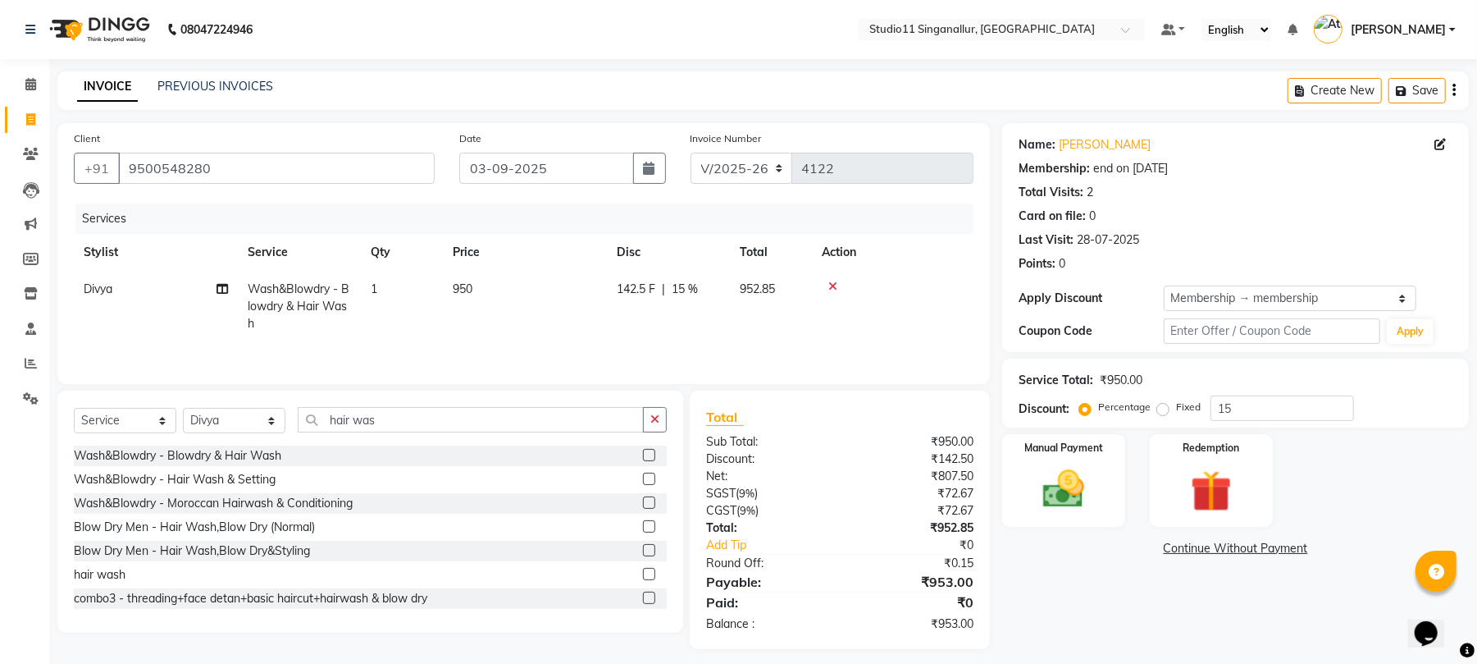
click at [690, 292] on span "15 %" at bounding box center [685, 289] width 26 height 17
select select "70620"
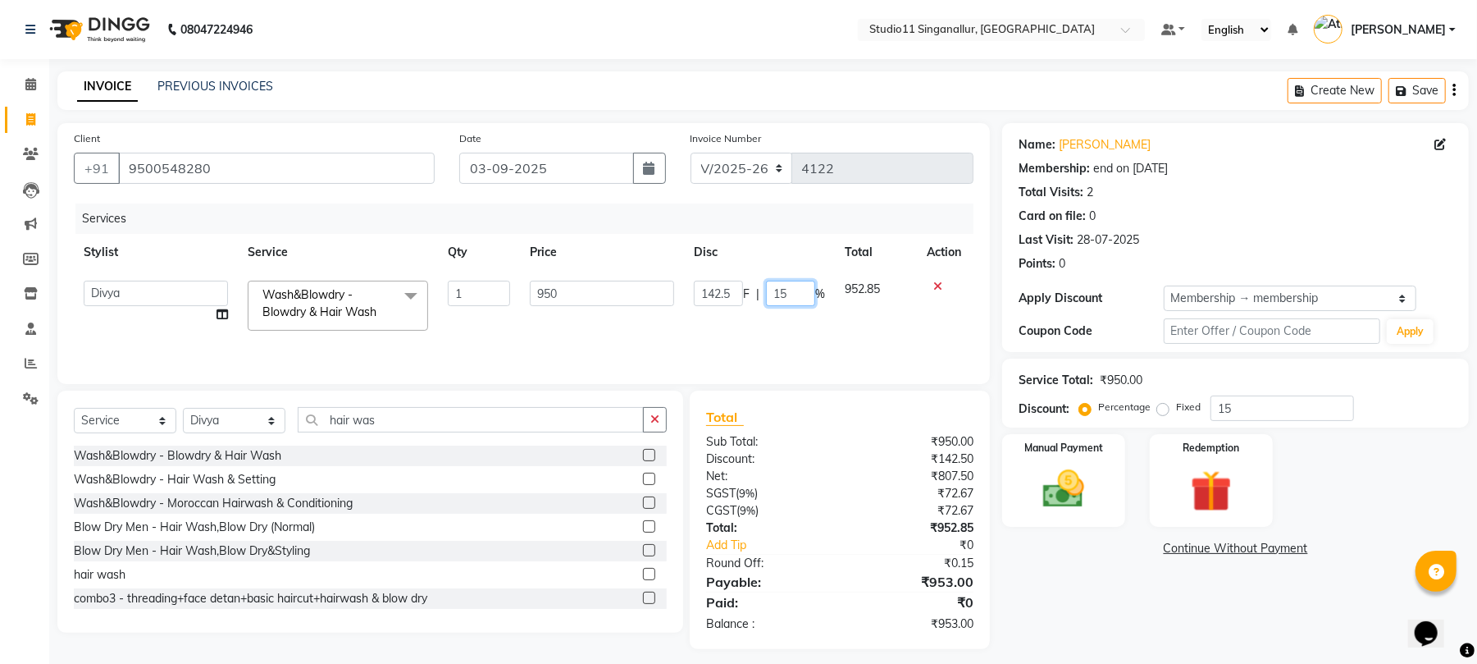
click at [779, 287] on input "15" at bounding box center [790, 293] width 49 height 25
click at [791, 286] on input "15" at bounding box center [790, 293] width 49 height 25
click at [792, 296] on input "15" at bounding box center [790, 293] width 49 height 25
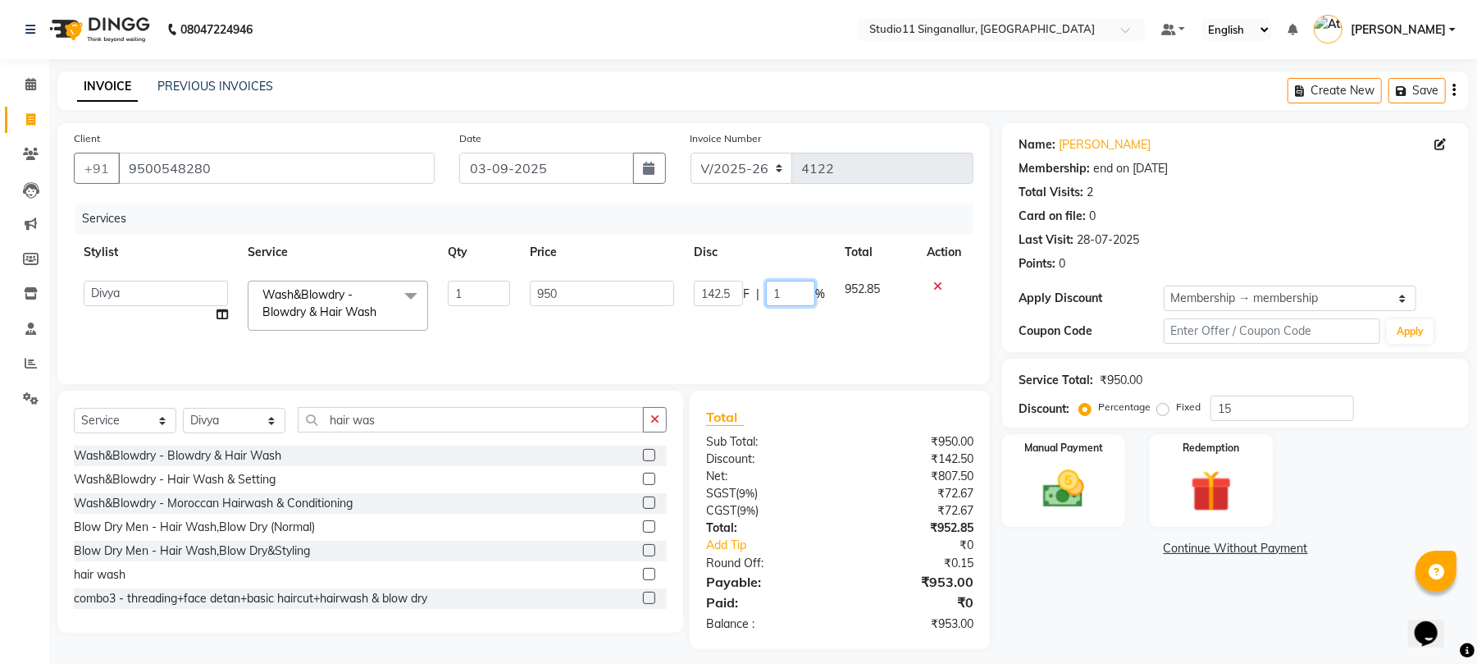
type input "10"
click at [840, 240] on tr "Stylist Service Qty Price Disc Total Action" at bounding box center [524, 252] width 900 height 37
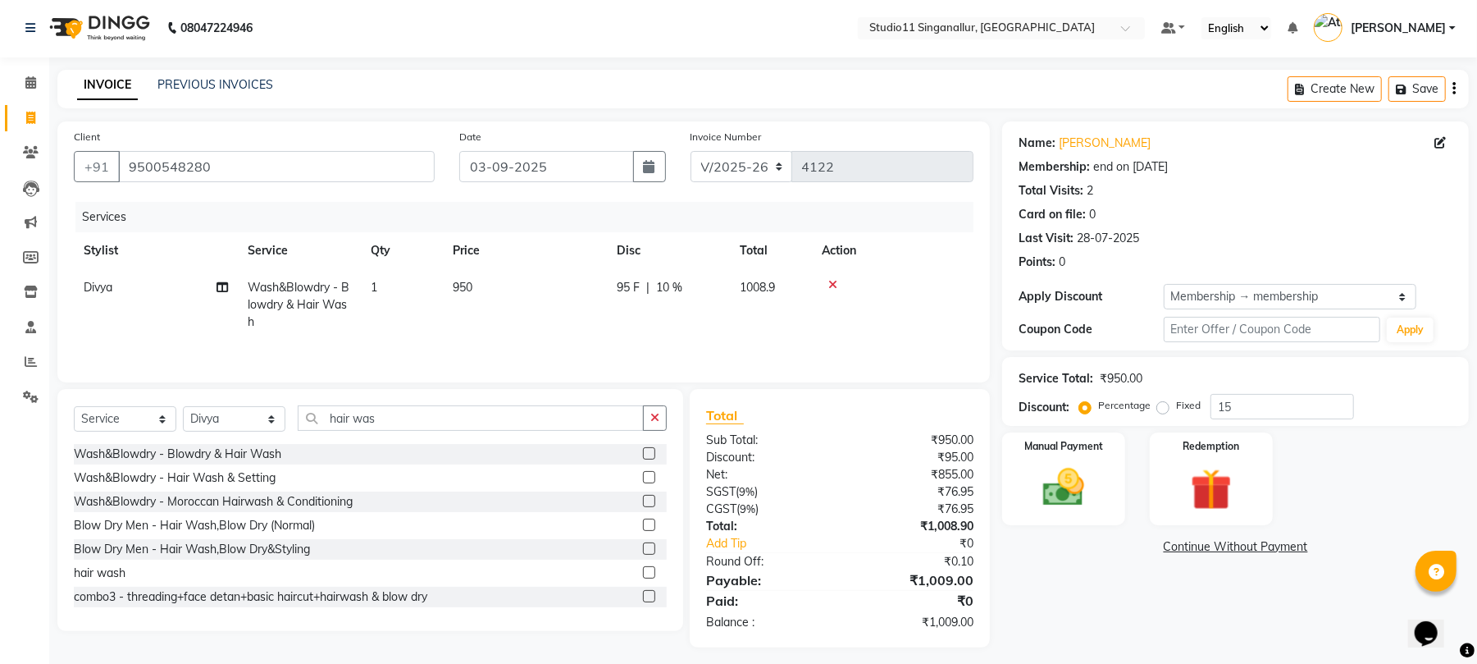
scroll to position [14, 0]
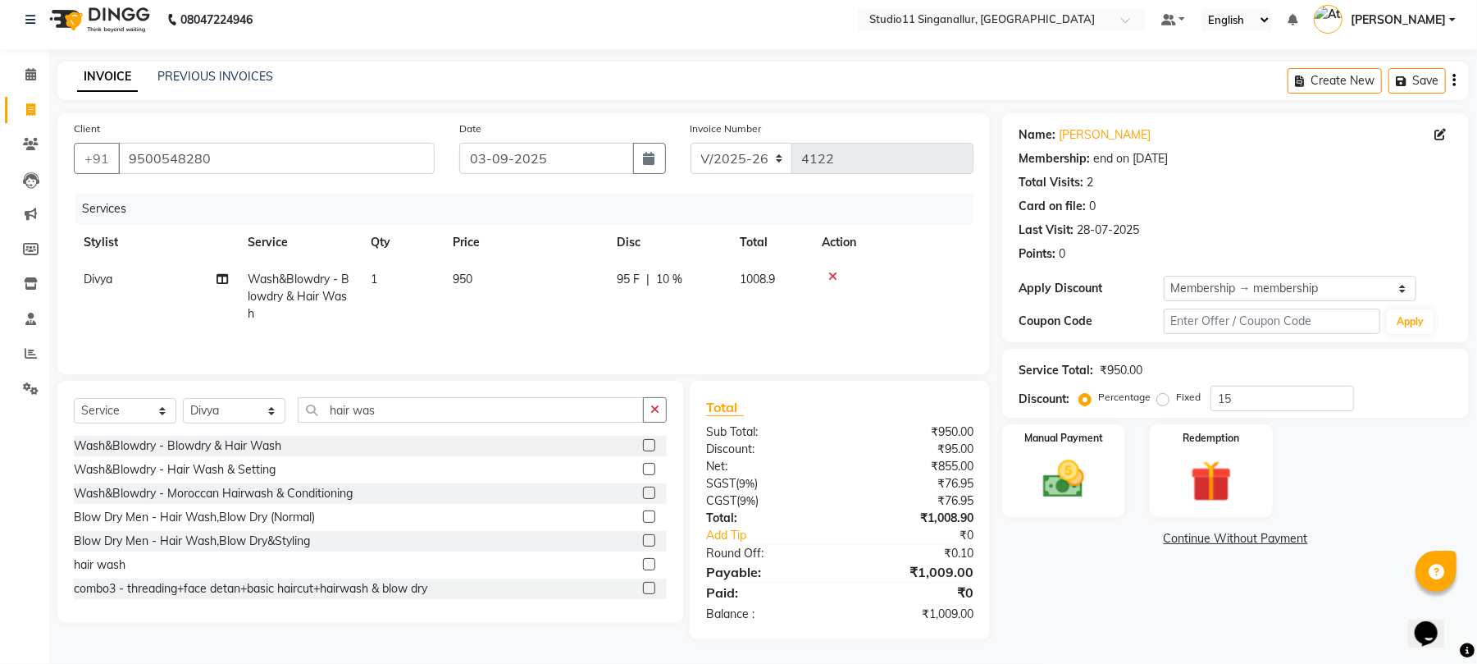
click at [500, 267] on td "950" at bounding box center [525, 296] width 164 height 71
select select "70620"
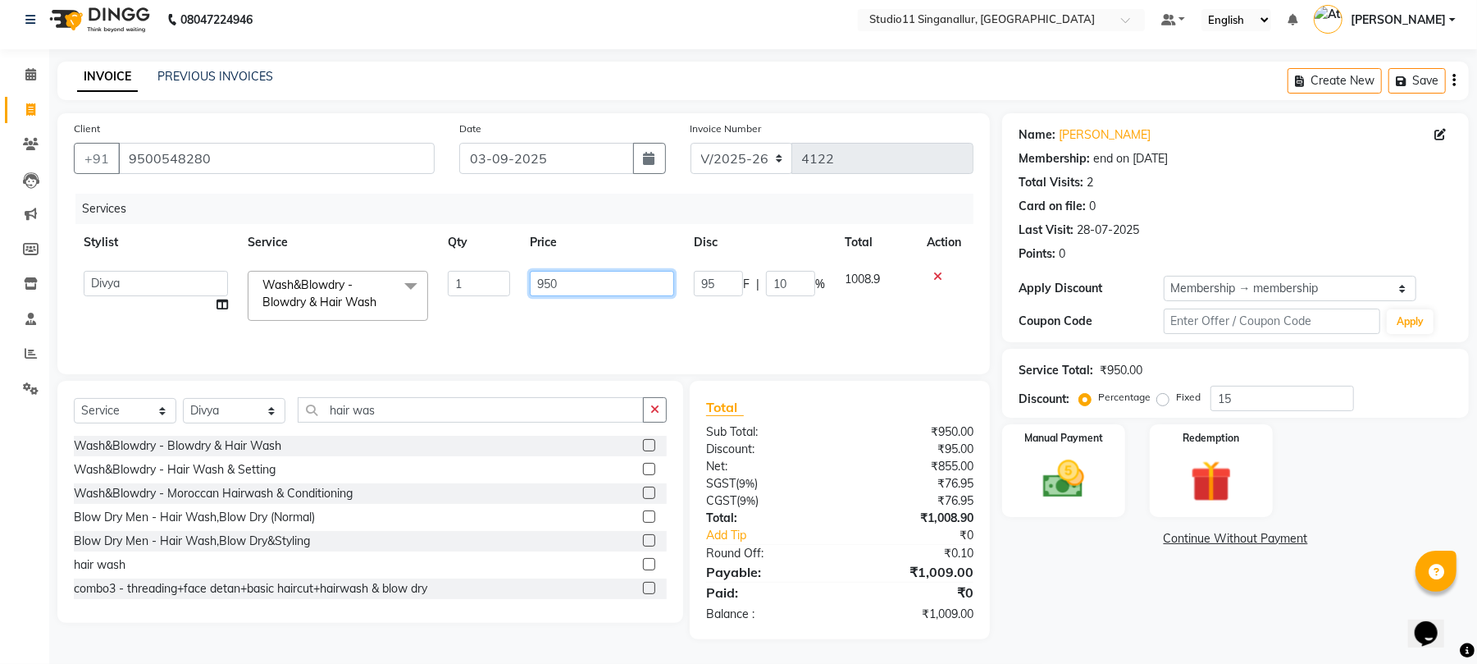
click at [621, 271] on input "950" at bounding box center [602, 283] width 144 height 25
type input "951"
click at [671, 166] on div "Date [DATE]" at bounding box center [562, 153] width 231 height 67
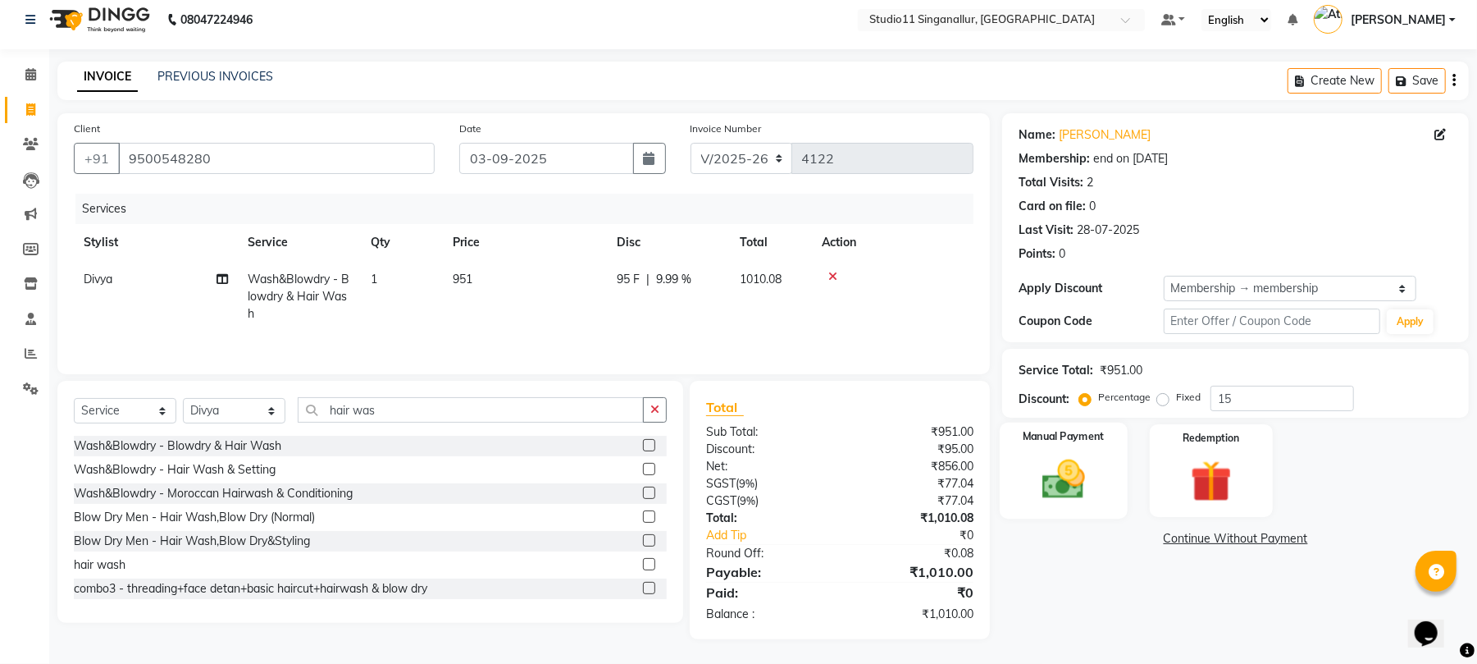
click at [1060, 468] on img at bounding box center [1064, 479] width 71 height 50
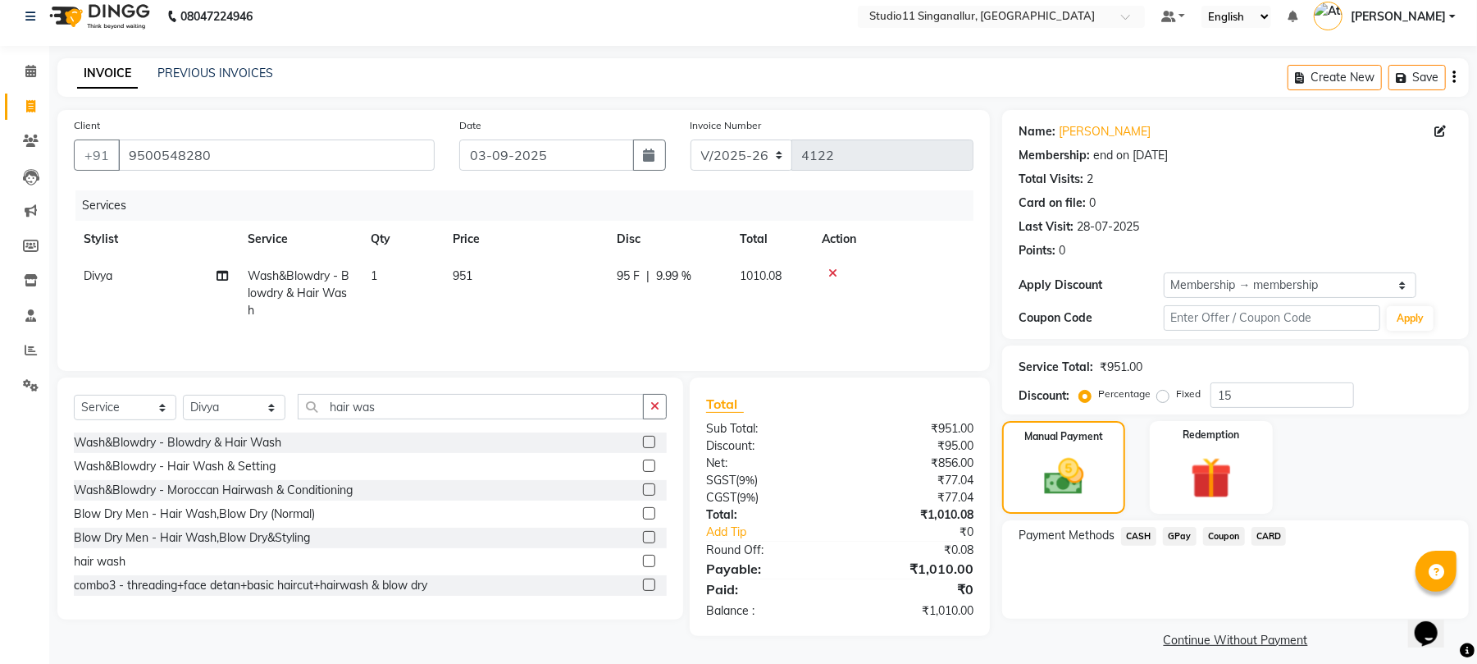
click at [1148, 536] on span "CASH" at bounding box center [1138, 536] width 35 height 19
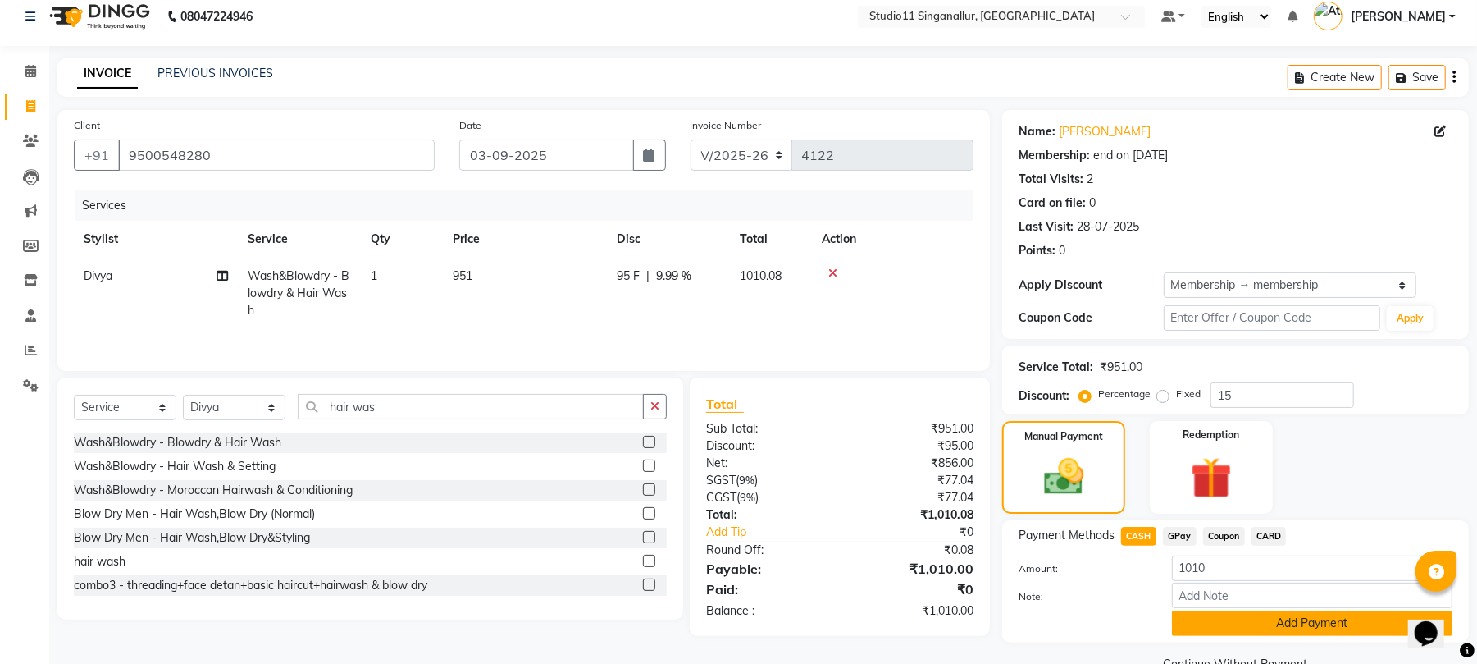
click at [1189, 611] on button "Add Payment" at bounding box center [1312, 622] width 281 height 25
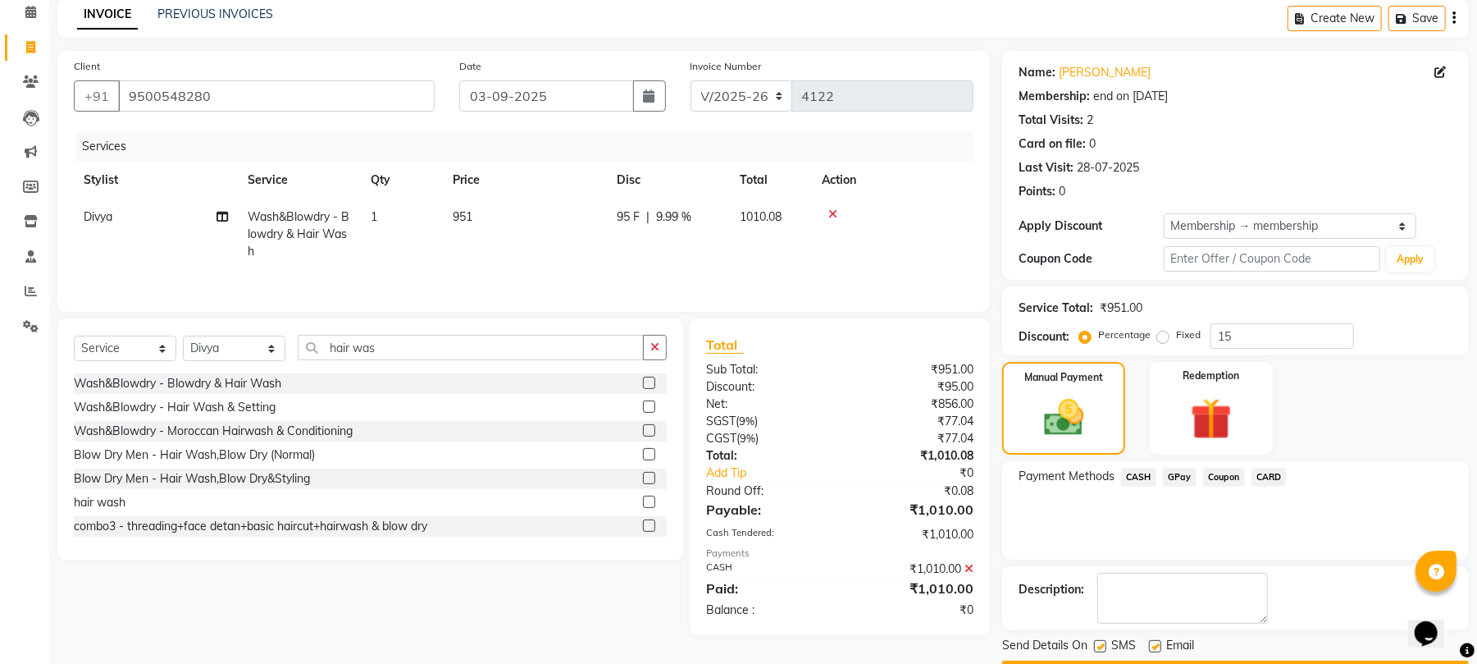
scroll to position [120, 0]
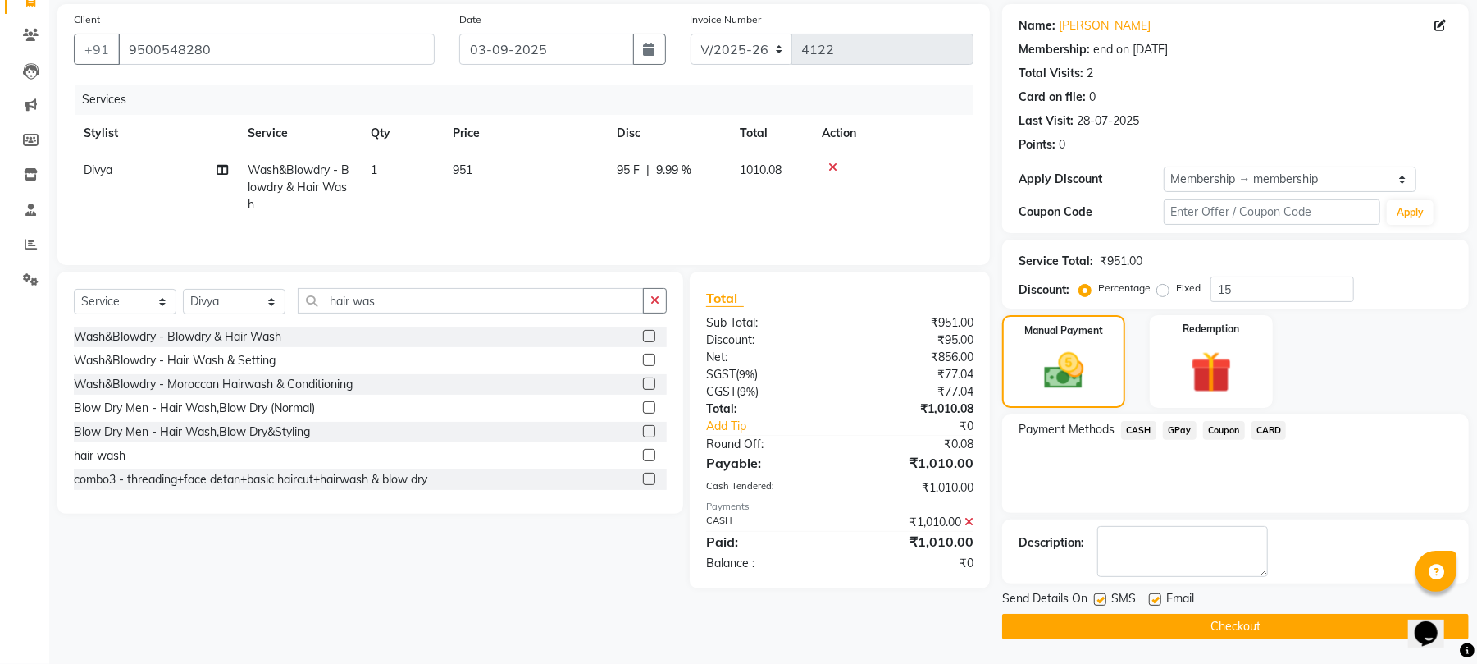
drag, startPoint x: 1096, startPoint y: 598, endPoint x: 1115, endPoint y: 600, distance: 19.8
click at [1097, 598] on label at bounding box center [1100, 599] width 12 height 12
click at [1097, 598] on input "checkbox" at bounding box center [1099, 600] width 11 height 11
checkbox input "false"
click at [1143, 602] on div "SMS" at bounding box center [1121, 600] width 55 height 21
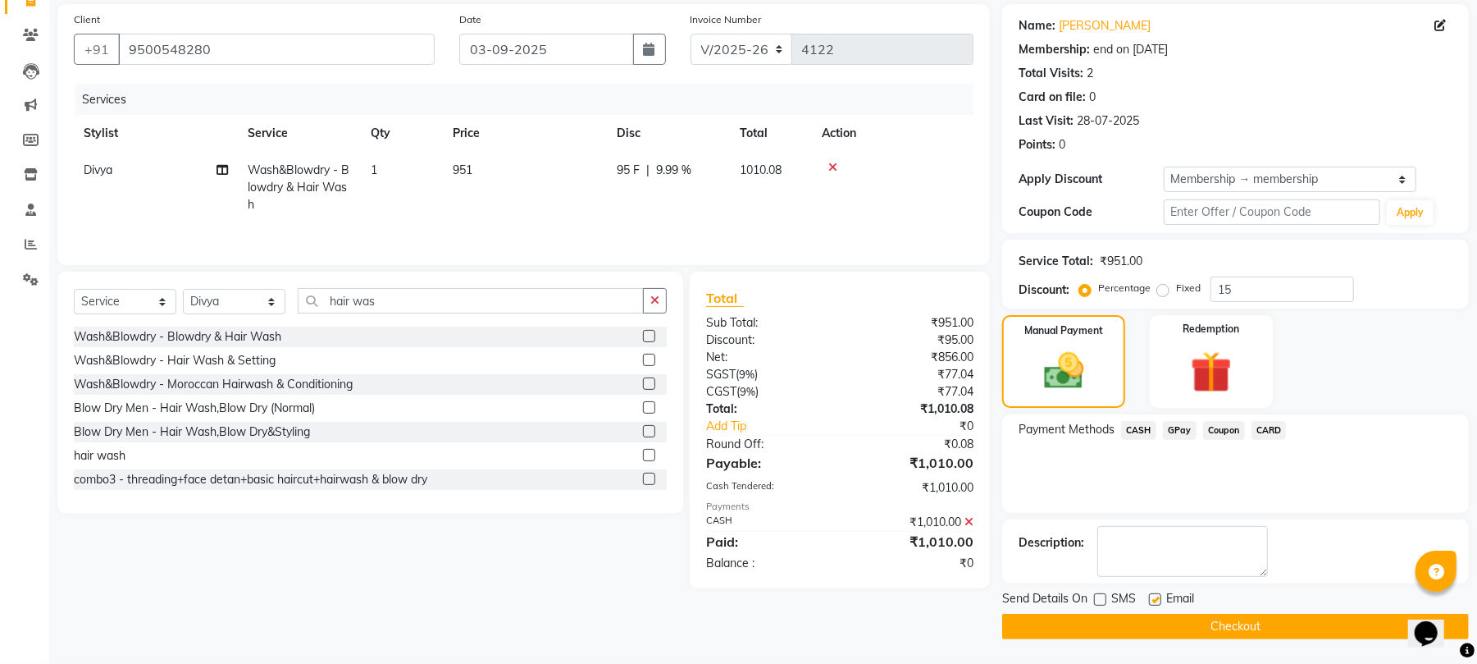
click at [1159, 595] on label at bounding box center [1155, 599] width 12 height 12
click at [1159, 595] on input "checkbox" at bounding box center [1154, 600] width 11 height 11
checkbox input "false"
click at [1160, 631] on button "Checkout" at bounding box center [1235, 626] width 467 height 25
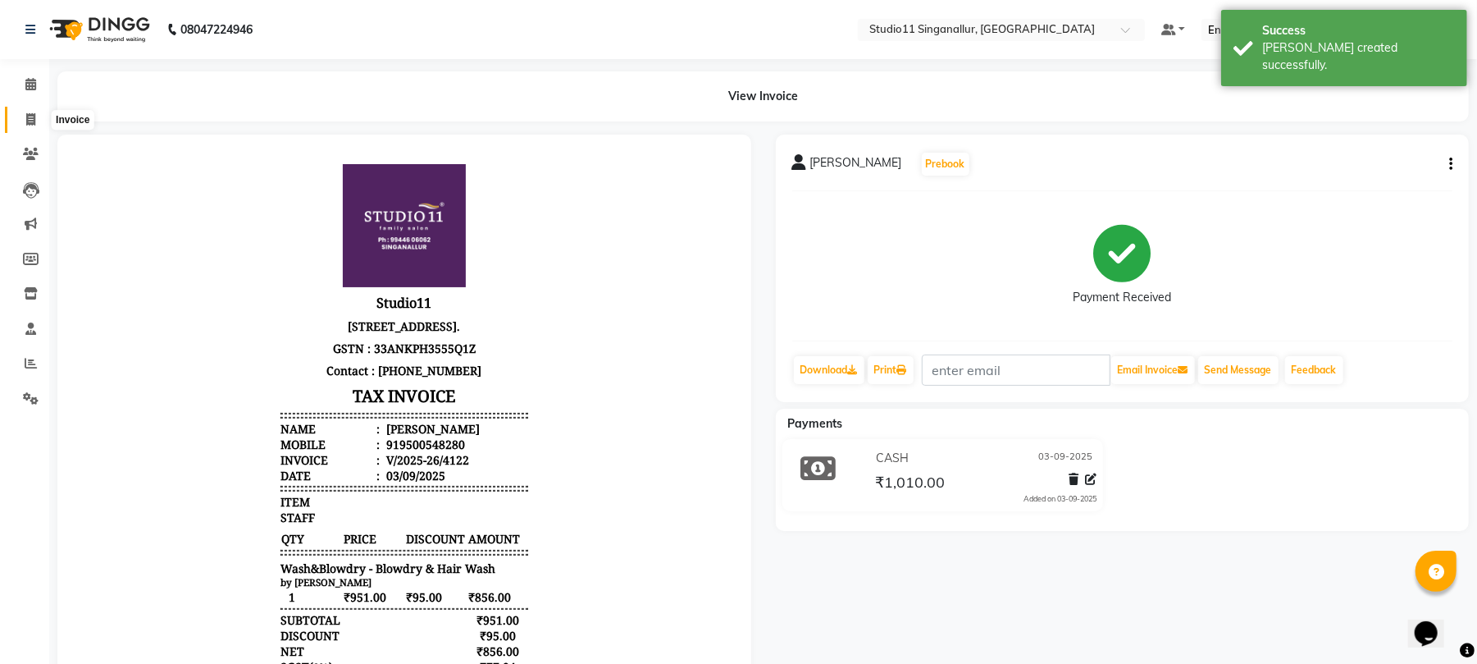
click at [28, 118] on icon at bounding box center [30, 119] width 9 height 12
select select "6616"
select select "service"
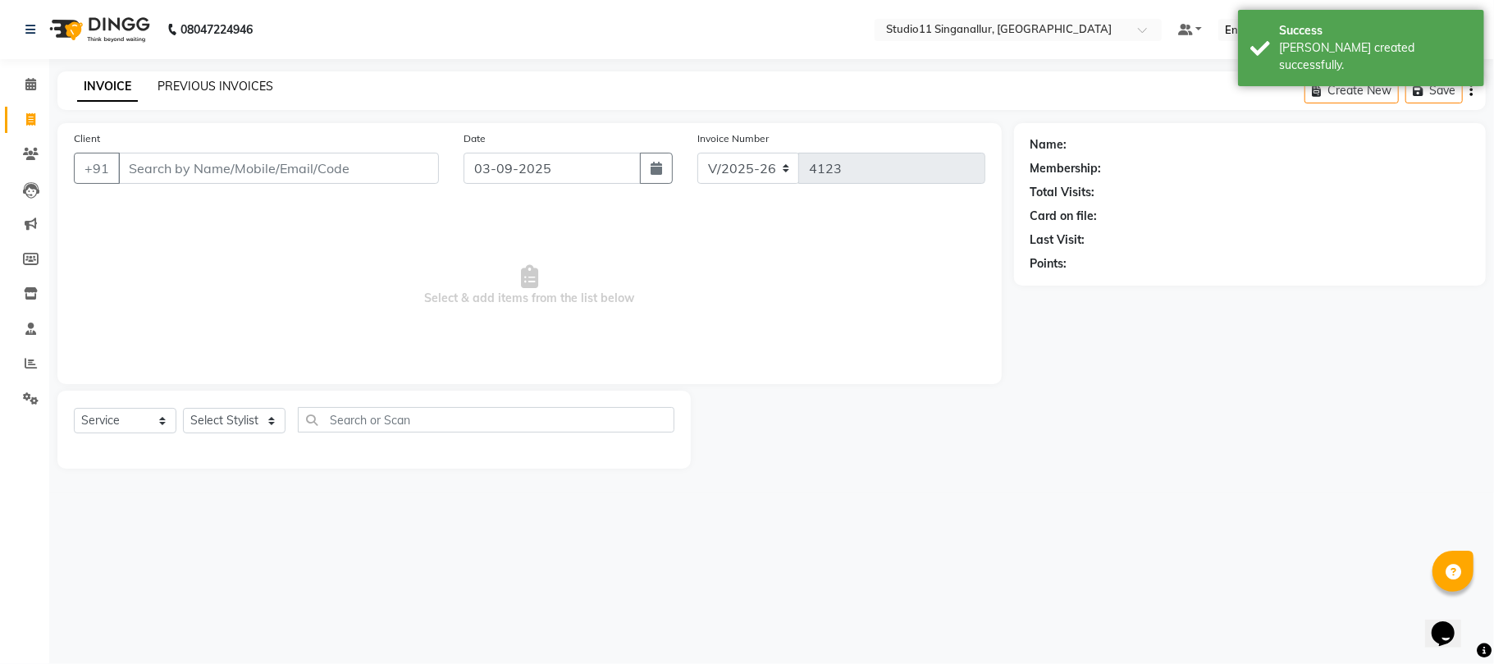
click at [195, 85] on link "PREVIOUS INVOICES" at bounding box center [215, 86] width 116 height 15
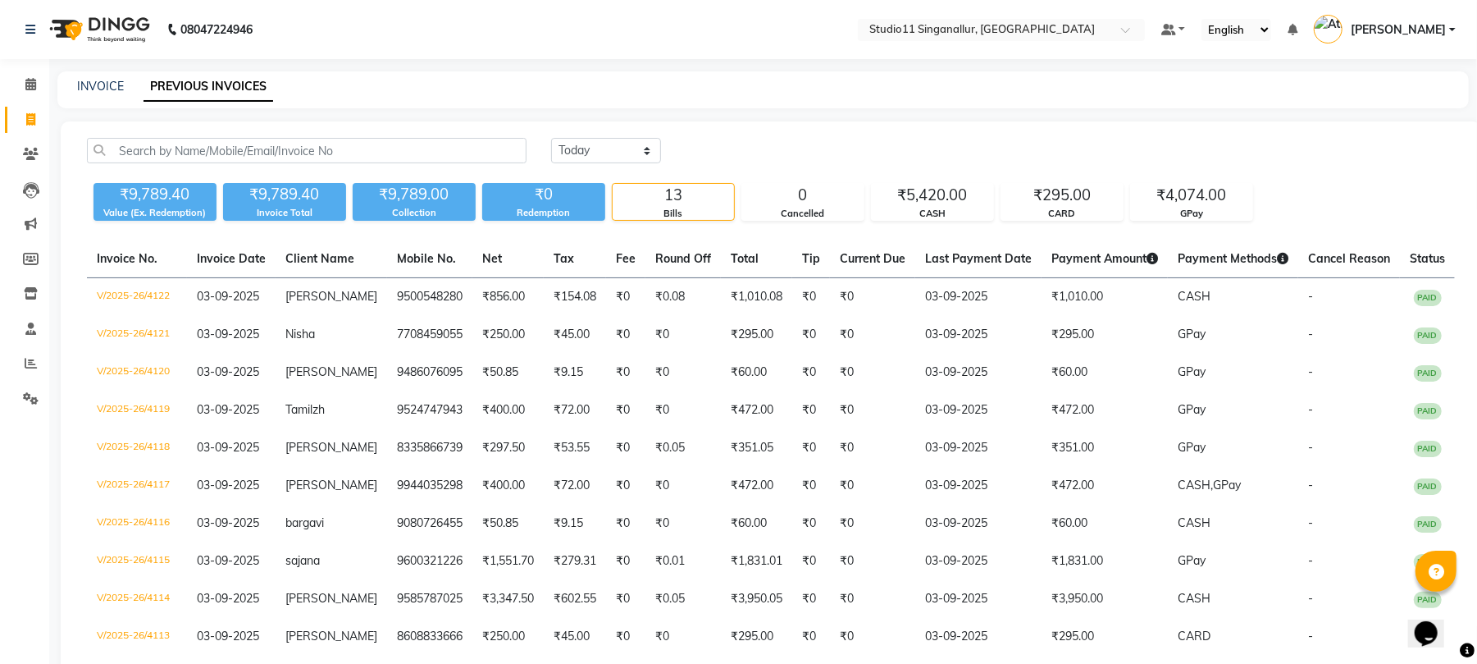
click at [89, 73] on div "INVOICE PREVIOUS INVOICES" at bounding box center [763, 89] width 1412 height 37
click at [95, 83] on link "INVOICE" at bounding box center [100, 86] width 47 height 15
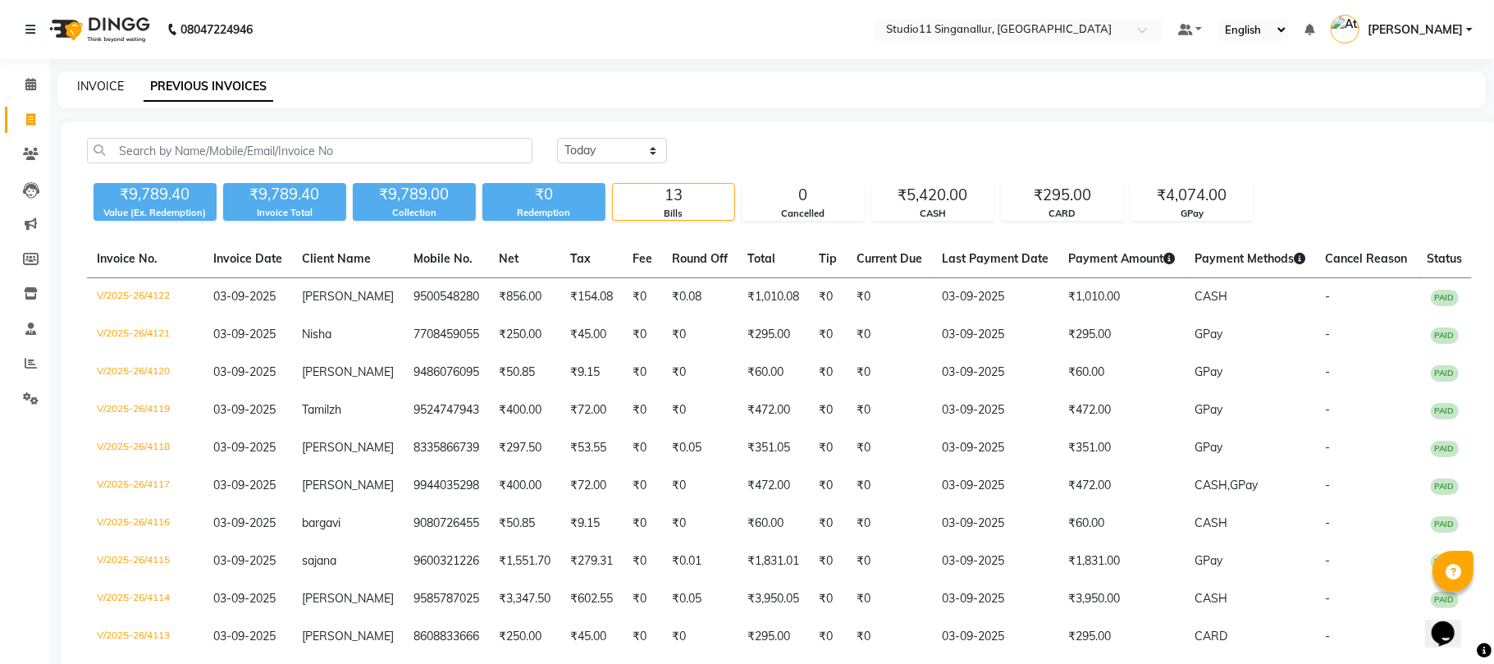
select select "service"
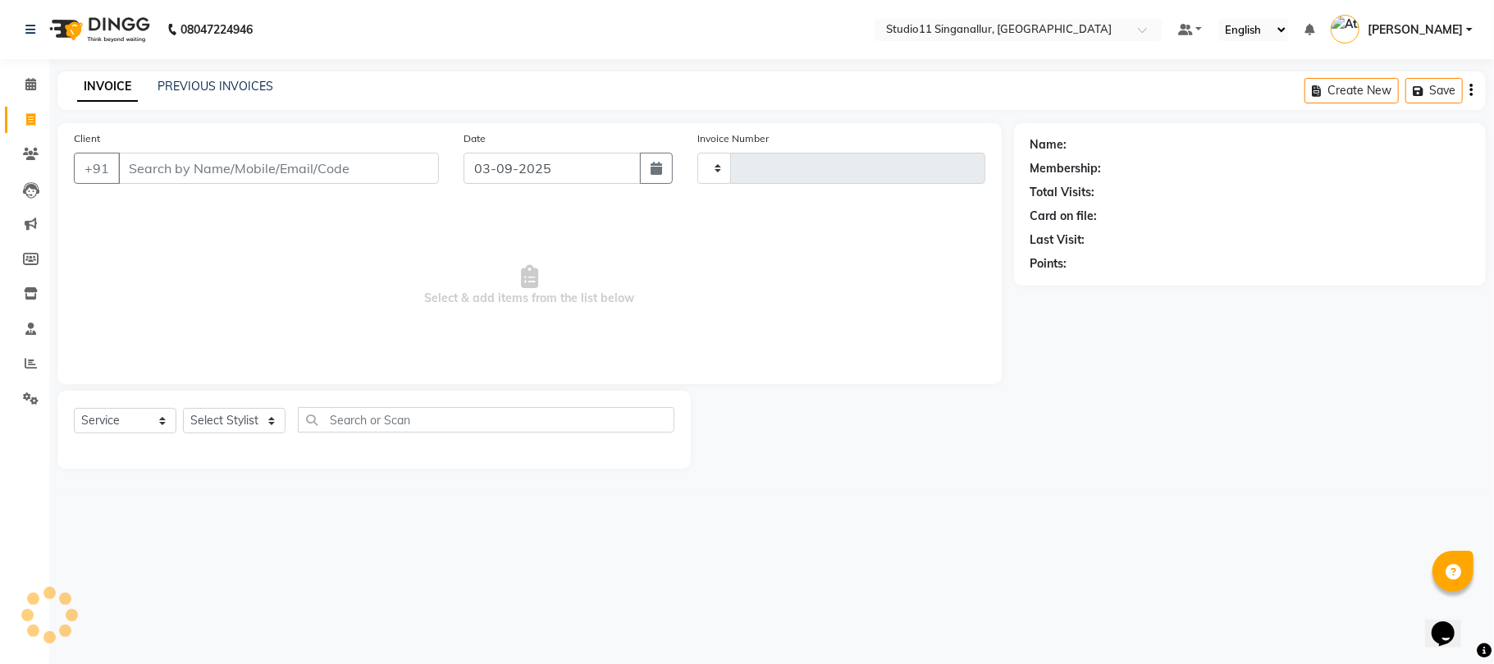
type input "4123"
select select "6616"
click at [191, 182] on input "Client" at bounding box center [278, 168] width 321 height 31
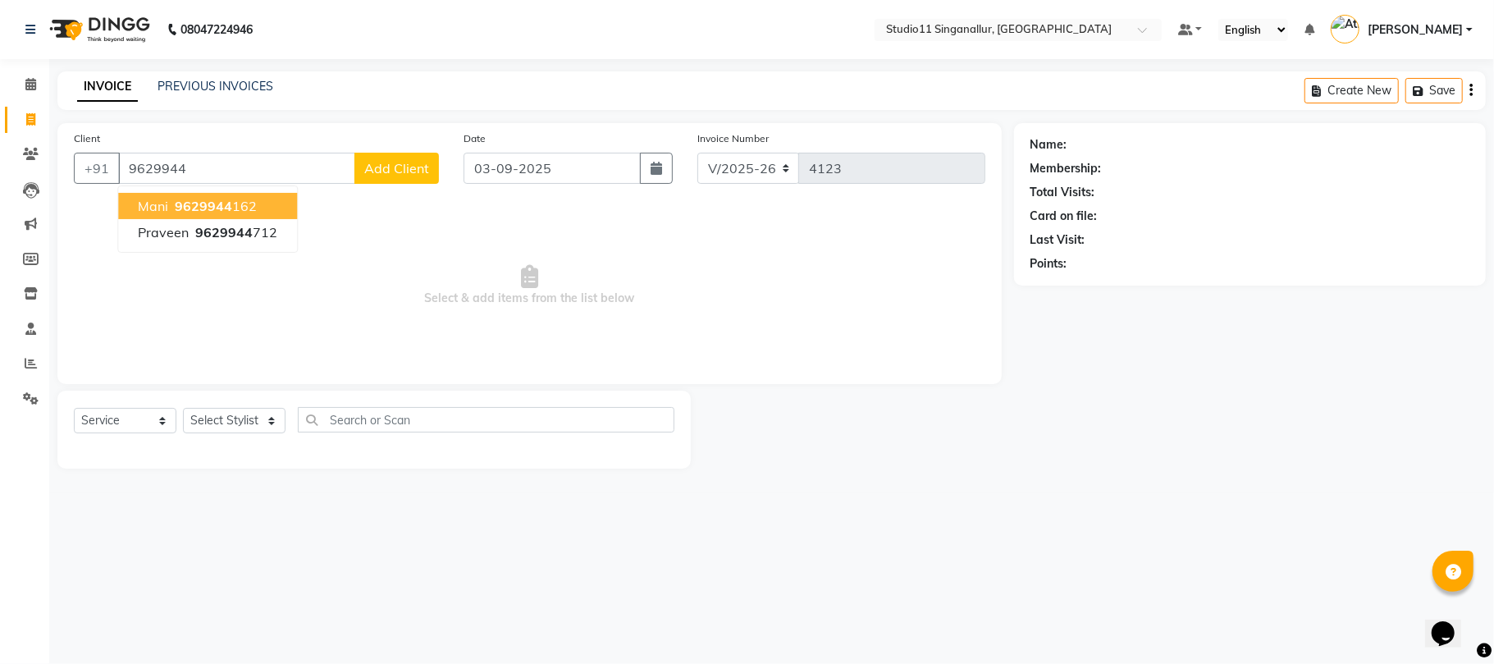
click at [188, 203] on span "9629944" at bounding box center [203, 206] width 57 height 16
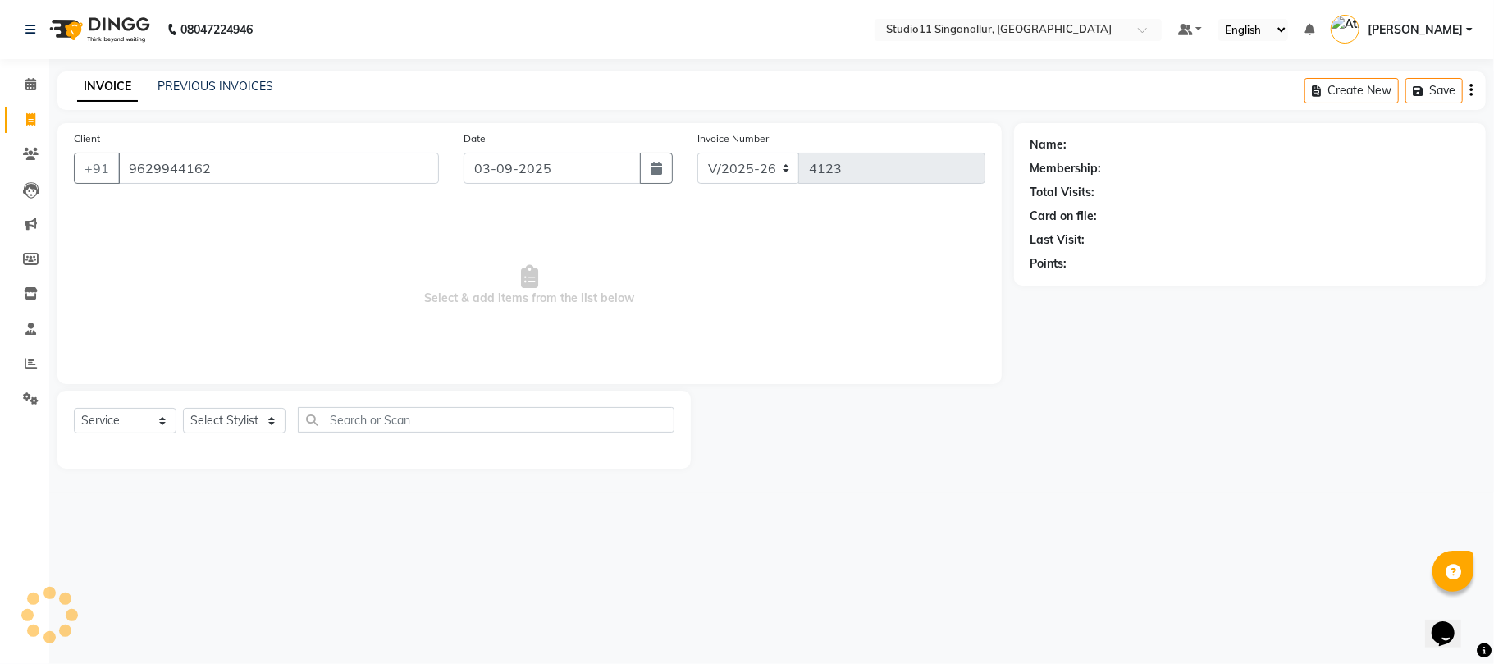
type input "9629944162"
click at [262, 421] on select "Select Stylist [PERSON_NAME] Divya [PERSON_NAME] [PERSON_NAME] [PERSON_NAME] [P…" at bounding box center [234, 420] width 103 height 25
select select "51051"
click at [183, 408] on select "Select Stylist [PERSON_NAME] Divya [PERSON_NAME] [PERSON_NAME] [PERSON_NAME] [P…" at bounding box center [234, 420] width 103 height 25
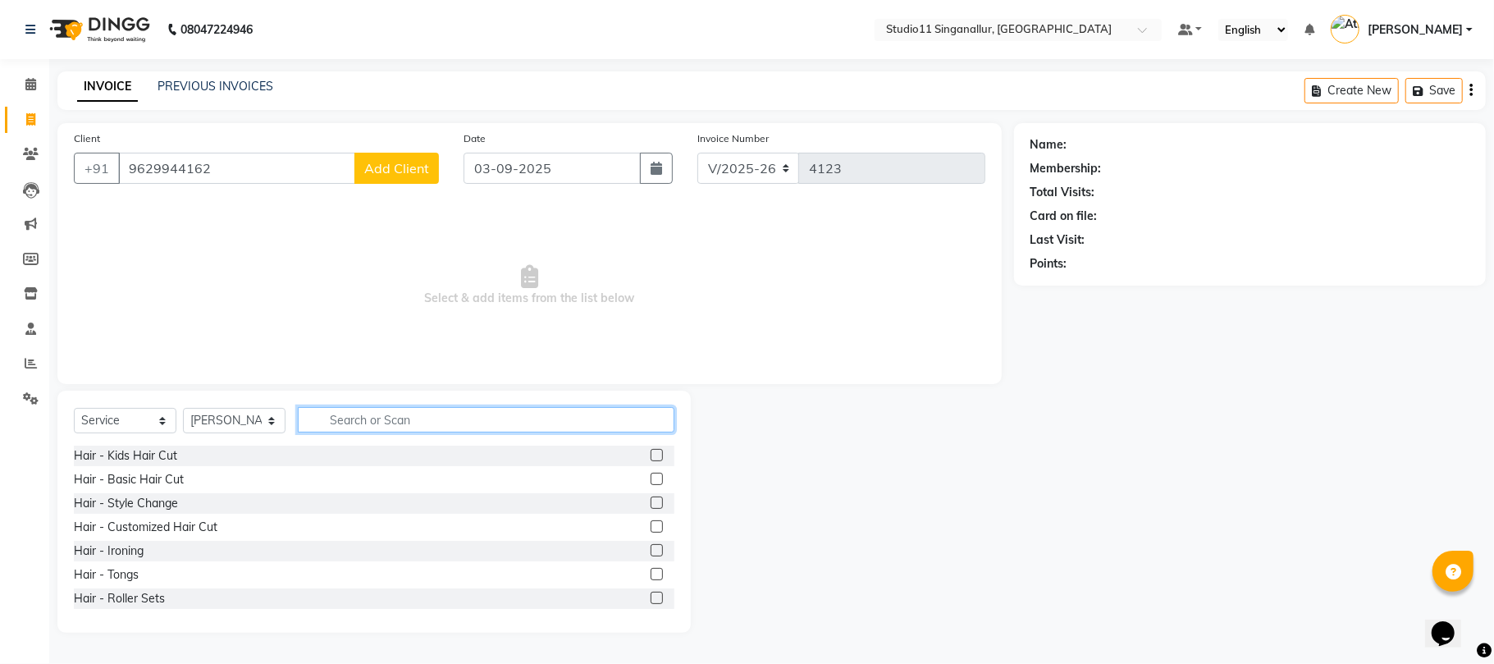
click at [386, 421] on input "text" at bounding box center [486, 419] width 376 height 25
drag, startPoint x: 235, startPoint y: 167, endPoint x: 126, endPoint y: 168, distance: 108.3
click at [126, 168] on input "9629944162" at bounding box center [236, 168] width 237 height 31
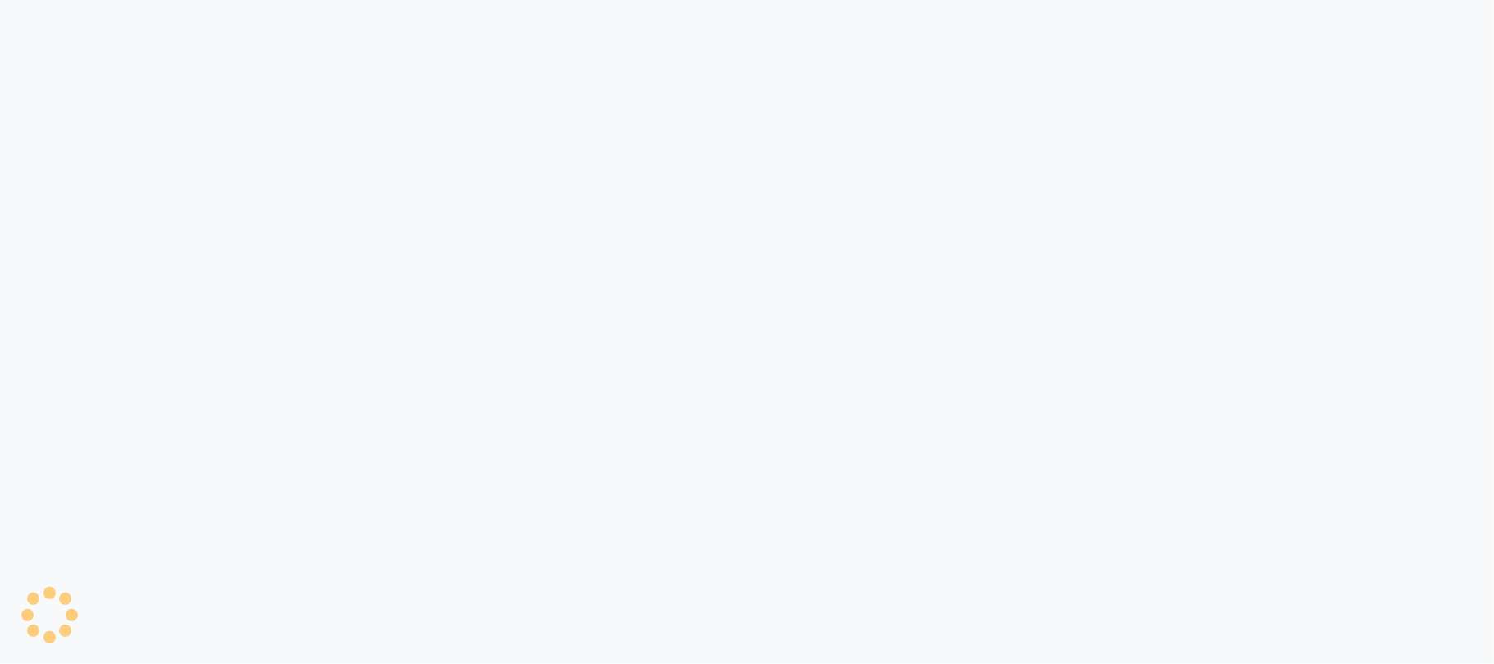
select select "6616"
select select "service"
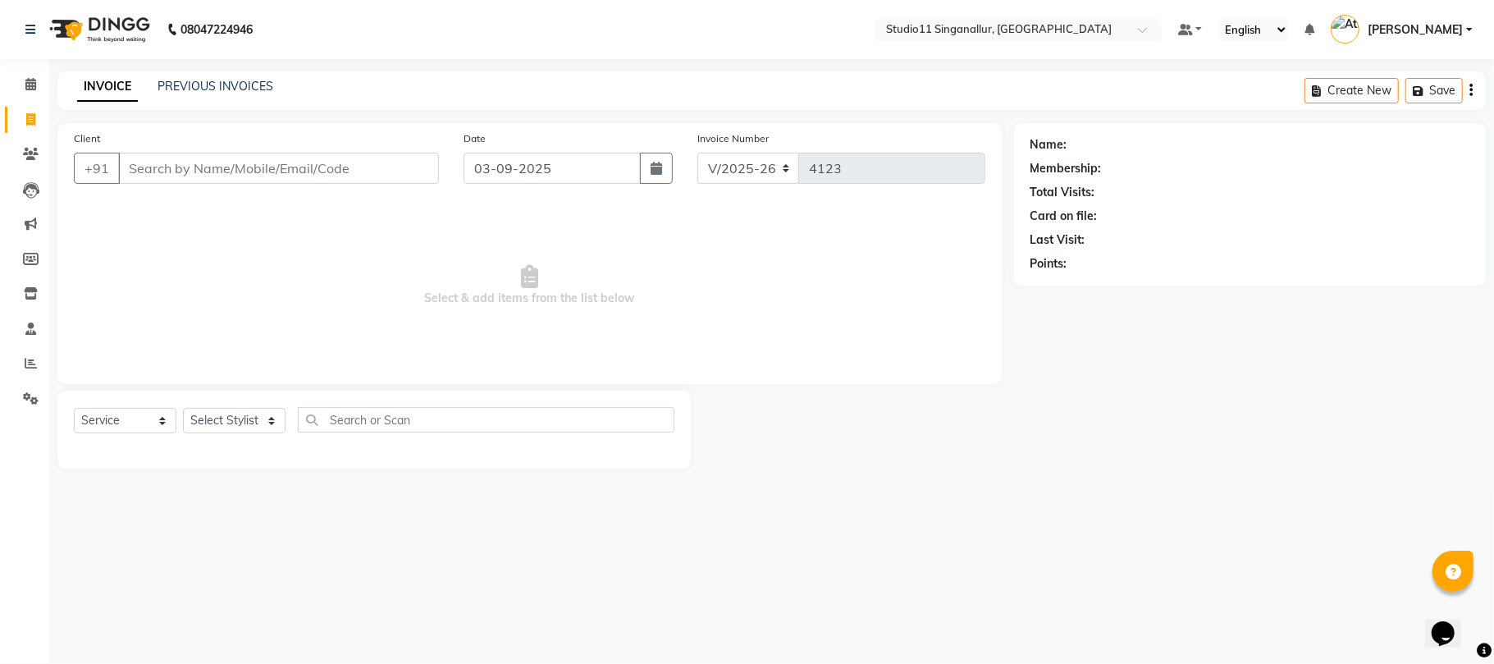
click at [340, 153] on div "Client +91" at bounding box center [257, 163] width 390 height 67
click at [293, 177] on input "Client" at bounding box center [278, 168] width 321 height 31
paste input "9629944162"
type input "9629944162"
select select "1: Object"
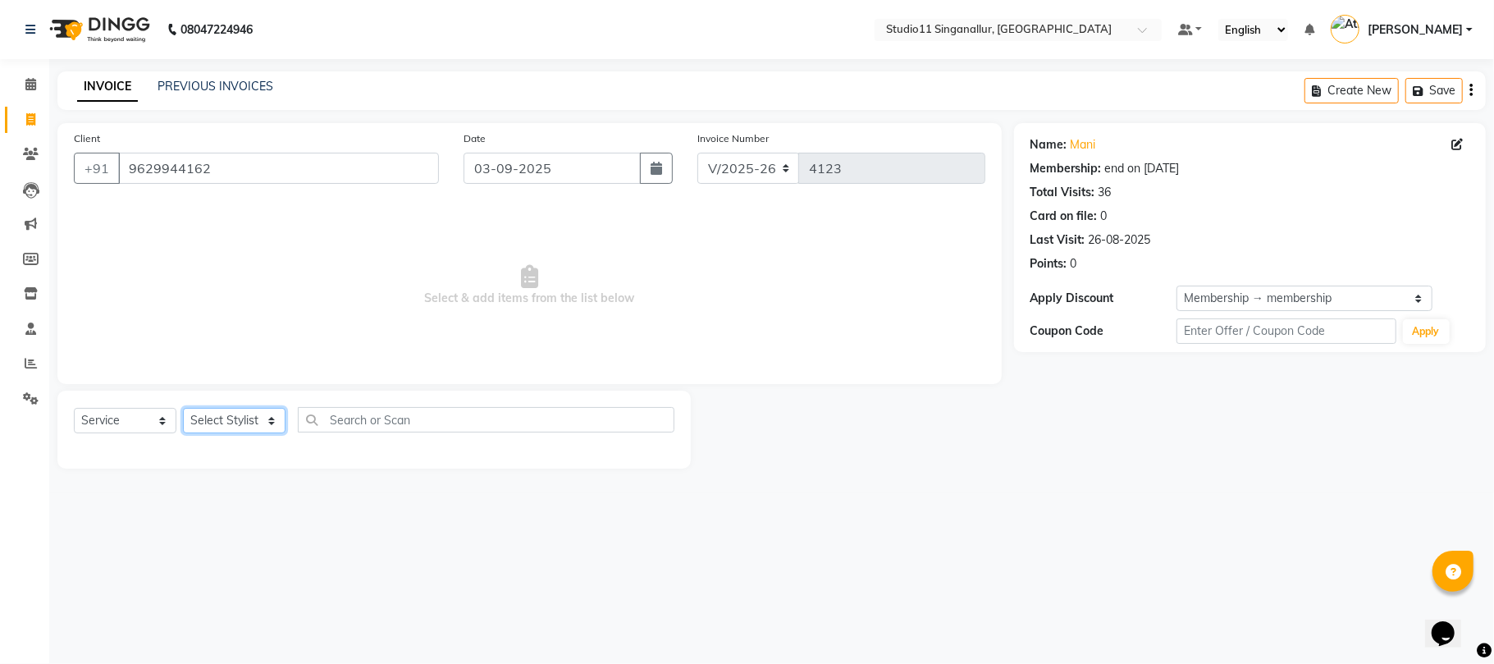
click at [231, 415] on select "Select Stylist [PERSON_NAME] Divya [PERSON_NAME] [PERSON_NAME] [PERSON_NAME] [P…" at bounding box center [234, 420] width 103 height 25
select select "51051"
click at [183, 408] on select "Select Stylist [PERSON_NAME] Divya [PERSON_NAME] [PERSON_NAME] [PERSON_NAME] [P…" at bounding box center [234, 420] width 103 height 25
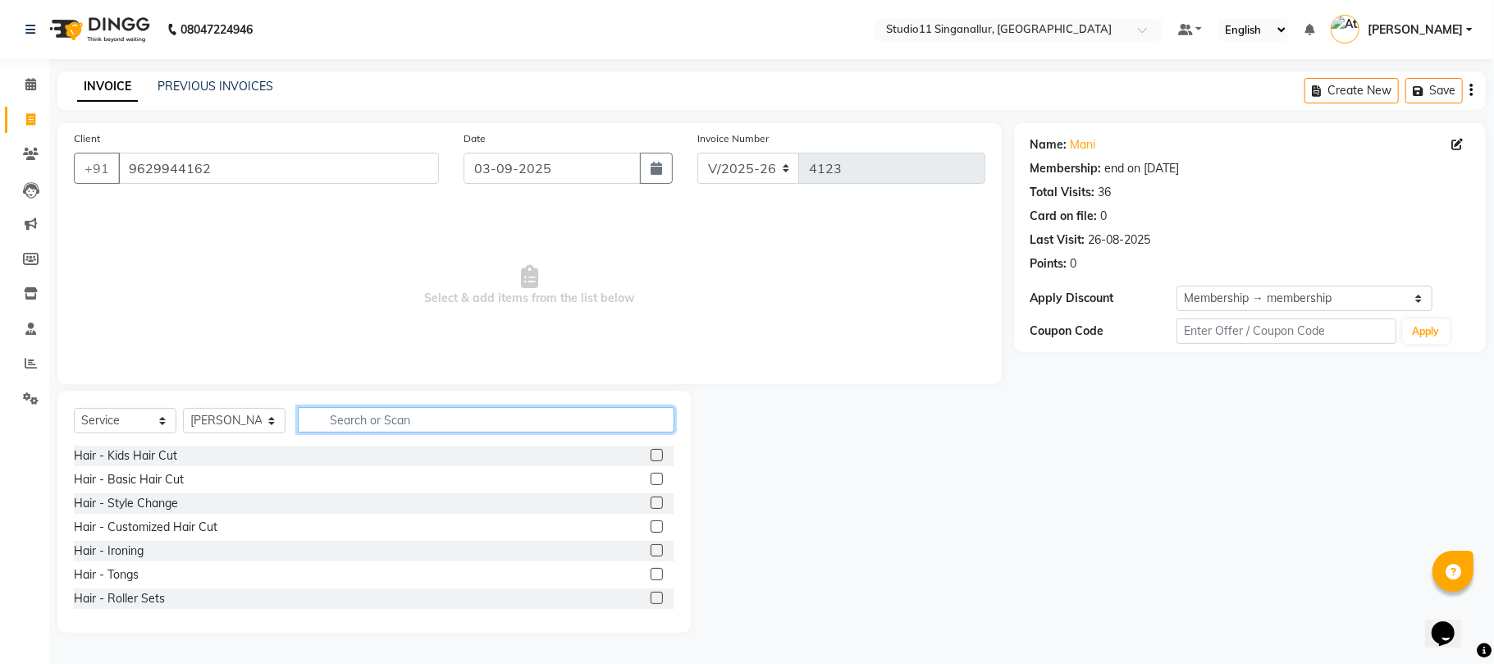
click at [445, 415] on input "text" at bounding box center [486, 419] width 376 height 25
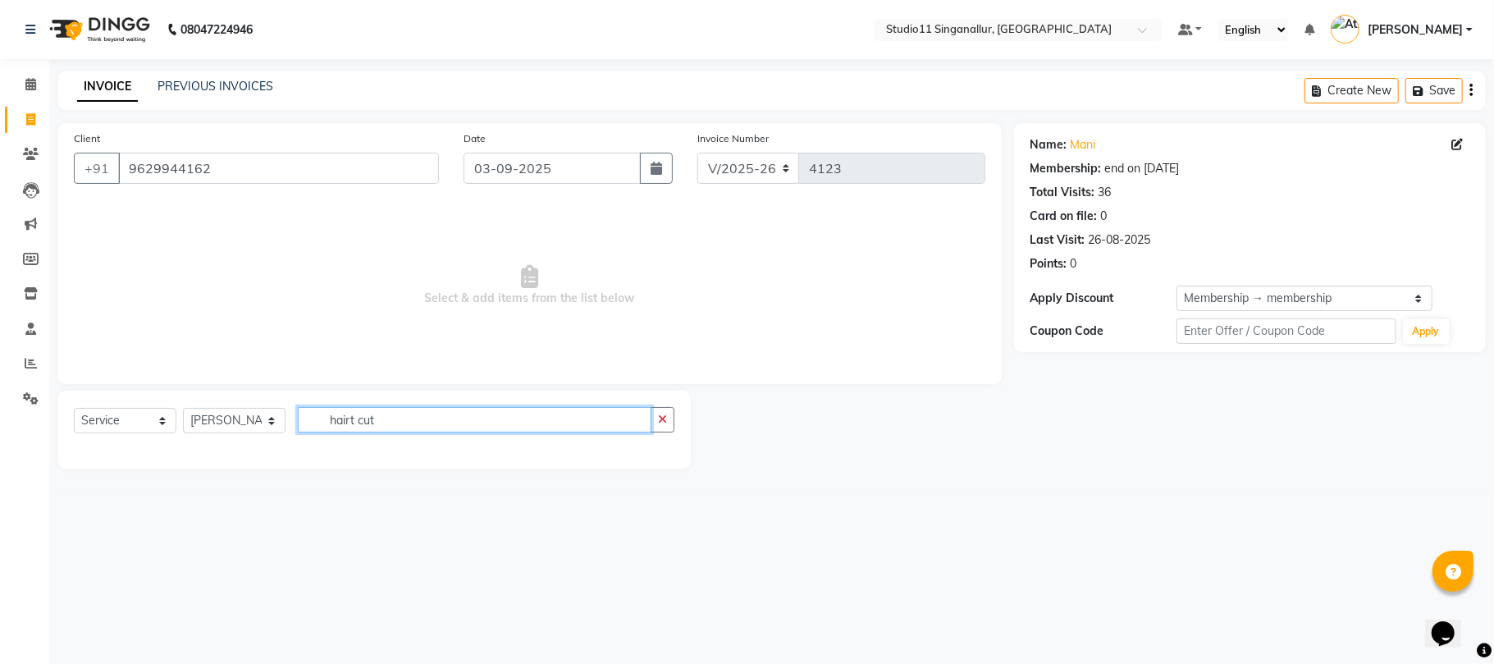
click at [354, 427] on input "hairt cut" at bounding box center [475, 419] width 354 height 25
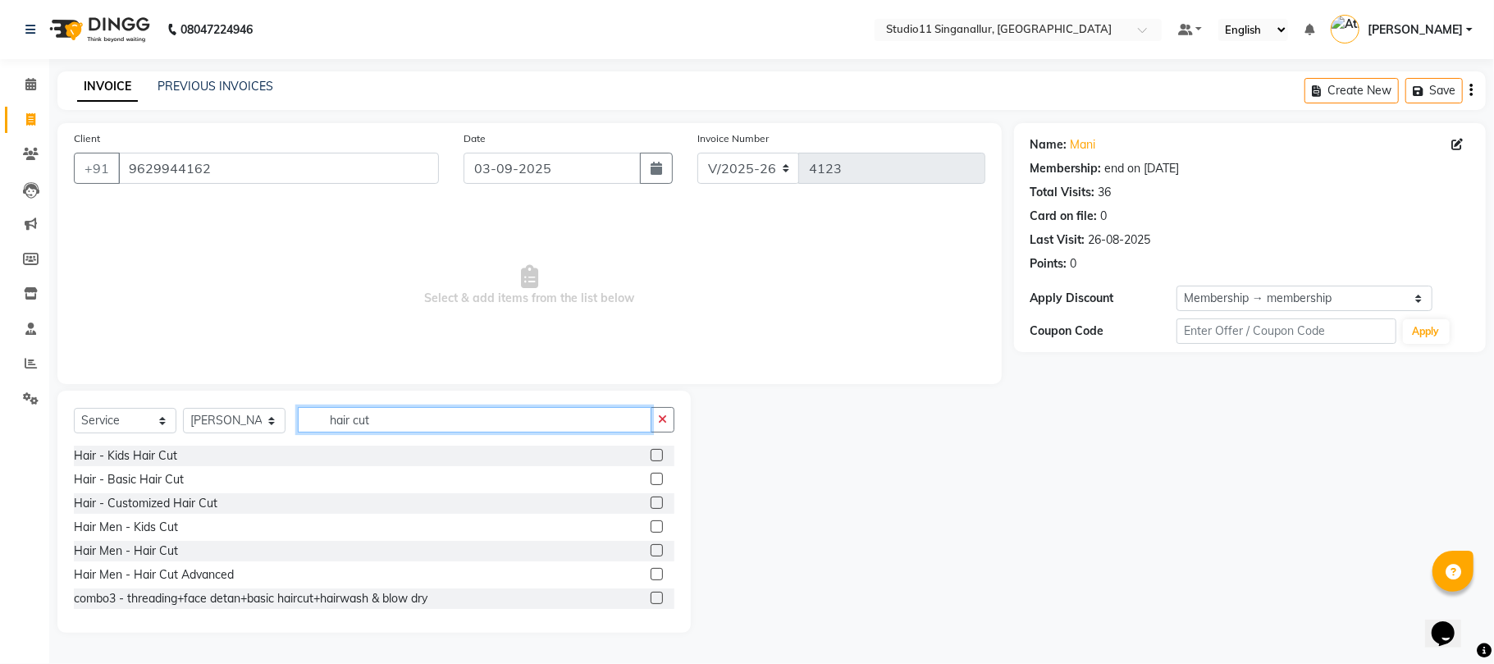
type input "hair cut"
click at [650, 553] on label at bounding box center [656, 550] width 12 height 12
click at [650, 553] on input "checkbox" at bounding box center [655, 550] width 11 height 11
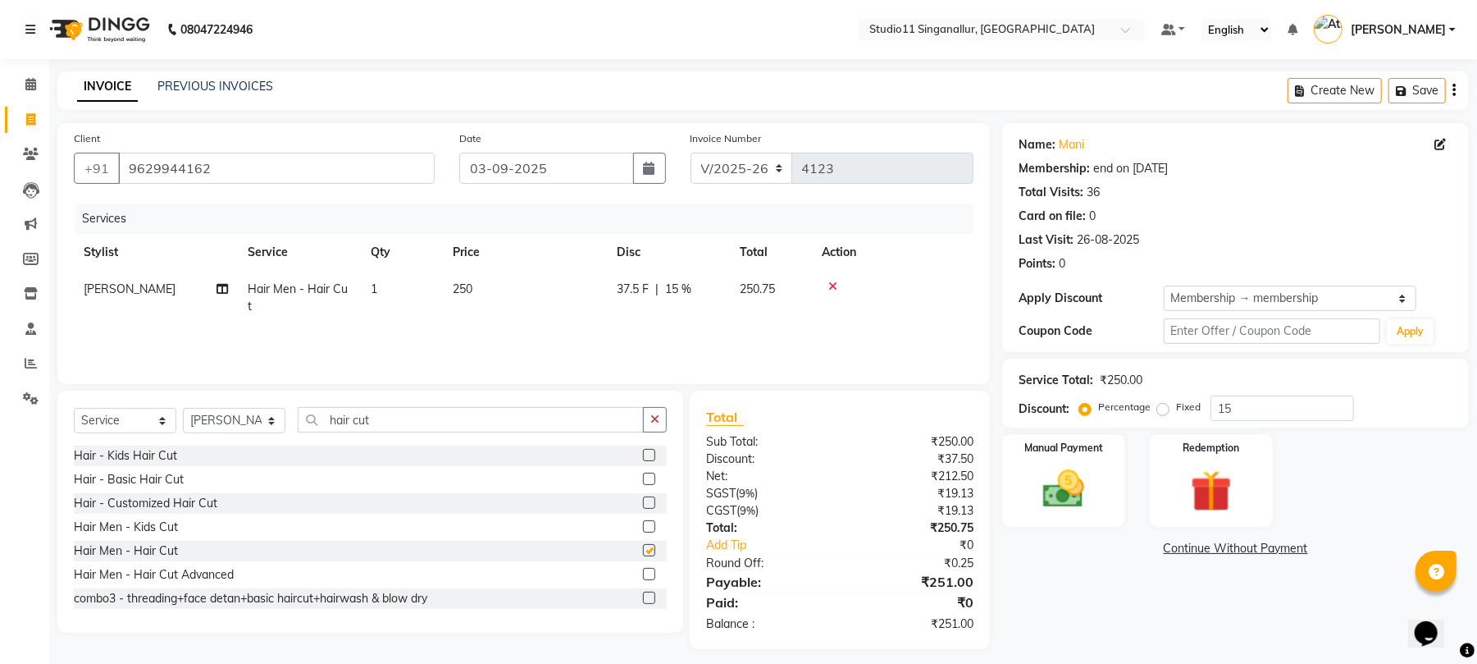
checkbox input "false"
click at [518, 287] on td "250" at bounding box center [525, 298] width 164 height 54
select select "51051"
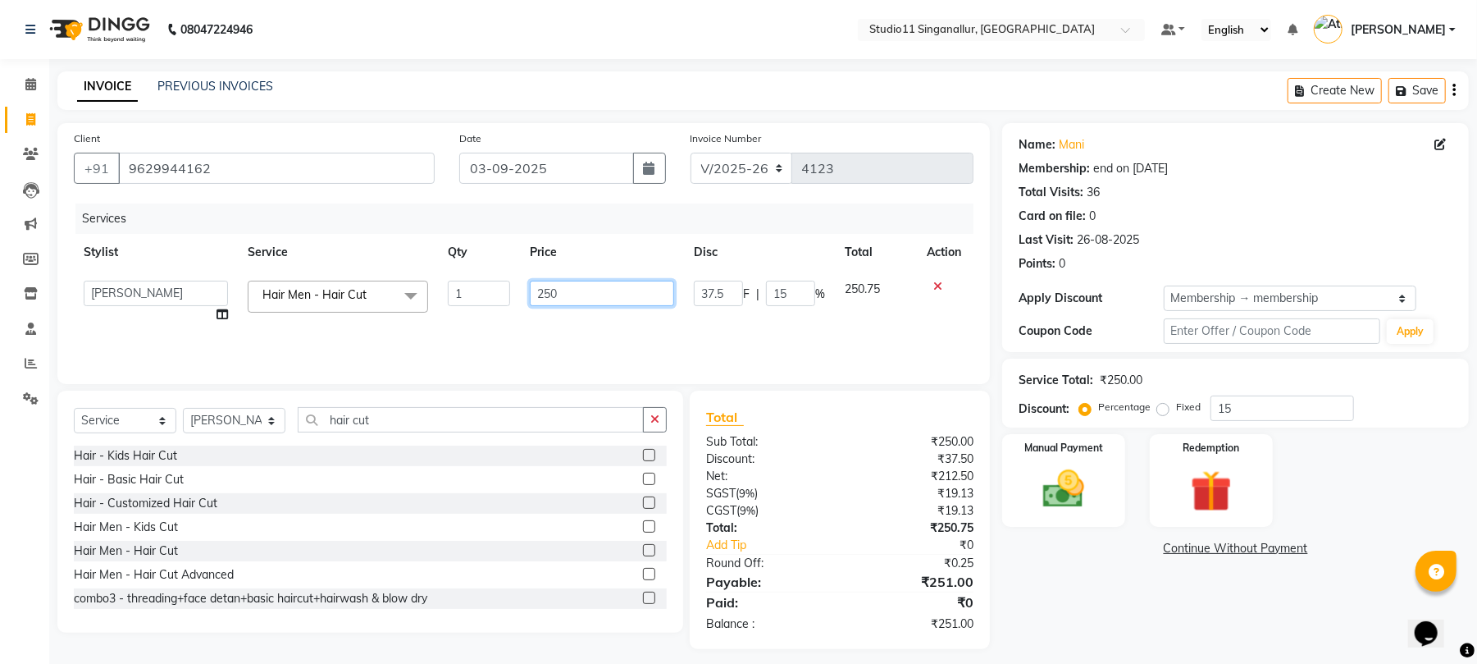
click at [594, 300] on input "250" at bounding box center [602, 293] width 144 height 25
type input "249"
click at [636, 223] on div "Services" at bounding box center [530, 218] width 910 height 30
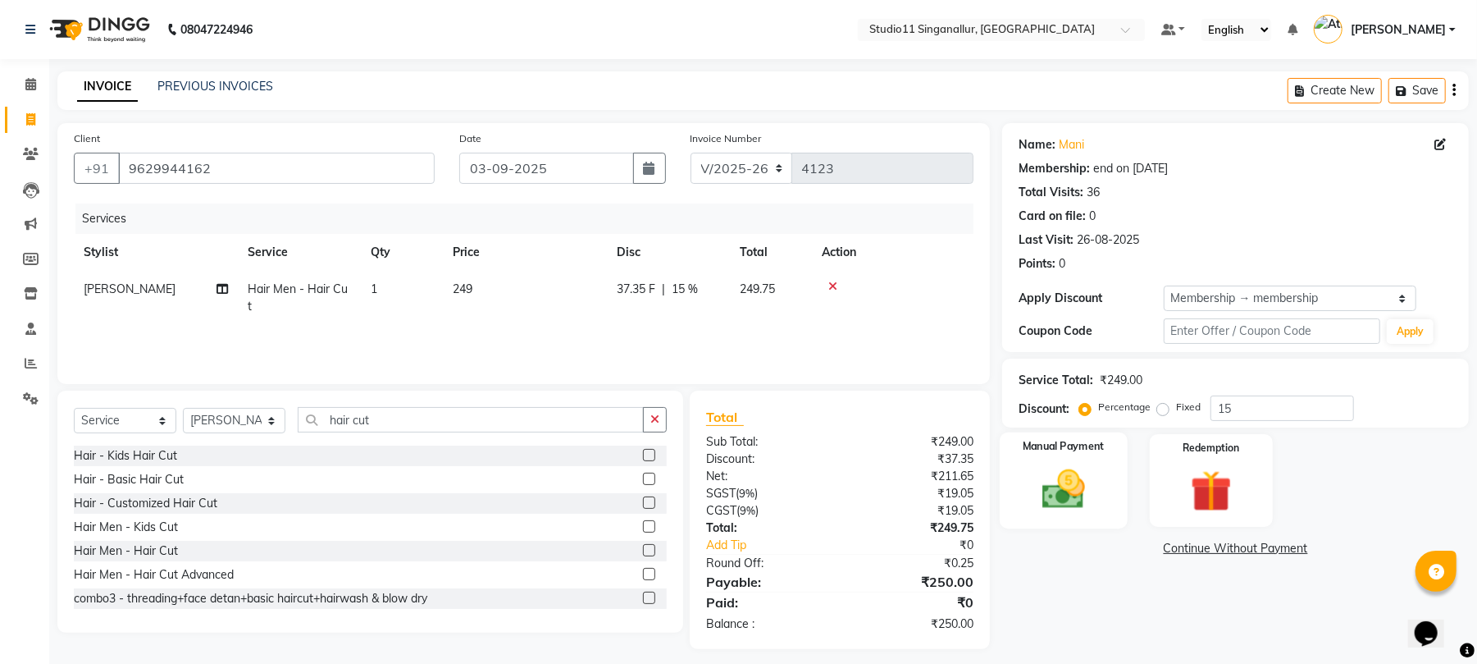
click at [1073, 499] on img at bounding box center [1064, 489] width 71 height 50
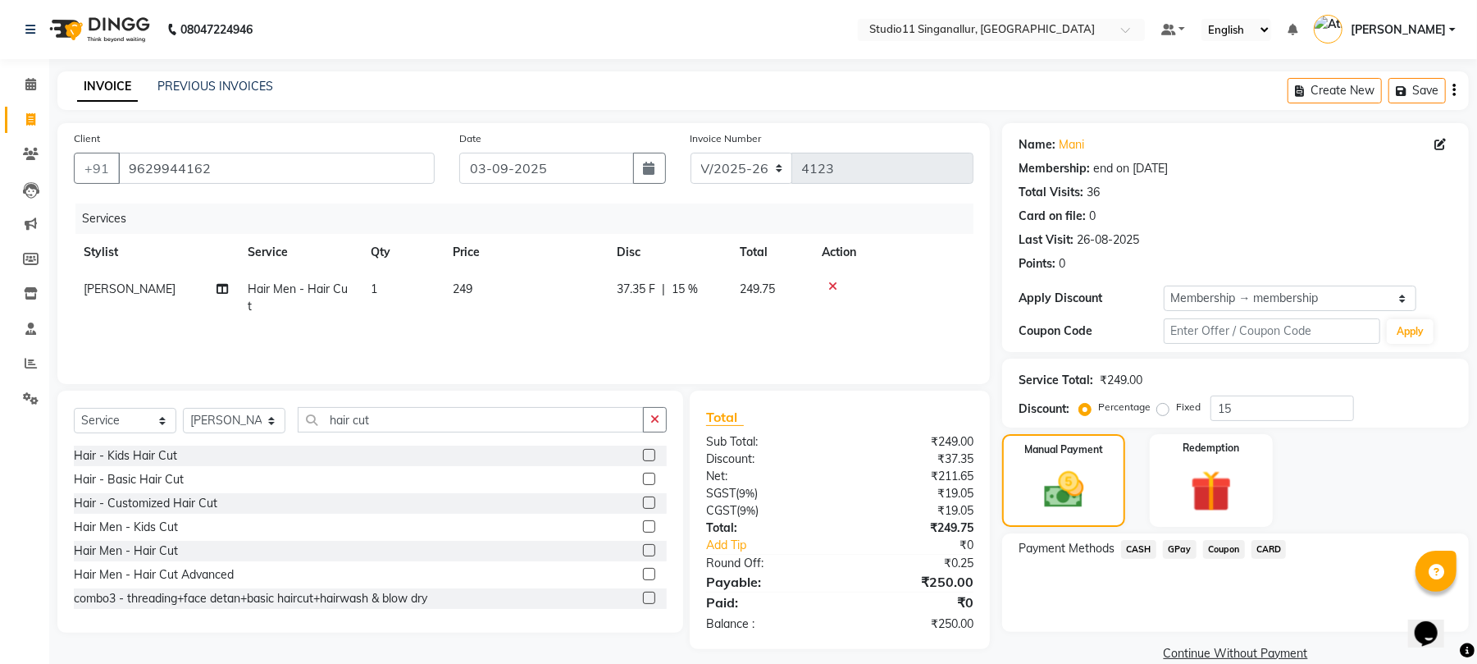
click at [1149, 546] on span "CASH" at bounding box center [1138, 549] width 35 height 19
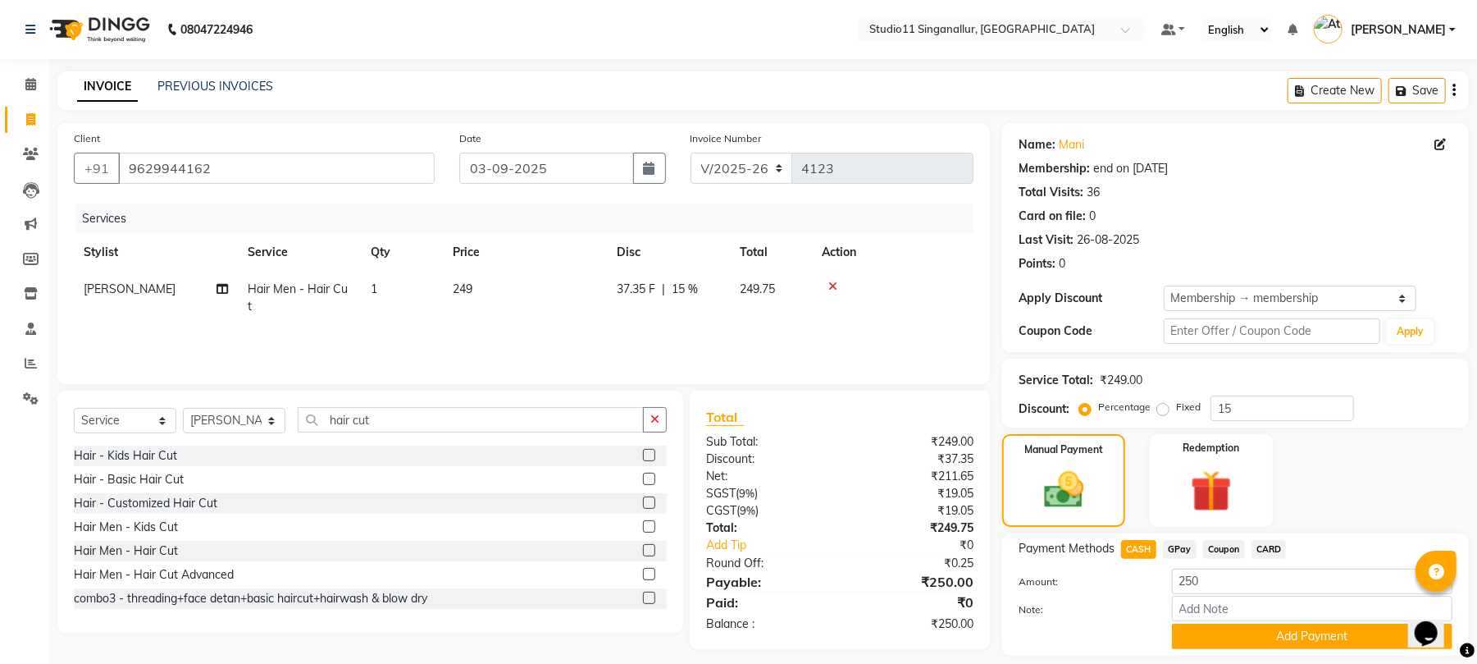
drag, startPoint x: 1189, startPoint y: 634, endPoint x: 1280, endPoint y: 563, distance: 115.7
click at [1194, 633] on button "Add Payment" at bounding box center [1312, 635] width 281 height 25
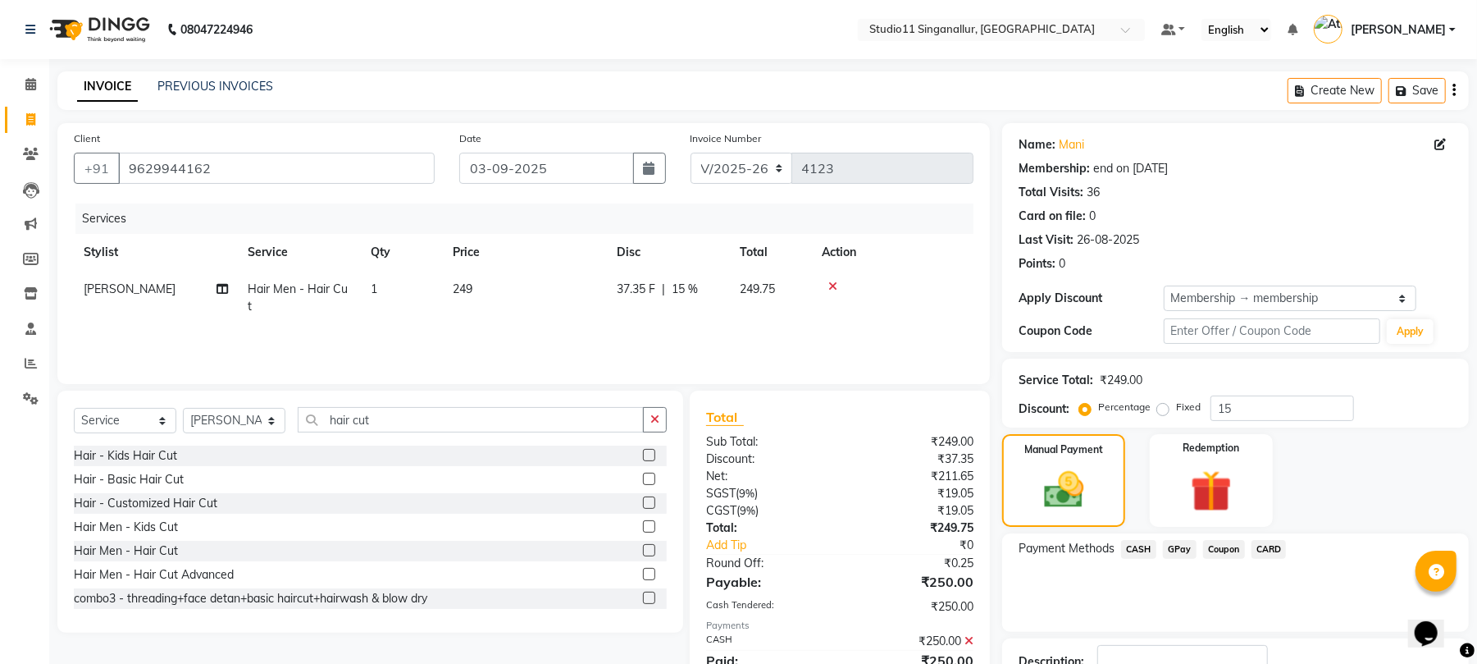
scroll to position [120, 0]
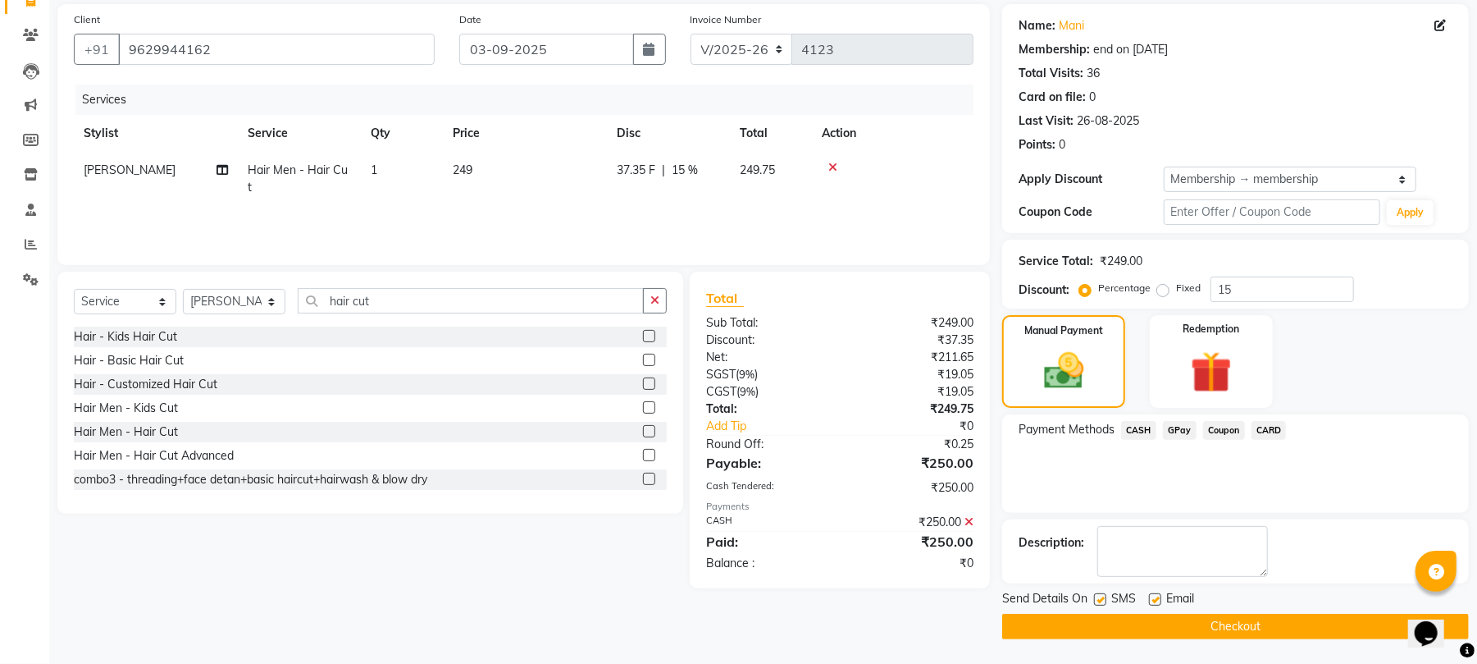
click at [1156, 595] on label at bounding box center [1155, 599] width 12 height 12
click at [1156, 595] on input "checkbox" at bounding box center [1154, 600] width 11 height 11
checkbox input "false"
click at [1101, 600] on label at bounding box center [1100, 599] width 12 height 12
click at [1101, 600] on input "checkbox" at bounding box center [1099, 600] width 11 height 11
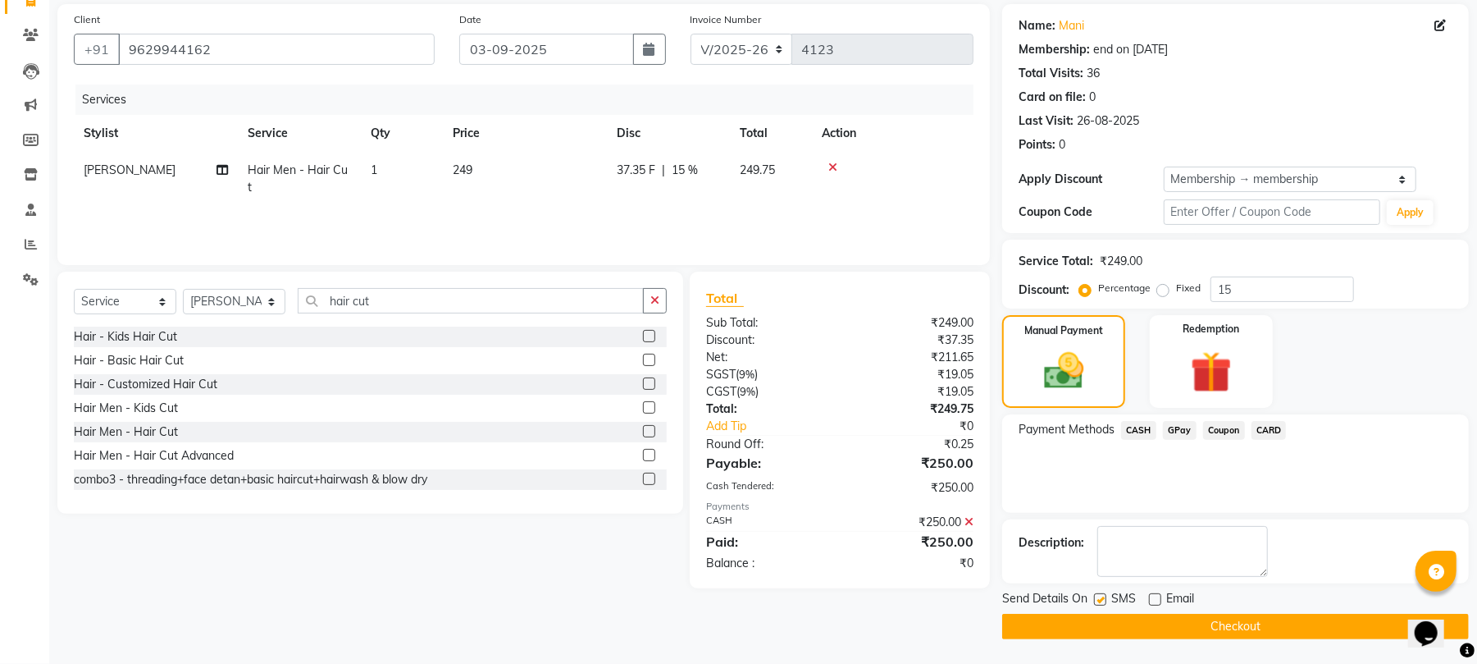
checkbox input "false"
click at [1103, 621] on button "Checkout" at bounding box center [1235, 626] width 467 height 25
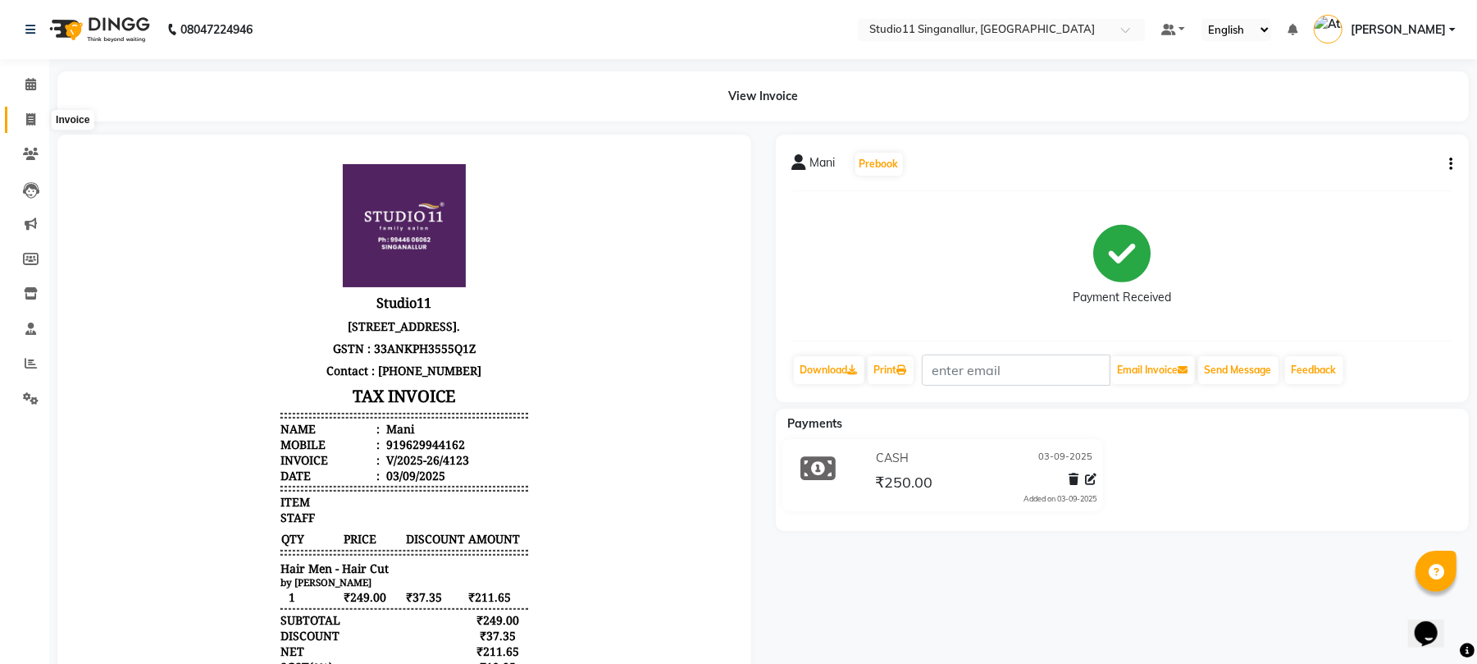
click at [26, 125] on icon at bounding box center [30, 119] width 9 height 12
select select "6616"
select select "service"
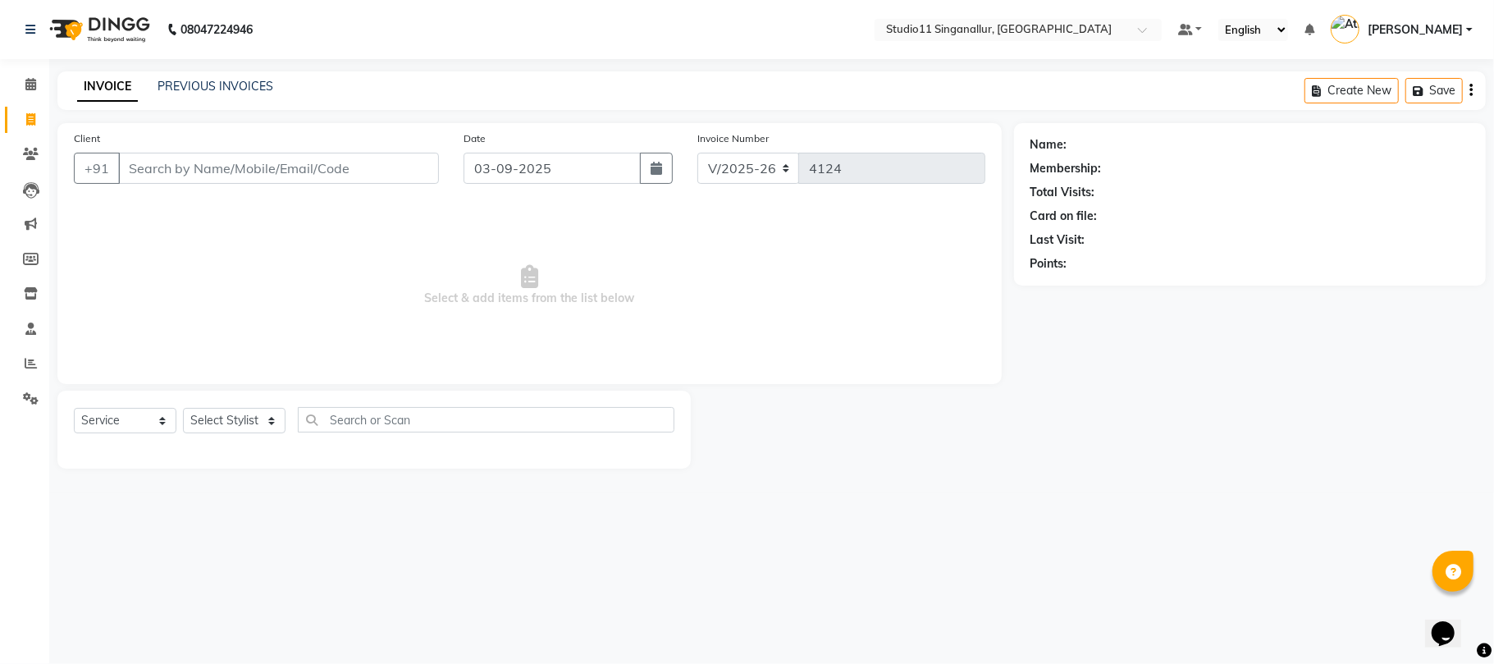
click at [197, 187] on div "Client +91" at bounding box center [257, 163] width 390 height 67
click at [204, 174] on input "Client" at bounding box center [278, 168] width 321 height 31
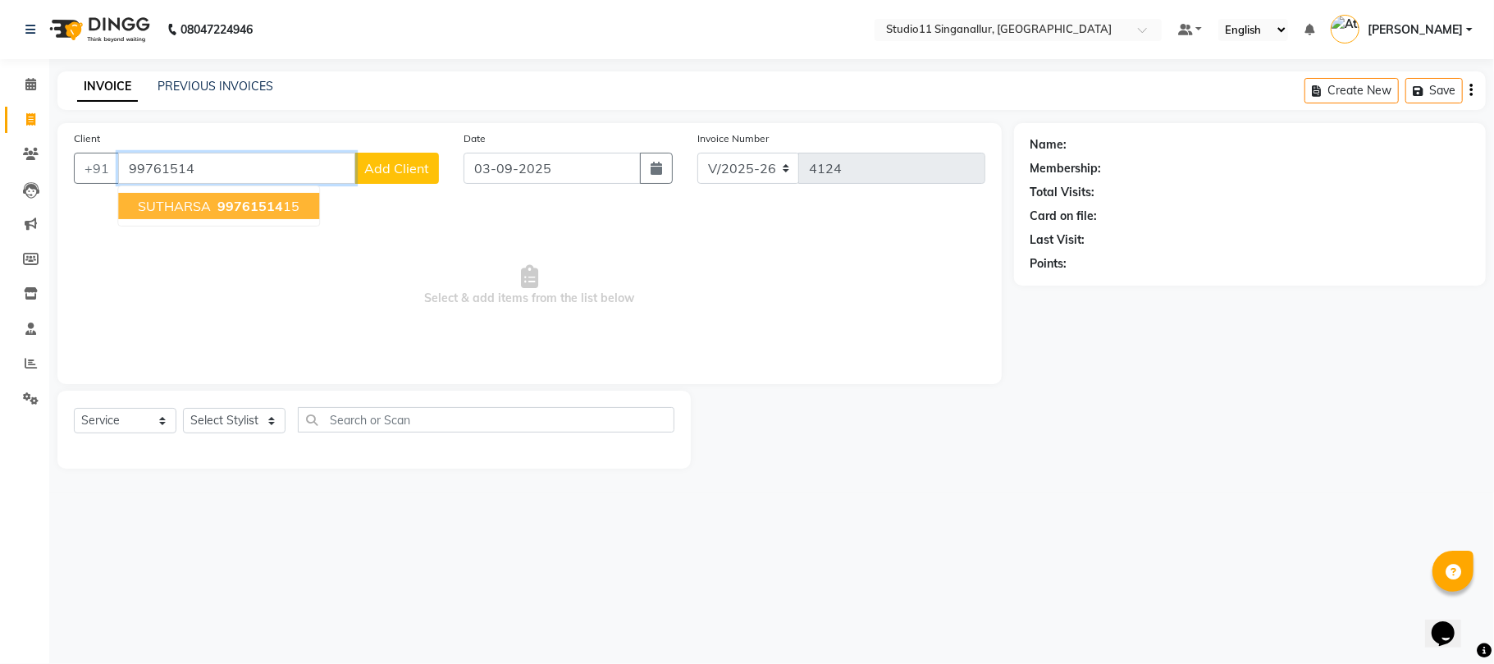
click at [195, 201] on span "SUTHARSA" at bounding box center [174, 206] width 73 height 16
type input "9976151415"
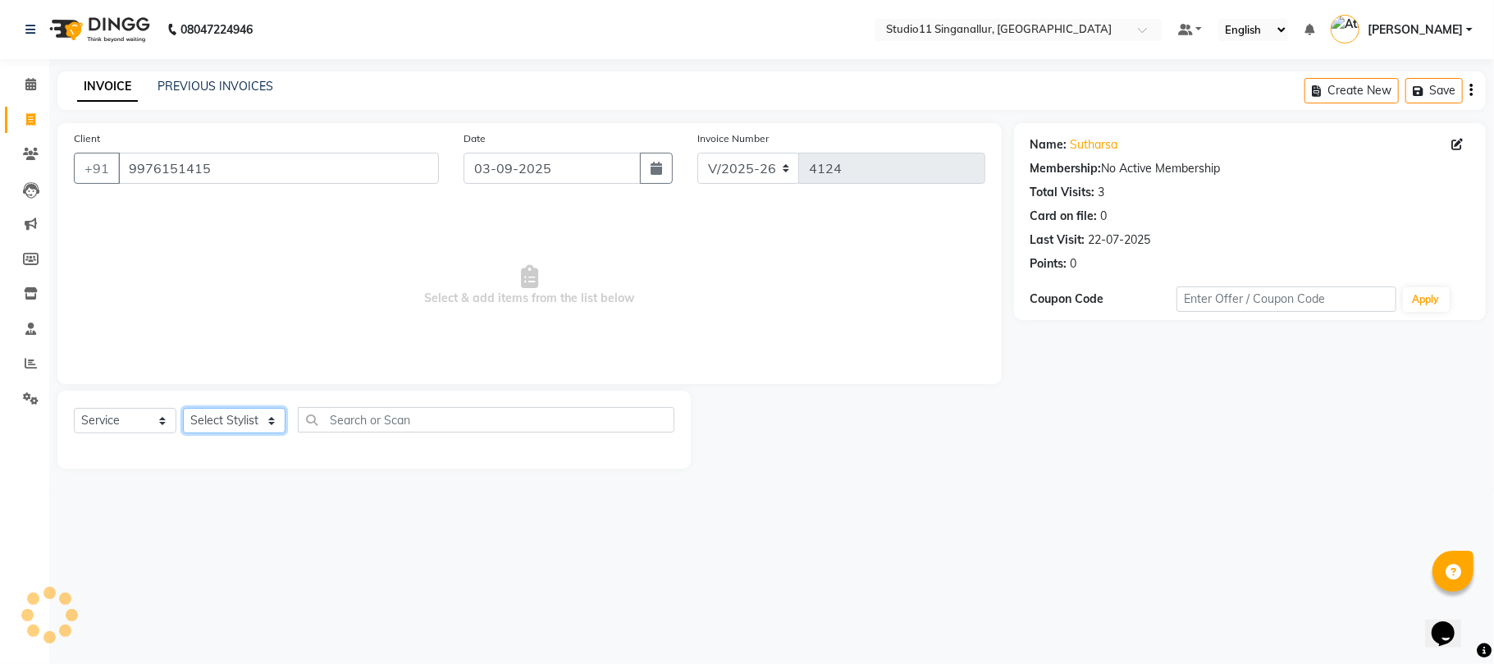
click at [240, 421] on select "Select Stylist [PERSON_NAME] Divya [PERSON_NAME] [PERSON_NAME] [PERSON_NAME] [P…" at bounding box center [234, 420] width 103 height 25
select select "70620"
click at [183, 408] on select "Select Stylist [PERSON_NAME] Divya [PERSON_NAME] [PERSON_NAME] [PERSON_NAME] [P…" at bounding box center [234, 420] width 103 height 25
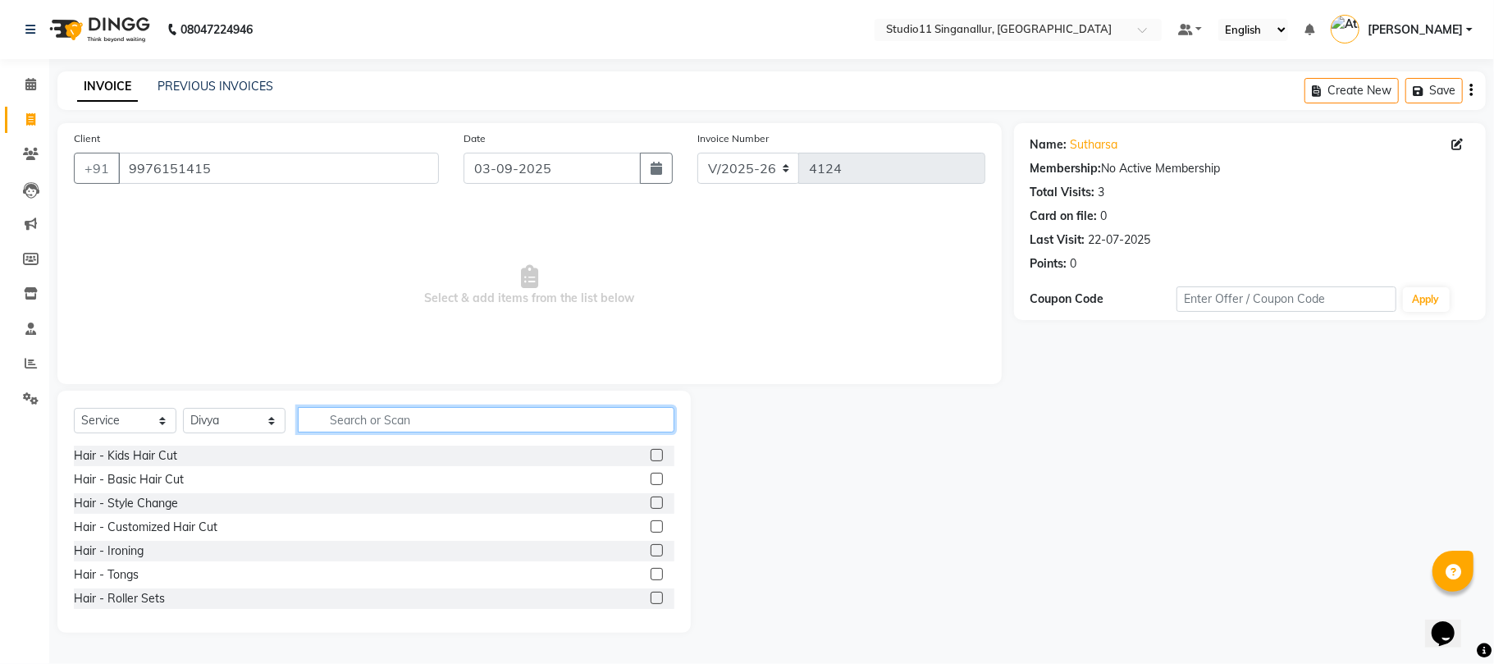
click at [381, 423] on input "text" at bounding box center [486, 419] width 376 height 25
type input "thre"
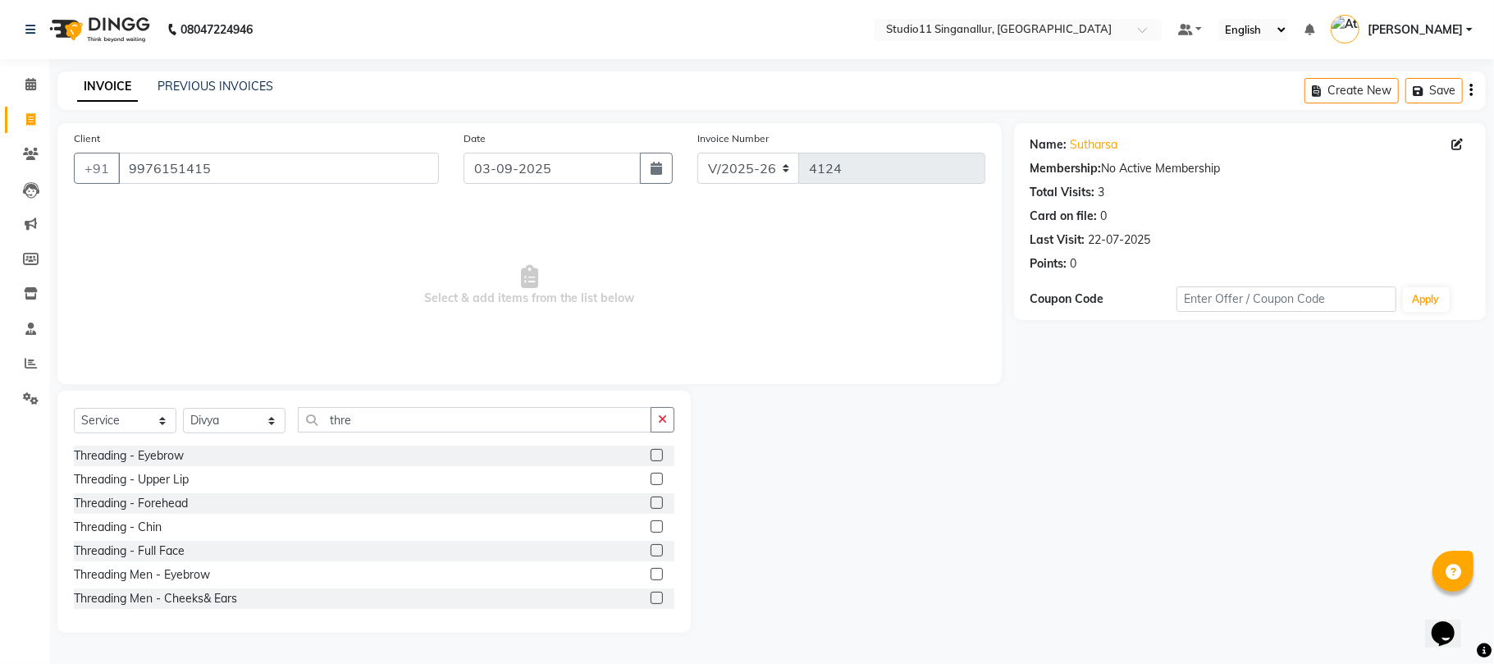
click at [650, 454] on label at bounding box center [656, 455] width 12 height 12
click at [650, 454] on input "checkbox" at bounding box center [655, 455] width 11 height 11
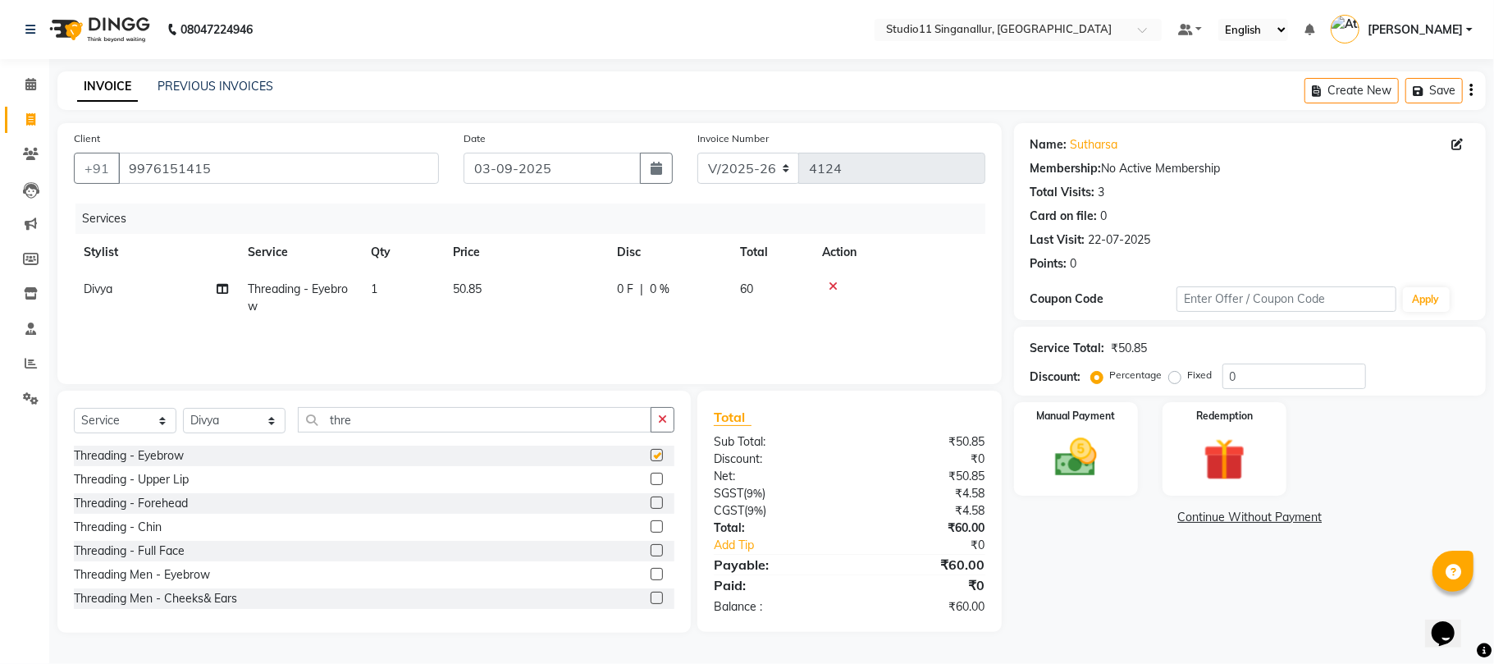
checkbox input "false"
click at [650, 506] on label at bounding box center [656, 502] width 12 height 12
click at [650, 506] on input "checkbox" at bounding box center [655, 503] width 11 height 11
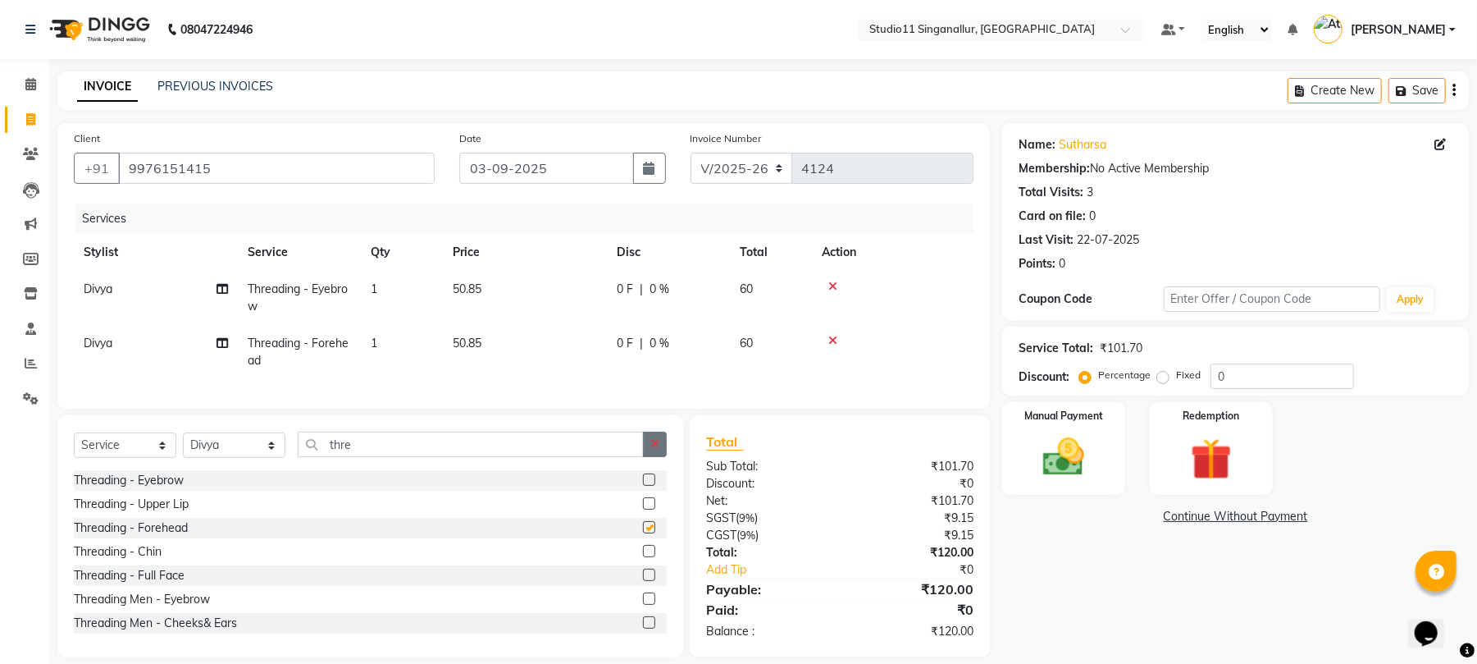
checkbox input "false"
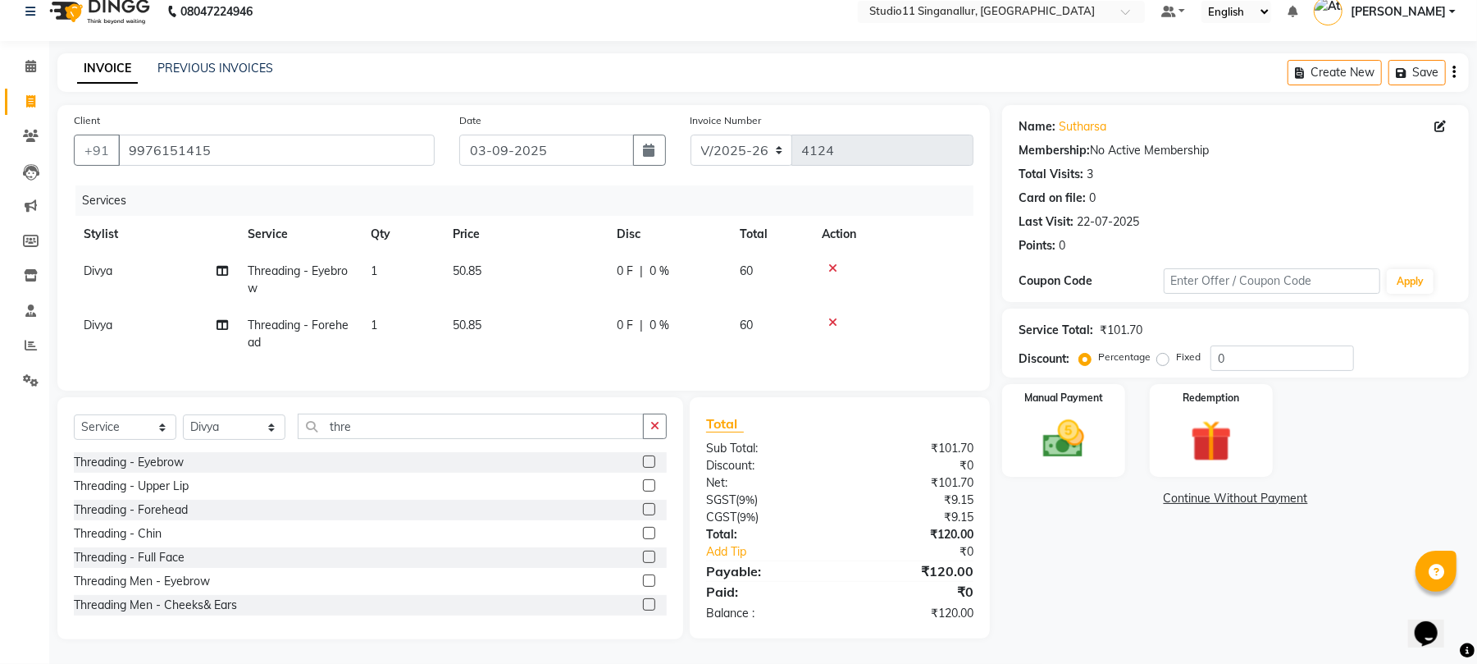
scroll to position [34, 0]
click at [1104, 430] on div "Manual Payment" at bounding box center [1064, 430] width 128 height 96
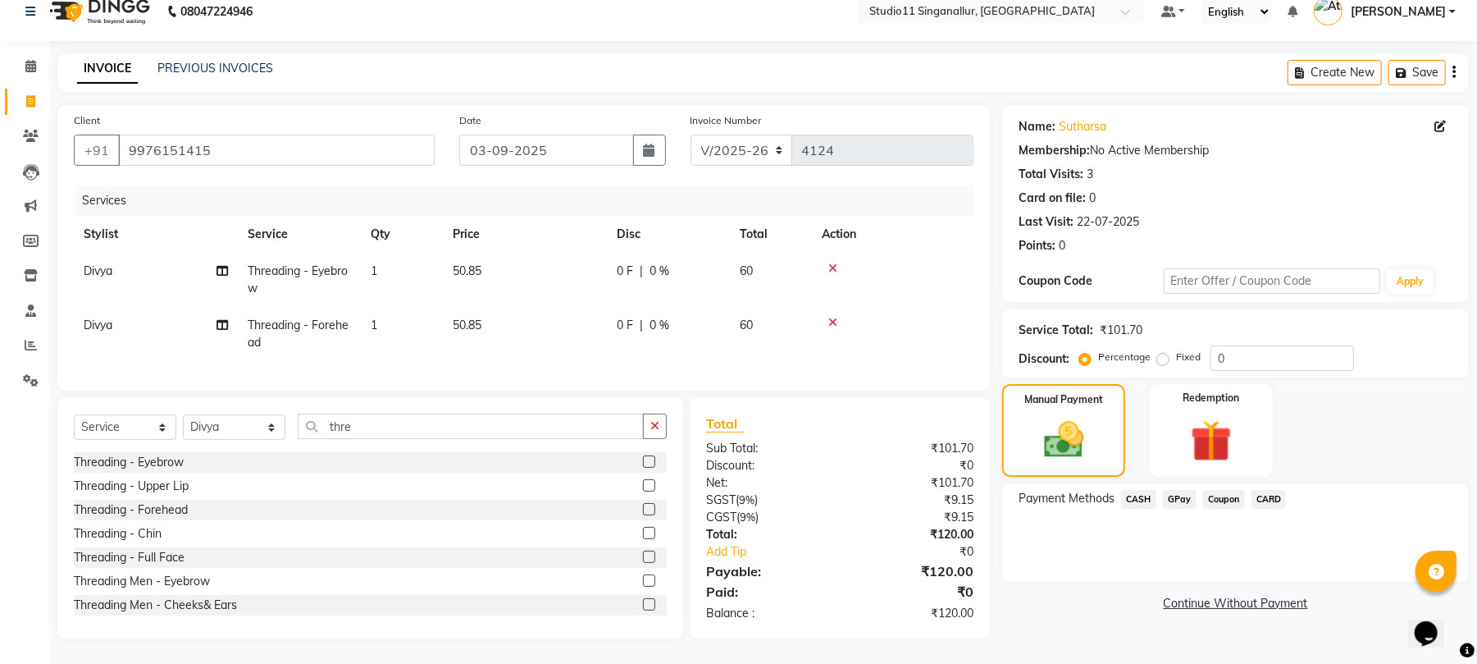
click at [1145, 490] on span "CASH" at bounding box center [1138, 499] width 35 height 19
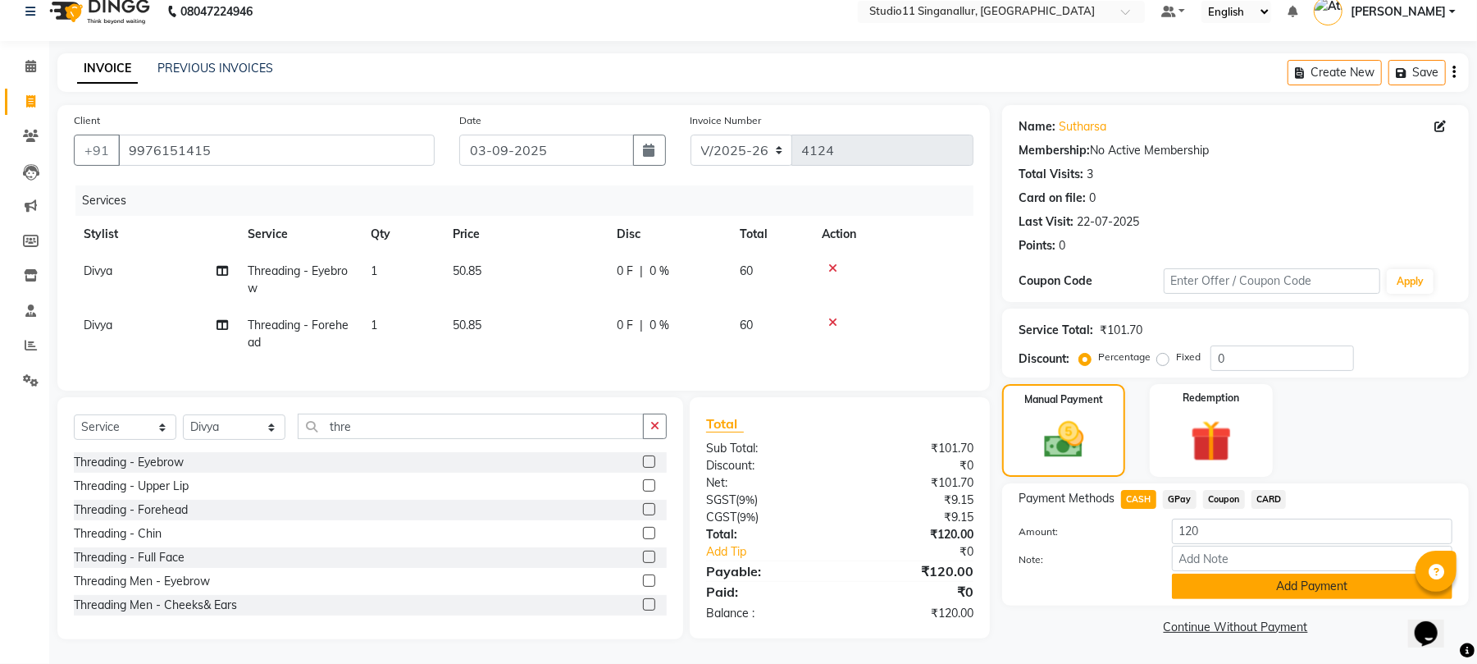
click at [1196, 577] on button "Add Payment" at bounding box center [1312, 585] width 281 height 25
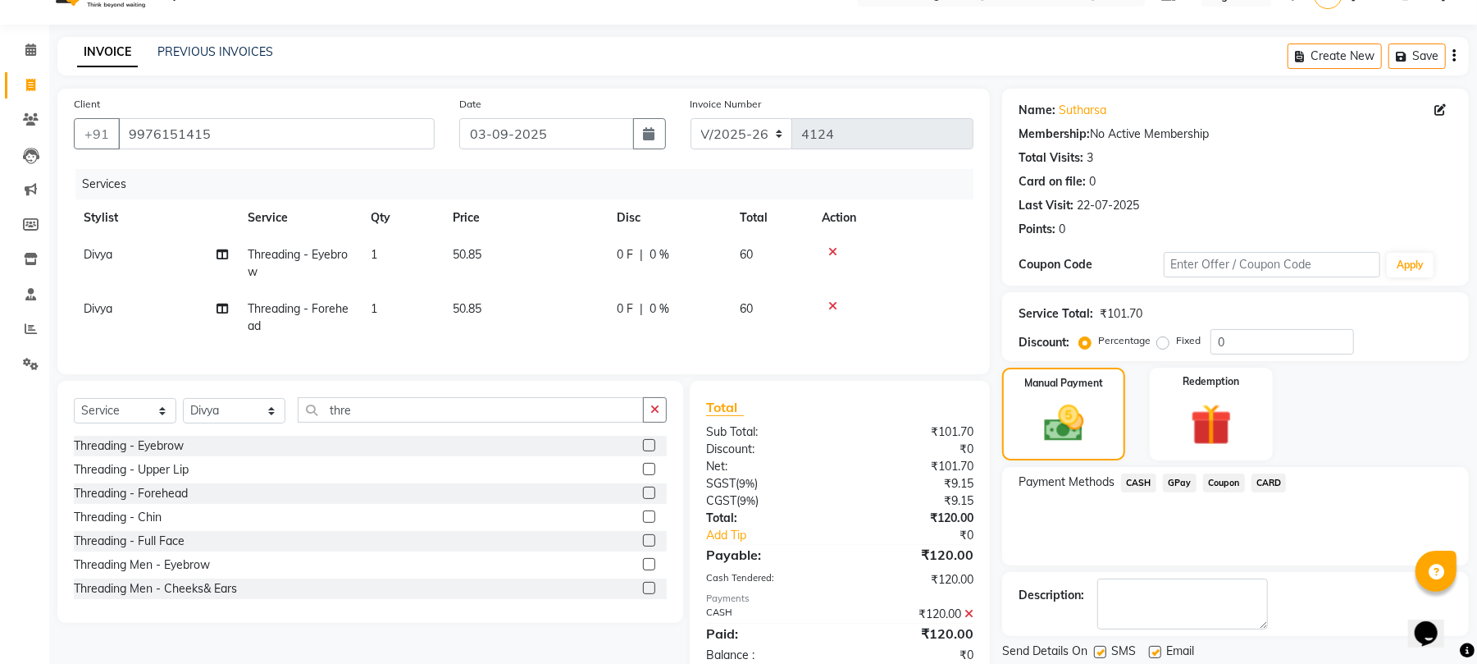
scroll to position [92, 0]
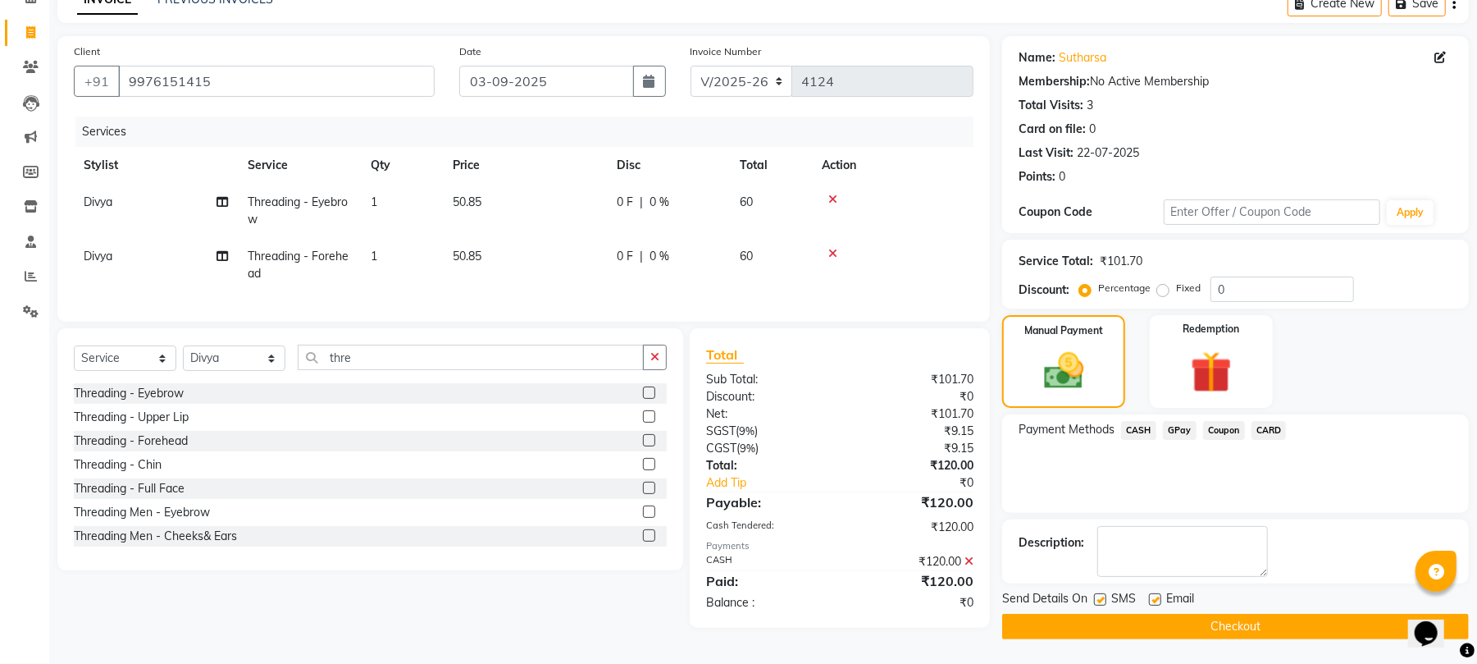
click at [1157, 597] on label at bounding box center [1155, 599] width 12 height 12
click at [1157, 597] on input "checkbox" at bounding box center [1154, 600] width 11 height 11
checkbox input "false"
click at [1102, 602] on div at bounding box center [1099, 601] width 11 height 17
click at [1097, 595] on div "Send Details On SMS Email" at bounding box center [1235, 600] width 467 height 21
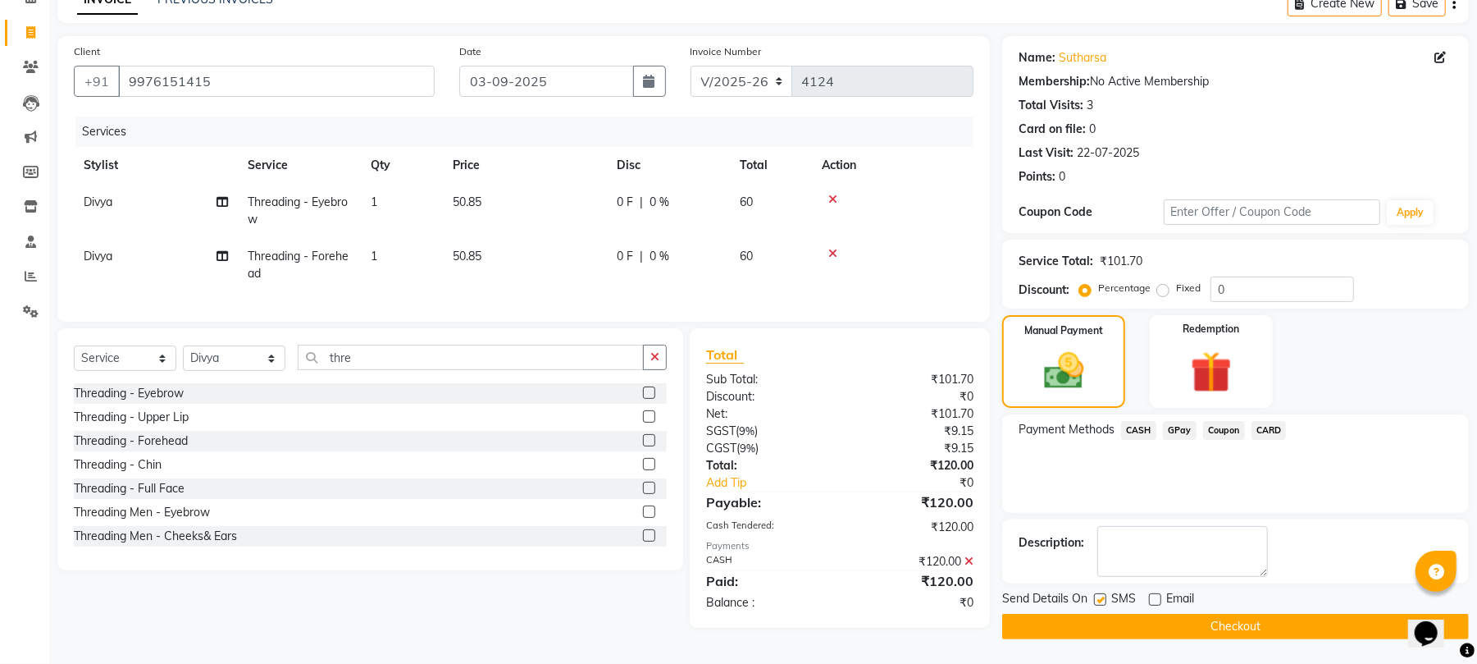
click at [1103, 599] on label at bounding box center [1100, 599] width 12 height 12
click at [1103, 599] on input "checkbox" at bounding box center [1099, 600] width 11 height 11
checkbox input "false"
click at [1116, 620] on button "Checkout" at bounding box center [1235, 626] width 467 height 25
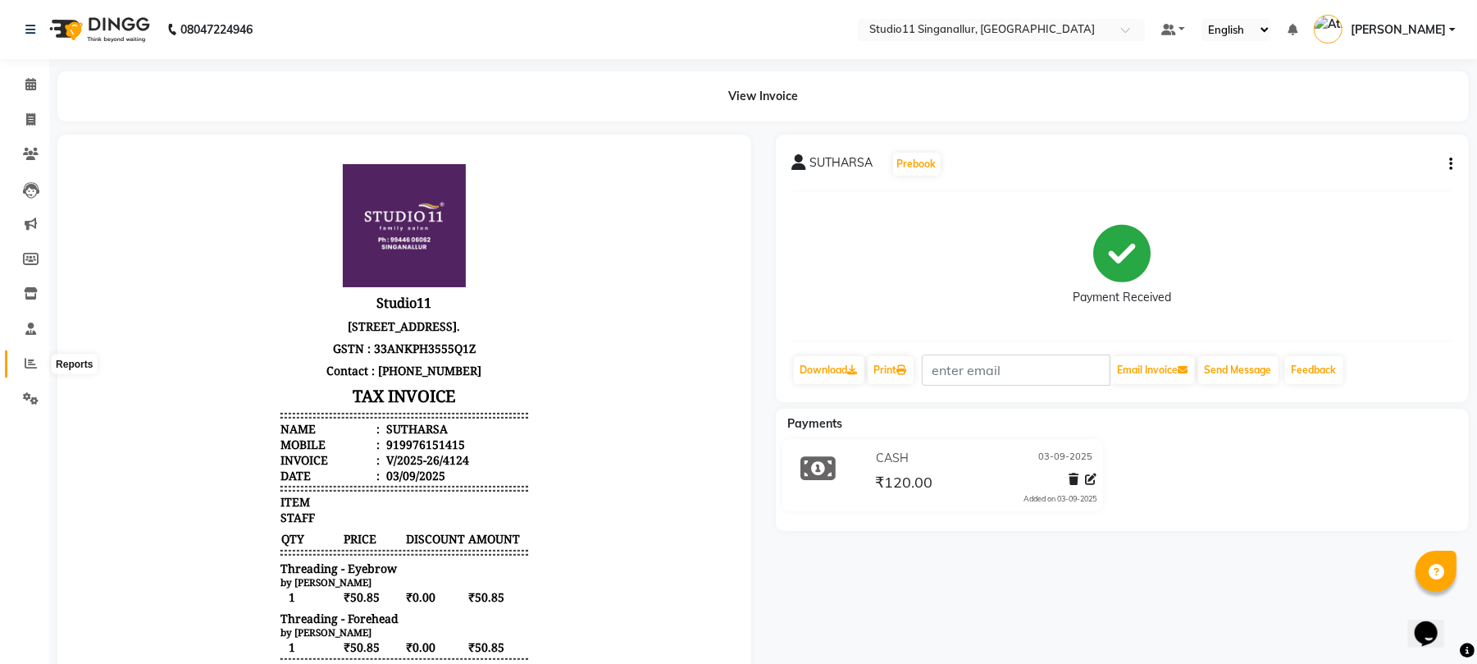
click at [36, 367] on icon at bounding box center [31, 363] width 12 height 12
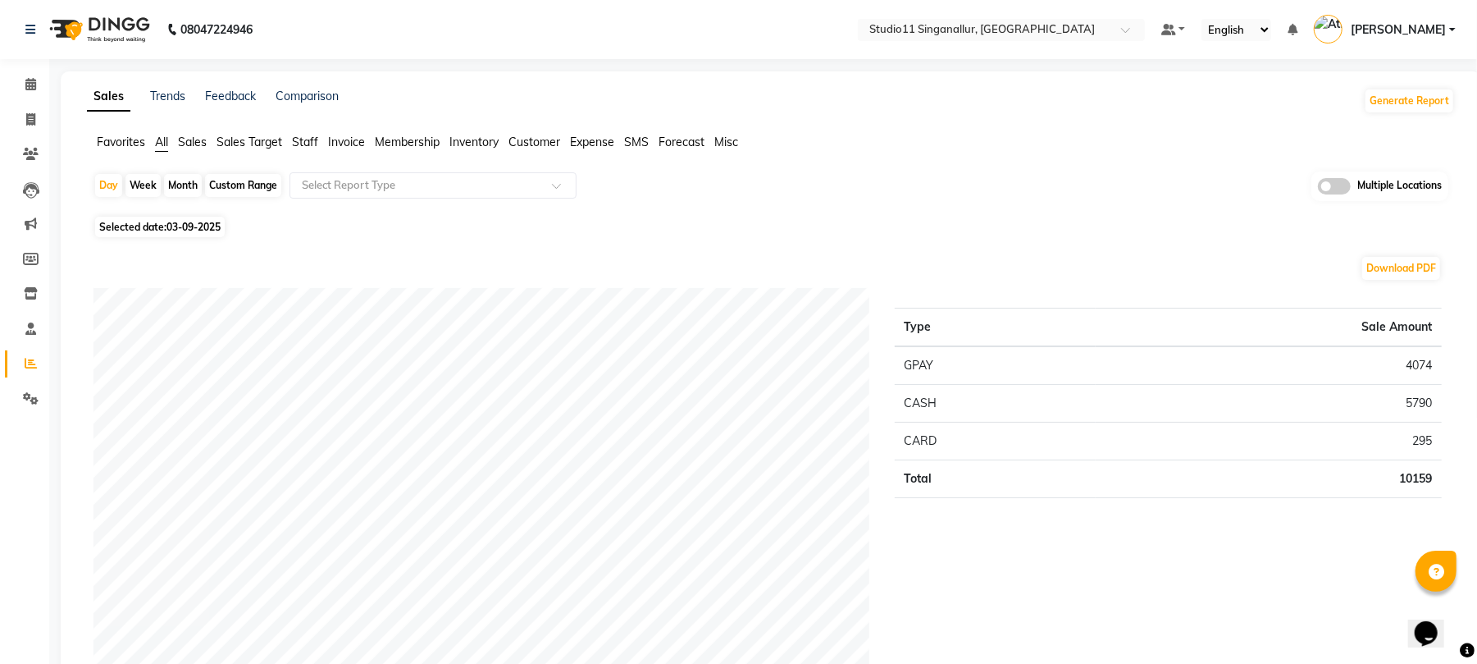
click at [294, 141] on span "Staff" at bounding box center [305, 142] width 26 height 15
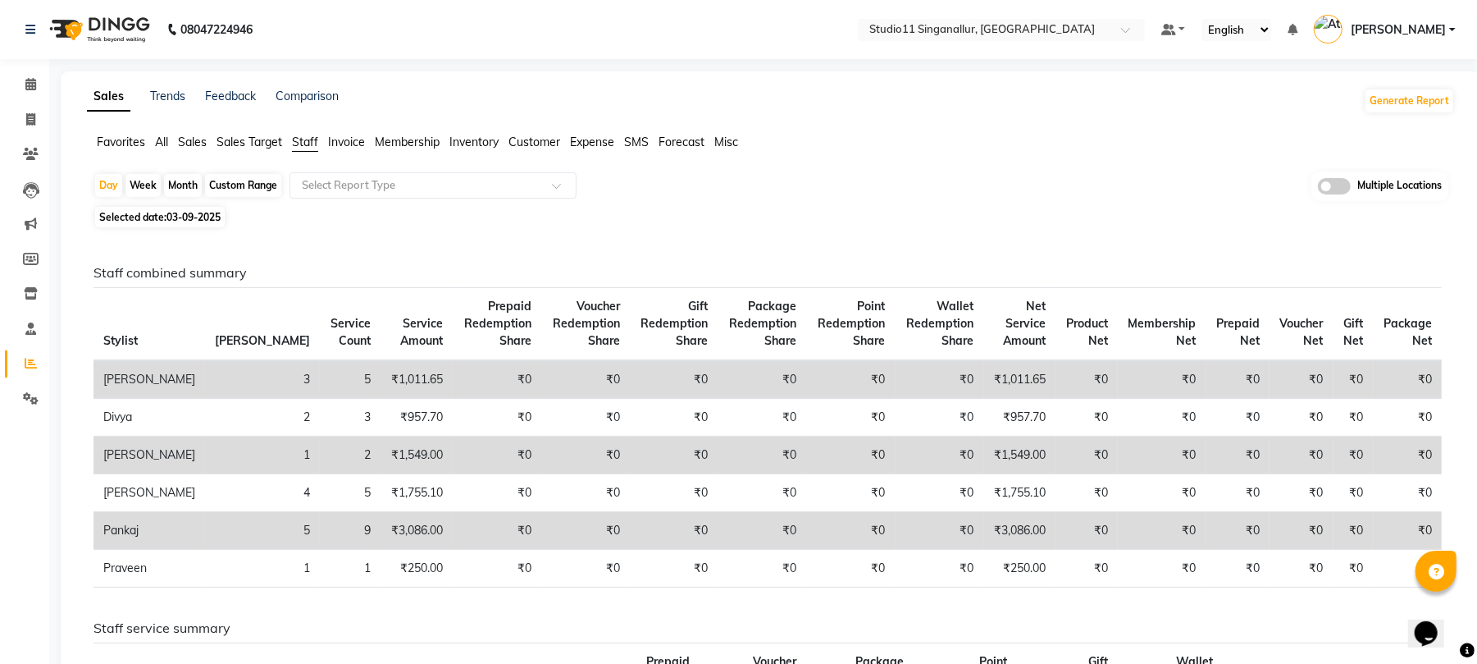
click at [198, 185] on div "Month" at bounding box center [183, 185] width 38 height 23
select select "9"
select select "2025"
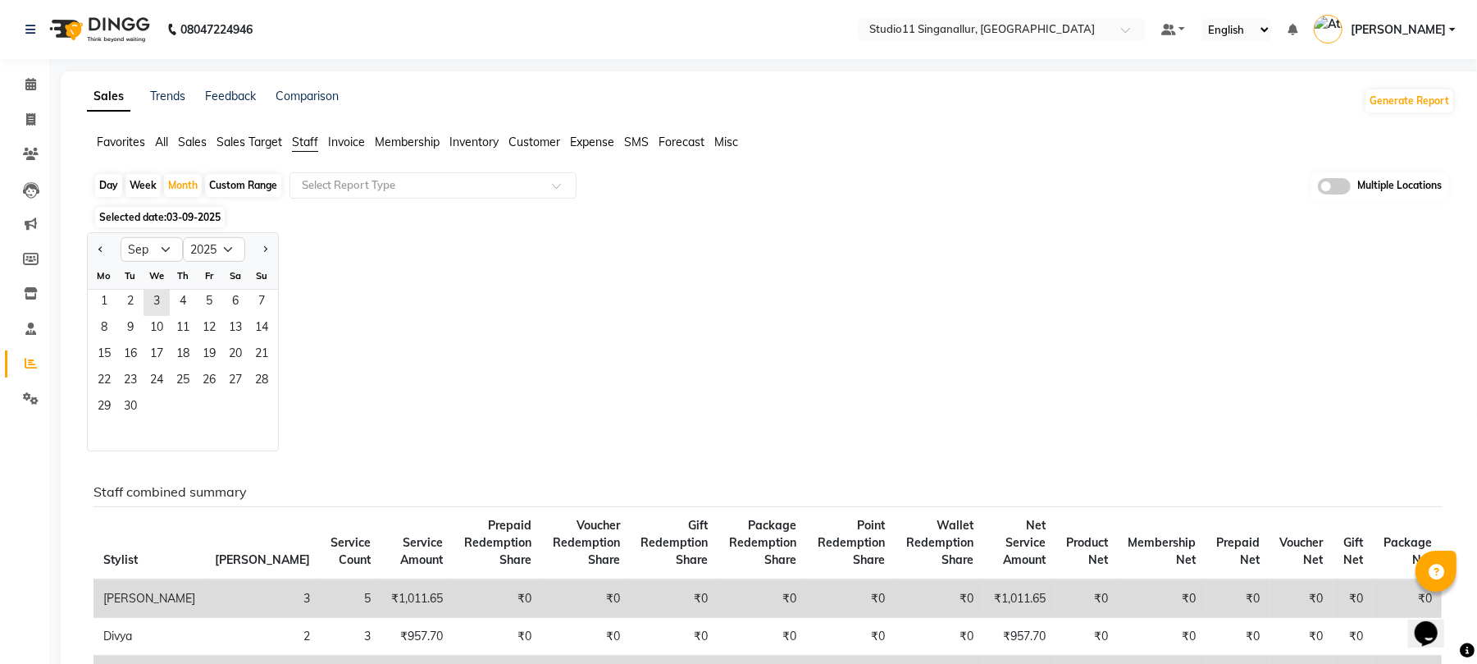
click at [247, 286] on div "Sa" at bounding box center [235, 275] width 26 height 26
click at [243, 353] on span "20" at bounding box center [235, 355] width 26 height 26
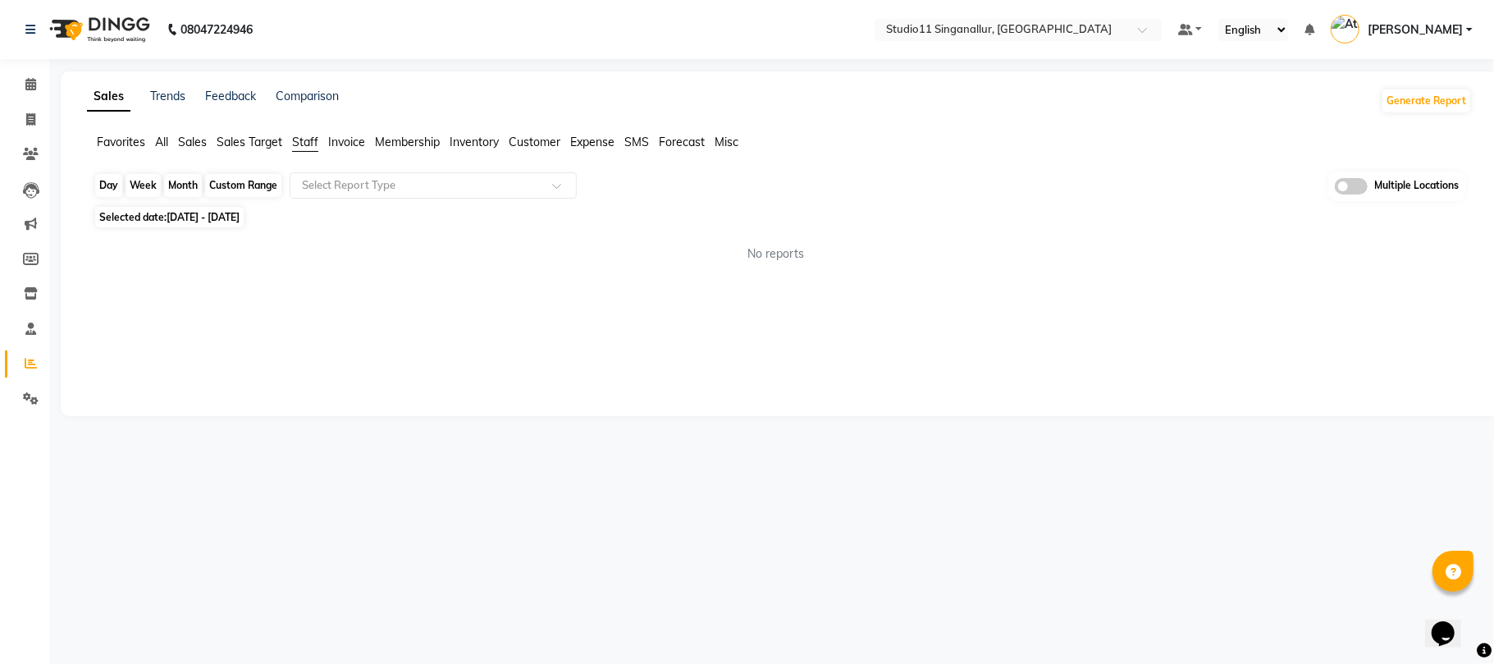
click at [181, 185] on div "Month" at bounding box center [183, 185] width 38 height 23
select select "9"
select select "2025"
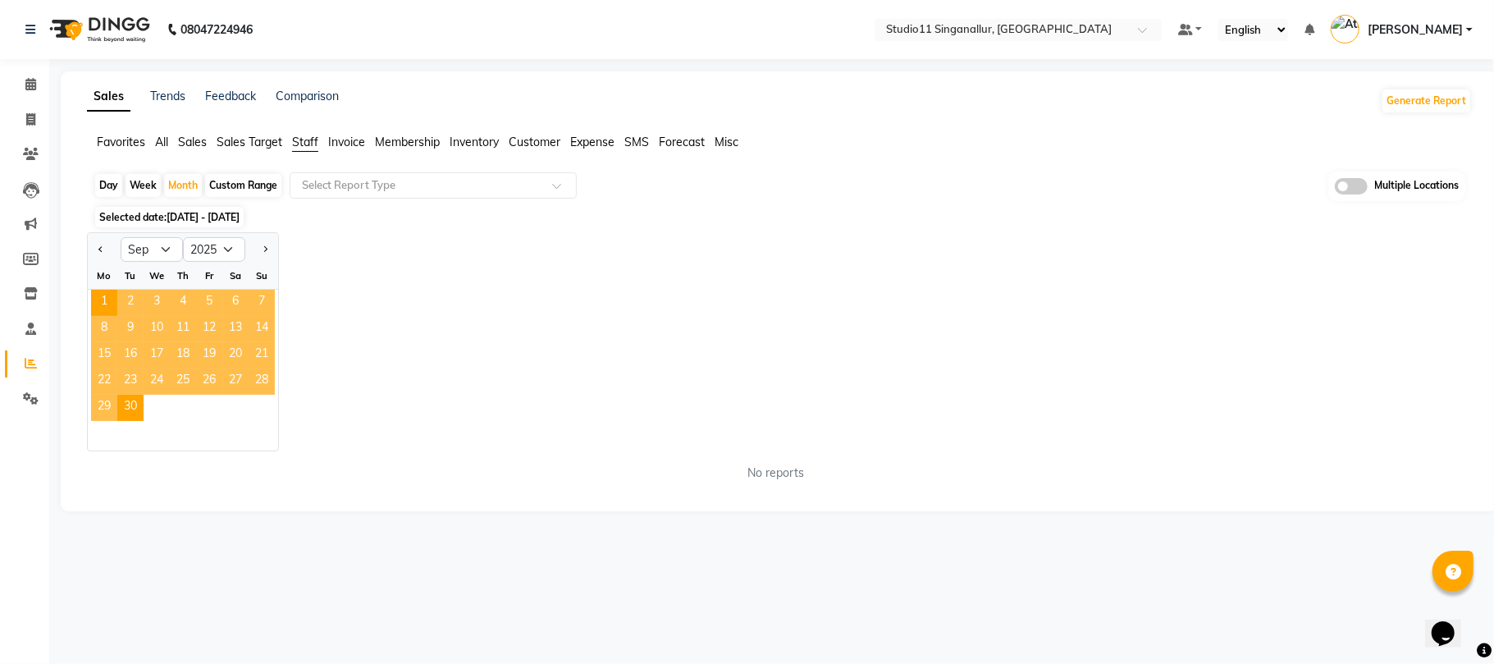
click at [240, 384] on span "27" at bounding box center [235, 381] width 26 height 26
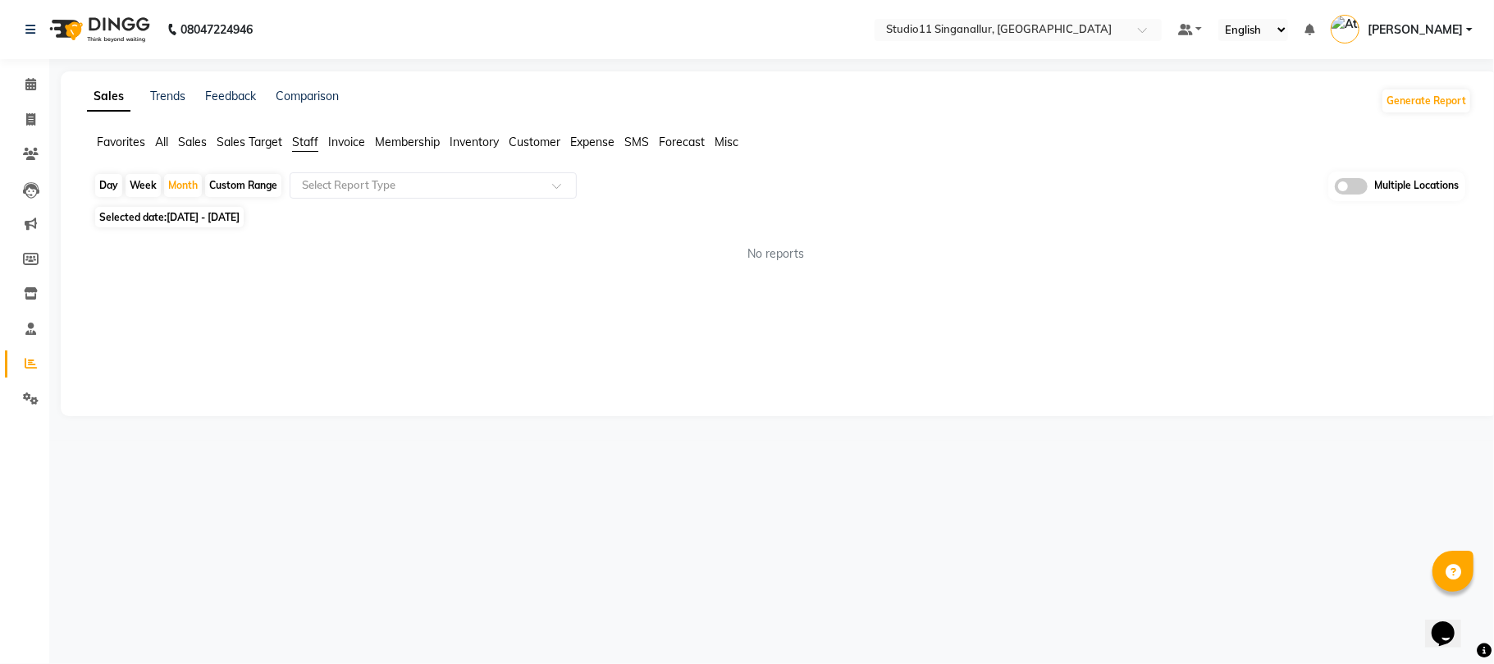
click at [221, 208] on span "Selected date: [DATE] - [DATE]" at bounding box center [169, 217] width 148 height 21
select select "9"
select select "2025"
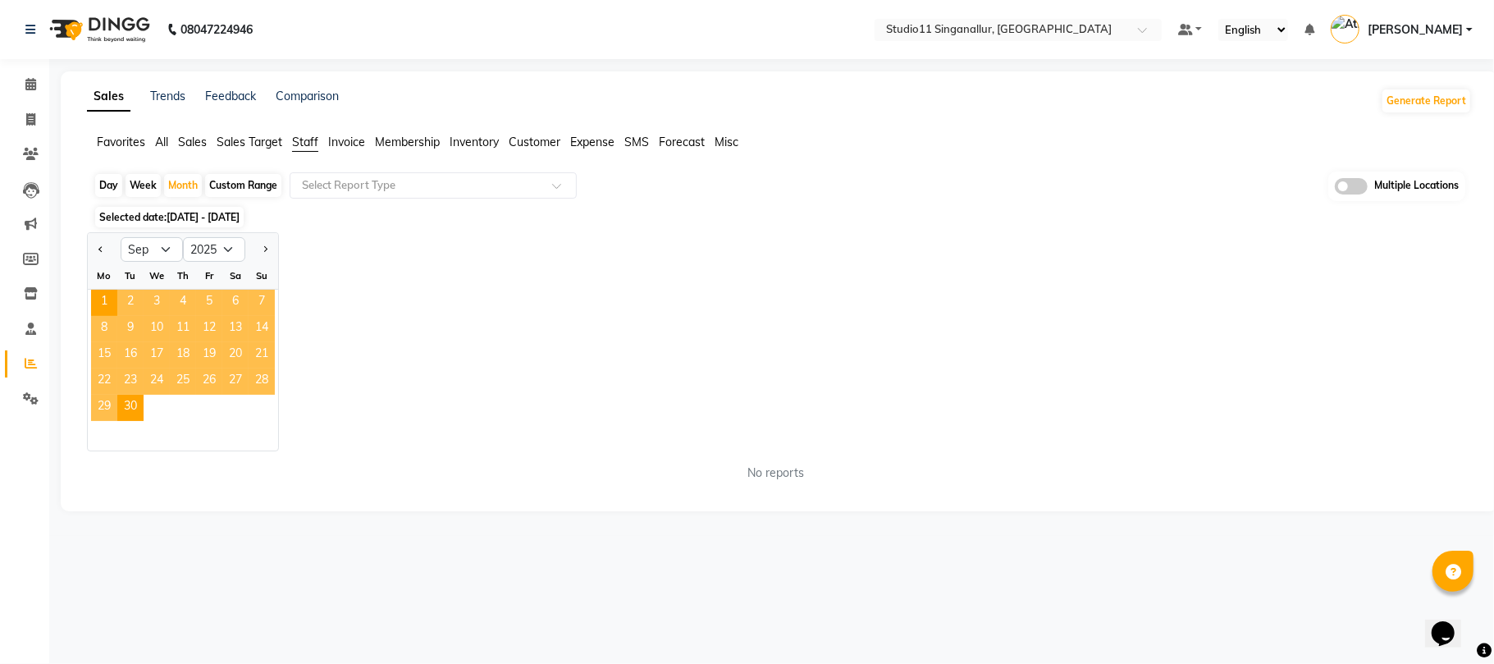
click at [226, 295] on span "6" at bounding box center [235, 303] width 26 height 26
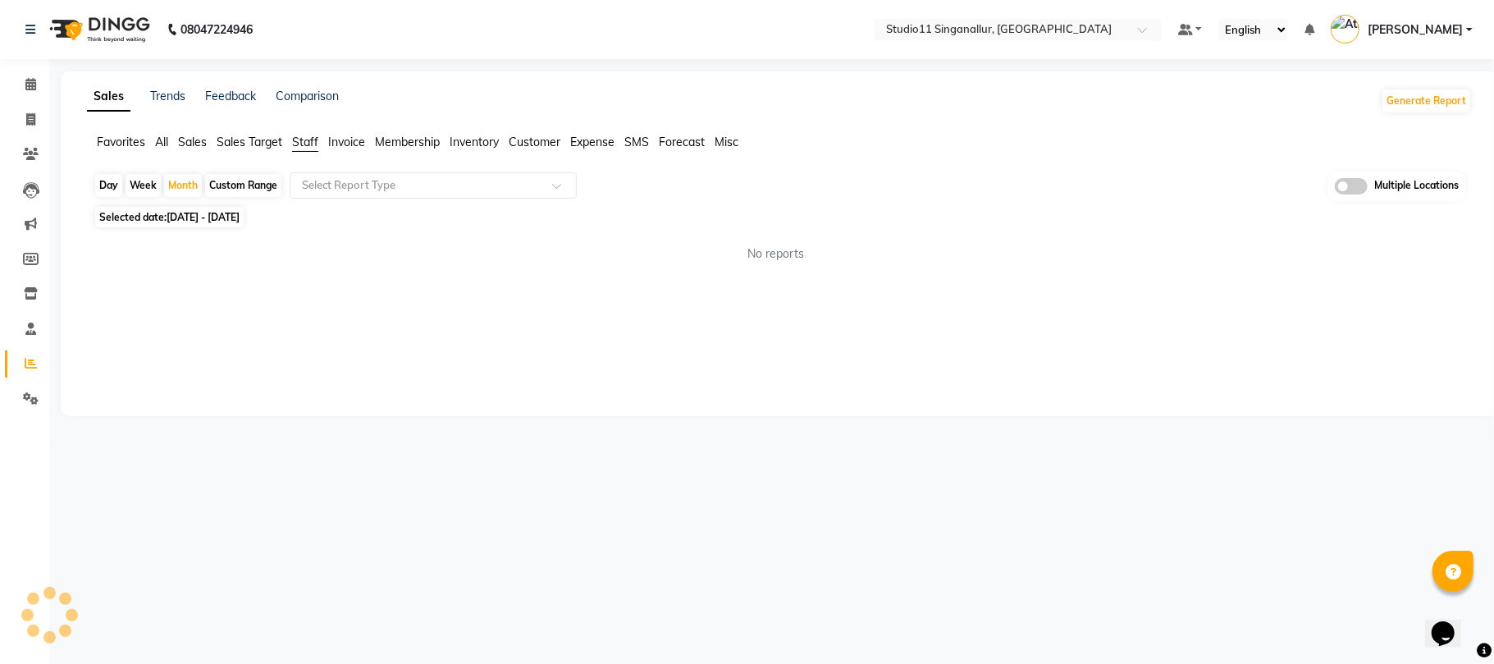
click at [254, 310] on div "Sales Trends Feedback Comparison Generate Report Favorites All Sales Sales Targ…" at bounding box center [779, 243] width 1437 height 344
click at [21, 116] on span at bounding box center [30, 120] width 29 height 19
select select "6616"
select select "service"
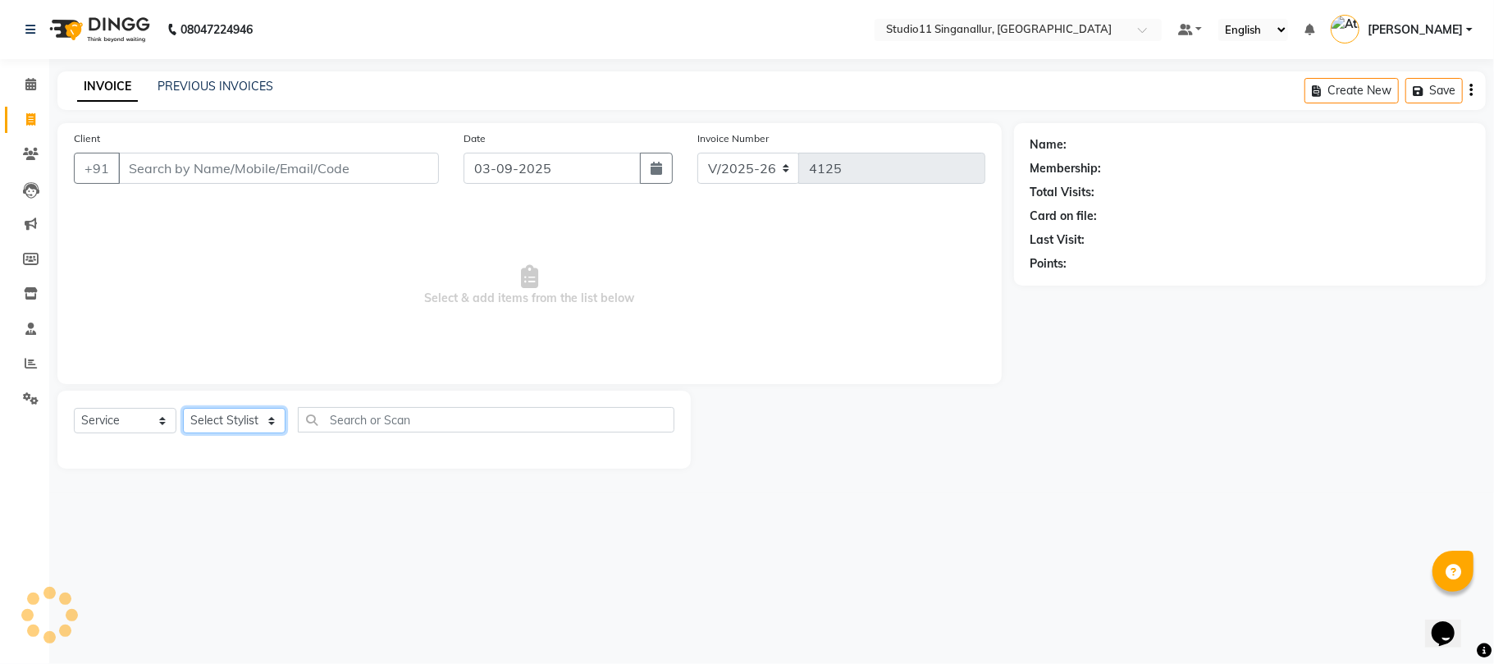
click at [238, 410] on select "Select Stylist" at bounding box center [234, 420] width 103 height 25
click at [607, 625] on div "08047224946 Select Location × Studio11 Singanallur, Singanallur Default Panel M…" at bounding box center [747, 332] width 1494 height 664
click at [16, 365] on span at bounding box center [30, 363] width 29 height 19
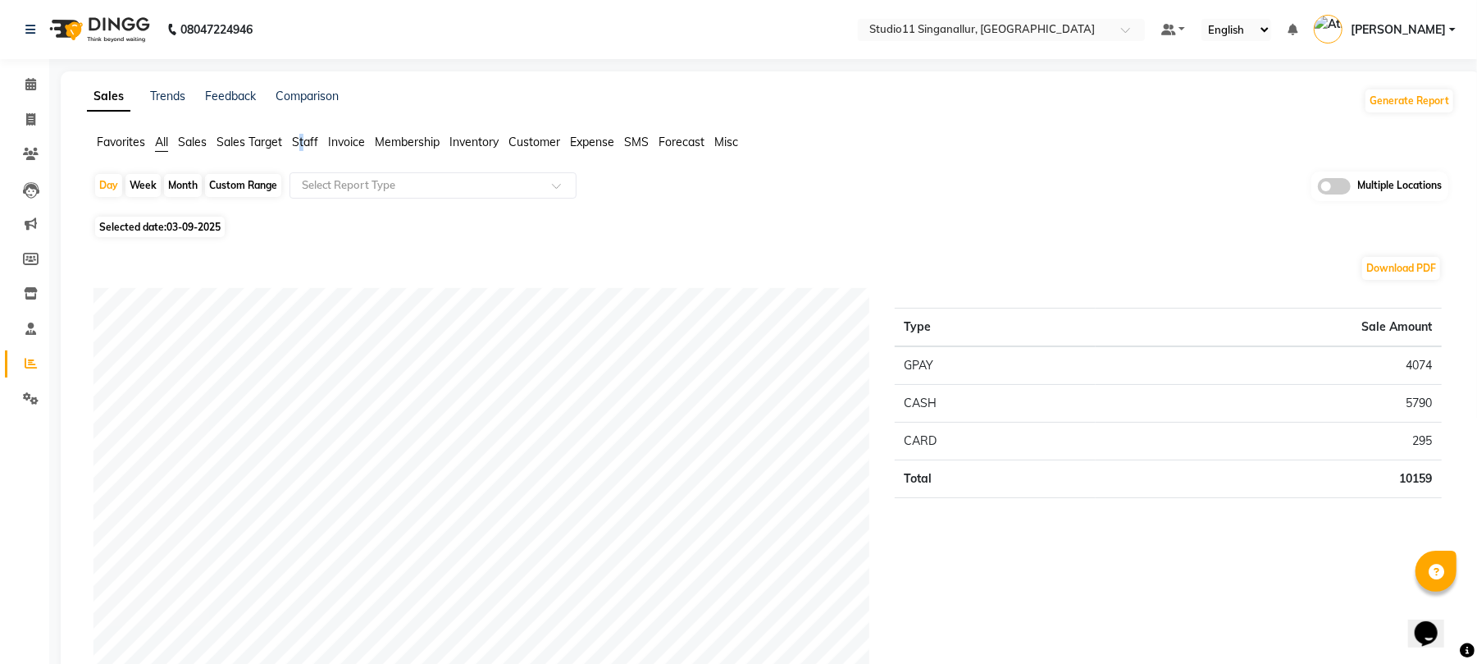
click at [303, 139] on span "Staff" at bounding box center [305, 142] width 26 height 15
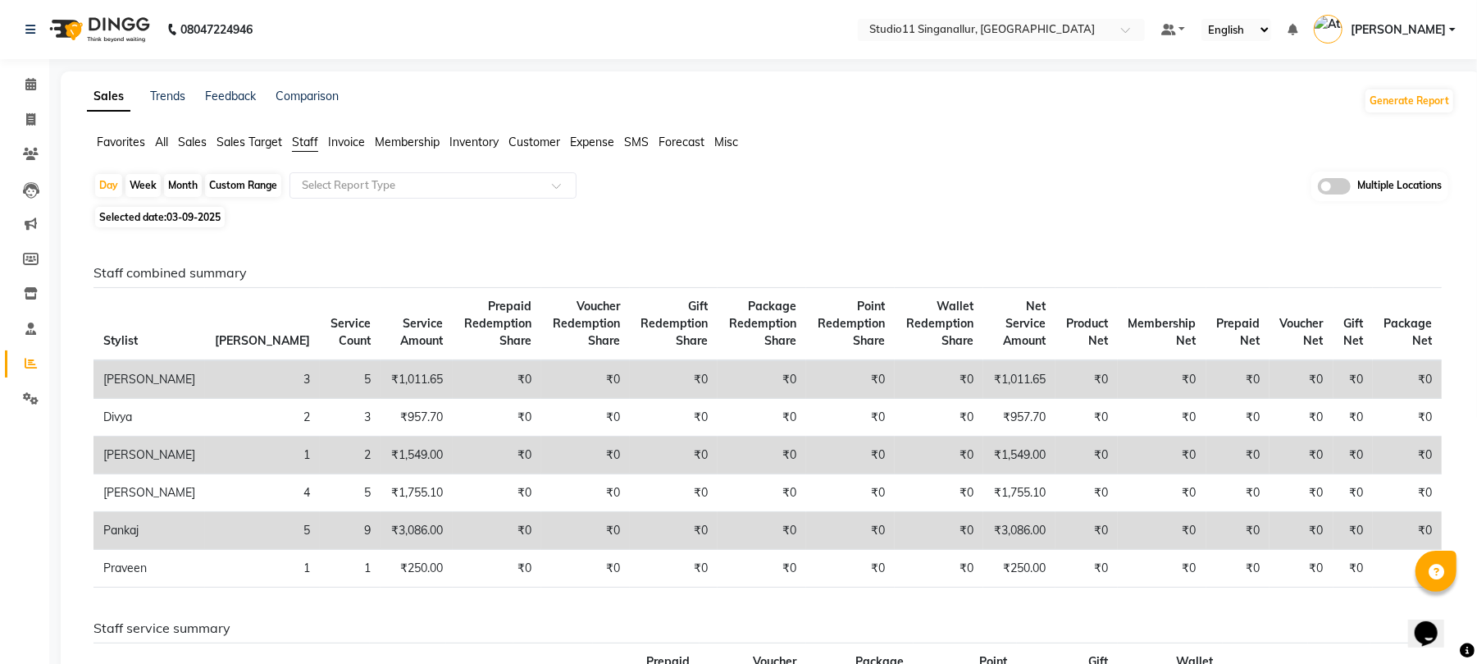
click at [187, 175] on div "Month" at bounding box center [183, 185] width 38 height 23
select select "9"
select select "2025"
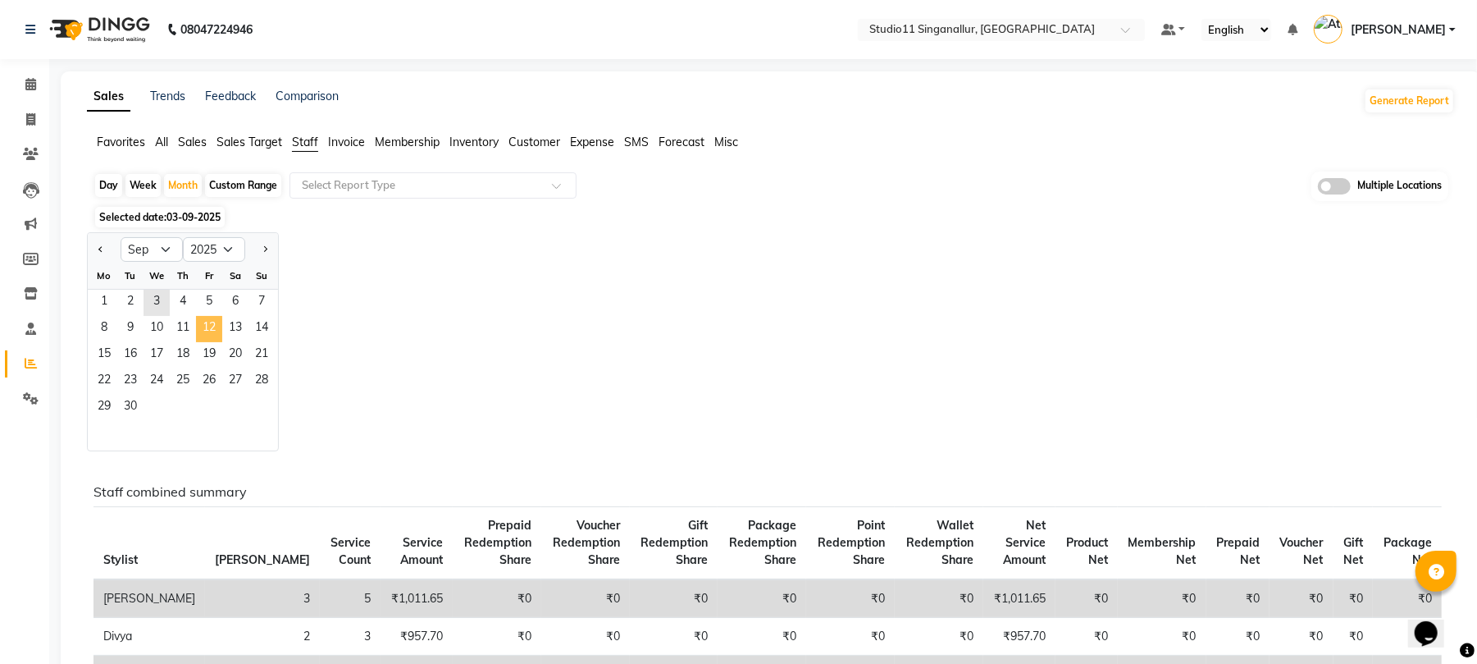
click at [204, 333] on span "12" at bounding box center [209, 329] width 26 height 26
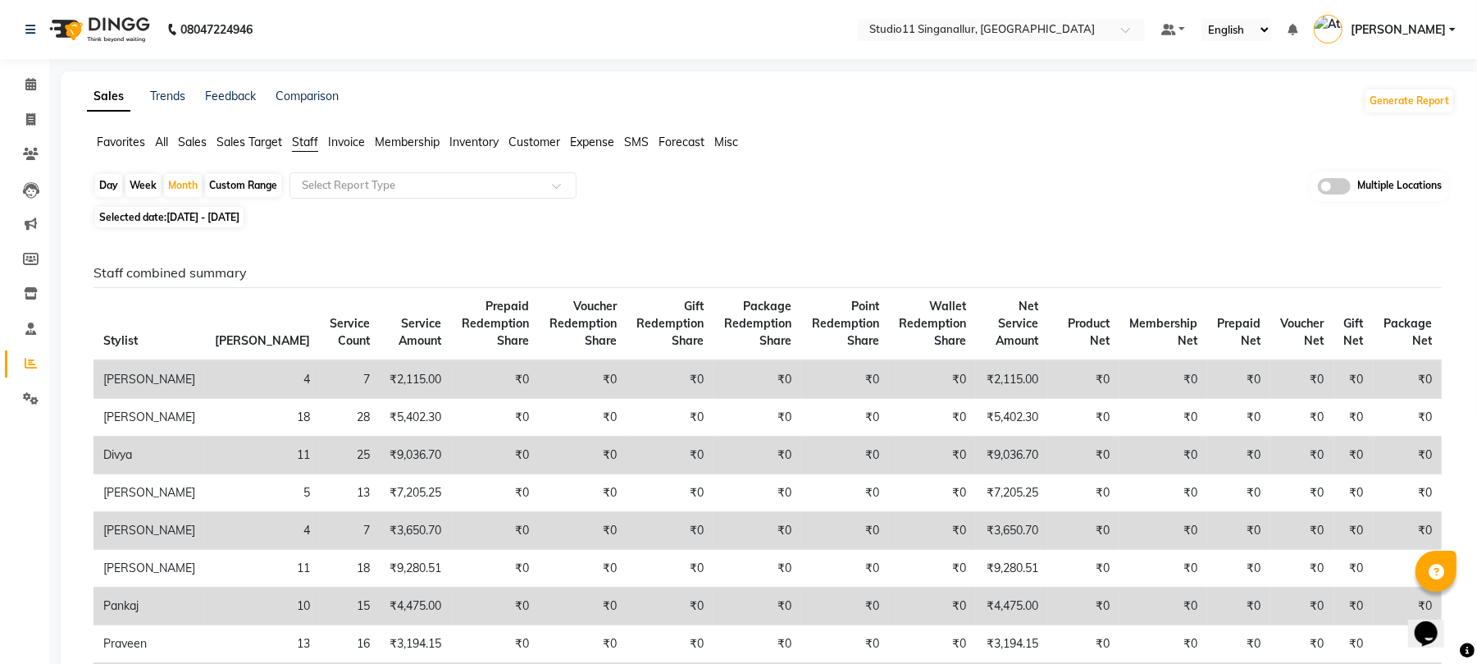
click at [194, 142] on span "Sales" at bounding box center [192, 142] width 29 height 15
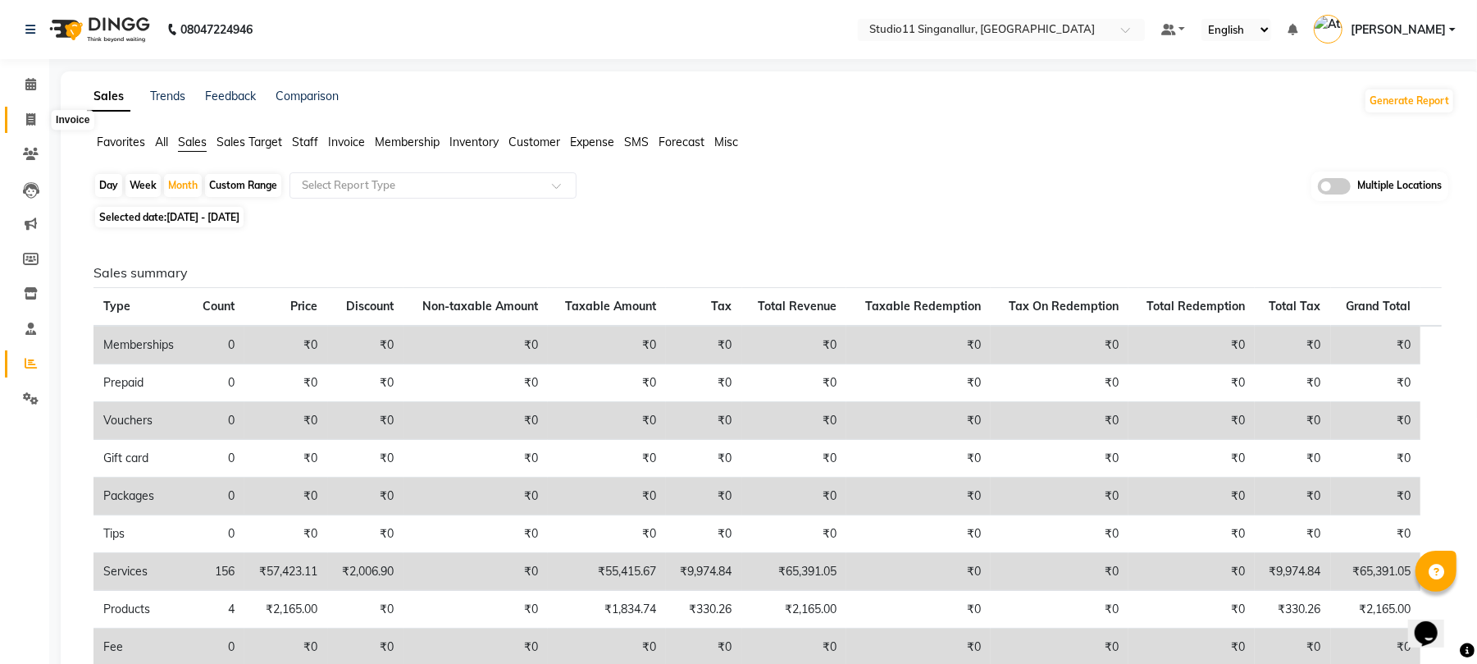
click at [37, 125] on span at bounding box center [30, 120] width 29 height 19
select select "service"
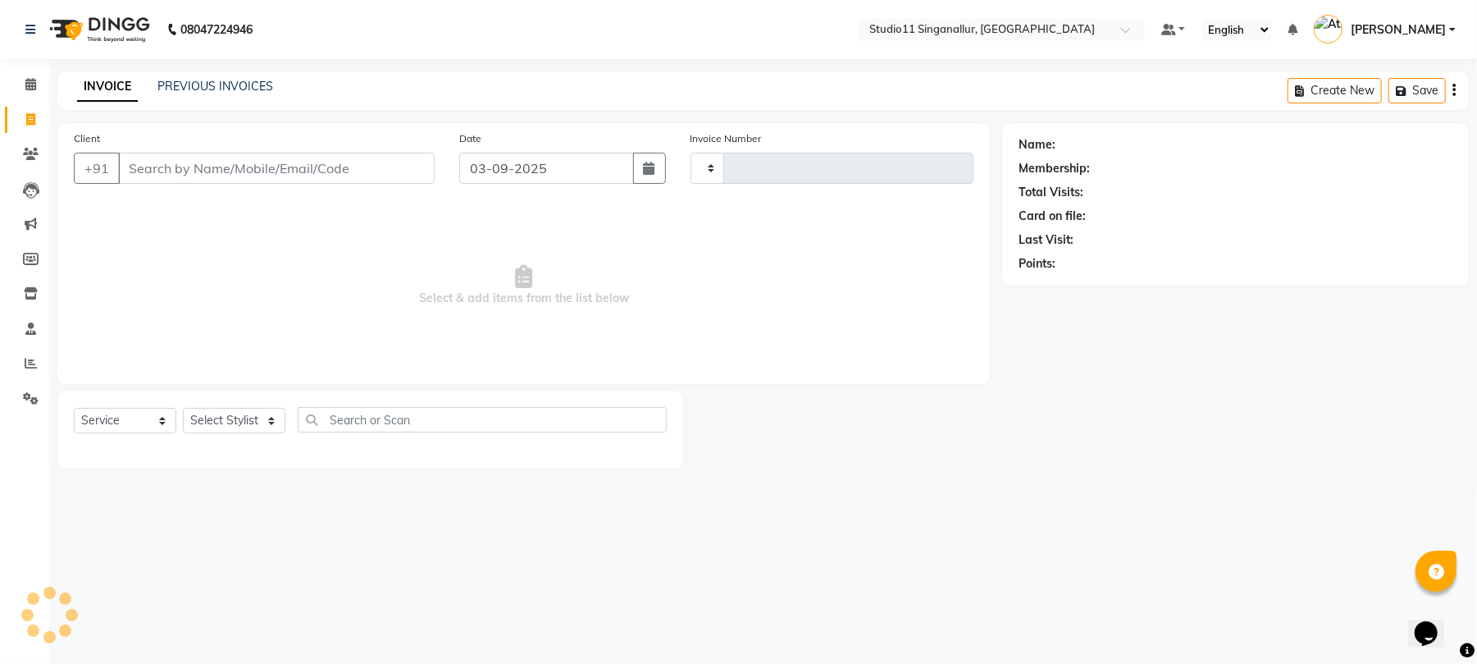
type input "4125"
select select "6616"
click at [221, 411] on select "Select Stylist [PERSON_NAME] Divya [PERSON_NAME] [PERSON_NAME] [PERSON_NAME] [P…" at bounding box center [234, 420] width 103 height 25
select select "51051"
click at [183, 408] on select "Select Stylist [PERSON_NAME] Divya [PERSON_NAME] [PERSON_NAME] [PERSON_NAME] [P…" at bounding box center [234, 420] width 103 height 25
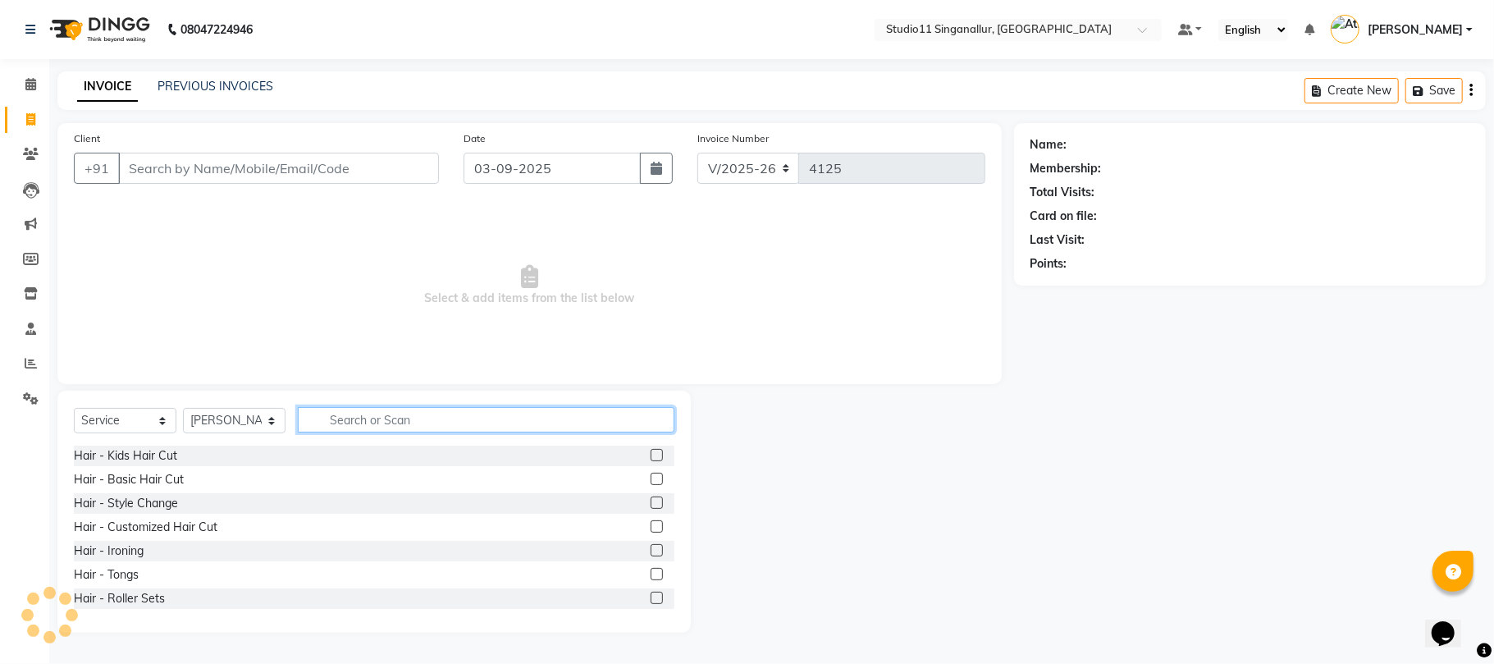
click at [387, 418] on input "text" at bounding box center [486, 419] width 376 height 25
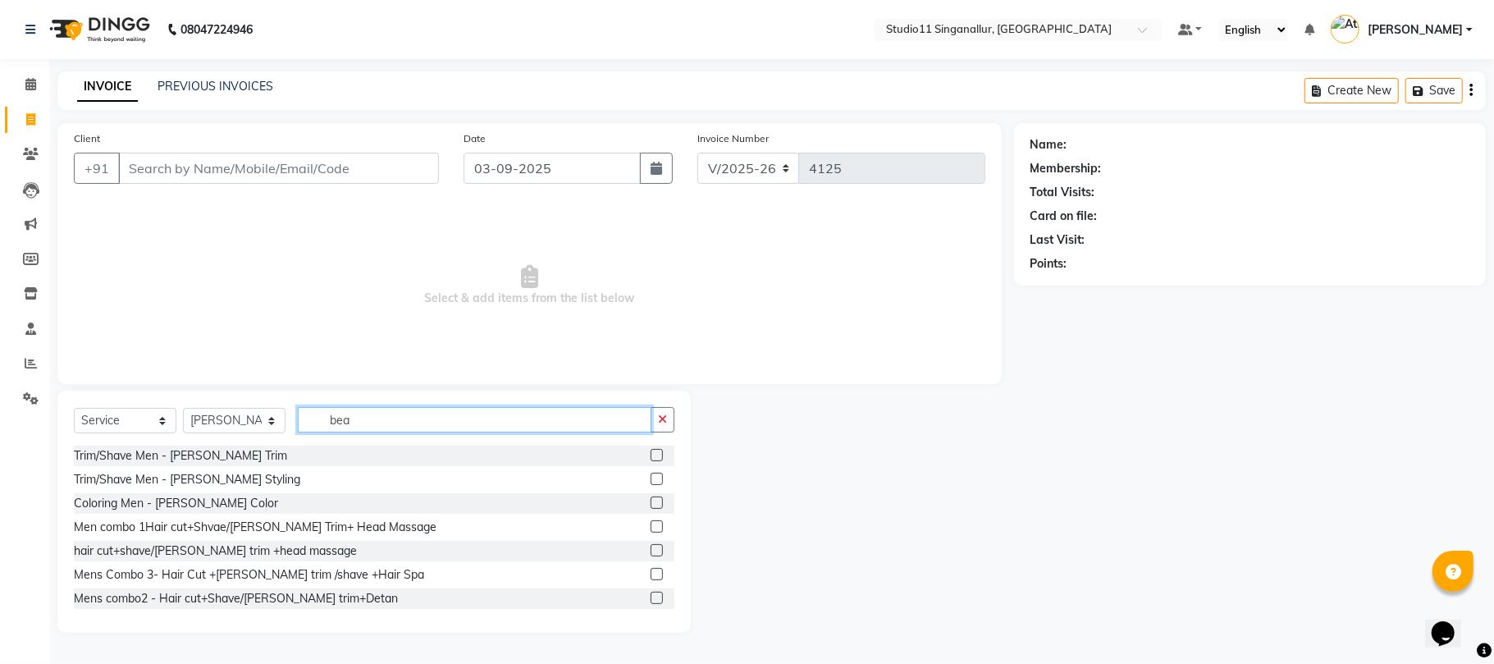
type input "bea"
drag, startPoint x: 641, startPoint y: 456, endPoint x: 466, endPoint y: 325, distance: 218.5
click at [650, 456] on label at bounding box center [656, 455] width 12 height 12
click at [650, 456] on input "checkbox" at bounding box center [655, 455] width 11 height 11
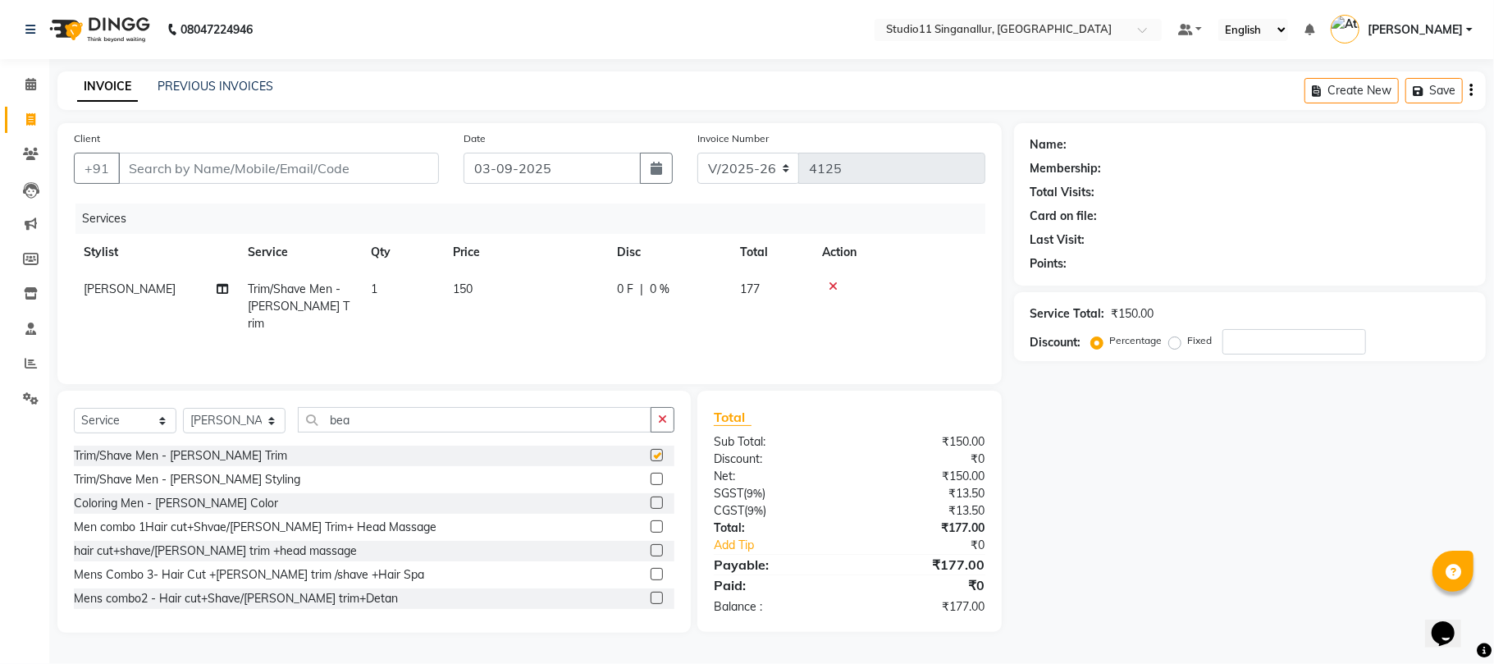
checkbox input "false"
click at [223, 166] on input "Client" at bounding box center [278, 168] width 321 height 31
type input "8"
type input "0"
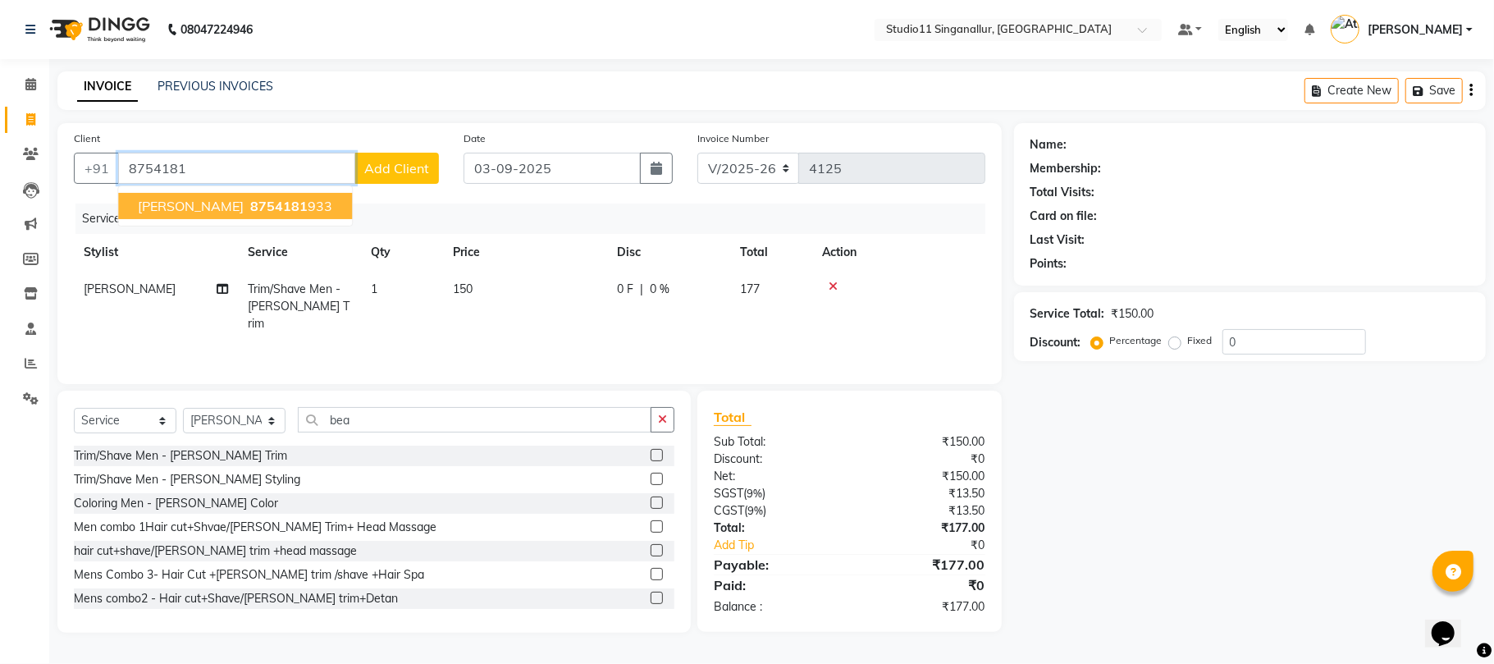
click at [230, 217] on button "[PERSON_NAME] 8754181 933" at bounding box center [235, 206] width 234 height 26
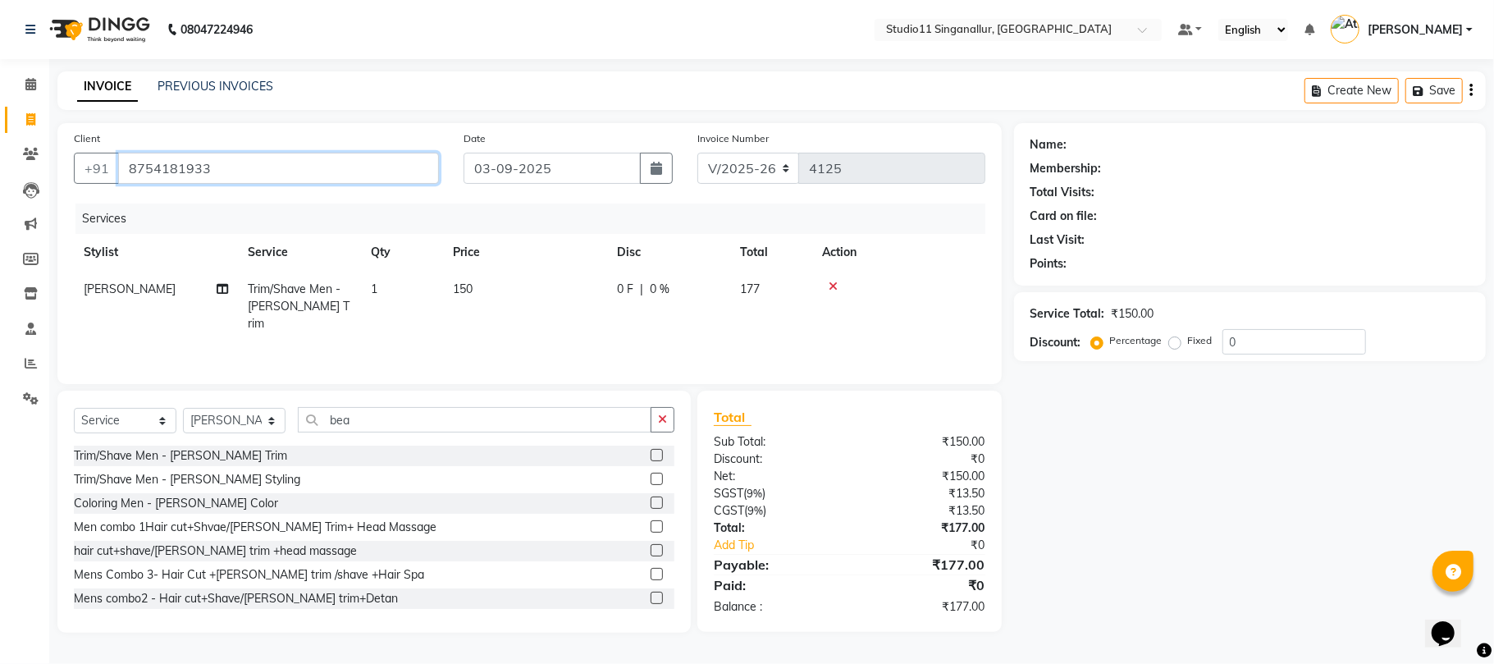
type input "8754181933"
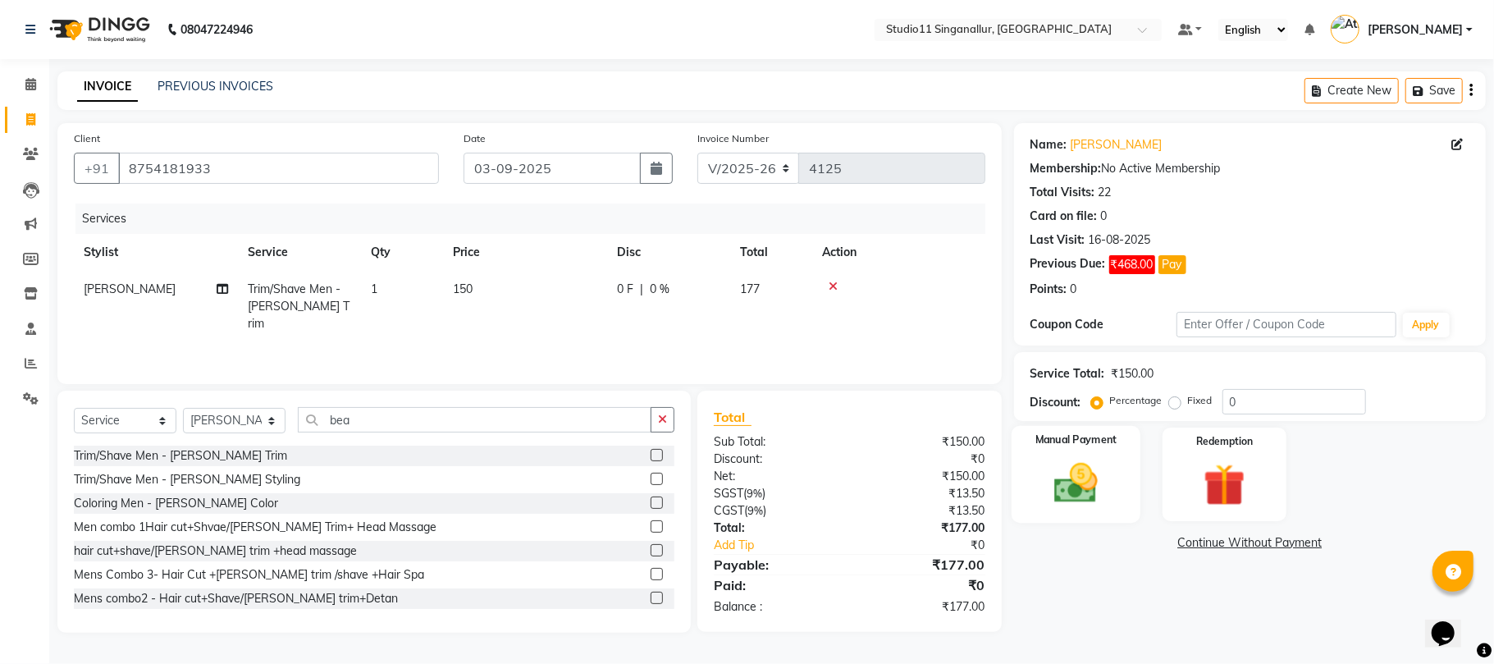
click at [1063, 495] on img at bounding box center [1075, 483] width 71 height 51
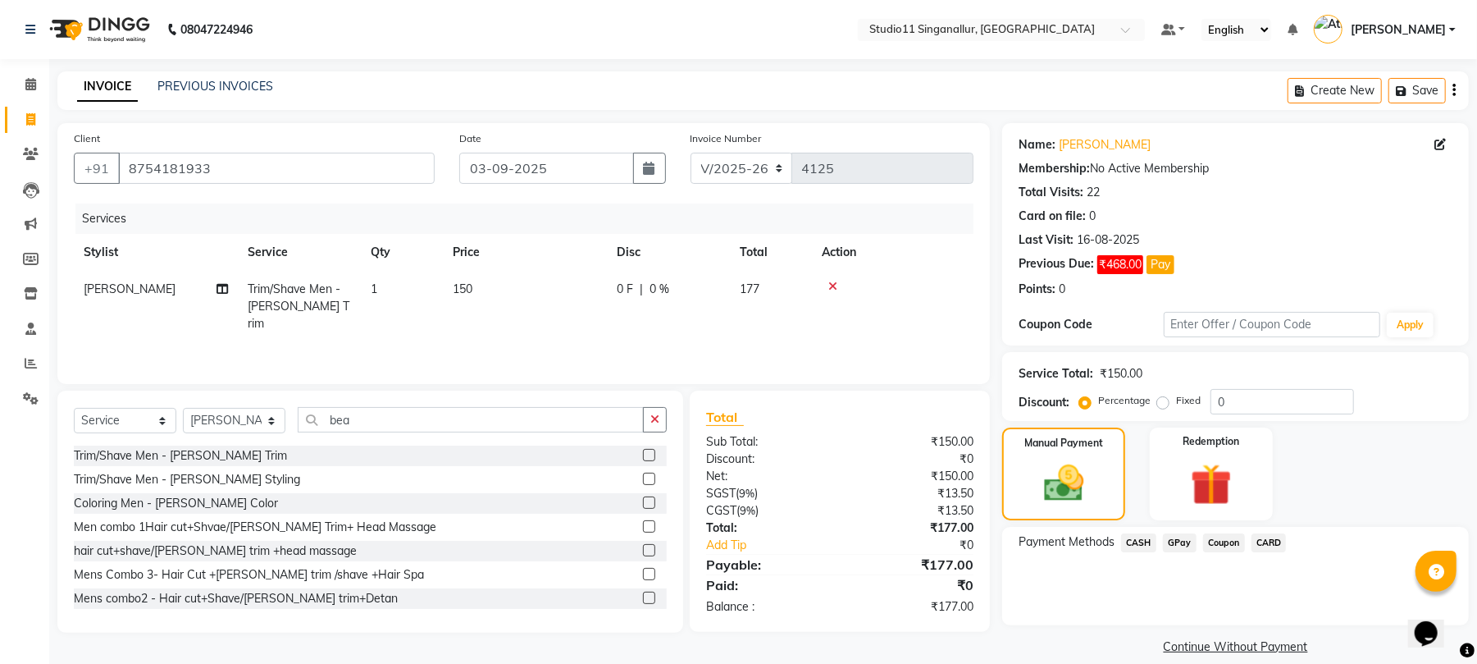
click at [1163, 541] on span "GPay" at bounding box center [1180, 542] width 34 height 19
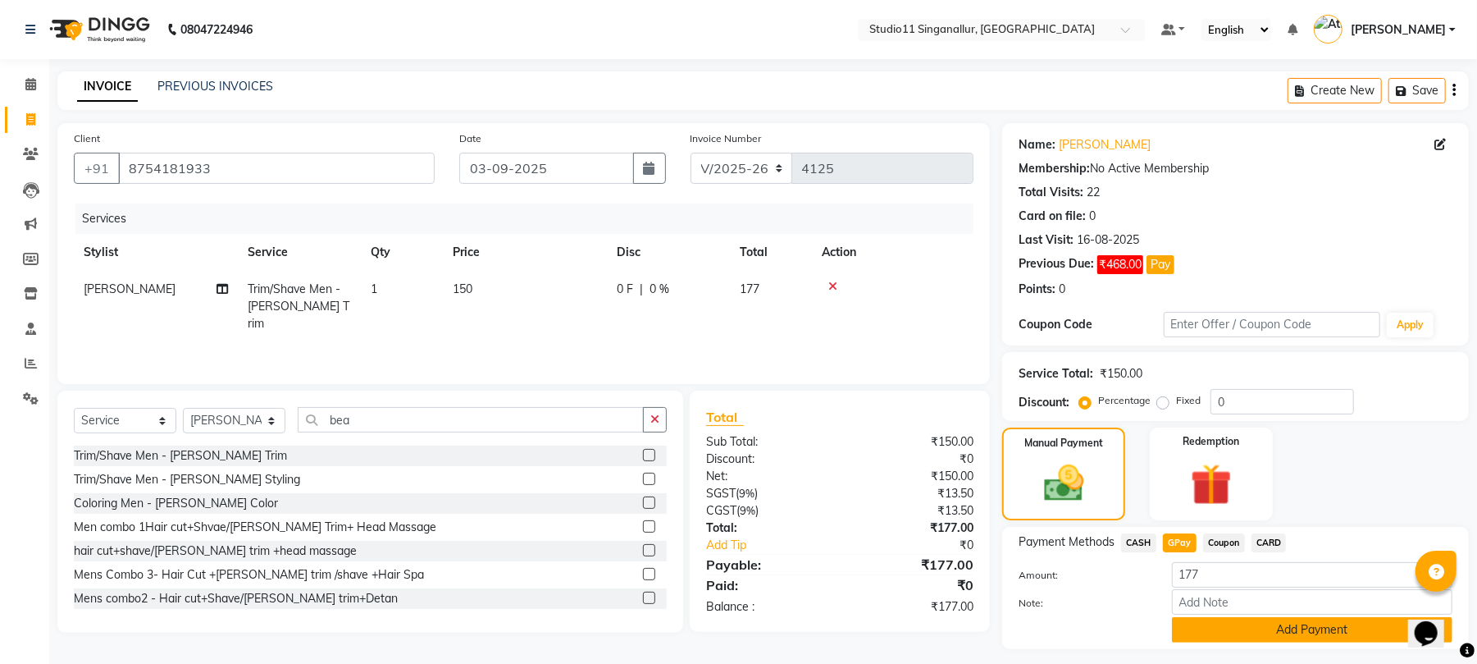
click at [1198, 630] on button "Add Payment" at bounding box center [1312, 629] width 281 height 25
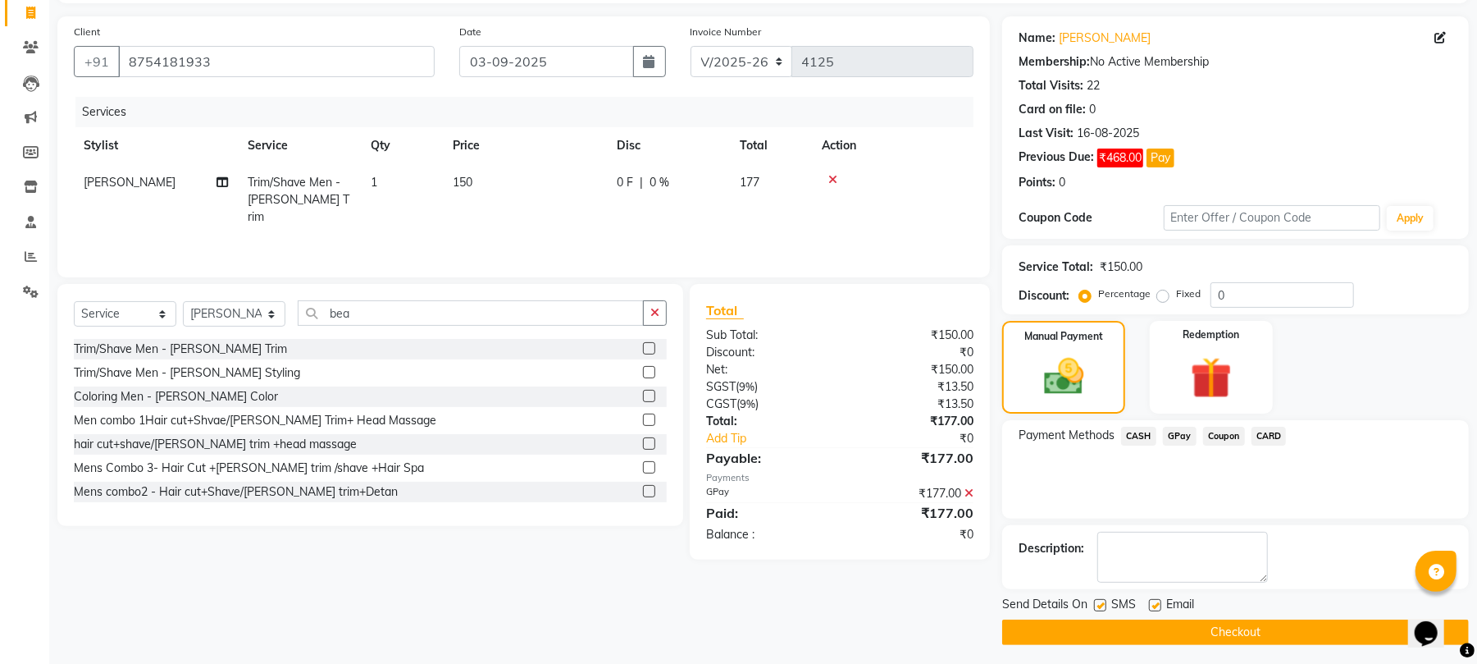
scroll to position [113, 0]
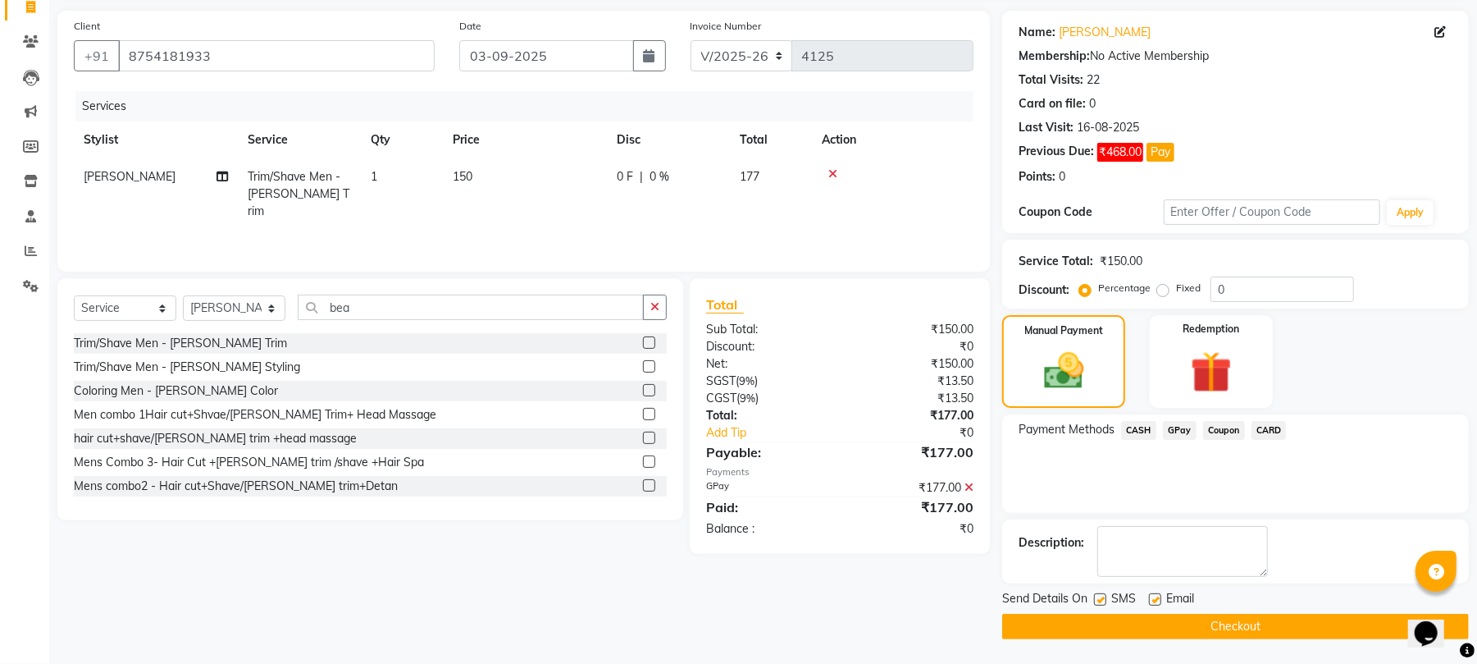
click at [1099, 600] on label at bounding box center [1100, 599] width 12 height 12
click at [1099, 600] on input "checkbox" at bounding box center [1099, 600] width 11 height 11
checkbox input "false"
click at [1157, 601] on label at bounding box center [1155, 599] width 12 height 12
click at [1157, 601] on input "checkbox" at bounding box center [1154, 600] width 11 height 11
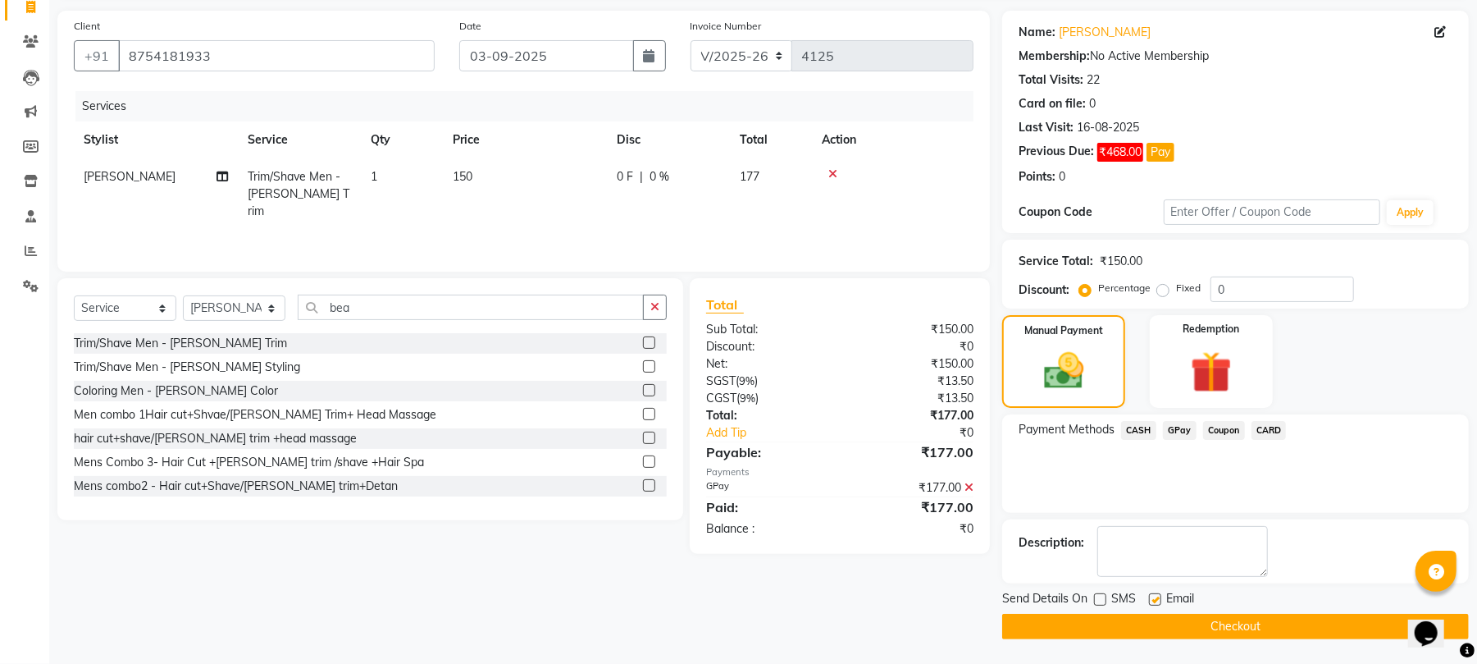
checkbox input "false"
click at [1129, 627] on button "Checkout" at bounding box center [1235, 626] width 467 height 25
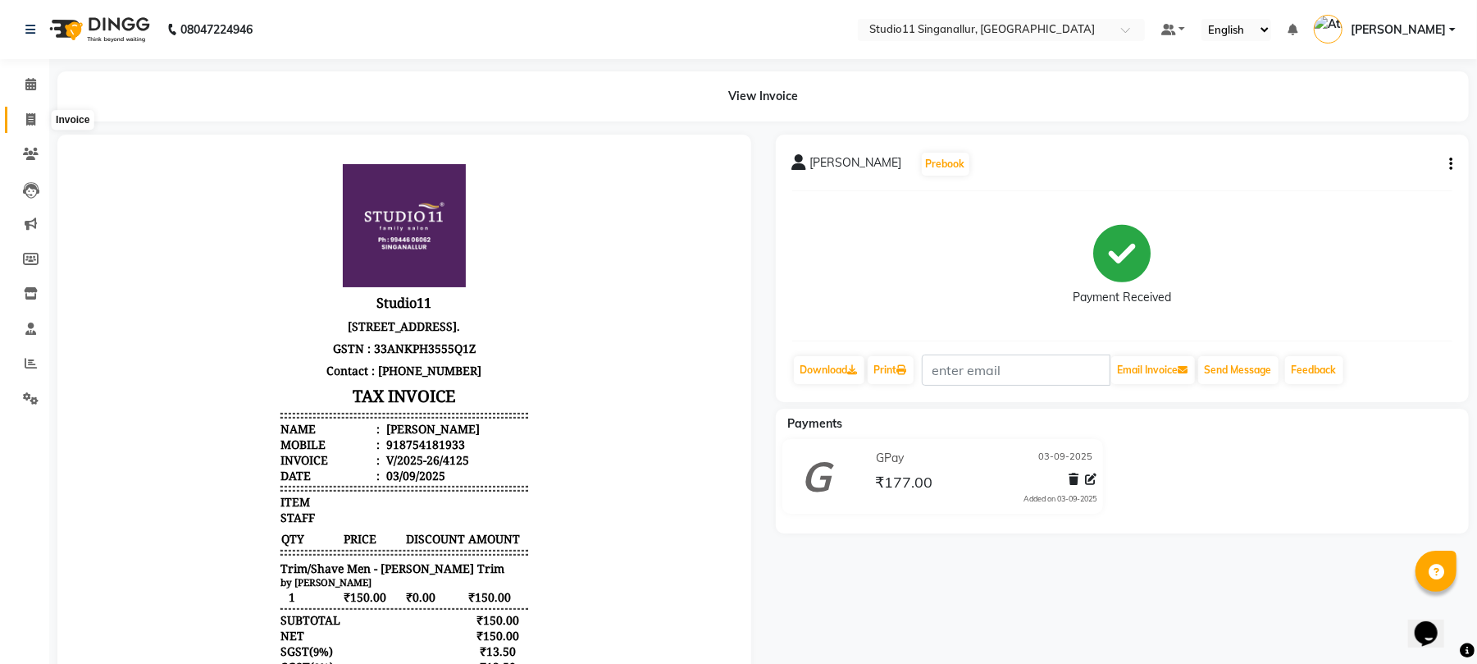
click at [24, 116] on span at bounding box center [30, 120] width 29 height 19
select select "6616"
select select "service"
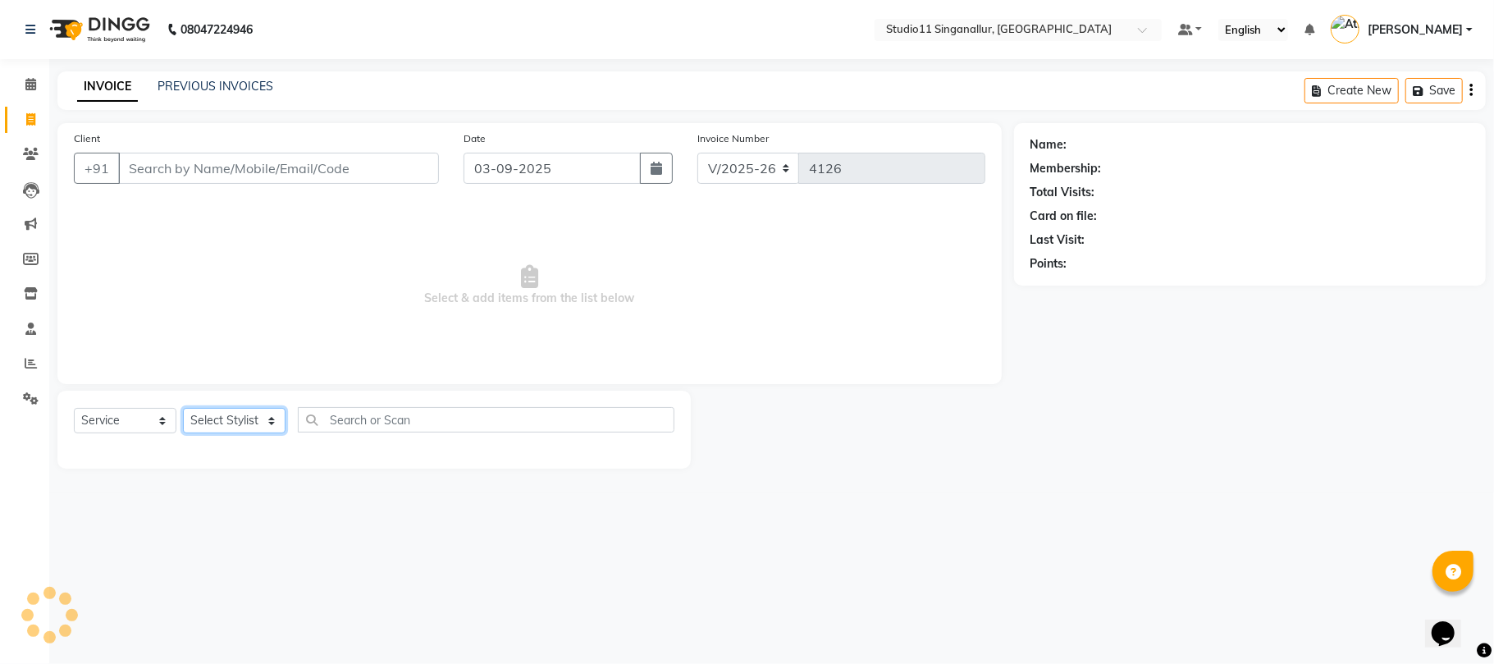
click at [225, 420] on select "Select Stylist [PERSON_NAME] Divya [PERSON_NAME] [PERSON_NAME] [PERSON_NAME] [P…" at bounding box center [234, 420] width 103 height 25
select select "51161"
click at [183, 408] on select "Select Stylist [PERSON_NAME] Divya [PERSON_NAME] [PERSON_NAME] [PERSON_NAME] [P…" at bounding box center [234, 420] width 103 height 25
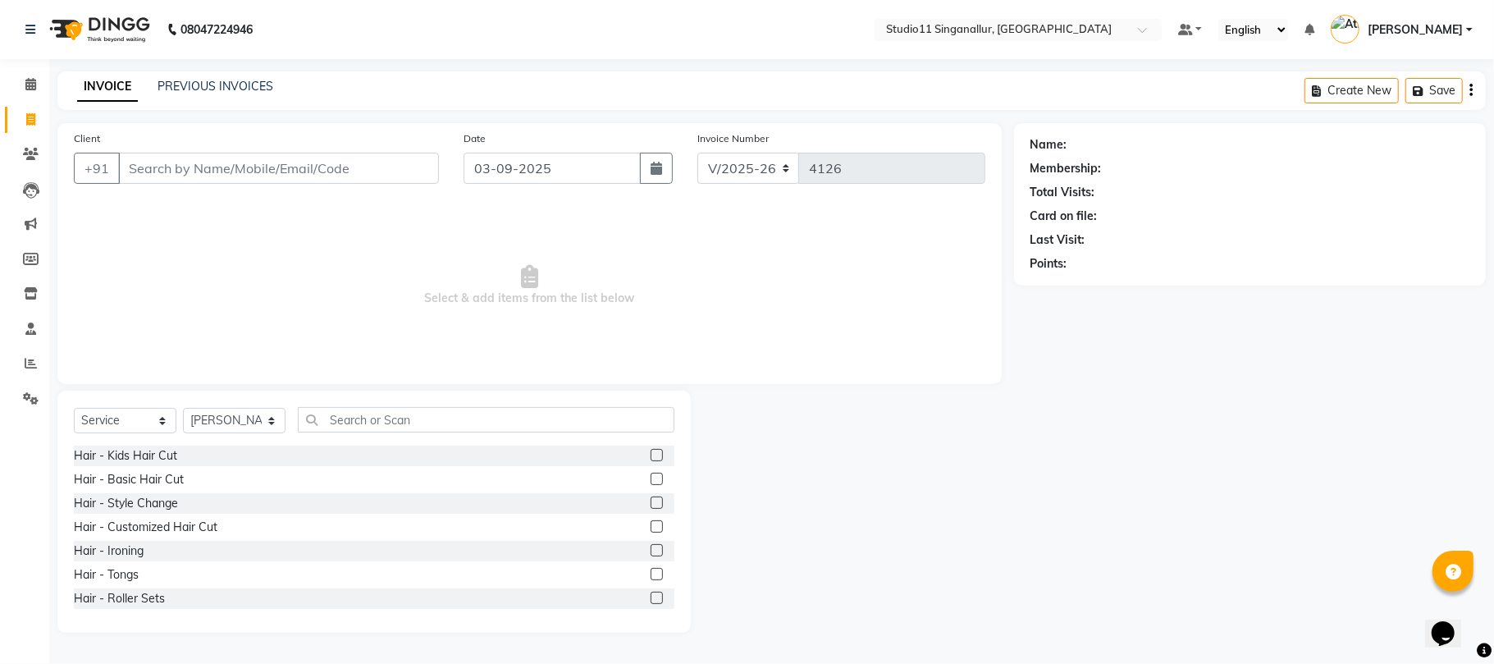
click at [387, 402] on div "Select Service Product Membership Package Voucher Prepaid Gift Card Select Styl…" at bounding box center [373, 511] width 633 height 242
click at [391, 407] on input "text" at bounding box center [486, 419] width 376 height 25
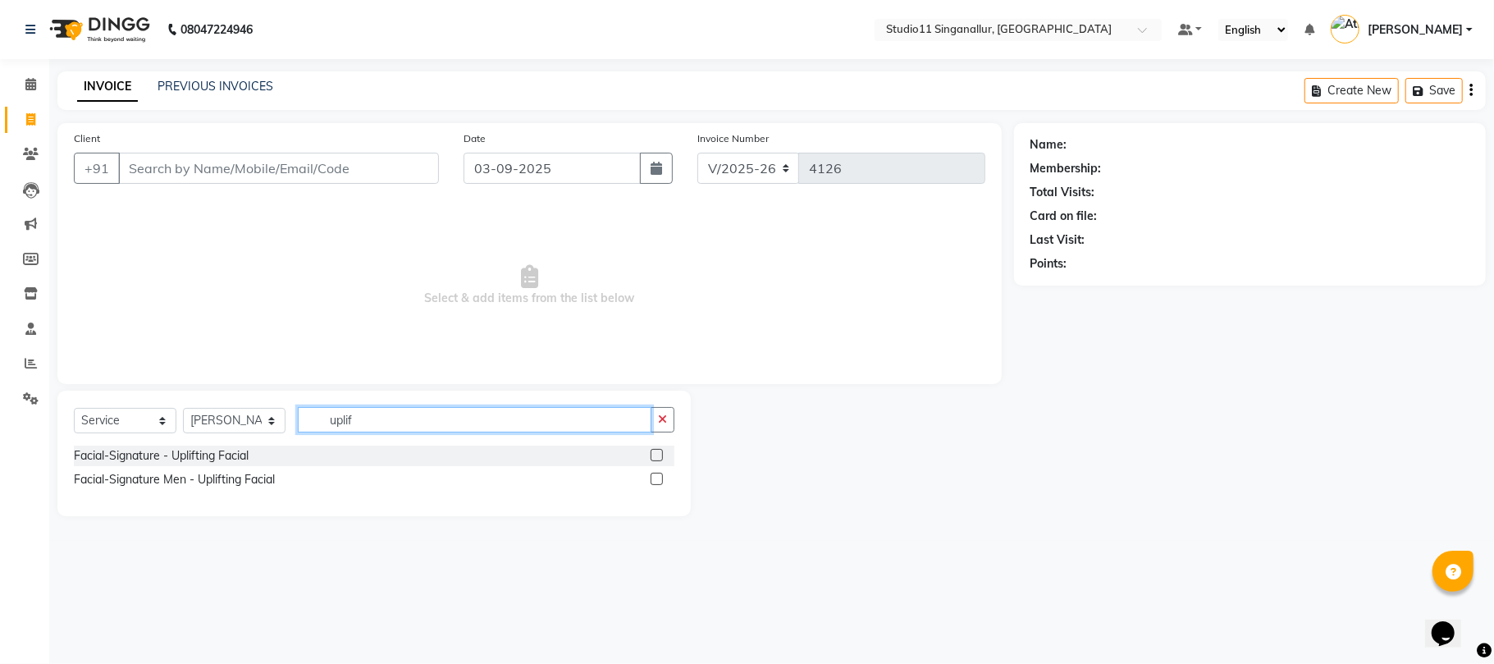
type input "uplif"
click at [658, 456] on label at bounding box center [656, 455] width 12 height 12
click at [658, 456] on input "checkbox" at bounding box center [655, 455] width 11 height 11
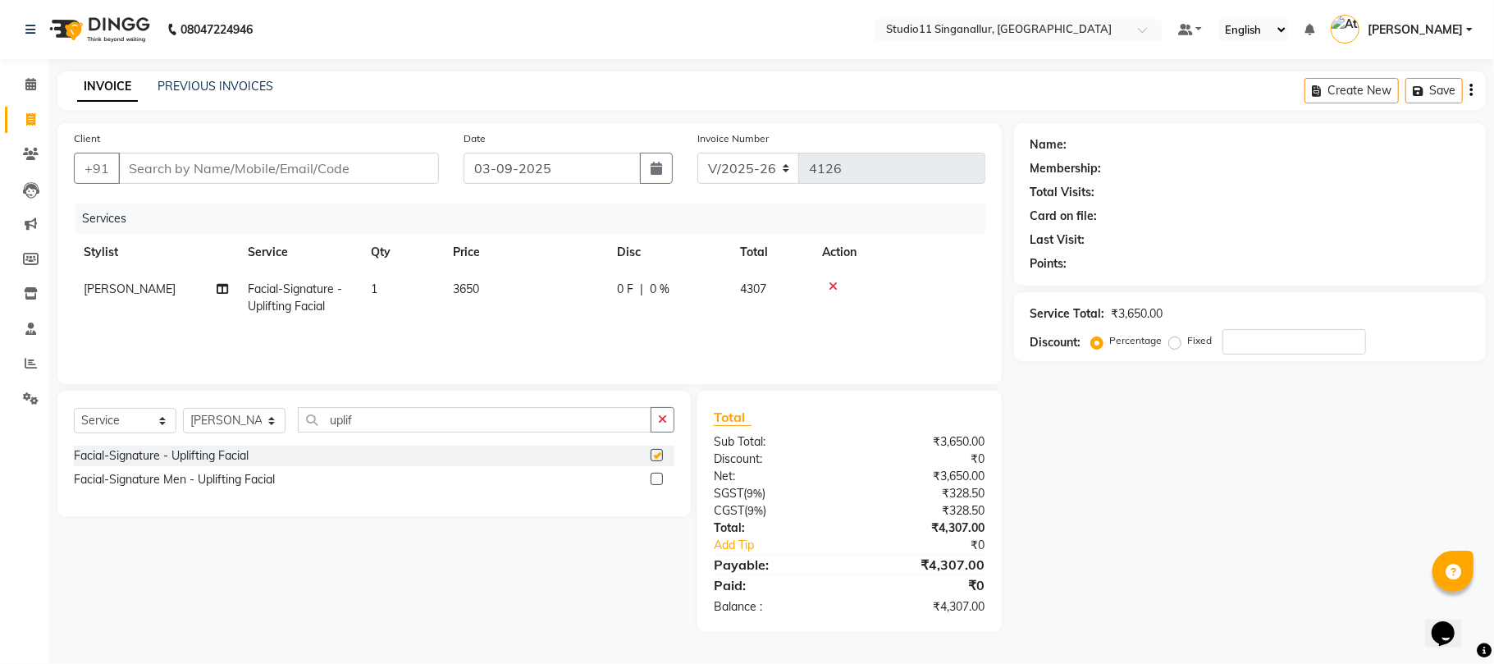
checkbox input "false"
click at [243, 415] on select "Select Stylist [PERSON_NAME] Divya [PERSON_NAME] [PERSON_NAME] [PERSON_NAME] [P…" at bounding box center [234, 420] width 103 height 25
drag, startPoint x: 391, startPoint y: 561, endPoint x: 395, endPoint y: 458, distance: 103.4
click at [391, 559] on div "Select Service Product Membership Package Voucher Prepaid Gift Card Select Styl…" at bounding box center [368, 510] width 646 height 241
click at [385, 417] on input "uplif" at bounding box center [475, 419] width 354 height 25
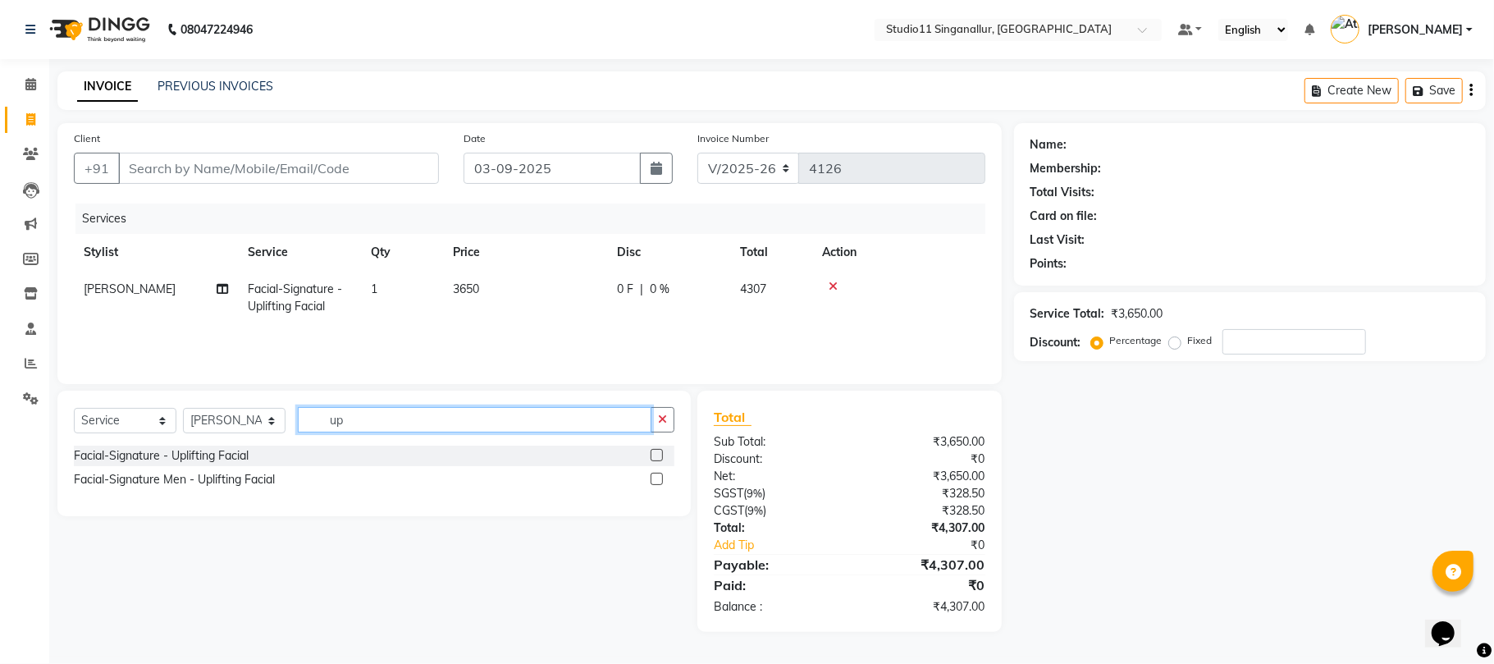
type input "u"
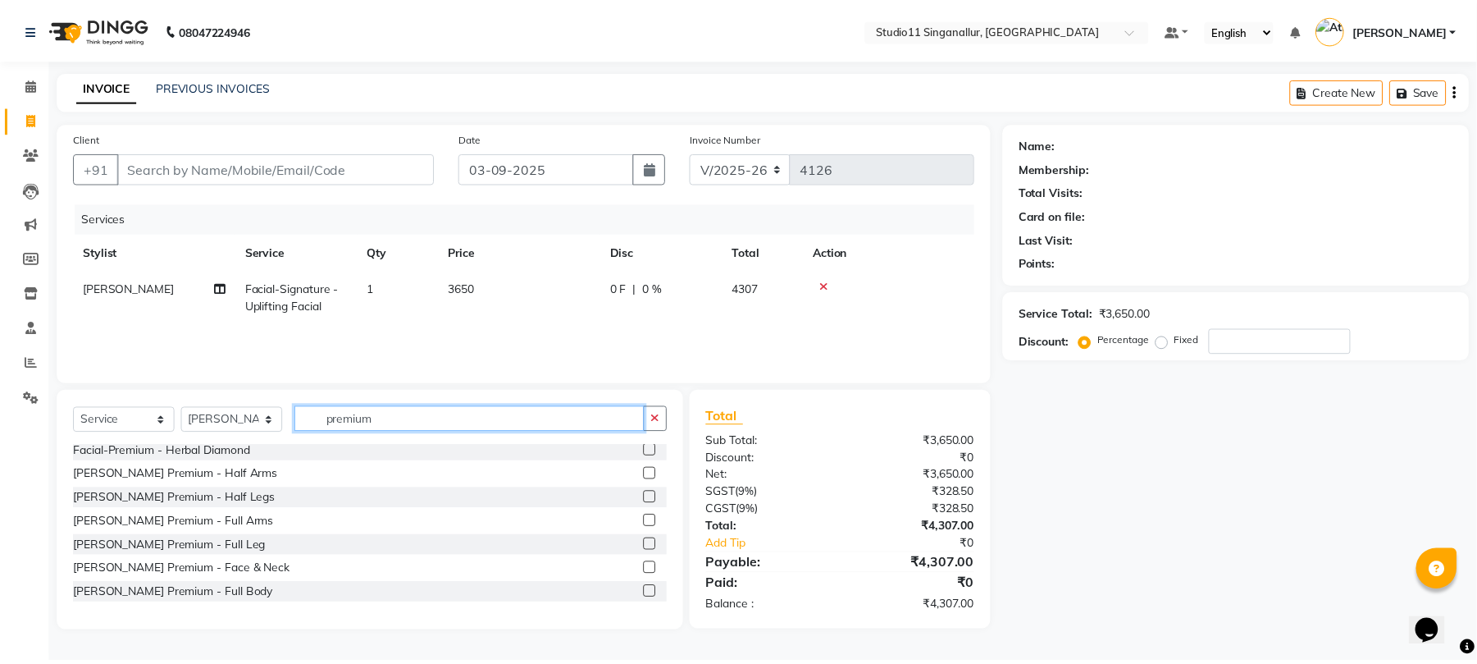
scroll to position [131, 0]
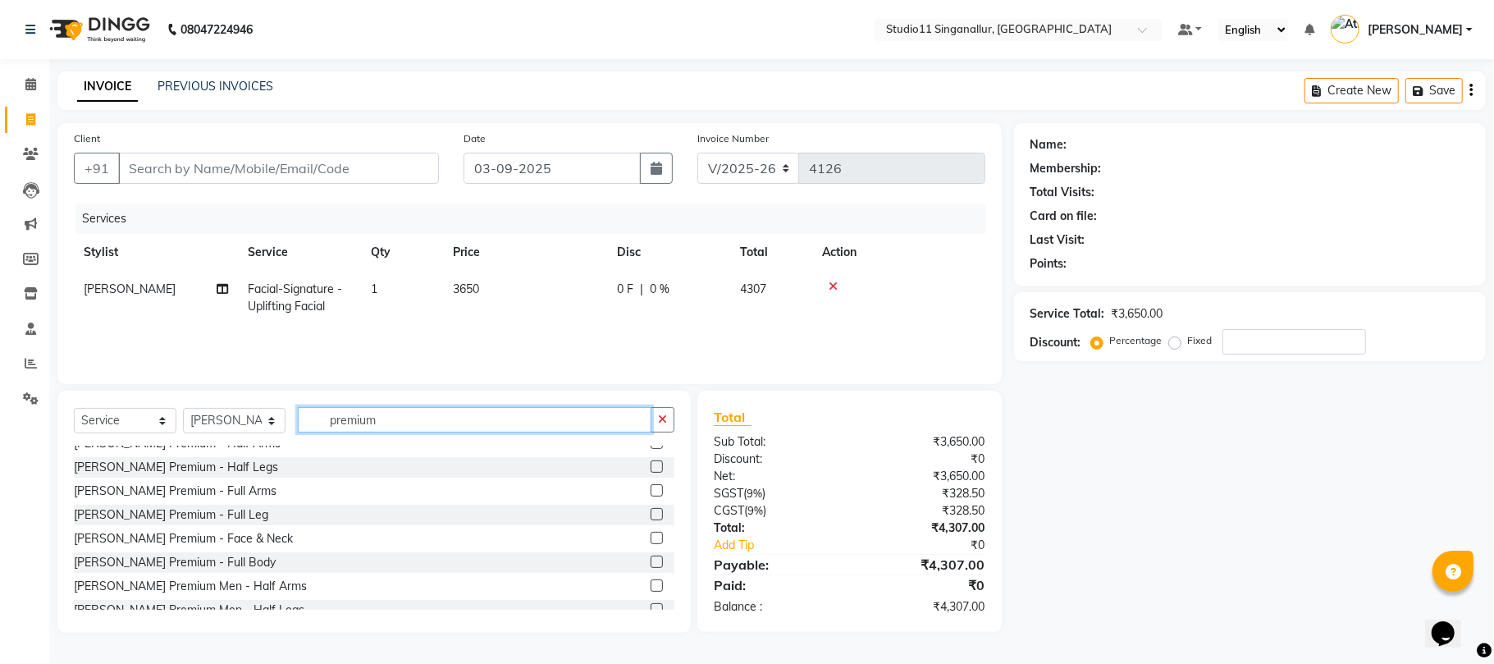
type input "premium"
click at [650, 538] on label at bounding box center [656, 538] width 12 height 12
click at [650, 538] on input "checkbox" at bounding box center [655, 538] width 11 height 11
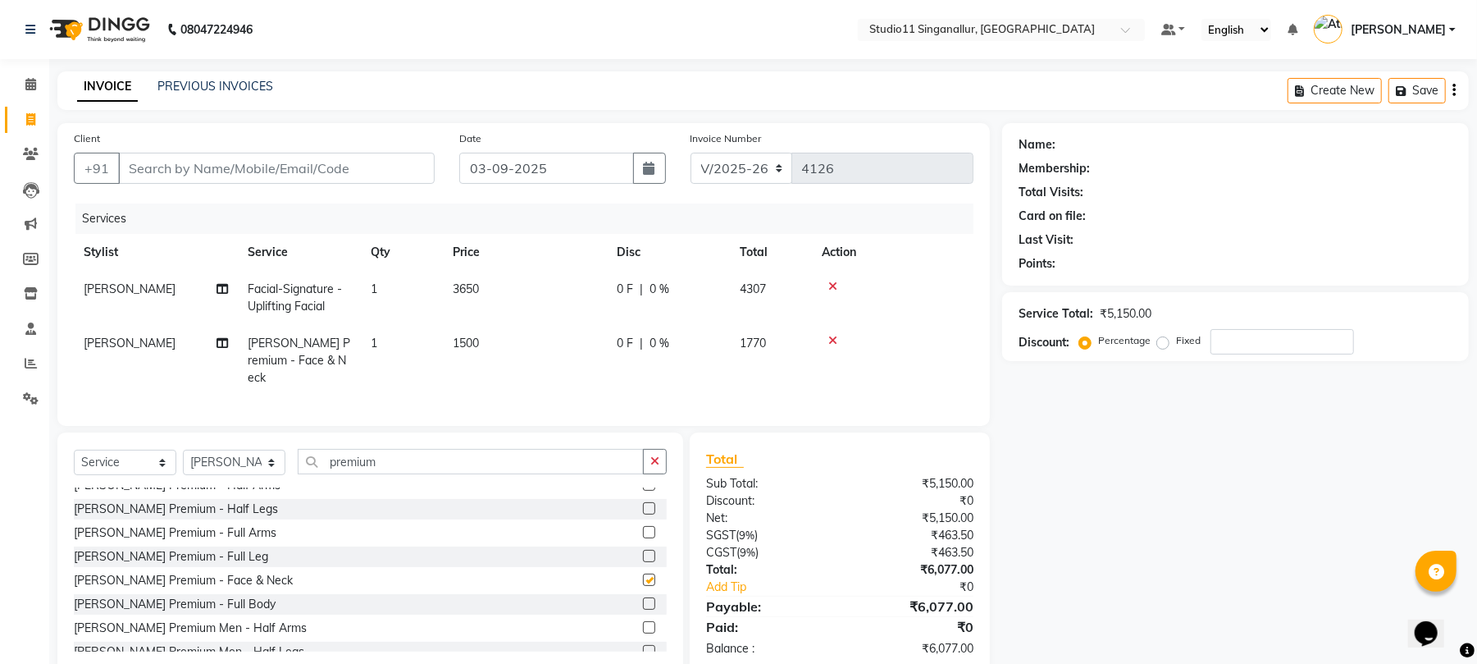
checkbox input "false"
click at [385, 454] on input "premium" at bounding box center [471, 461] width 346 height 25
type input "p"
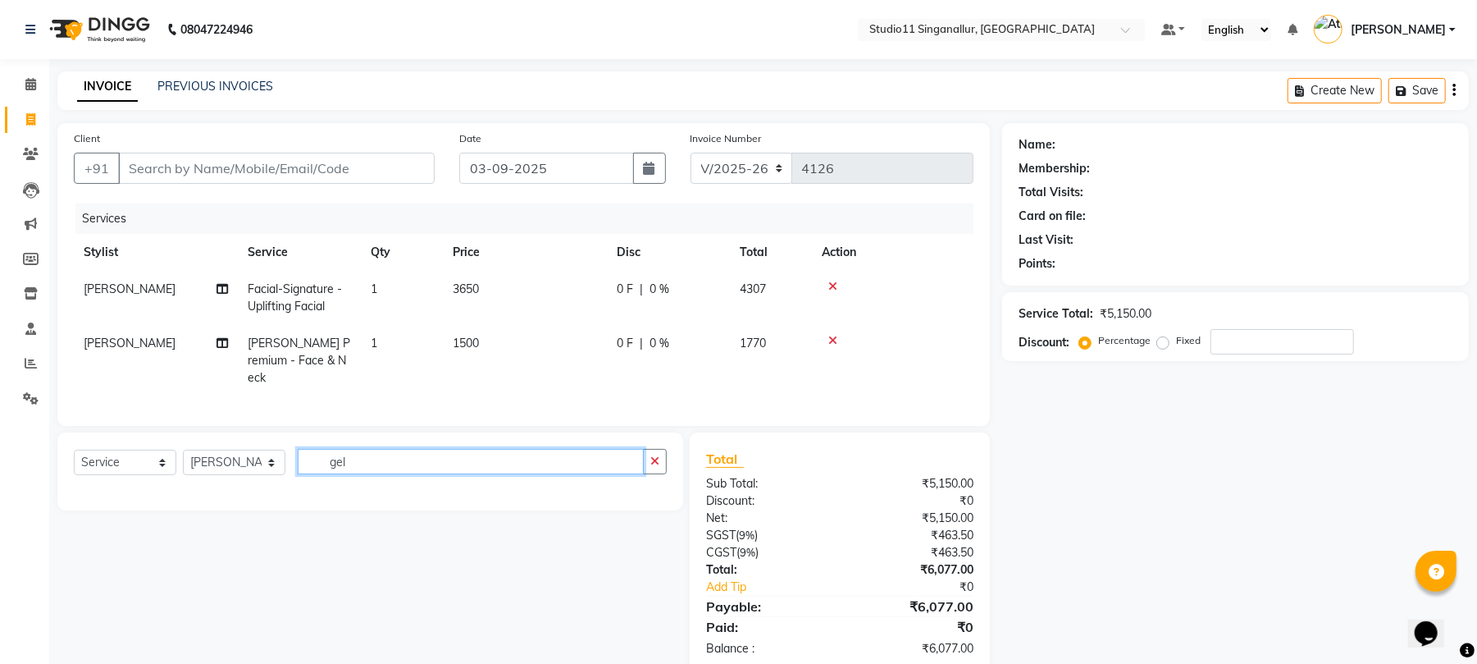
scroll to position [0, 0]
type input "g"
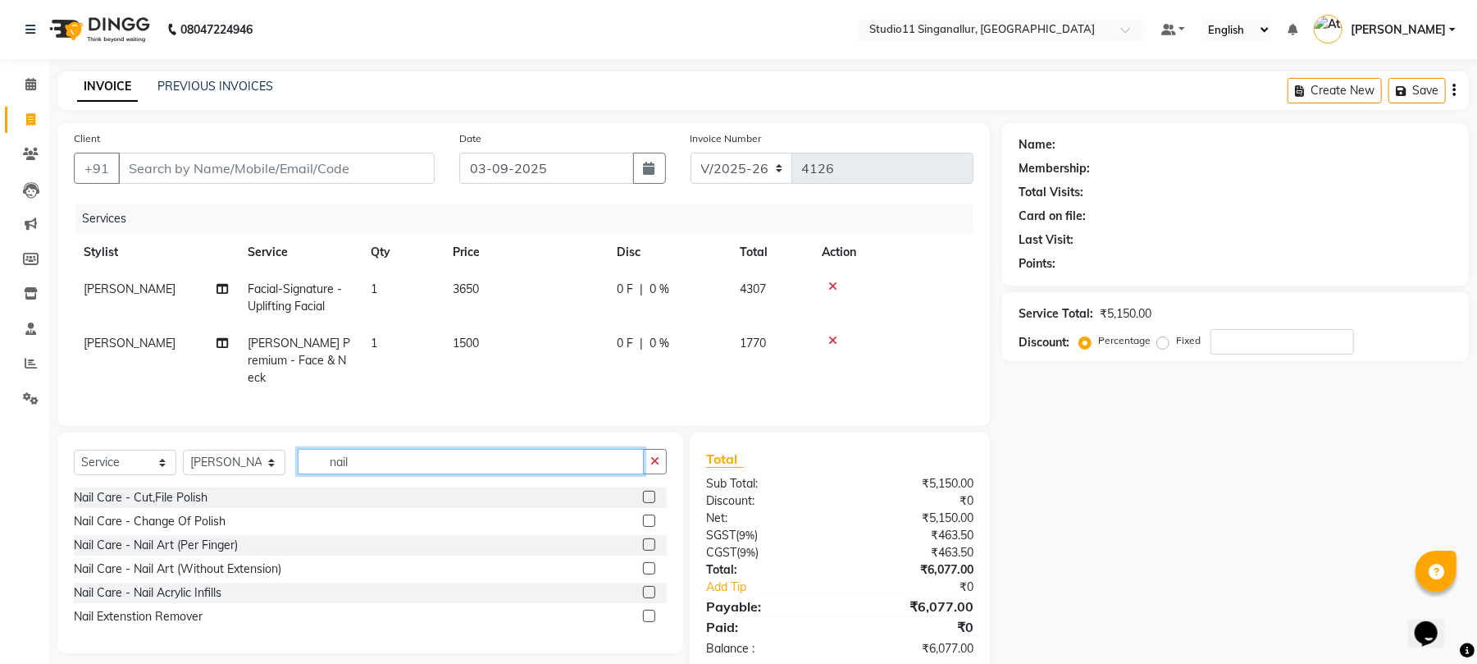
type input "nail"
click at [646, 566] on label at bounding box center [649, 568] width 12 height 12
click at [646, 566] on input "checkbox" at bounding box center [648, 568] width 11 height 11
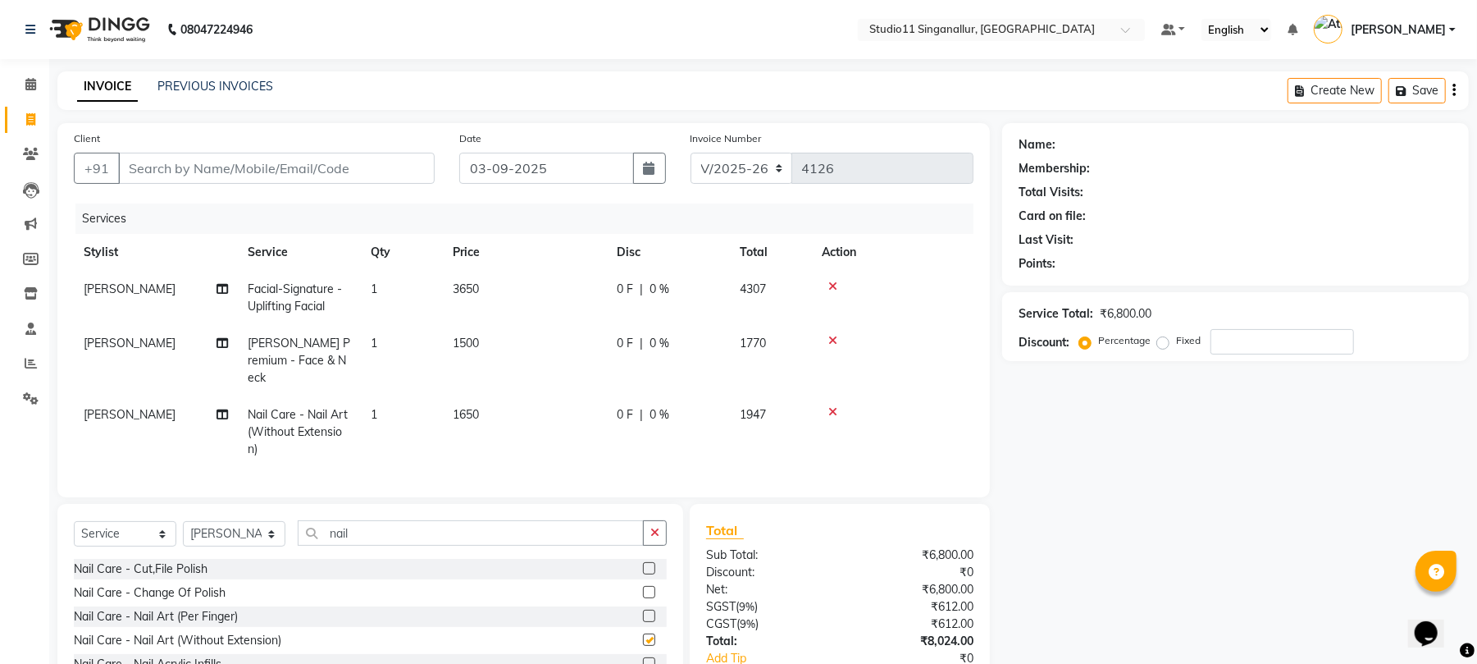
checkbox input "false"
click at [479, 407] on span "1650" at bounding box center [466, 414] width 26 height 15
select select "51161"
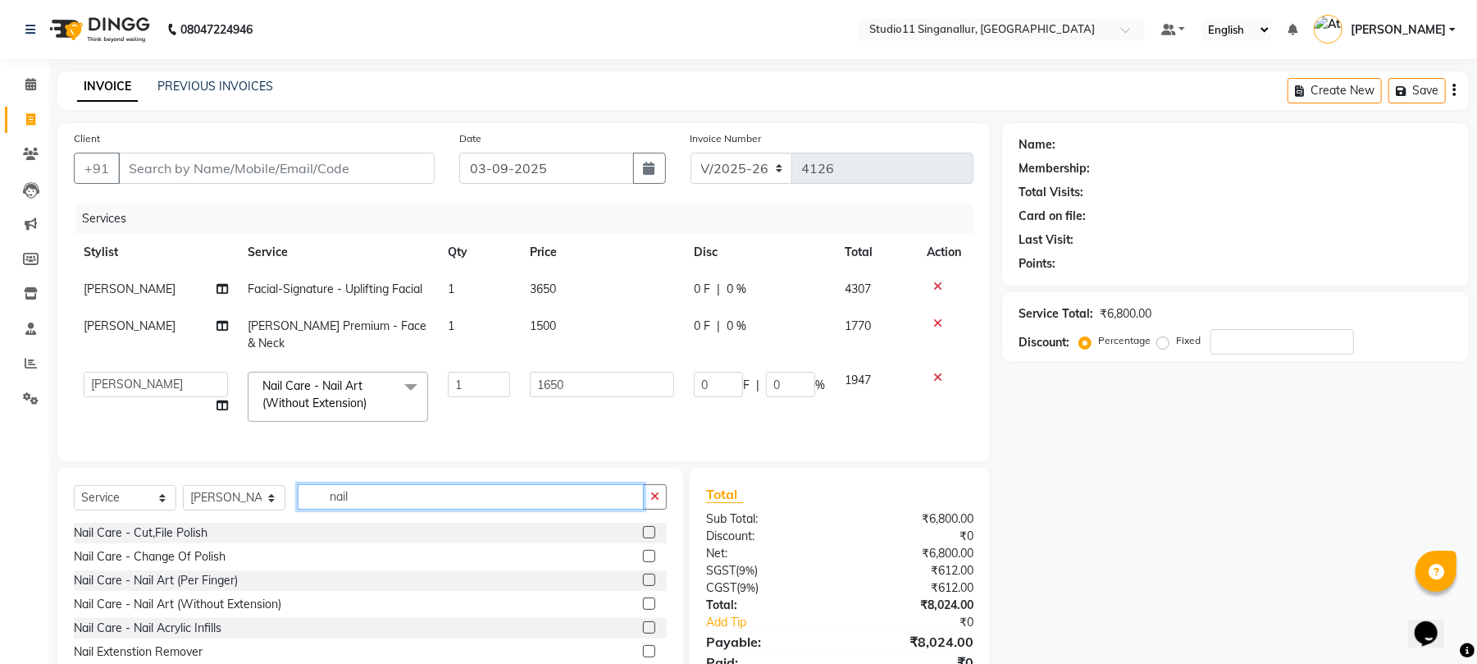
click at [381, 507] on input "nail" at bounding box center [471, 496] width 346 height 25
type input "n"
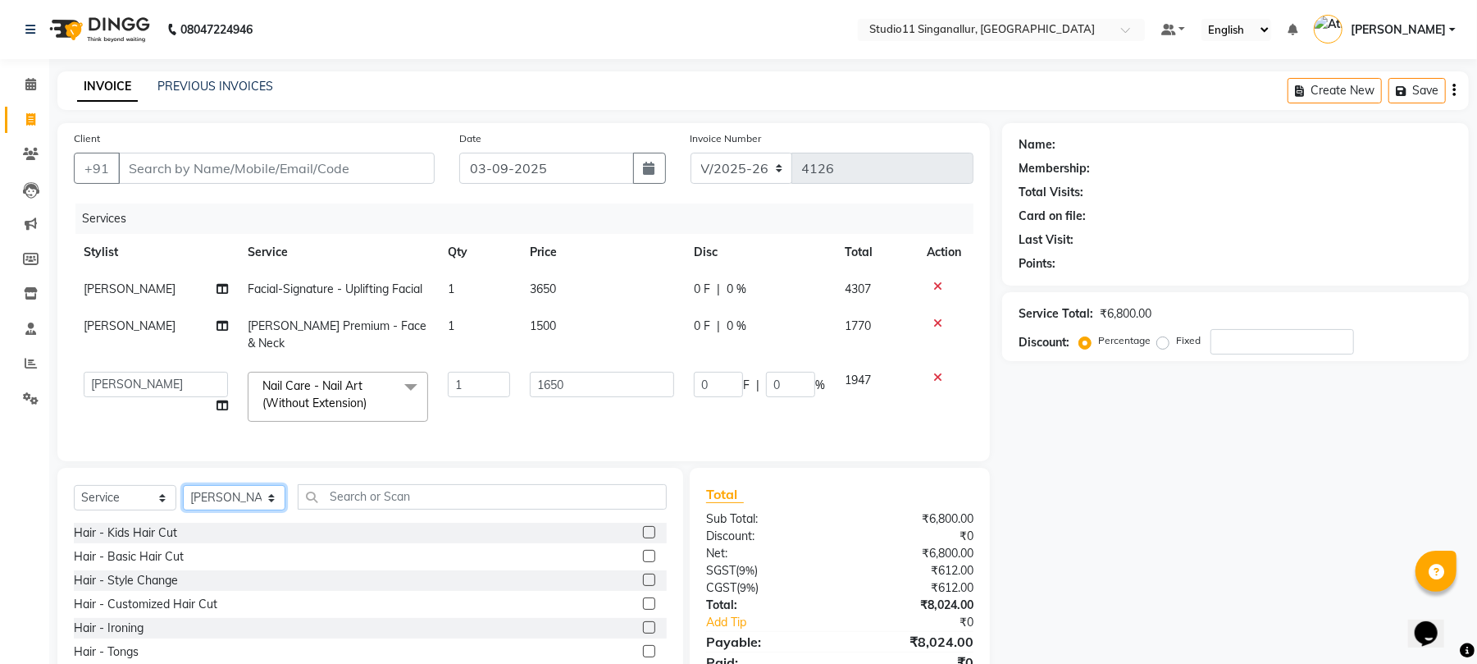
click at [230, 506] on select "Select Stylist [PERSON_NAME] Divya [PERSON_NAME] [PERSON_NAME] [PERSON_NAME] [P…" at bounding box center [234, 497] width 103 height 25
select select "61956"
click at [183, 485] on select "Select Stylist [PERSON_NAME] Divya [PERSON_NAME] [PERSON_NAME] [PERSON_NAME] [P…" at bounding box center [234, 497] width 103 height 25
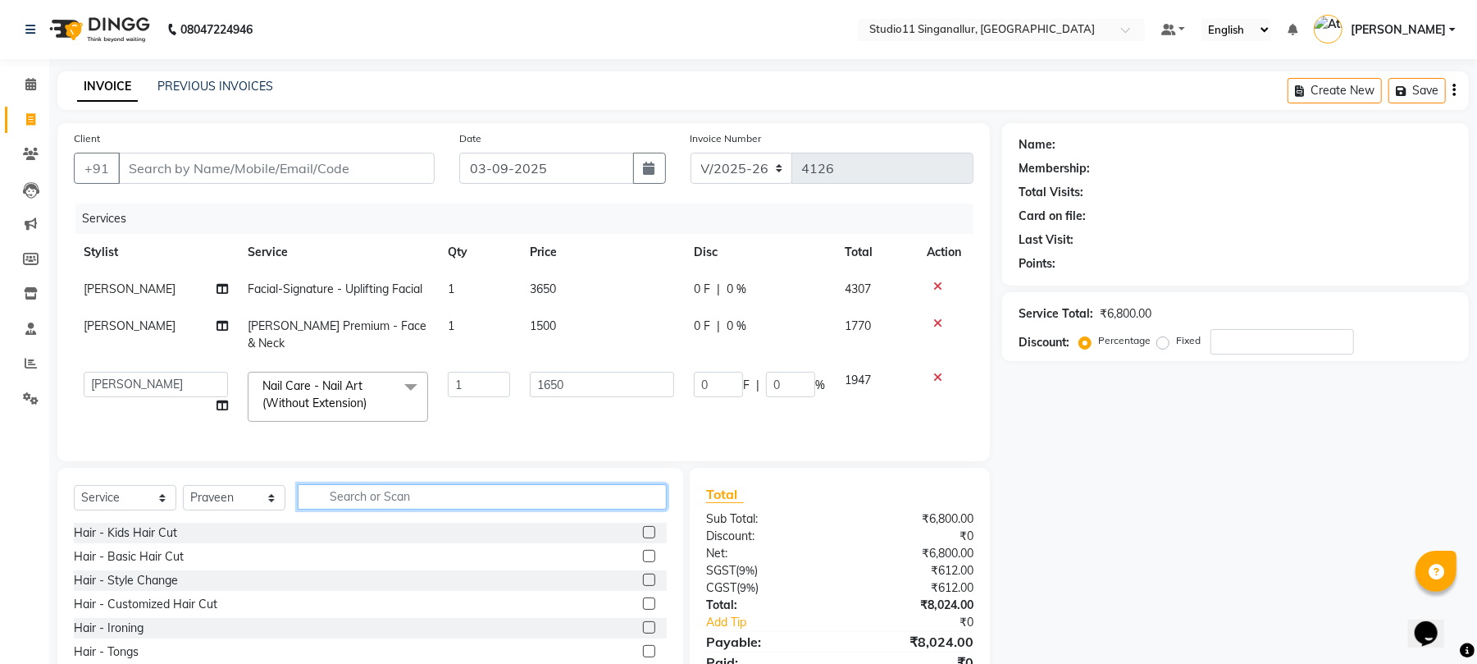
click at [366, 490] on input "text" at bounding box center [482, 496] width 369 height 25
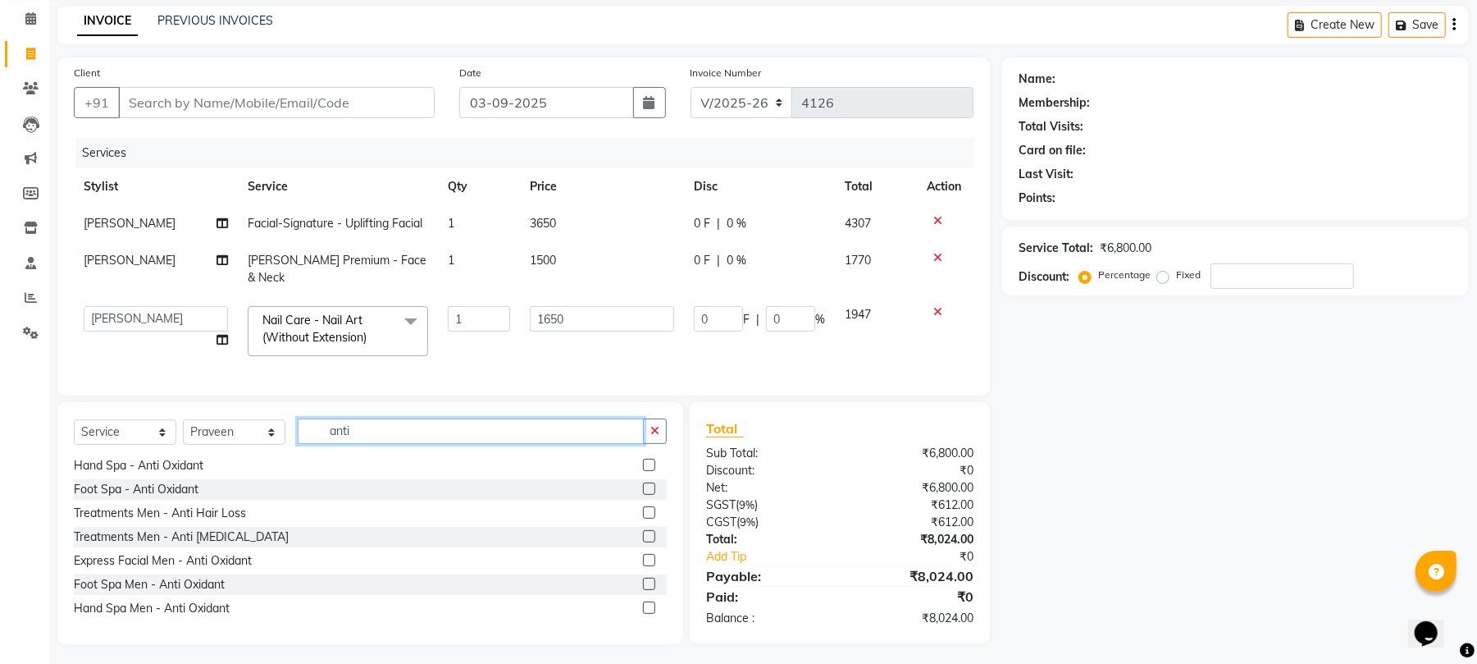
scroll to position [70, 0]
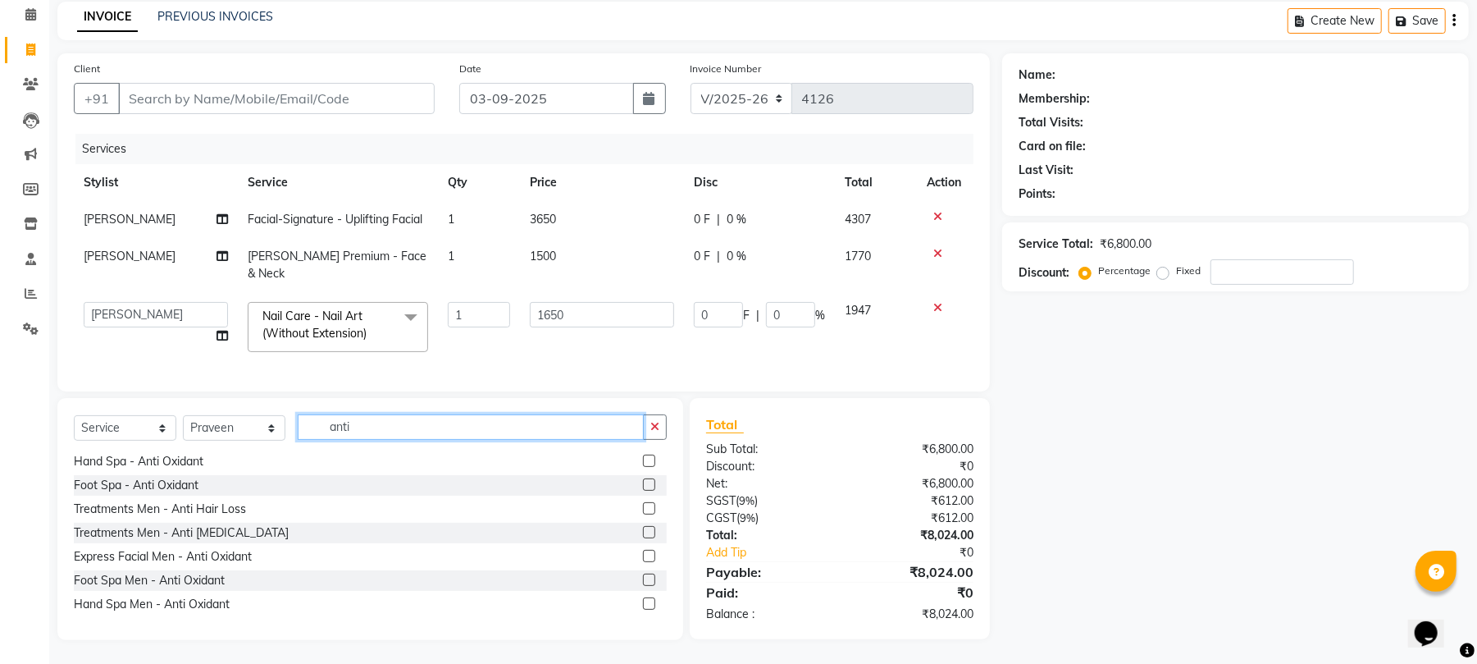
type input "anti"
click at [643, 604] on label at bounding box center [649, 603] width 12 height 12
click at [643, 604] on input "checkbox" at bounding box center [648, 604] width 11 height 11
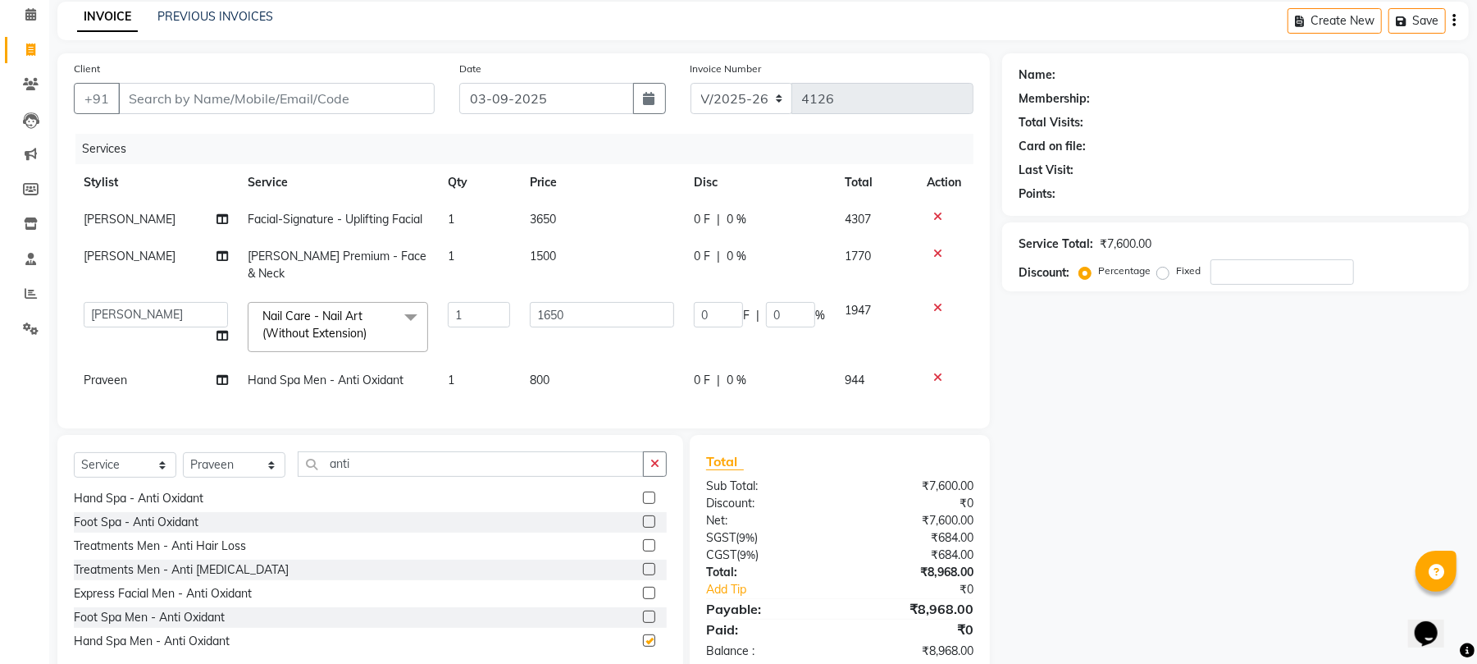
checkbox input "false"
click at [365, 471] on input "anti" at bounding box center [471, 463] width 346 height 25
type input "a"
click at [935, 213] on icon at bounding box center [937, 216] width 9 height 11
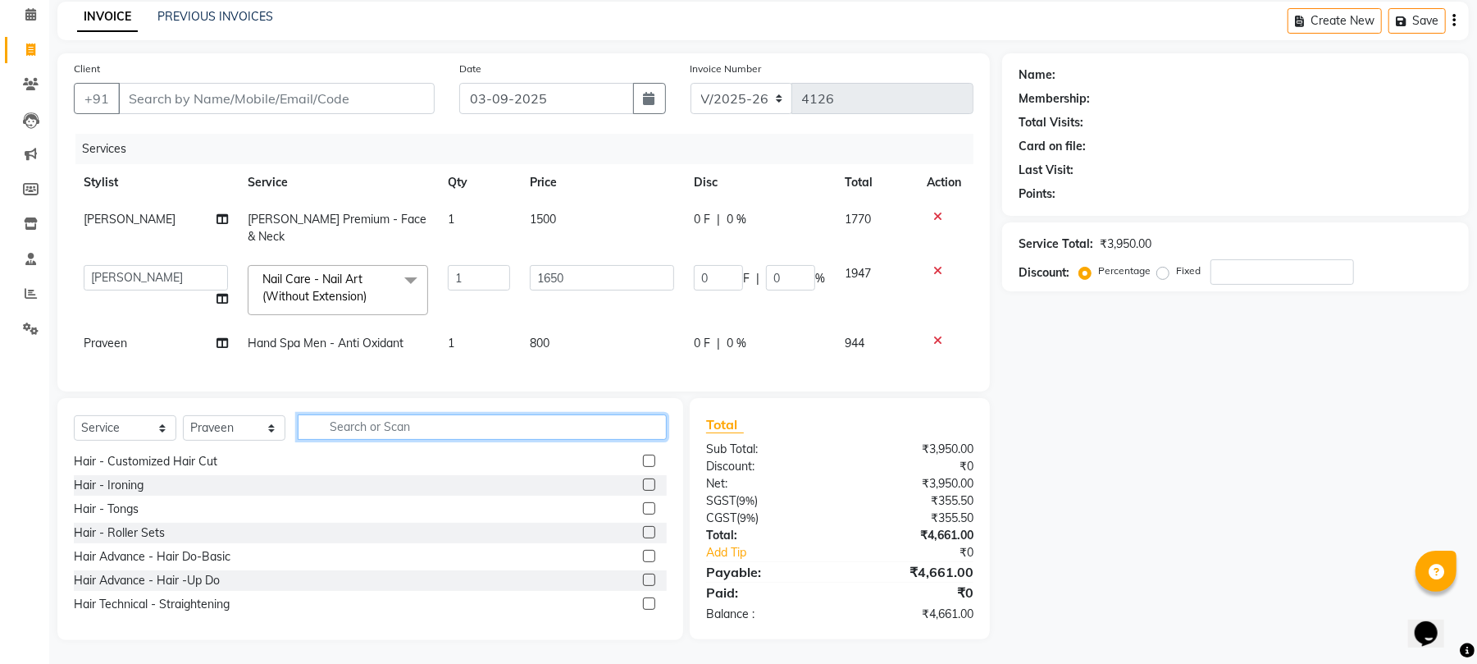
click at [365, 436] on input "text" at bounding box center [482, 426] width 369 height 25
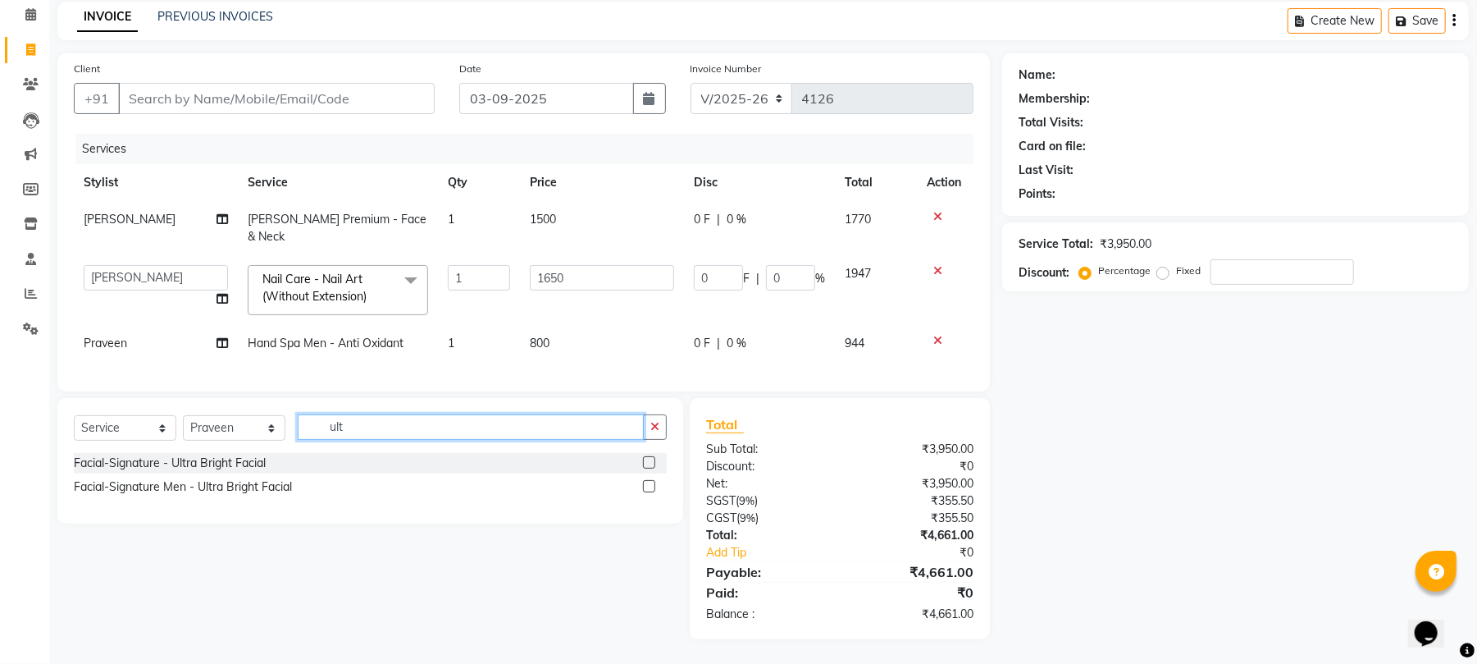
scroll to position [0, 0]
type input "ultra"
click at [653, 487] on label at bounding box center [649, 486] width 12 height 12
click at [653, 487] on input "checkbox" at bounding box center [648, 486] width 11 height 11
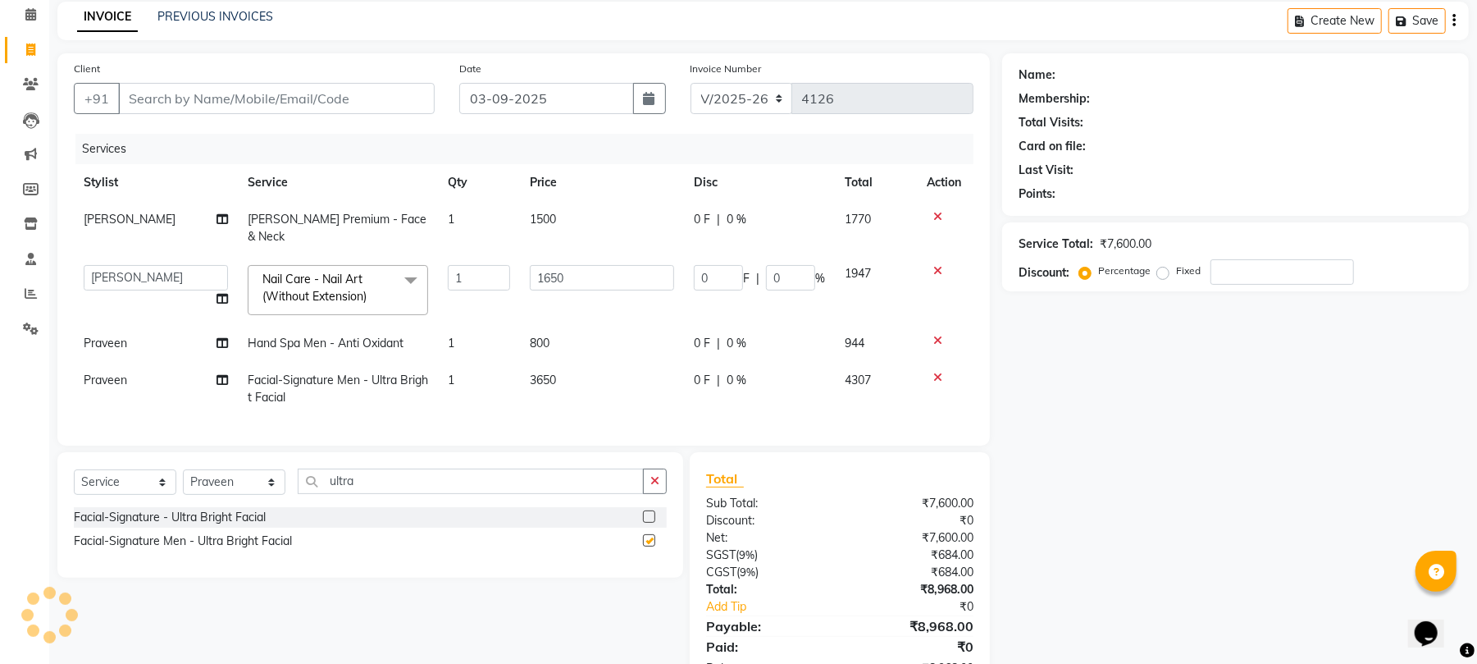
checkbox input "false"
click at [228, 479] on select "Select Stylist [PERSON_NAME] Divya [PERSON_NAME] [PERSON_NAME] [PERSON_NAME] [P…" at bounding box center [234, 481] width 103 height 25
select select "51161"
click at [183, 469] on select "Select Stylist [PERSON_NAME] Divya [PERSON_NAME] [PERSON_NAME] [PERSON_NAME] [P…" at bounding box center [234, 481] width 103 height 25
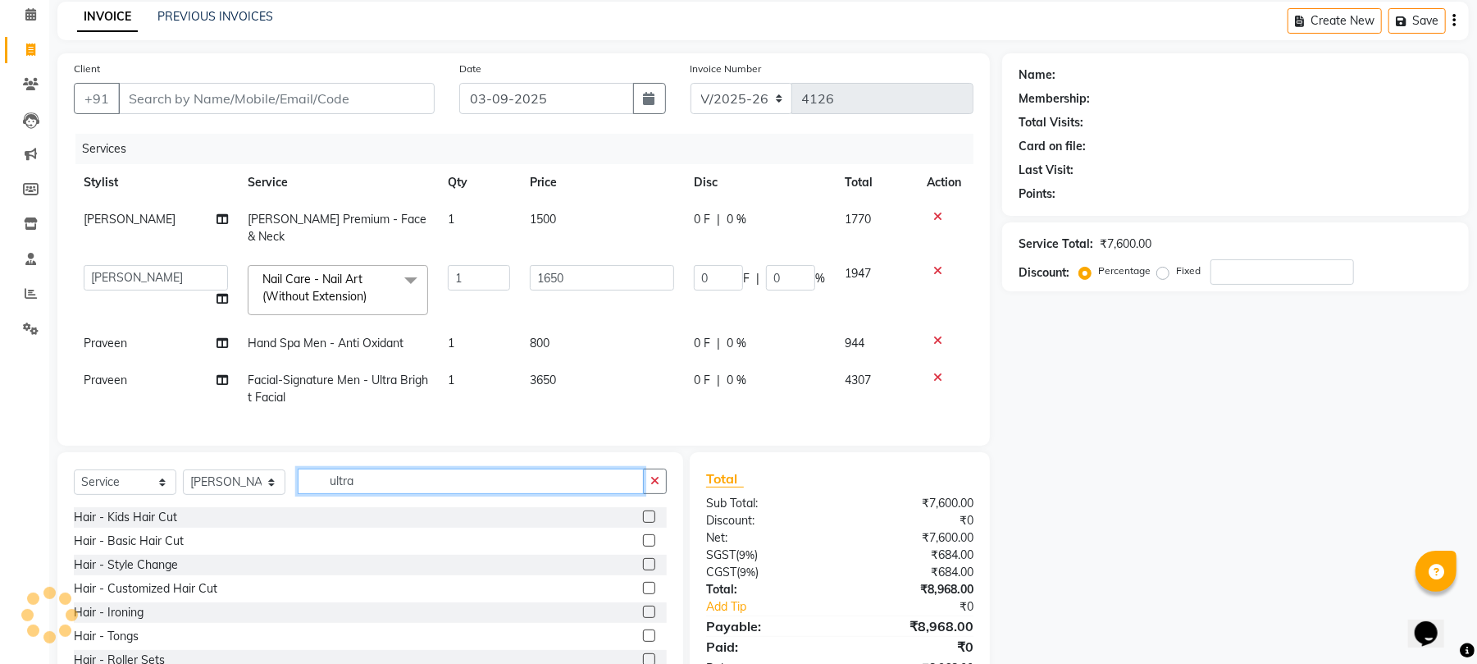
click at [388, 469] on input "ultra" at bounding box center [471, 480] width 346 height 25
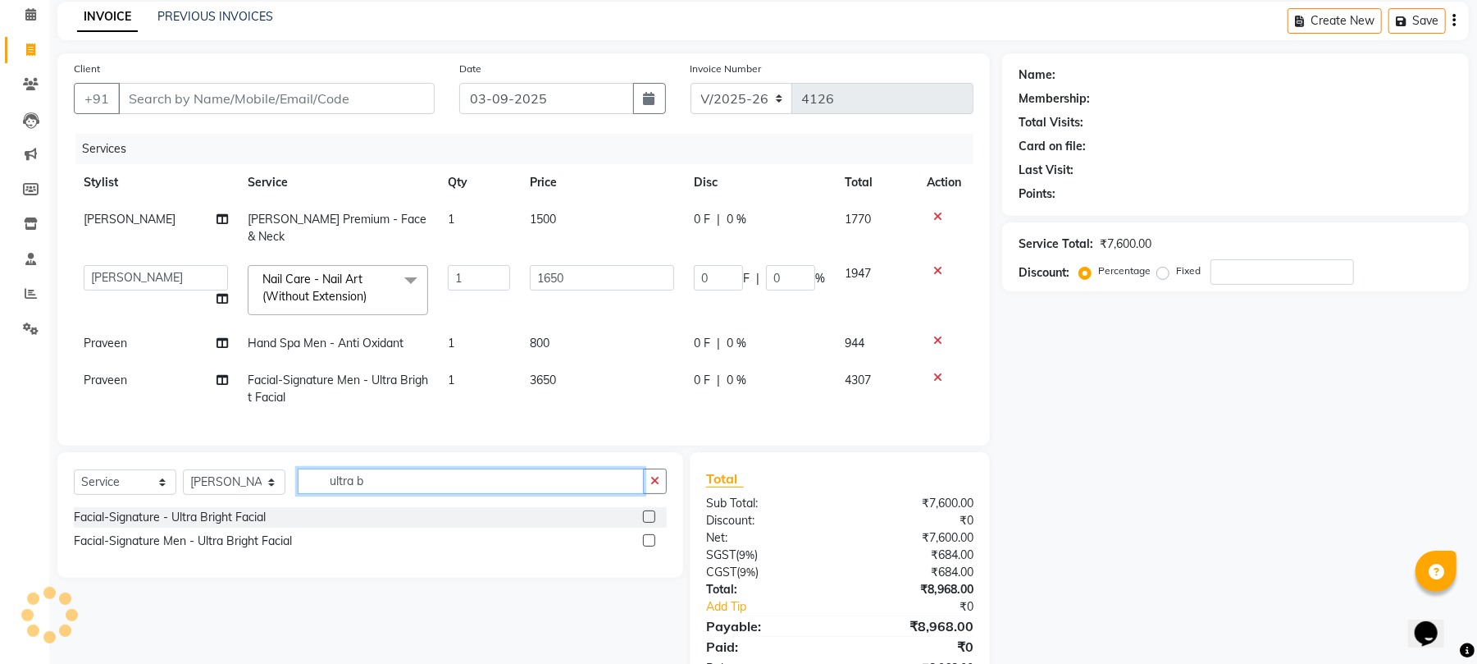
type input "ultra b"
click at [644, 517] on label at bounding box center [649, 516] width 12 height 12
click at [644, 517] on input "checkbox" at bounding box center [648, 517] width 11 height 11
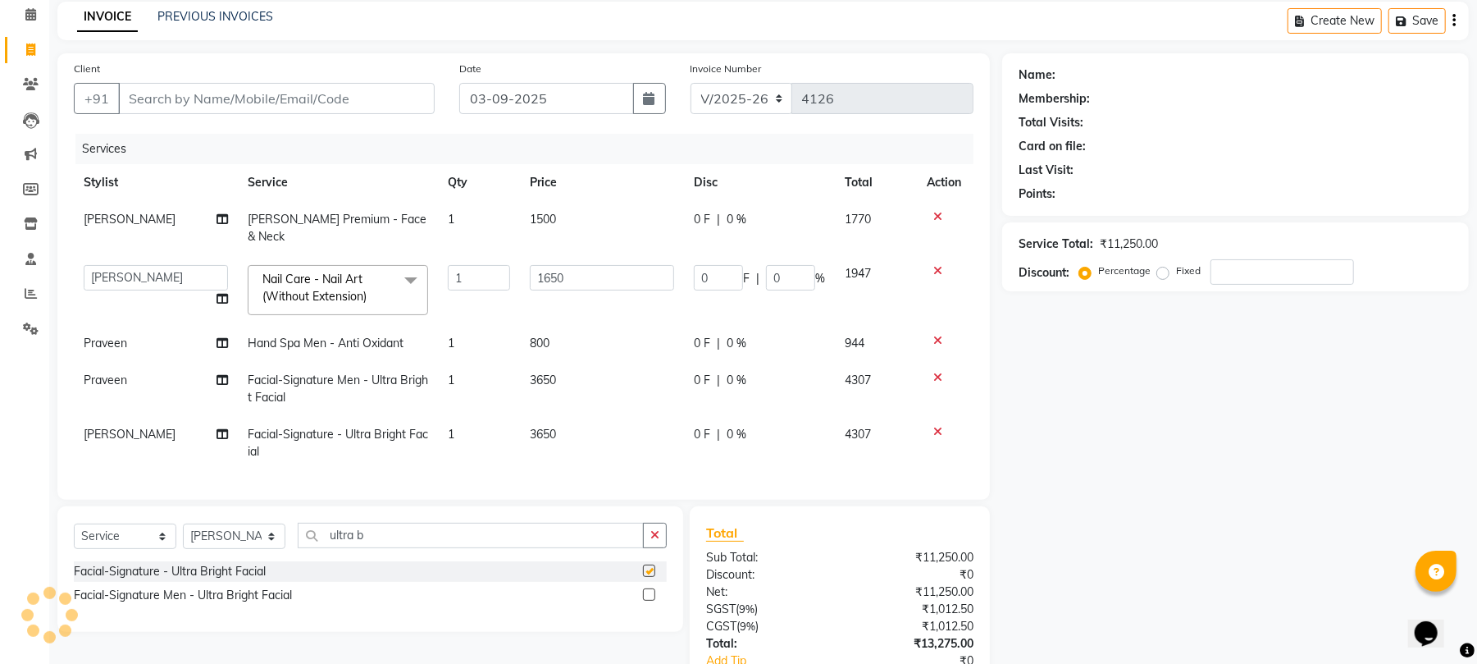
checkbox input "false"
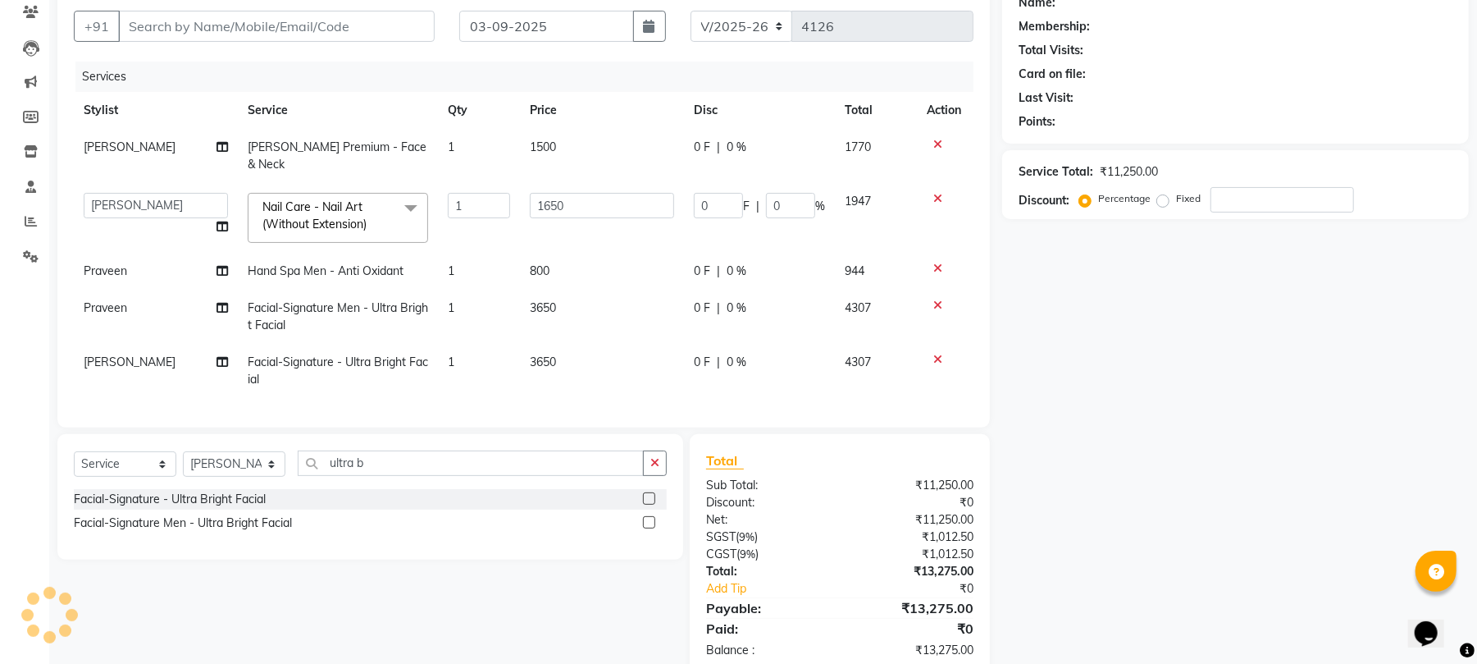
scroll to position [178, 0]
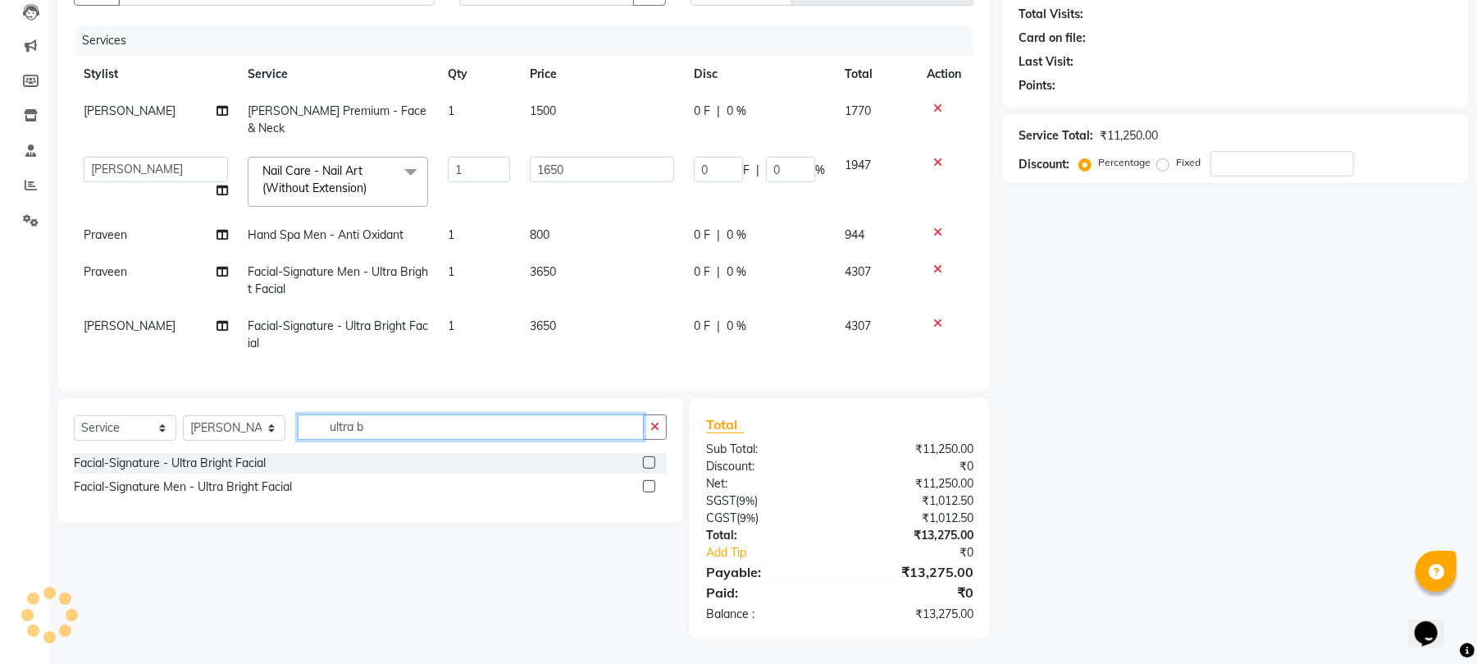
click at [407, 418] on input "ultra b" at bounding box center [471, 426] width 346 height 25
type input "u"
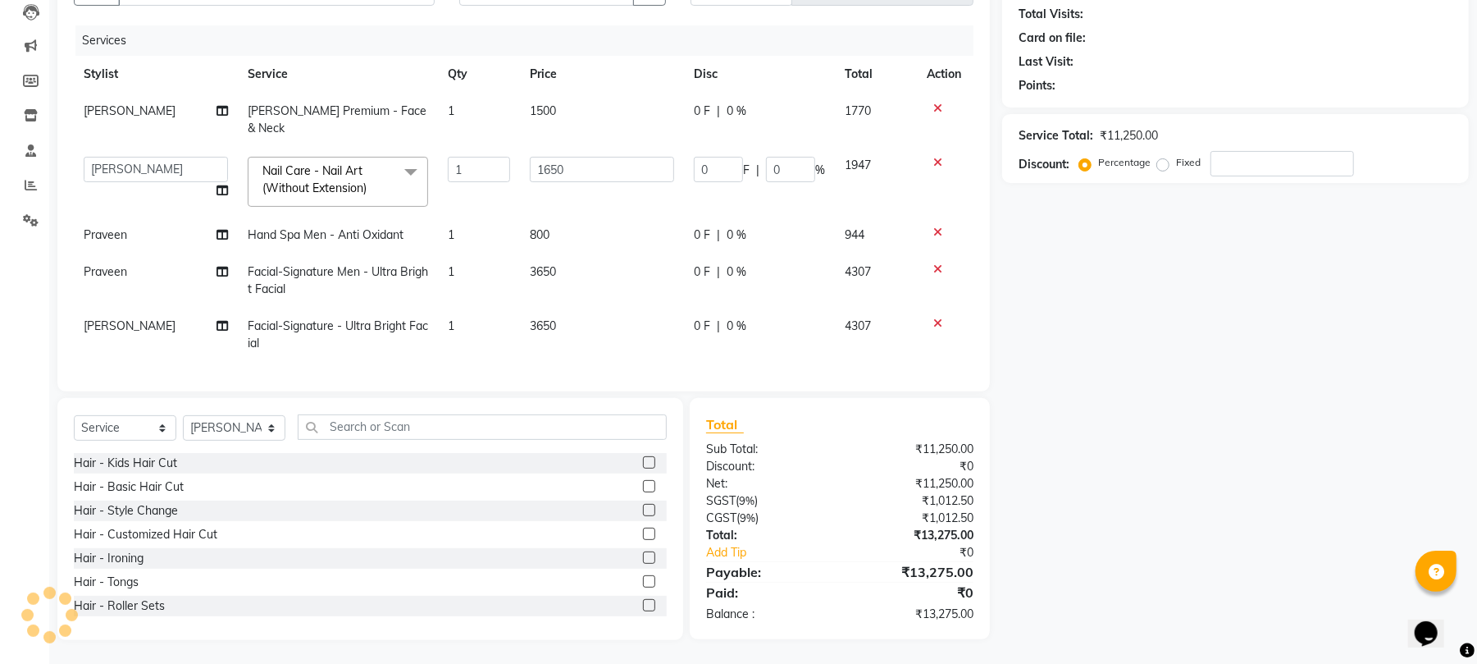
click at [597, 179] on td "1650" at bounding box center [602, 182] width 164 height 70
click at [578, 159] on input "1650" at bounding box center [602, 169] width 144 height 25
